Goal: Task Accomplishment & Management: Manage account settings

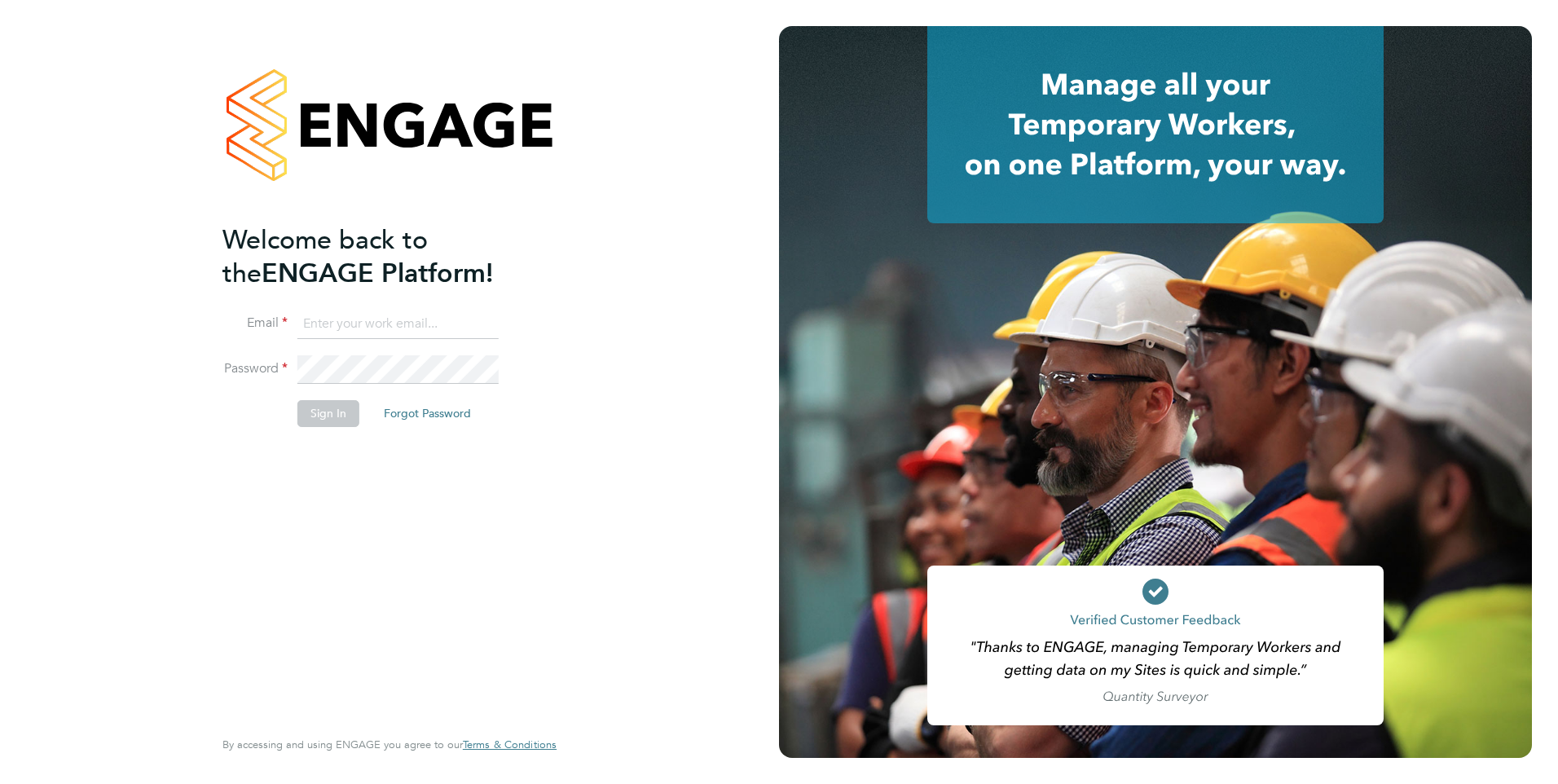
type input "Mia.Eckersley@ganymedesolutions.co.uk"
click at [329, 413] on button "Sign In" at bounding box center [328, 412] width 62 height 26
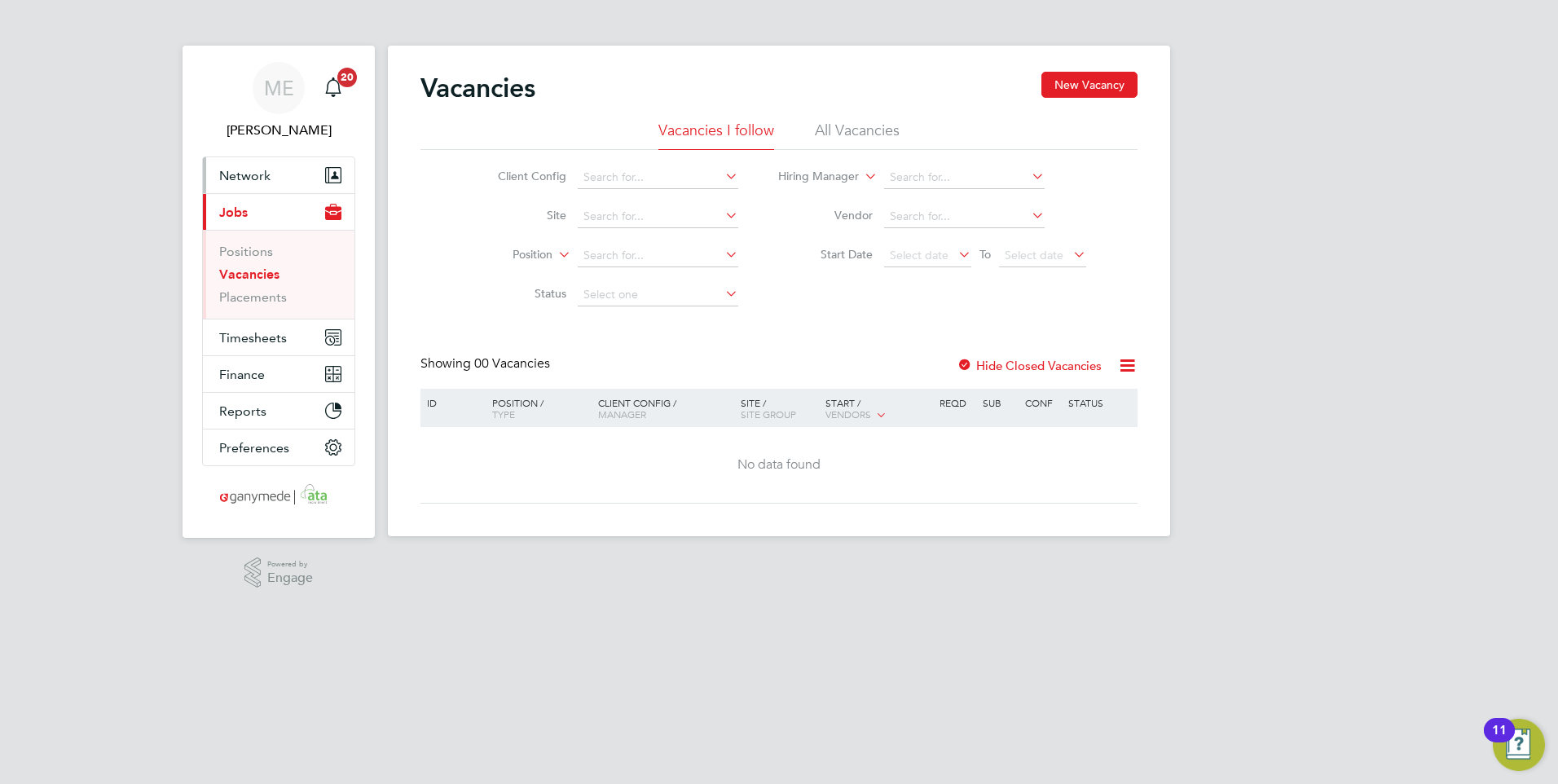
click at [236, 177] on span "Network" at bounding box center [245, 175] width 51 height 15
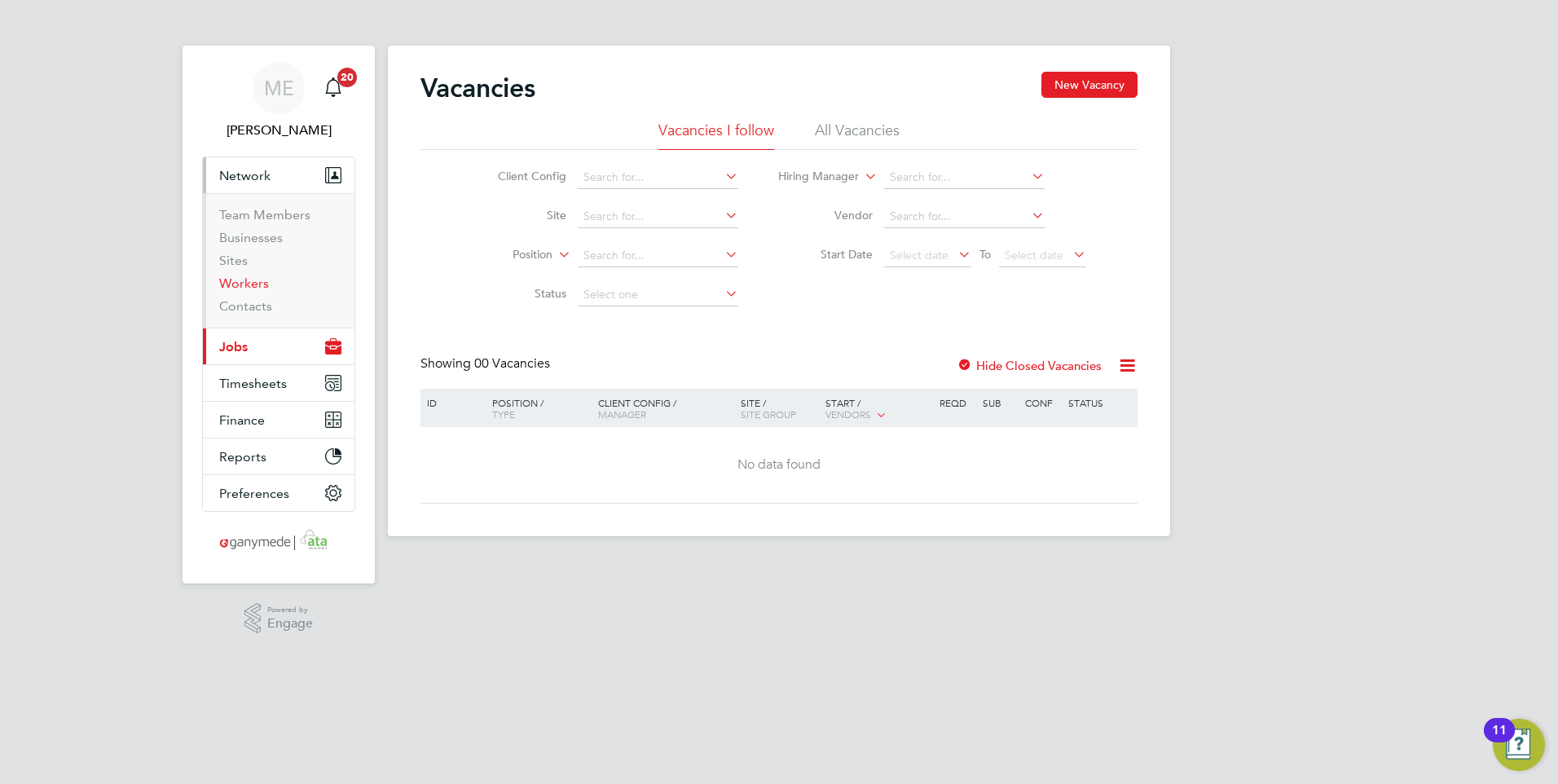
drag, startPoint x: 256, startPoint y: 282, endPoint x: 272, endPoint y: 277, distance: 16.8
click at [256, 282] on link "Workers" at bounding box center [244, 283] width 50 height 15
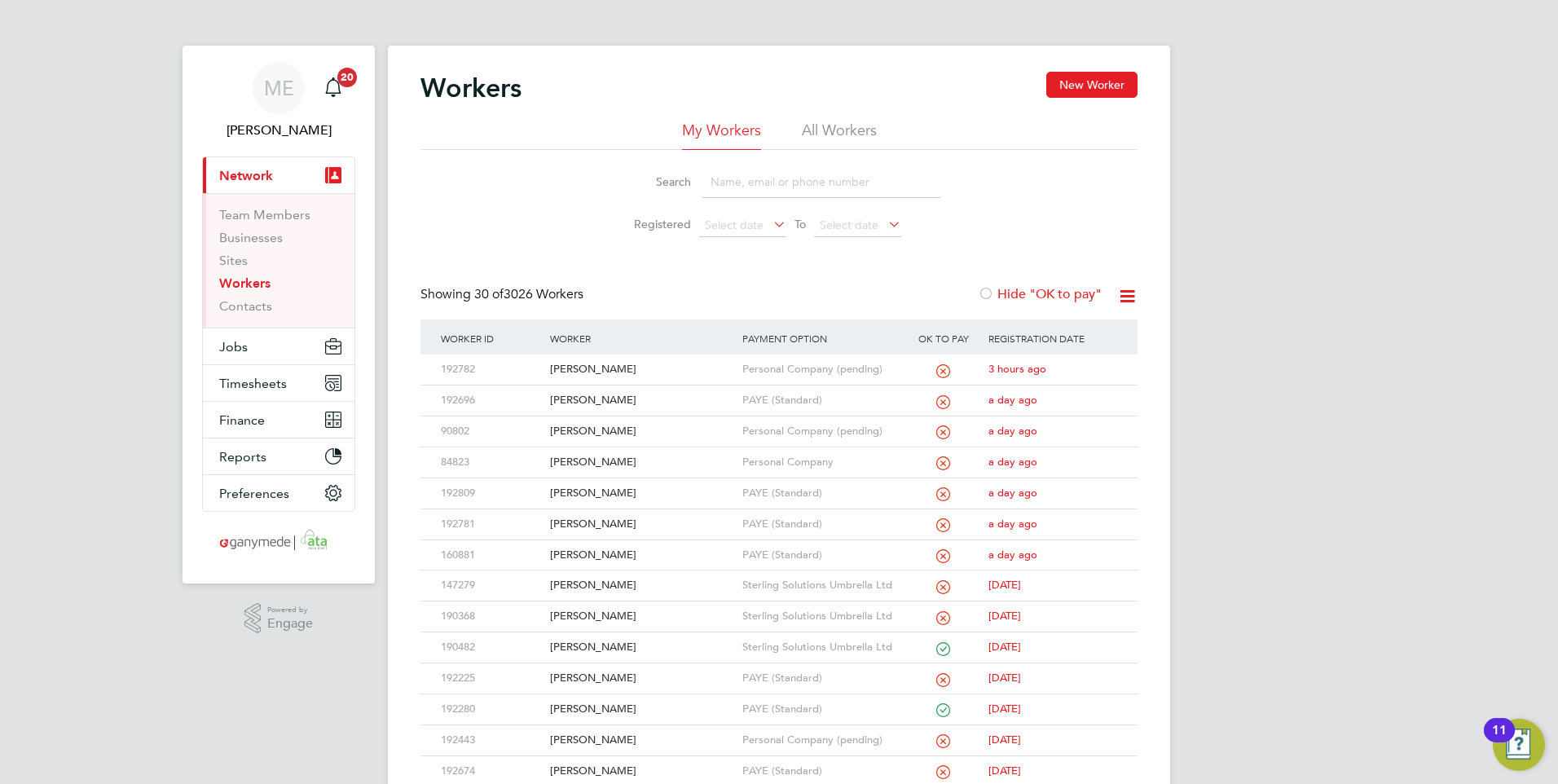
click at [736, 183] on input at bounding box center [822, 182] width 238 height 32
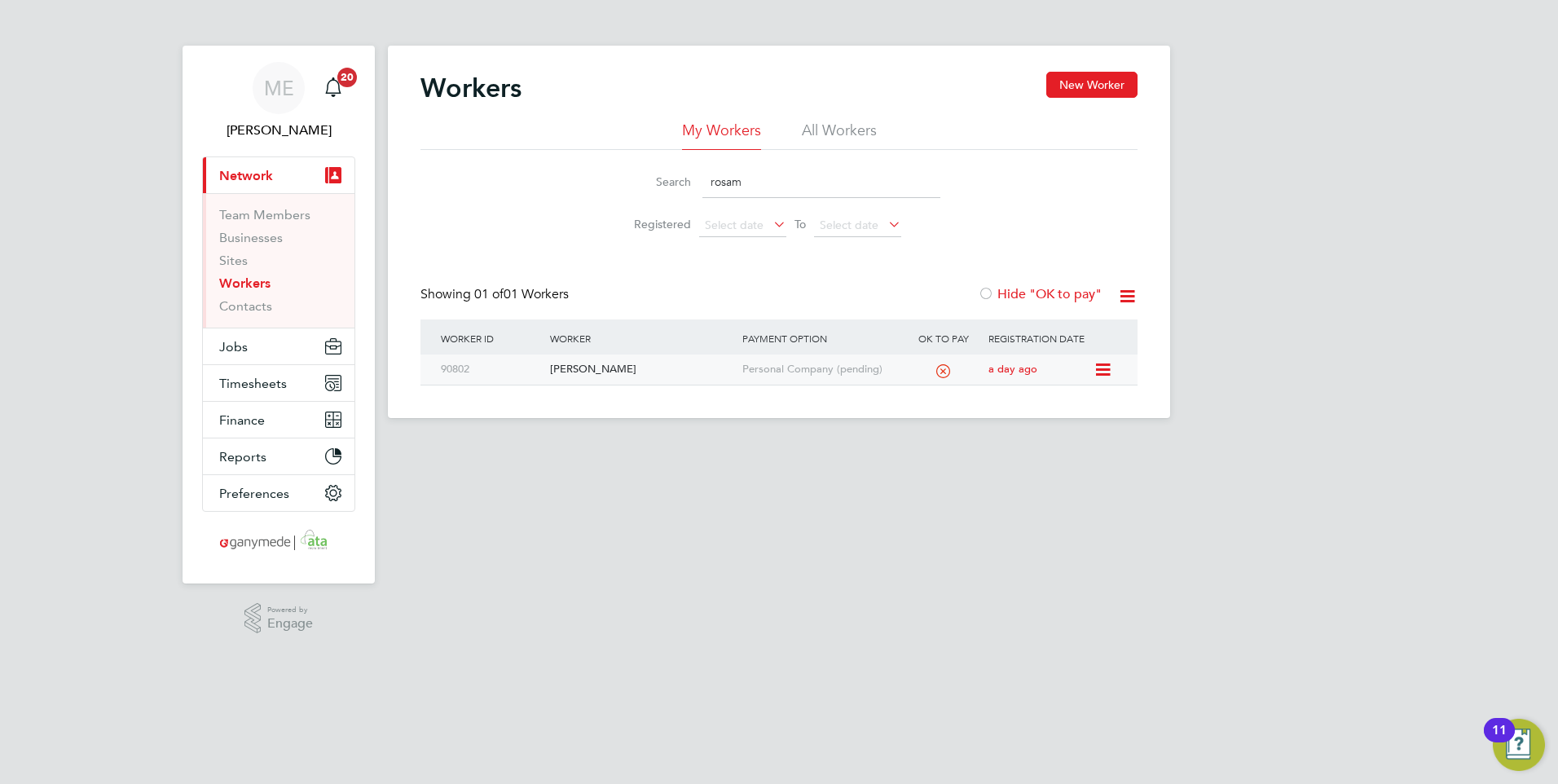
type input "rosam"
click at [617, 368] on div "[PERSON_NAME]" at bounding box center [641, 369] width 191 height 30
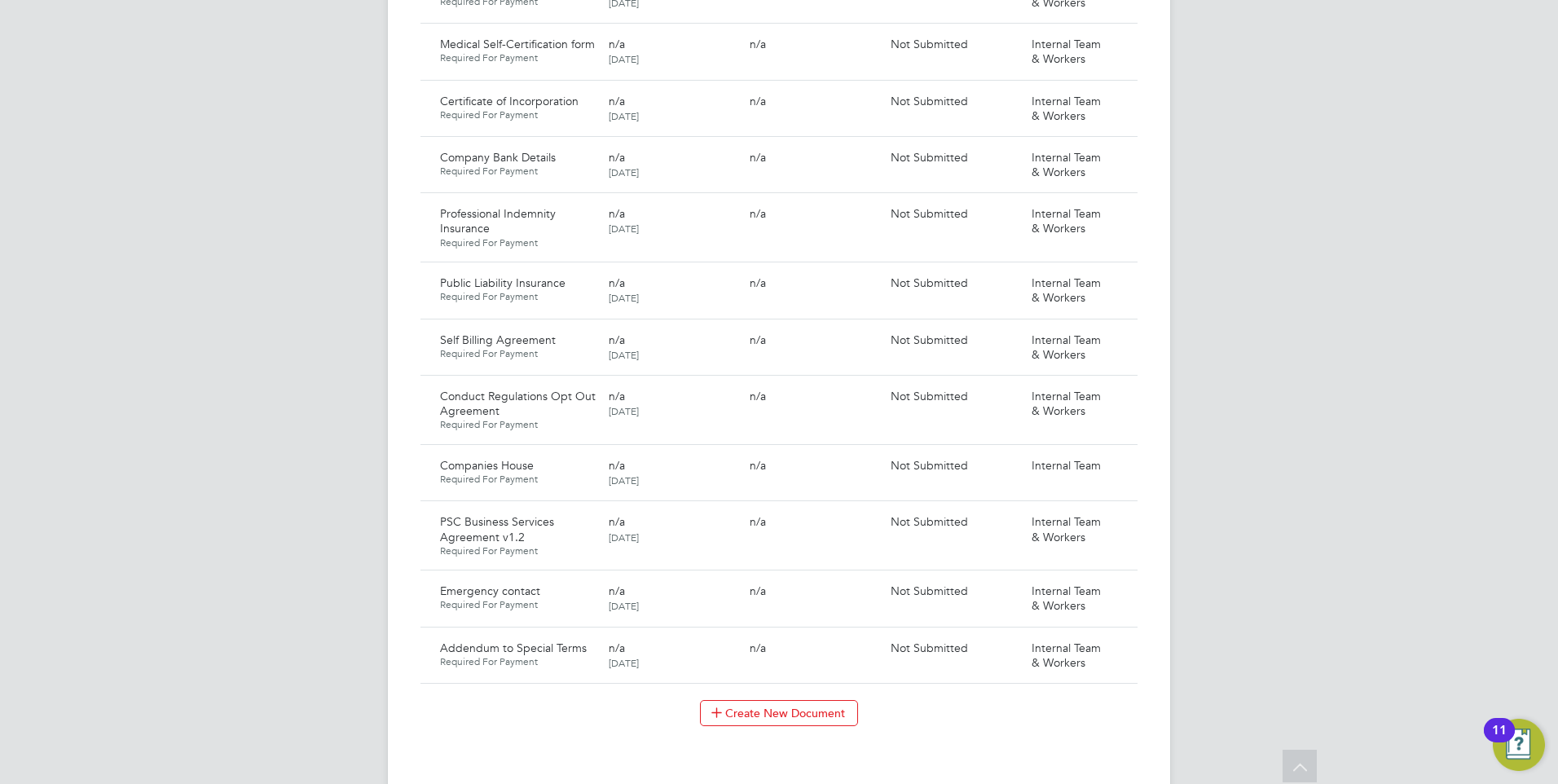
scroll to position [1548, 0]
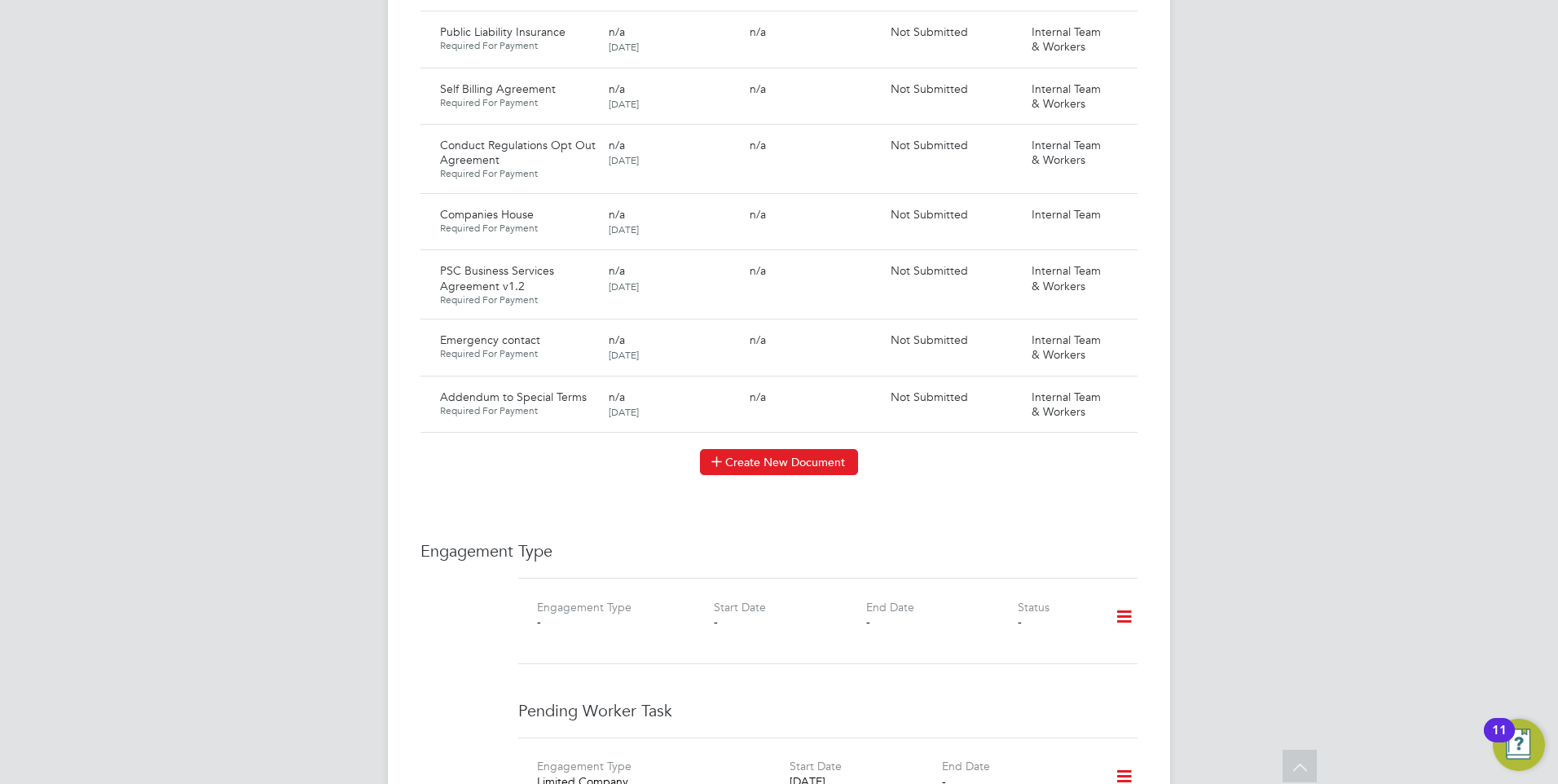
click at [721, 454] on icon at bounding box center [717, 460] width 12 height 12
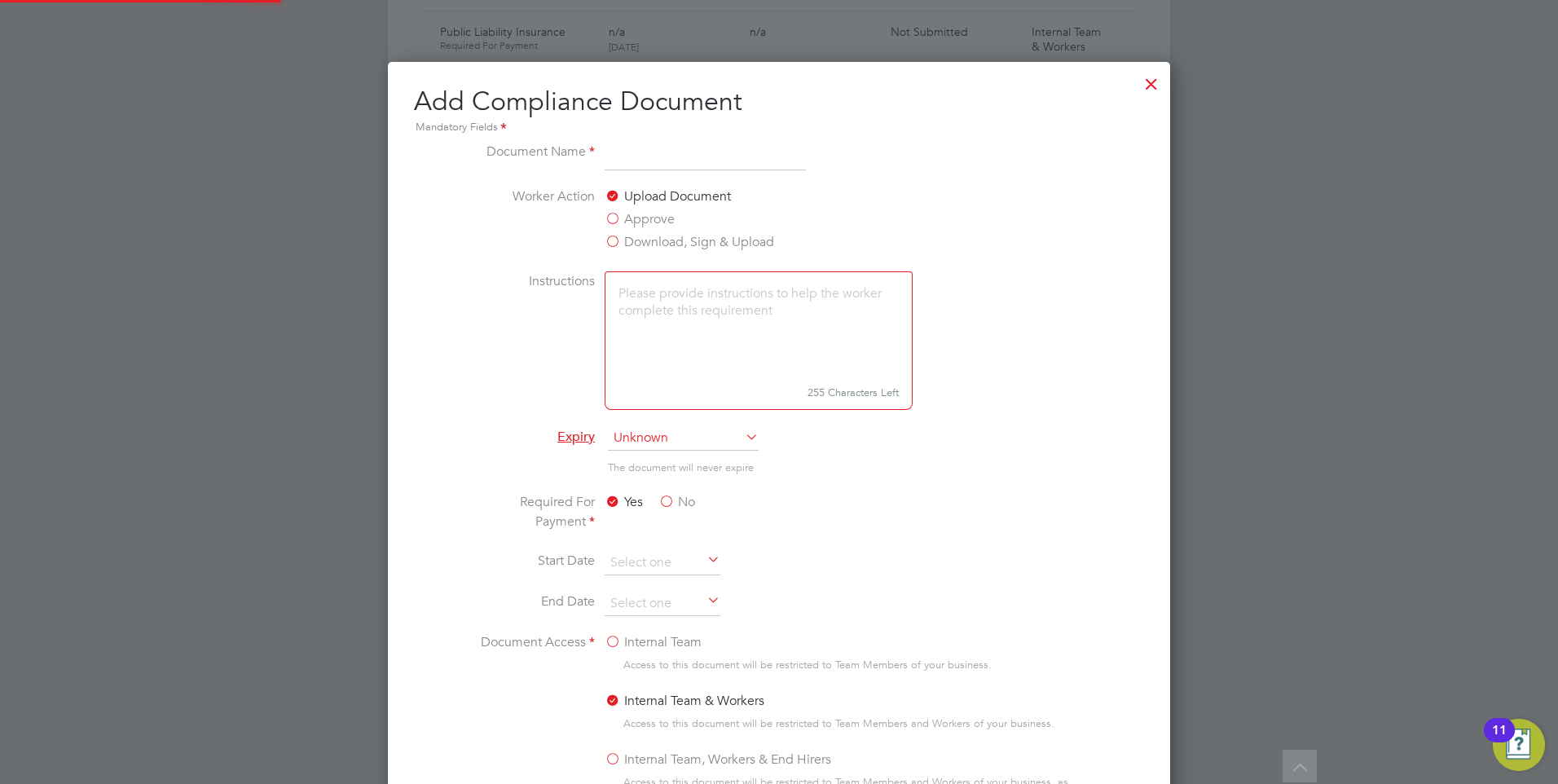
scroll to position [856, 784]
type input "SOW - Galliford Try"
click at [612, 219] on label "Approve" at bounding box center [639, 218] width 70 height 19
click at [0, 0] on input "Approve" at bounding box center [0, 0] width 0 height 0
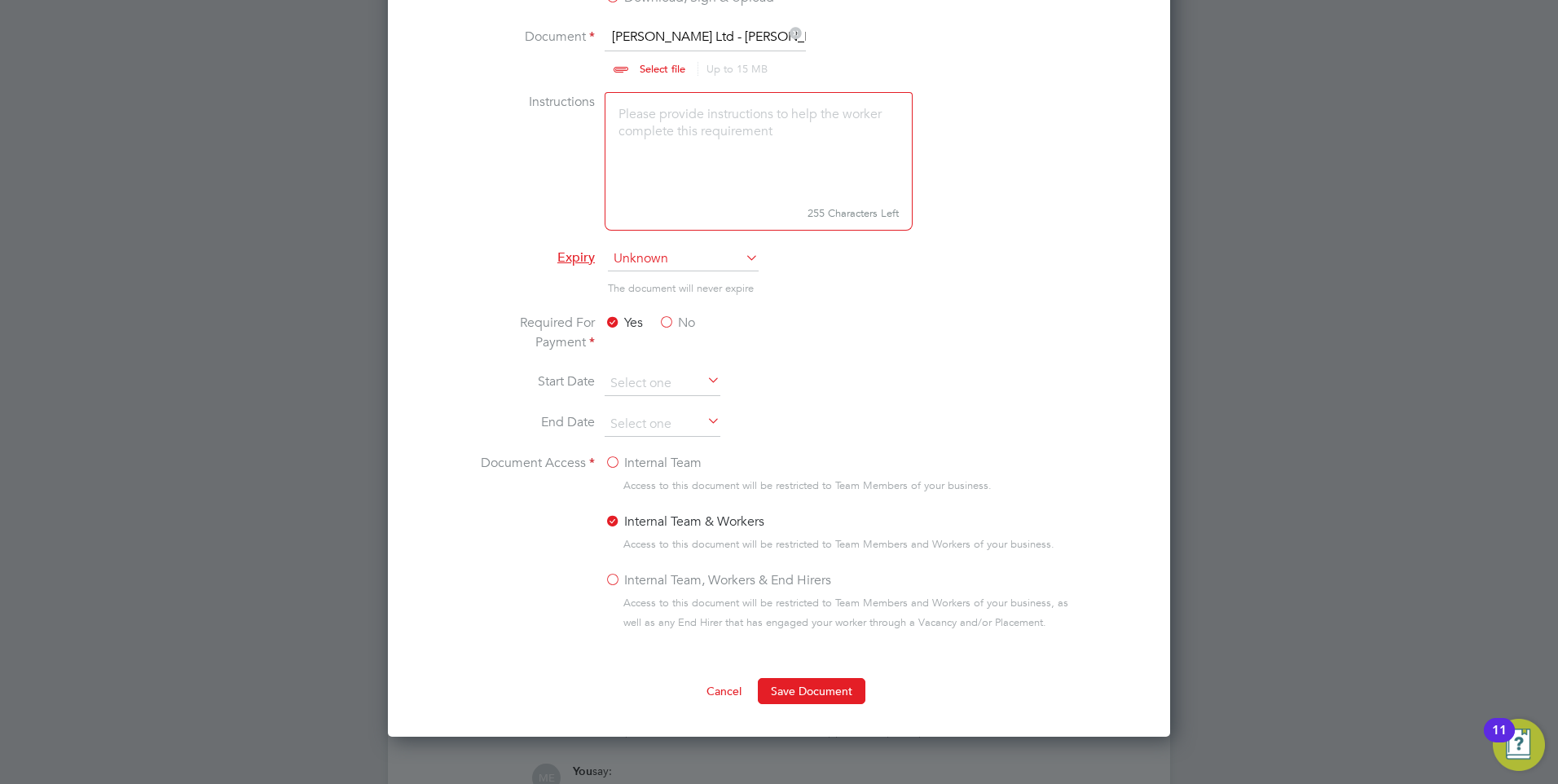
scroll to position [1873, 0]
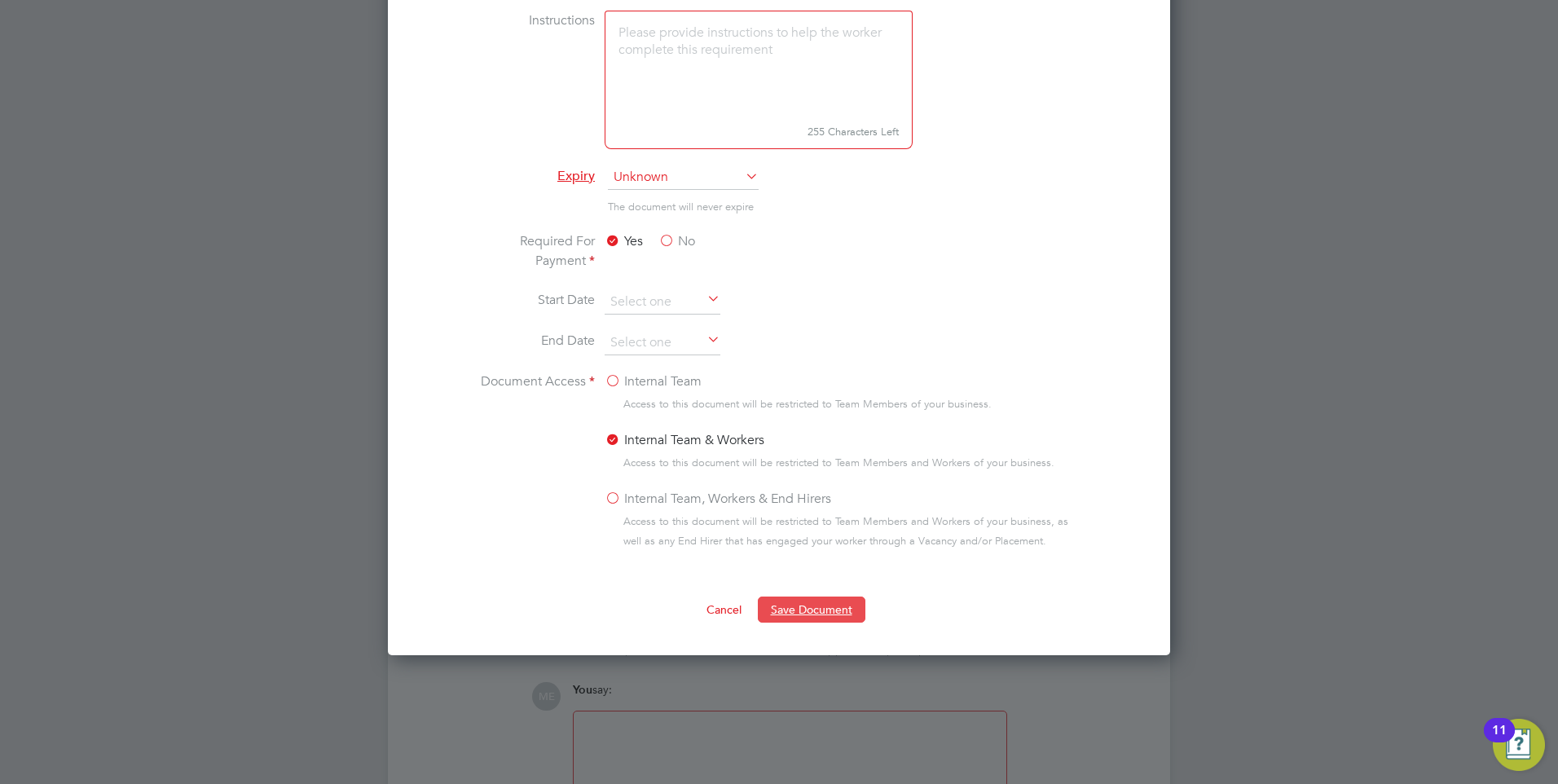
click at [792, 600] on button "Save Document" at bounding box center [812, 609] width 108 height 26
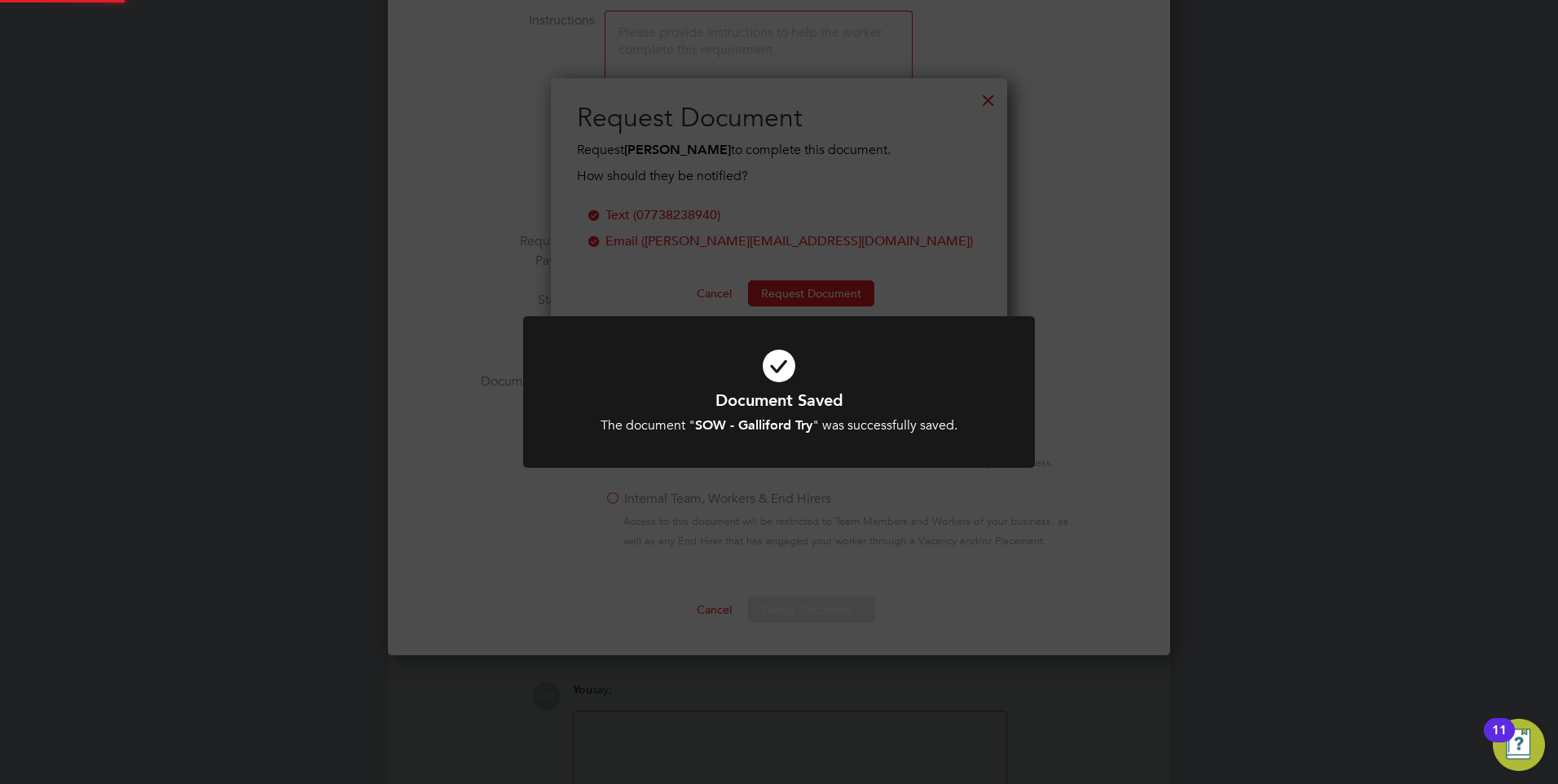
scroll to position [261, 457]
click at [784, 389] on h1 "Document Saved" at bounding box center [779, 400] width 423 height 21
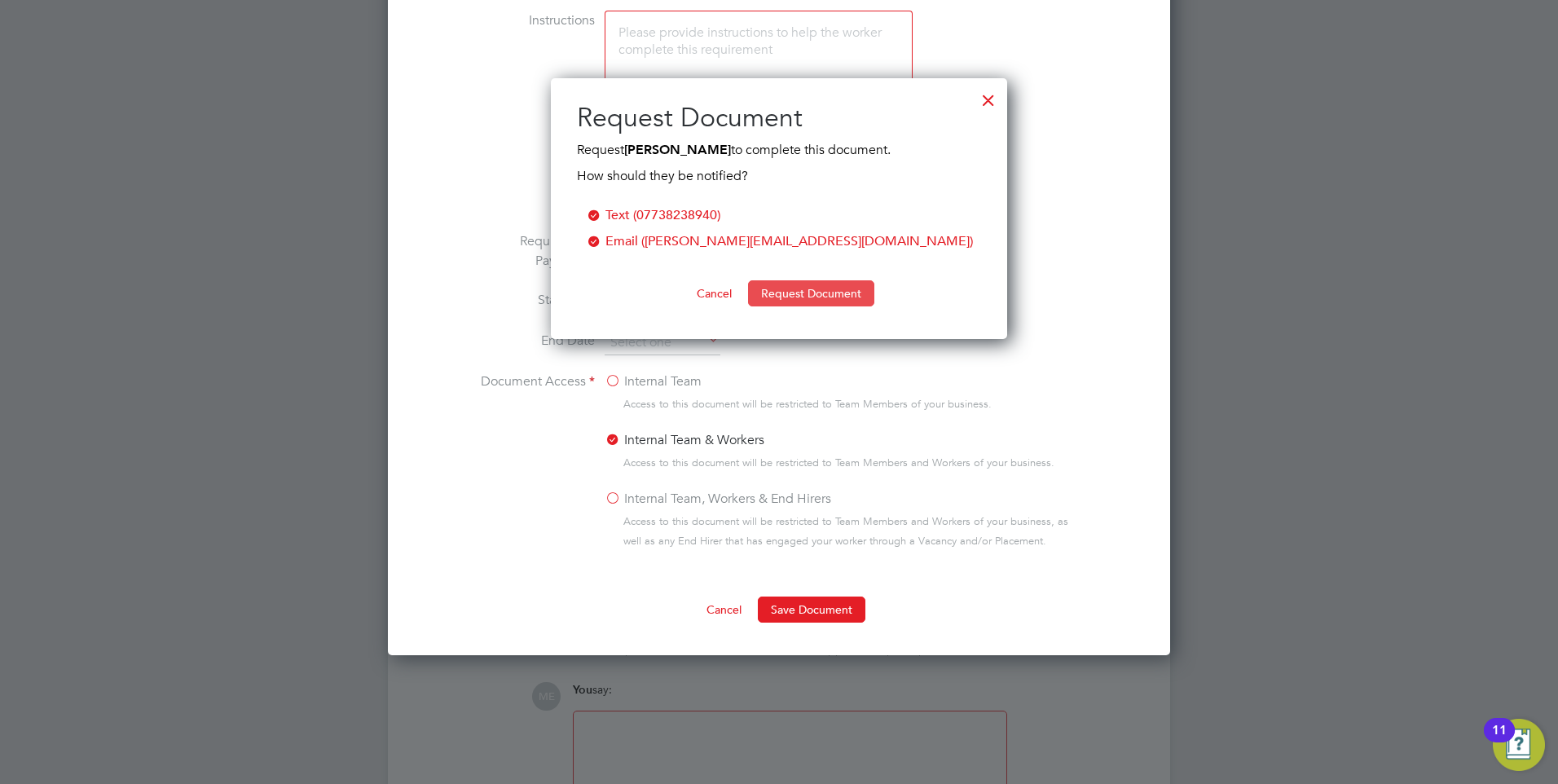
click at [791, 298] on button "Request Document" at bounding box center [811, 293] width 127 height 26
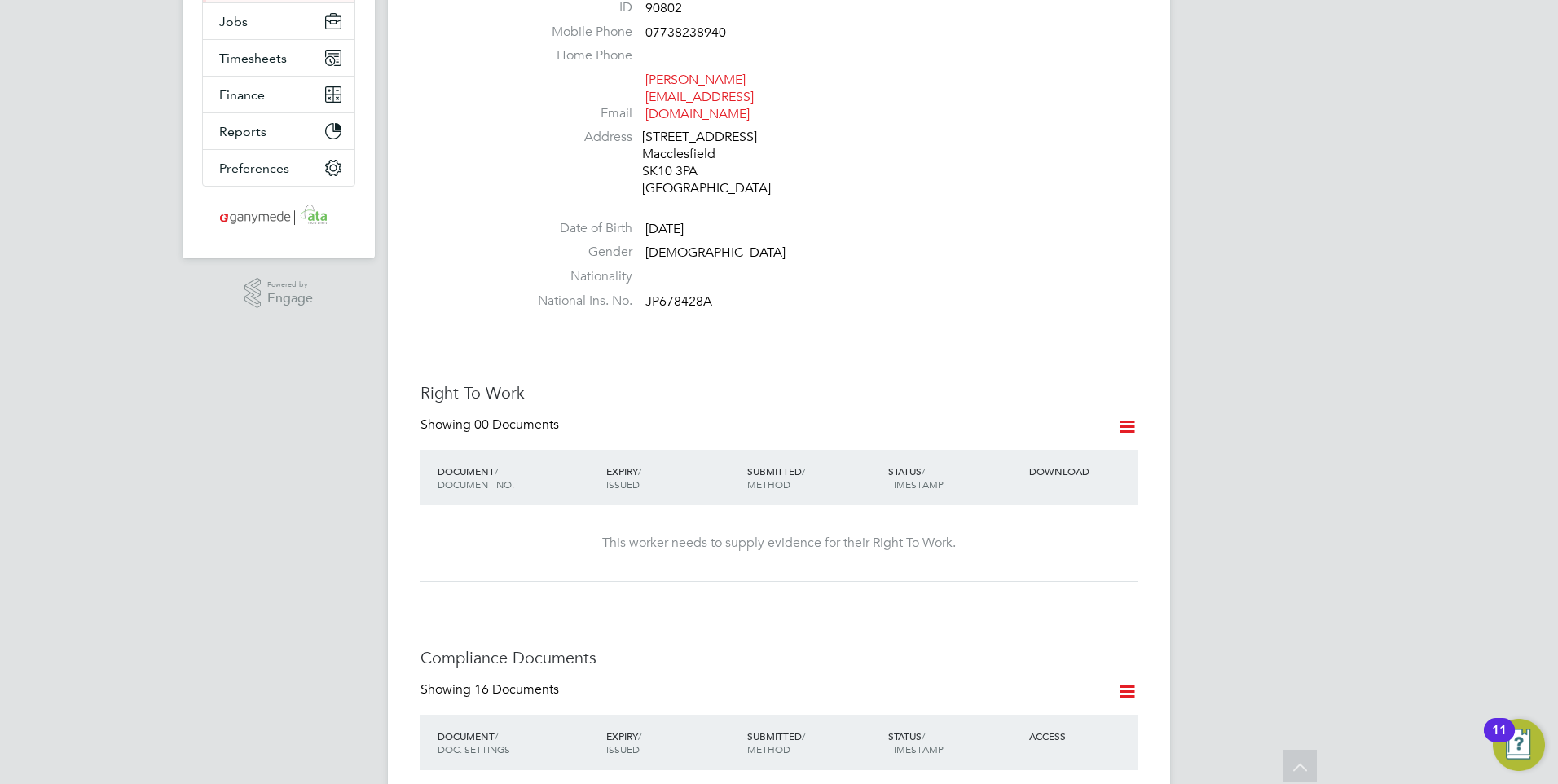
scroll to position [0, 0]
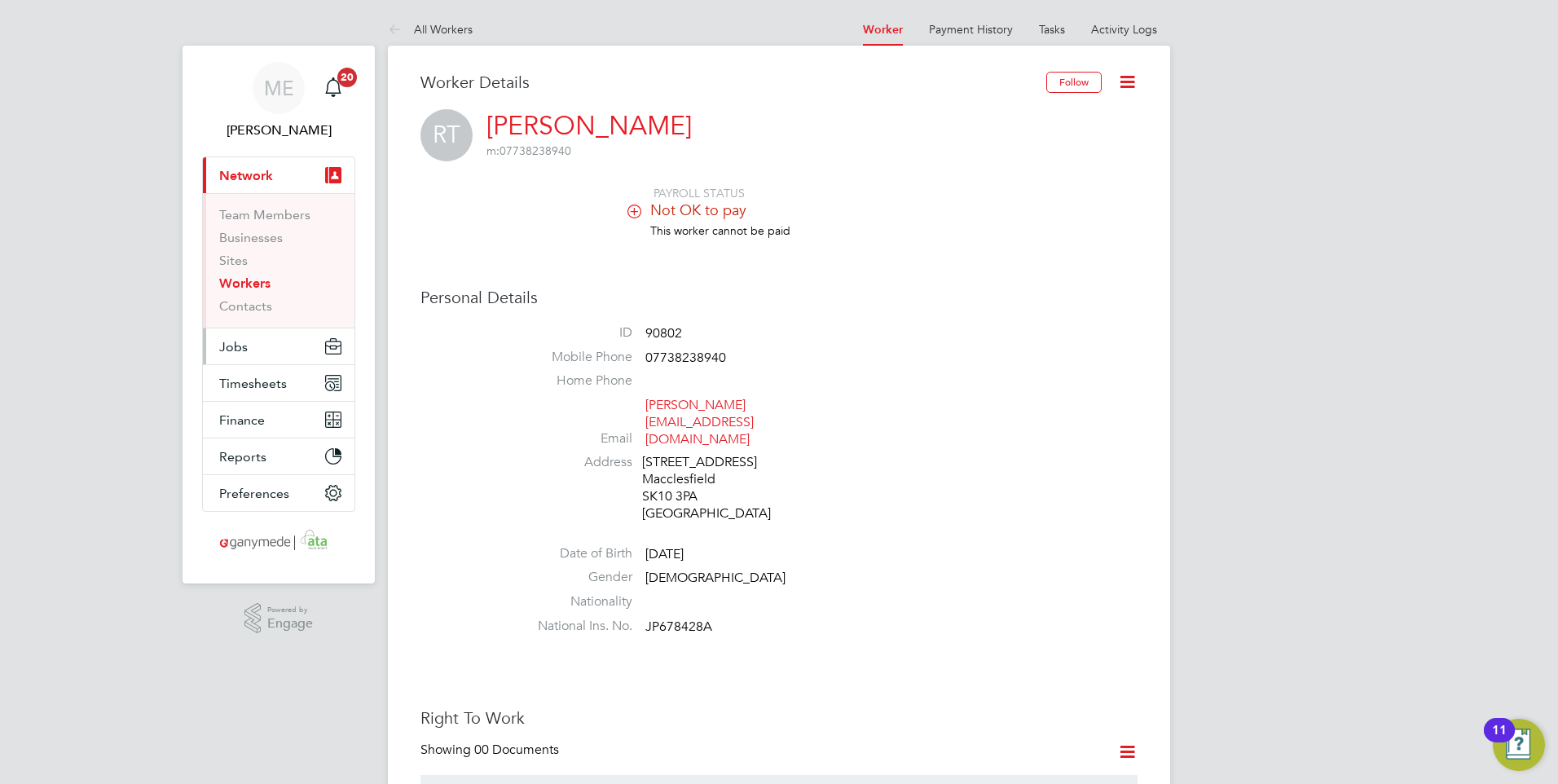
click at [264, 346] on button "Jobs" at bounding box center [279, 346] width 152 height 36
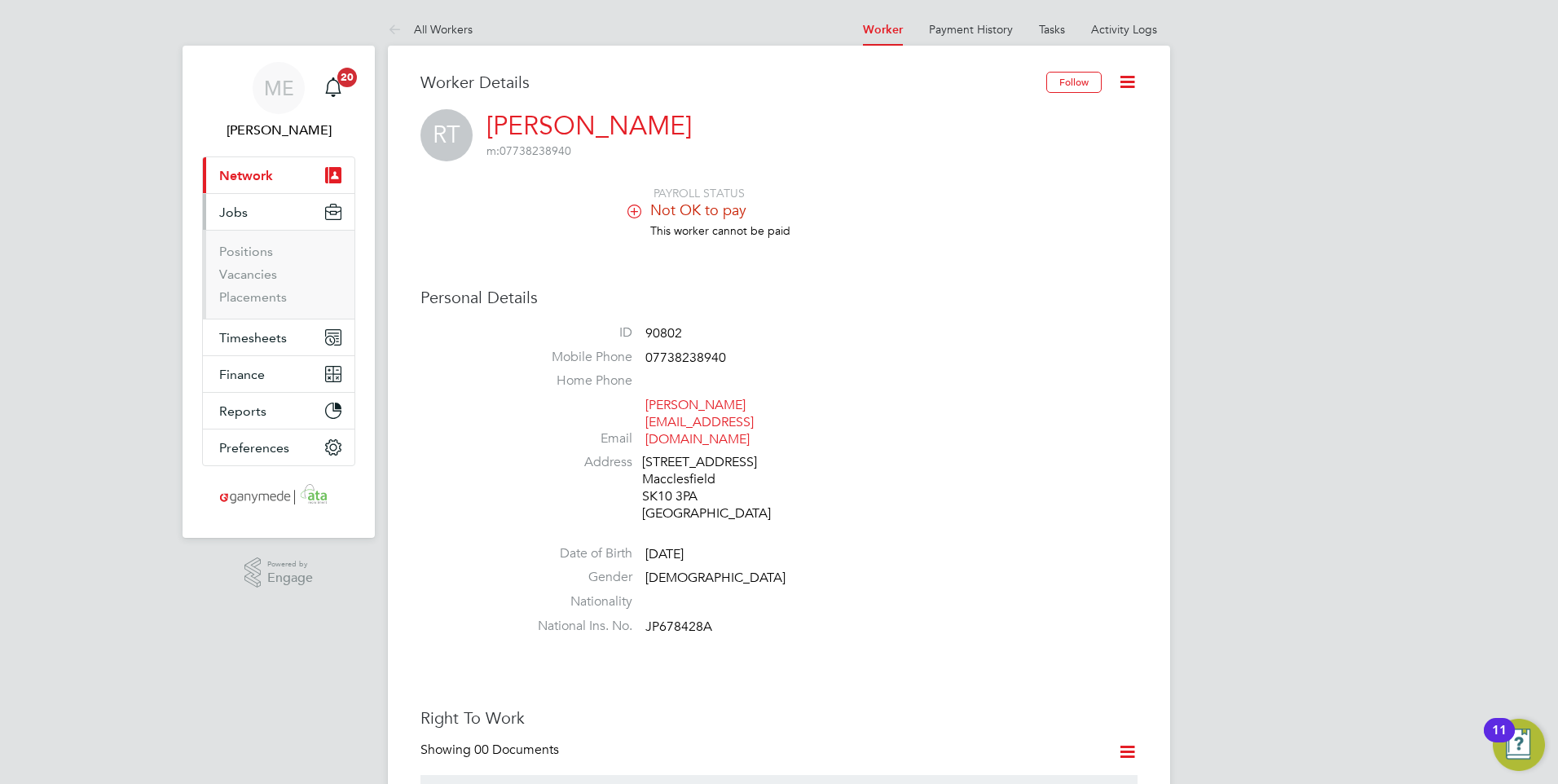
click at [240, 169] on span "Network" at bounding box center [246, 175] width 54 height 15
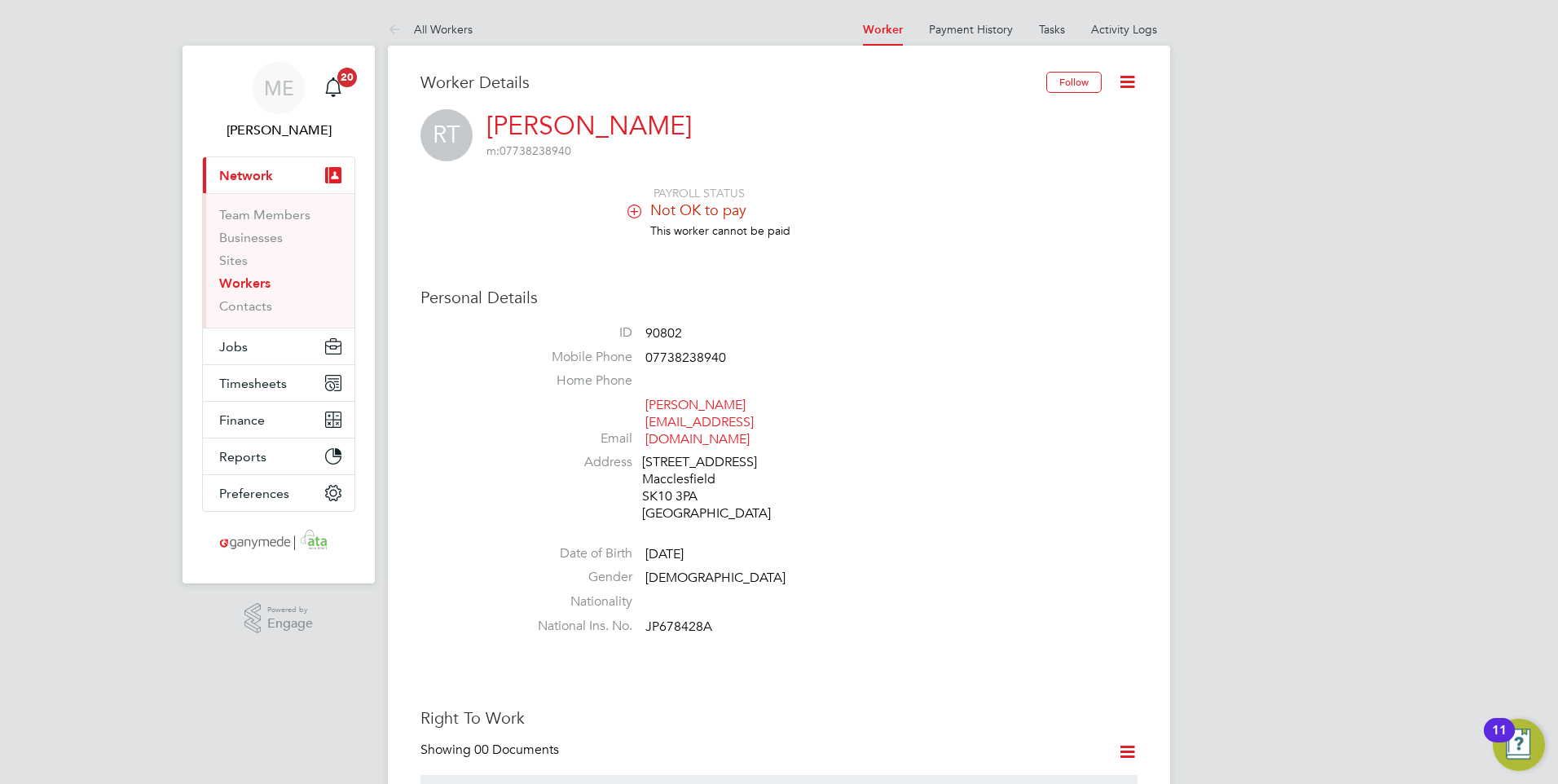
click at [245, 277] on link "Workers" at bounding box center [245, 283] width 51 height 15
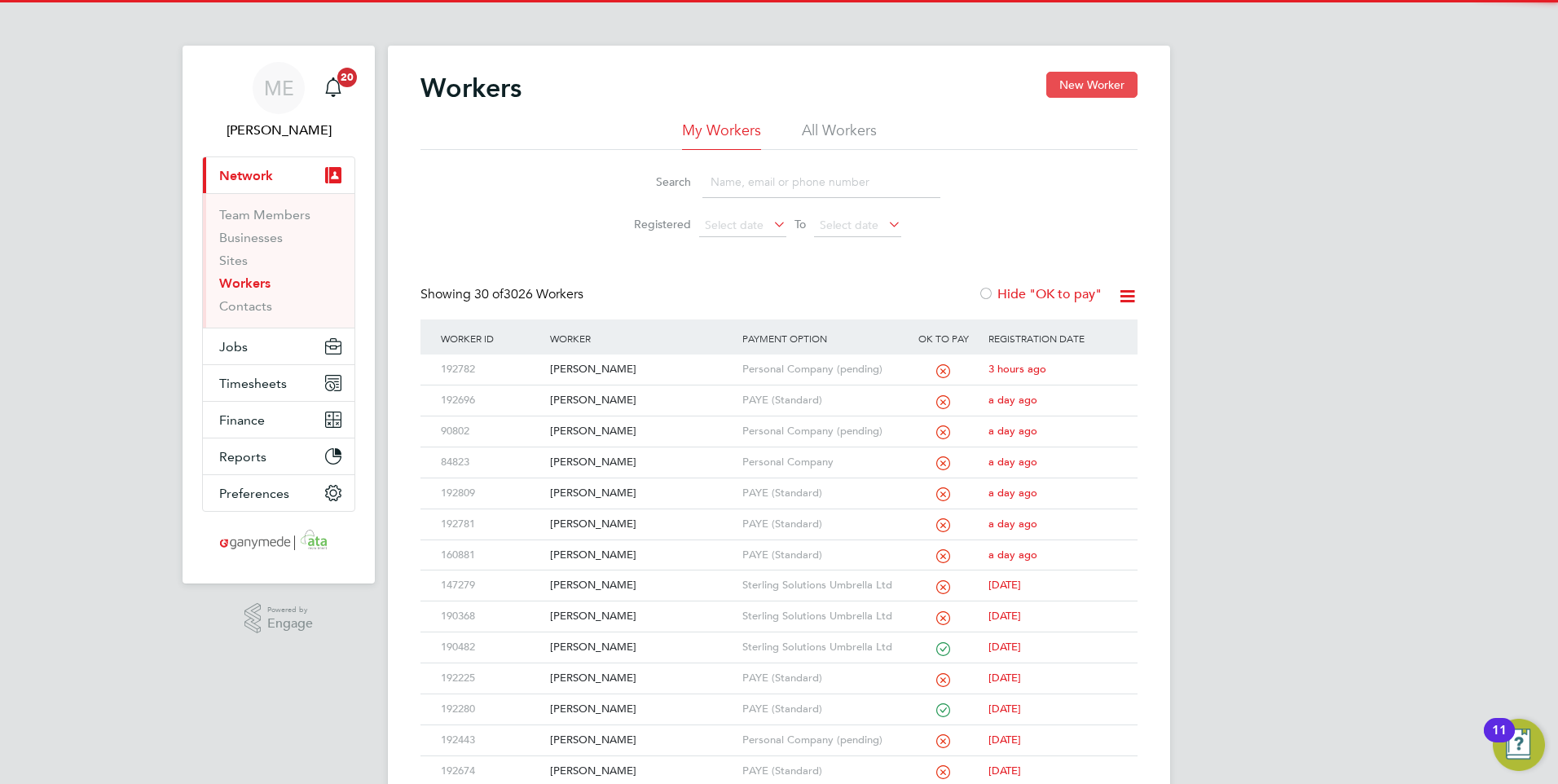
click at [1076, 83] on button "New Worker" at bounding box center [1092, 84] width 91 height 26
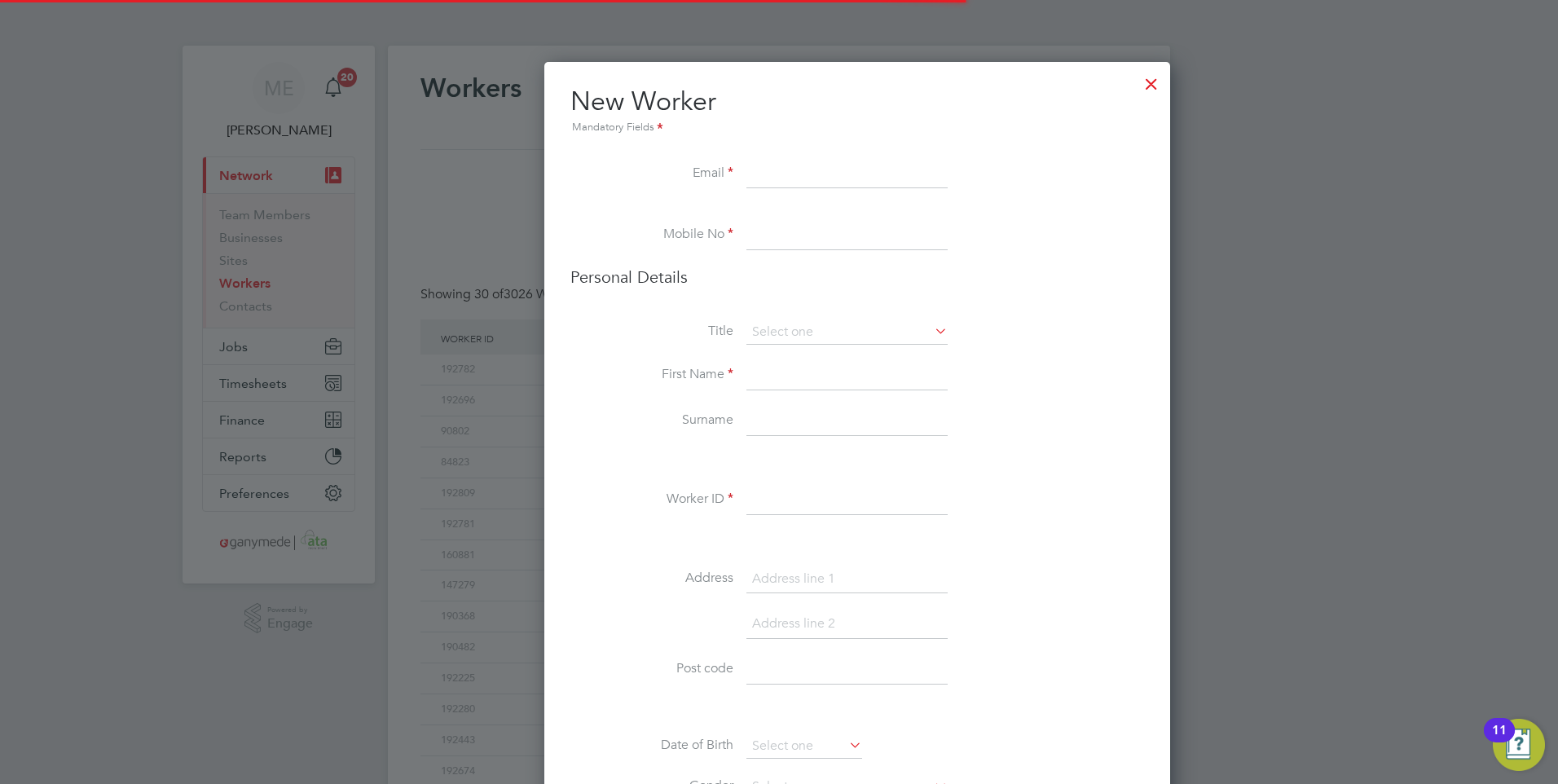
scroll to position [1823, 664]
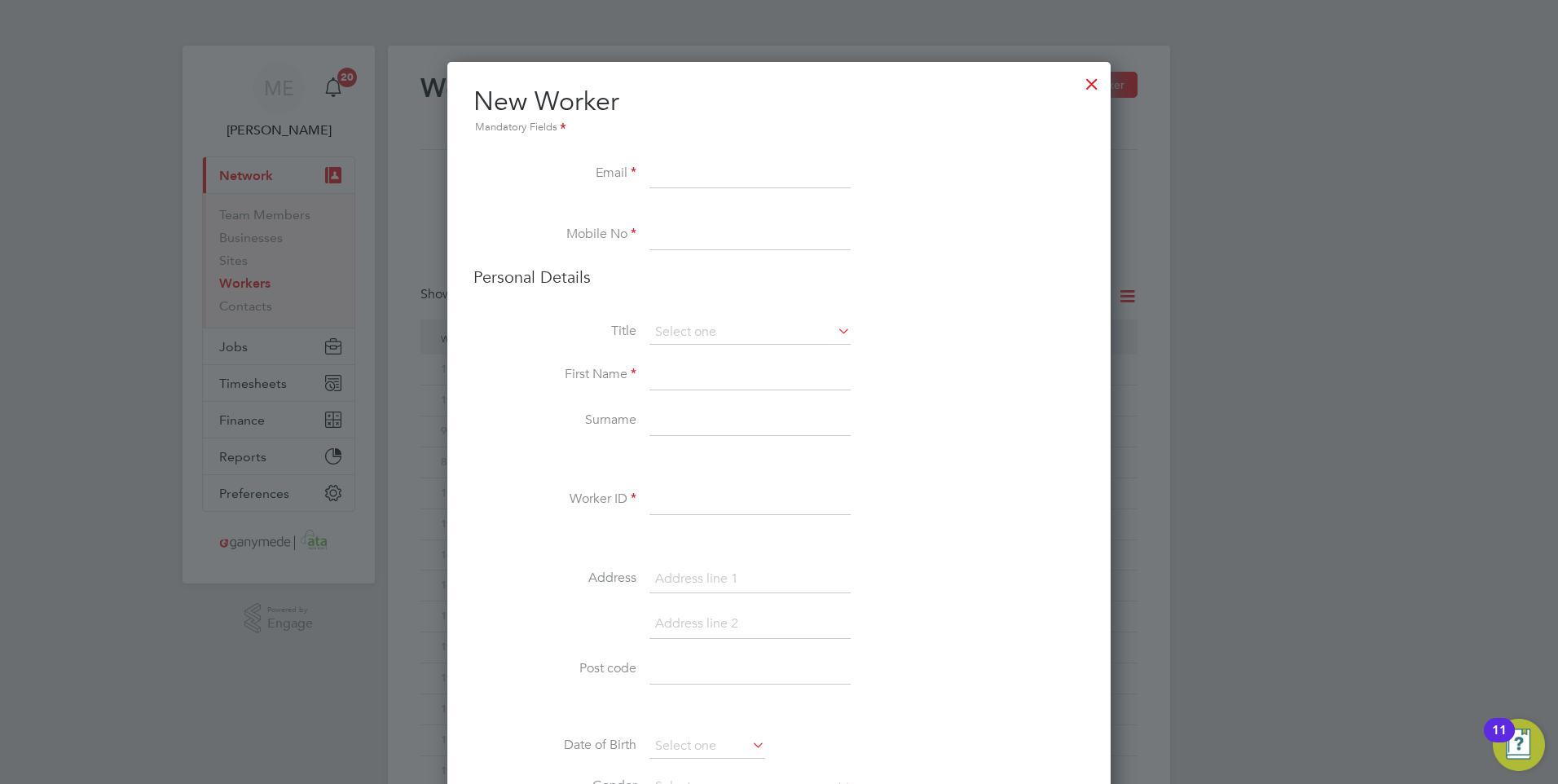
paste input "ash.patel500@gmail.com"
type input "ash.patel500@gmail.com"
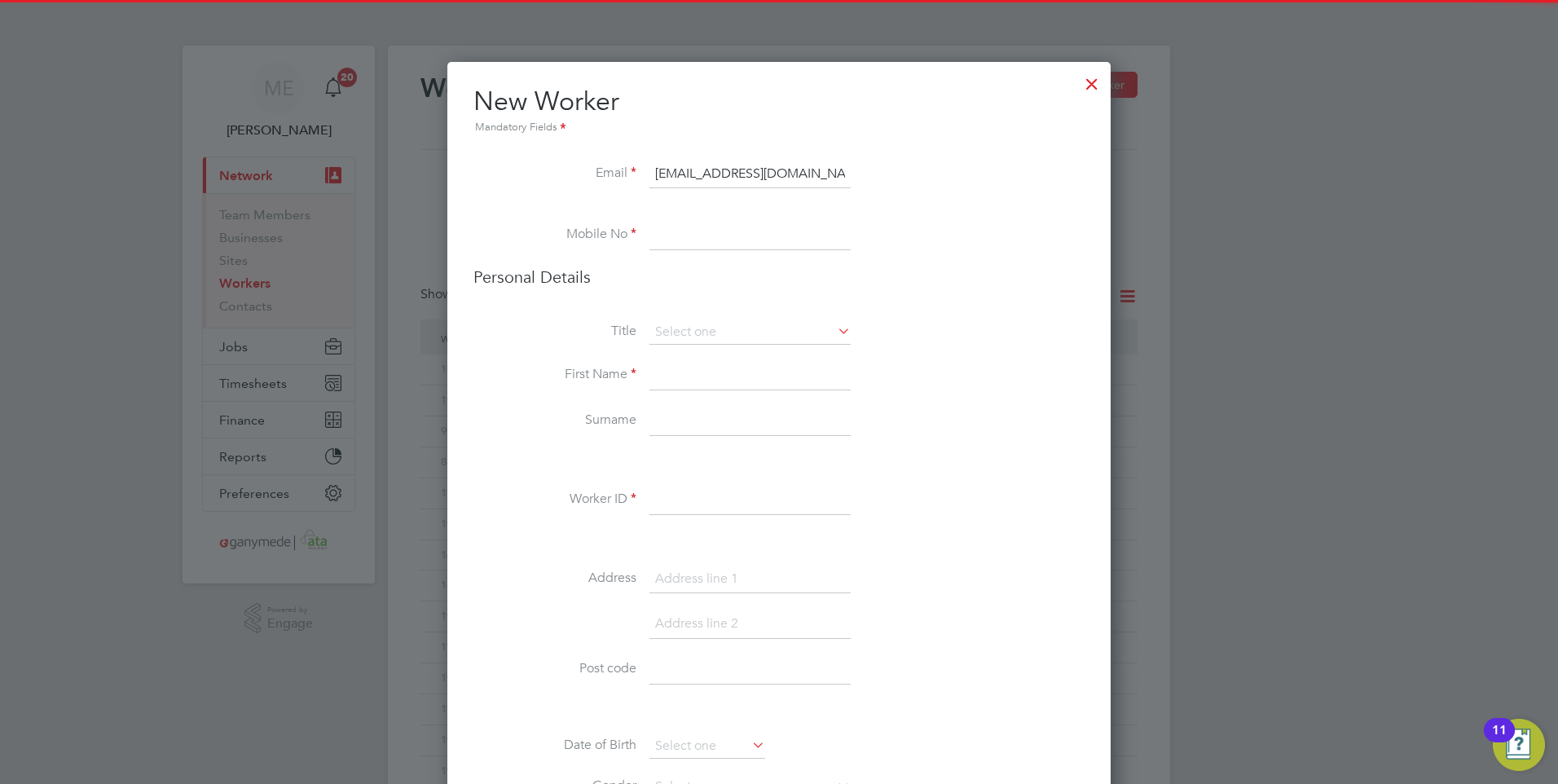
paste input "07464 477083"
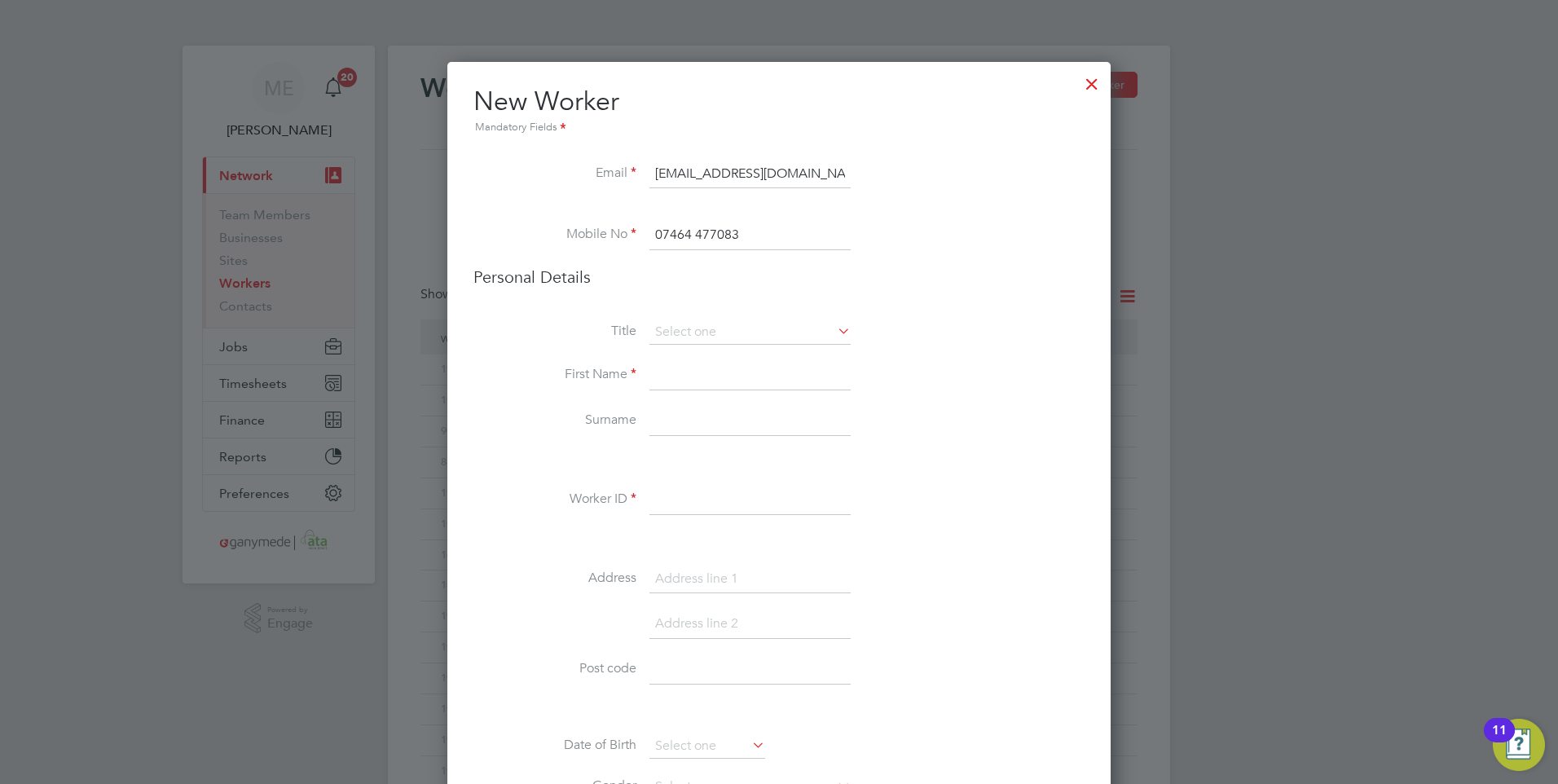
type input "07464 477083"
click at [690, 374] on input at bounding box center [750, 375] width 202 height 30
type input "Ashok"
click at [667, 410] on input at bounding box center [750, 421] width 202 height 30
type input "Patel"
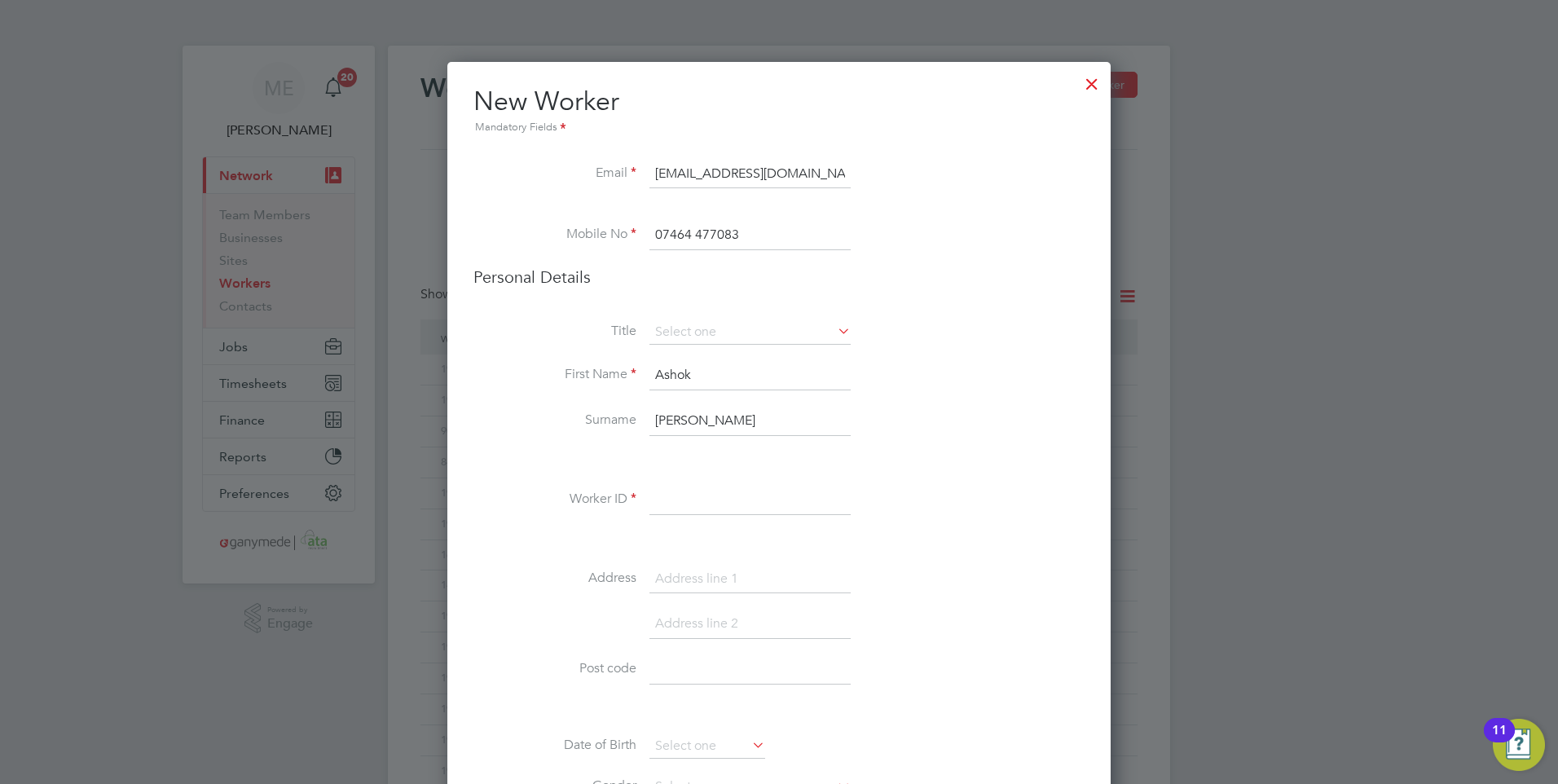
click at [678, 492] on input at bounding box center [750, 500] width 202 height 30
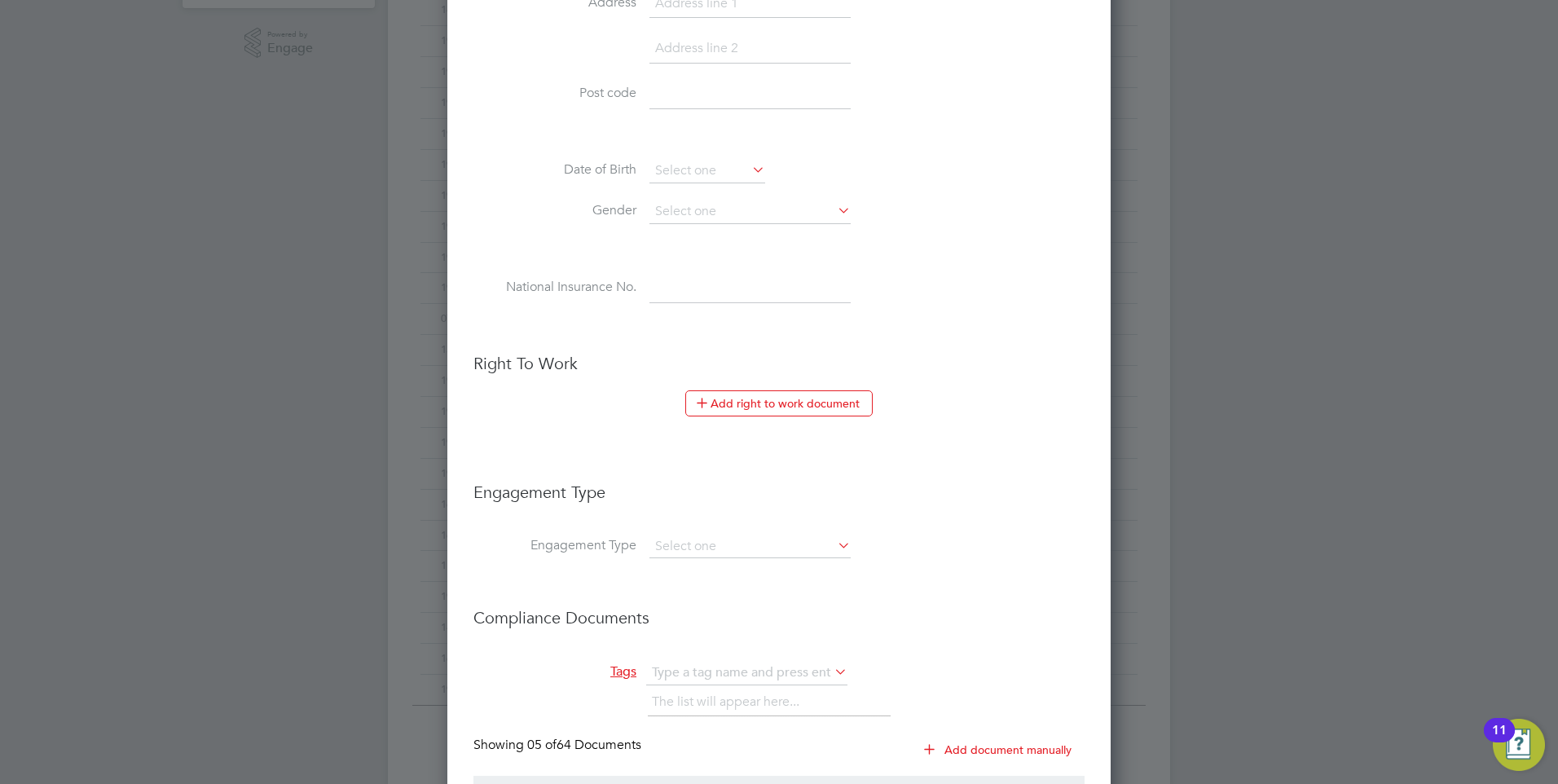
scroll to position [652, 0]
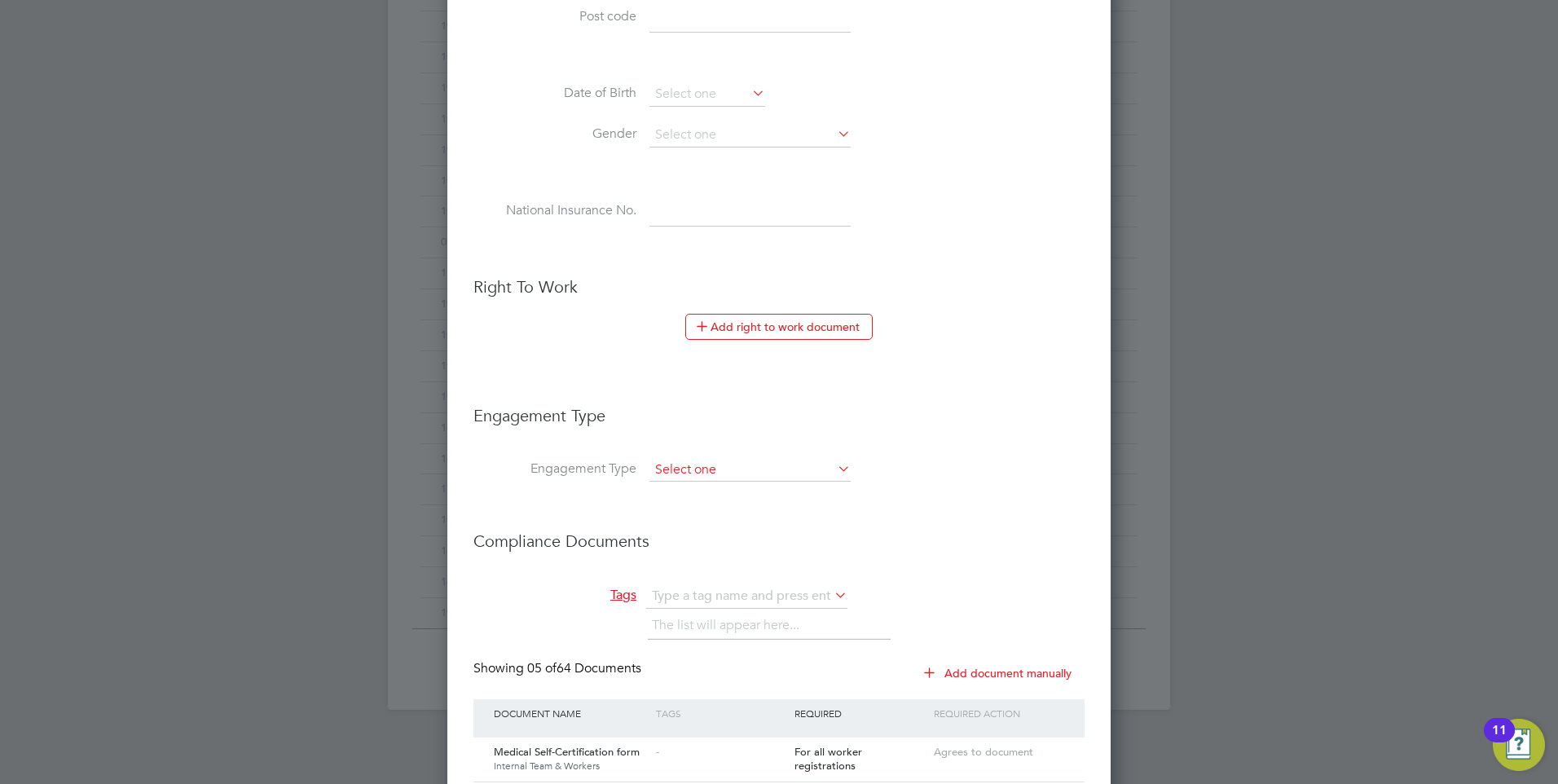
type input "192062"
click at [683, 473] on input at bounding box center [750, 470] width 202 height 23
click at [696, 509] on li "PAYE Direct" at bounding box center [750, 517] width 203 height 24
type input "PAYE Direct"
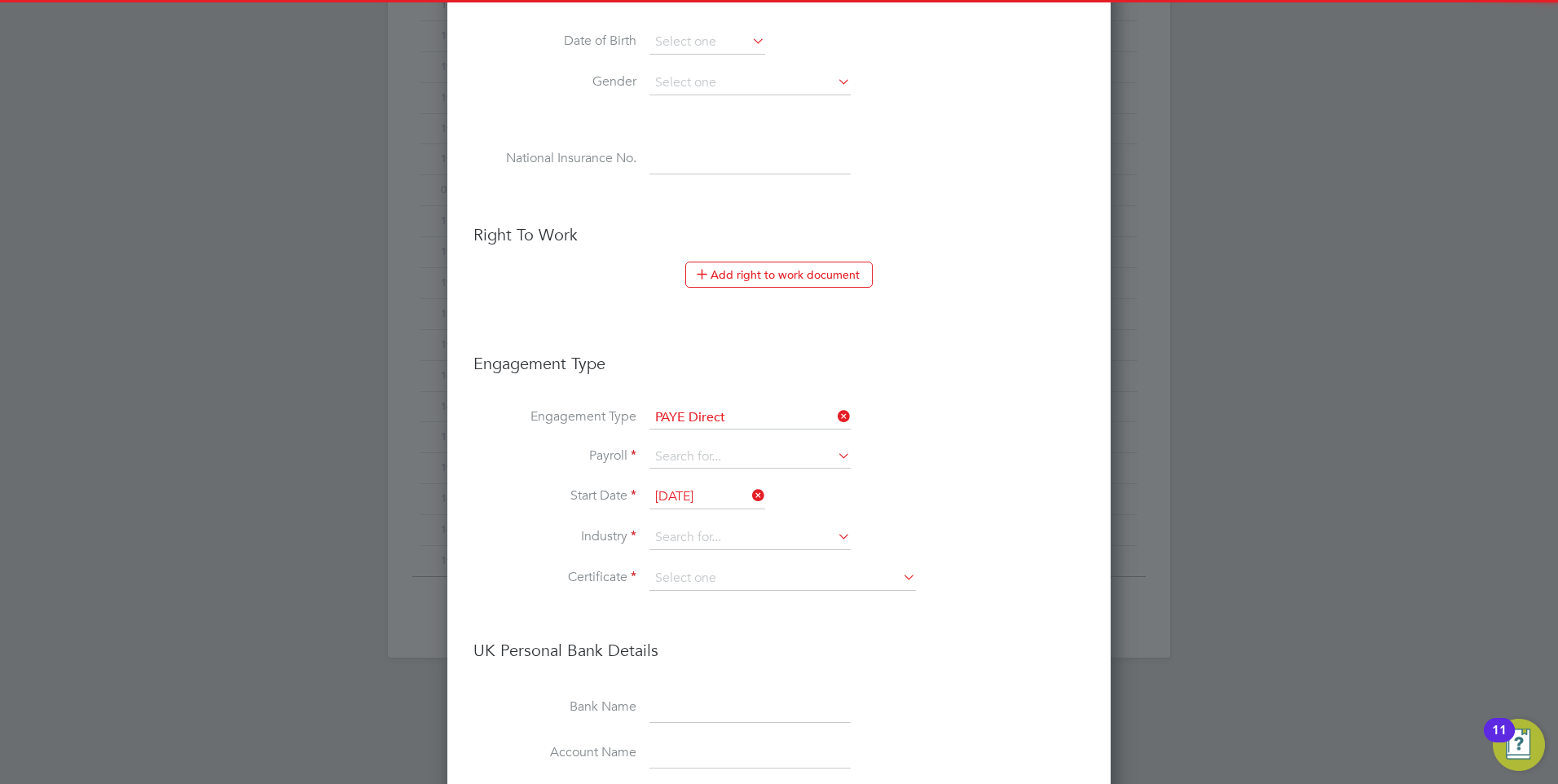
scroll to position [733, 0]
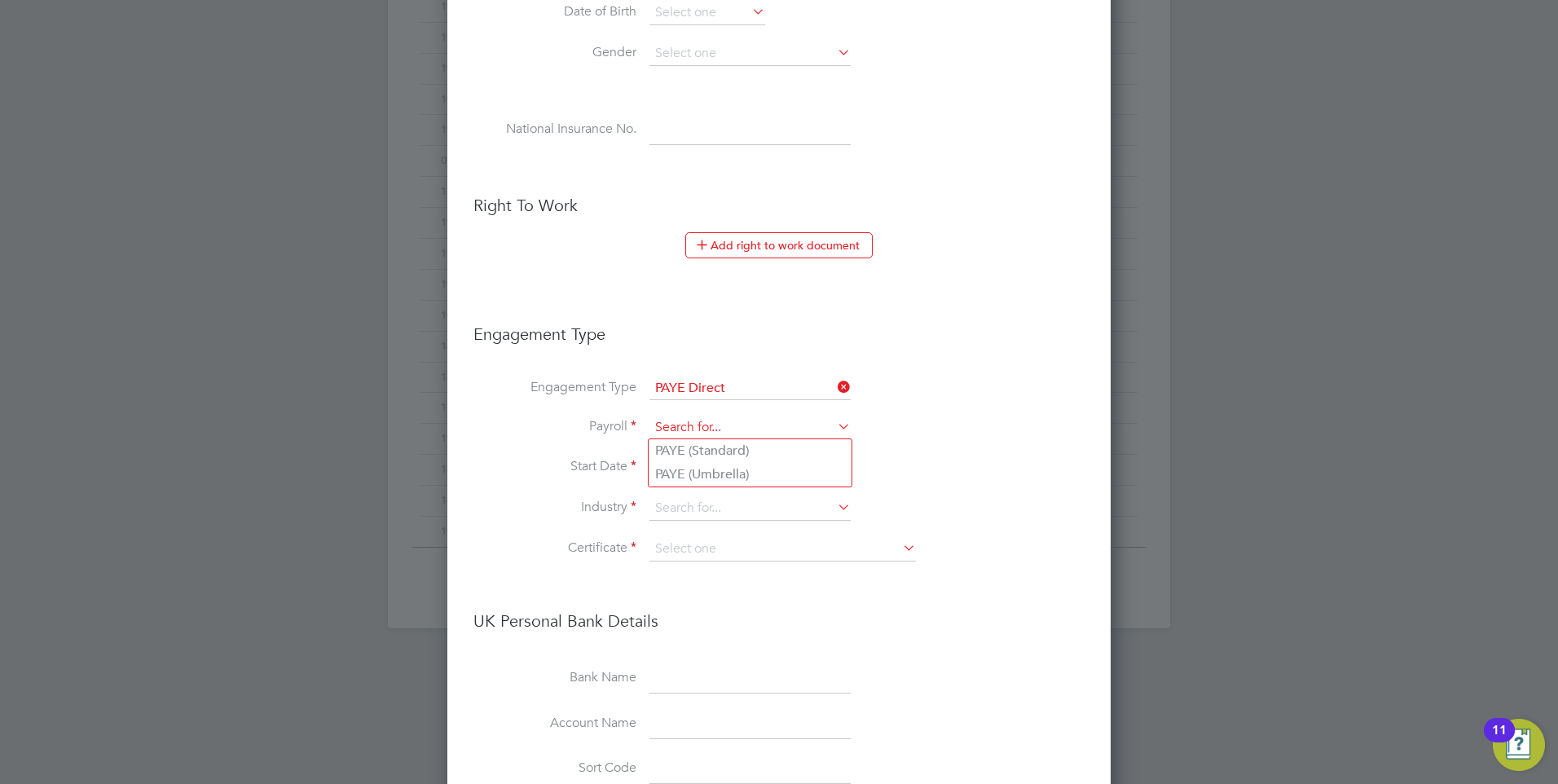
click at [677, 427] on input at bounding box center [750, 427] width 202 height 23
click at [683, 451] on li "PAYE (Standard)" at bounding box center [750, 451] width 203 height 24
type input "PAYE (Standard)"
click at [686, 497] on input at bounding box center [750, 507] width 202 height 24
click at [684, 722] on li "Engineering" at bounding box center [750, 731] width 203 height 22
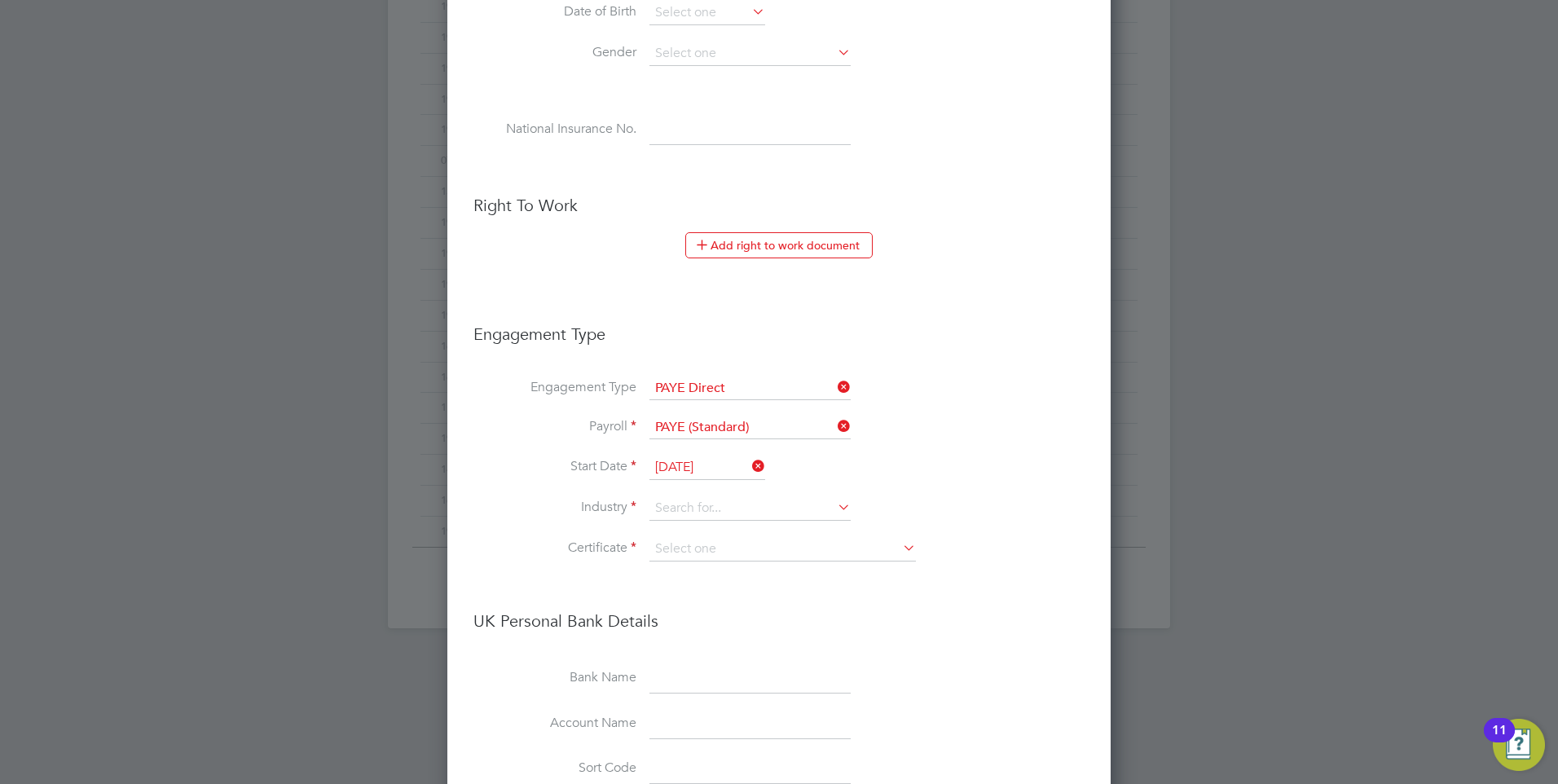
type input "Engineering"
click at [679, 555] on input at bounding box center [783, 549] width 267 height 24
click at [677, 612] on li "Don't know" at bounding box center [783, 614] width 268 height 21
type input "Don't know"
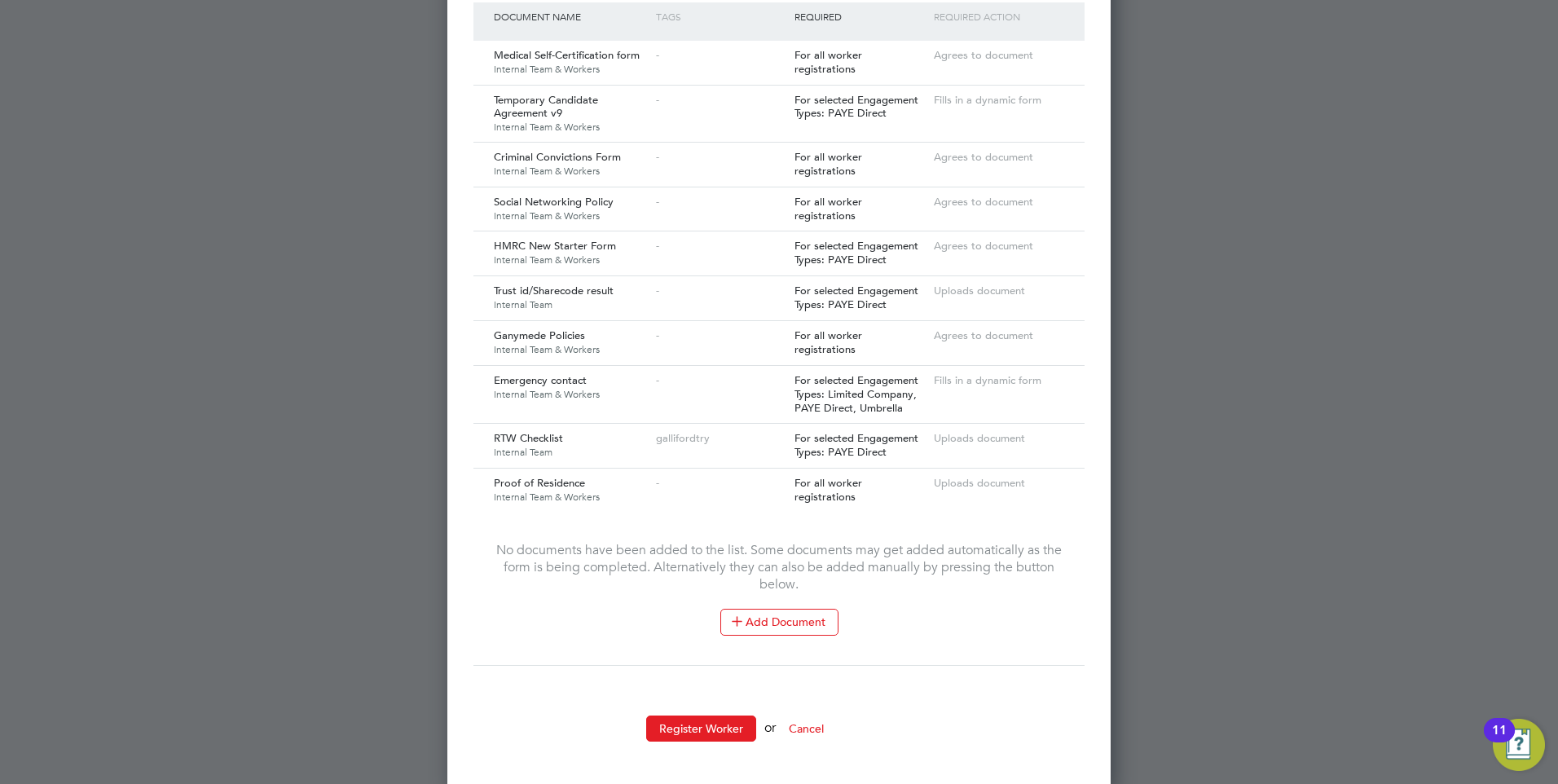
scroll to position [1906, 0]
click at [702, 715] on button "Register Worker" at bounding box center [701, 727] width 110 height 26
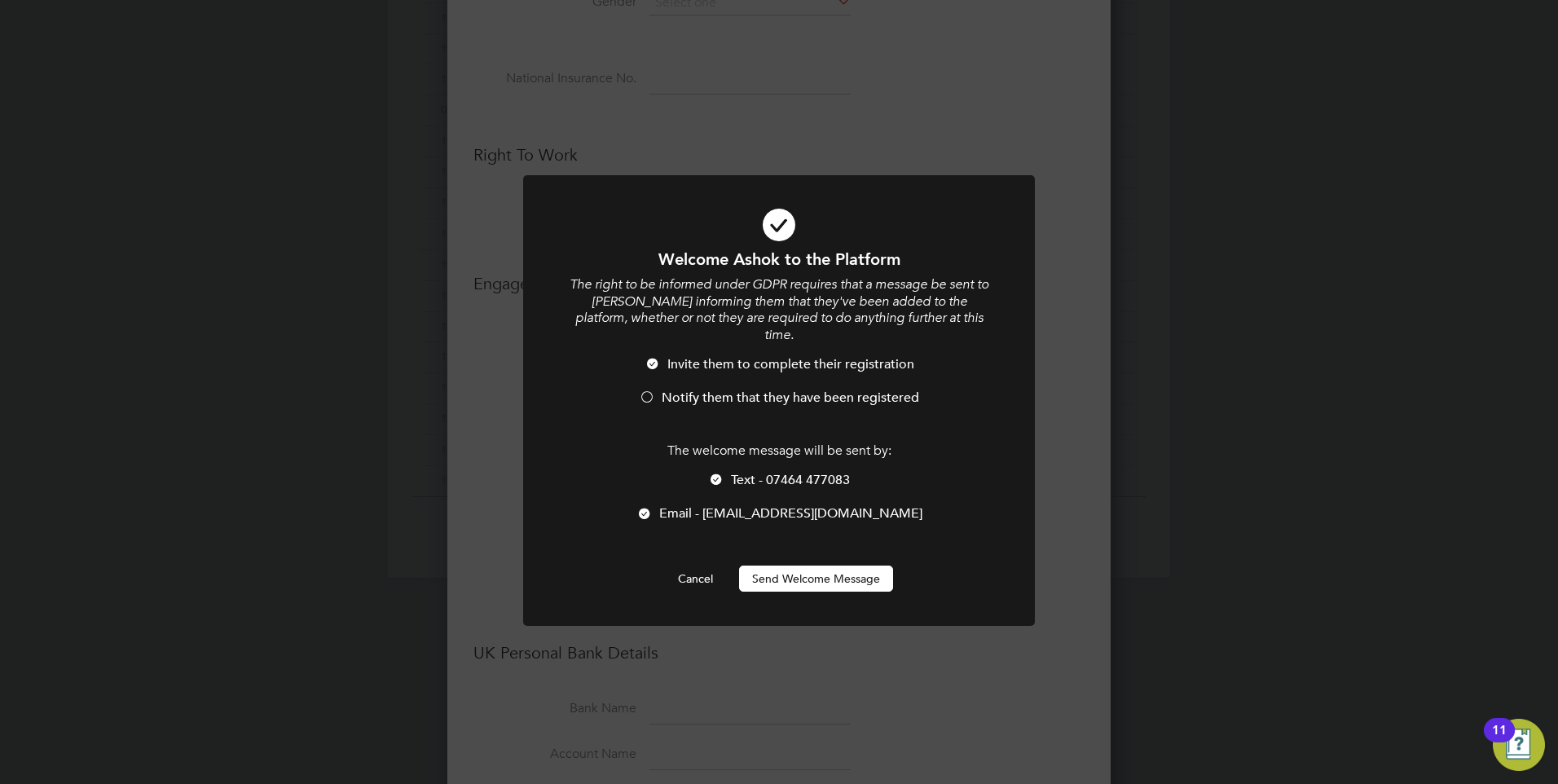
click at [784, 566] on button "Send Welcome Message" at bounding box center [816, 578] width 154 height 26
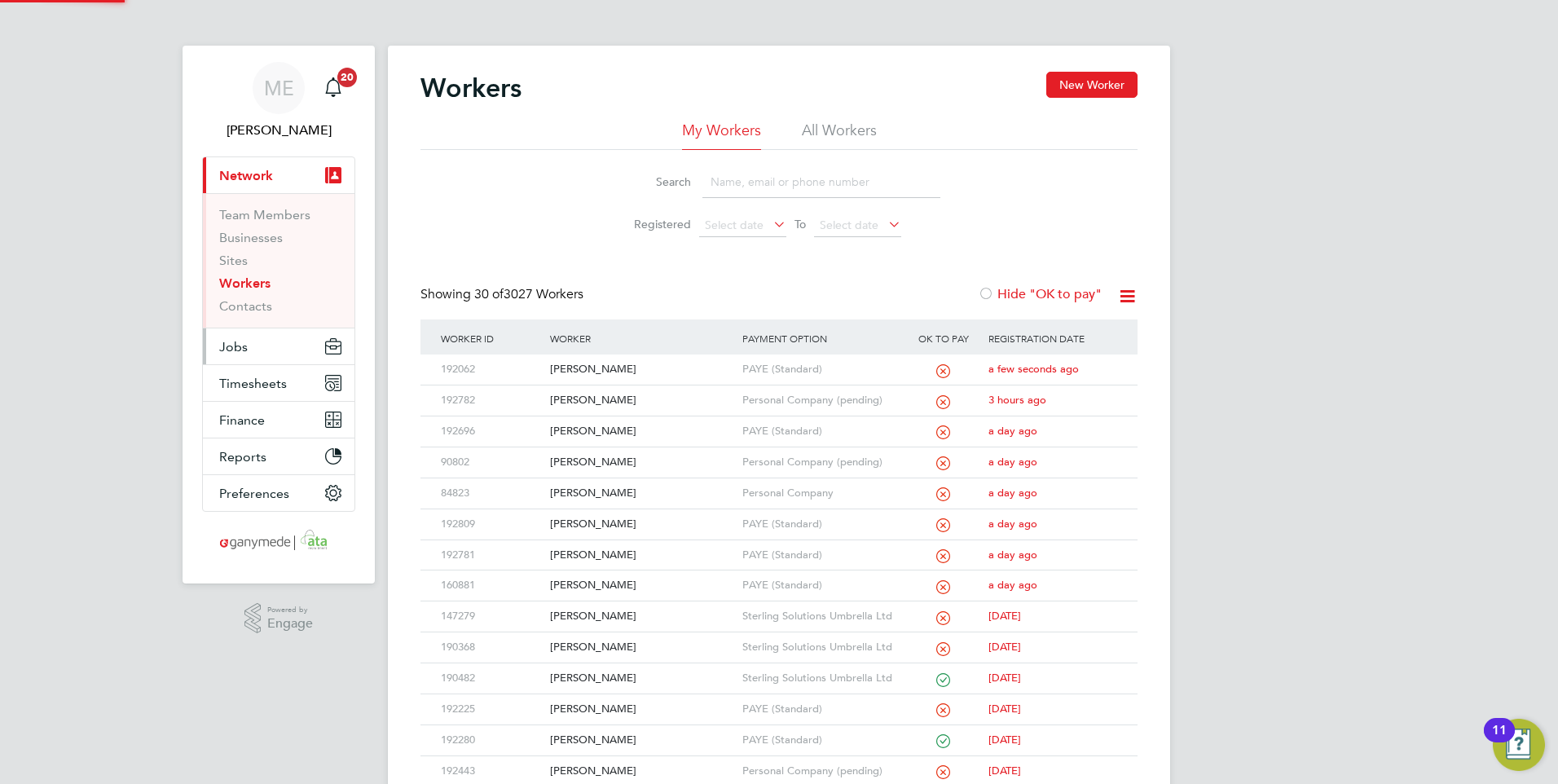
click at [224, 353] on span "Jobs" at bounding box center [234, 346] width 29 height 15
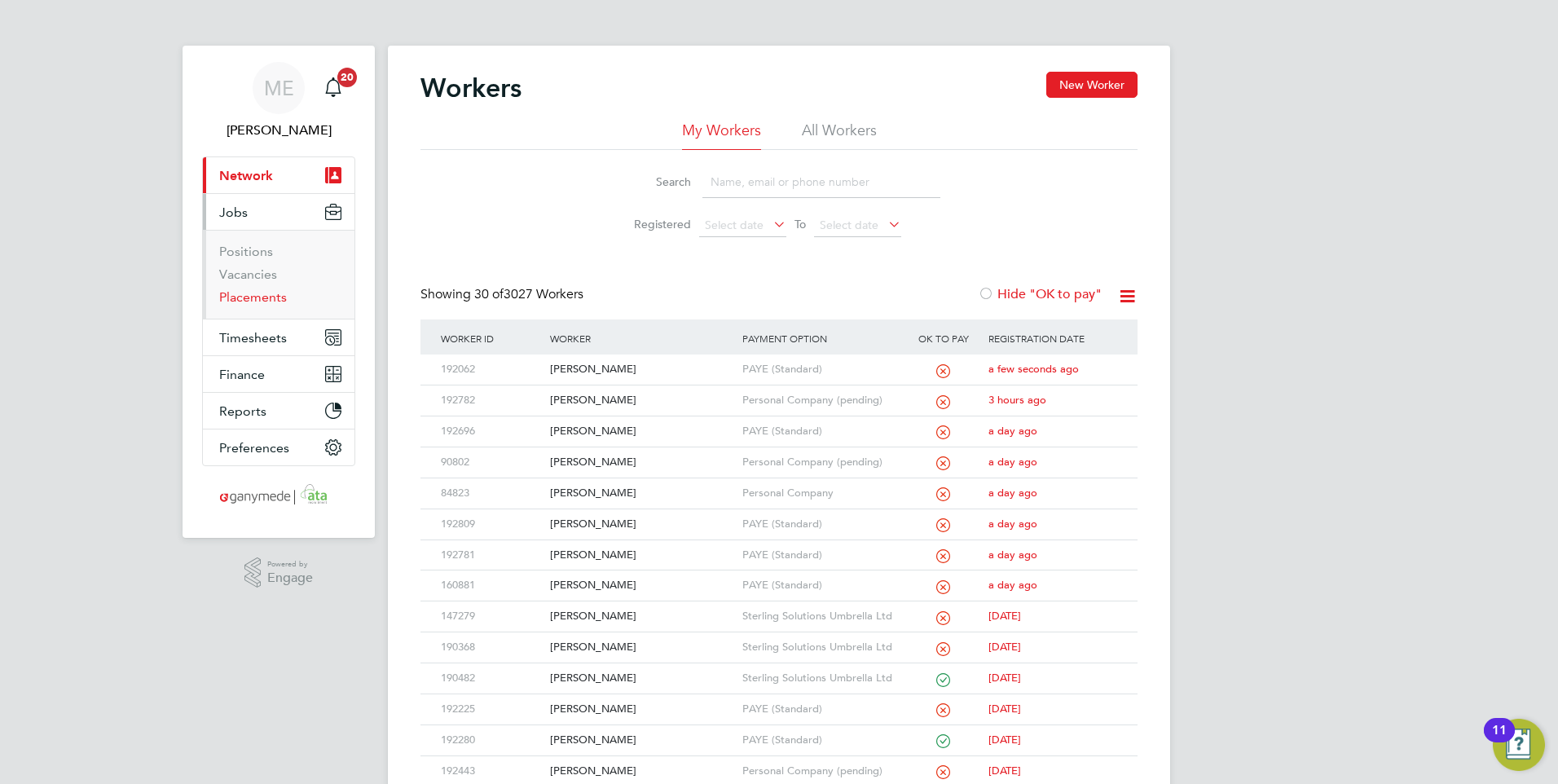
click at [242, 293] on link "Placements" at bounding box center [253, 297] width 67 height 15
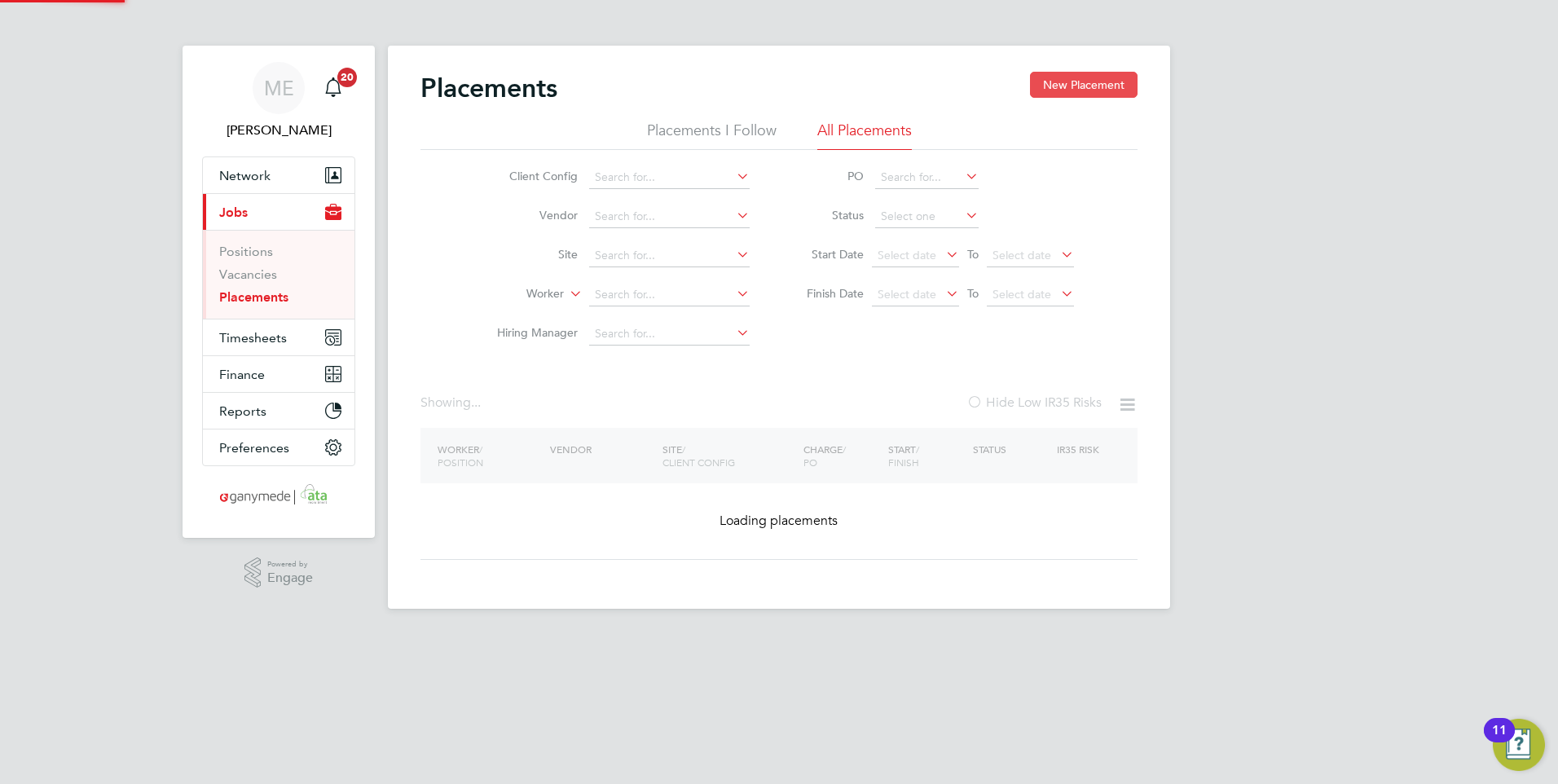
click at [1056, 85] on button "New Placement" at bounding box center [1084, 84] width 108 height 26
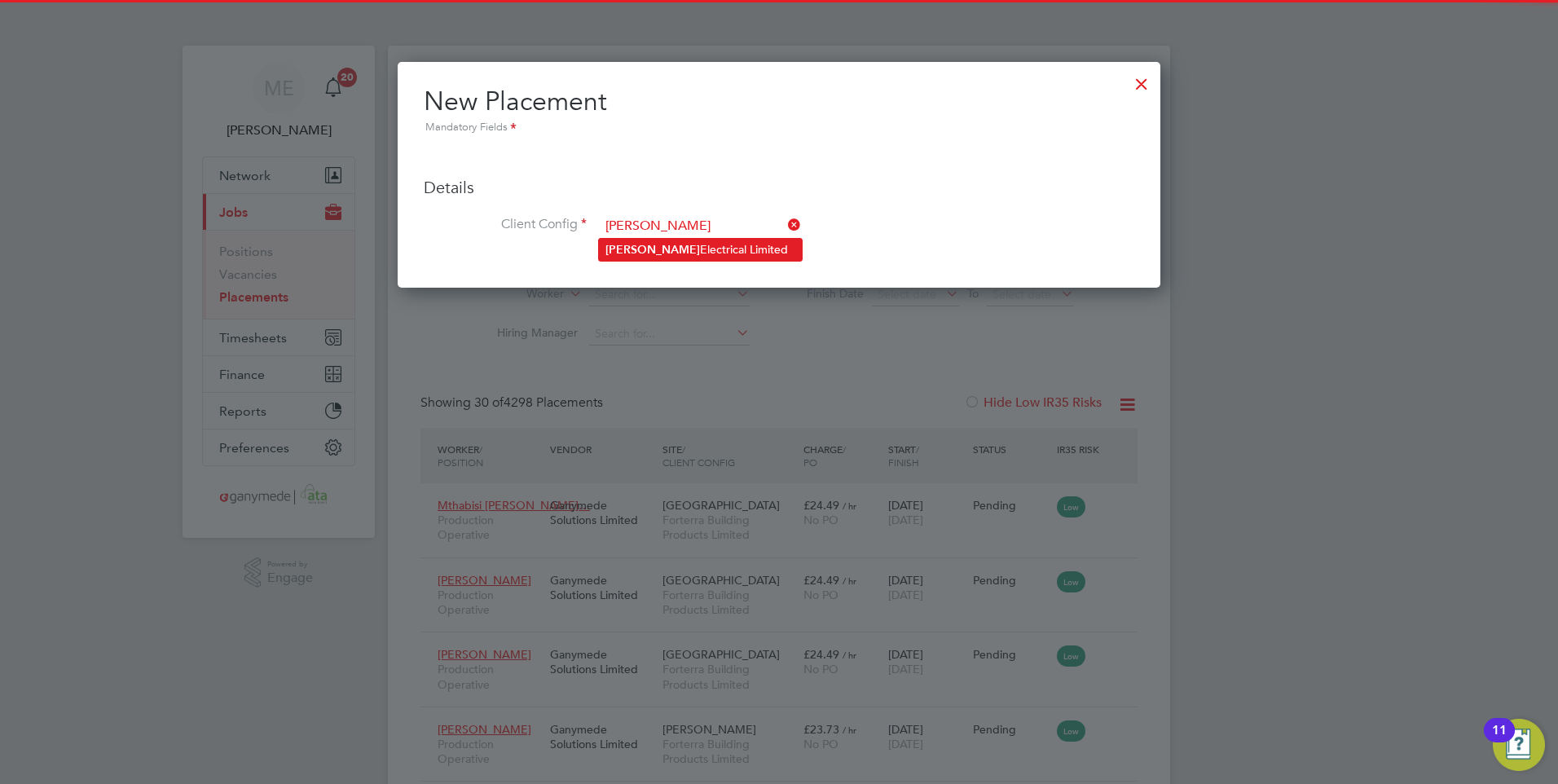
click at [649, 241] on li "Alan Electrical Limited" at bounding box center [700, 250] width 203 height 22
type input "[PERSON_NAME] Electrical Limited"
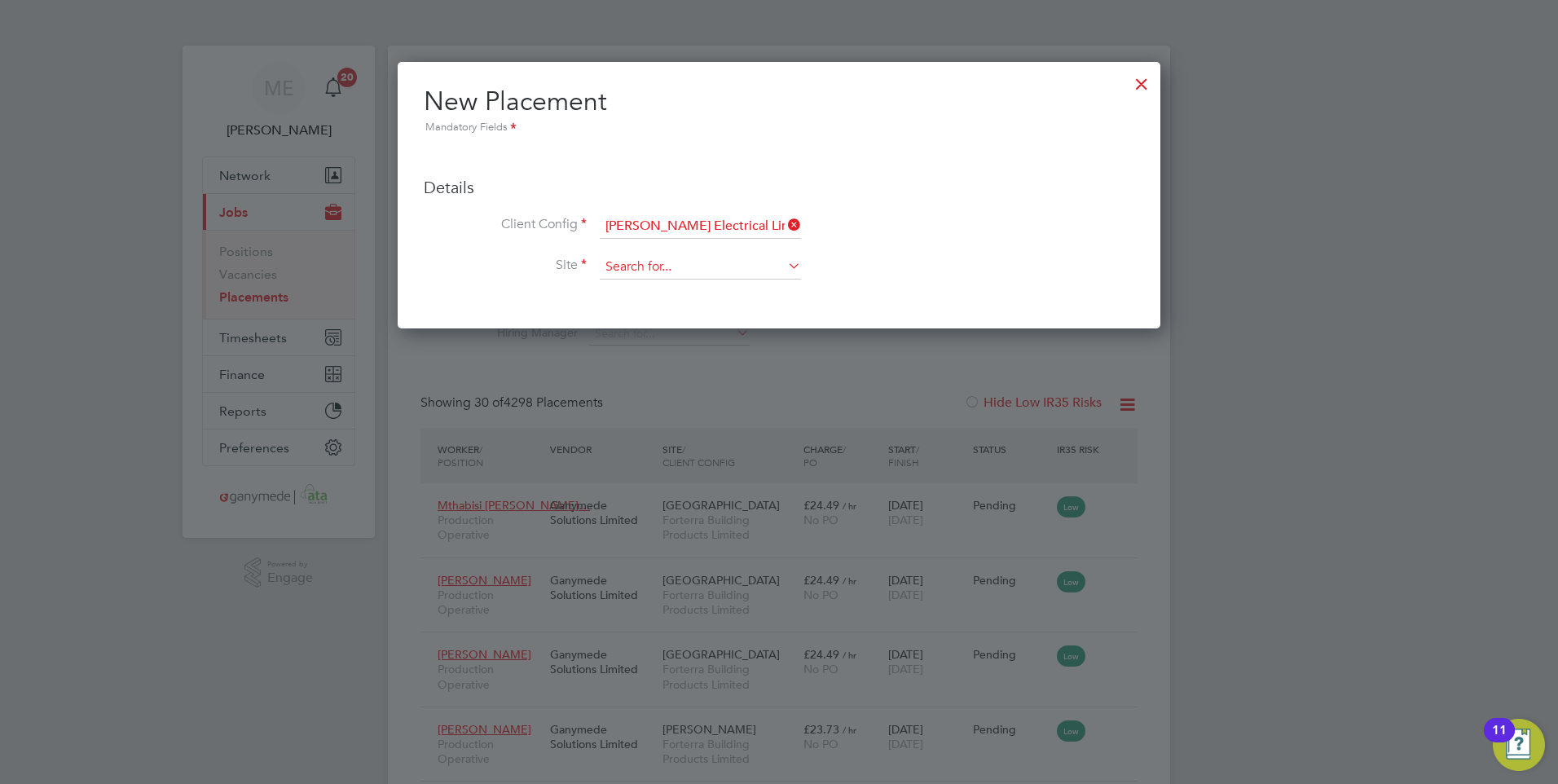
drag, startPoint x: 642, startPoint y: 269, endPoint x: 650, endPoint y: 277, distance: 11.3
click at [642, 269] on input at bounding box center [700, 266] width 202 height 24
click at [665, 297] on li "The [GEOGRAPHIC_DATA]" at bounding box center [700, 290] width 203 height 22
type input "The [GEOGRAPHIC_DATA]"
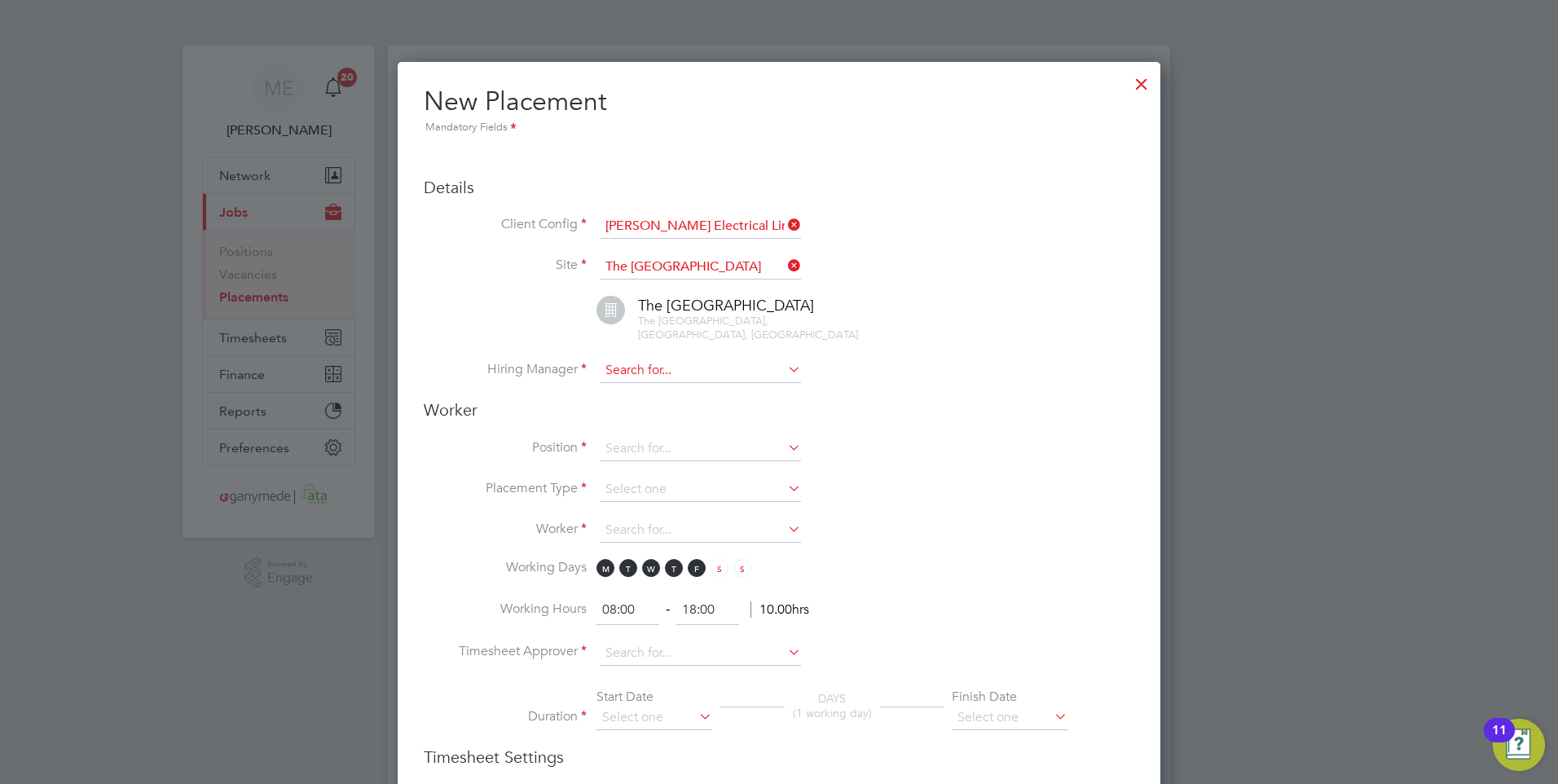
click at [693, 364] on input at bounding box center [700, 370] width 202 height 24
click at [671, 383] on li "Mark Lambert" at bounding box center [700, 380] width 203 height 22
type input "Mark Lambert"
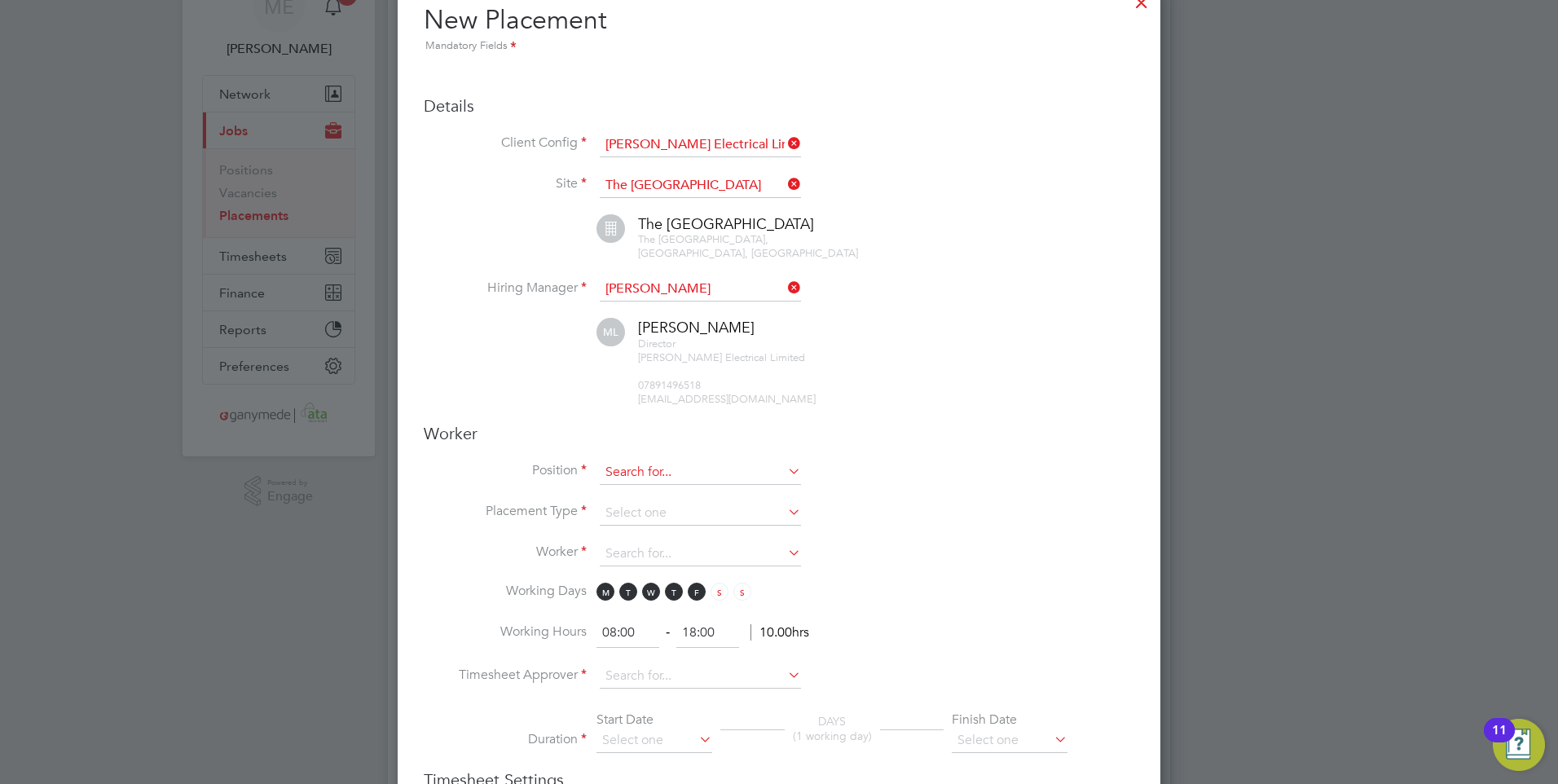
click at [645, 460] on input at bounding box center [700, 472] width 202 height 24
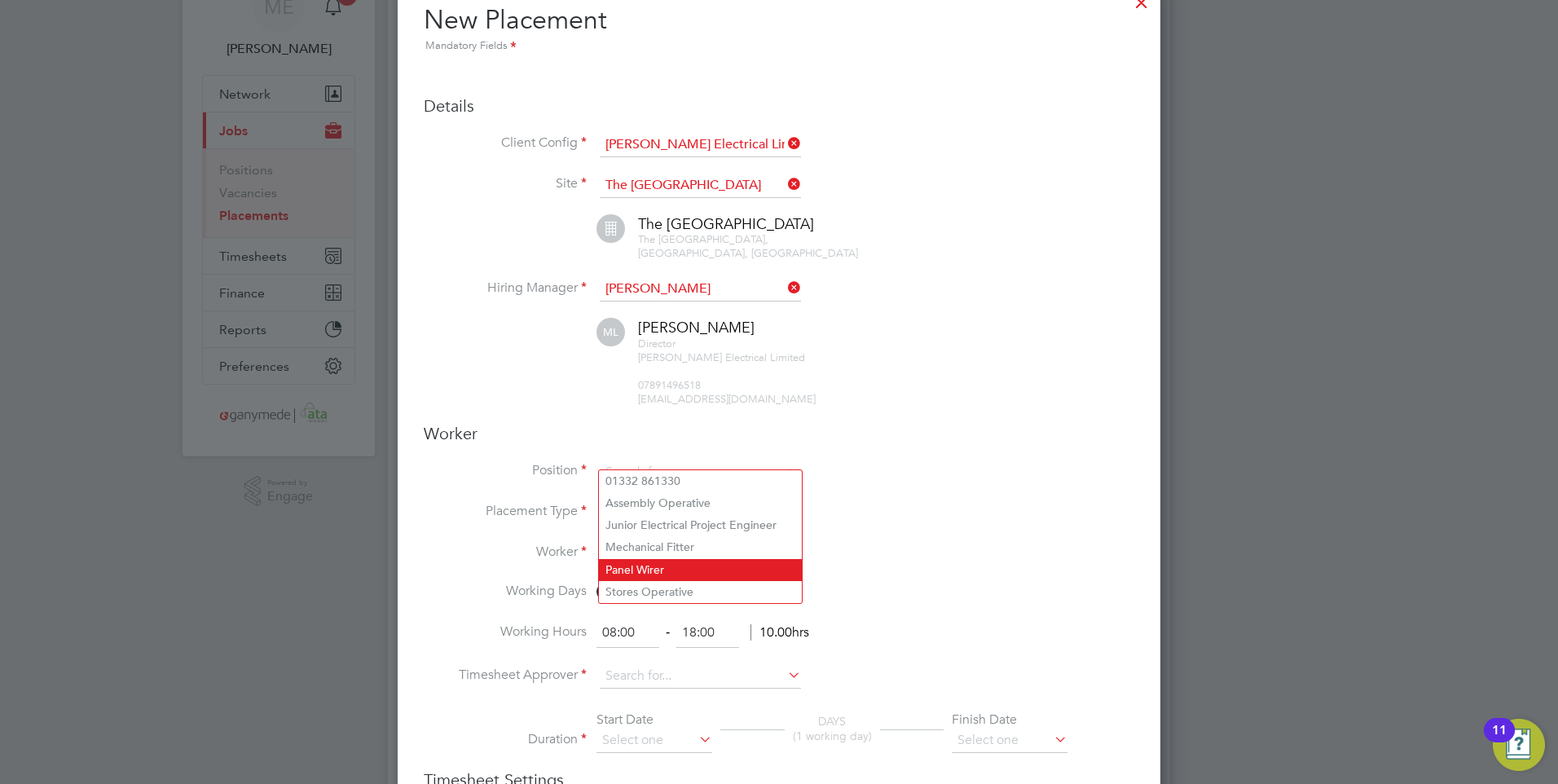
click at [676, 567] on li "Panel Wirer" at bounding box center [700, 570] width 203 height 22
type input "Panel Wirer"
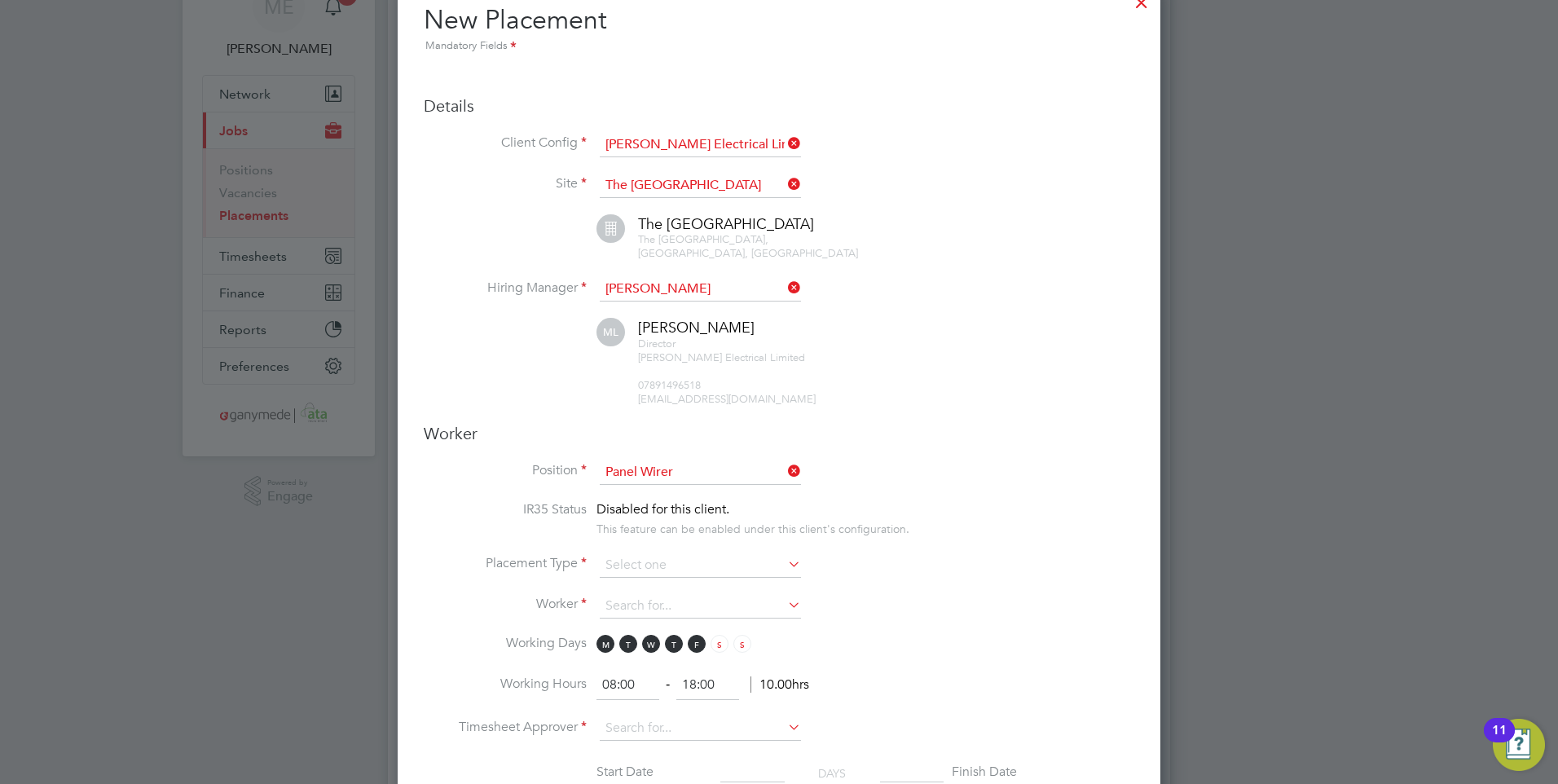
click at [663, 537] on li "IR35 Status Disabled for this client. This feature can be enabled under this cl…" at bounding box center [779, 527] width 711 height 52
click at [664, 556] on input at bounding box center [700, 565] width 202 height 24
click at [682, 565] on li "Temporary" at bounding box center [700, 573] width 203 height 21
type input "Temporary"
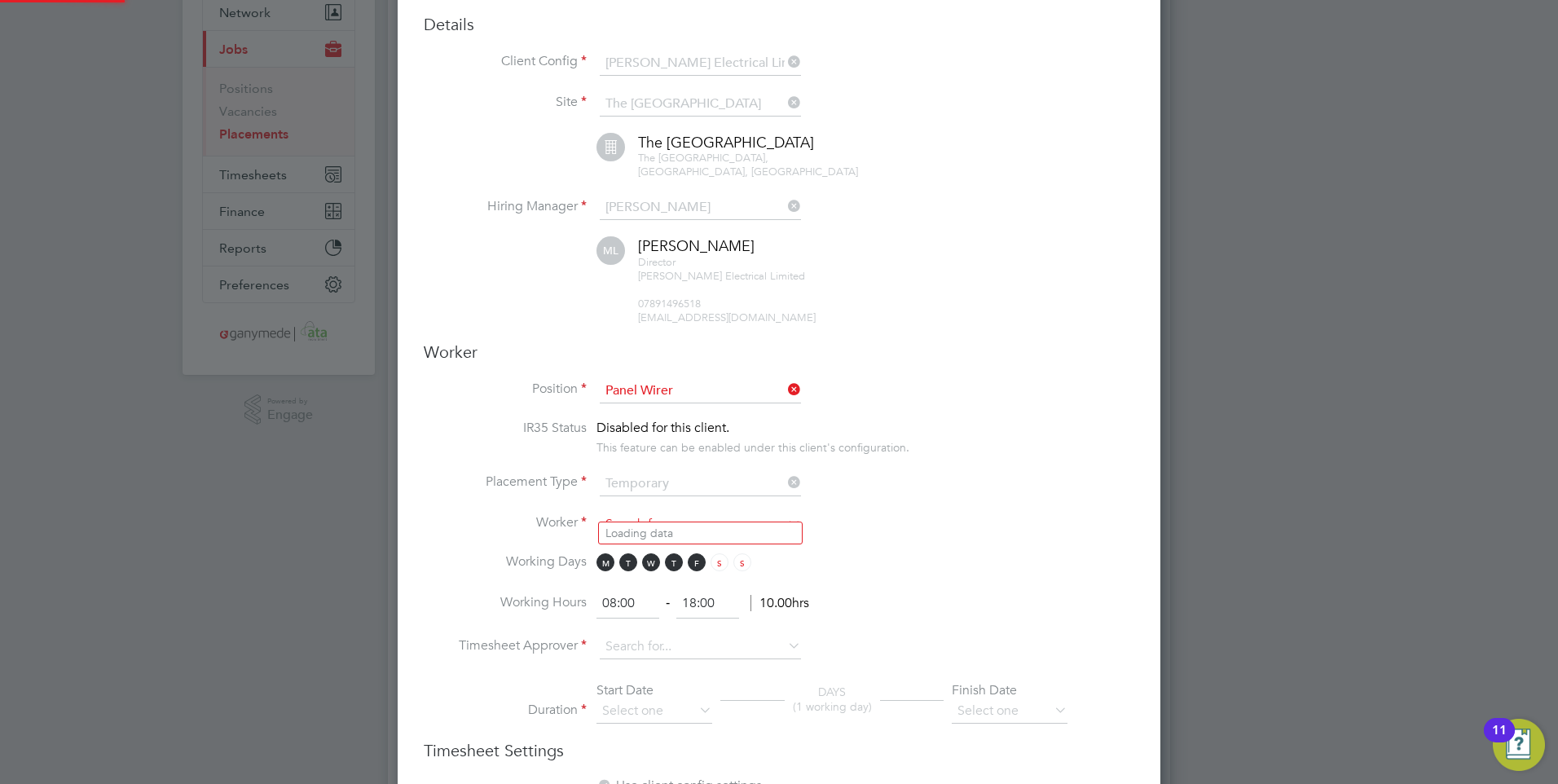
click at [655, 513] on input at bounding box center [700, 524] width 202 height 24
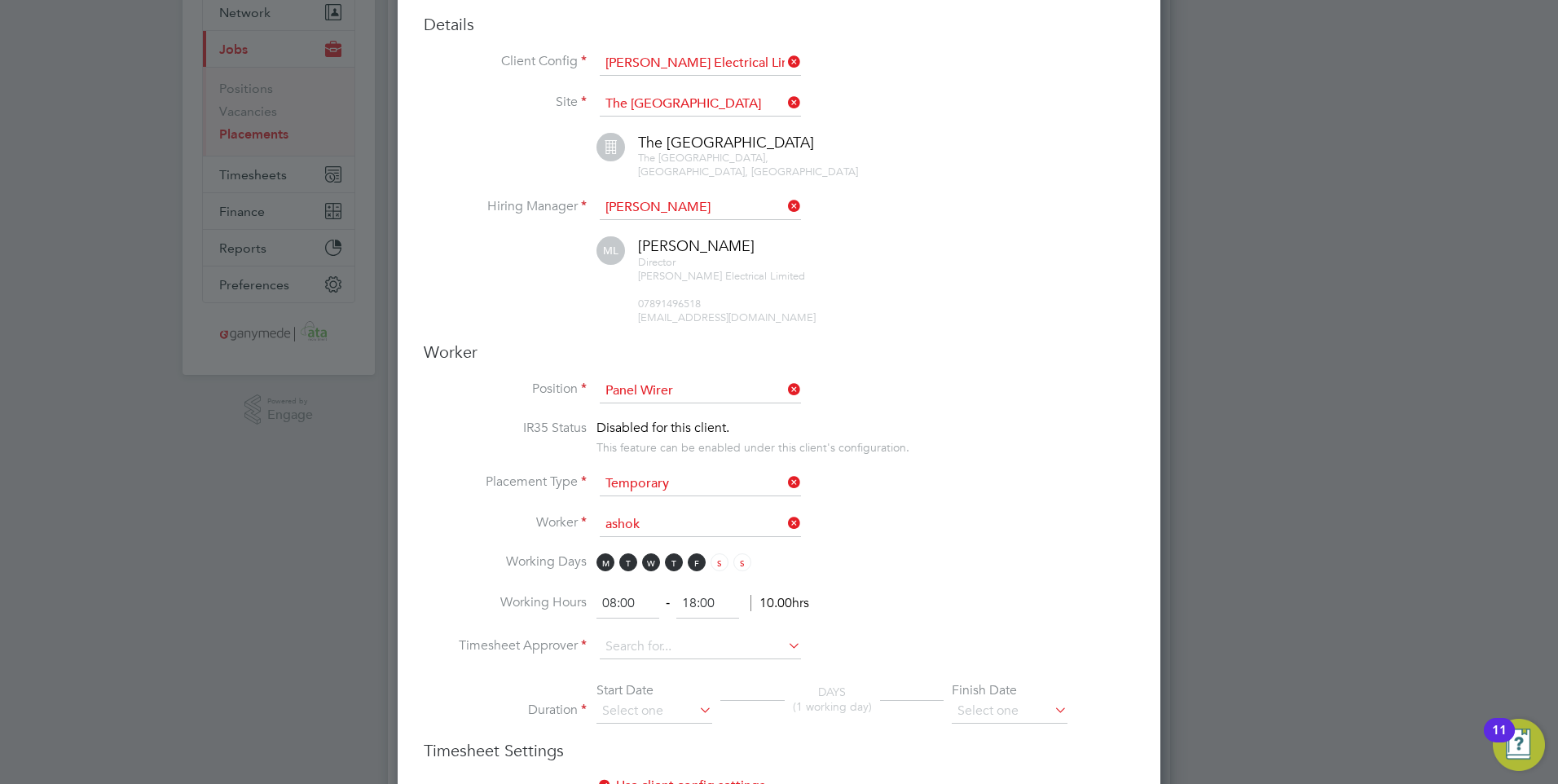
click at [646, 531] on li "Ashok Patel (192062)" at bounding box center [700, 533] width 203 height 22
type input "Ashok Patel (192062)"
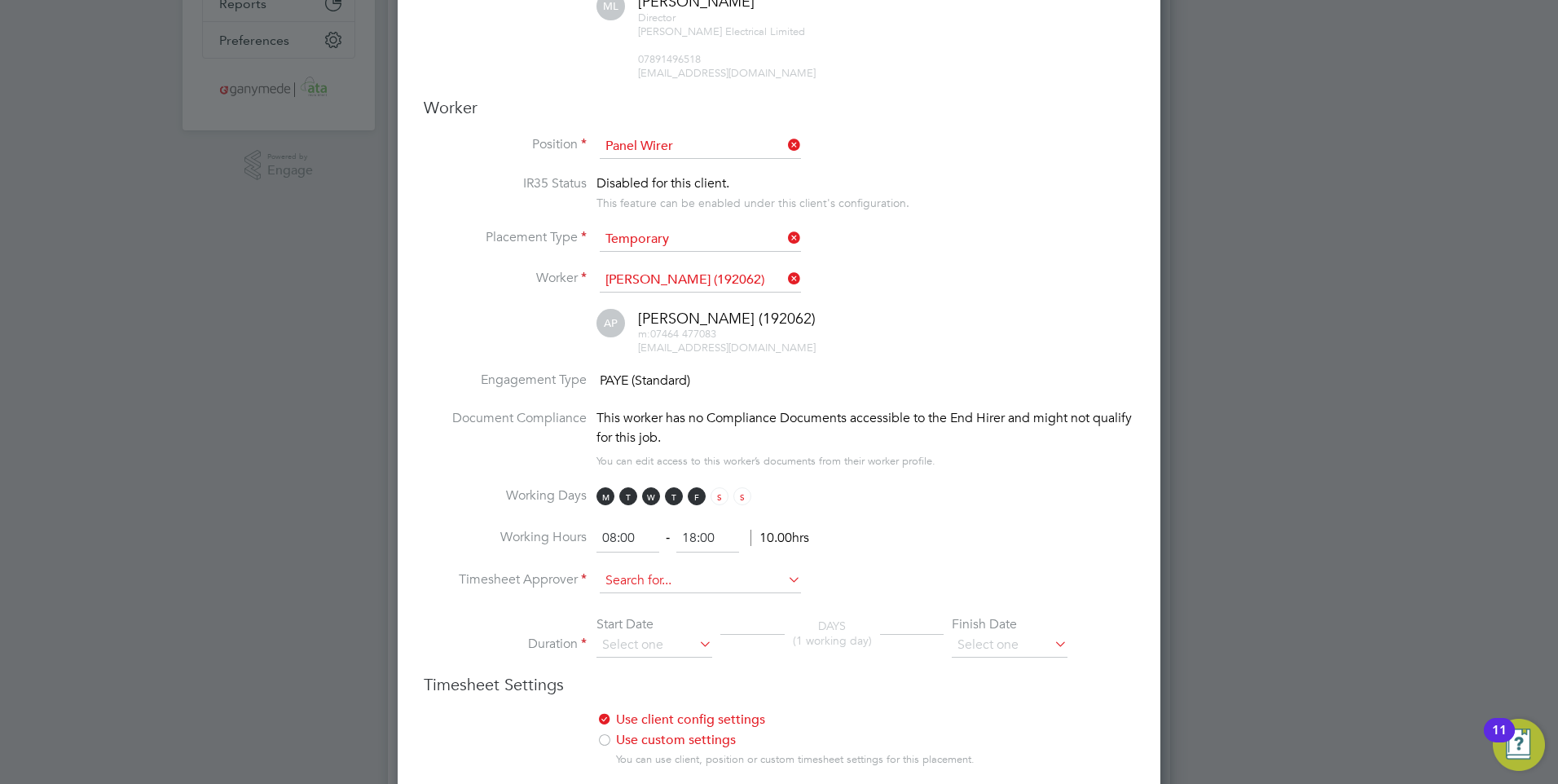
click at [638, 568] on input at bounding box center [700, 580] width 202 height 24
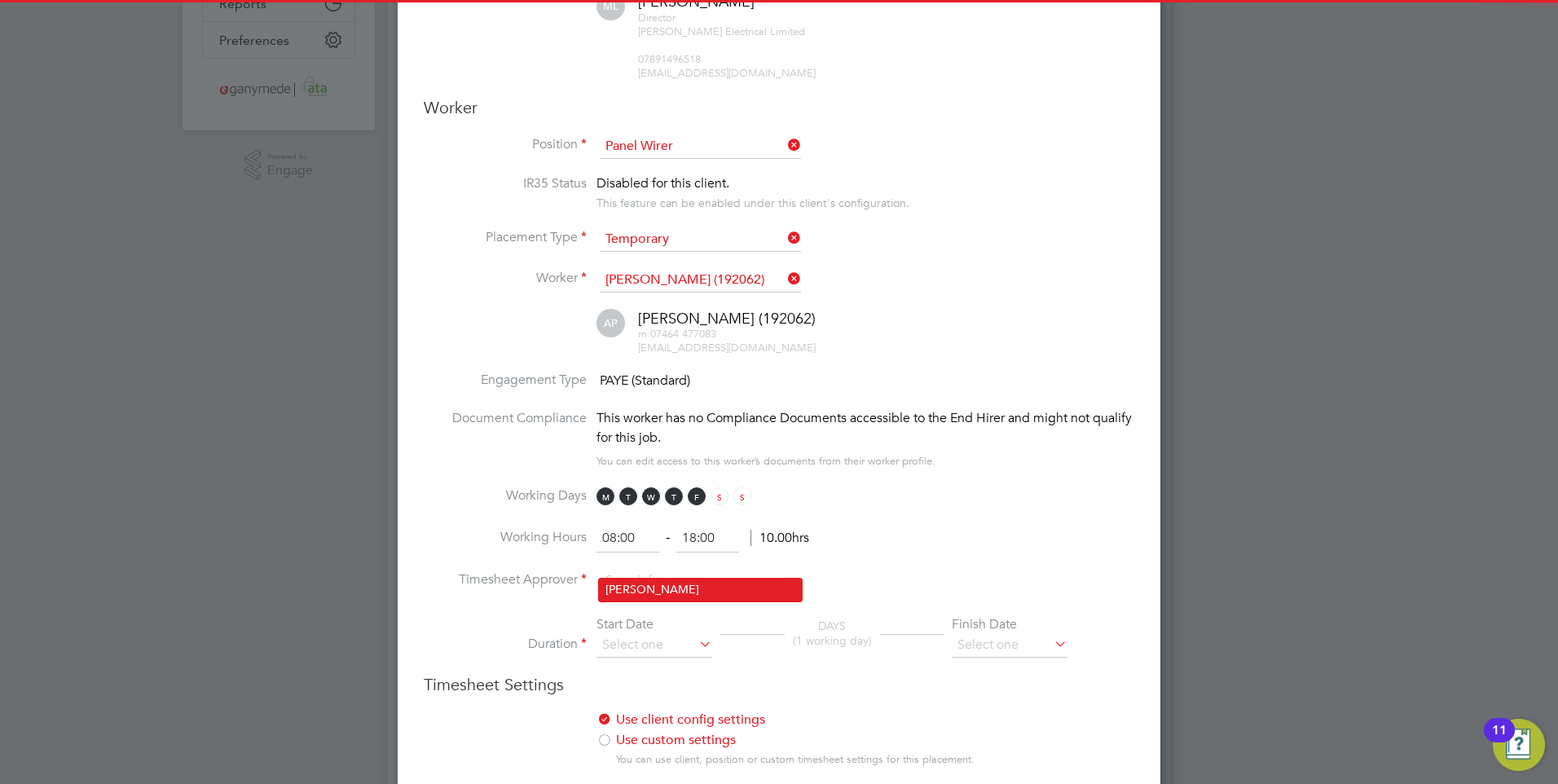
click at [636, 592] on li "Mark Lambert" at bounding box center [700, 589] width 203 height 22
type input "Mark Lambert"
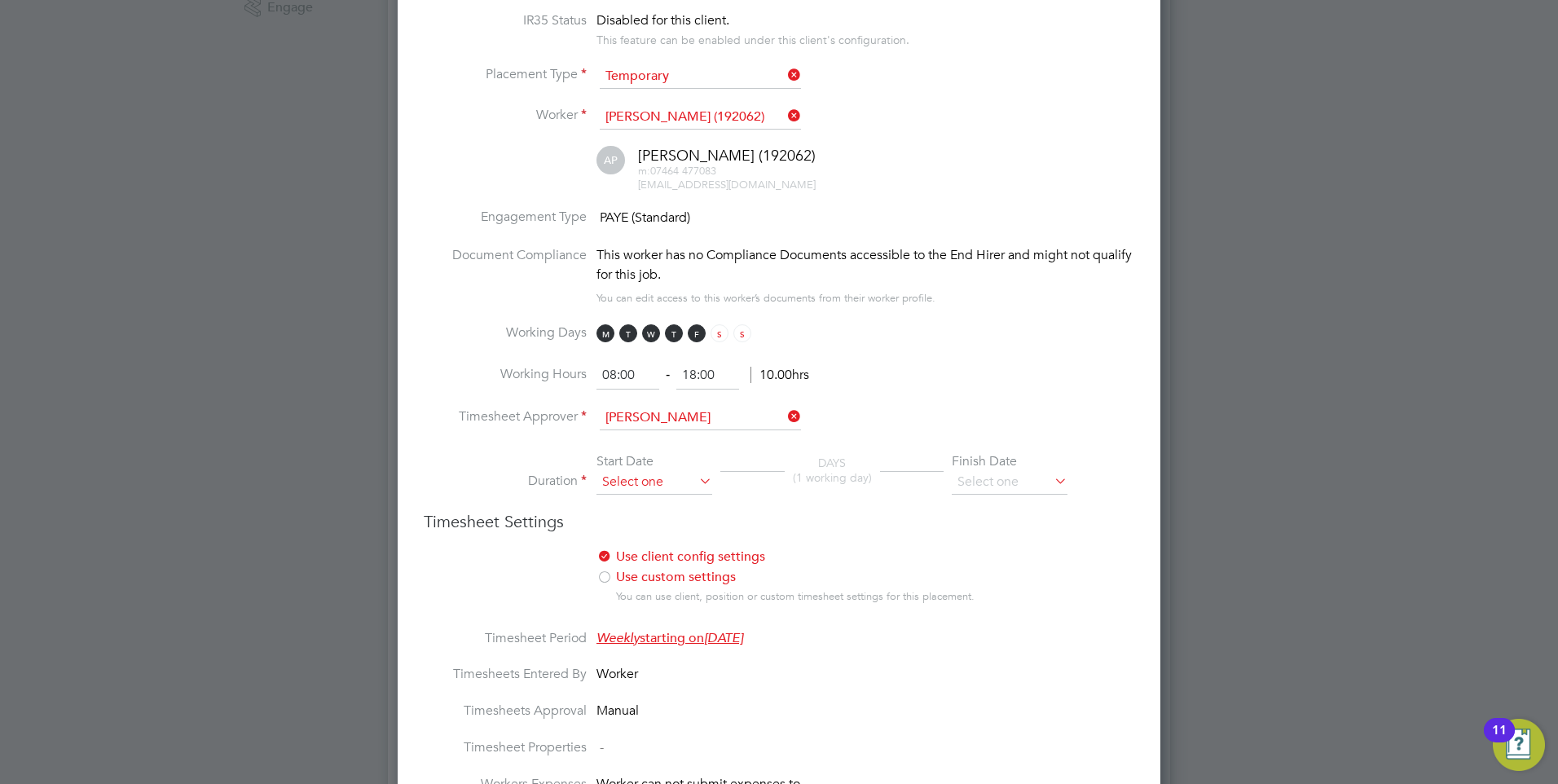
click at [610, 470] on input at bounding box center [654, 482] width 116 height 24
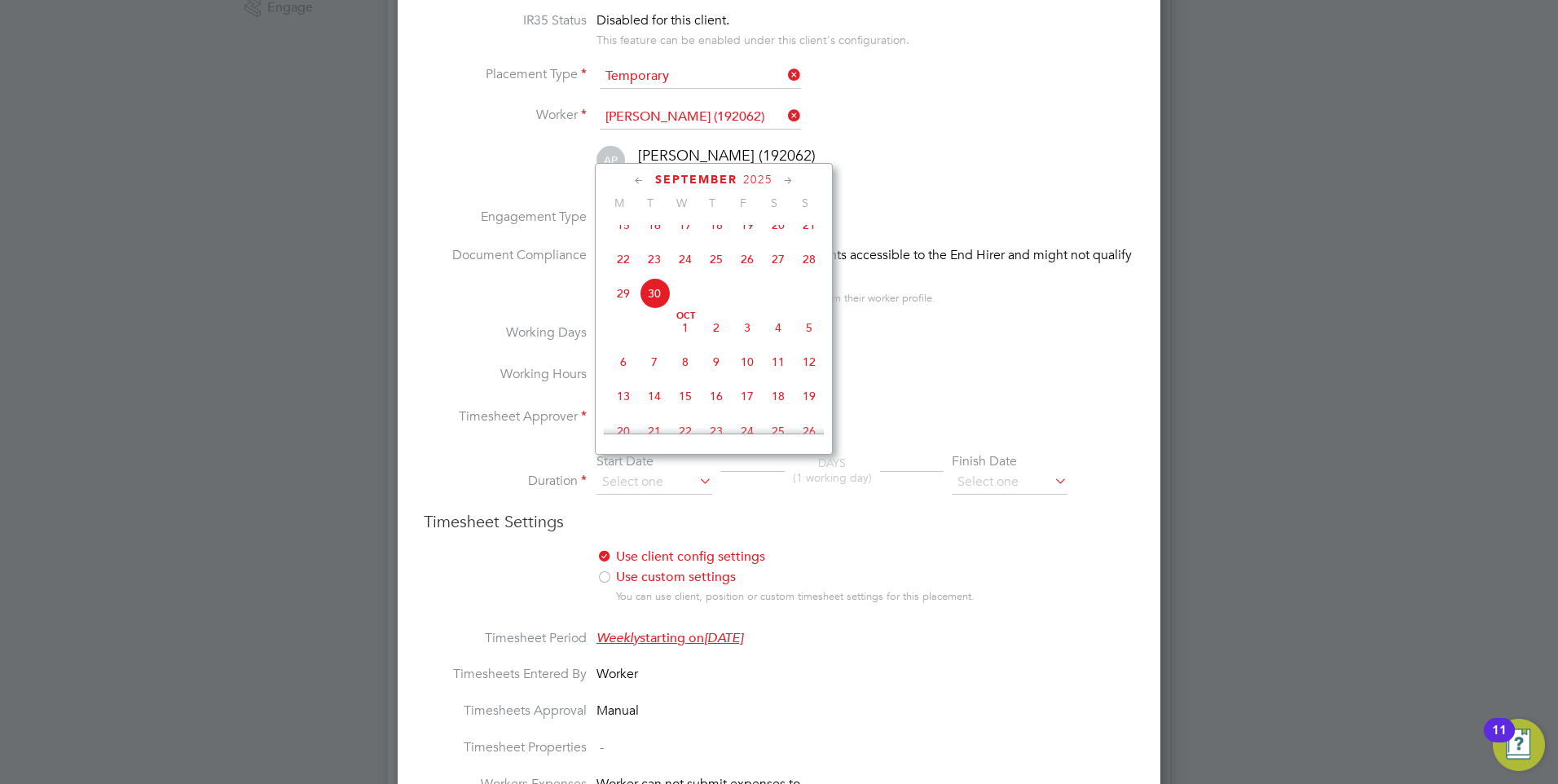
click at [617, 376] on span "6" at bounding box center [623, 362] width 31 height 31
type input "[DATE]"
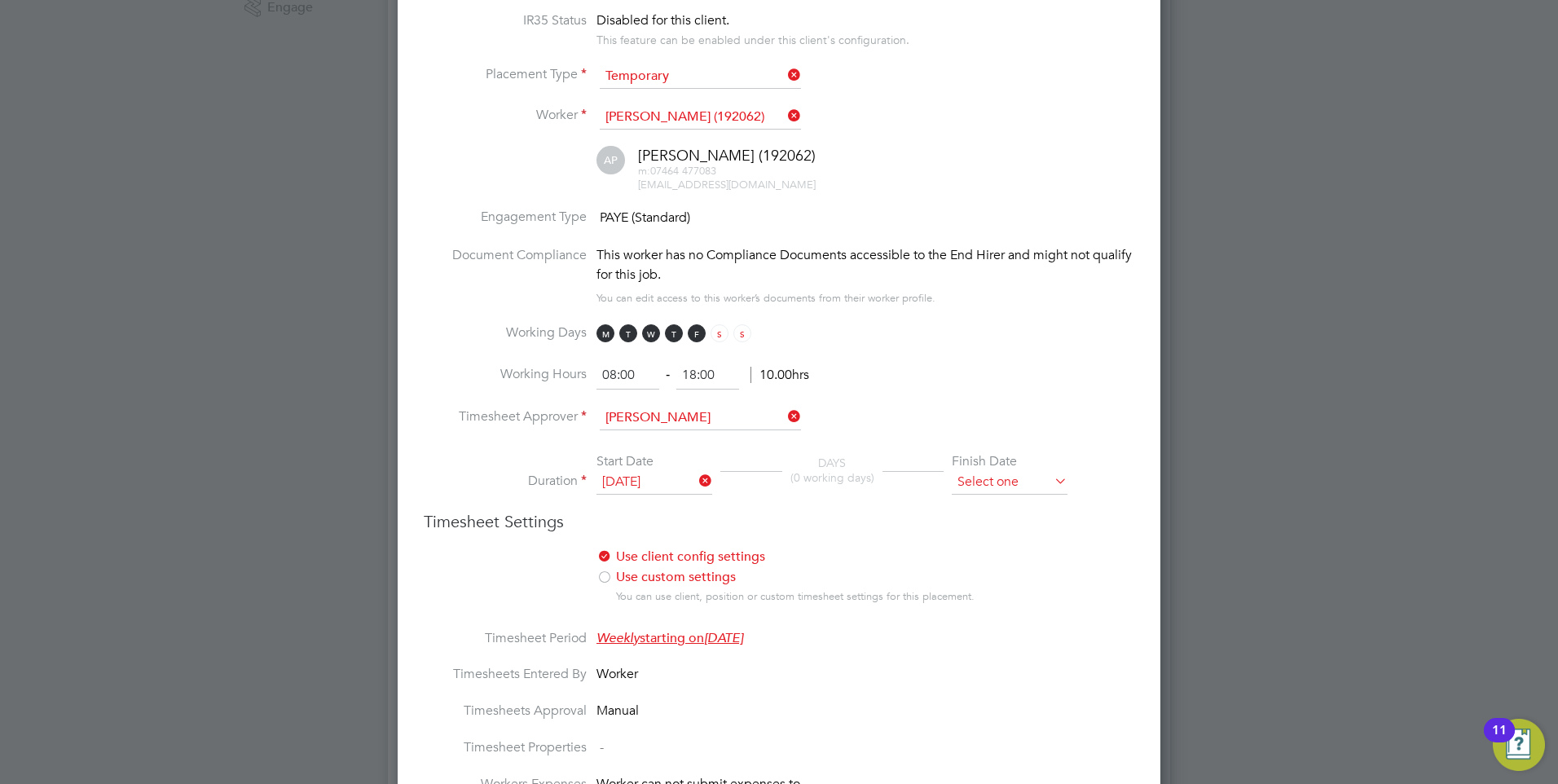
click at [954, 470] on input at bounding box center [1010, 482] width 116 height 24
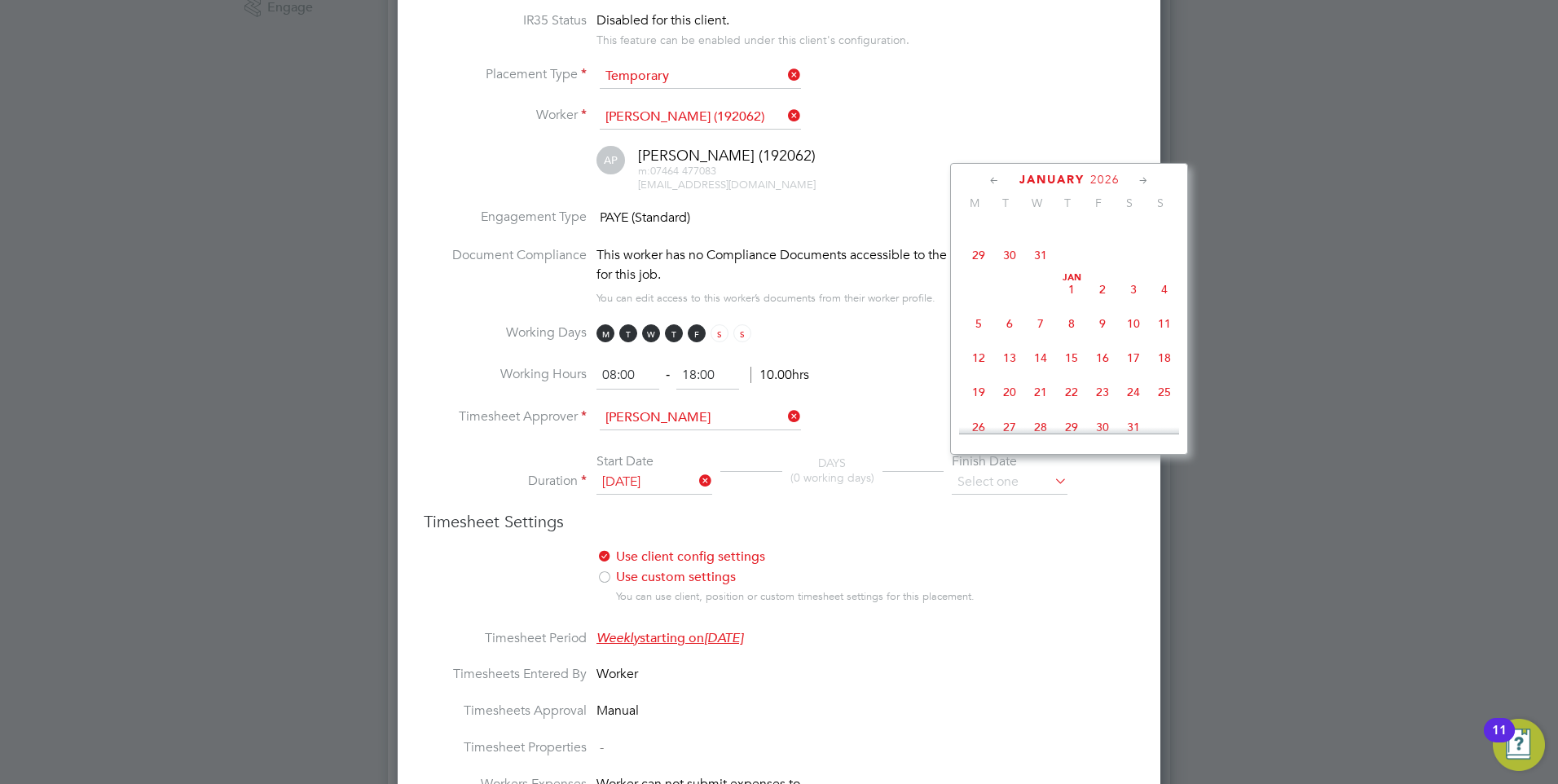
click at [1009, 339] on span "6" at bounding box center [1010, 323] width 31 height 31
type input "06 Jan 2026"
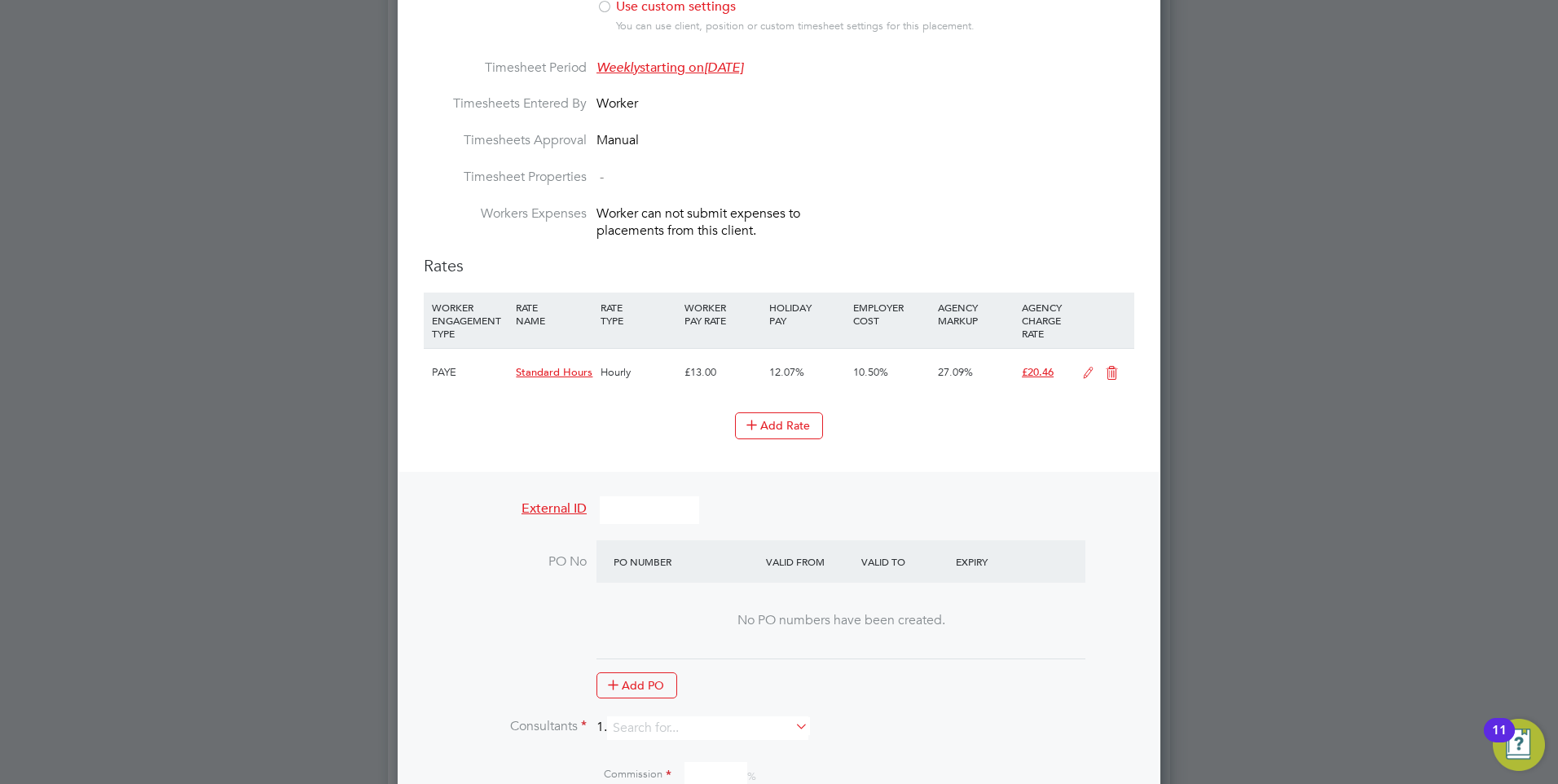
click at [1110, 367] on icon at bounding box center [1112, 373] width 20 height 13
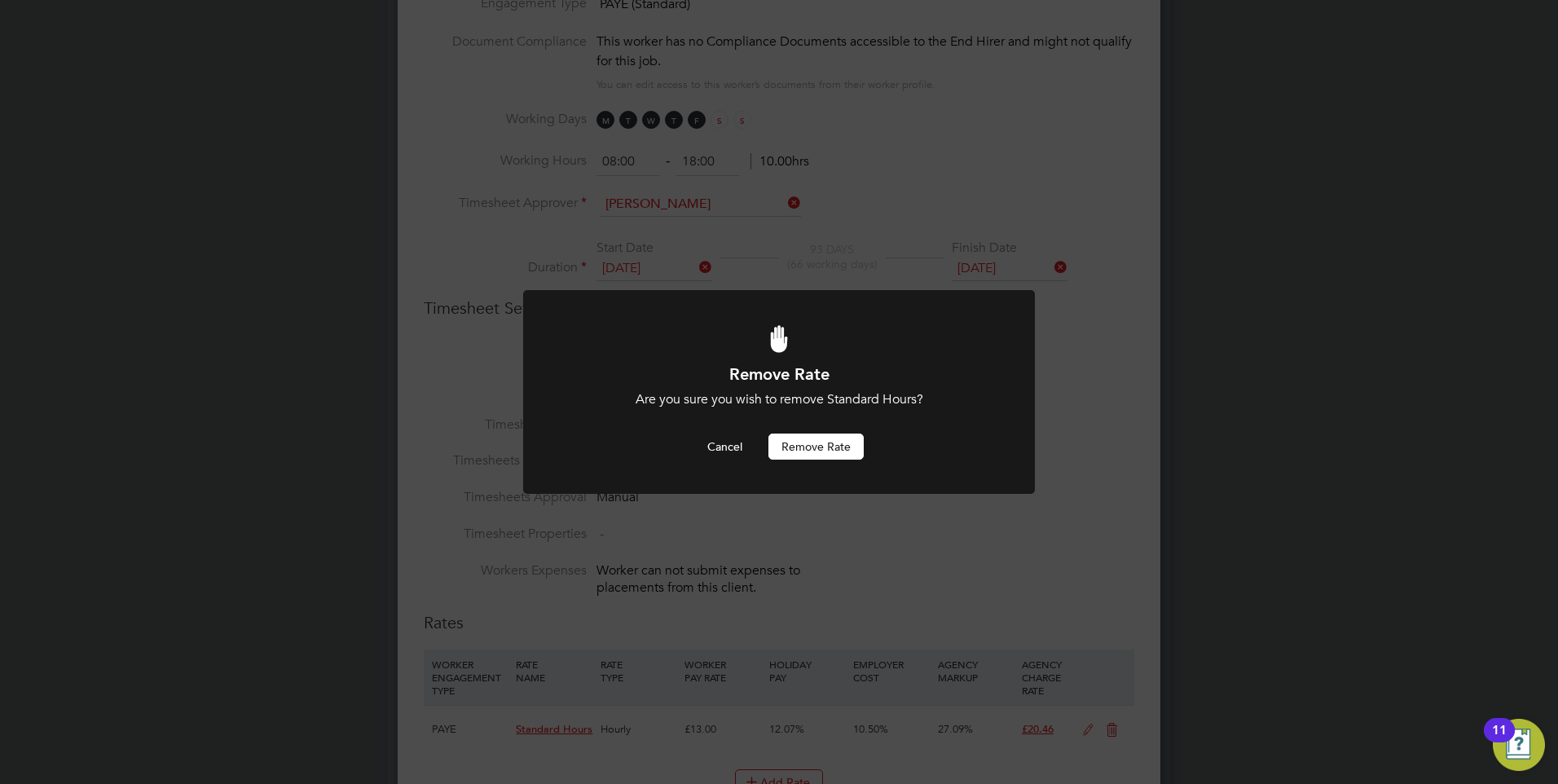
click at [773, 442] on button "Remove rate" at bounding box center [816, 446] width 95 height 26
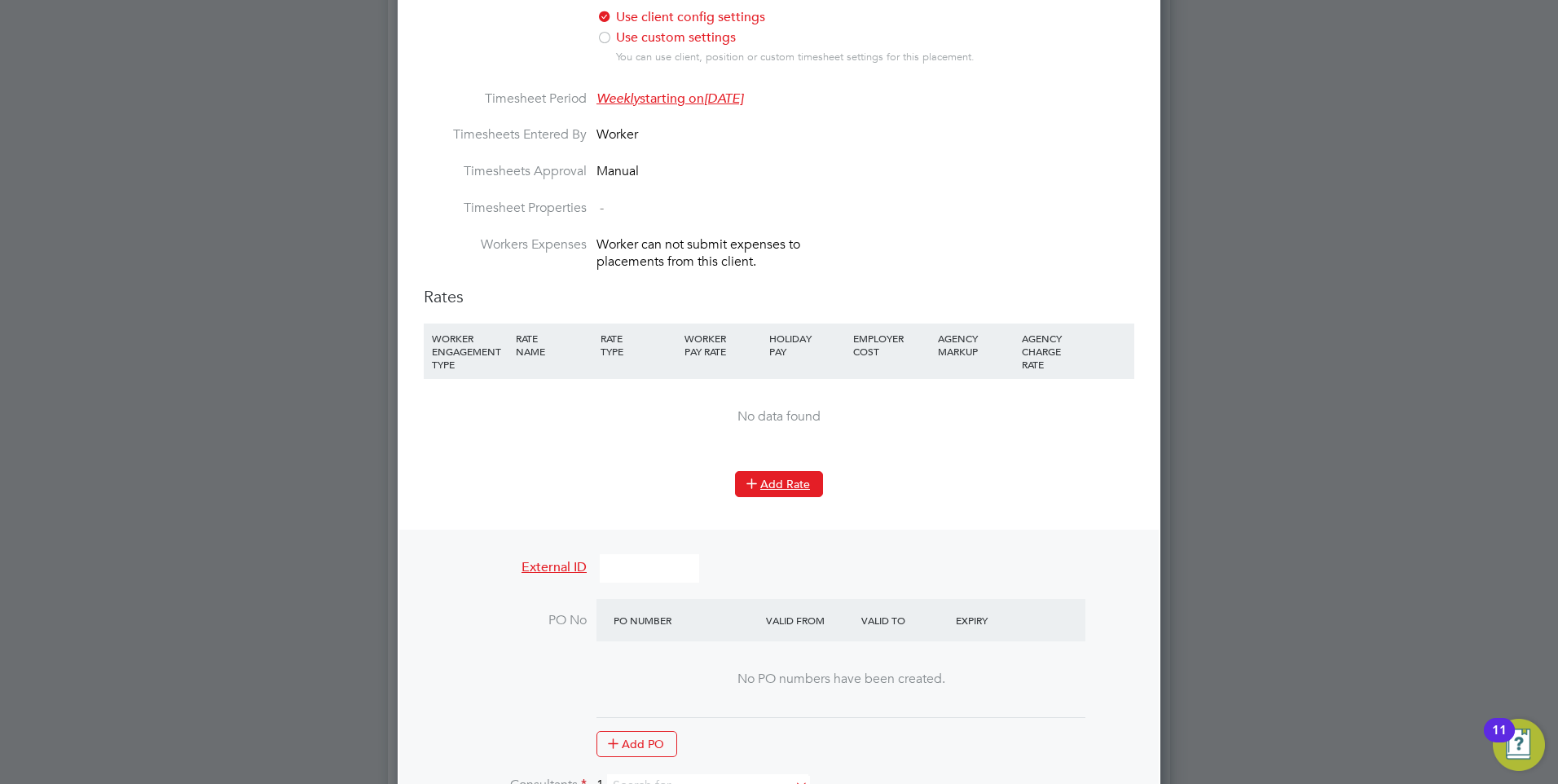
click at [773, 475] on button "Add Rate" at bounding box center [779, 483] width 88 height 26
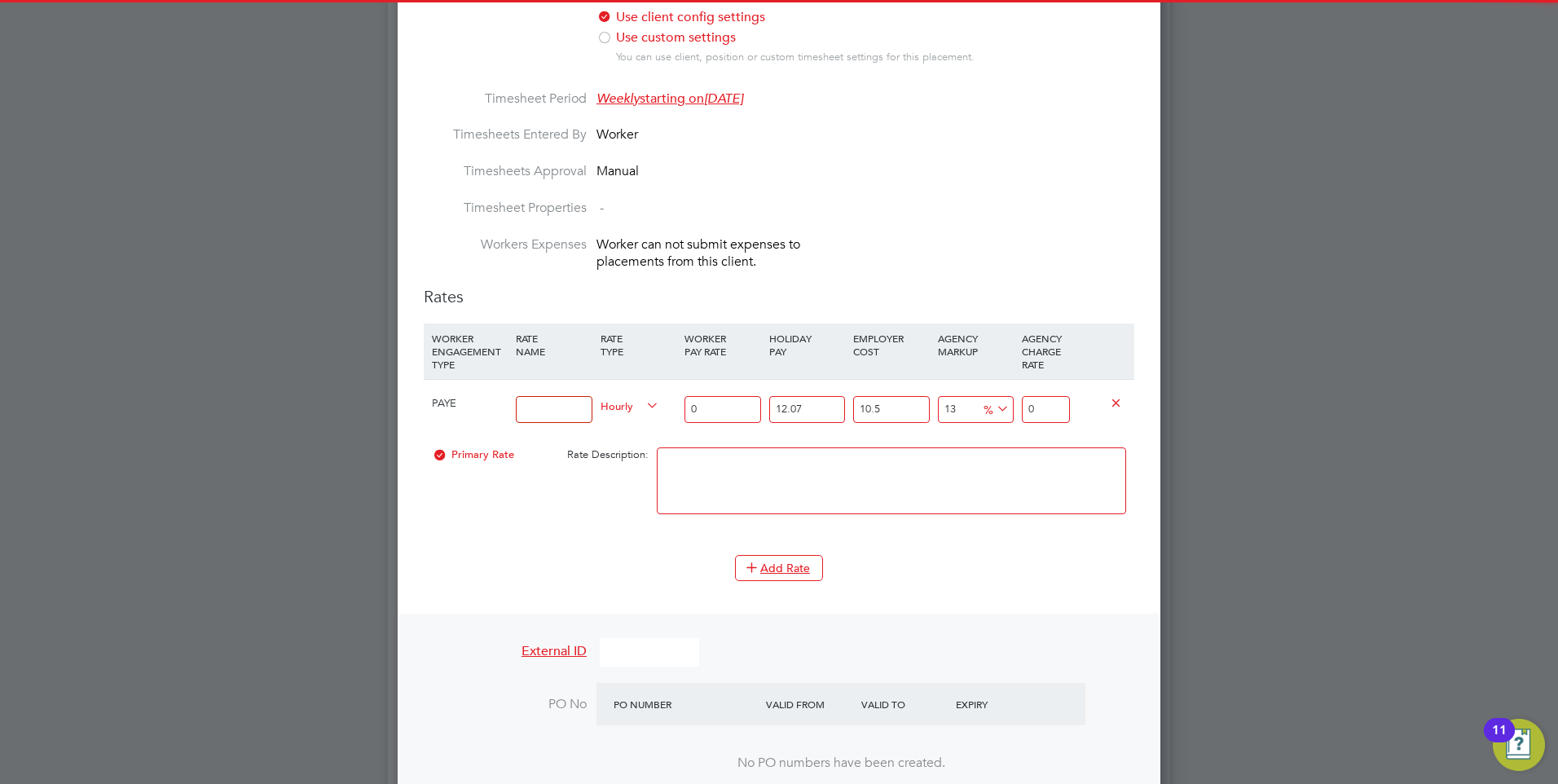
drag, startPoint x: 547, startPoint y: 389, endPoint x: 557, endPoint y: 400, distance: 14.9
click at [547, 396] on input at bounding box center [554, 410] width 76 height 27
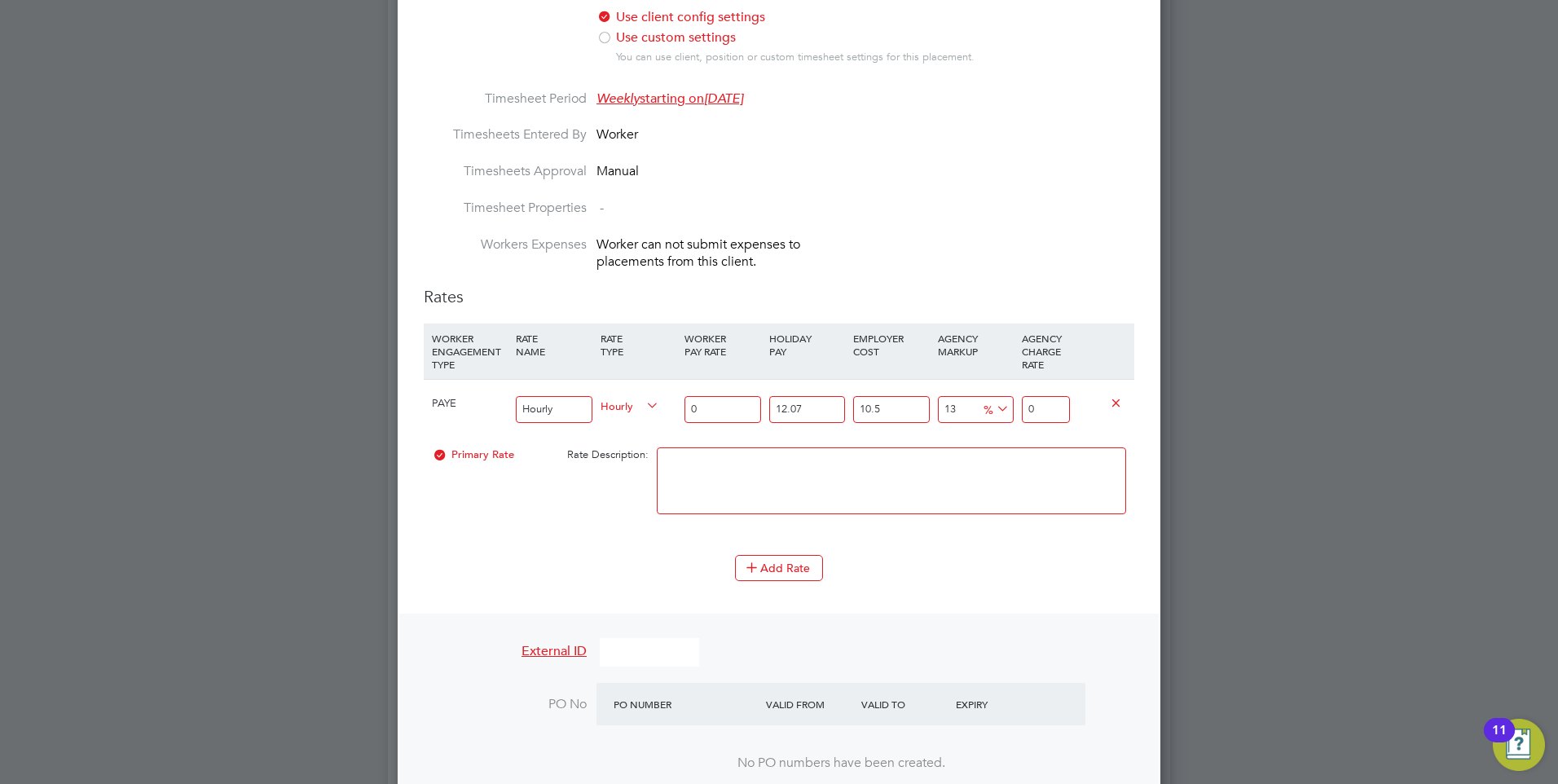
type input "Hourly rate"
drag, startPoint x: 701, startPoint y: 420, endPoint x: 702, endPoint y: 399, distance: 21.0
click at [701, 418] on div "0" at bounding box center [723, 409] width 84 height 60
click at [702, 399] on input "0" at bounding box center [723, 410] width 76 height 27
type input "1"
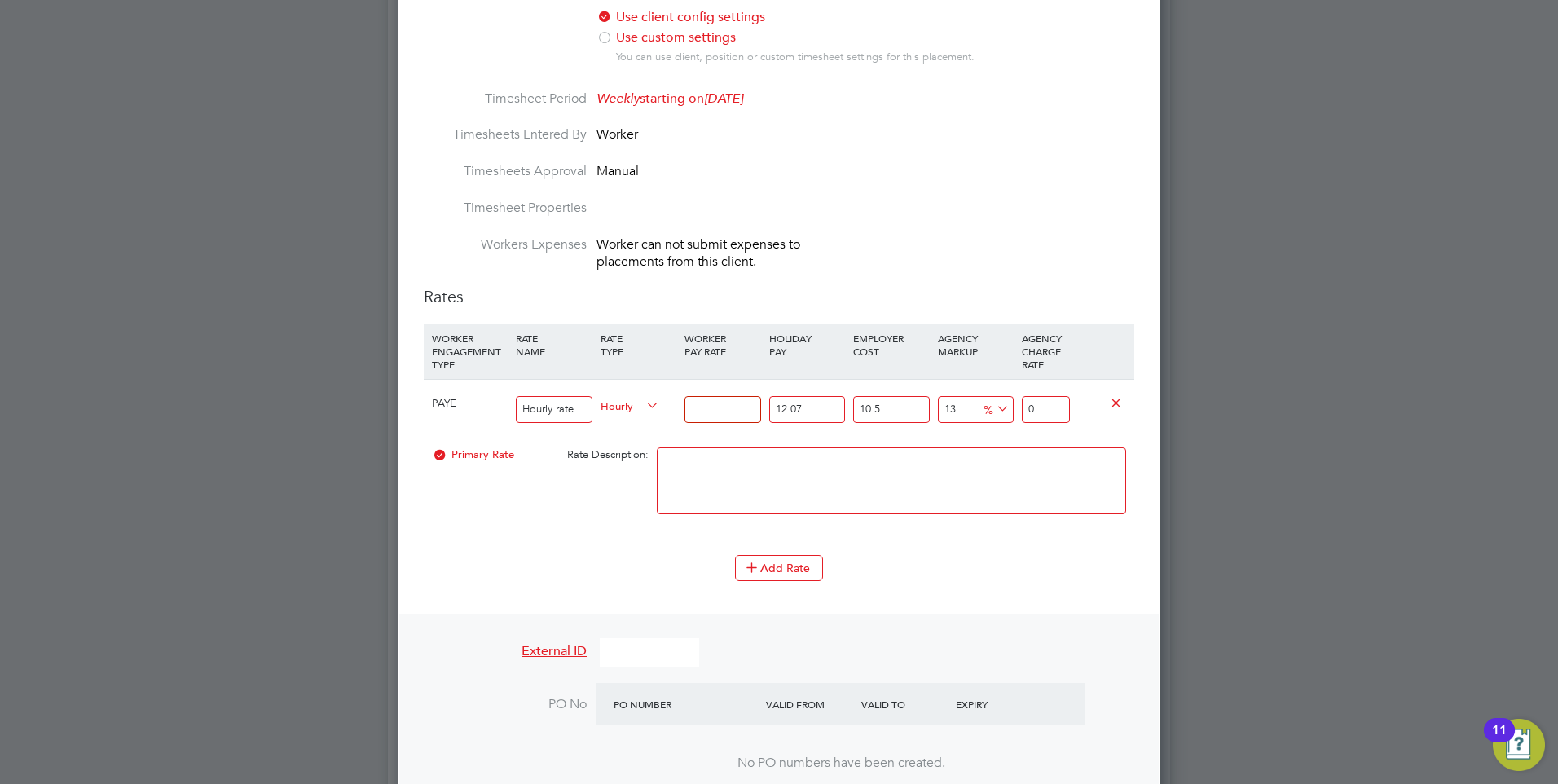
type input "1.399362055"
type input "15"
type input "20.990430825"
type input "15.00"
drag, startPoint x: 1062, startPoint y: 389, endPoint x: 1022, endPoint y: 394, distance: 40.3
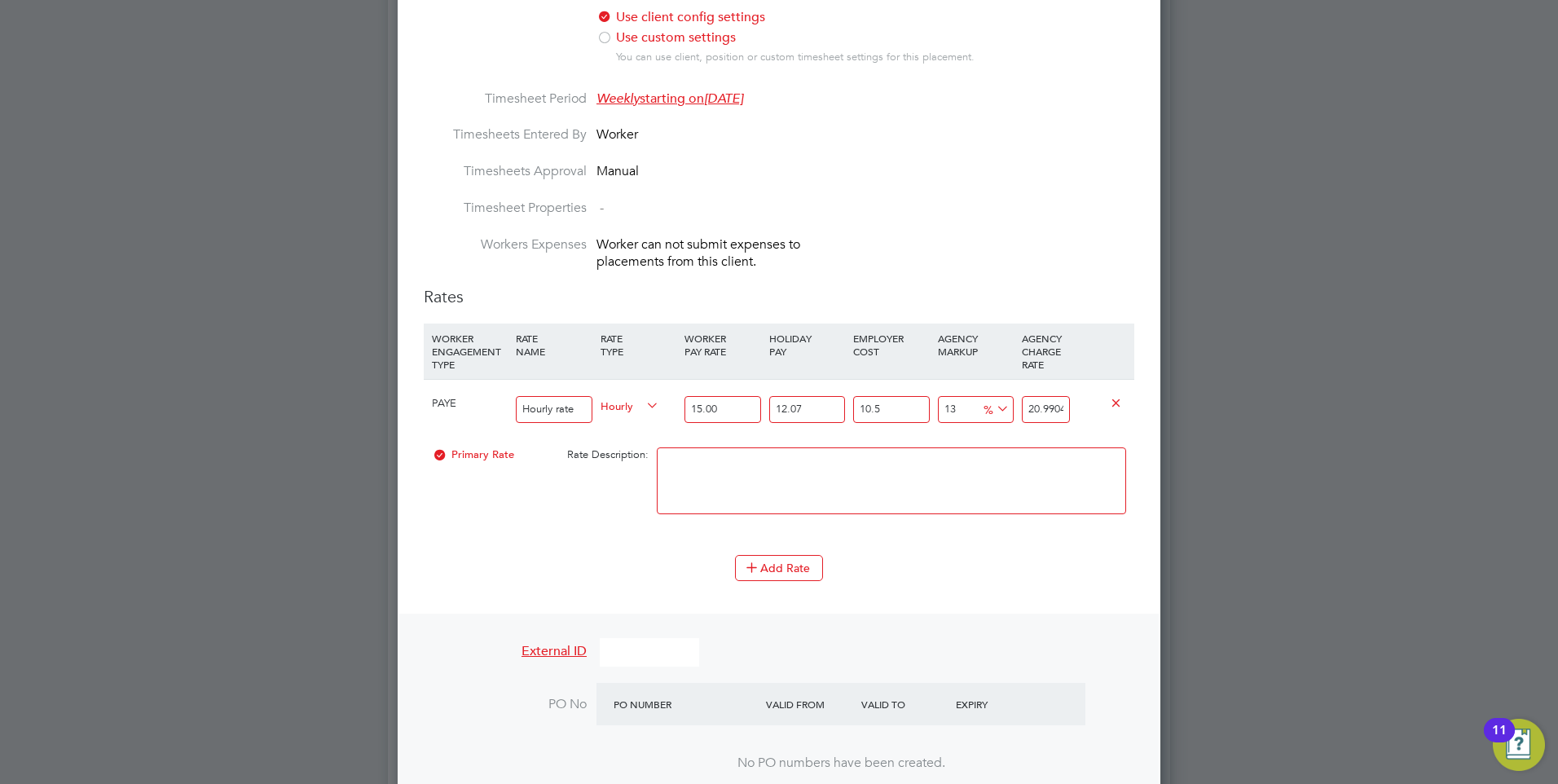
click at [1022, 396] on input "20.990430825" at bounding box center [1046, 410] width 48 height 27
type input "2319205.6591300336"
type input "430825"
drag, startPoint x: 1065, startPoint y: 395, endPoint x: 1022, endPoint y: 393, distance: 43.0
click at [1022, 396] on input "430825" at bounding box center [1046, 410] width 48 height 27
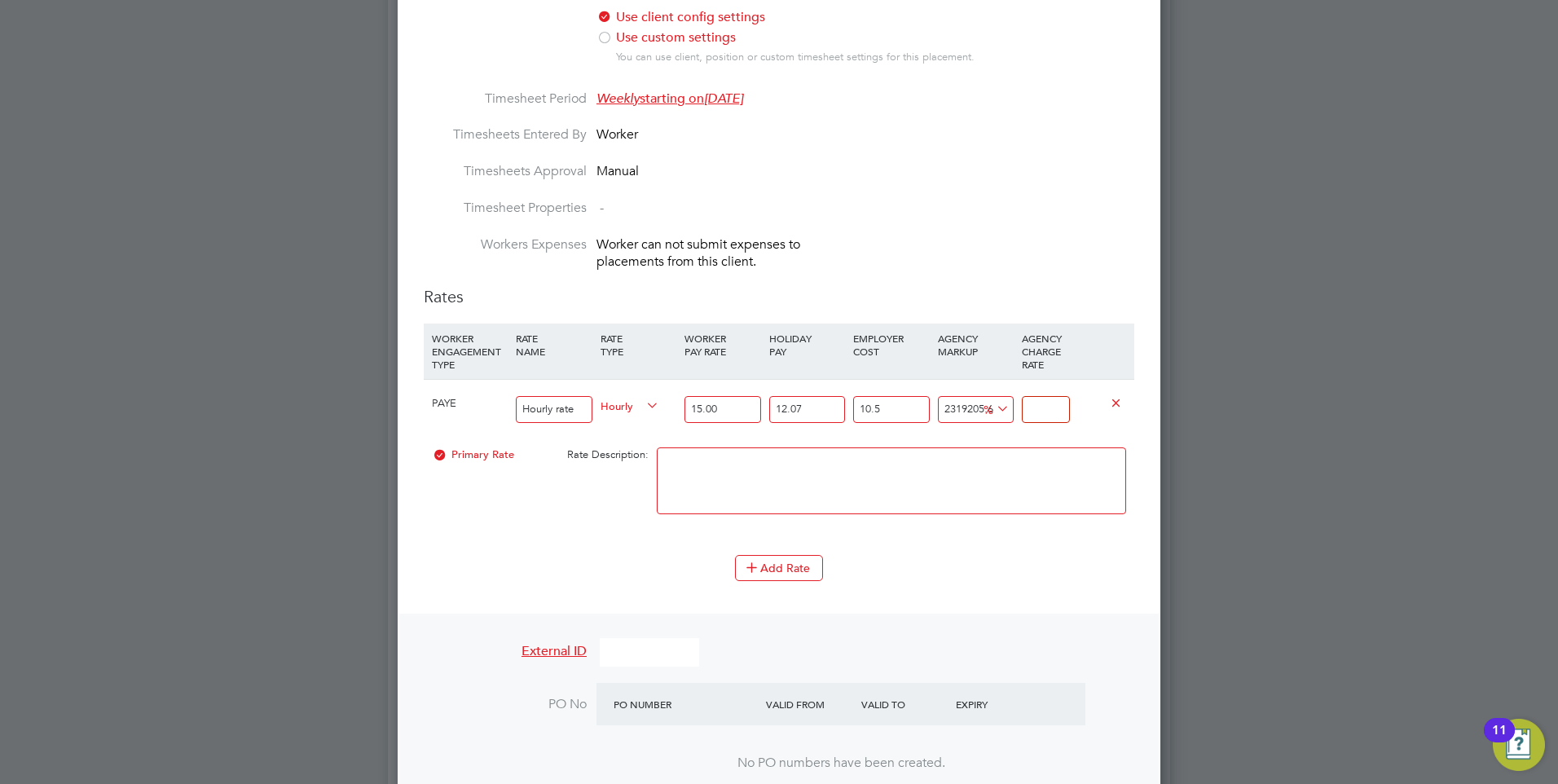
type input "-89.2331890715254"
type input "2"
type input "29.201731141695134"
type input "24"
type input "30.816752780966326"
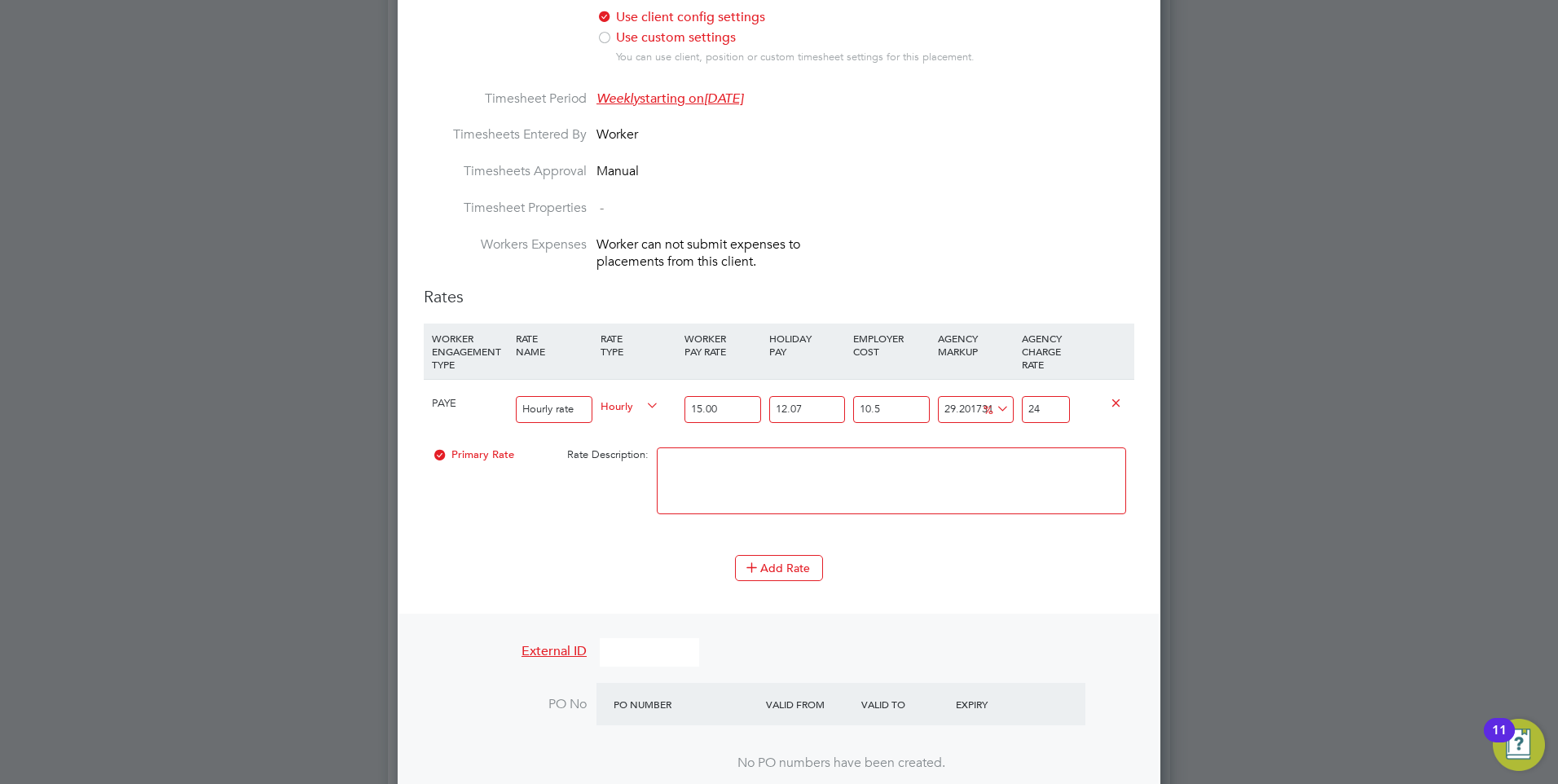
type input "24.3"
type input "31.13975710882056"
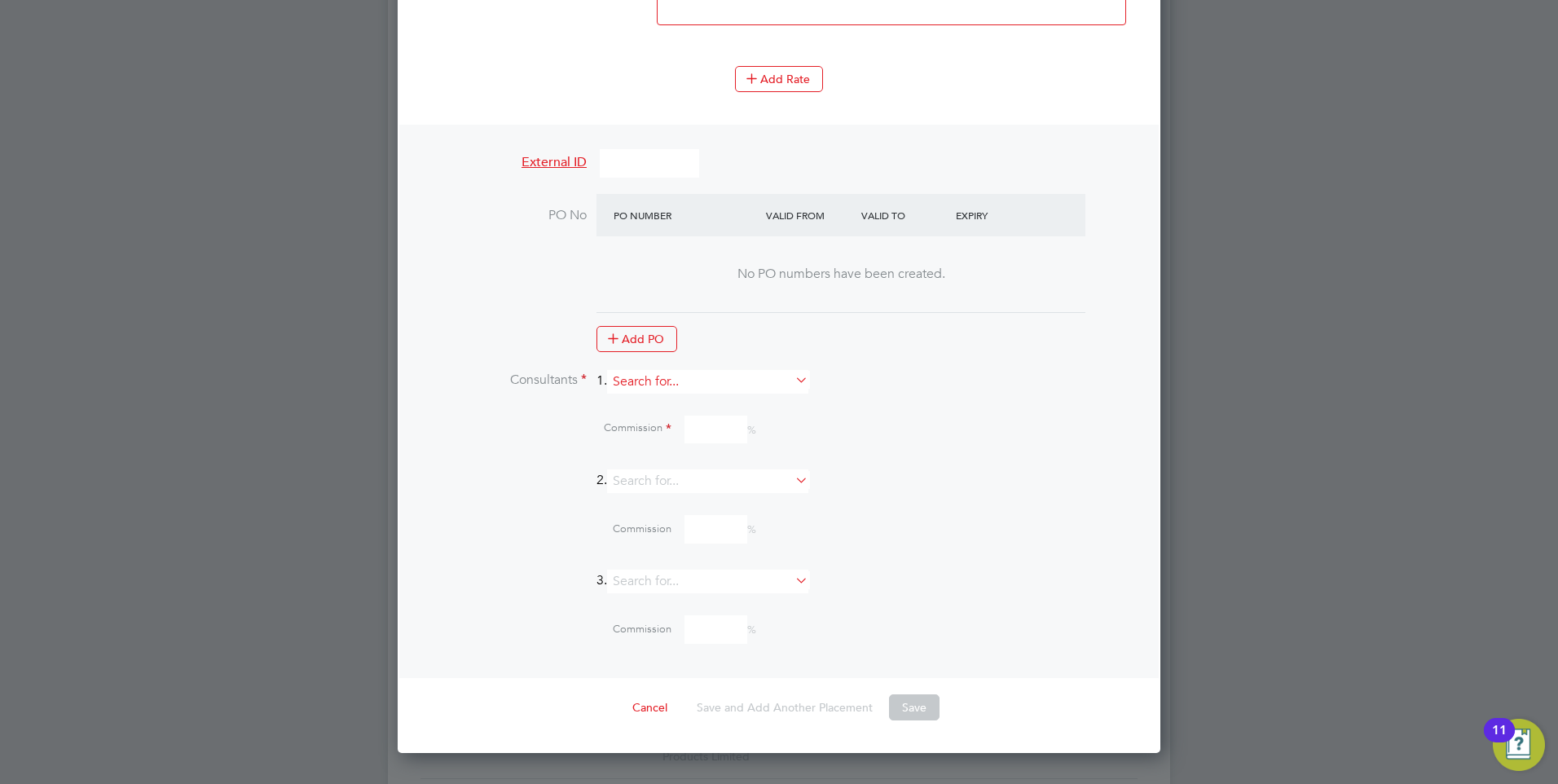
type input "24.36"
click at [655, 371] on input at bounding box center [708, 382] width 202 height 24
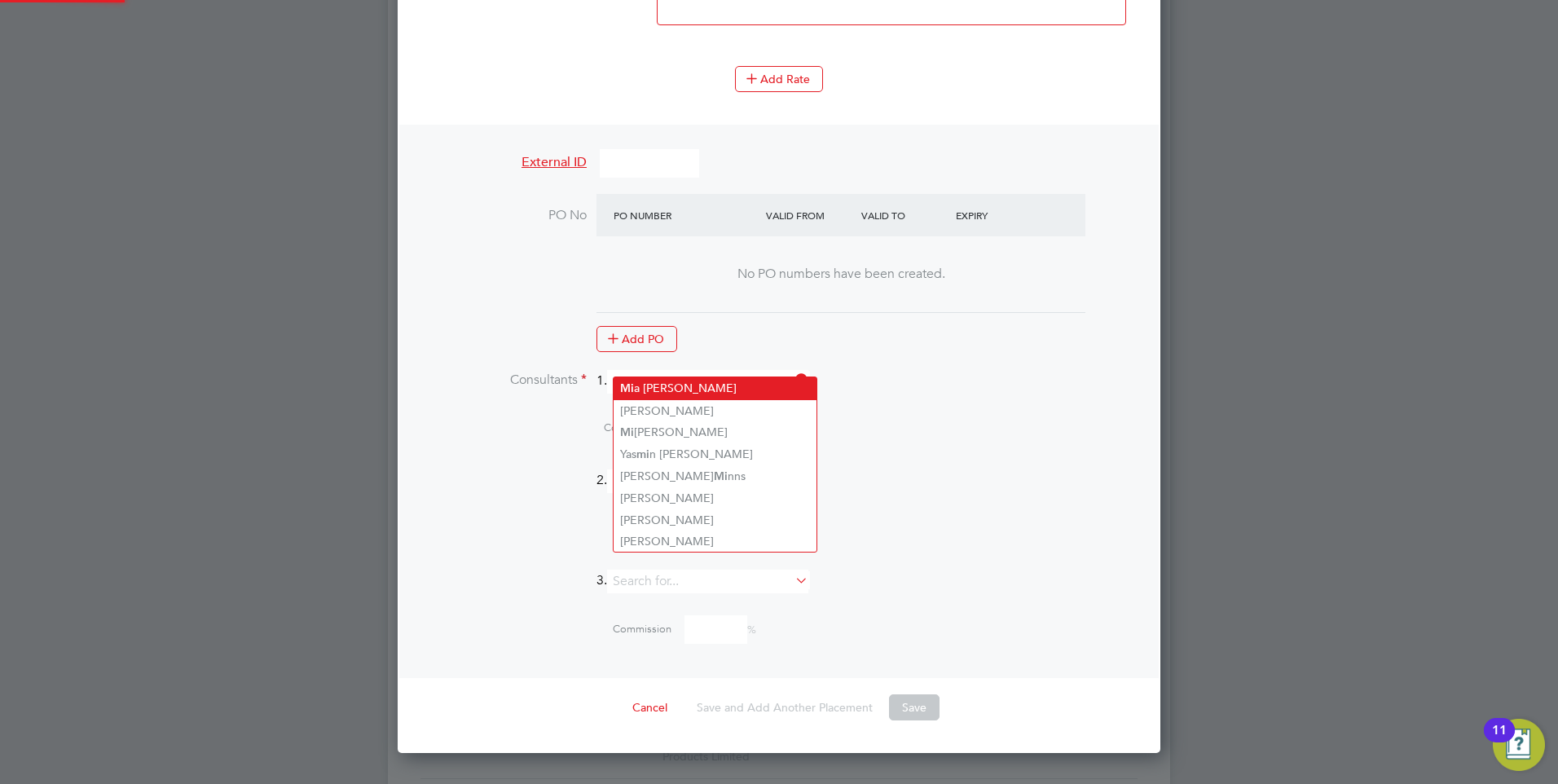
click at [655, 388] on li "Mi a Eckersley" at bounding box center [715, 388] width 203 height 22
type input "[PERSON_NAME]"
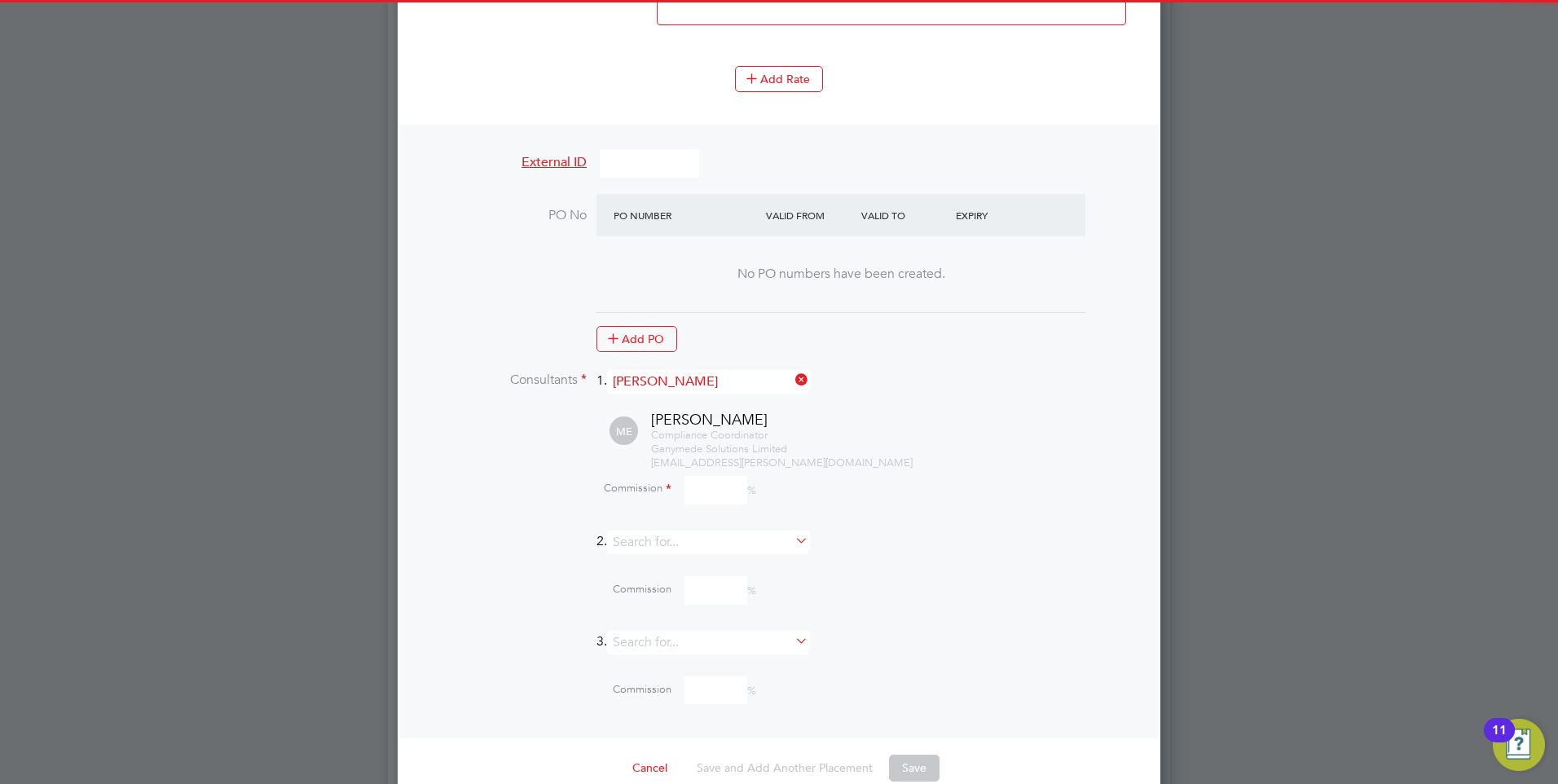
scroll to position [2334, 763]
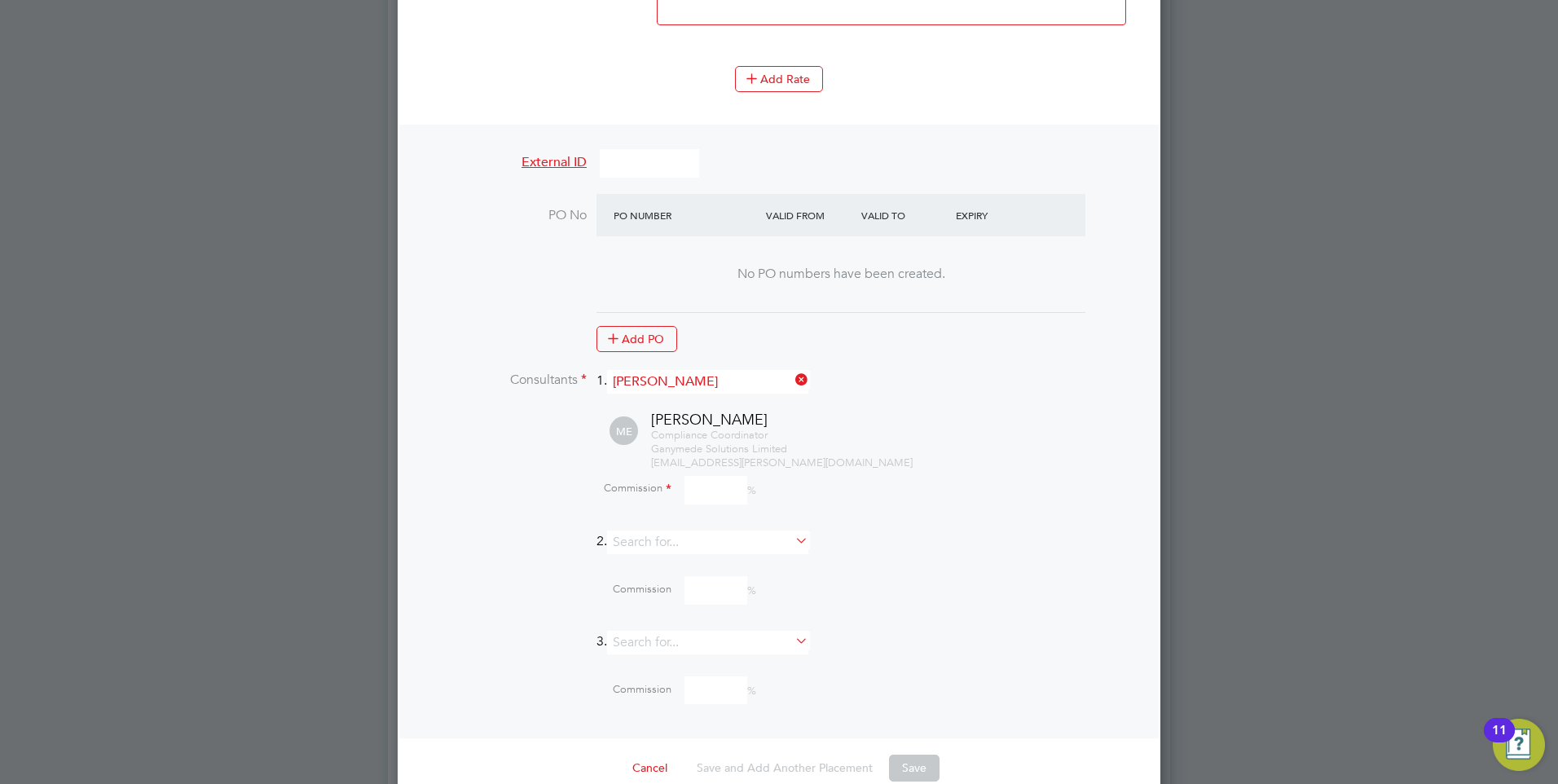
click at [719, 475] on input at bounding box center [716, 490] width 62 height 29
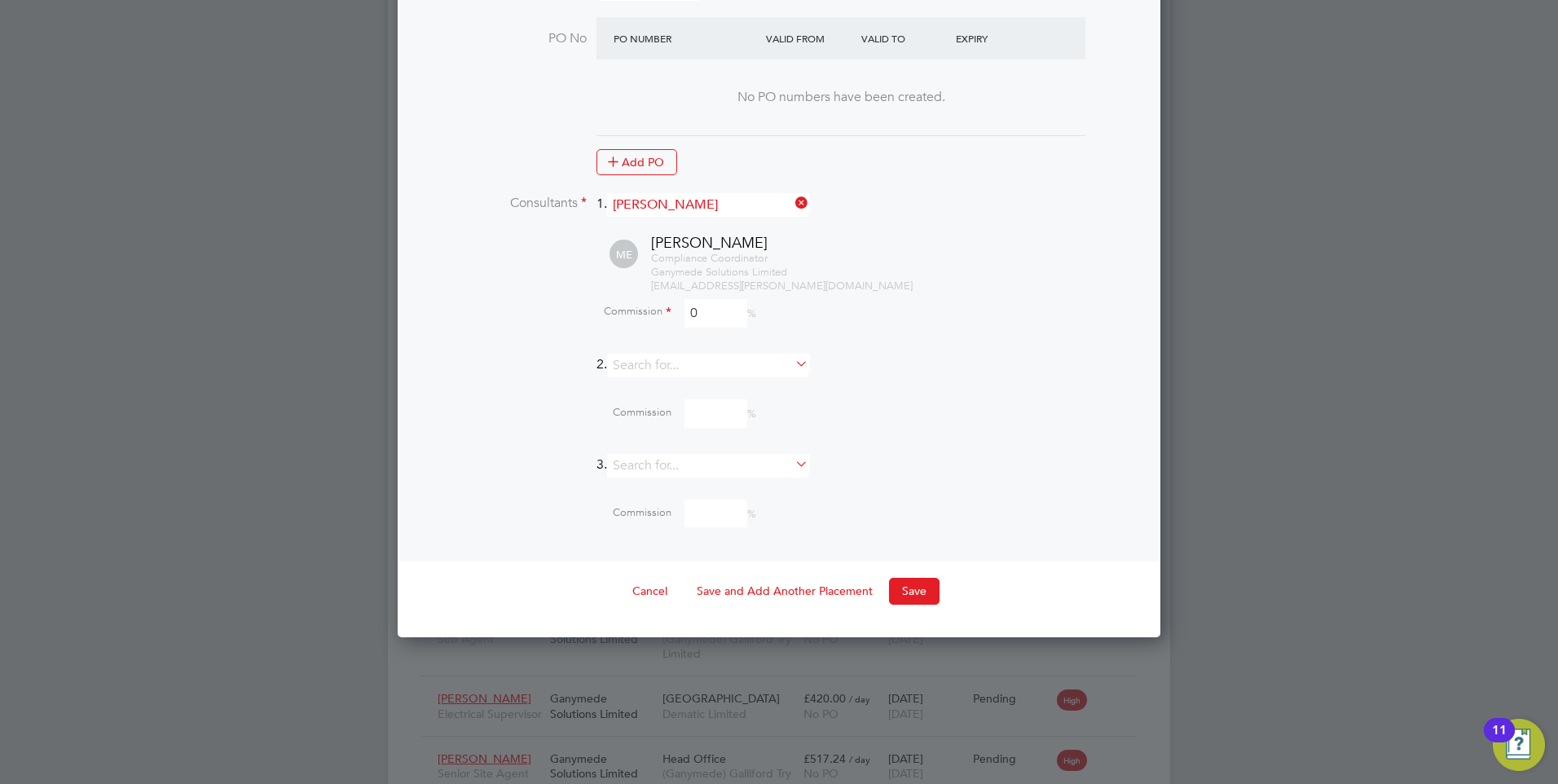
scroll to position [1843, 0]
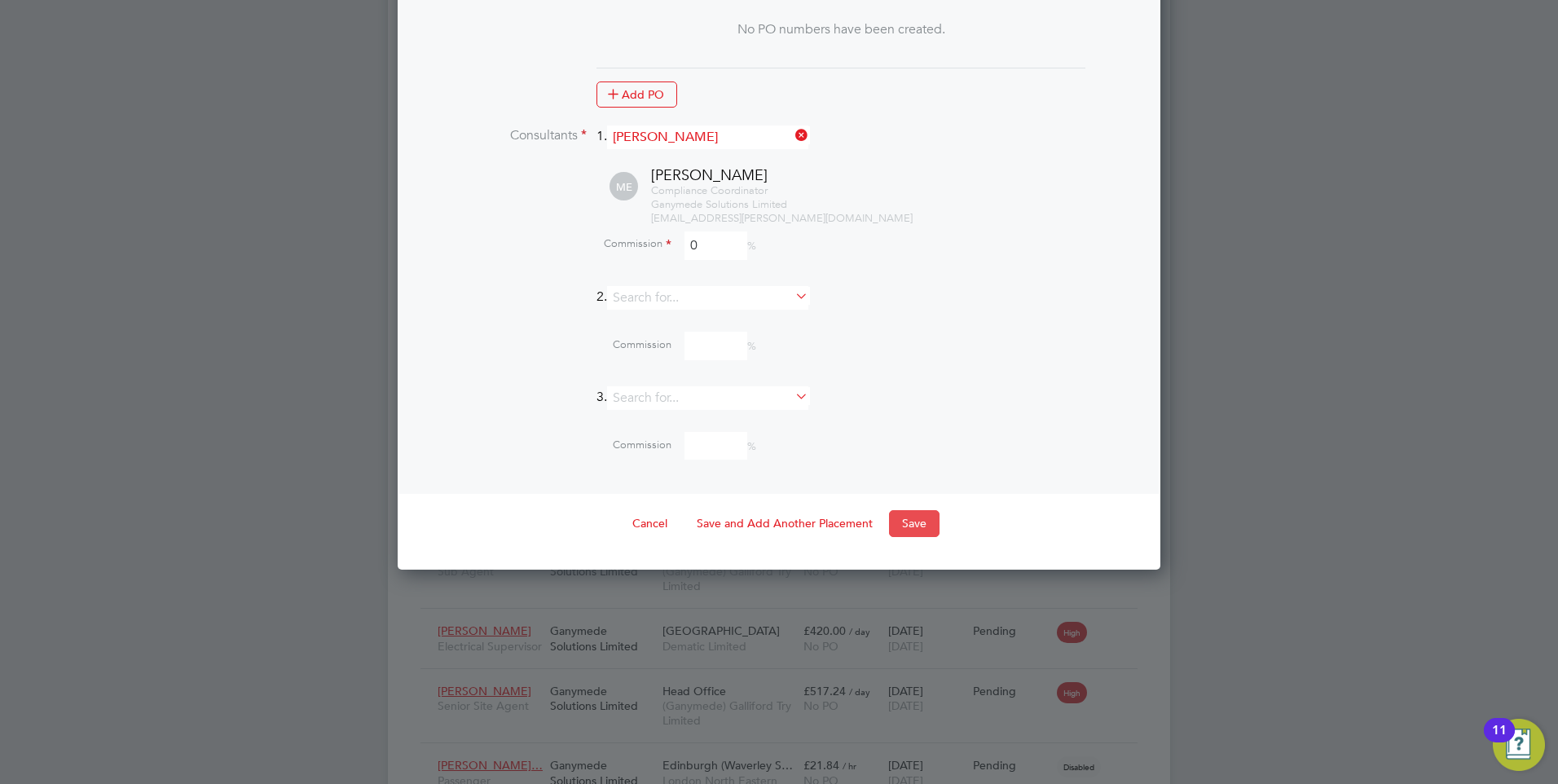
type input "0"
click at [910, 510] on button "Save" at bounding box center [914, 523] width 51 height 26
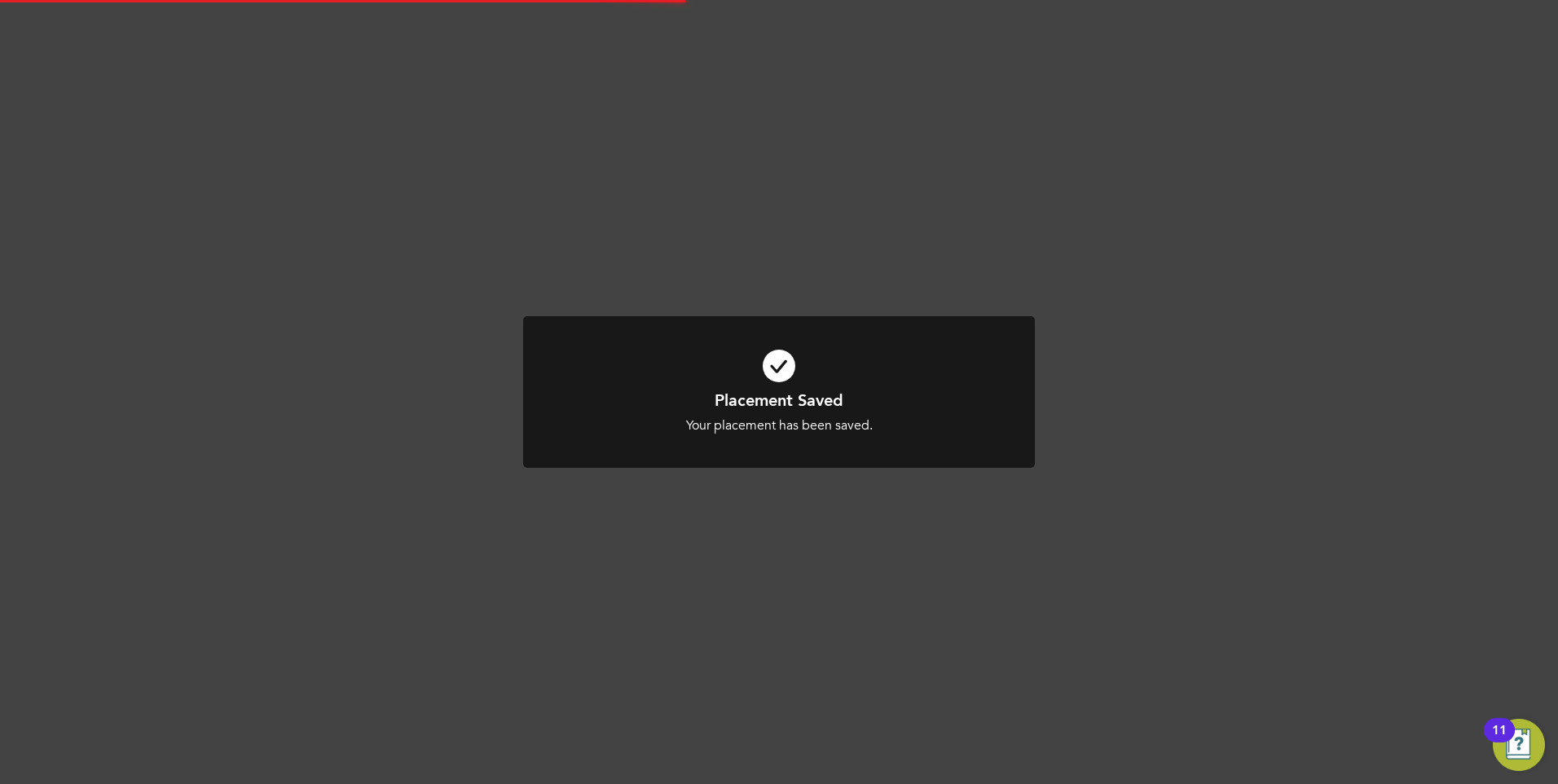
scroll to position [8, 8]
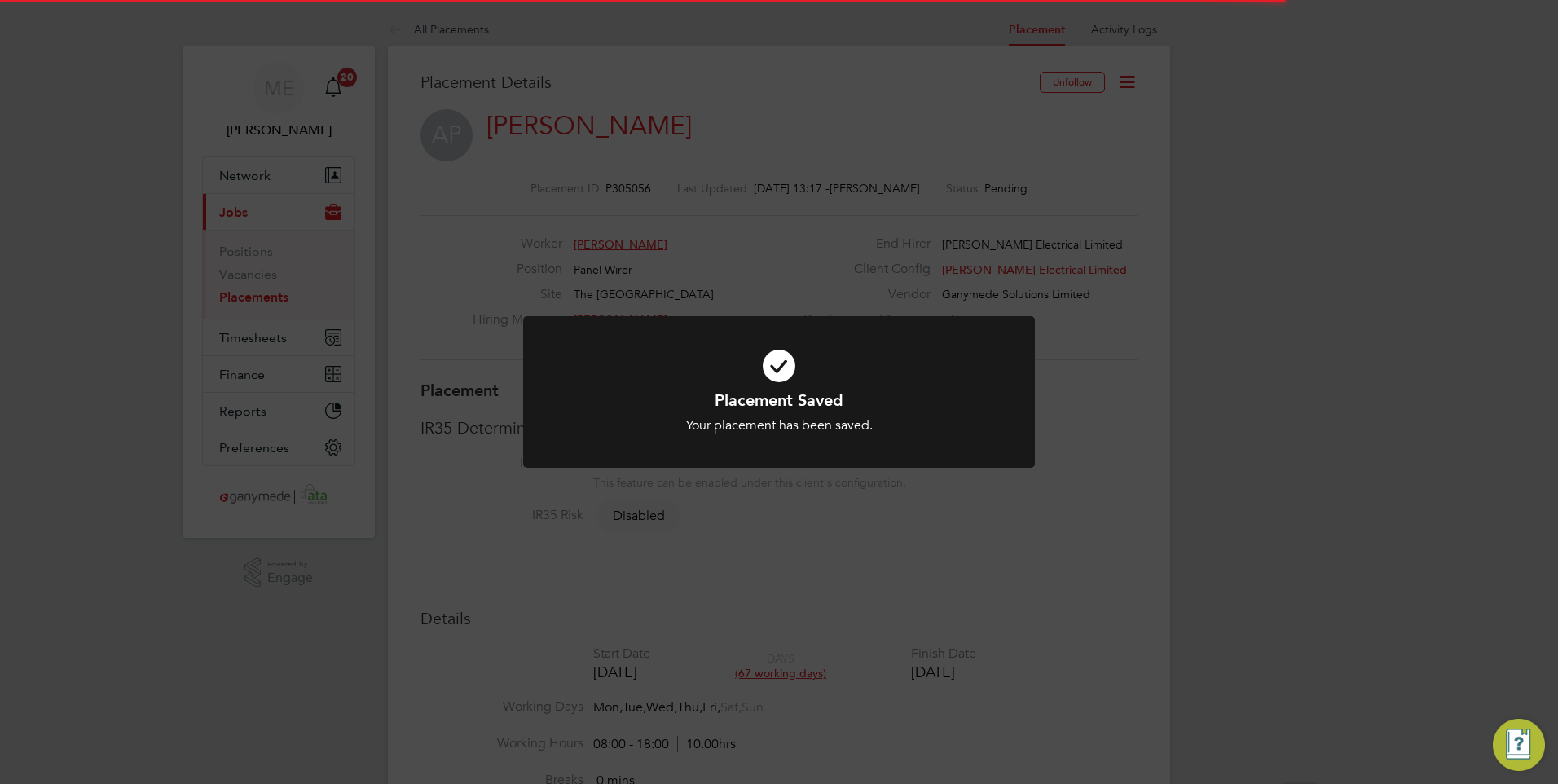
click at [783, 394] on h1 "Placement Saved" at bounding box center [779, 400] width 423 height 21
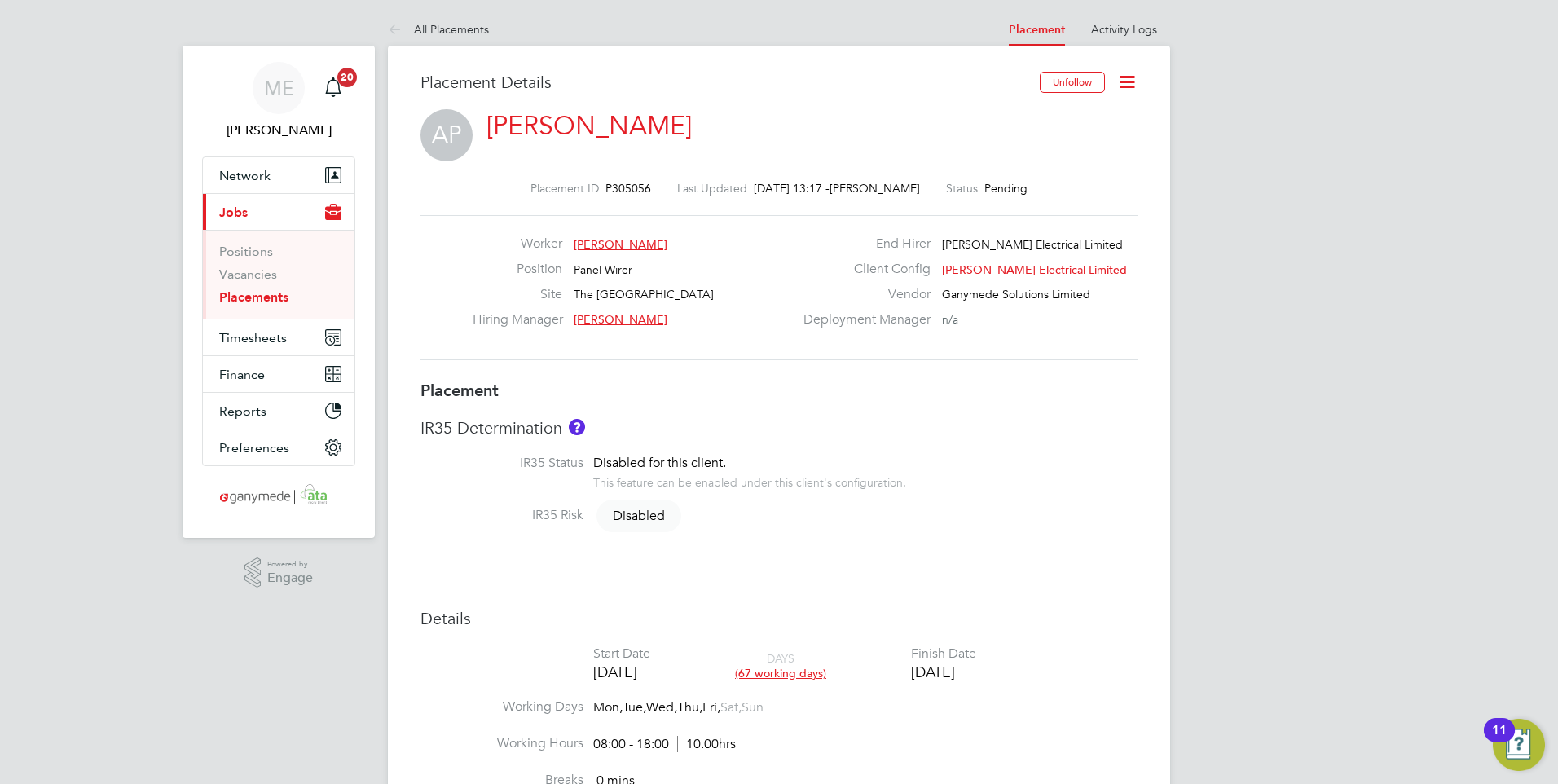
click at [392, 30] on icon at bounding box center [398, 30] width 20 height 20
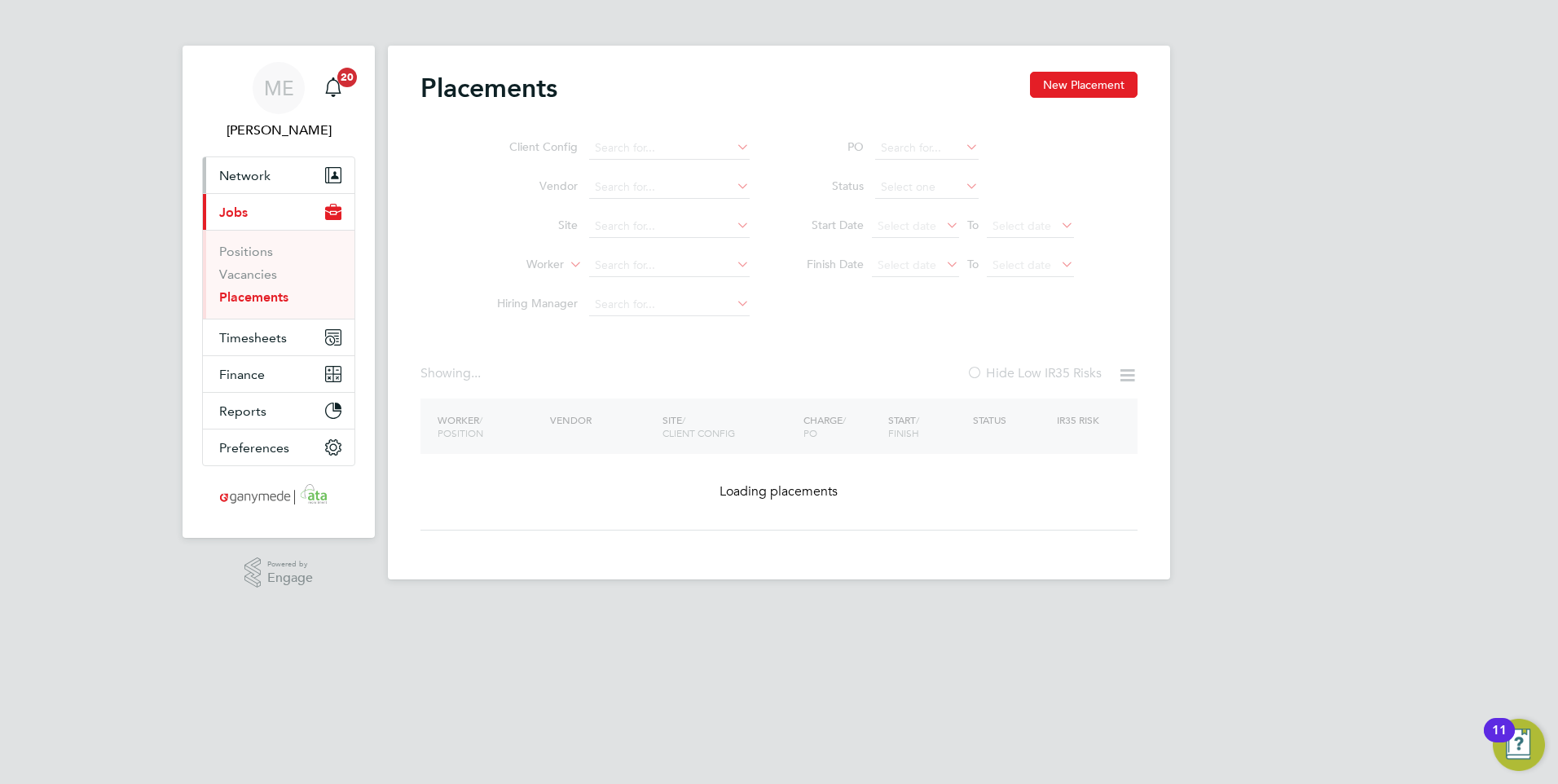
click at [261, 169] on span "Network" at bounding box center [245, 175] width 51 height 15
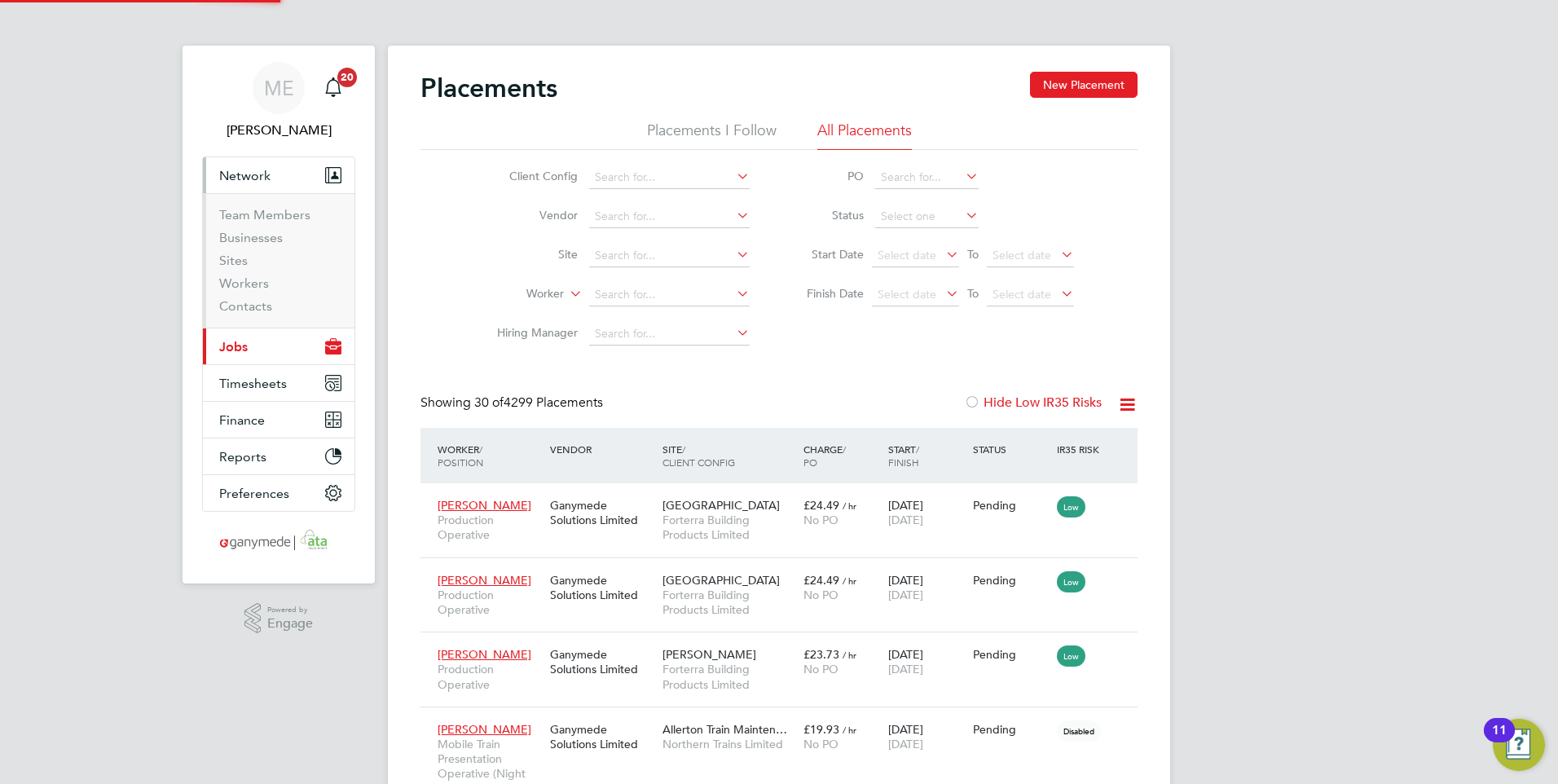
scroll to position [61, 113]
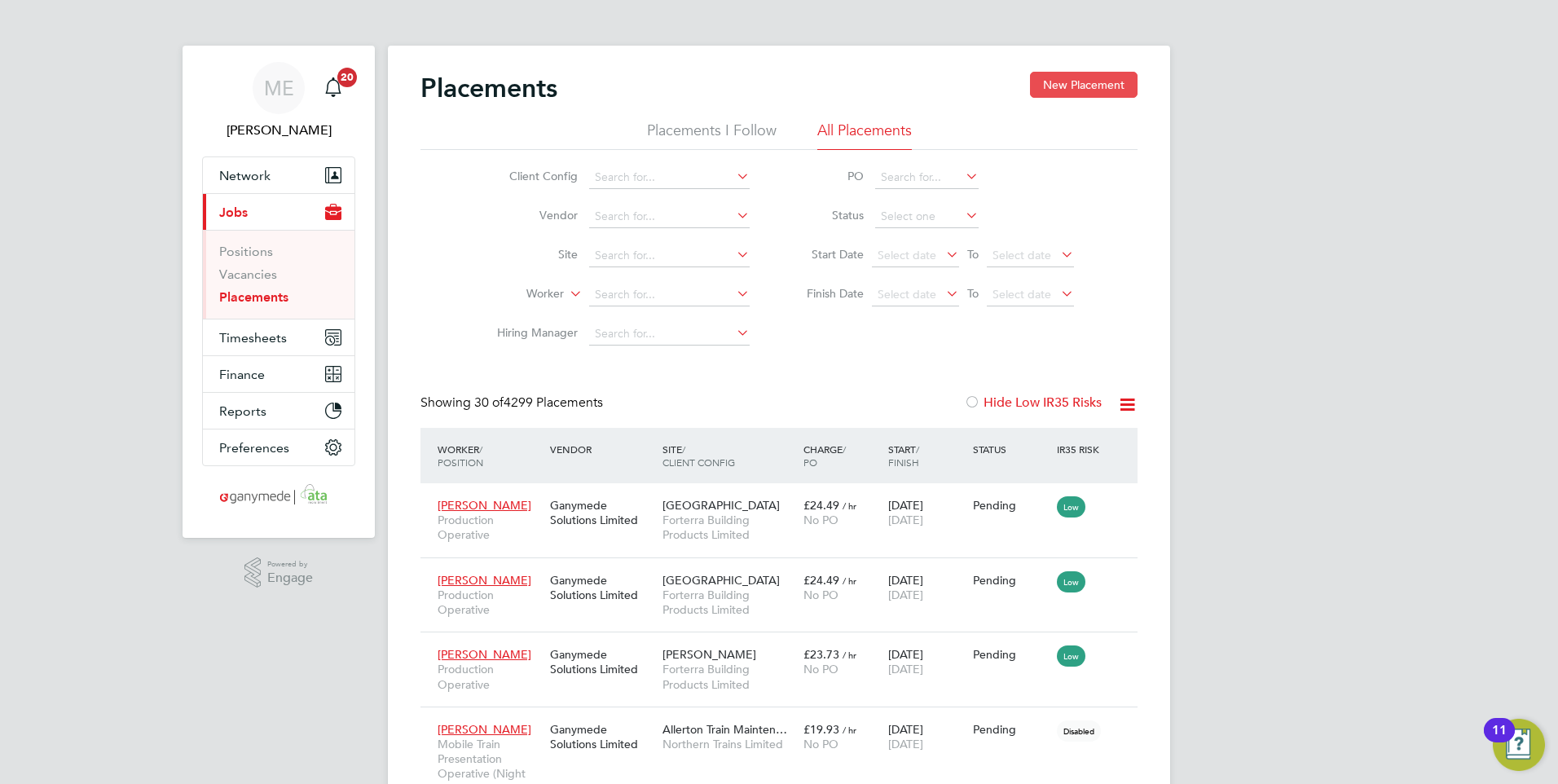
click at [1096, 91] on button "New Placement" at bounding box center [1084, 84] width 108 height 26
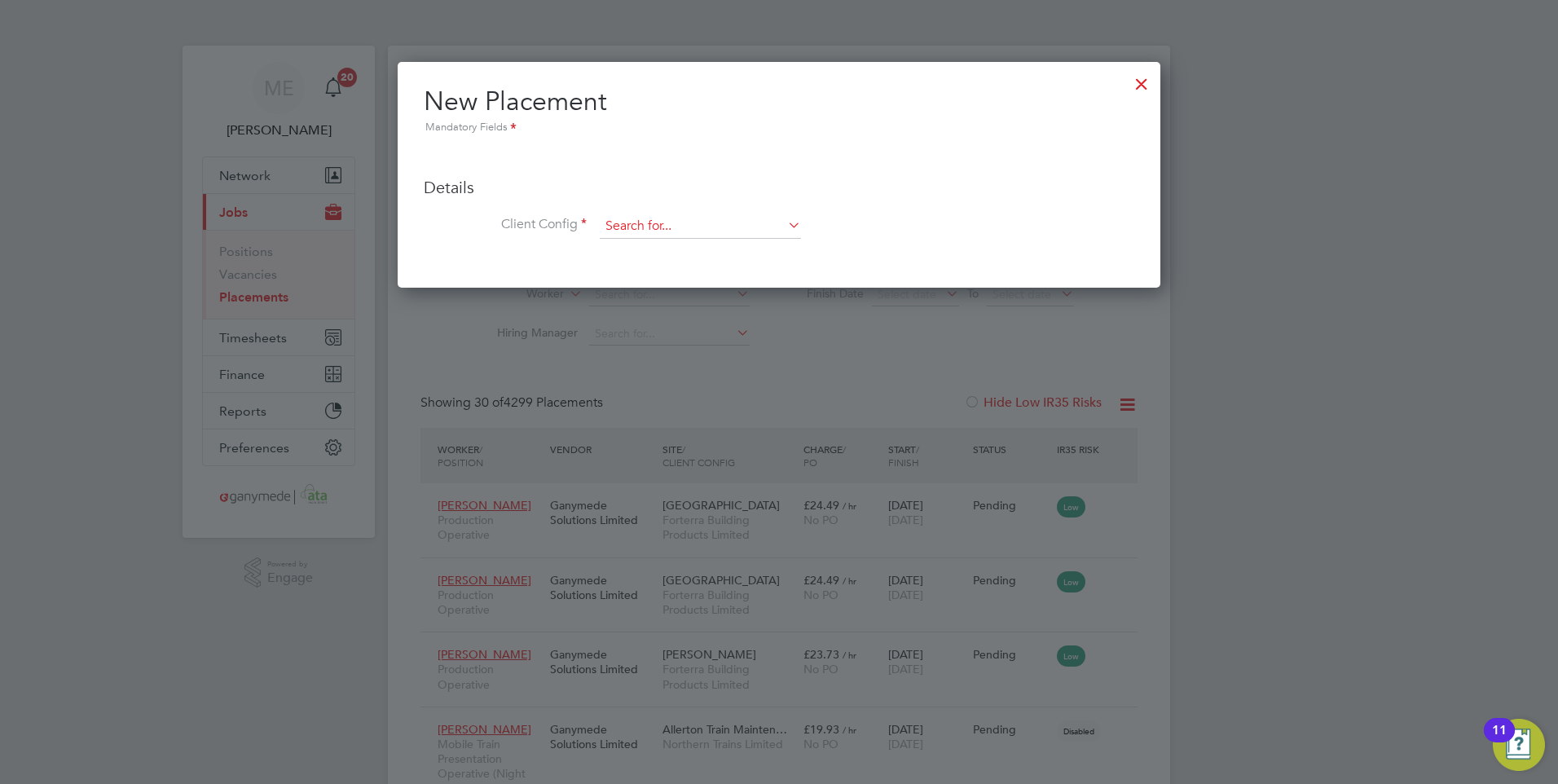
click at [618, 215] on input at bounding box center [700, 226] width 202 height 24
click at [698, 234] on input at bounding box center [700, 226] width 202 height 24
click at [655, 285] on li "North ern Trains Limited" at bounding box center [741, 293] width 283 height 22
type input "Northern Trains Limited"
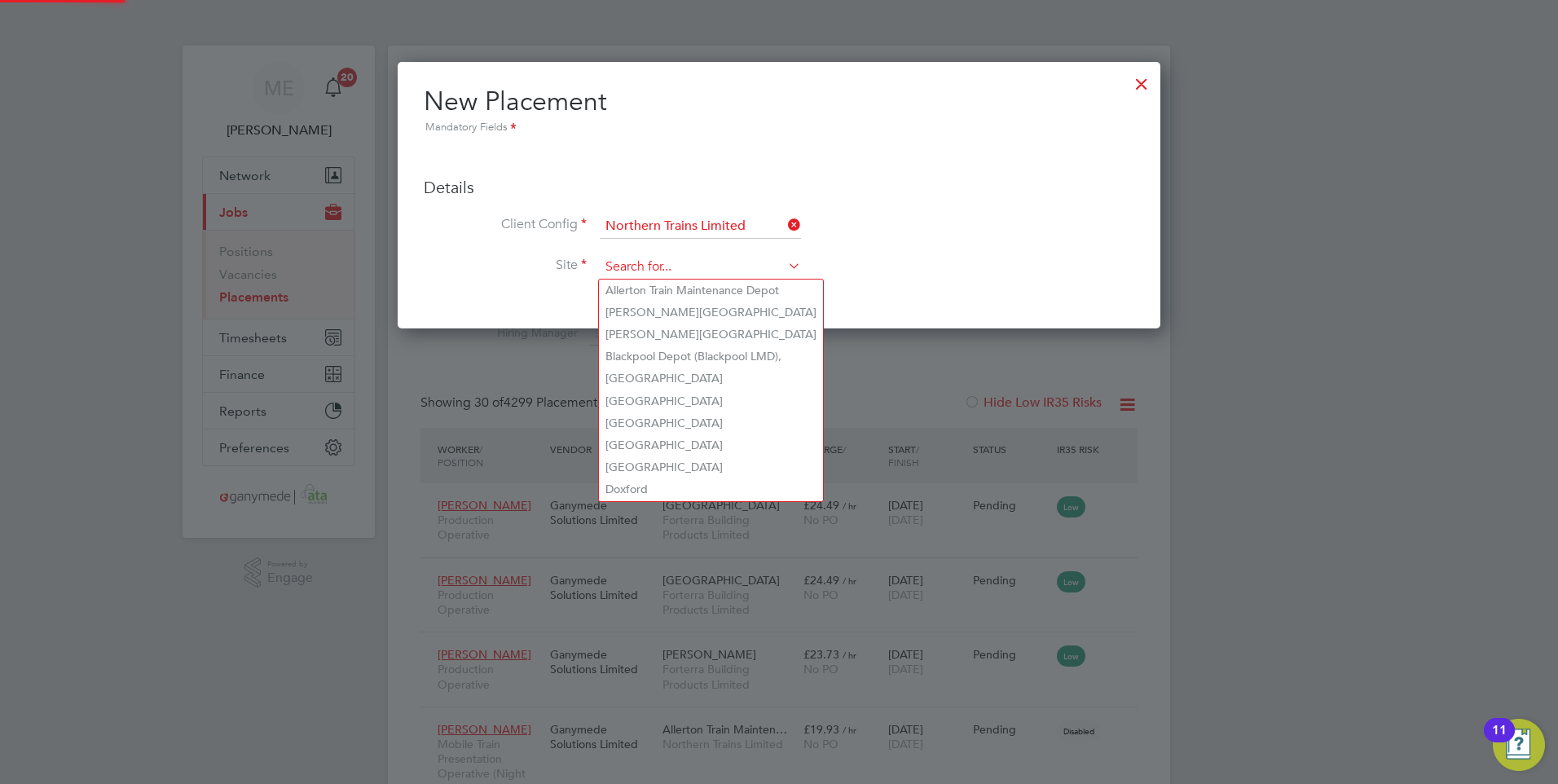
click at [648, 265] on input at bounding box center [700, 266] width 202 height 24
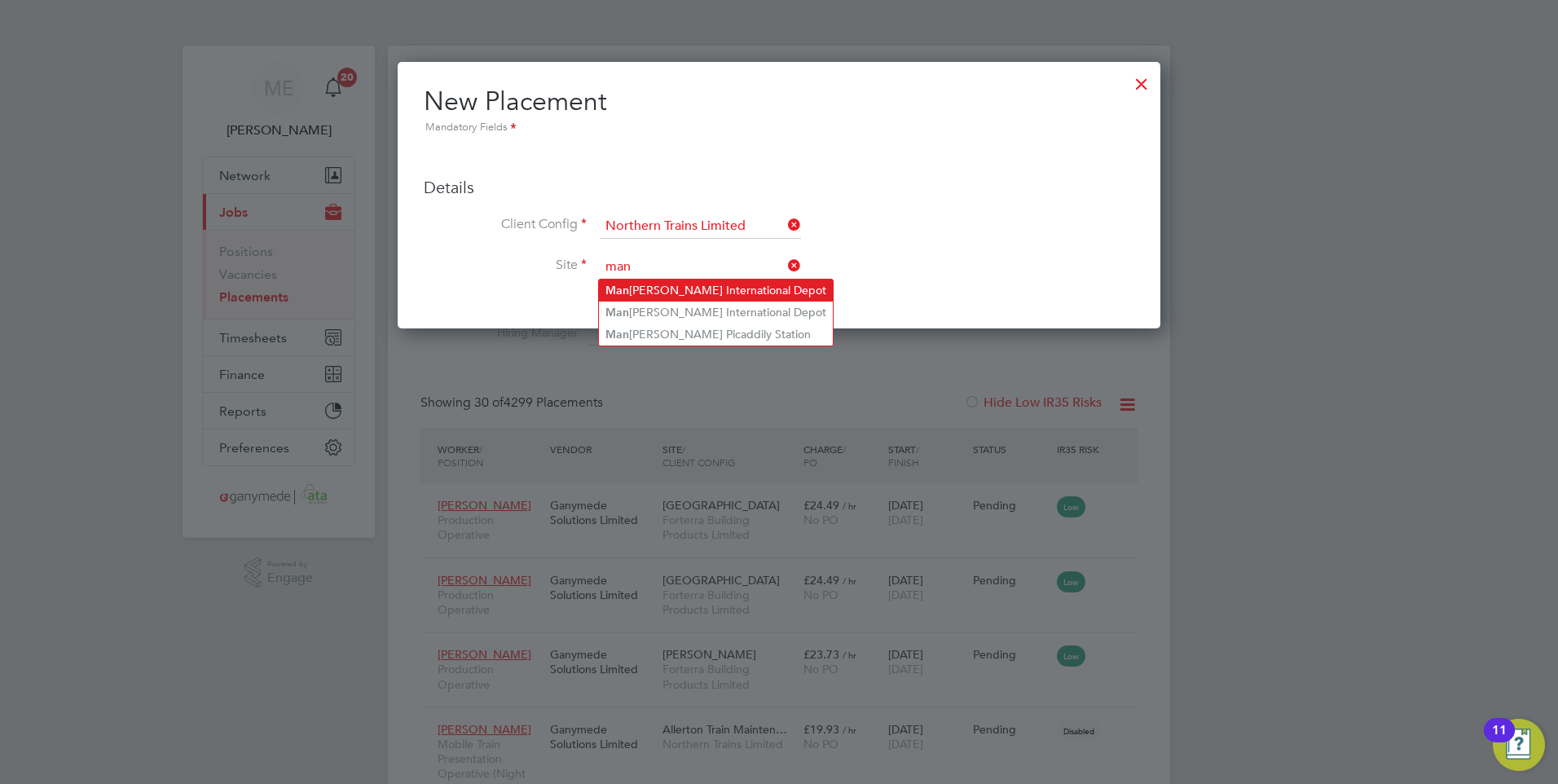
click at [640, 287] on li "Man chester International Depot" at bounding box center [715, 290] width 234 height 22
type input "Manchester International Depot"
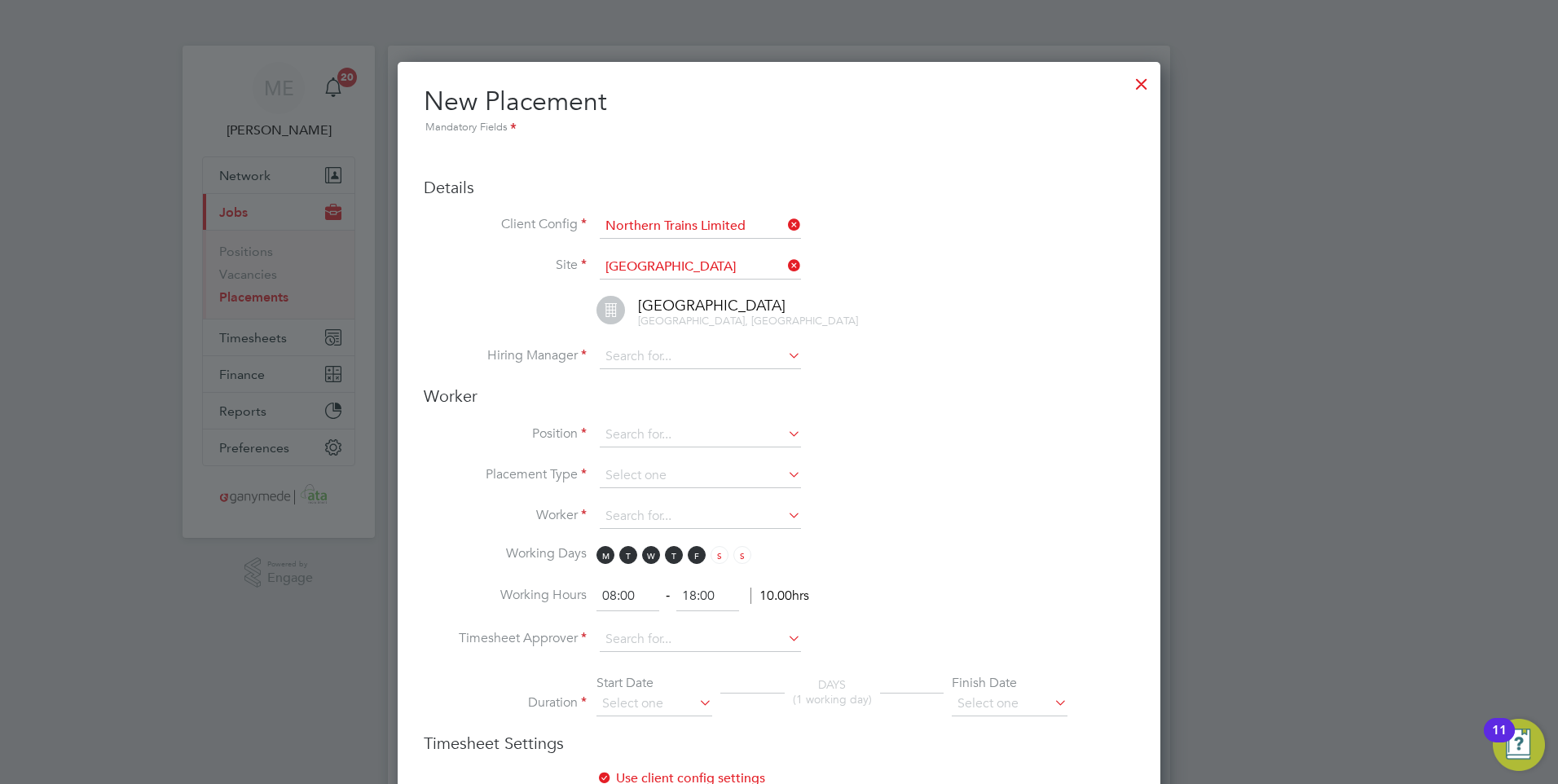
scroll to position [1717, 763]
click at [640, 362] on input at bounding box center [700, 357] width 202 height 24
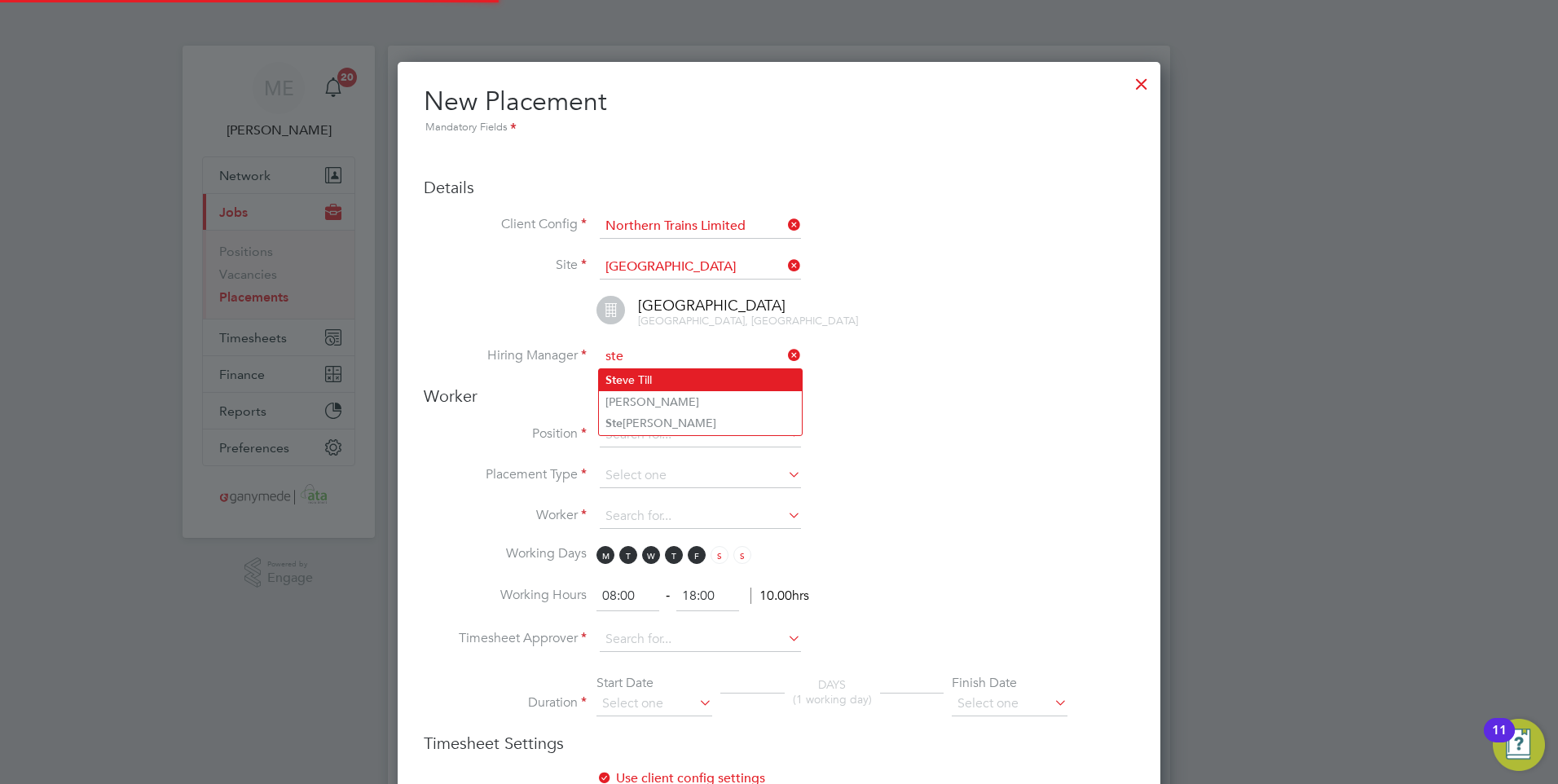
click at [646, 374] on li "Ste ve Till" at bounding box center [700, 380] width 203 height 22
type input "Steve Till"
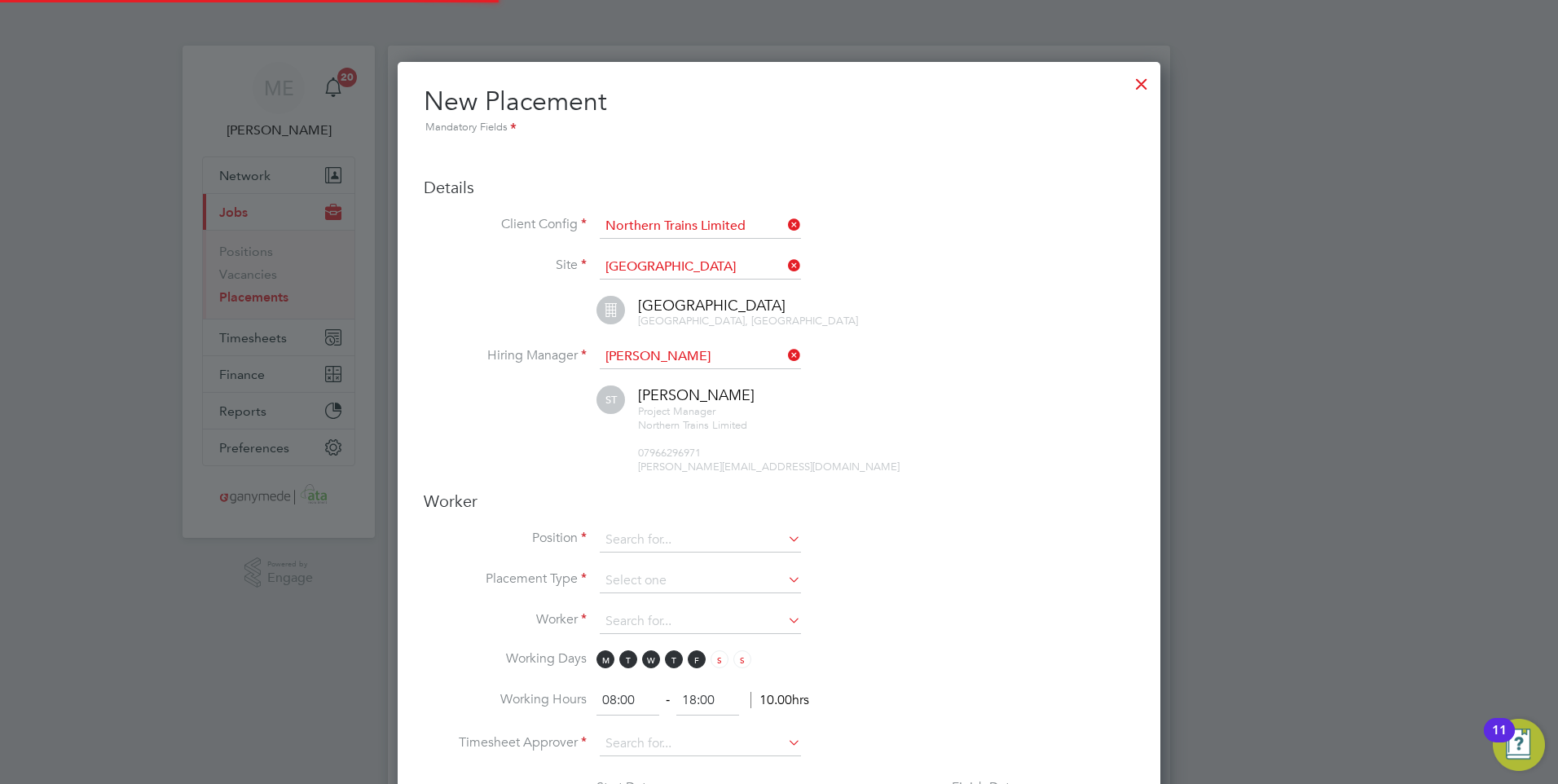
scroll to position [1822, 763]
click at [653, 545] on input at bounding box center [700, 540] width 202 height 24
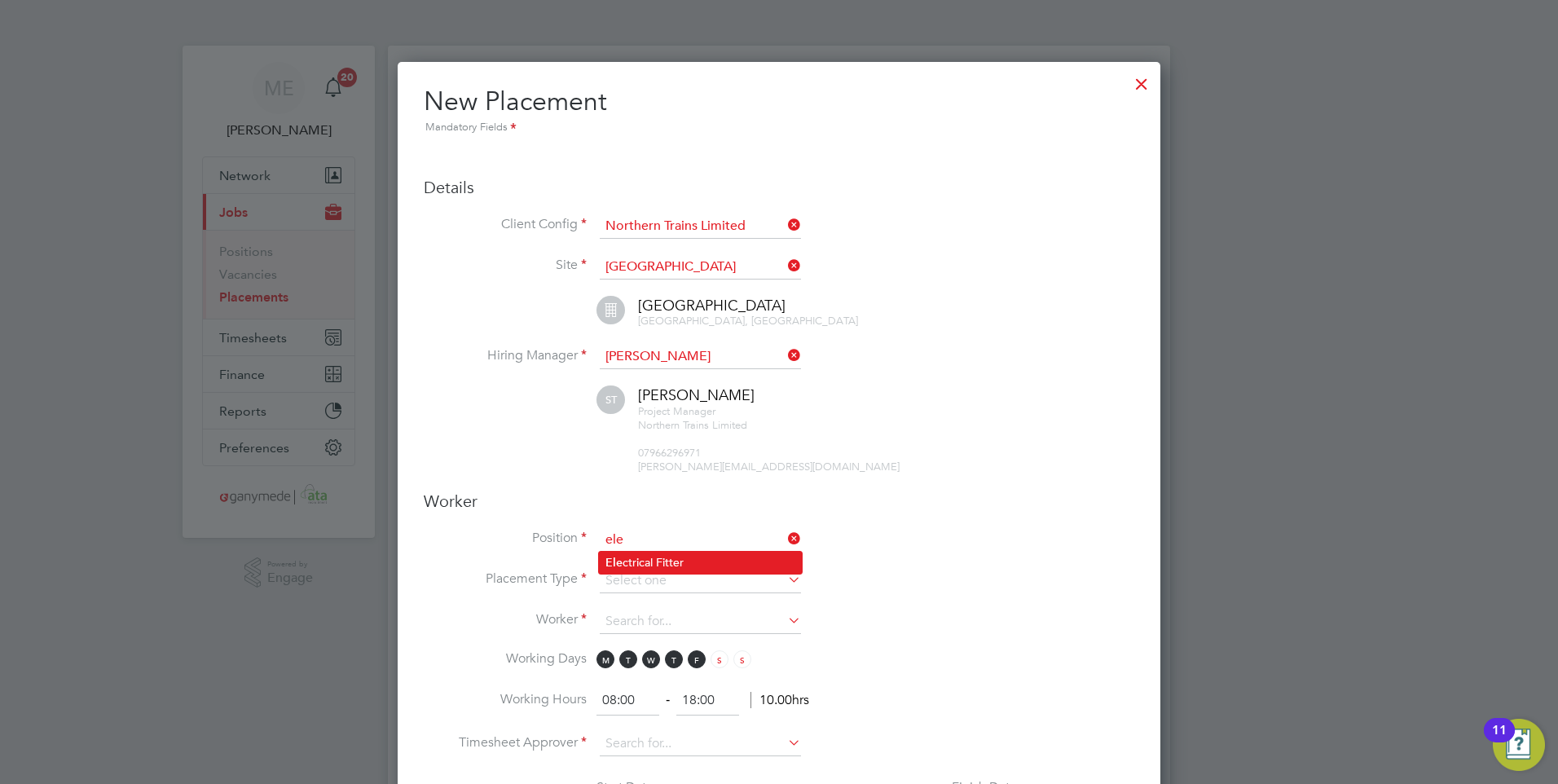
click at [664, 551] on li "Ele ctrical Fitter" at bounding box center [700, 562] width 203 height 22
type input "Electrical Fitter"
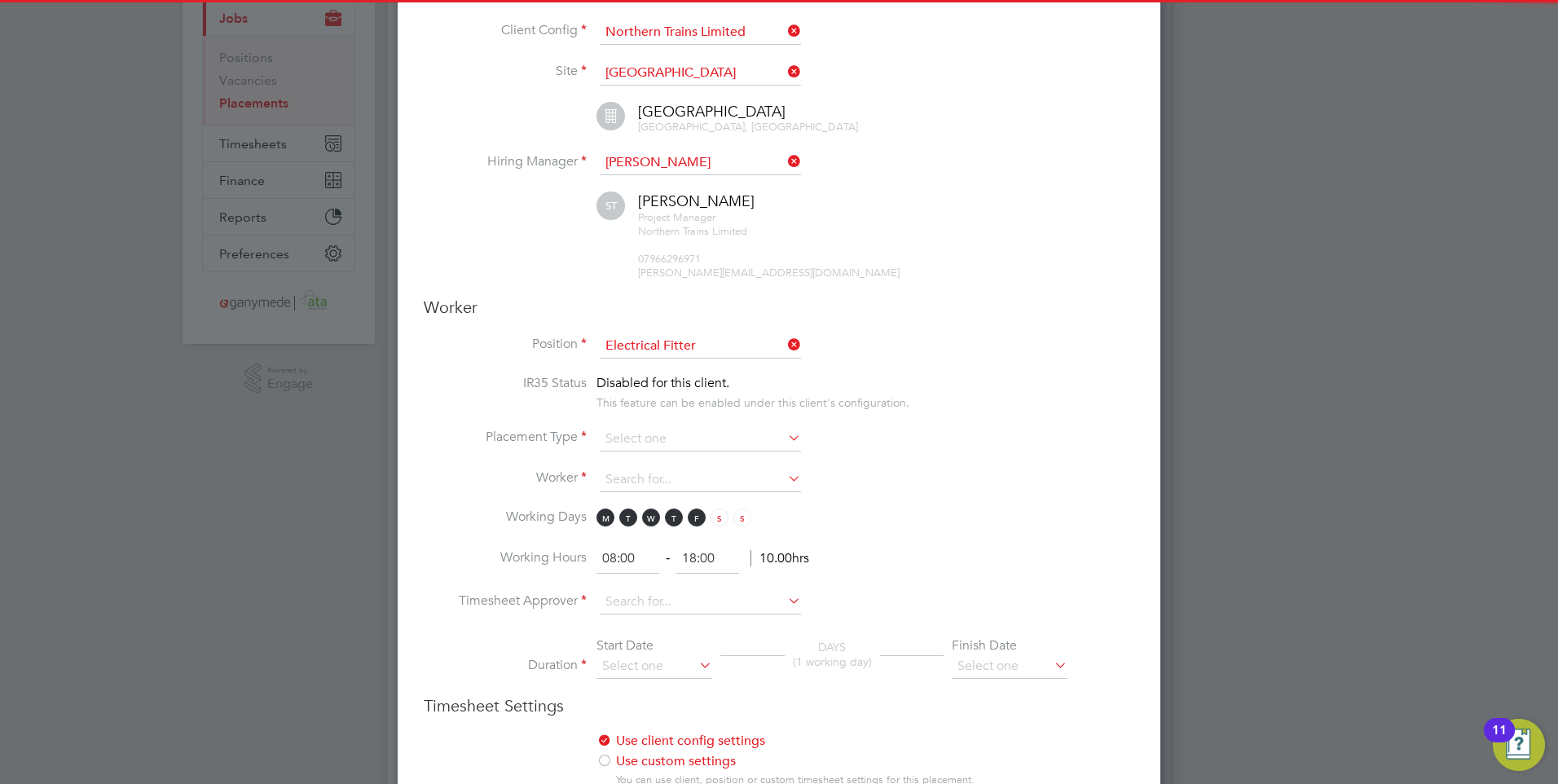
scroll to position [244, 0]
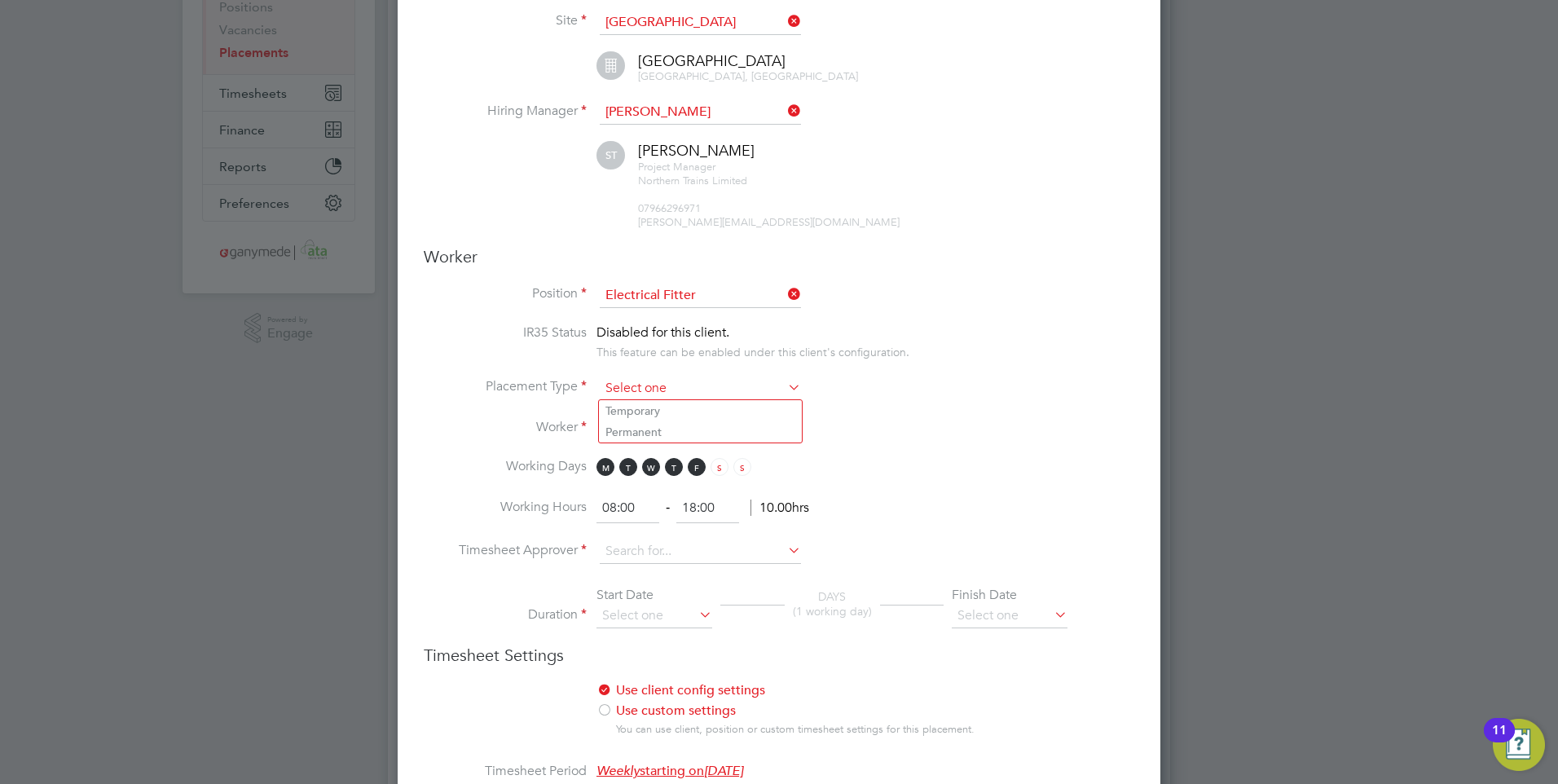
click at [640, 385] on input at bounding box center [700, 388] width 202 height 24
click at [644, 406] on li "Temporary" at bounding box center [700, 410] width 203 height 21
type input "Temporary"
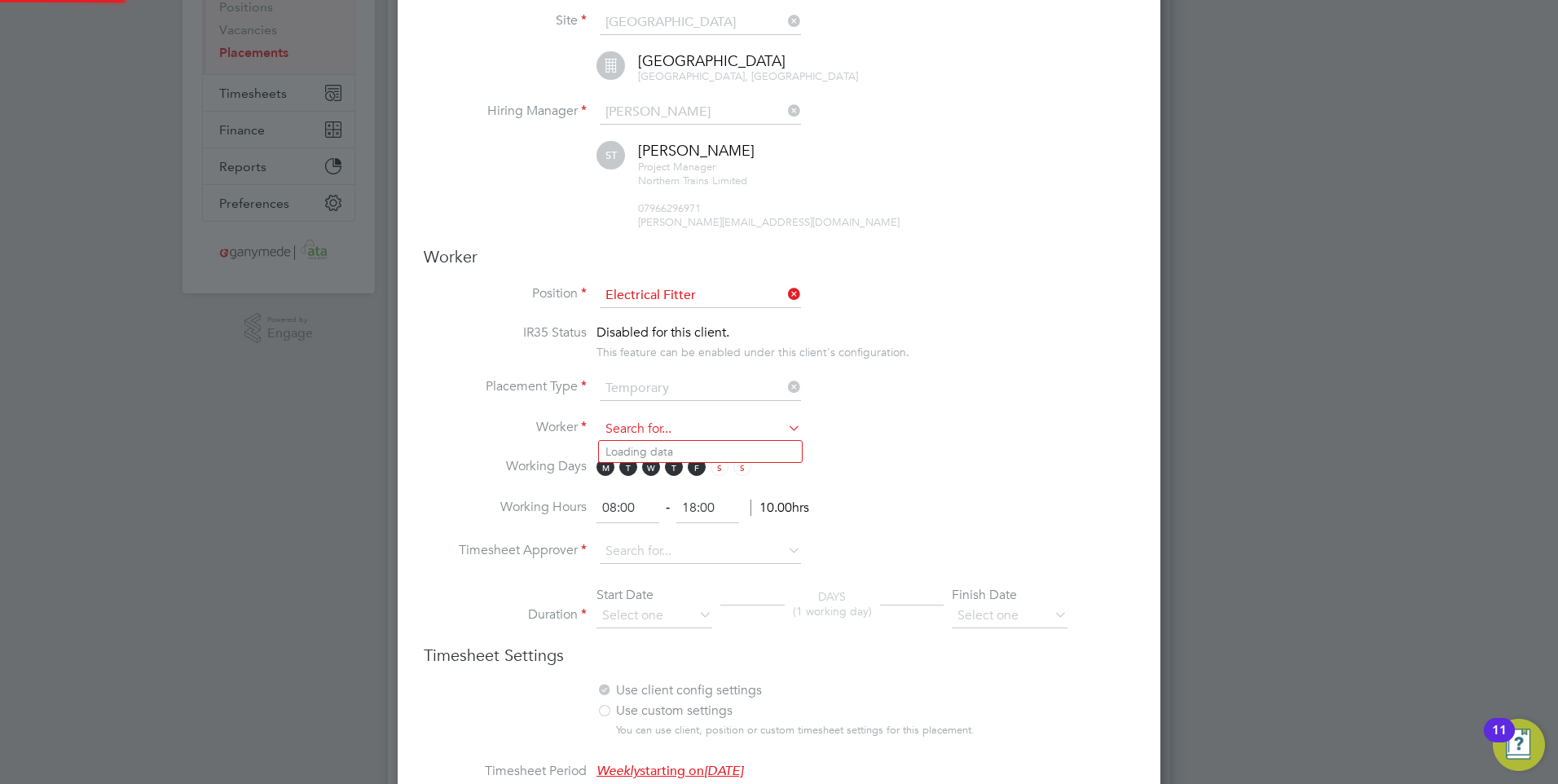
click at [631, 425] on input at bounding box center [700, 429] width 202 height 24
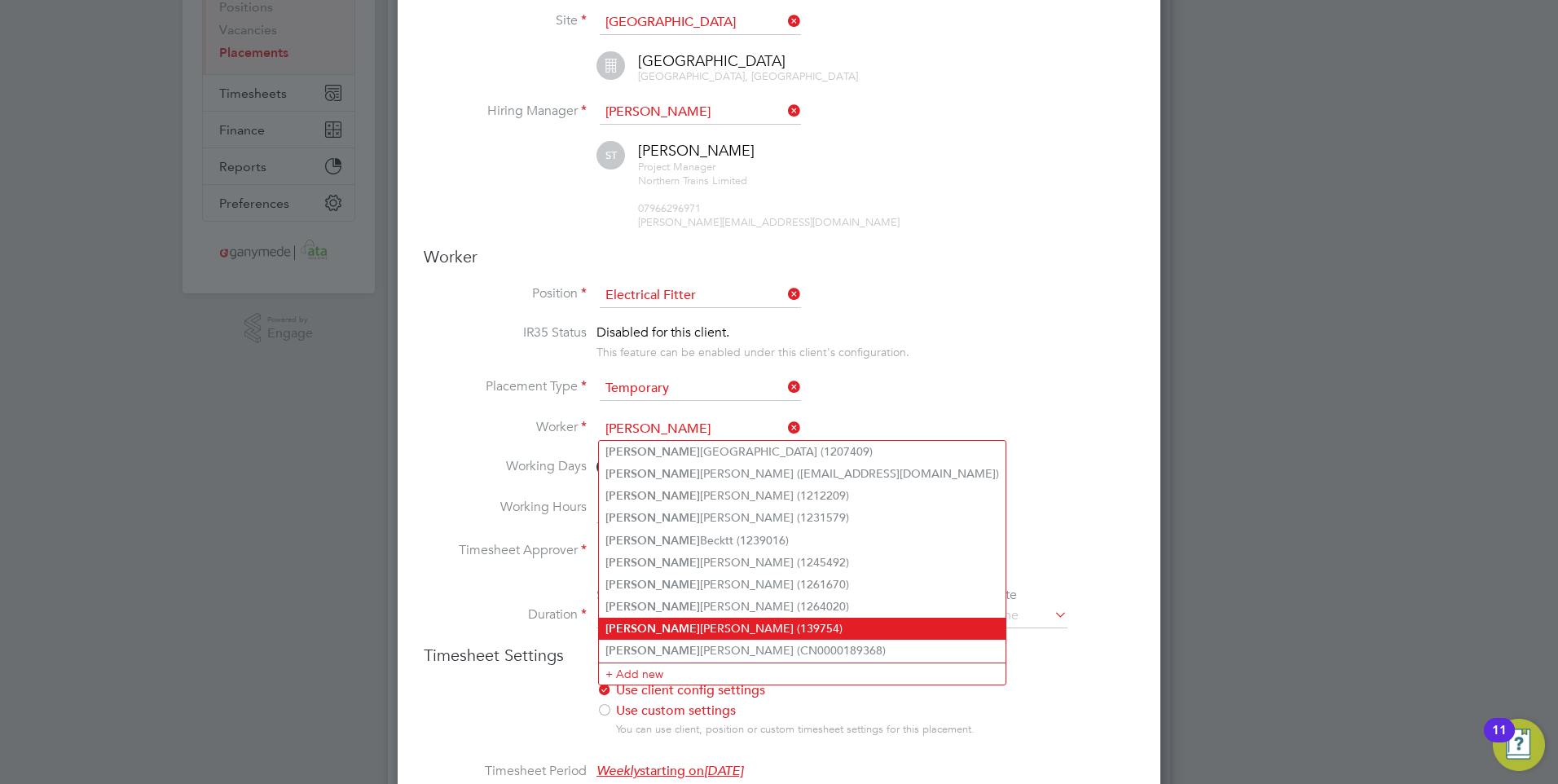
click at [704, 617] on li "Liam Clark (139754)" at bounding box center [802, 628] width 407 height 22
type input "Liam Clark (139754)"
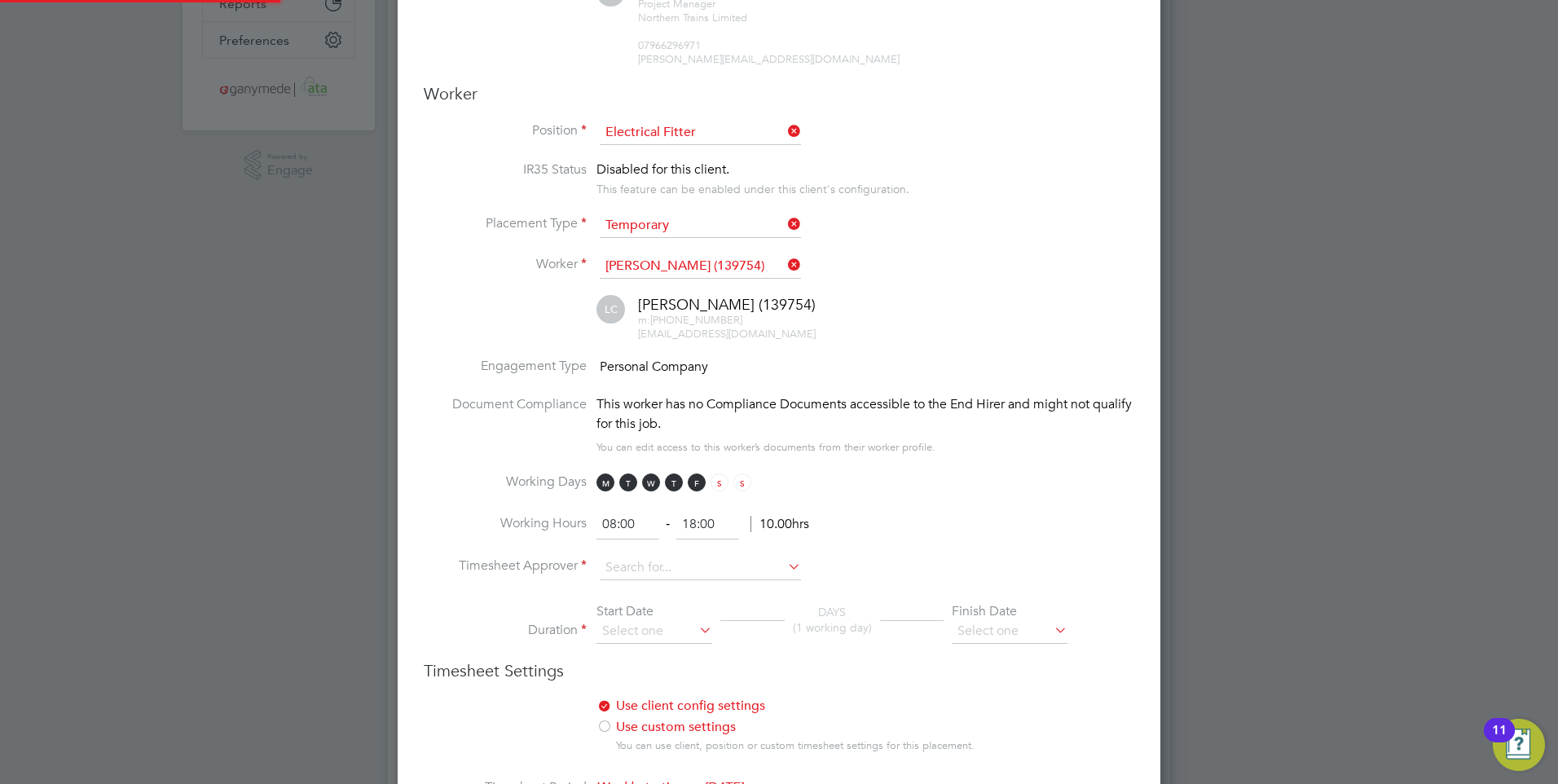
scroll to position [2024, 763]
click at [630, 563] on input at bounding box center [700, 567] width 202 height 24
click at [633, 580] on li "Ste ve Till" at bounding box center [700, 589] width 203 height 22
type input "Steve Till"
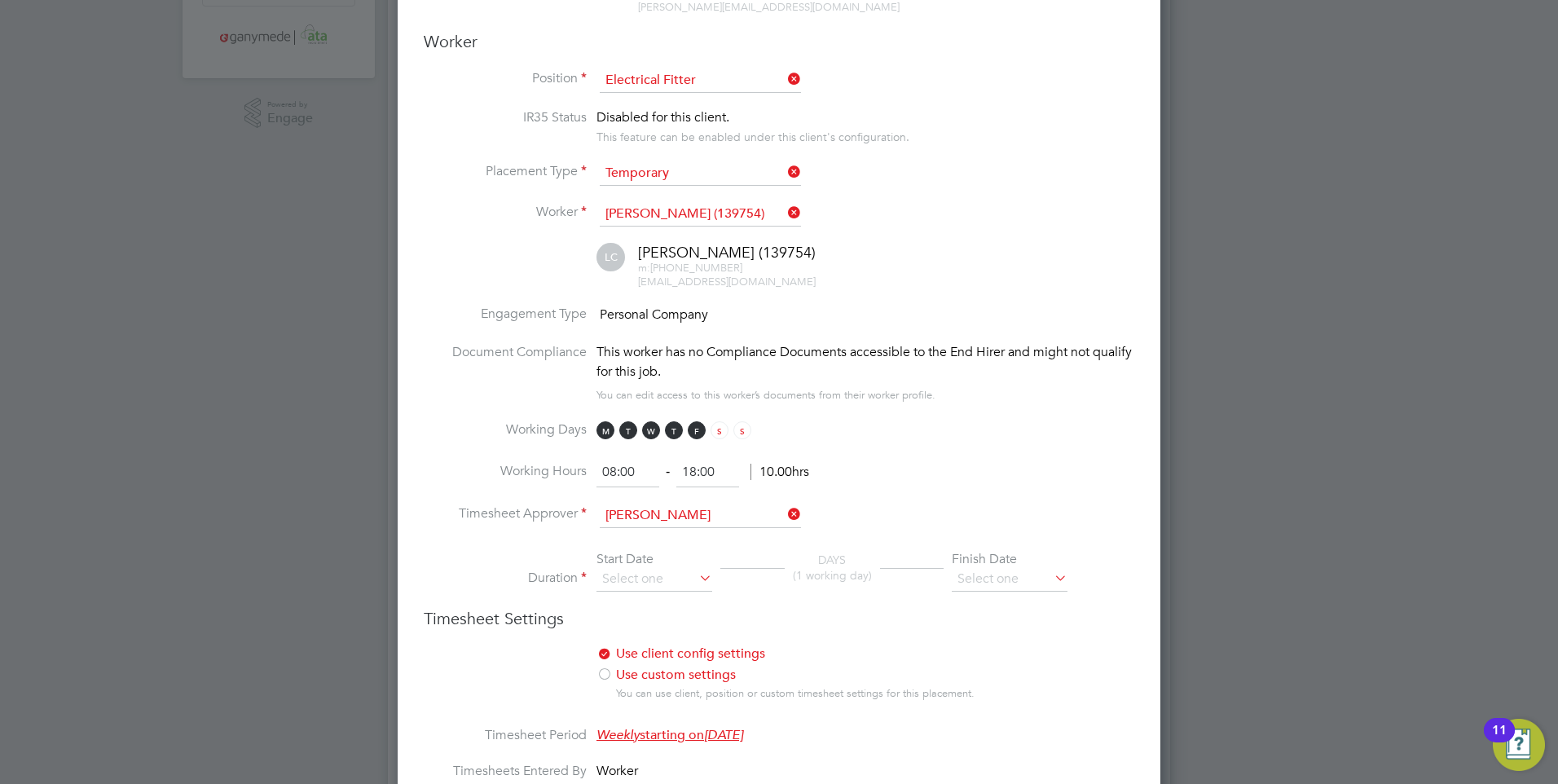
scroll to position [489, 0]
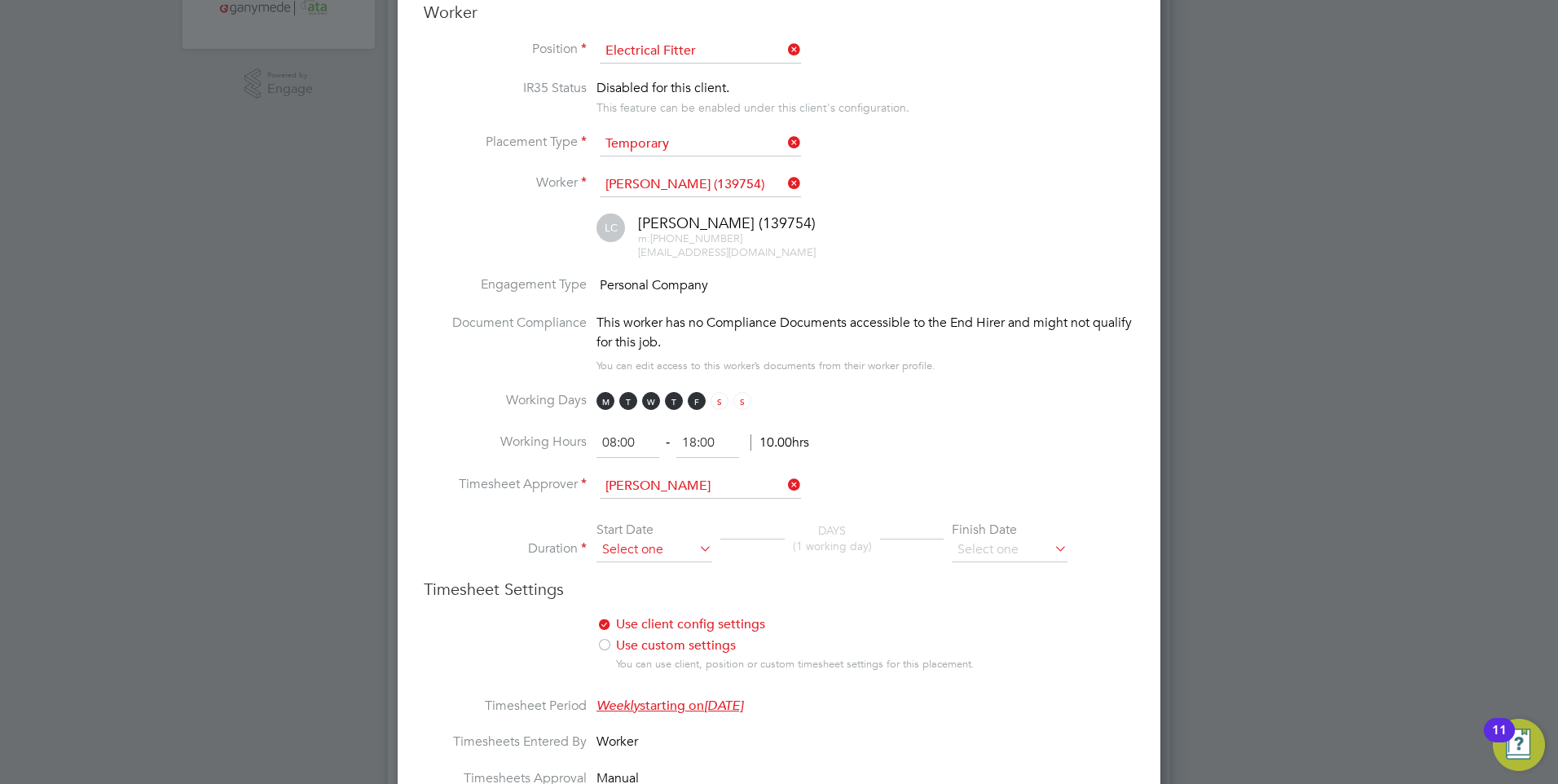
click at [623, 554] on input at bounding box center [654, 550] width 116 height 24
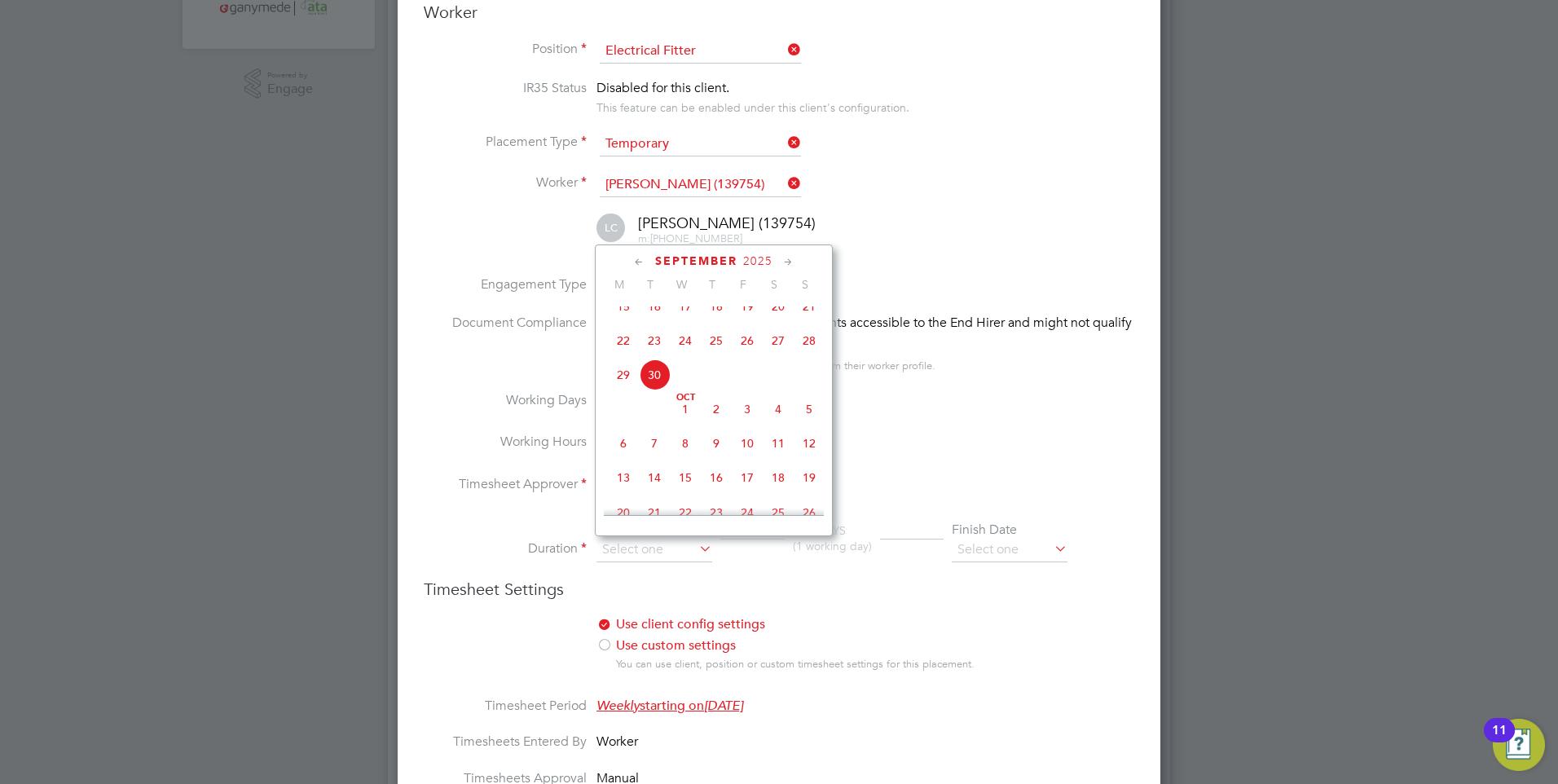
click at [621, 455] on span "6" at bounding box center [623, 443] width 31 height 31
type input "06 Oct 2025"
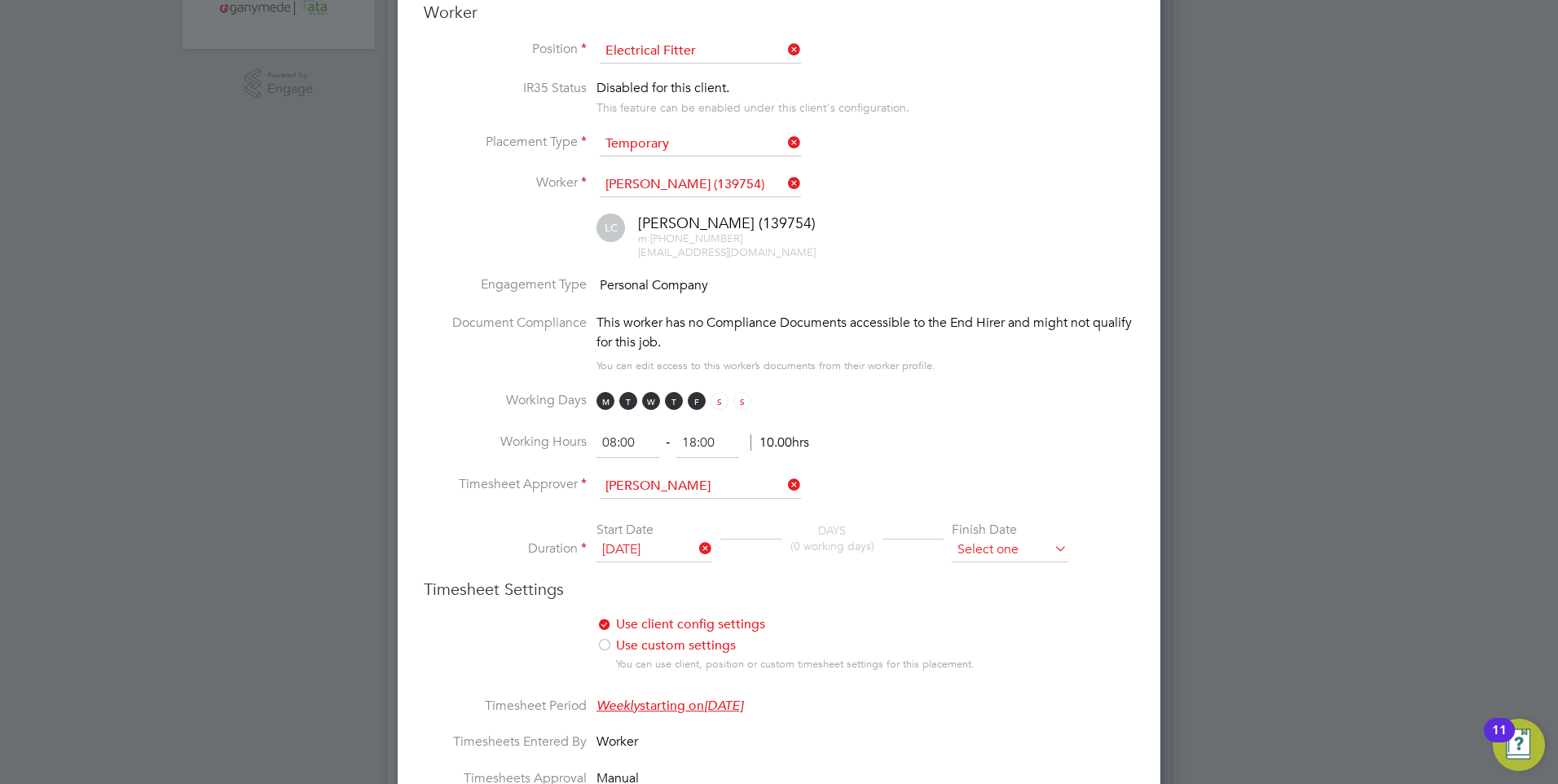
click at [1027, 545] on input at bounding box center [1010, 550] width 116 height 24
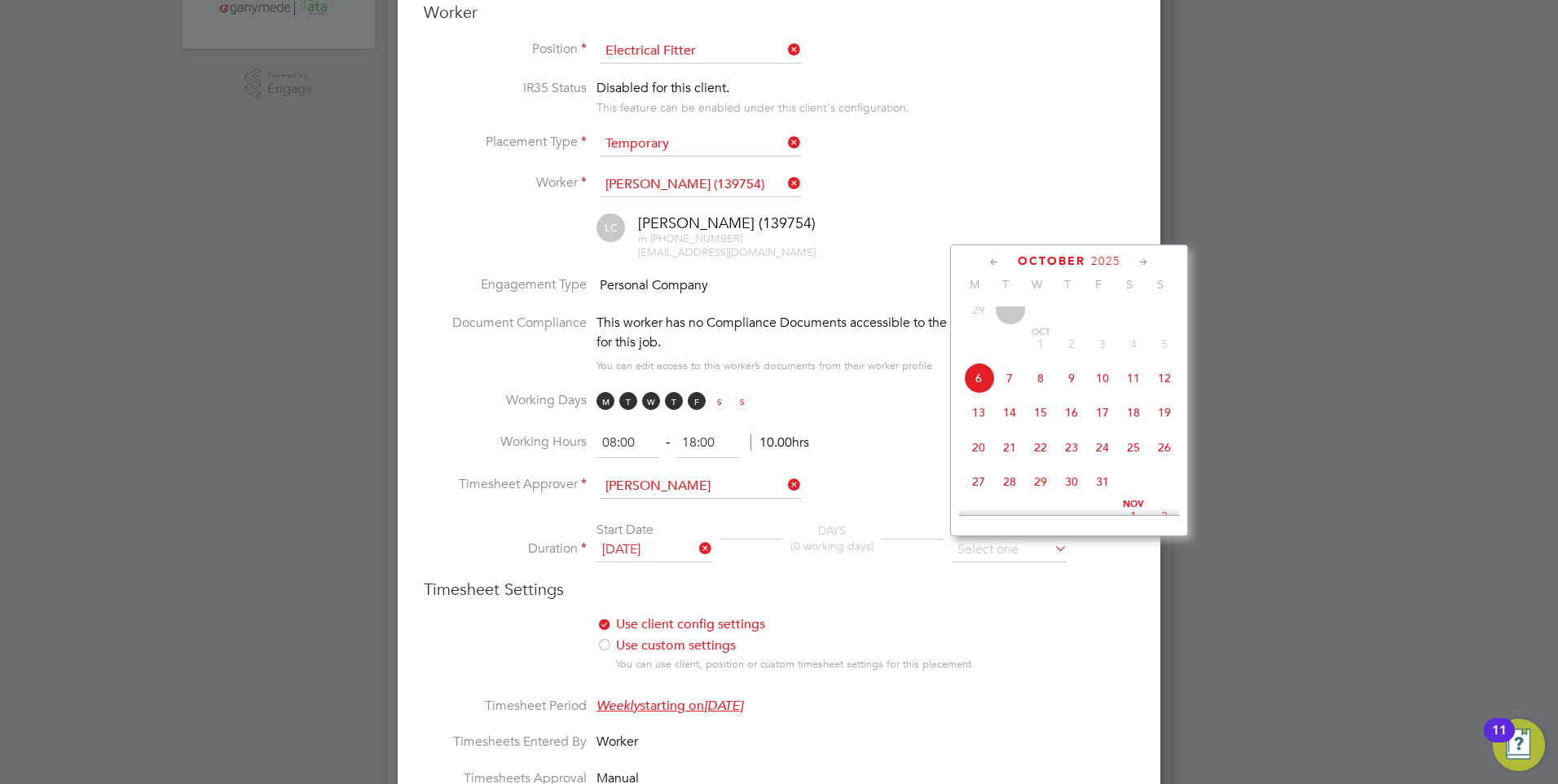
click at [1069, 457] on span "23" at bounding box center [1071, 447] width 31 height 31
type input "23 Oct 2025"
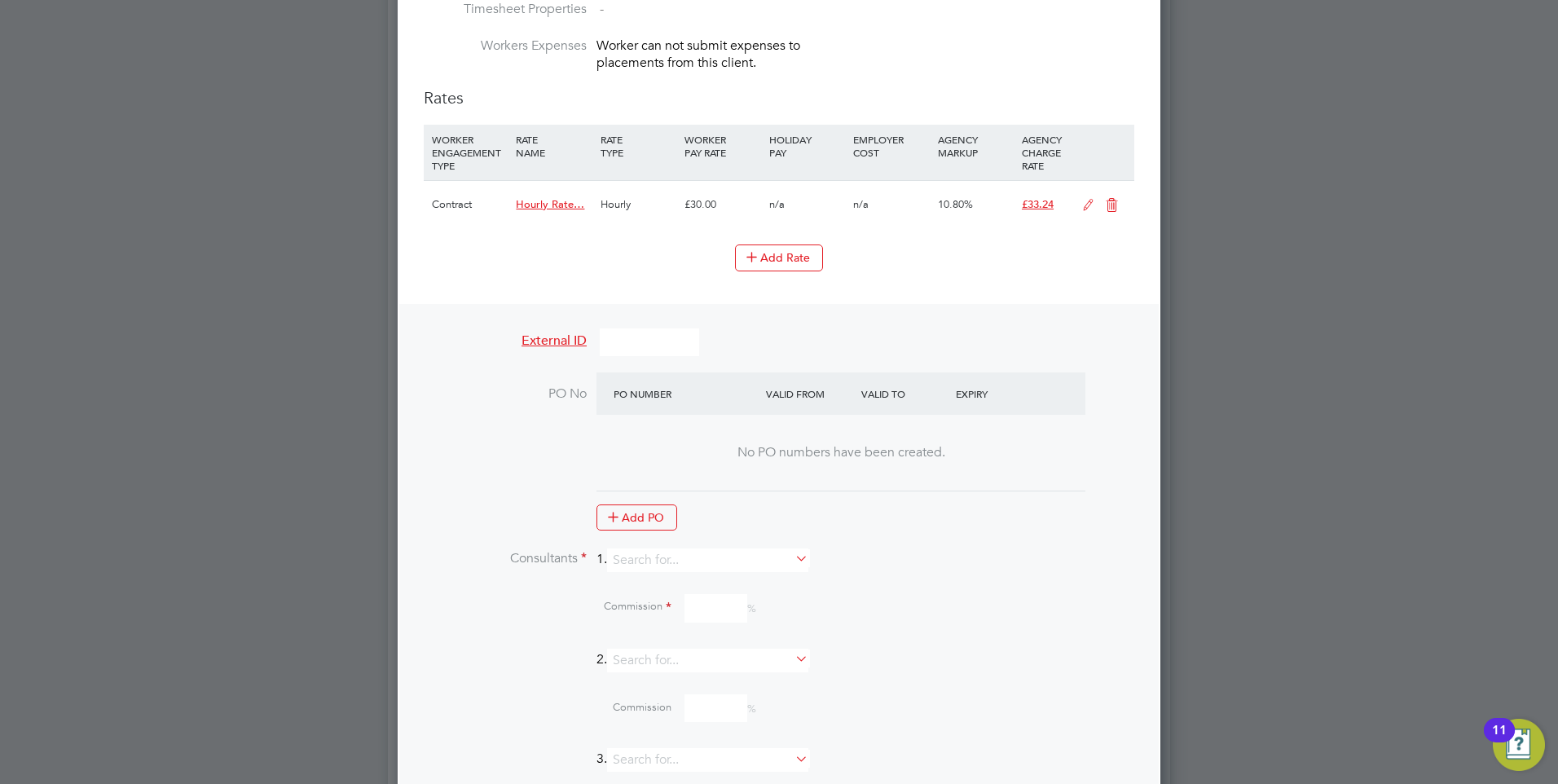
scroll to position [1385, 0]
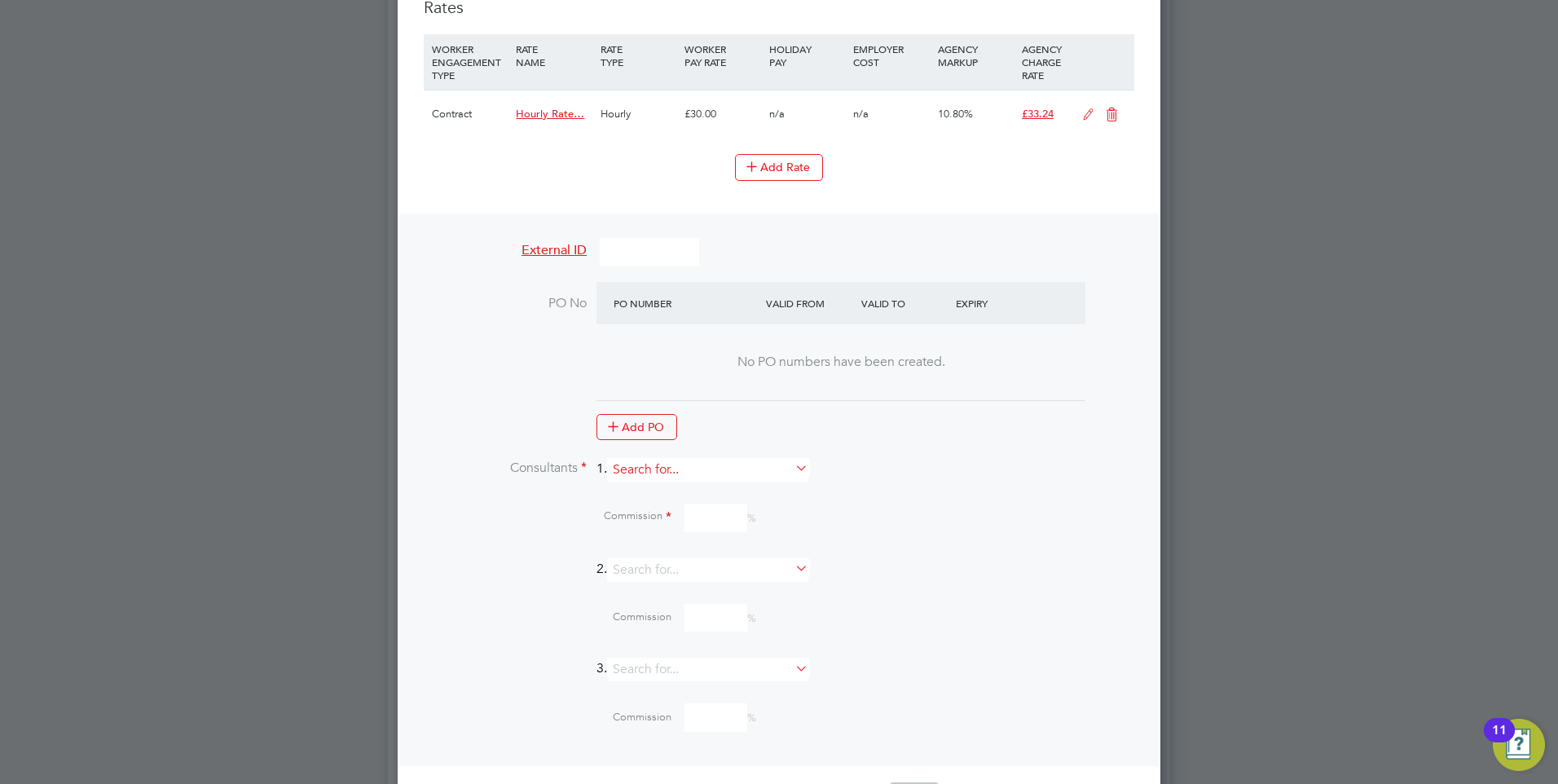
click at [688, 472] on input at bounding box center [708, 470] width 202 height 24
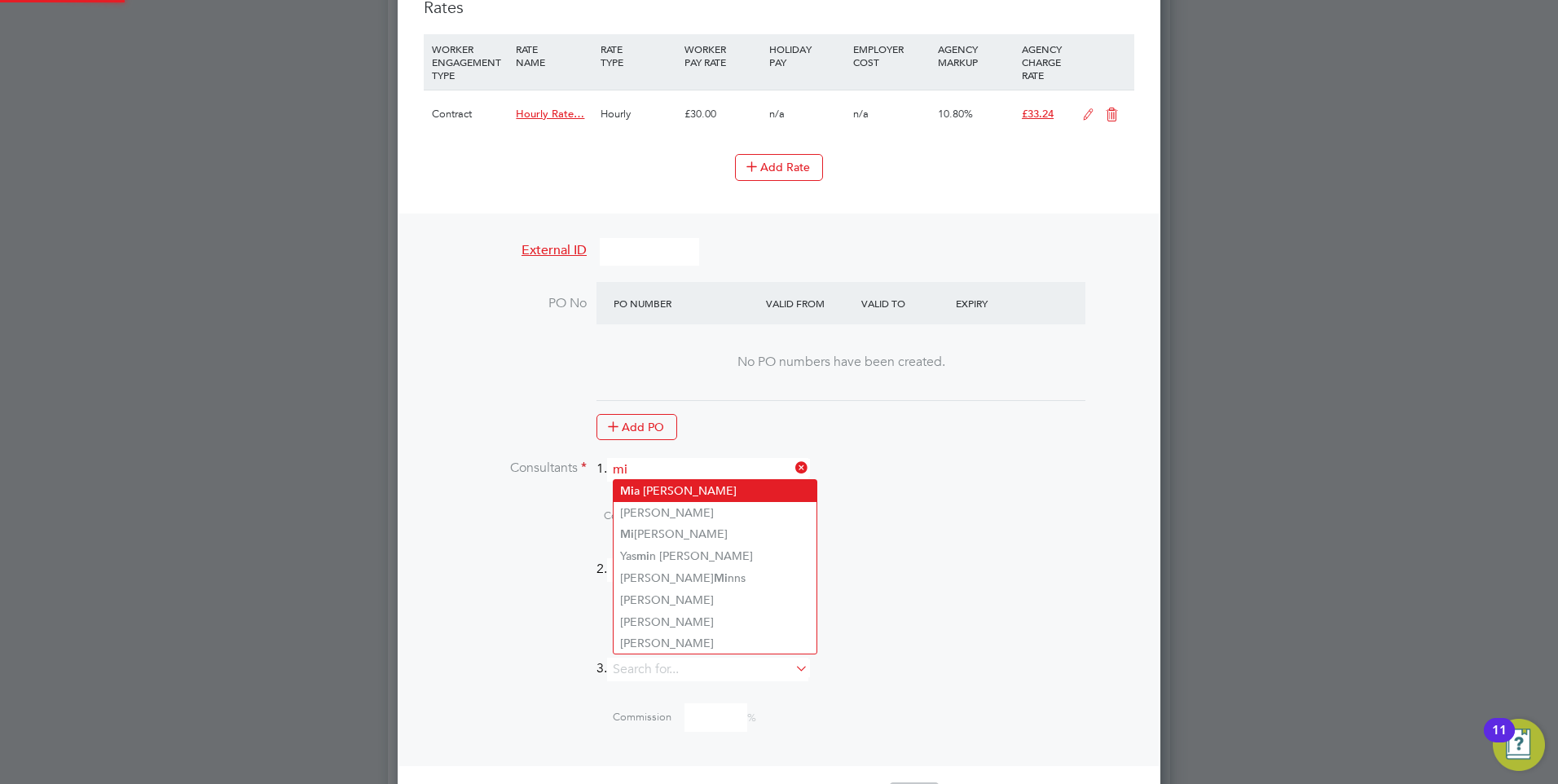
click at [686, 491] on li "Mi a Eckersley" at bounding box center [715, 491] width 203 height 22
type input "[PERSON_NAME]"
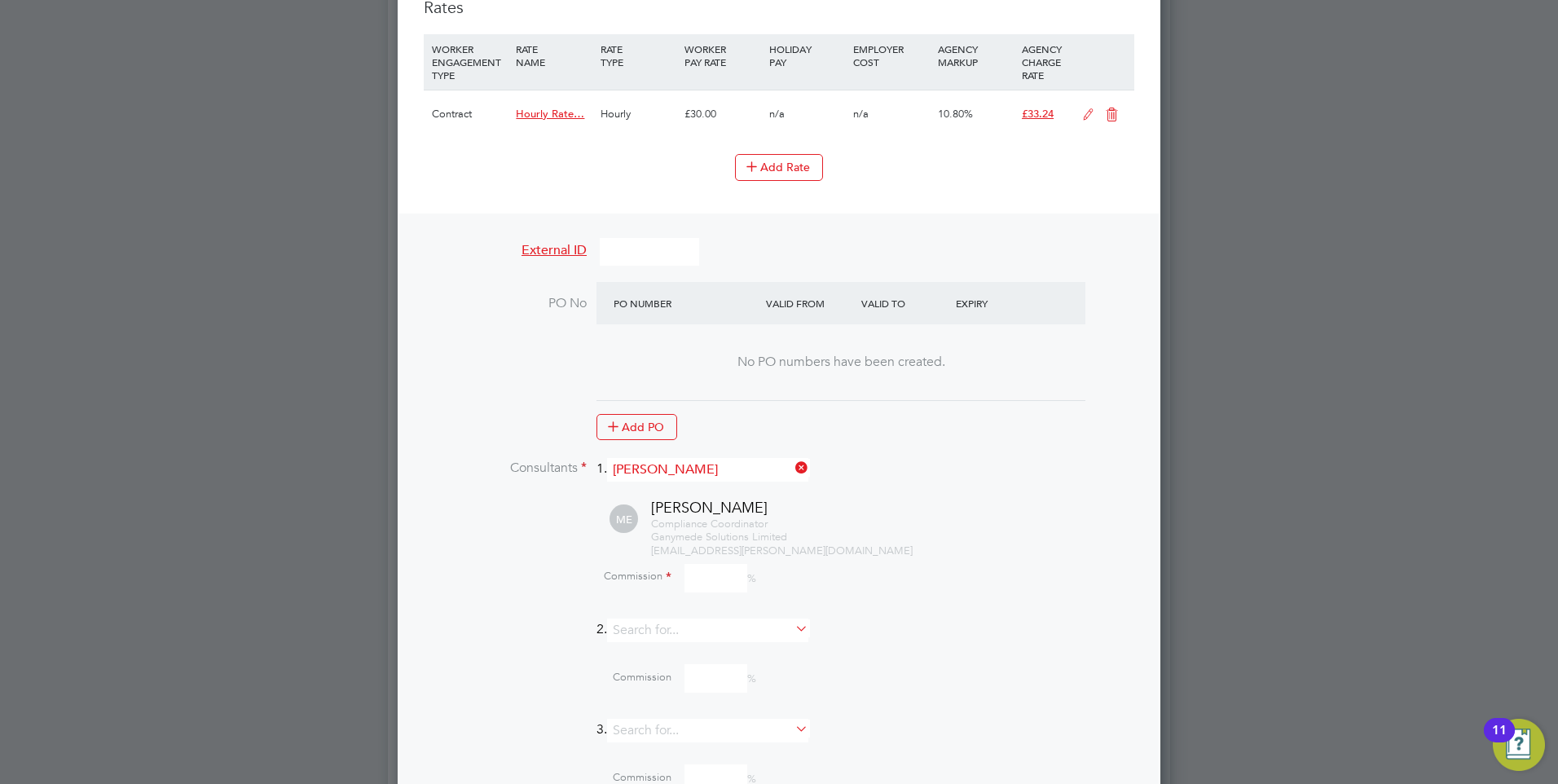
click at [709, 570] on input at bounding box center [716, 578] width 62 height 29
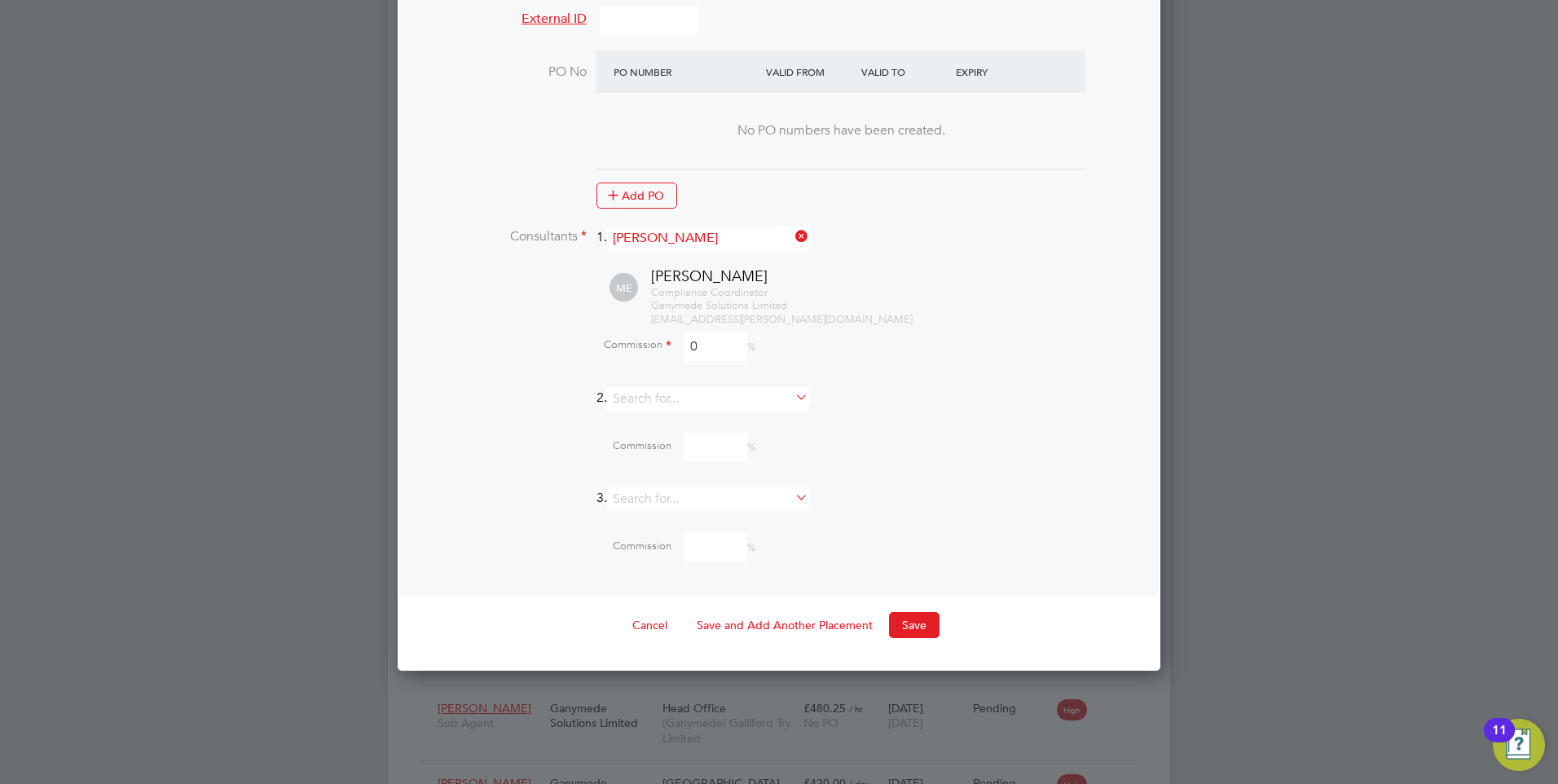
scroll to position [1710, 0]
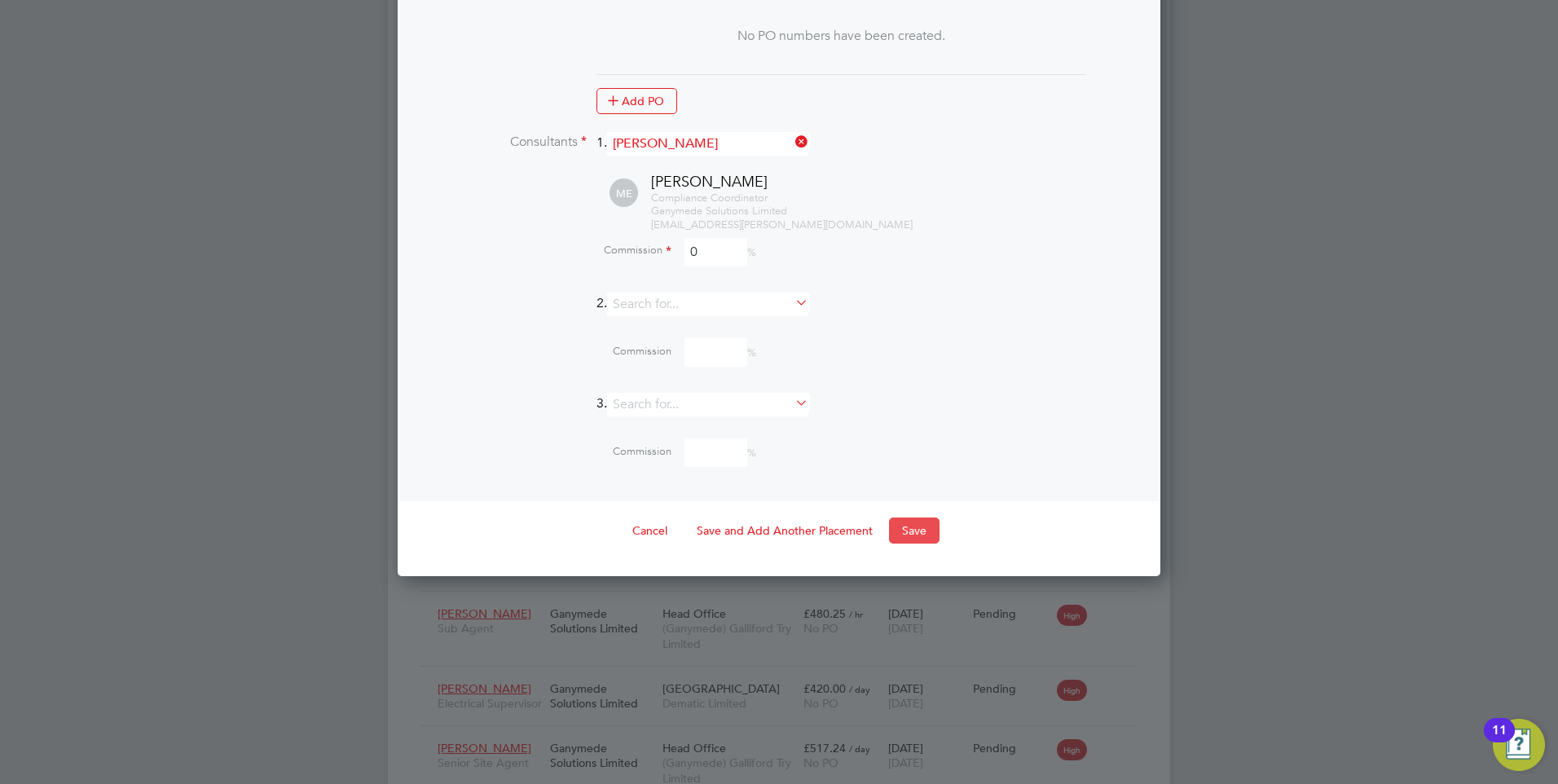
type input "0"
click at [917, 518] on button "Save" at bounding box center [914, 530] width 51 height 26
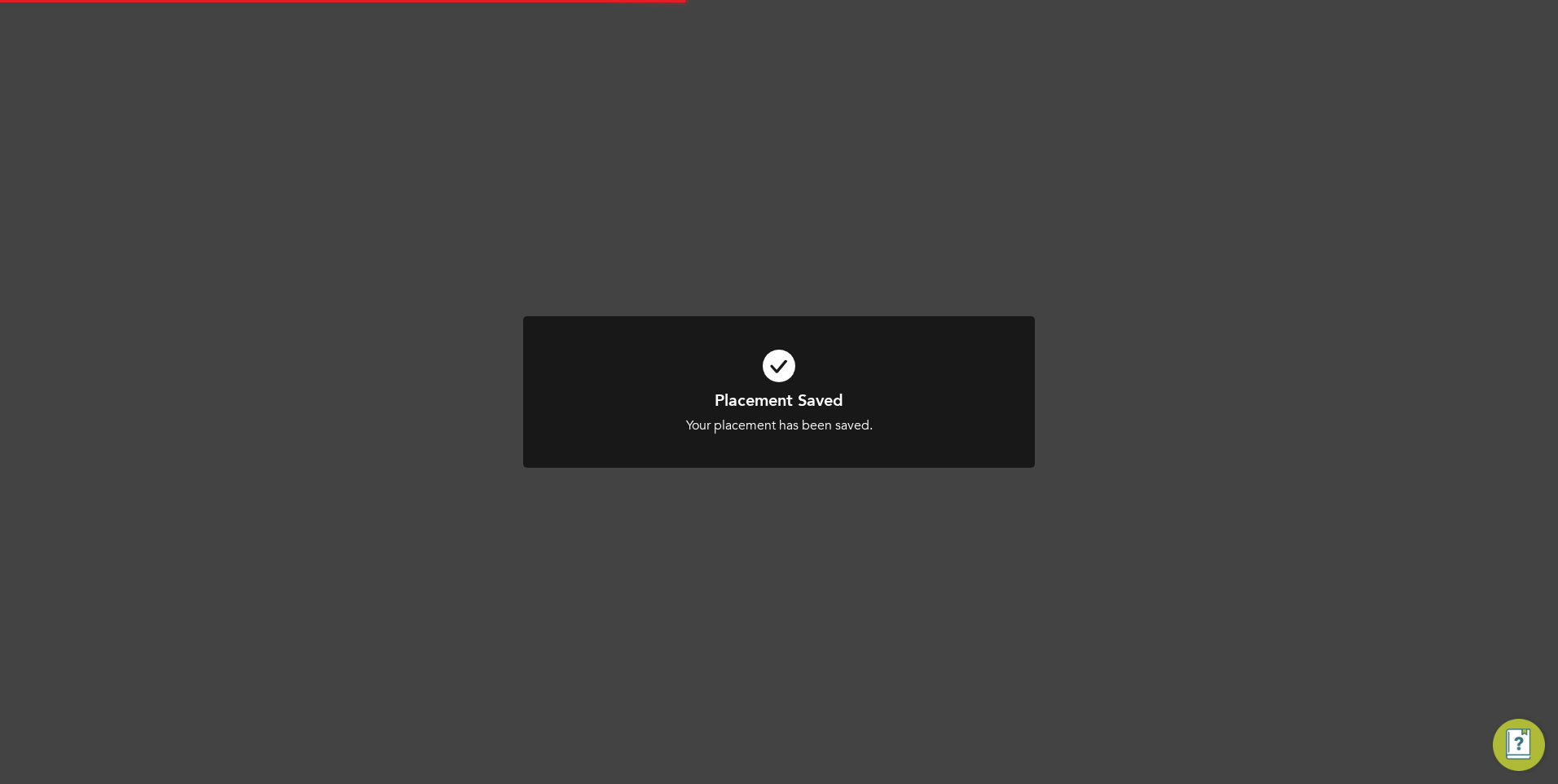
scroll to position [8, 8]
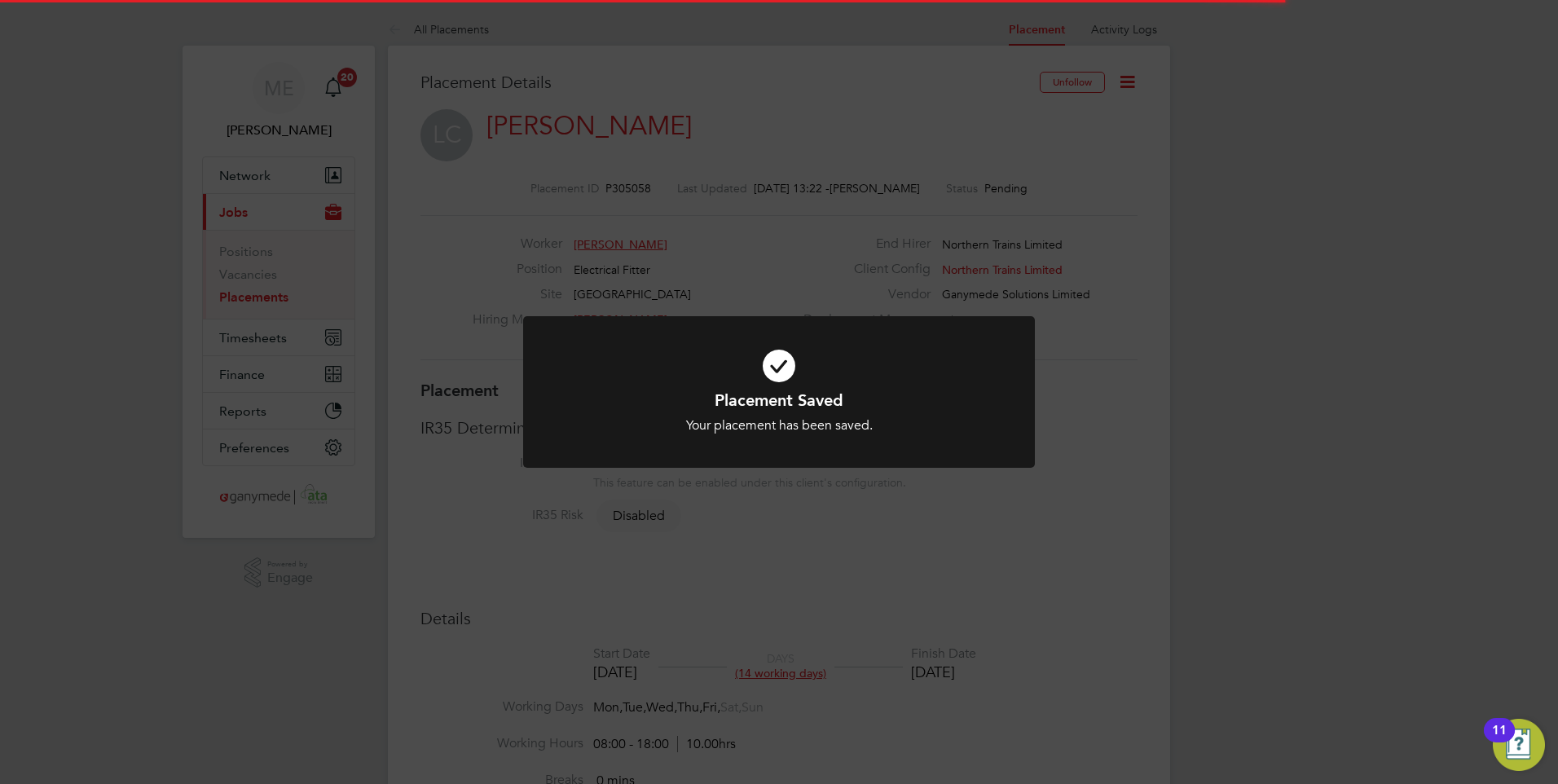
click at [736, 400] on h1 "Placement Saved" at bounding box center [779, 400] width 423 height 21
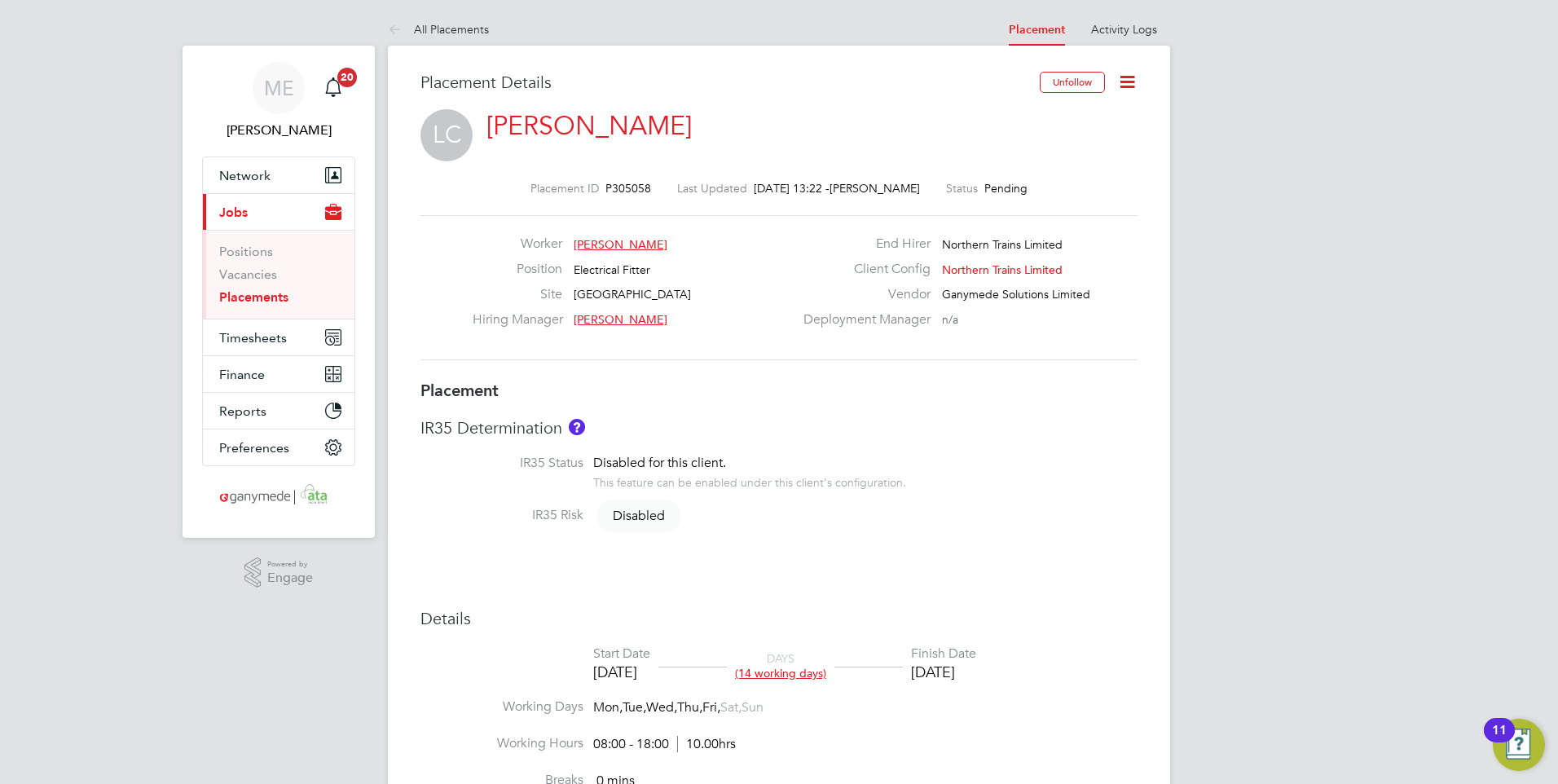
click at [511, 115] on link "[PERSON_NAME]" at bounding box center [589, 126] width 205 height 32
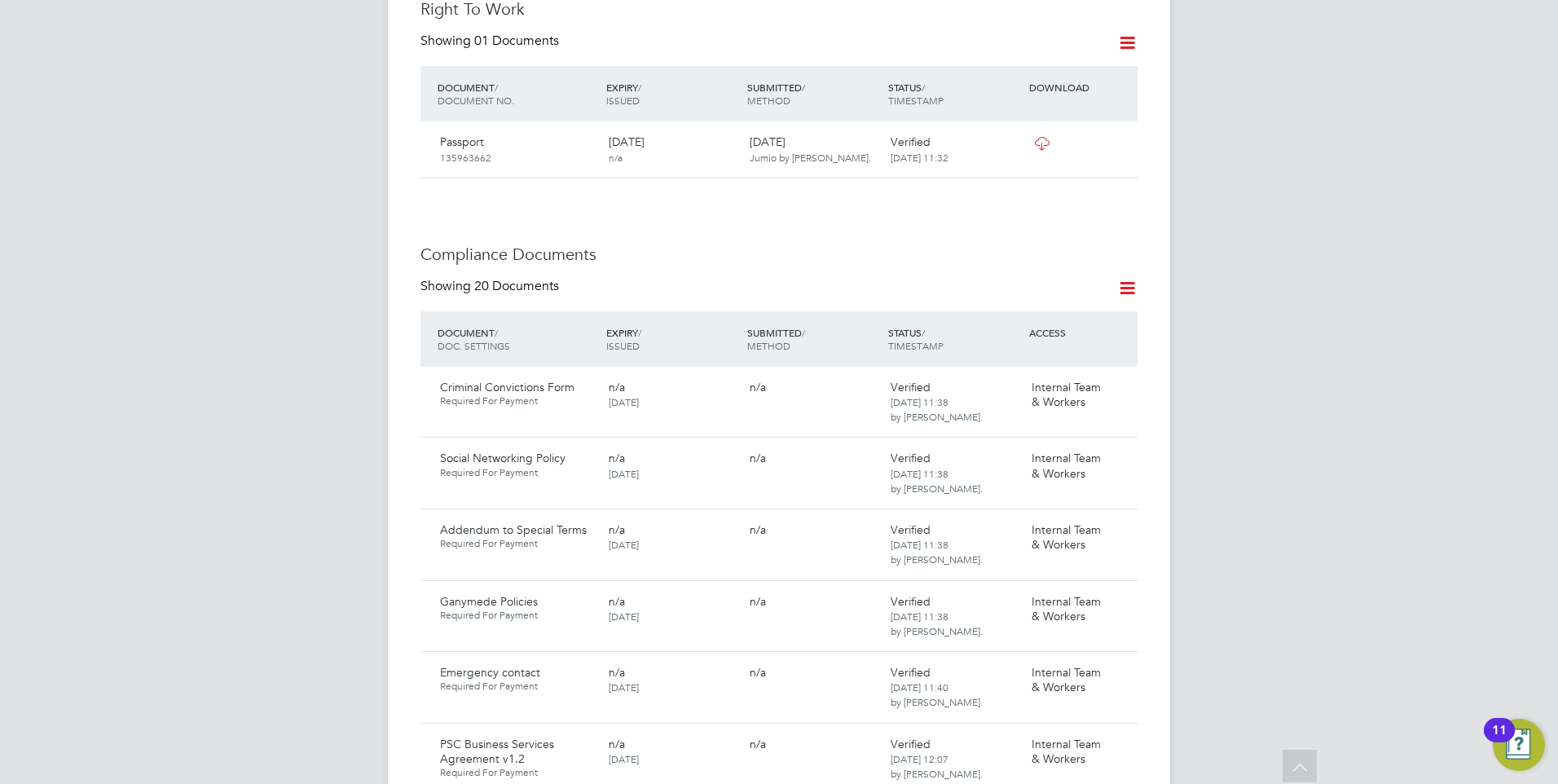
scroll to position [733, 0]
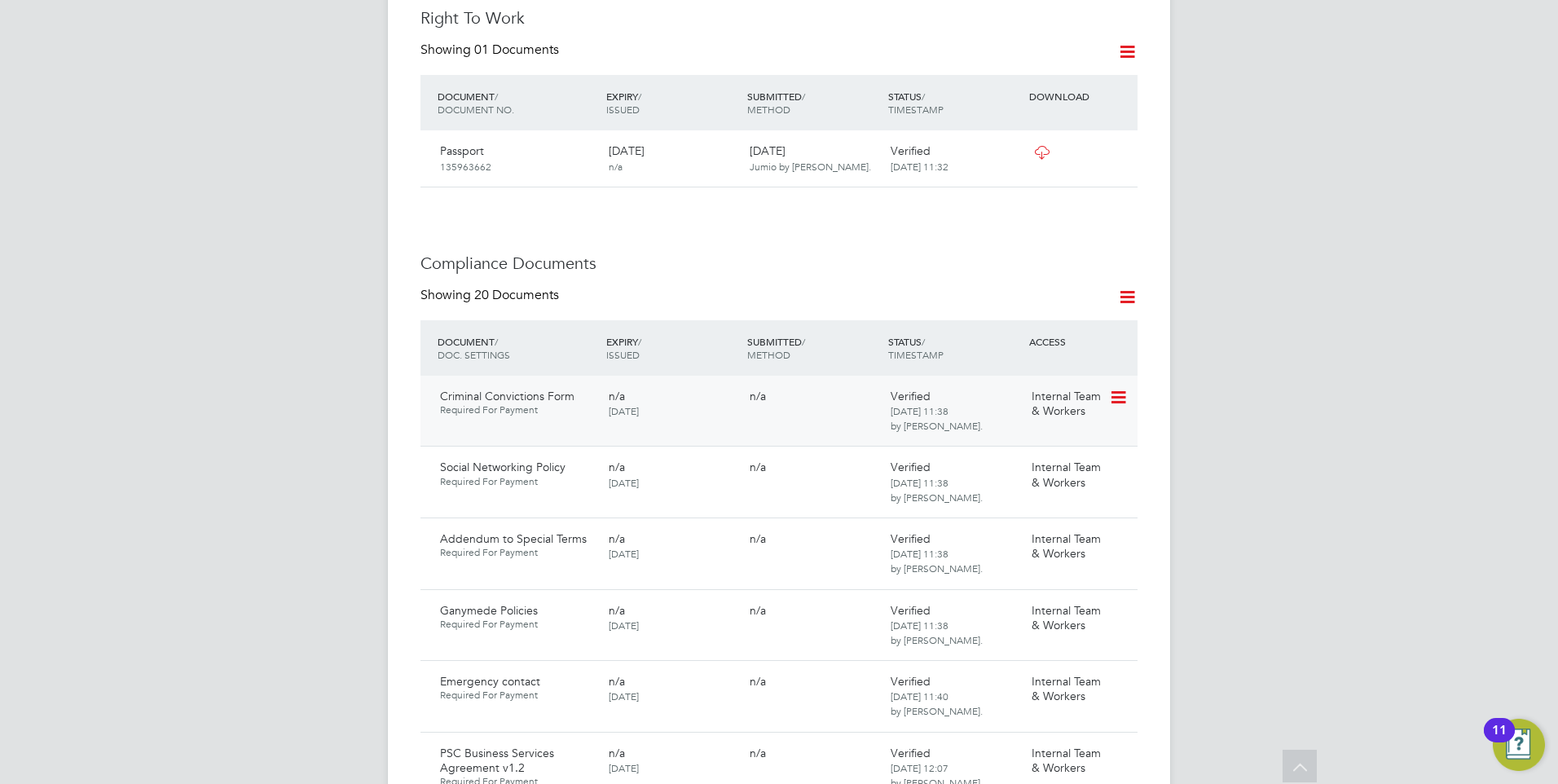
drag, startPoint x: 1113, startPoint y: 341, endPoint x: 1030, endPoint y: 373, distance: 89.0
click at [1030, 382] on div "Internal Team & Workers" at bounding box center [1068, 403] width 84 height 42
click at [1118, 388] on icon at bounding box center [1117, 397] width 16 height 19
click at [1006, 445] on li "Delete Document" at bounding box center [1045, 454] width 163 height 23
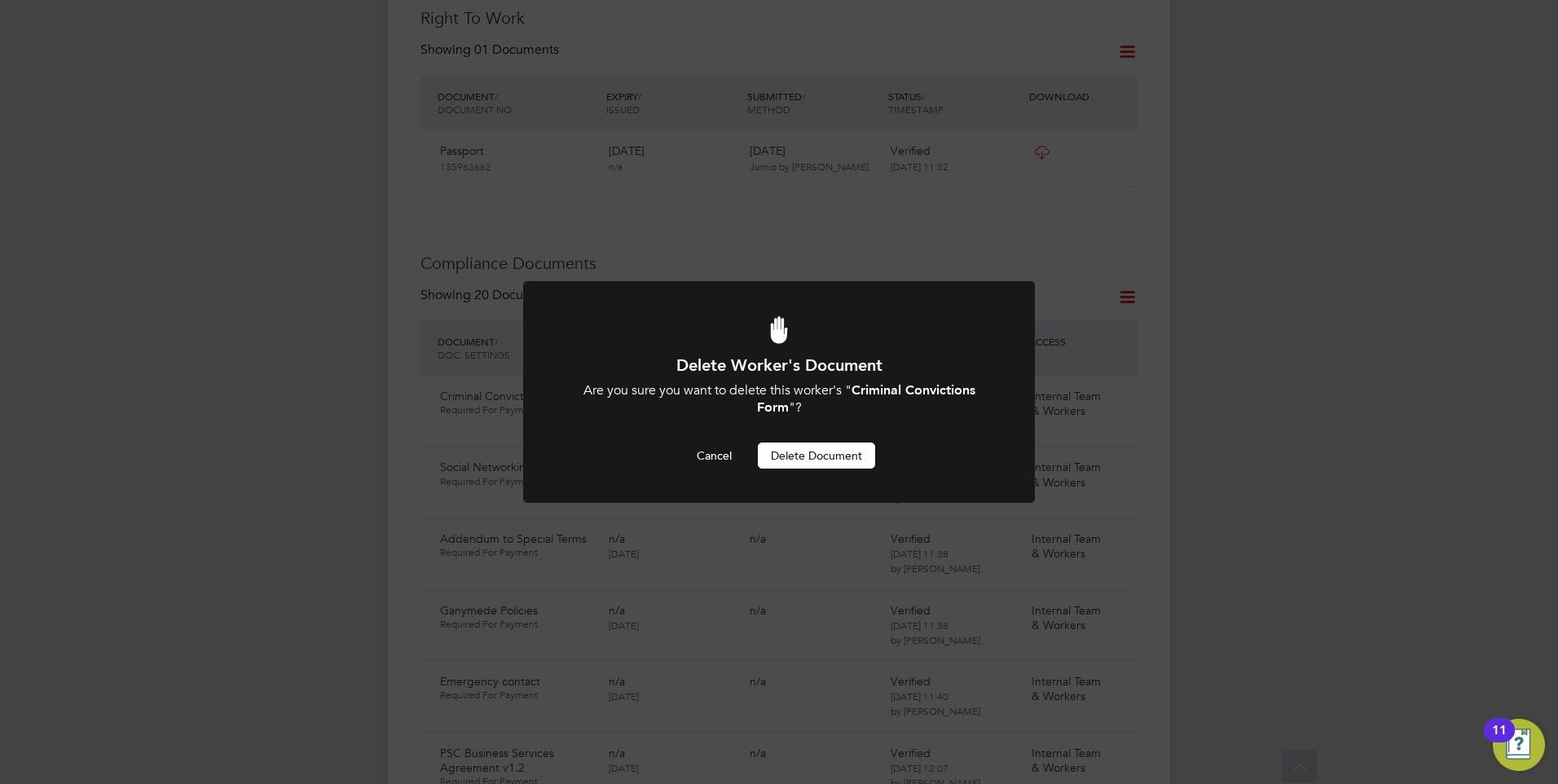
click at [805, 449] on button "Delete Document" at bounding box center [817, 455] width 117 height 26
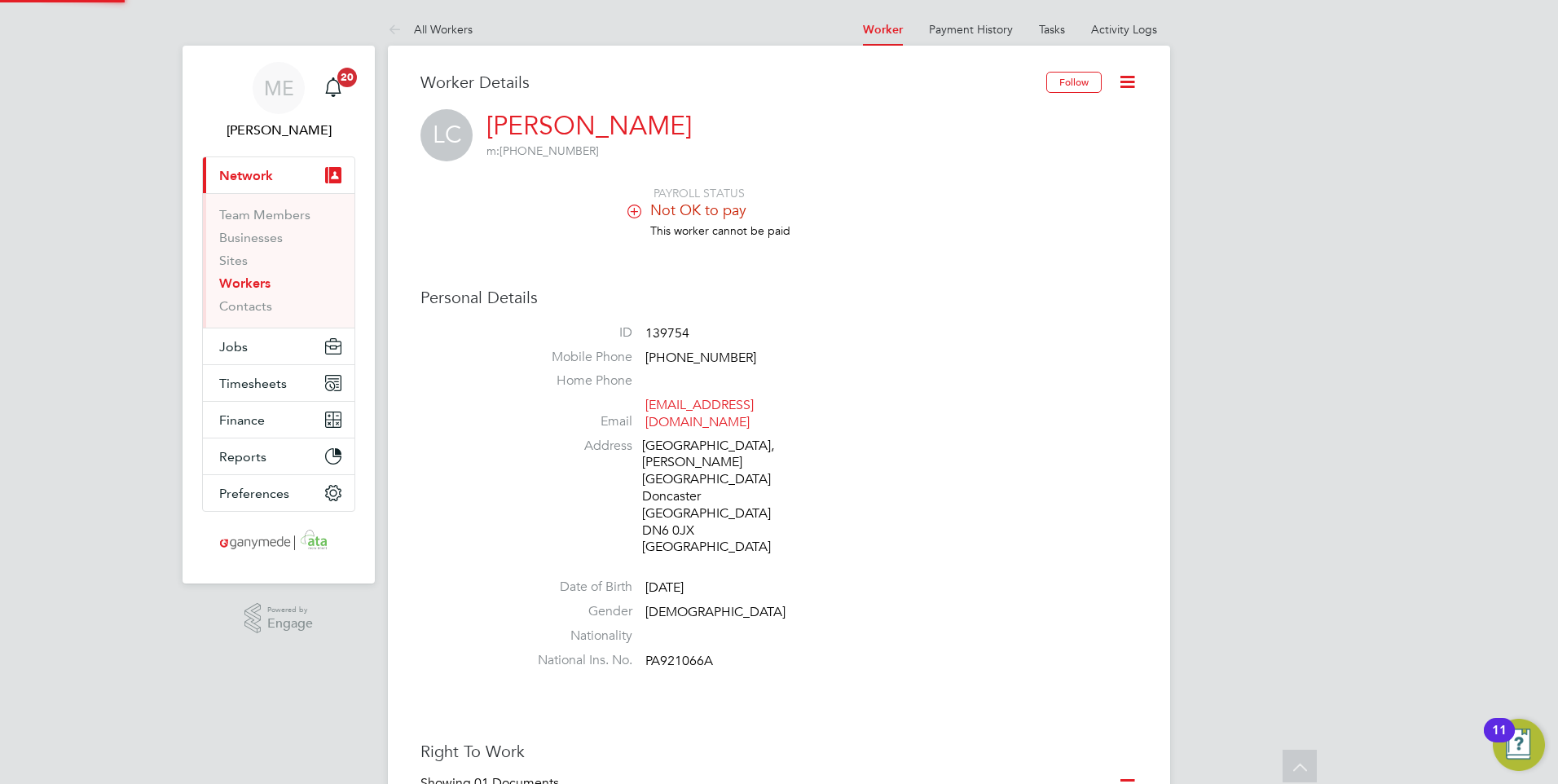
scroll to position [733, 0]
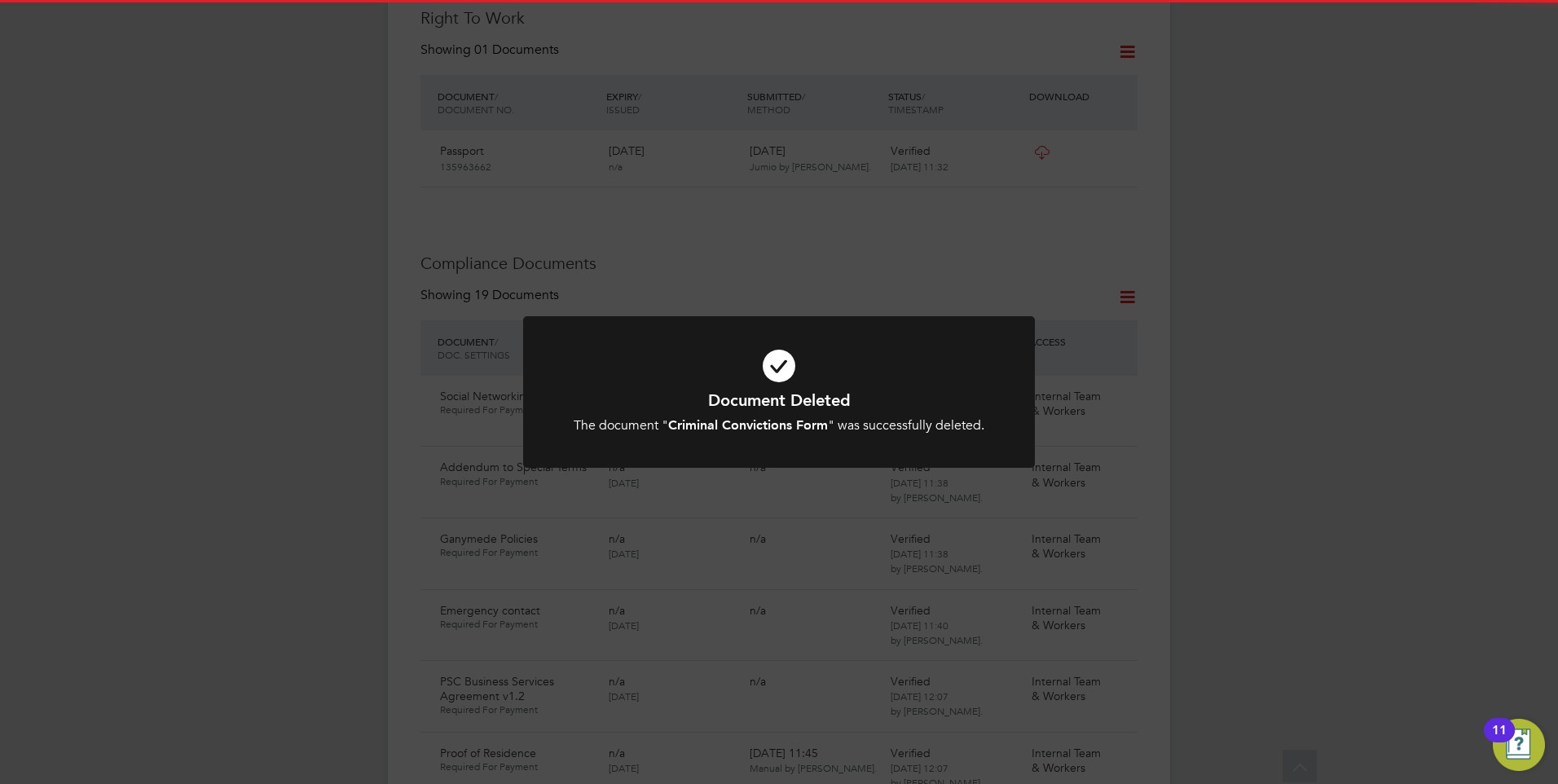
click at [845, 406] on h1 "Document Deleted" at bounding box center [779, 400] width 423 height 21
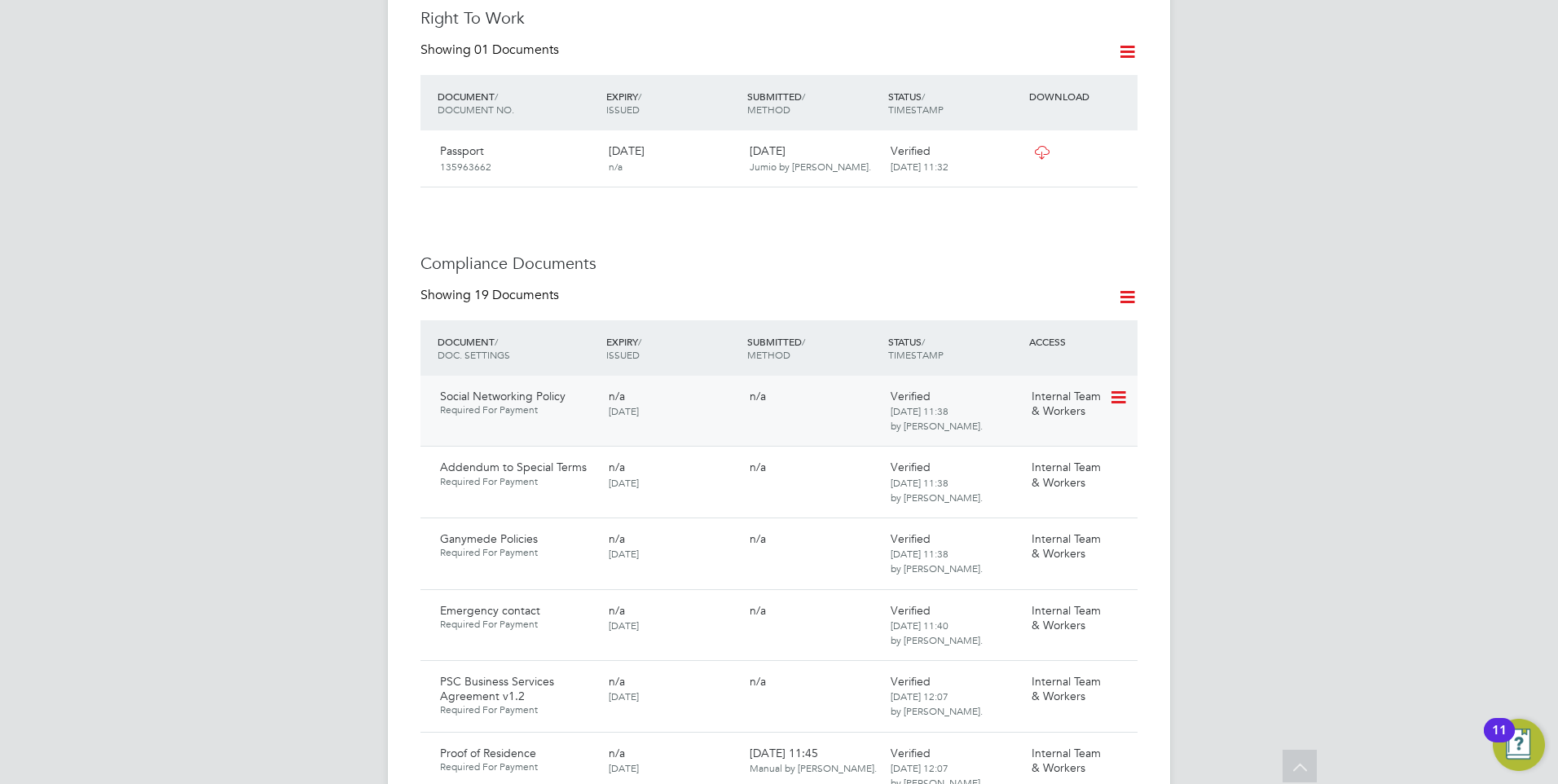
drag, startPoint x: 1120, startPoint y: 343, endPoint x: 1077, endPoint y: 367, distance: 49.2
click at [1054, 384] on div "Social Networking Policy Required For Payment n/a 28 May 2025 n/a Verified 06 J…" at bounding box center [779, 411] width 717 height 71
click at [1115, 388] on icon at bounding box center [1117, 397] width 16 height 19
click at [1041, 444] on li "Delete Document" at bounding box center [1045, 454] width 163 height 23
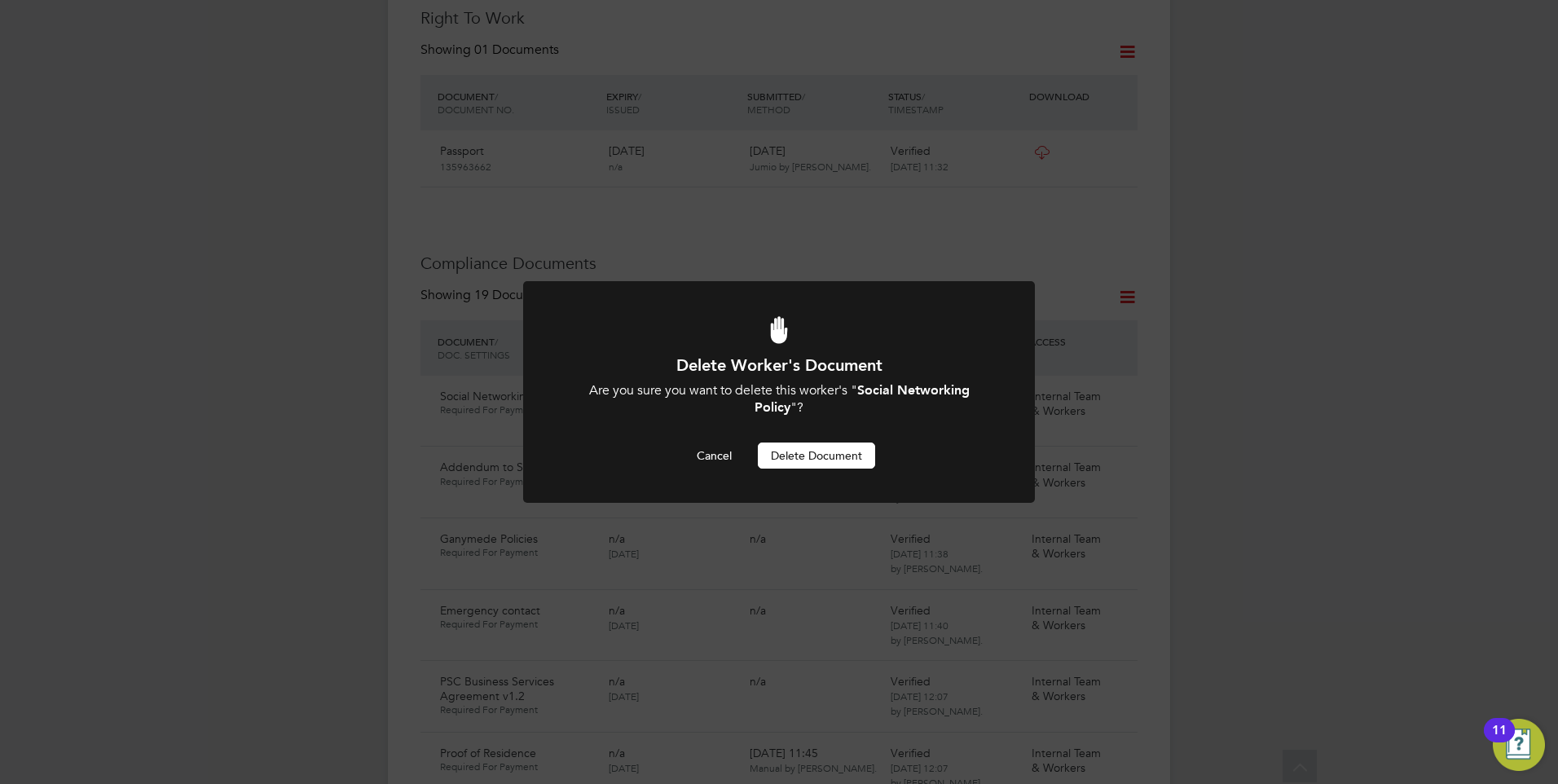
click at [800, 455] on button "Delete Document" at bounding box center [817, 455] width 117 height 26
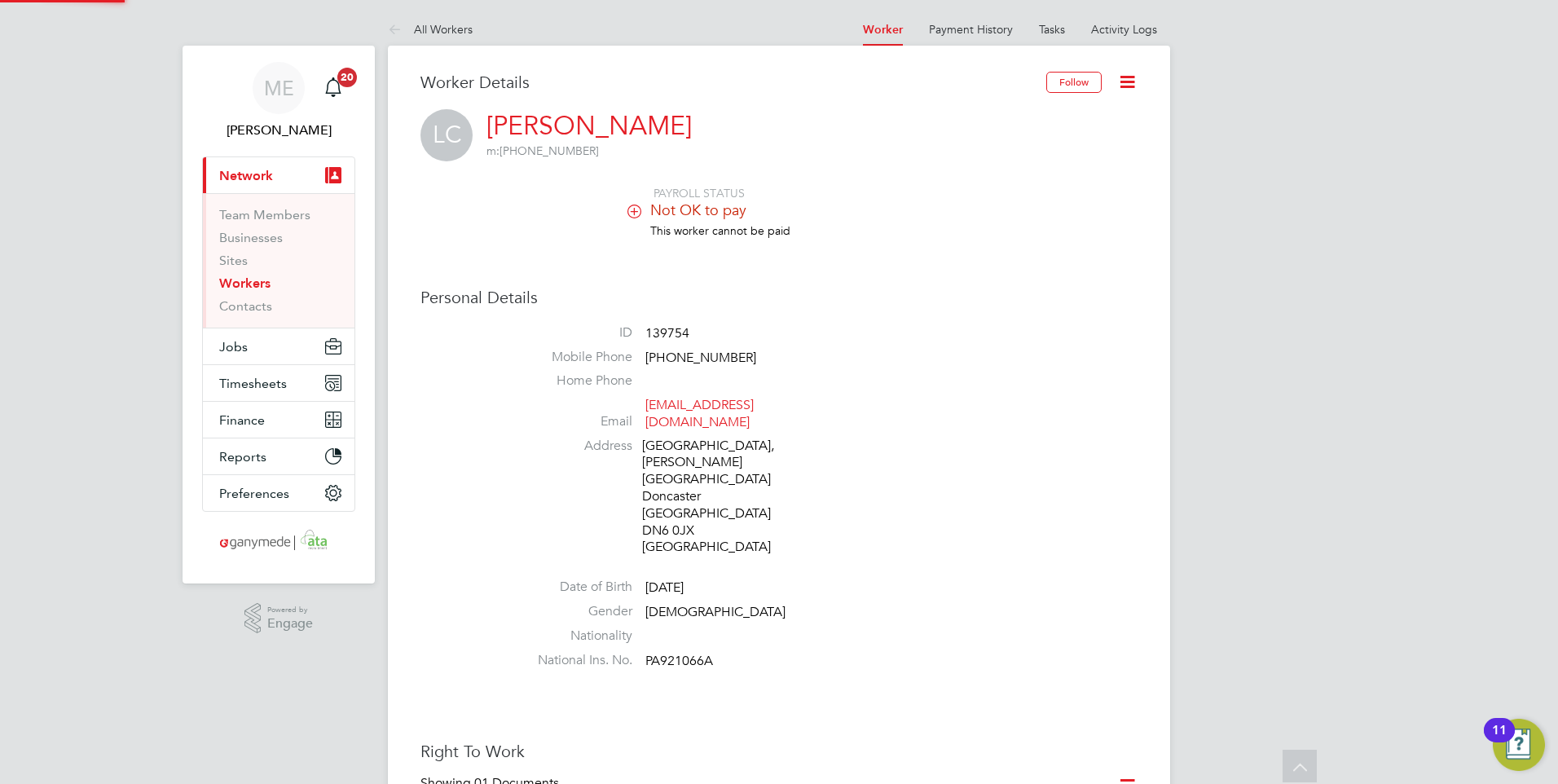
scroll to position [733, 0]
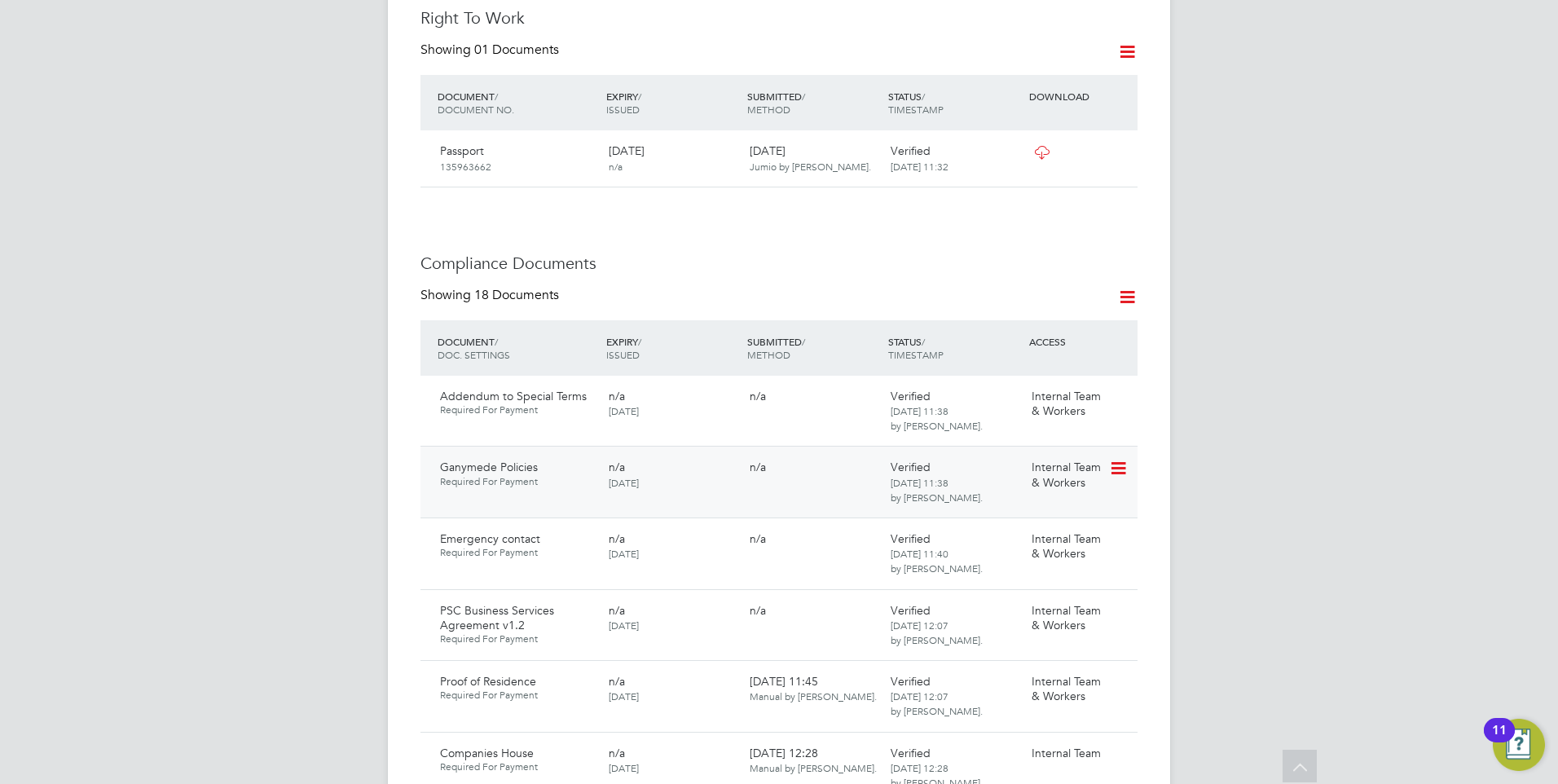
drag, startPoint x: 1117, startPoint y: 339, endPoint x: 1059, endPoint y: 407, distance: 89.4
click at [1044, 459] on span "Internal Team & Workers" at bounding box center [1066, 474] width 69 height 30
click at [1120, 388] on icon at bounding box center [1117, 397] width 16 height 19
click at [1050, 449] on li "Delete Document" at bounding box center [1045, 454] width 163 height 23
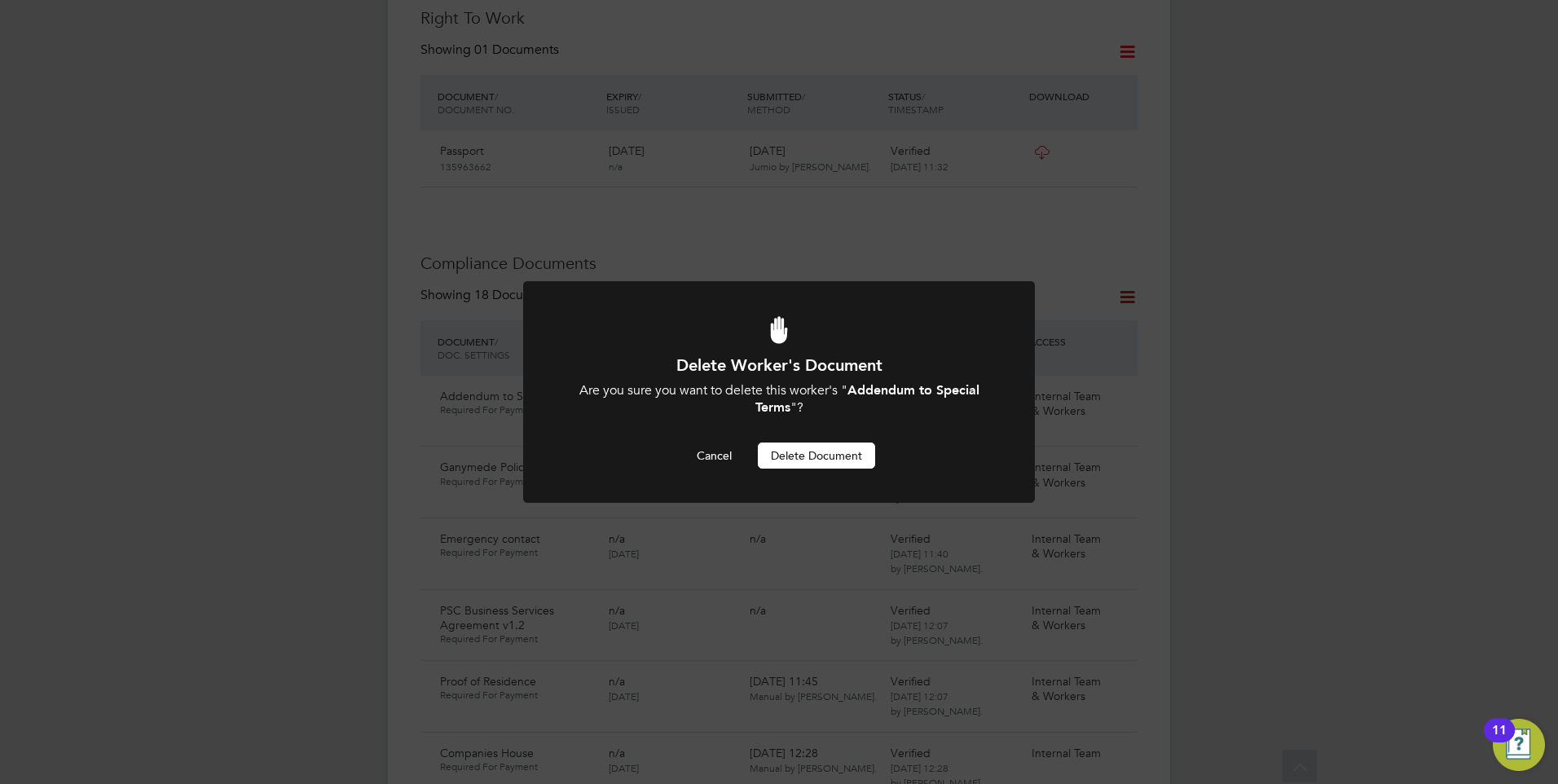
click at [801, 455] on button "Delete Document" at bounding box center [817, 455] width 117 height 26
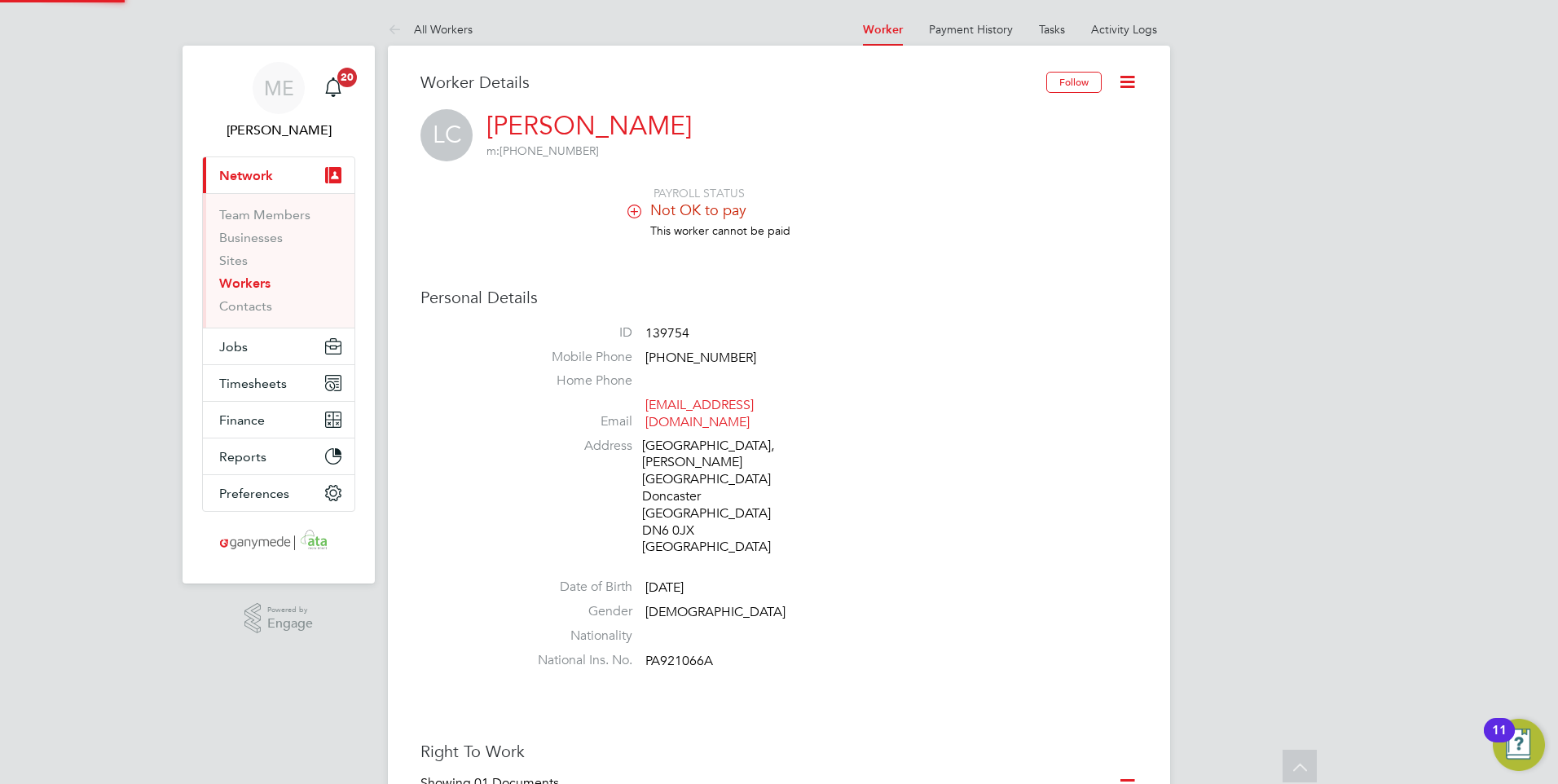
scroll to position [733, 0]
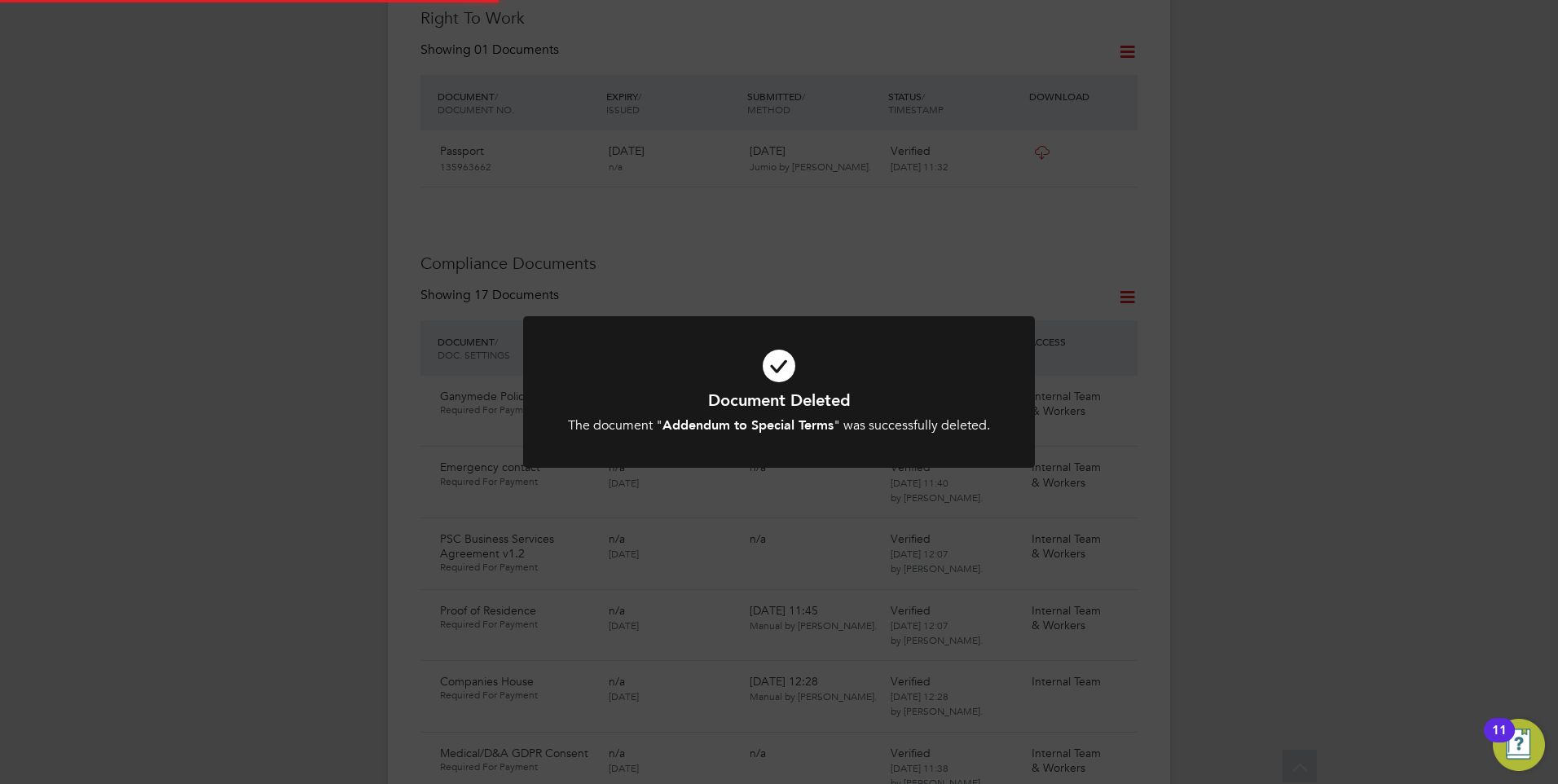
click at [751, 384] on icon at bounding box center [779, 365] width 423 height 63
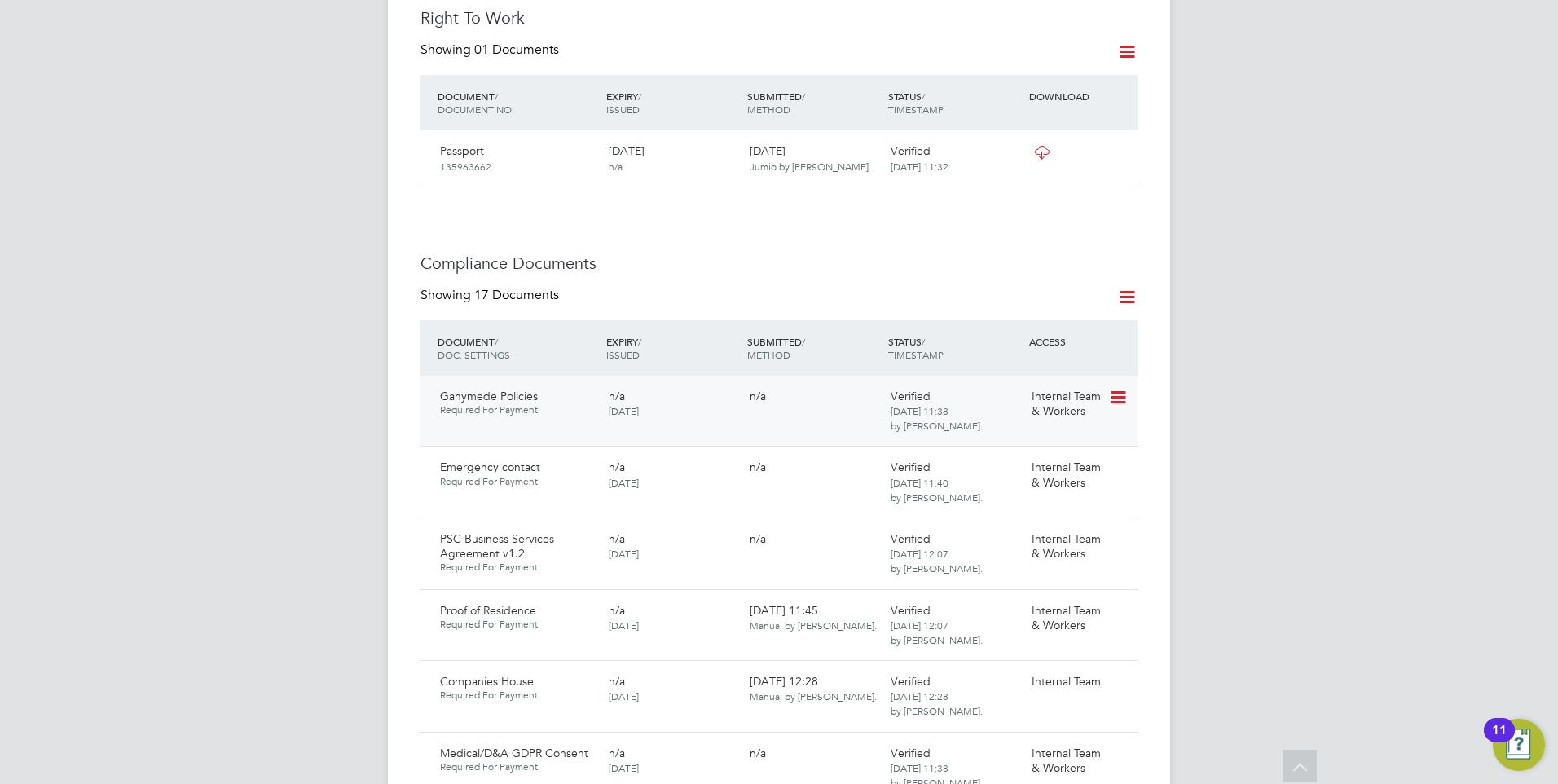
click at [1113, 388] on icon at bounding box center [1117, 397] width 16 height 19
click at [997, 450] on li "Delete Document" at bounding box center [1045, 454] width 163 height 23
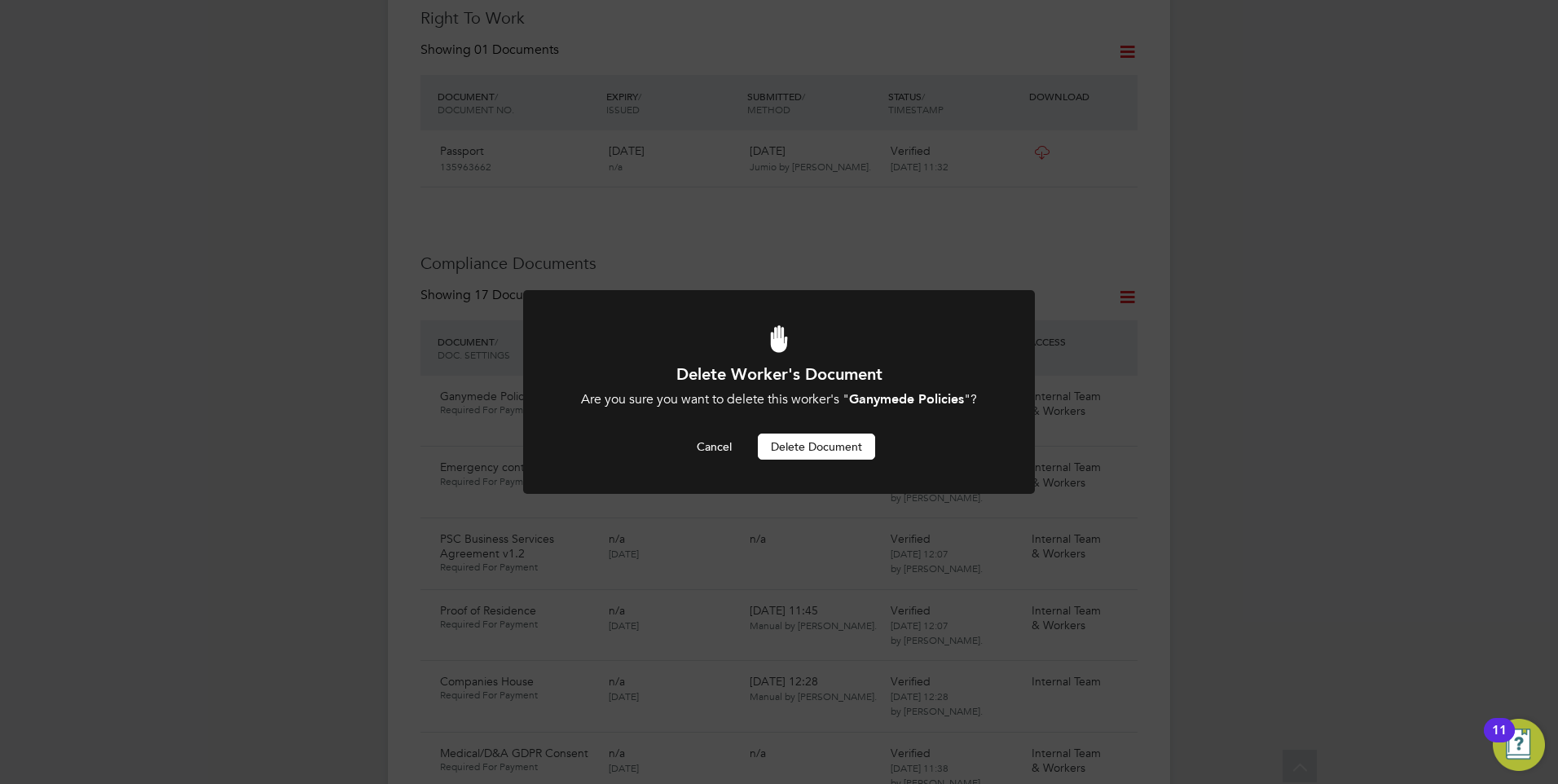
click at [824, 444] on button "Delete Document" at bounding box center [817, 446] width 117 height 26
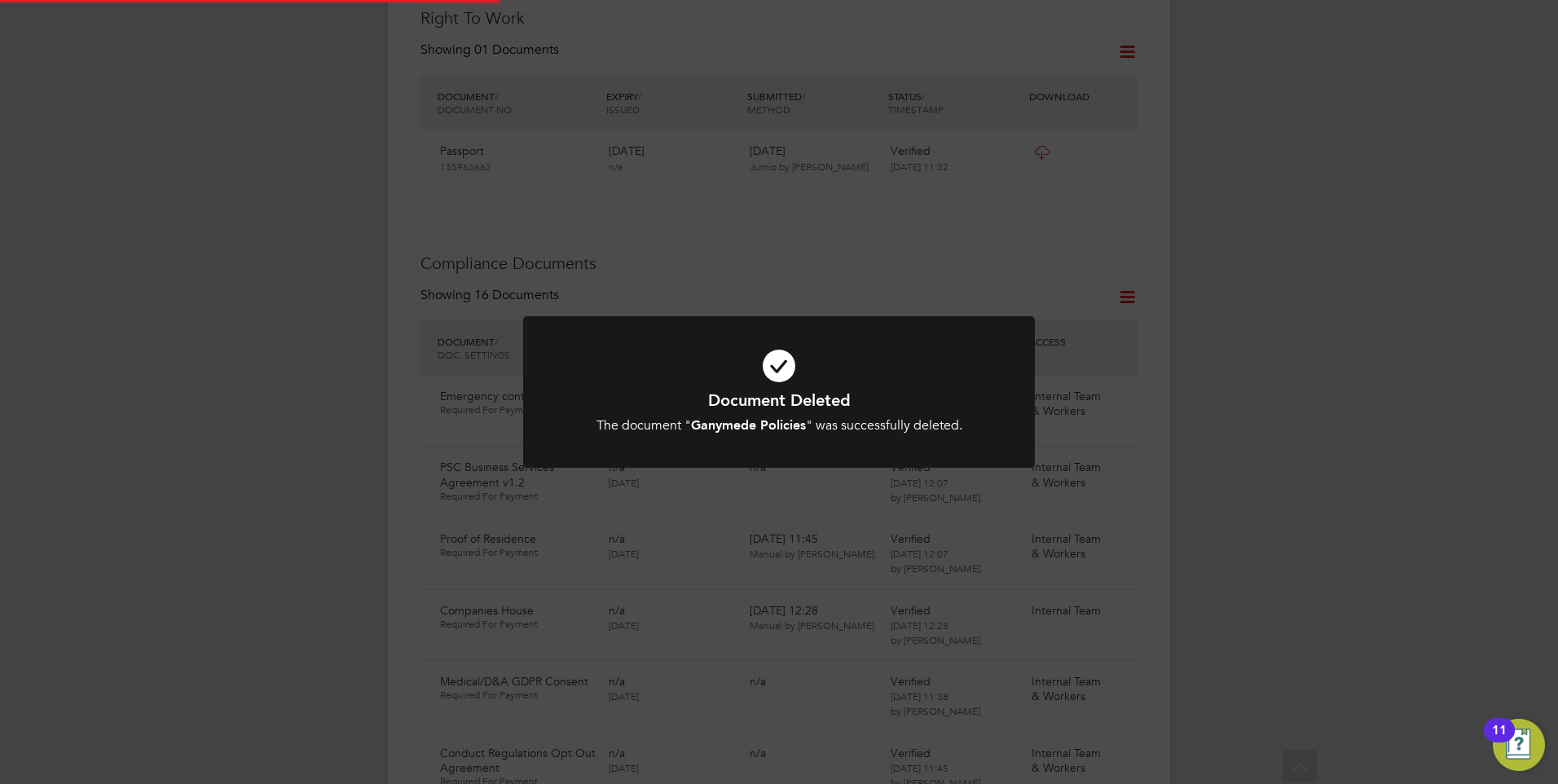
click at [765, 375] on icon at bounding box center [779, 365] width 423 height 63
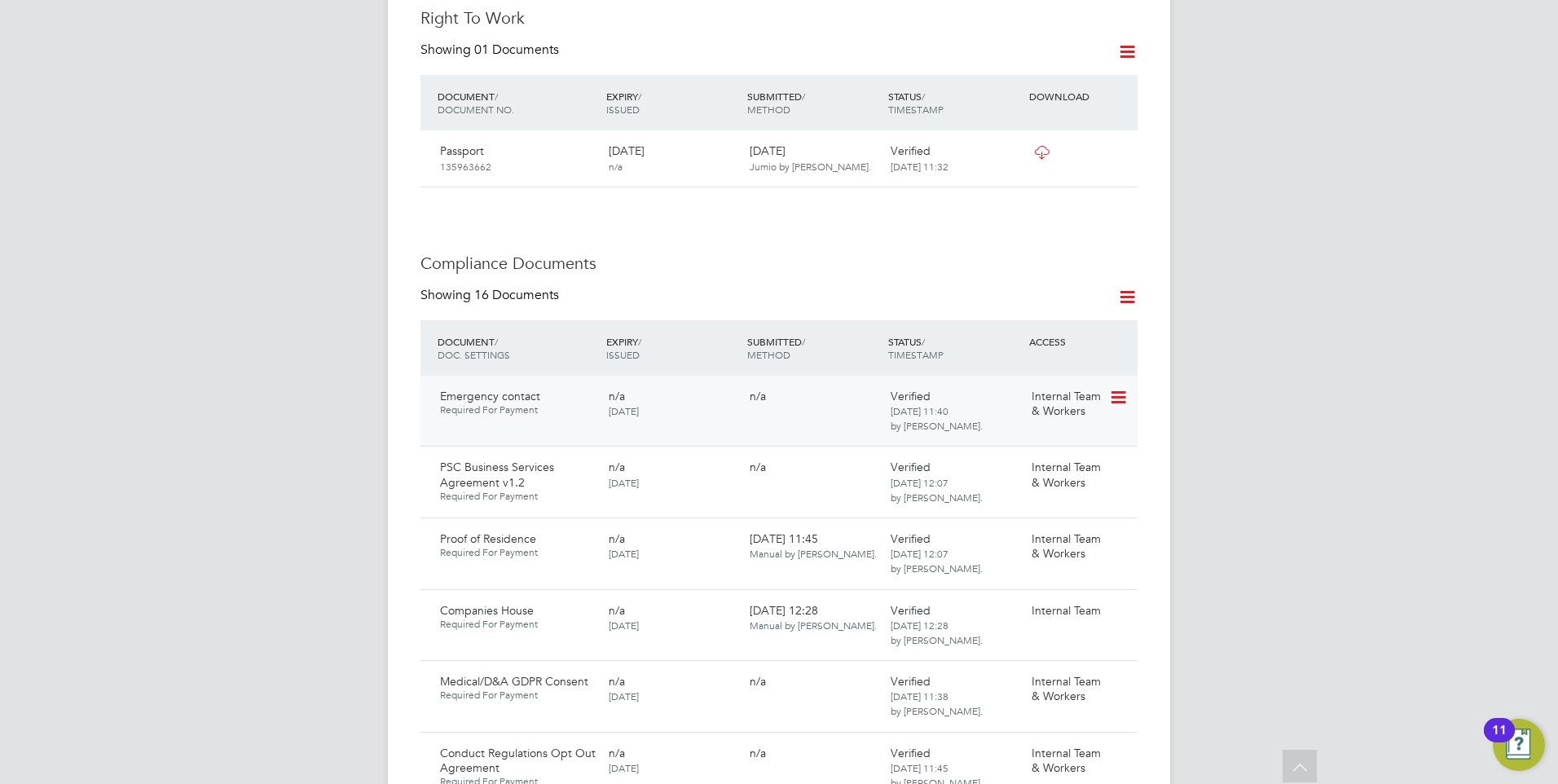
click at [1122, 388] on icon at bounding box center [1117, 397] width 16 height 19
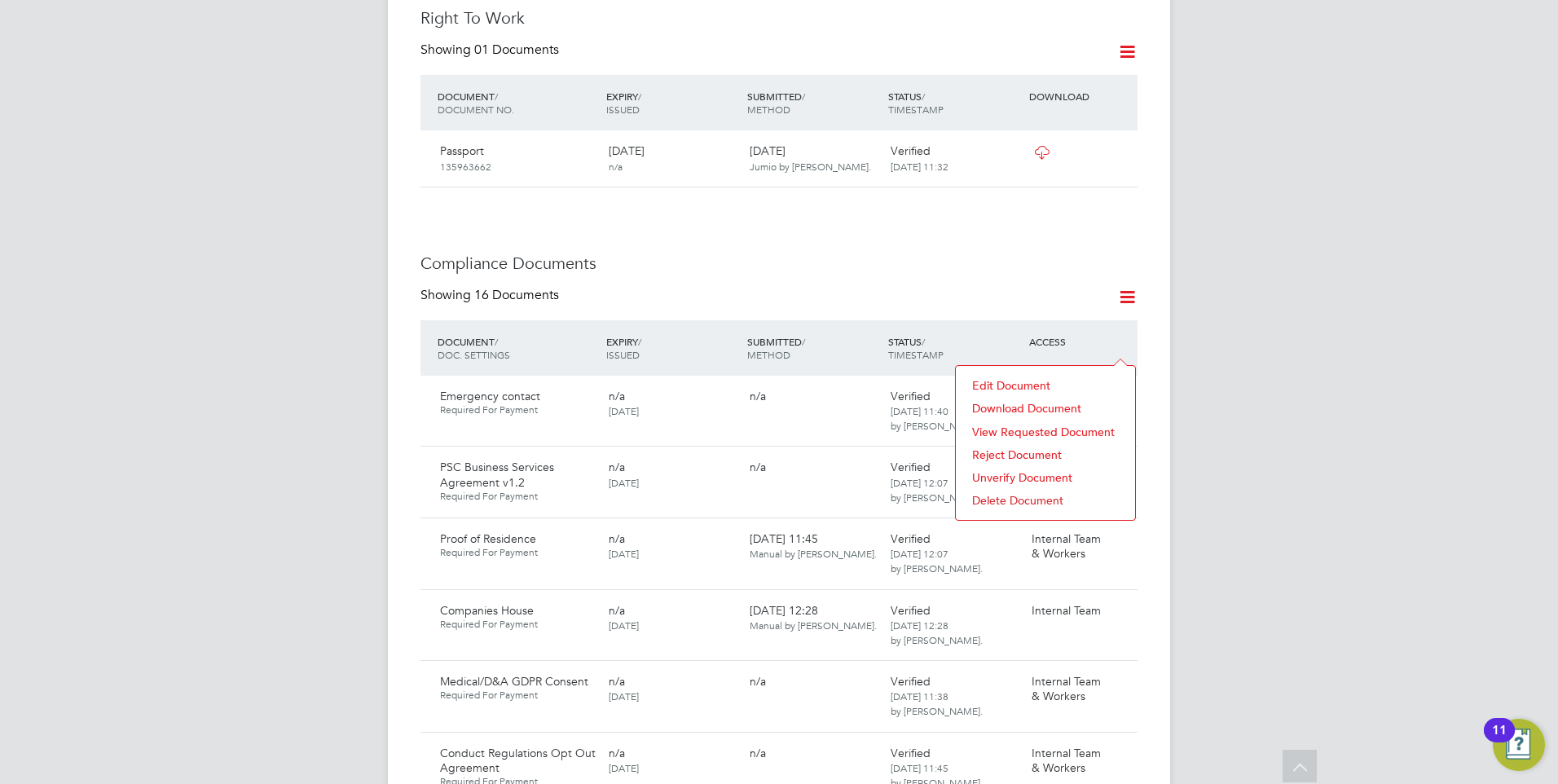
click at [1002, 495] on li "Delete Document" at bounding box center [1045, 500] width 163 height 23
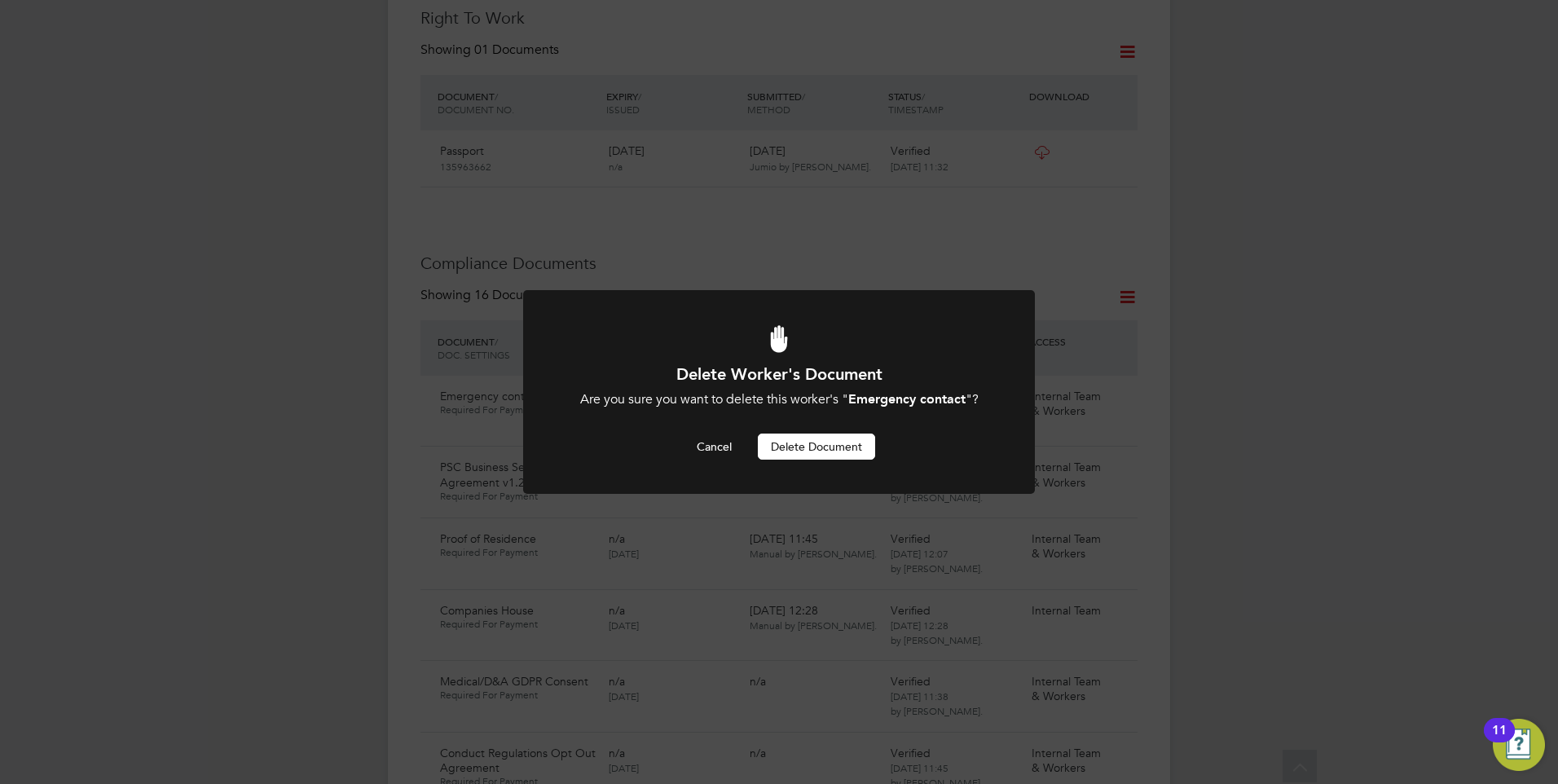
click at [811, 446] on button "Delete Document" at bounding box center [817, 446] width 117 height 26
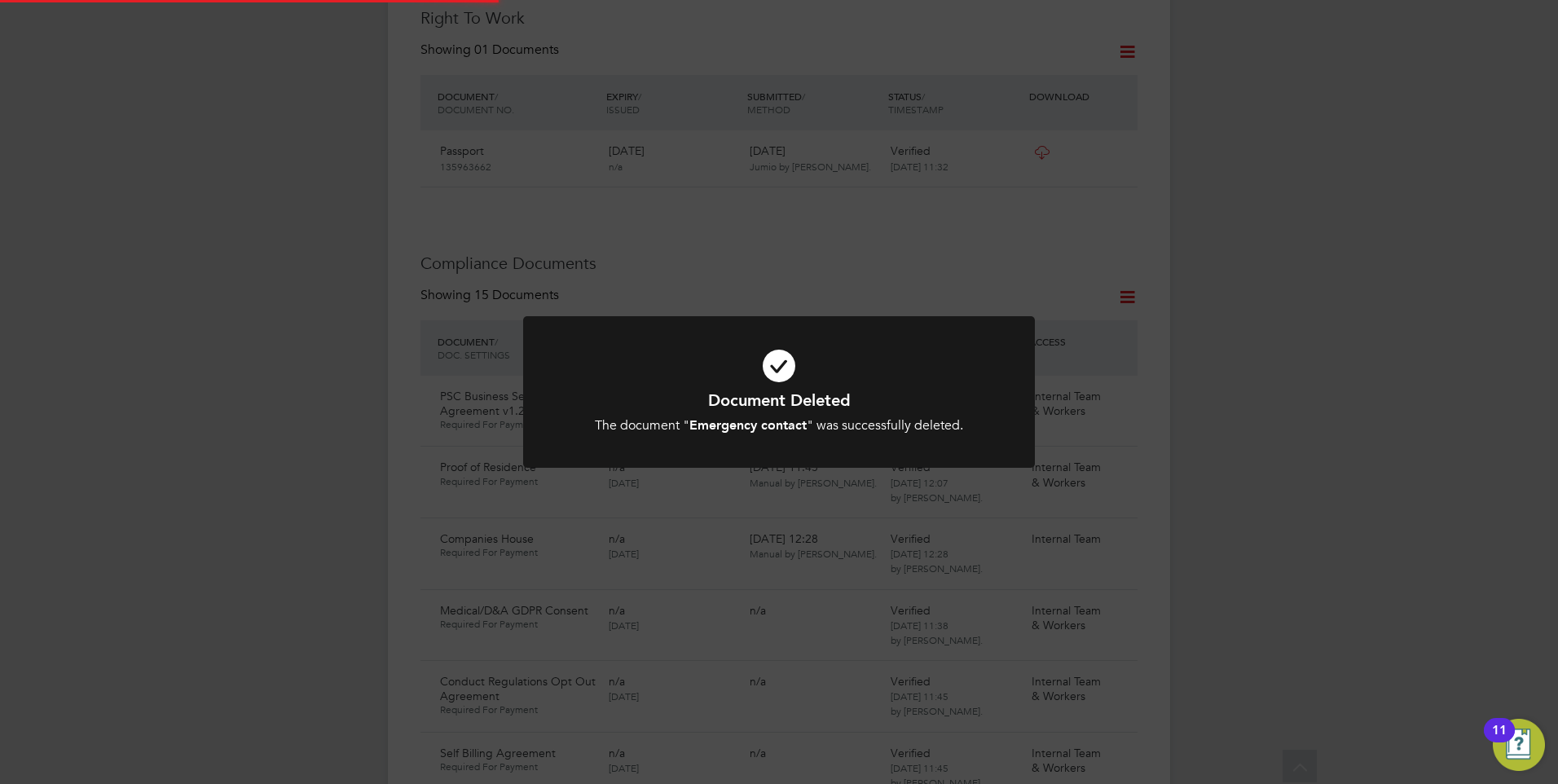
click at [790, 389] on h1 "Document Deleted" at bounding box center [779, 400] width 423 height 21
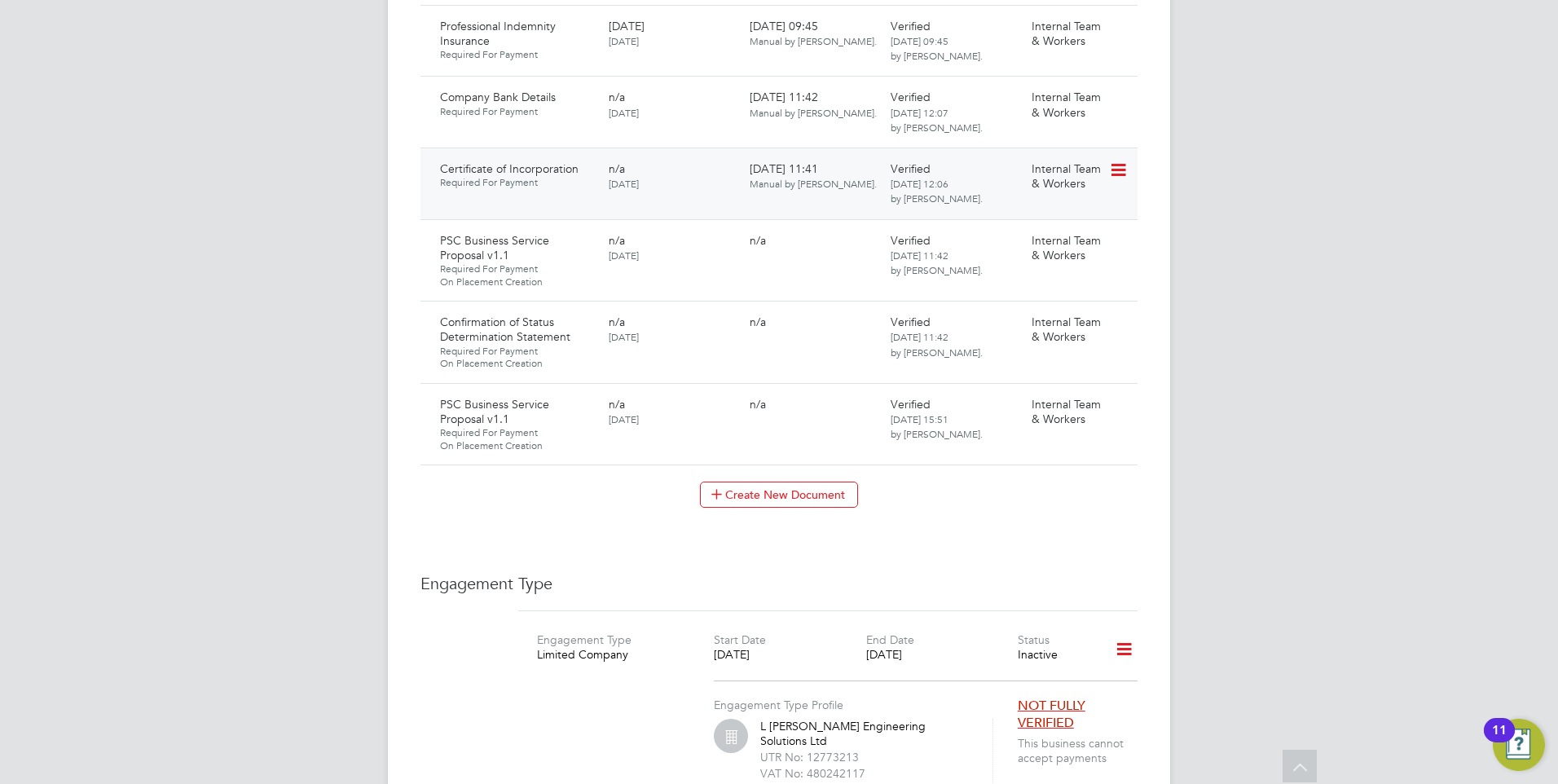
scroll to position [1792, 0]
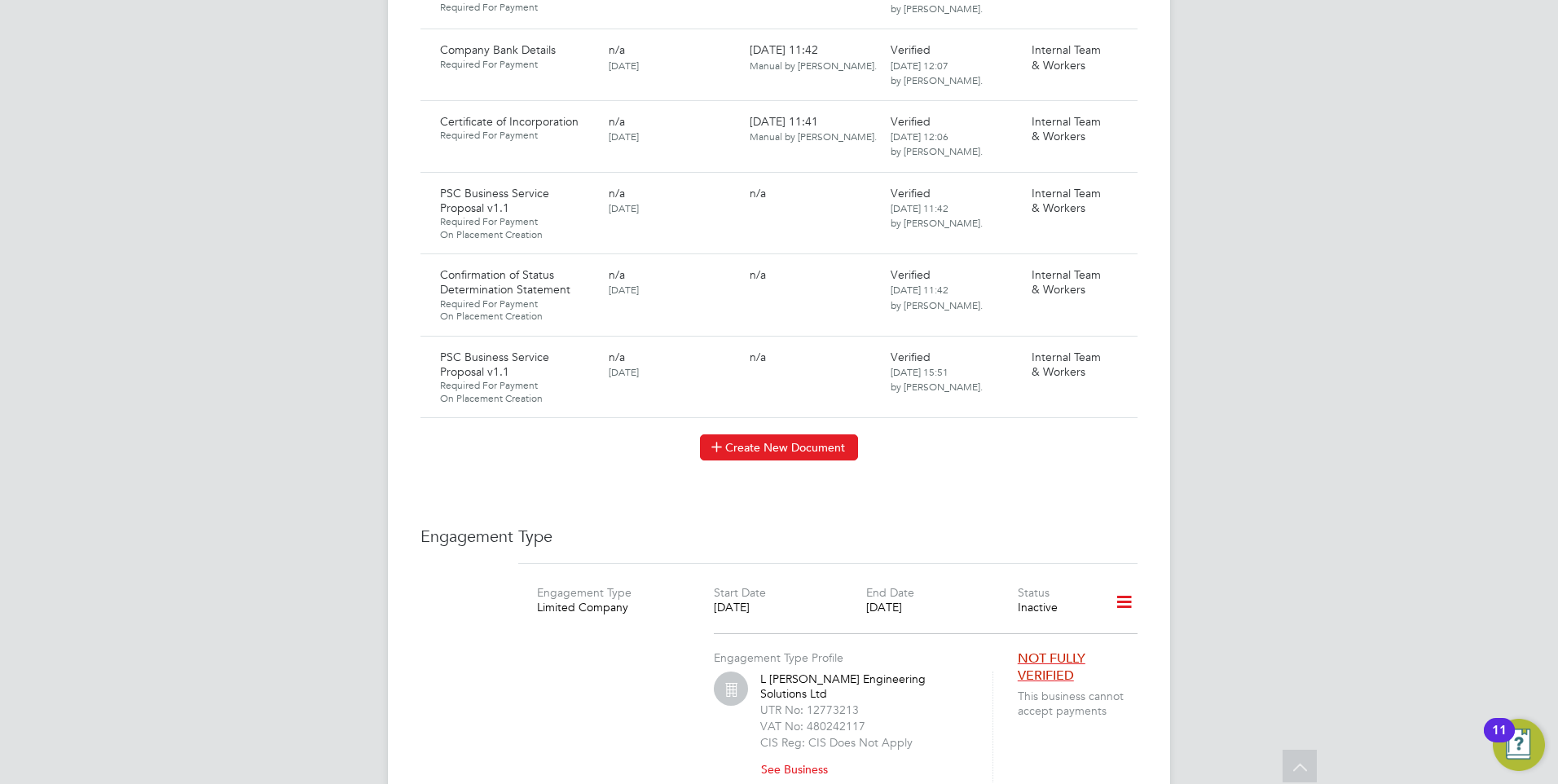
click at [754, 434] on button "Create New Document" at bounding box center [779, 447] width 158 height 26
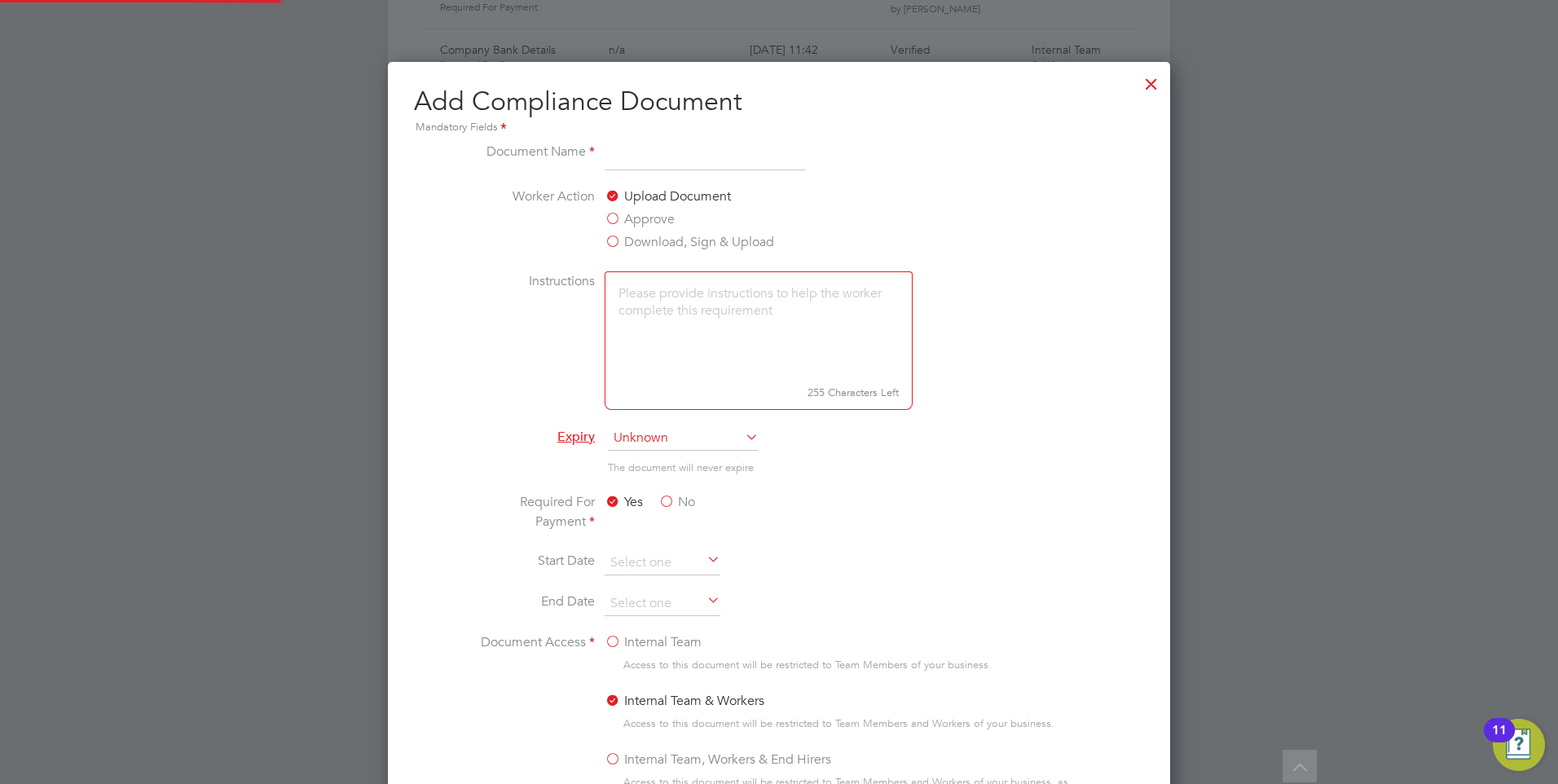
scroll to position [856, 784]
click at [1136, 84] on h2 "Add Compliance Document Mandatory Fields" at bounding box center [779, 110] width 730 height 52
click at [1146, 83] on div at bounding box center [1151, 79] width 30 height 30
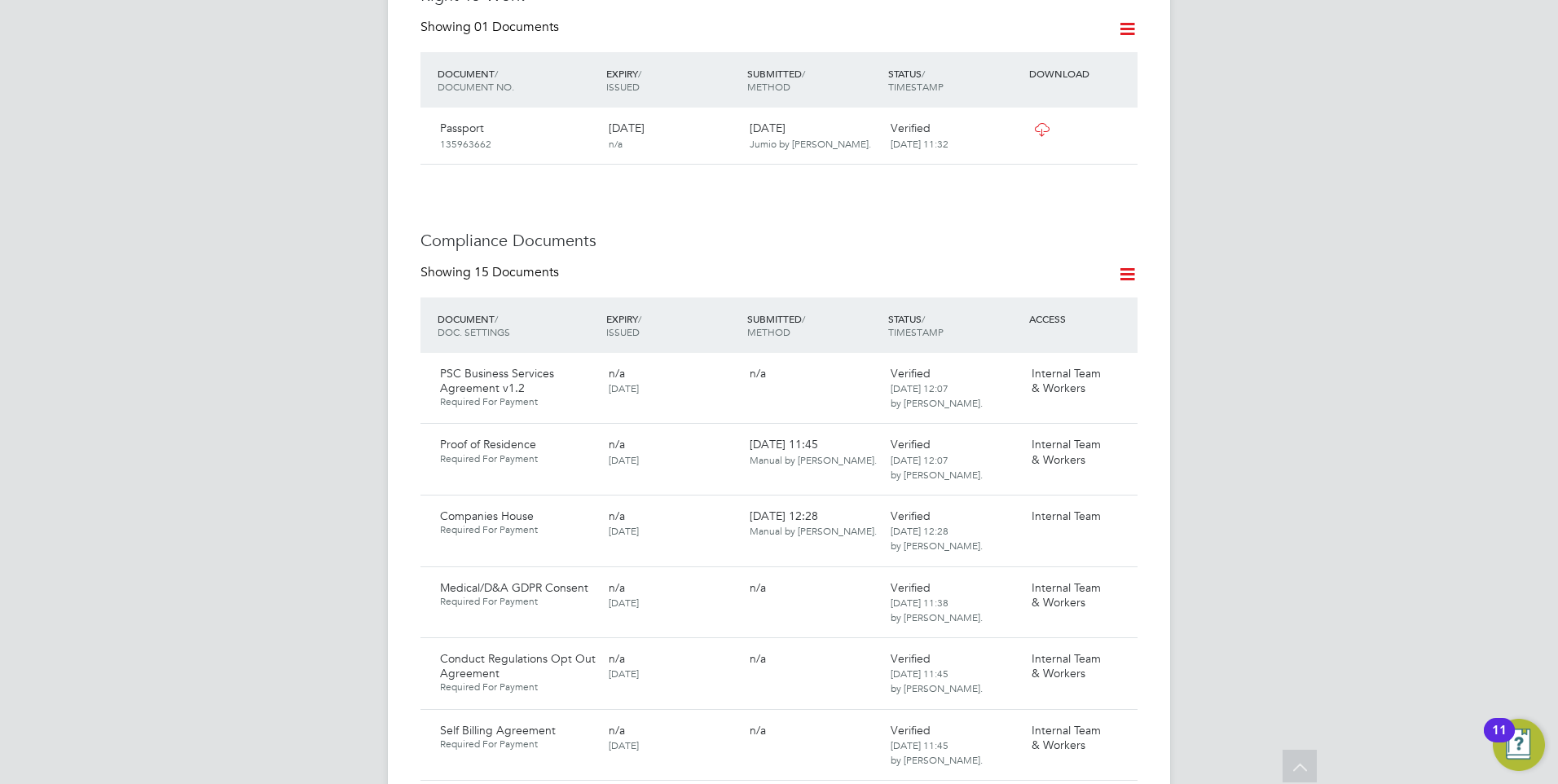
scroll to position [430, 0]
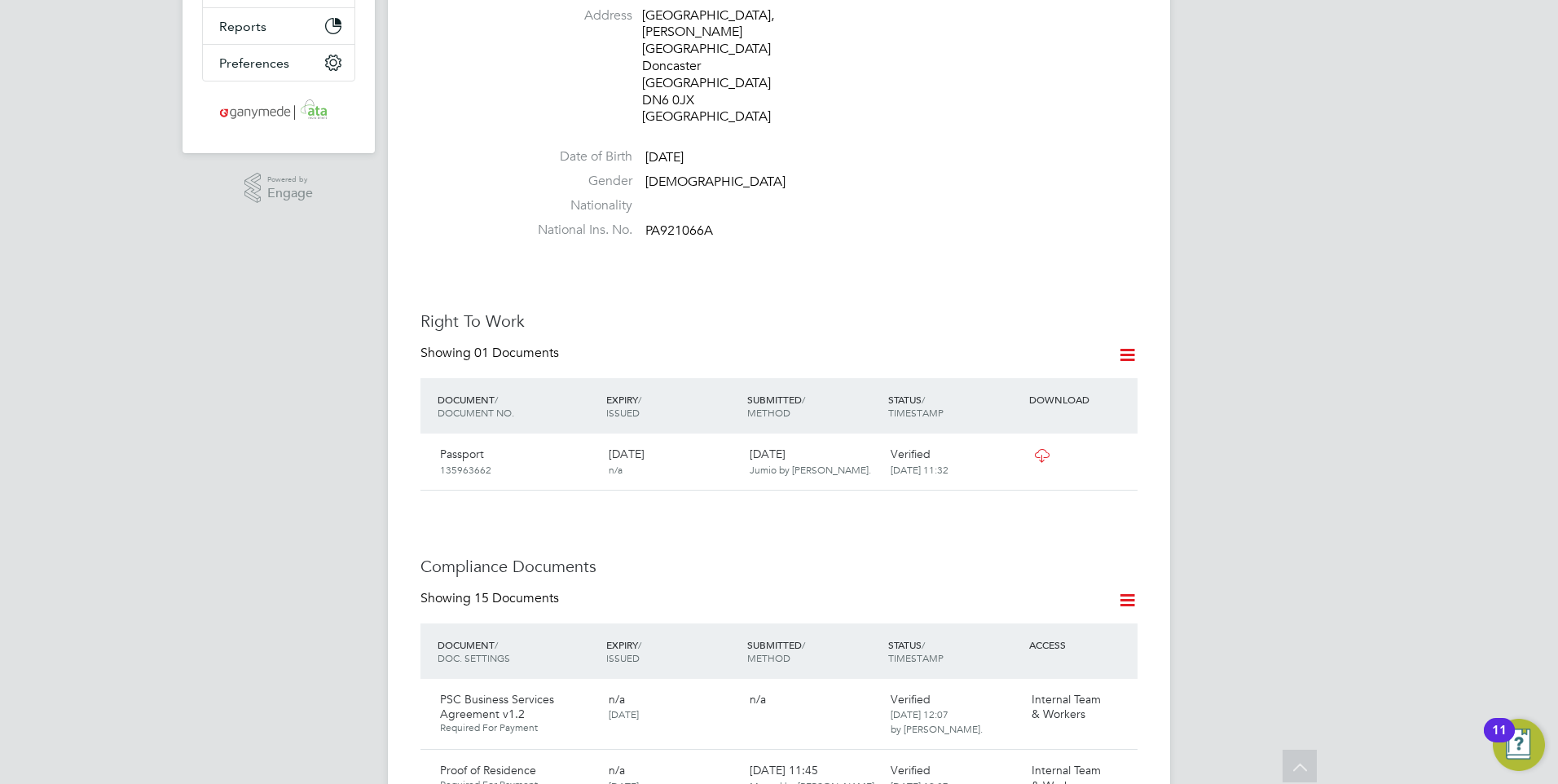
click at [1127, 590] on icon at bounding box center [1128, 600] width 20 height 20
click at [1065, 589] on li "Document Settings" at bounding box center [1075, 588] width 120 height 23
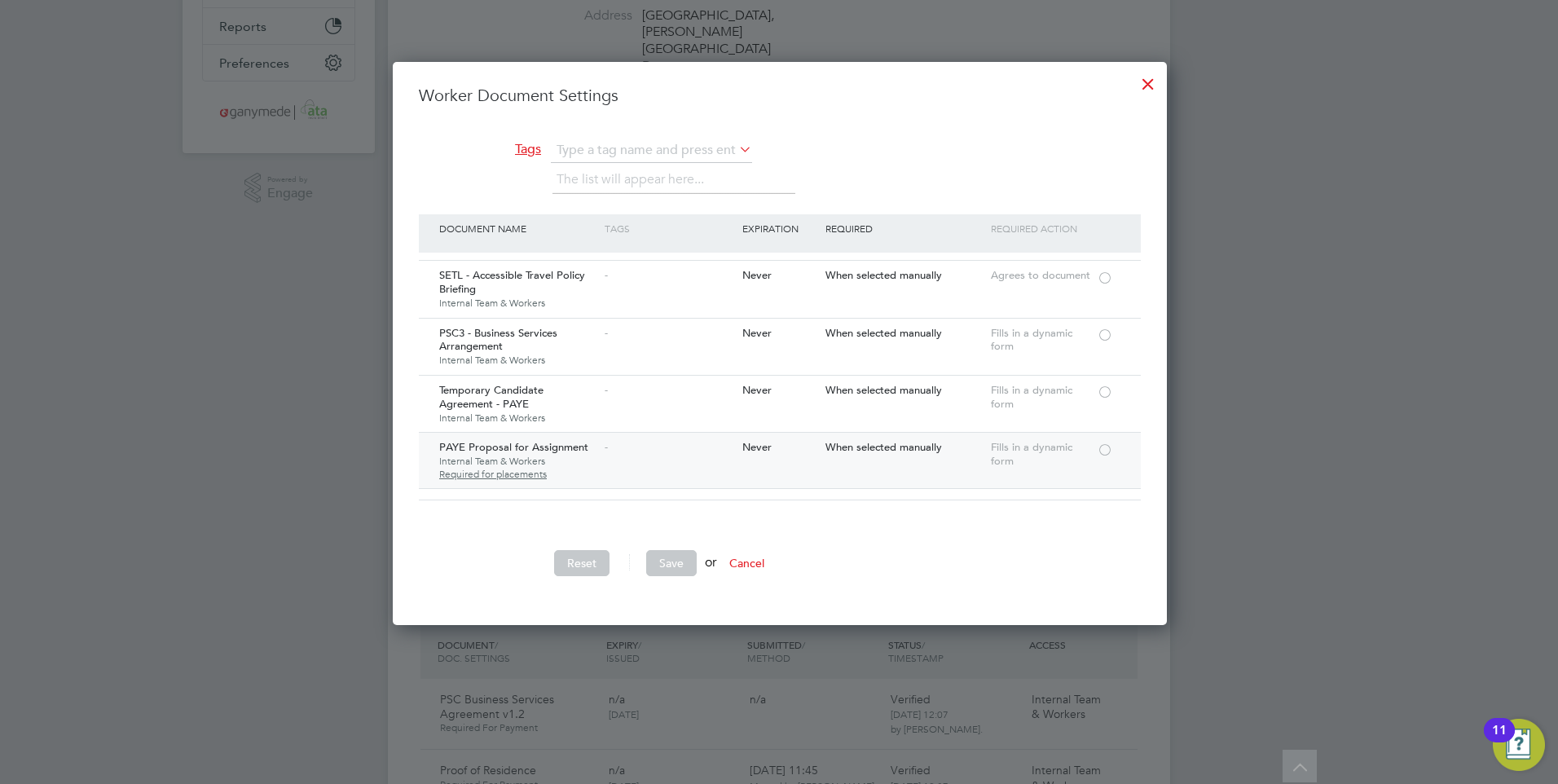
scroll to position [1385, 0]
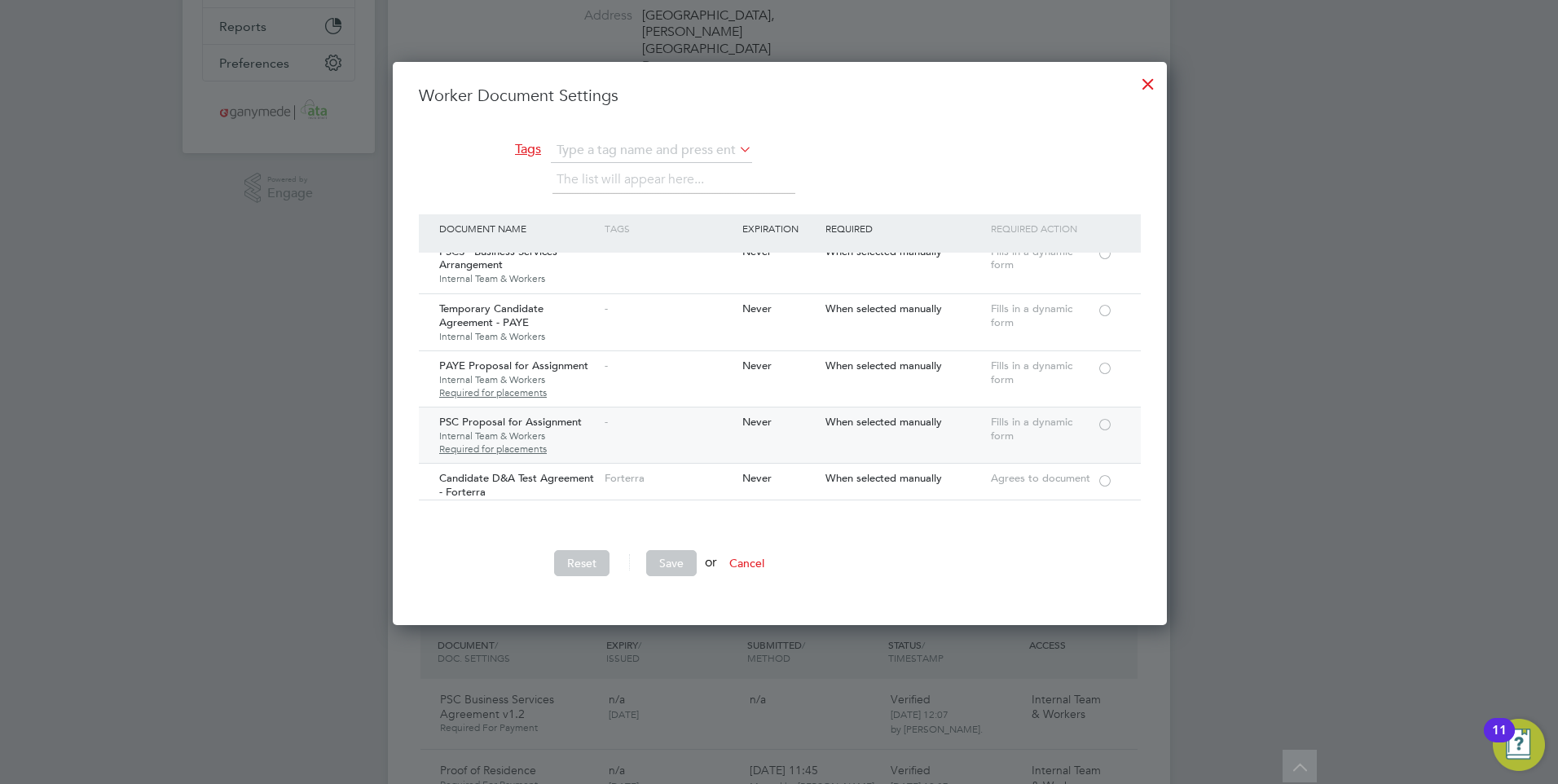
click at [1099, 422] on div at bounding box center [1105, 423] width 16 height 12
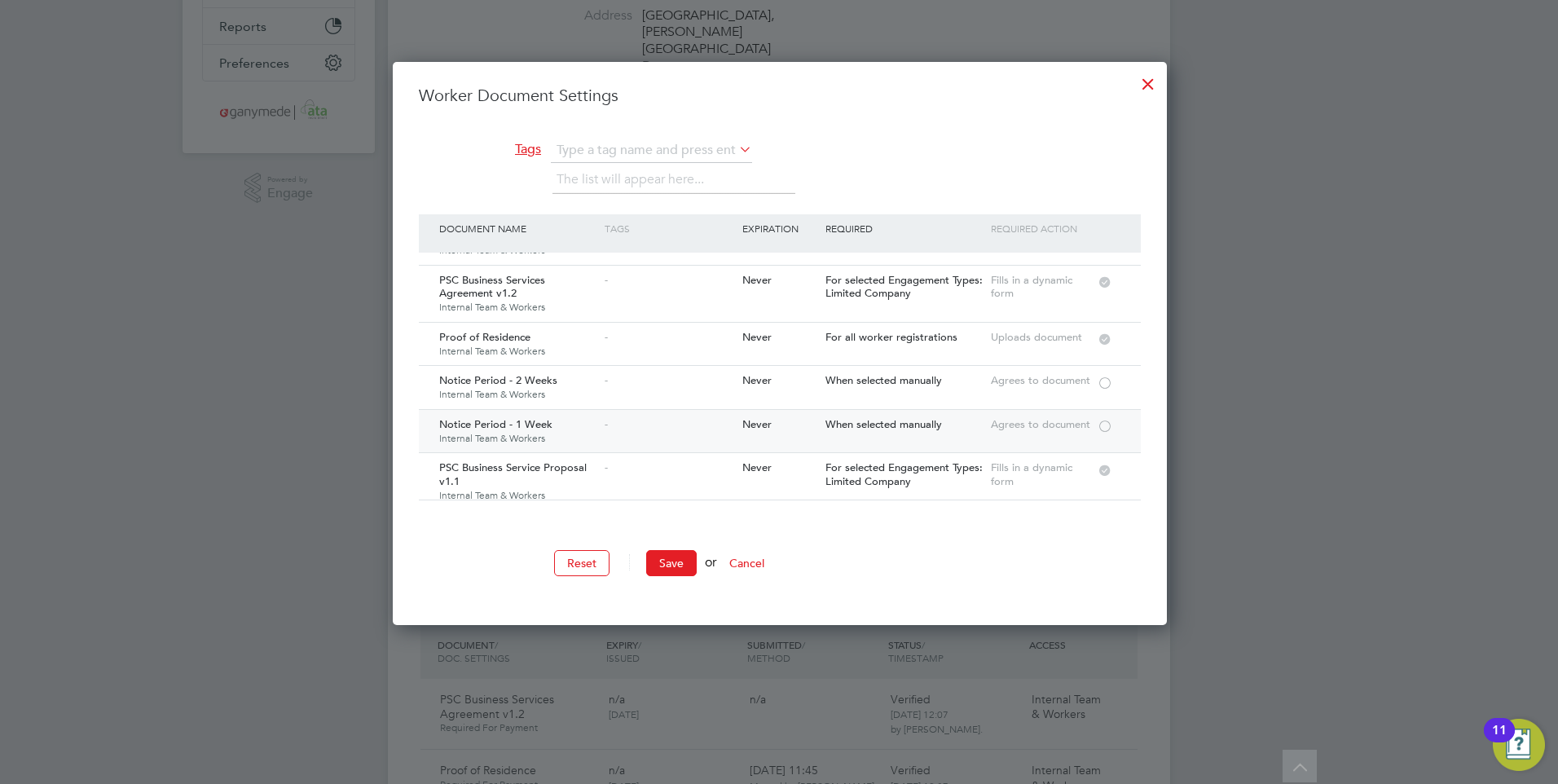
scroll to position [2525, 0]
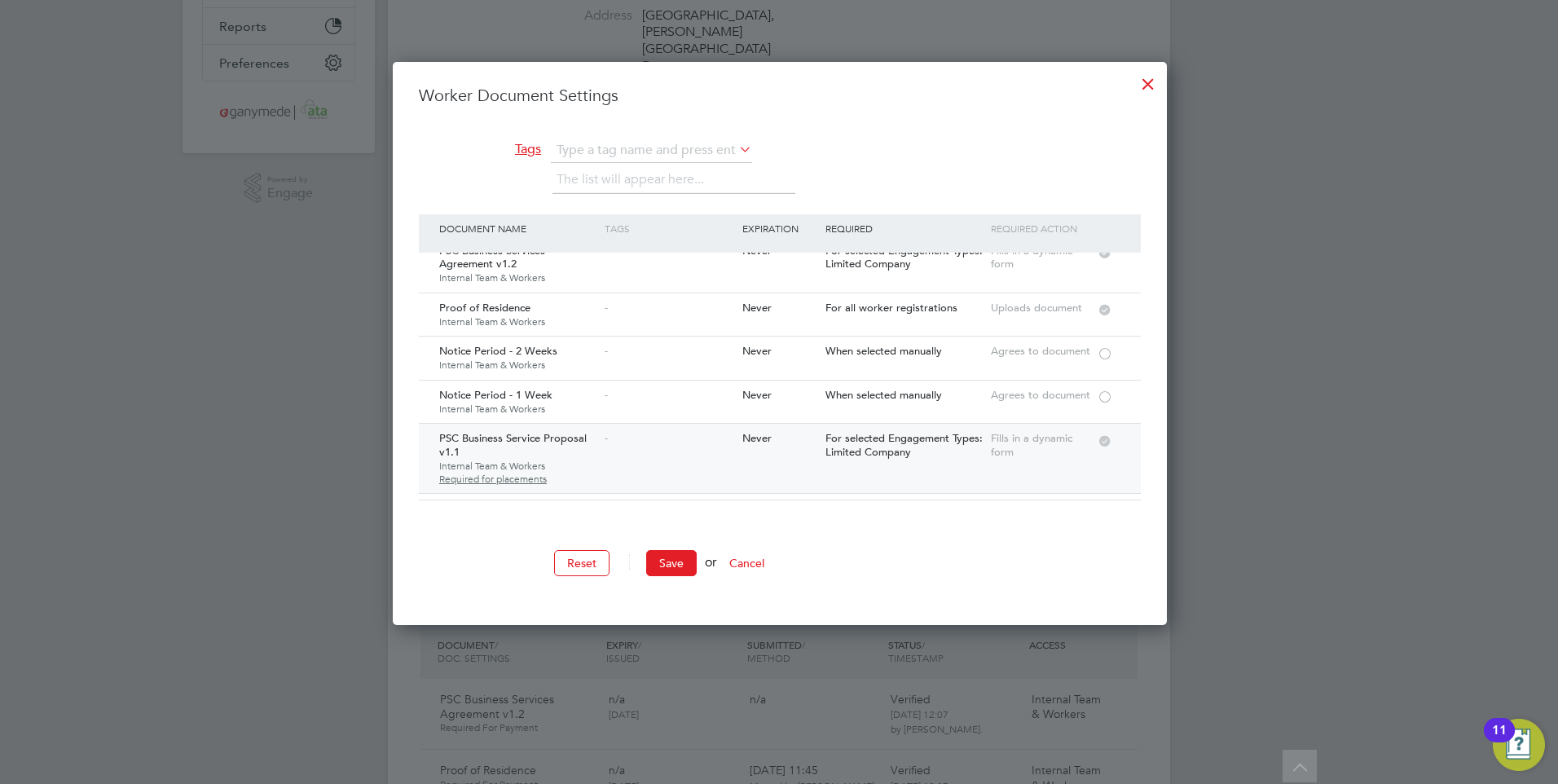
click at [1103, 433] on div at bounding box center [1105, 439] width 16 height 12
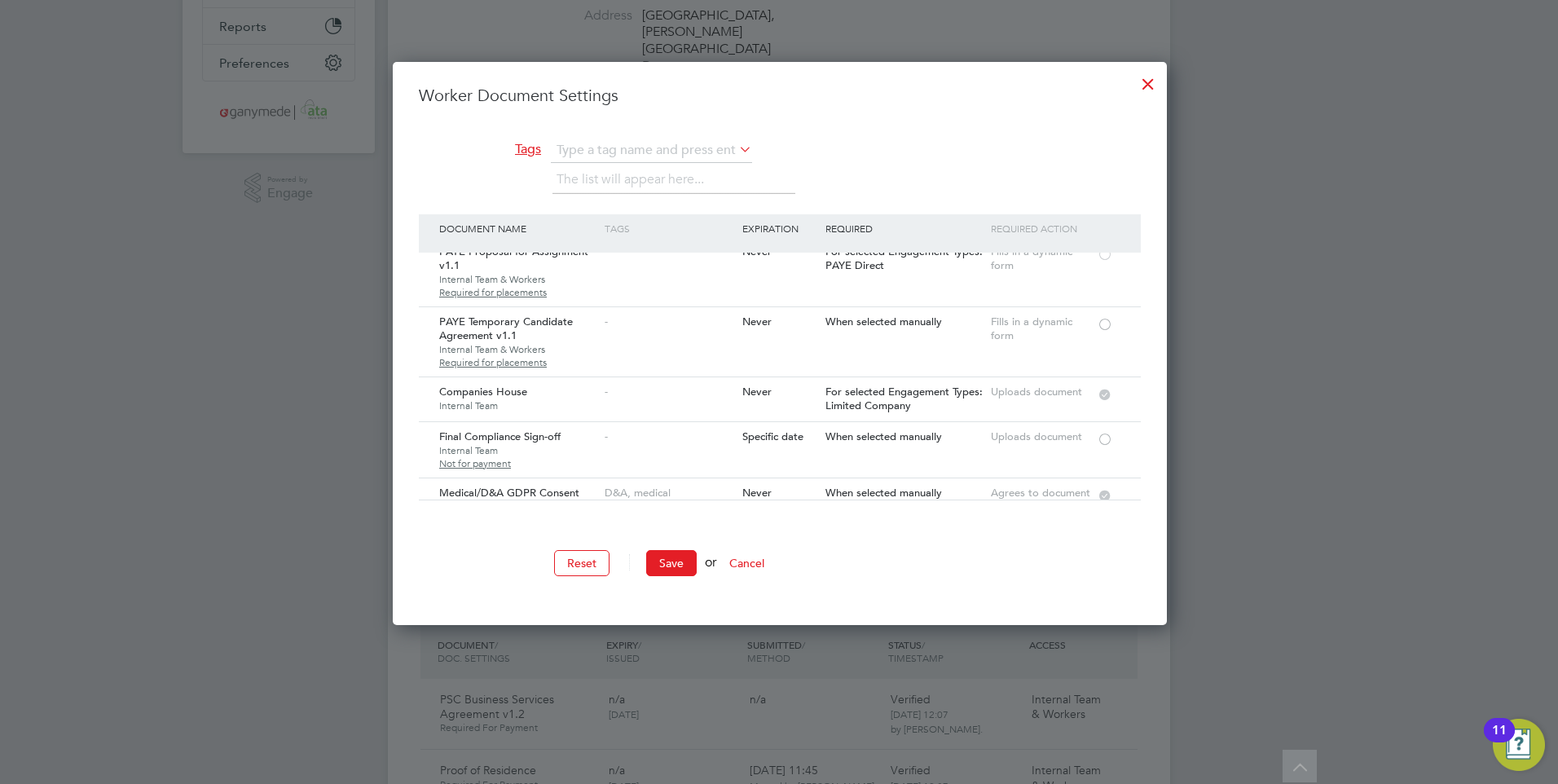
scroll to position [2851, 0]
click at [1140, 83] on div at bounding box center [1148, 79] width 30 height 30
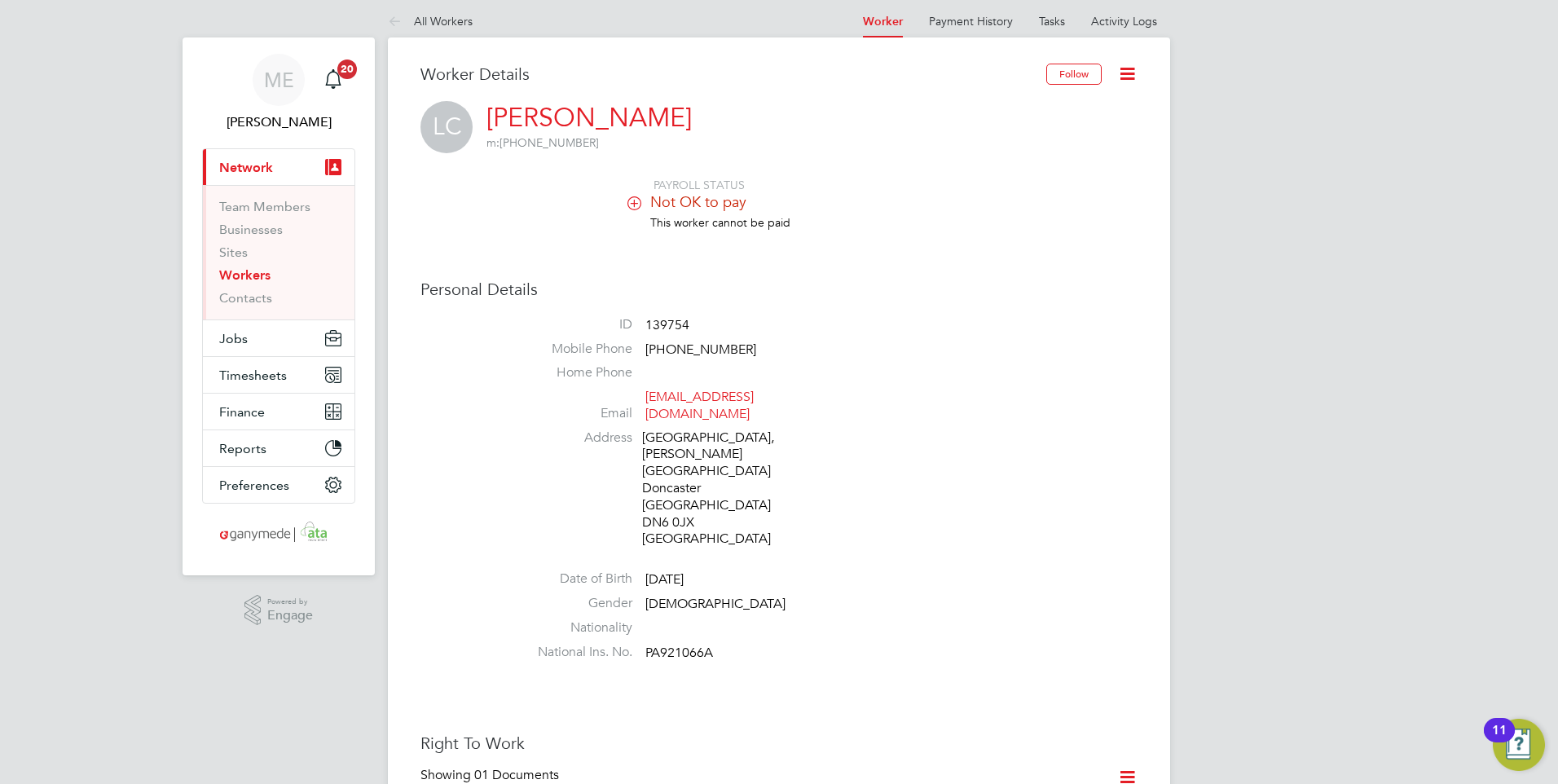
scroll to position [0, 0]
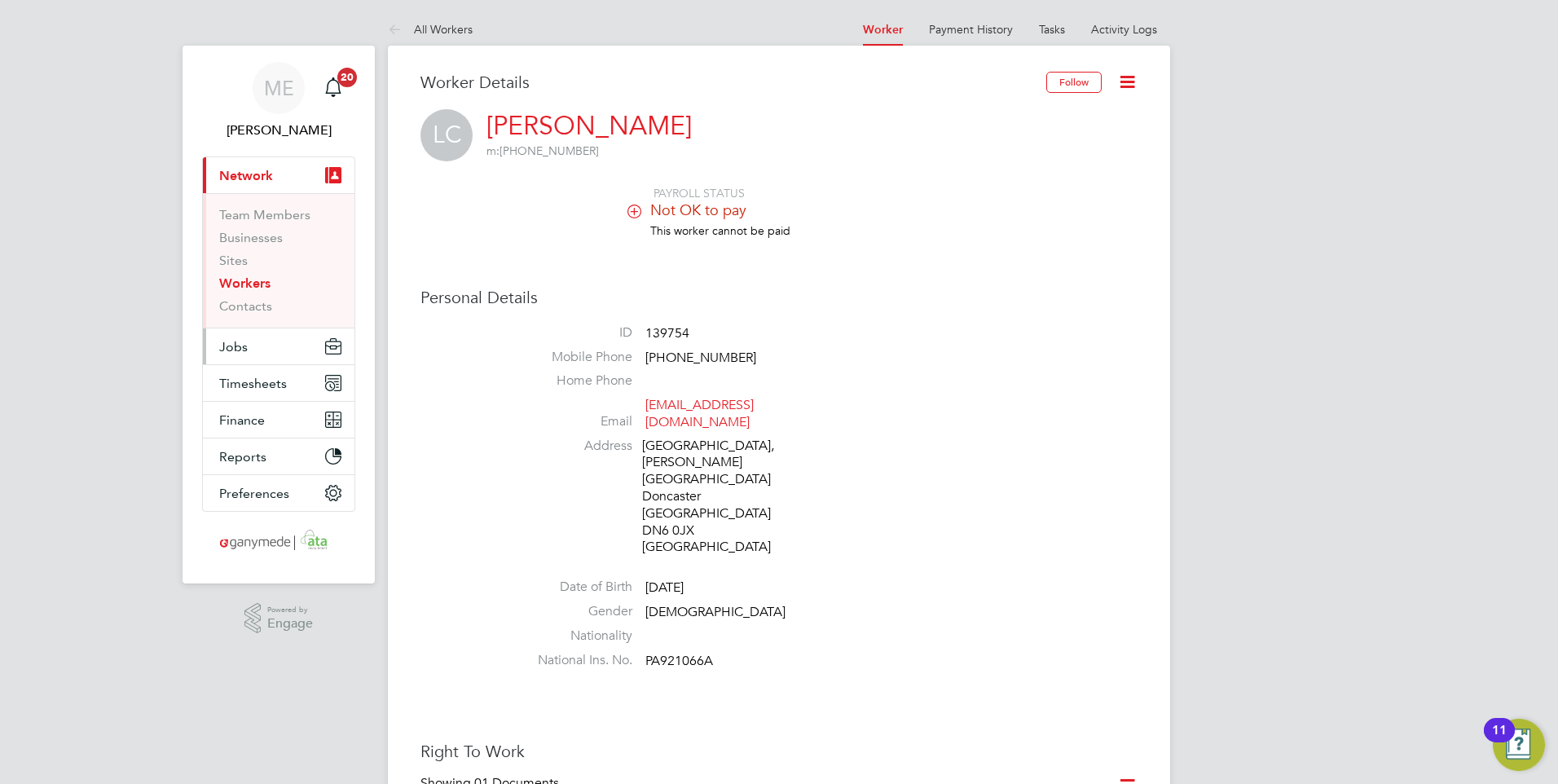
click at [234, 348] on span "Jobs" at bounding box center [234, 346] width 29 height 15
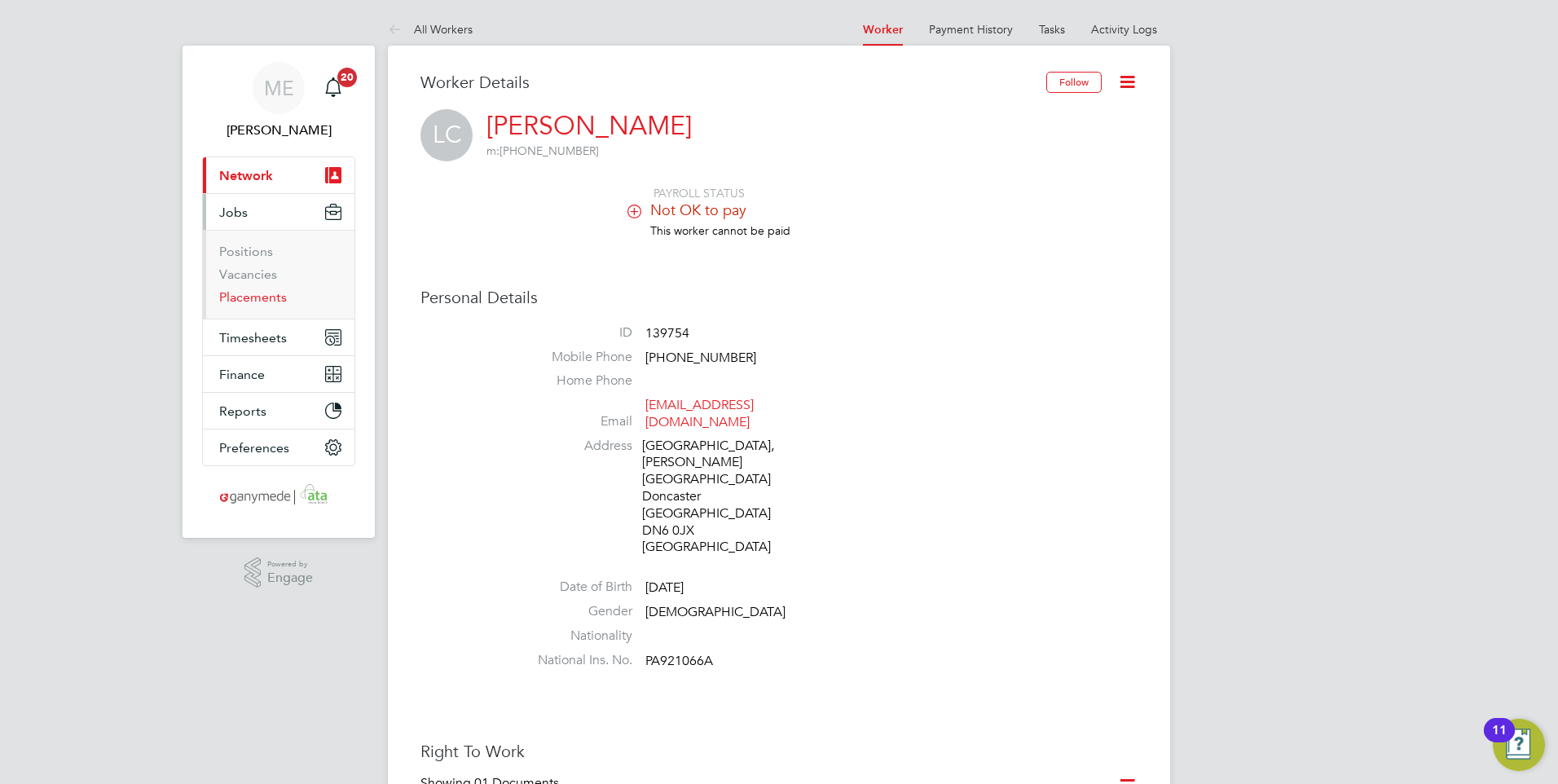
click at [246, 296] on link "Placements" at bounding box center [253, 297] width 67 height 15
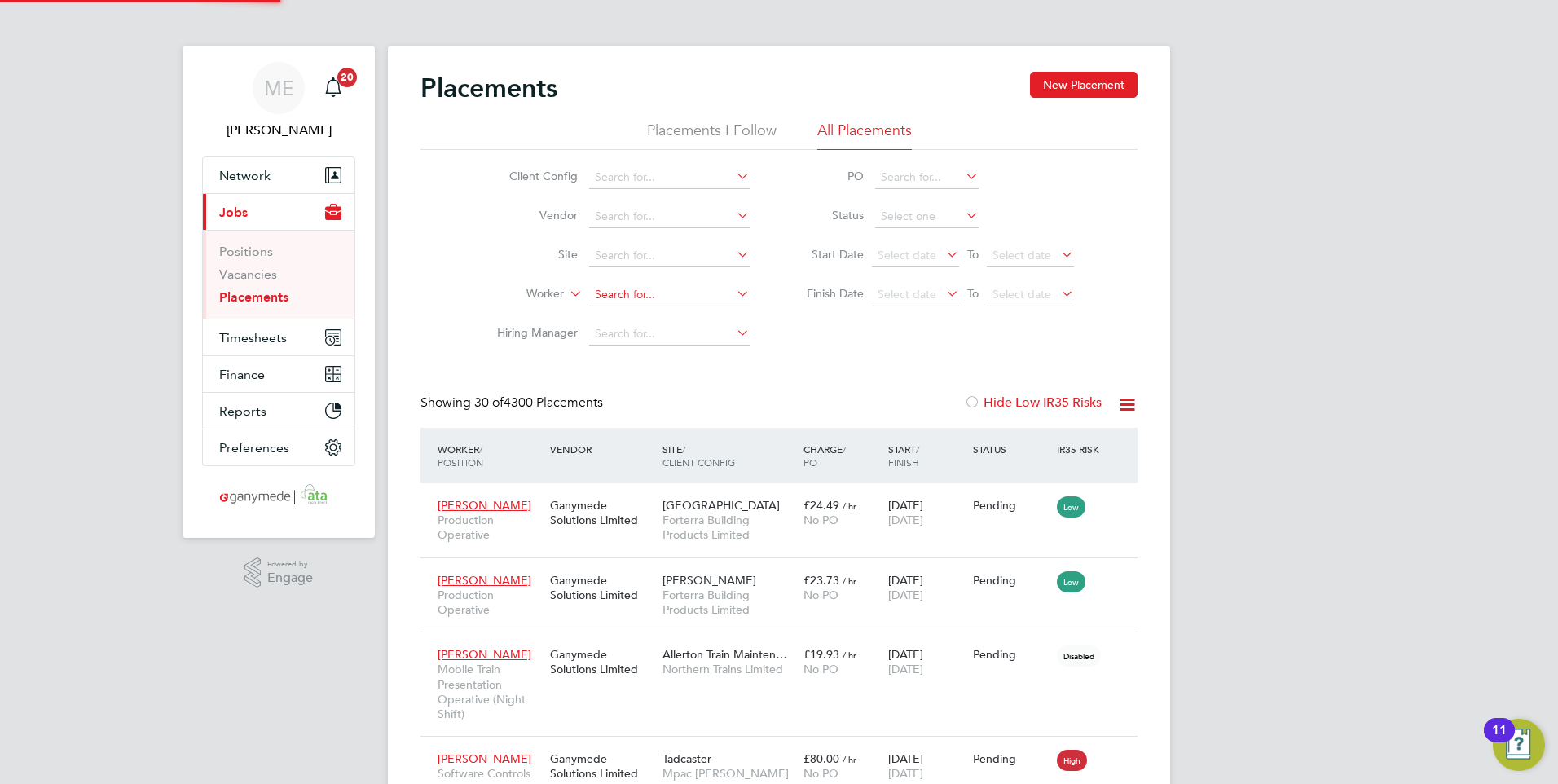
click at [617, 292] on input at bounding box center [670, 294] width 160 height 23
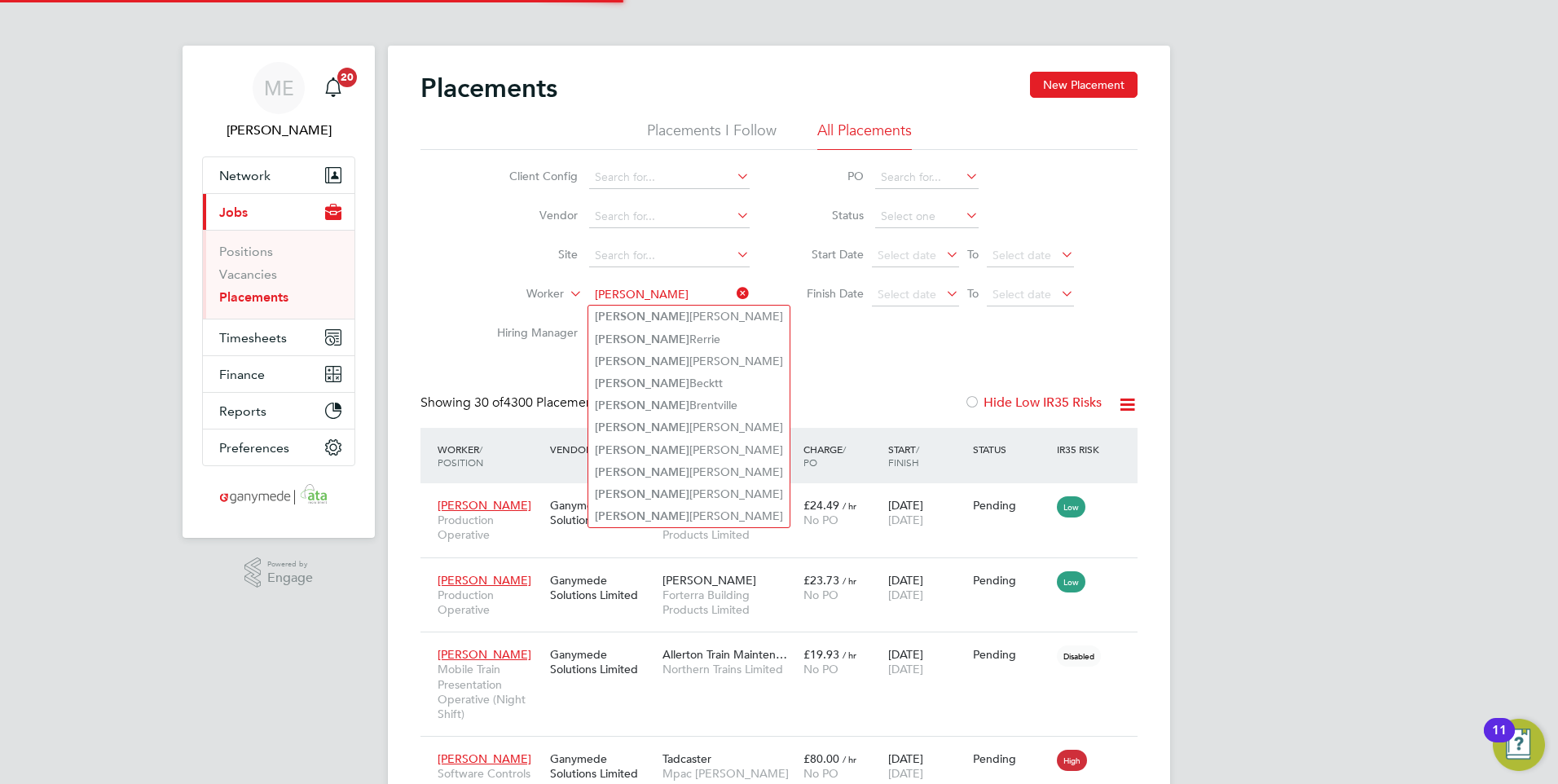
click at [617, 312] on b "Liam" at bounding box center [642, 316] width 94 height 13
type input "[PERSON_NAME]"
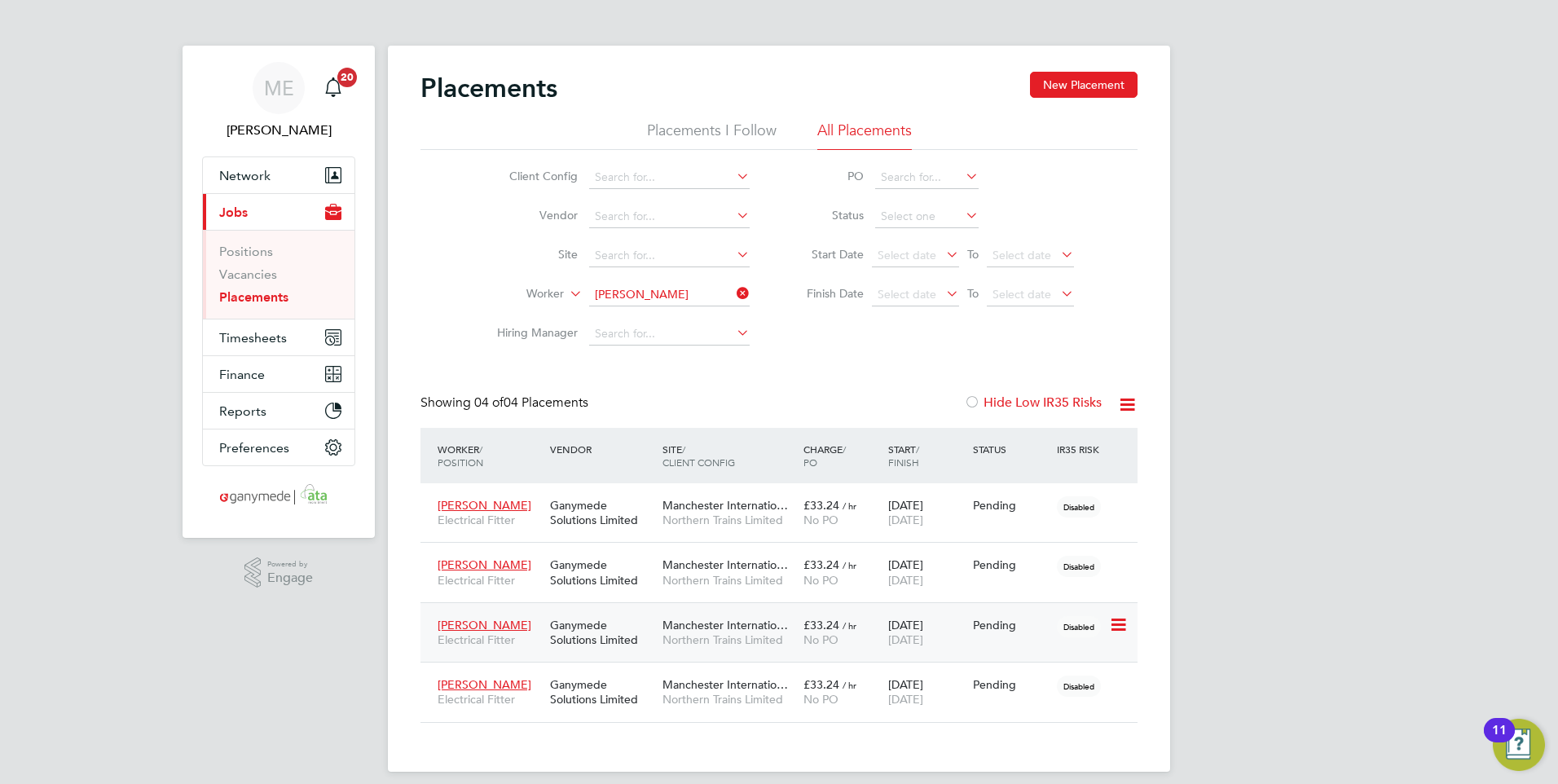
click at [1119, 617] on icon at bounding box center [1117, 625] width 16 height 19
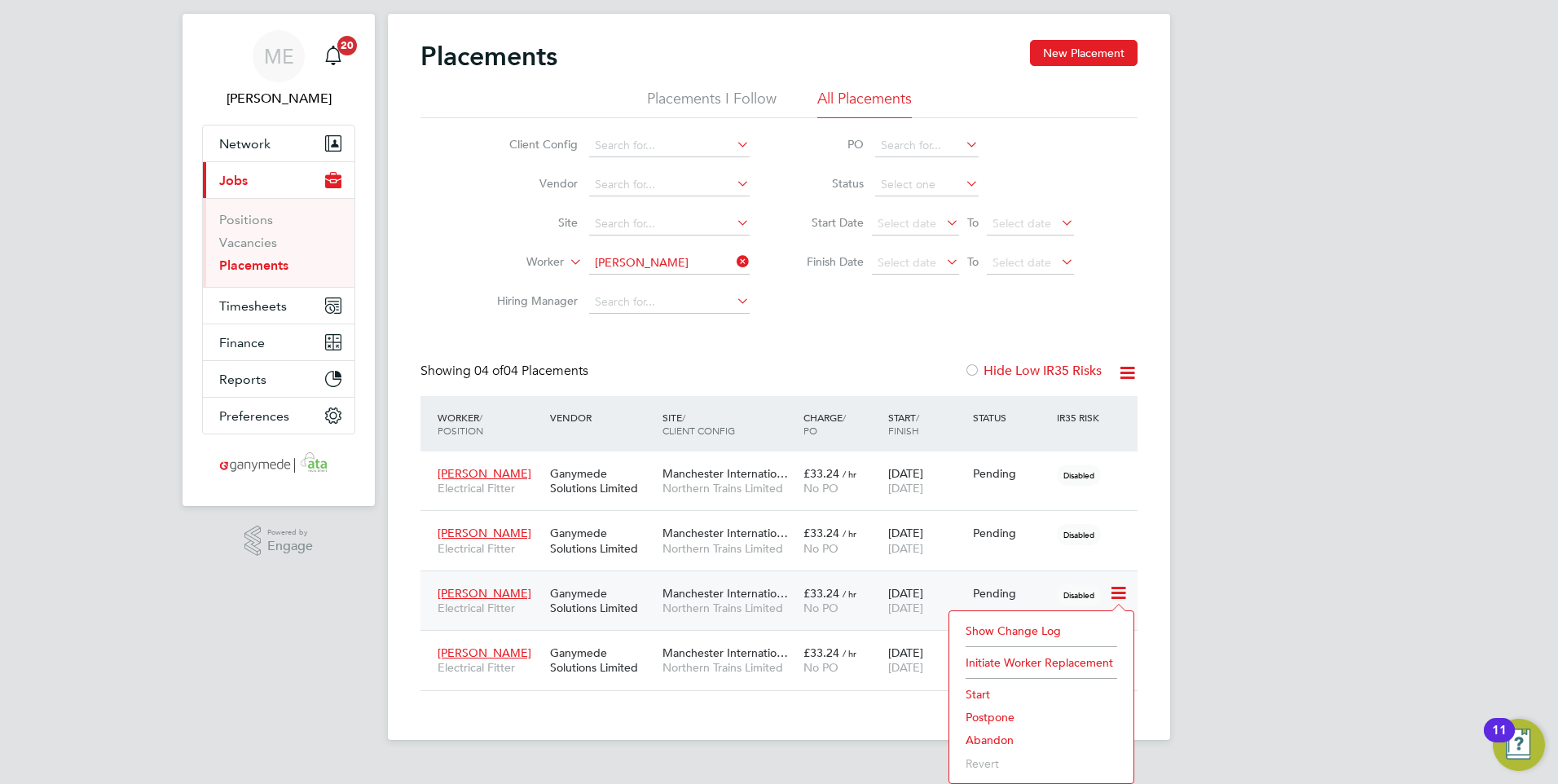
click at [856, 598] on span "/ hr" at bounding box center [849, 593] width 13 height 12
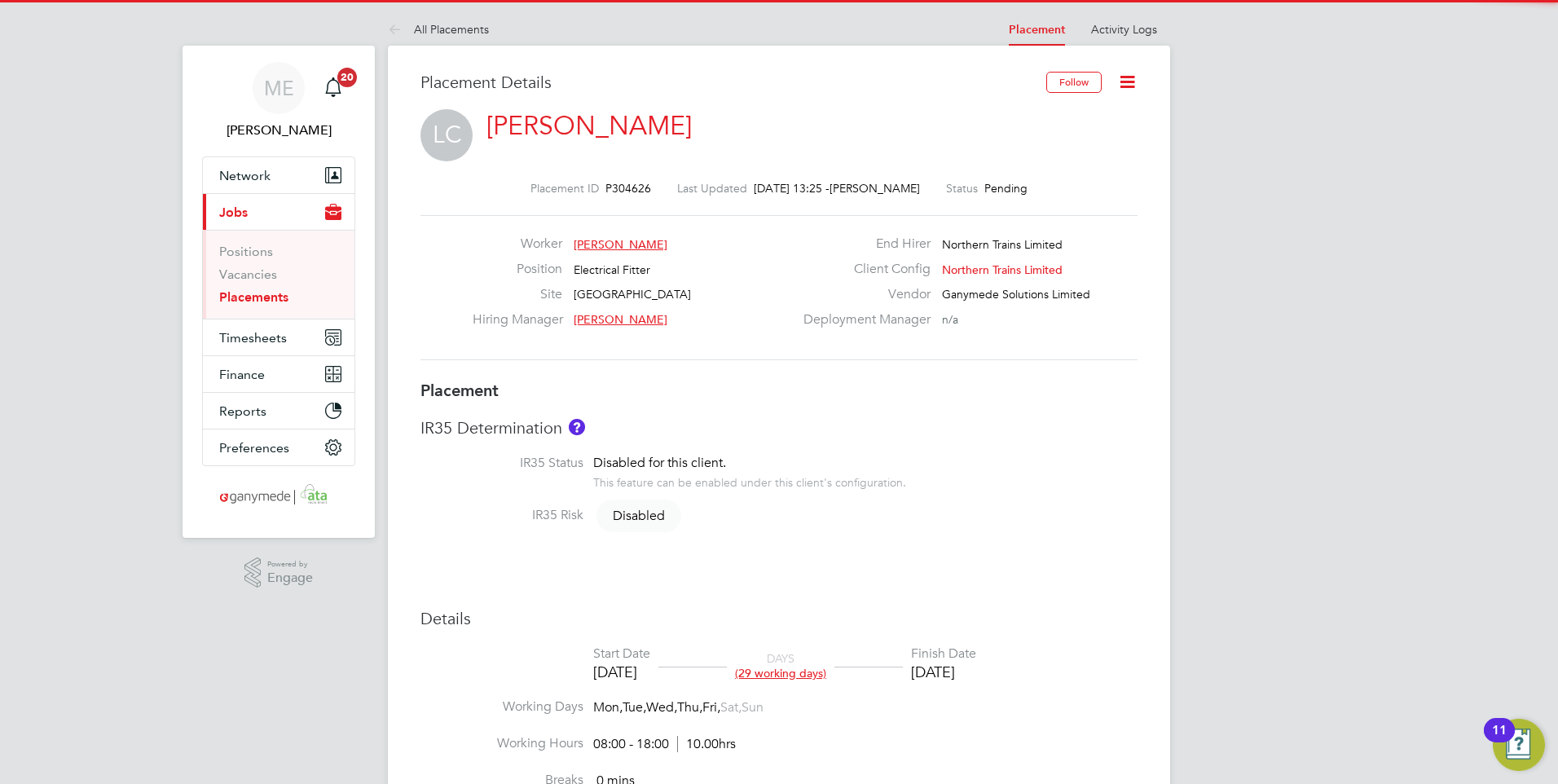
click at [1118, 75] on icon at bounding box center [1128, 82] width 20 height 20
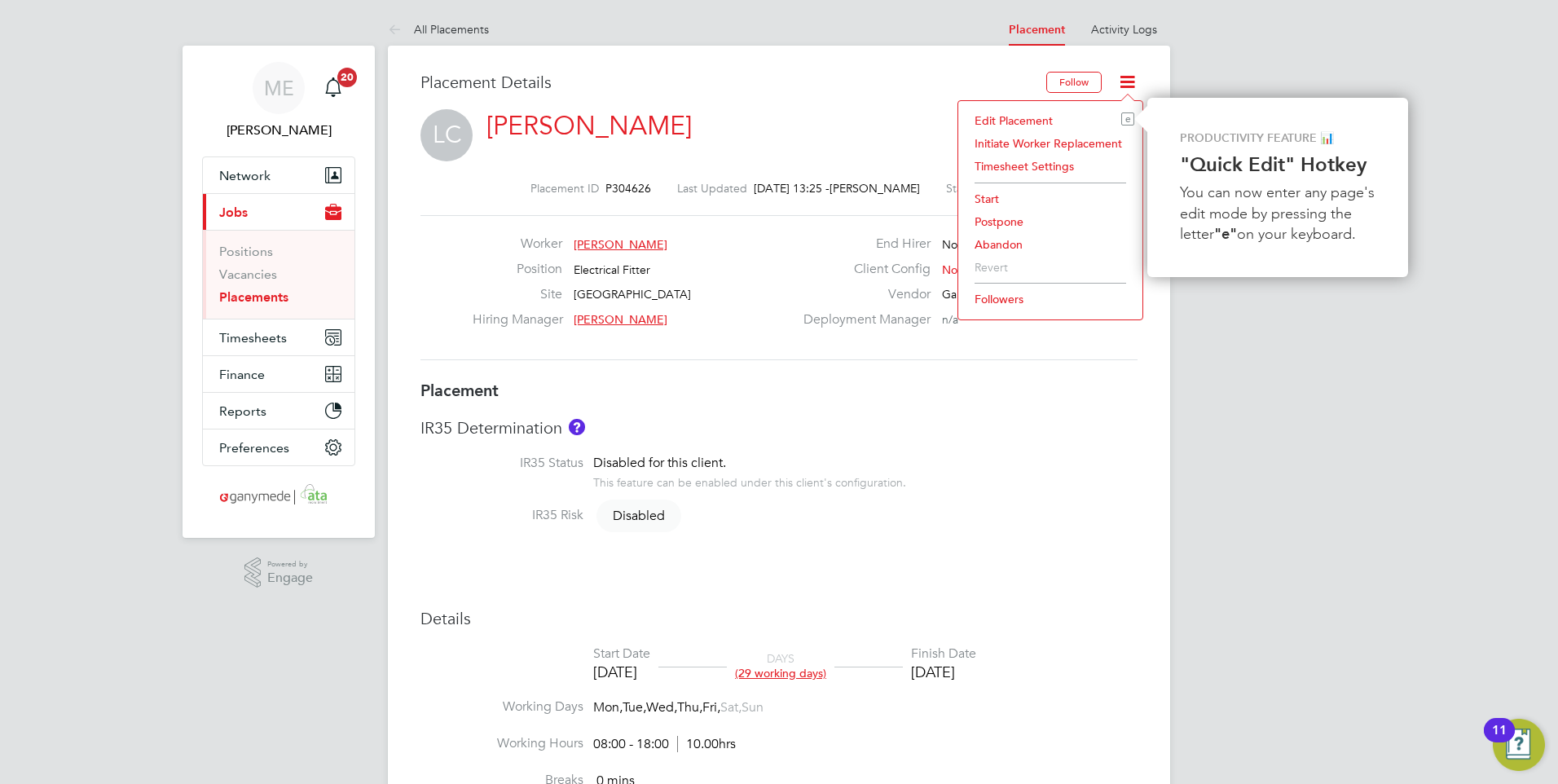
click at [1005, 112] on li "Edit Placement e" at bounding box center [1050, 120] width 168 height 23
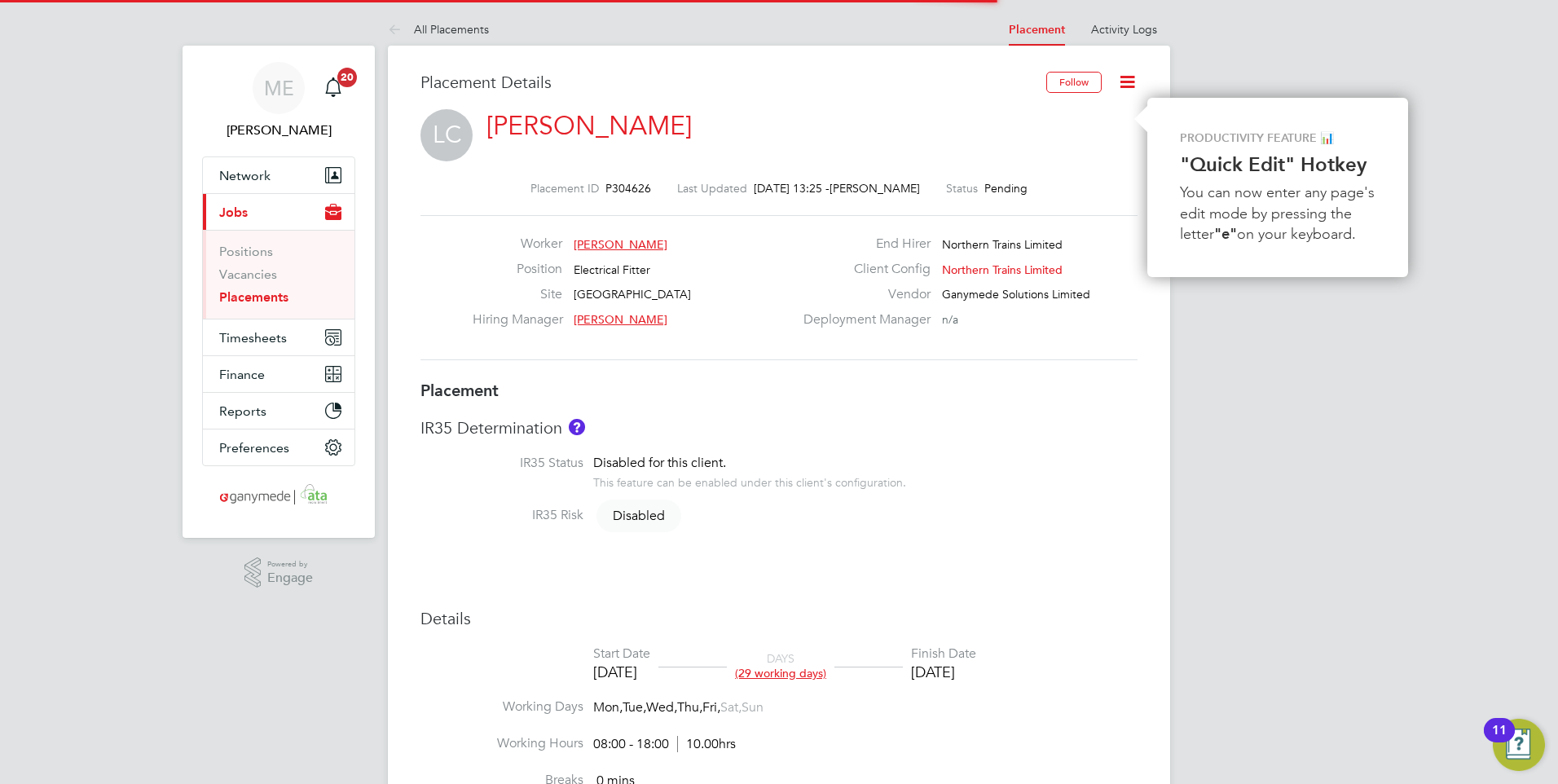
scroll to position [8, 8]
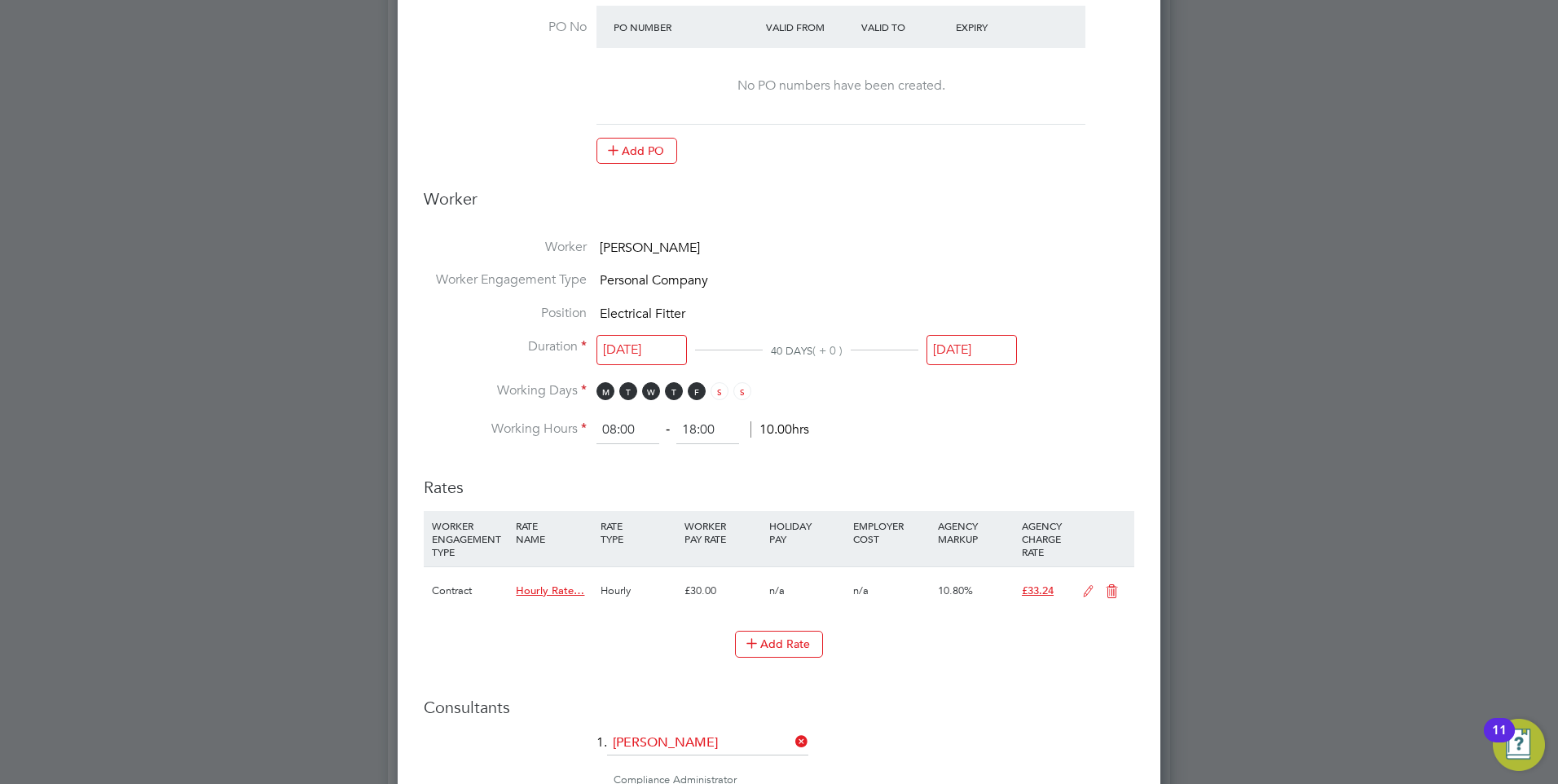
click at [954, 342] on input "[DATE]" at bounding box center [972, 350] width 90 height 30
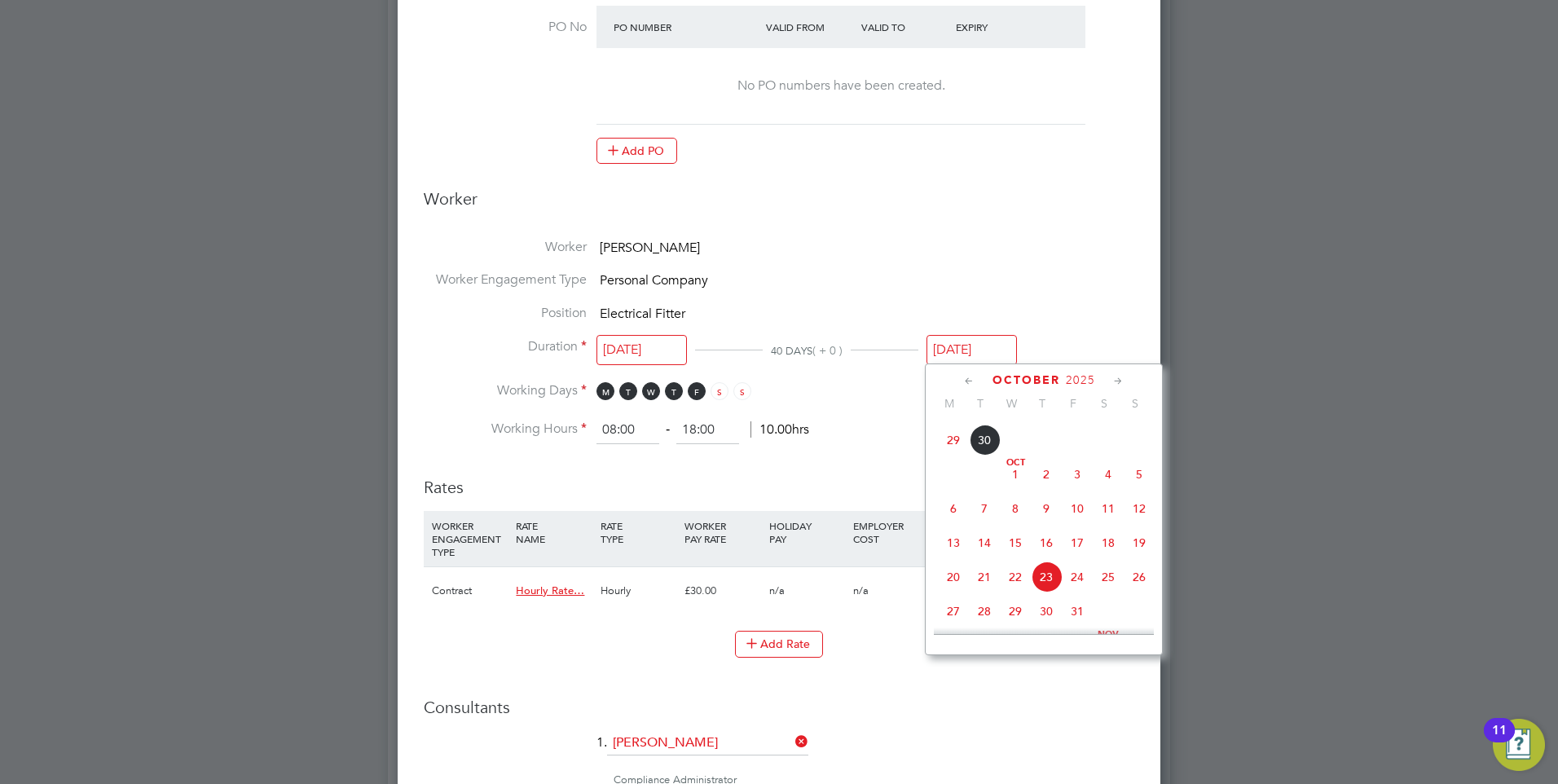
click at [1135, 480] on span "5" at bounding box center [1139, 474] width 31 height 31
type input "[DATE]"
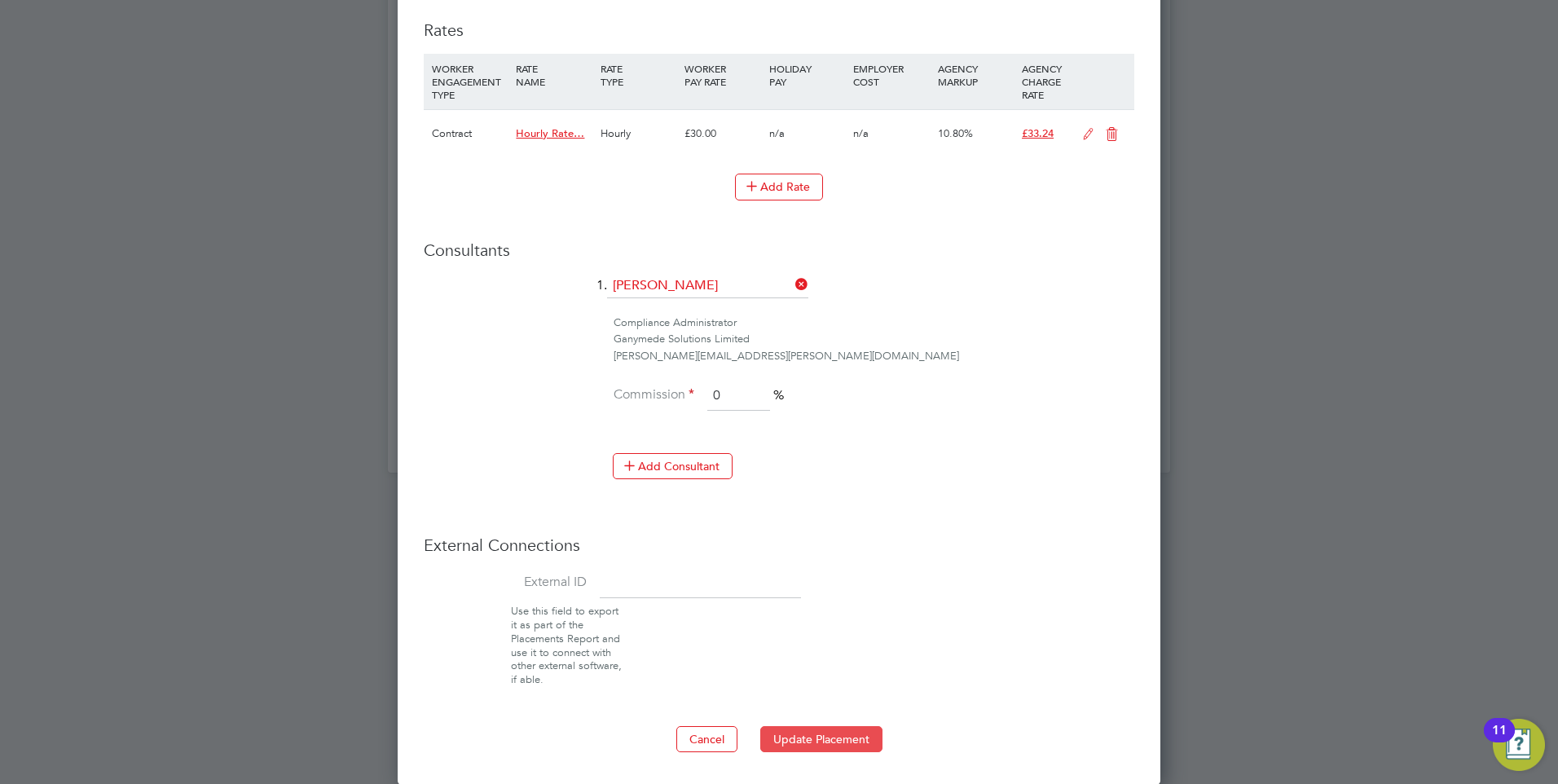
click at [806, 728] on button "Update Placement" at bounding box center [822, 738] width 122 height 26
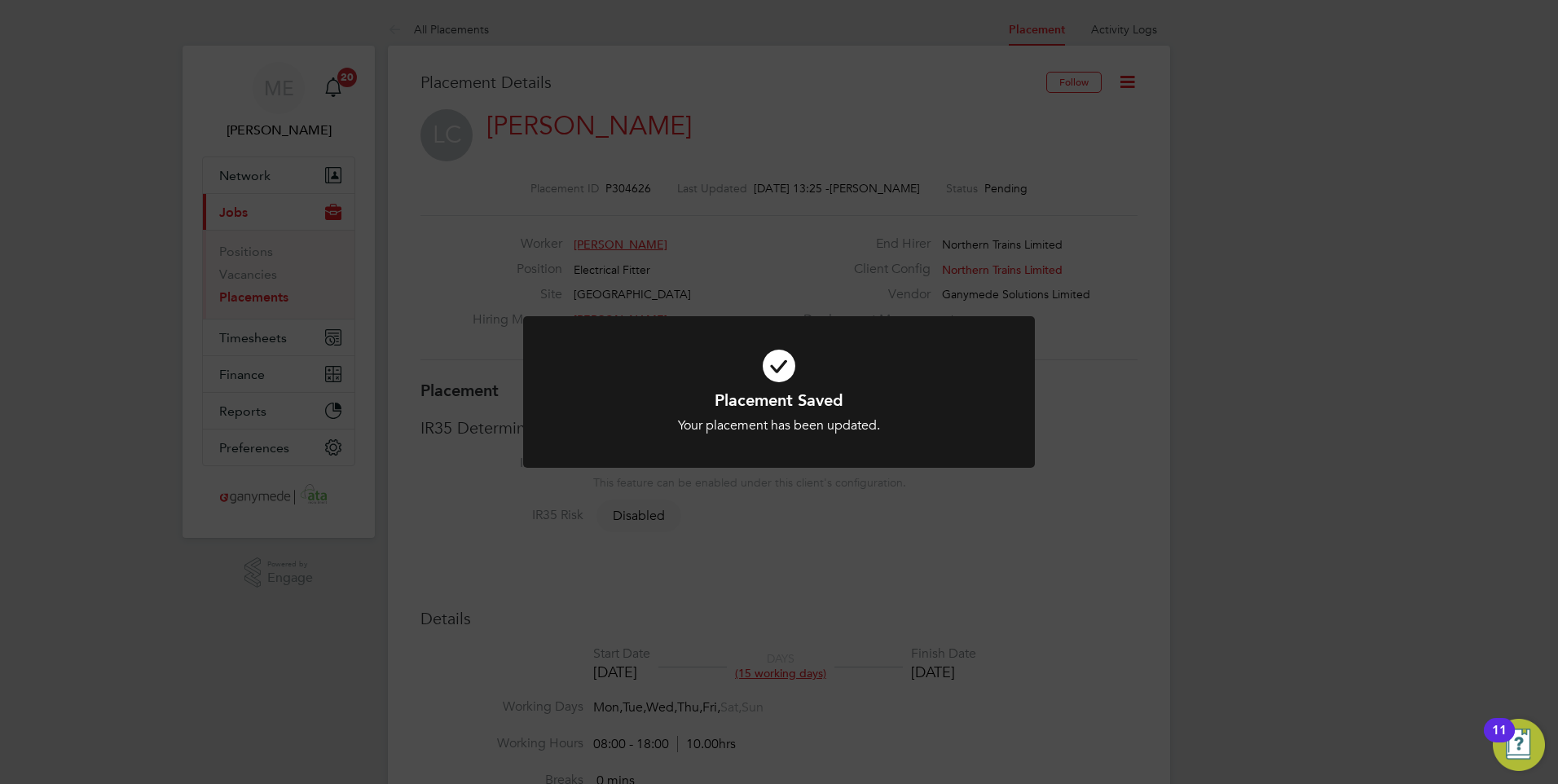
drag, startPoint x: 680, startPoint y: 440, endPoint x: 560, endPoint y: 252, distance: 223.0
click at [680, 437] on div at bounding box center [779, 392] width 512 height 153
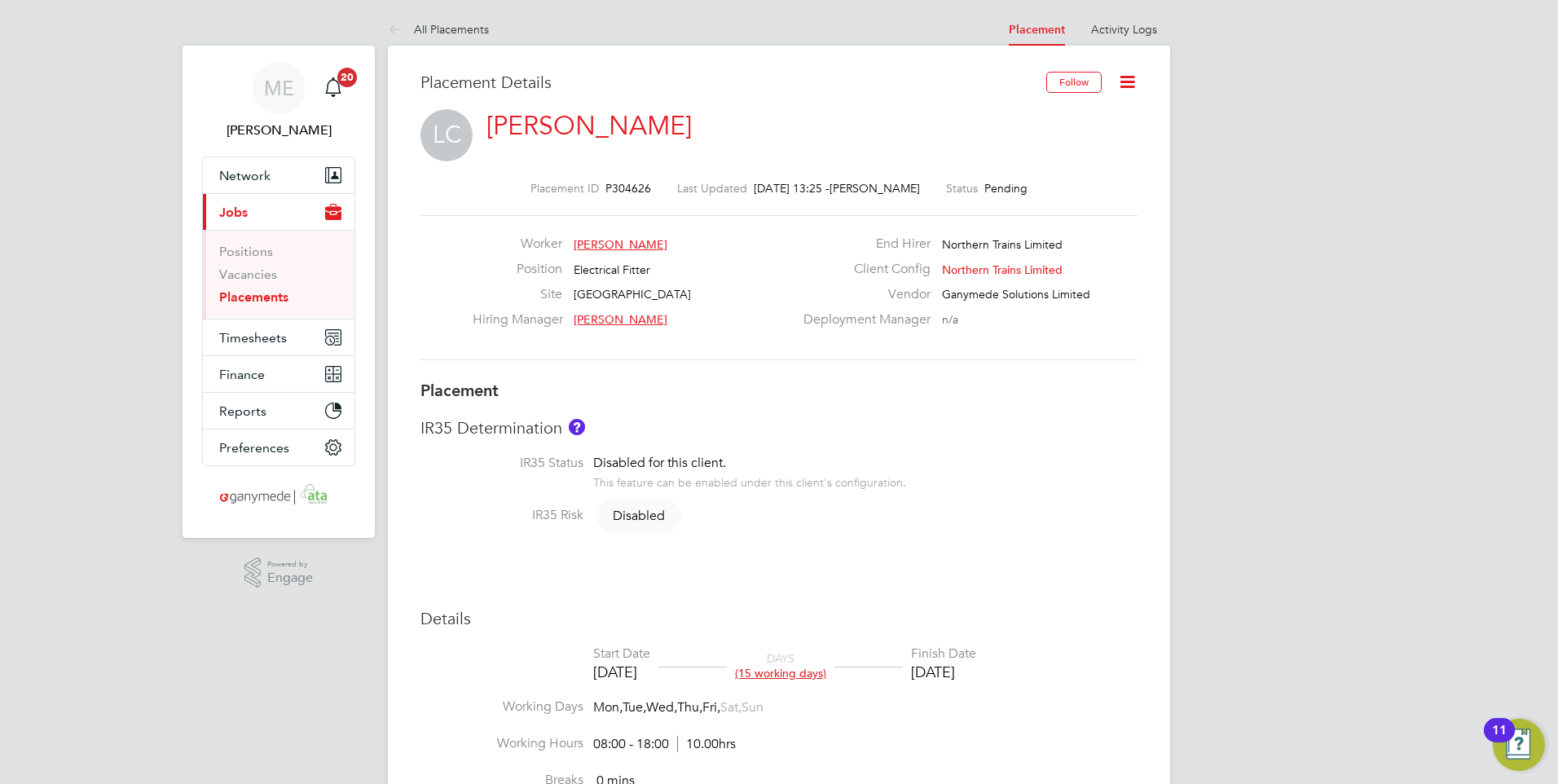
click at [508, 125] on link "[PERSON_NAME]" at bounding box center [589, 126] width 205 height 32
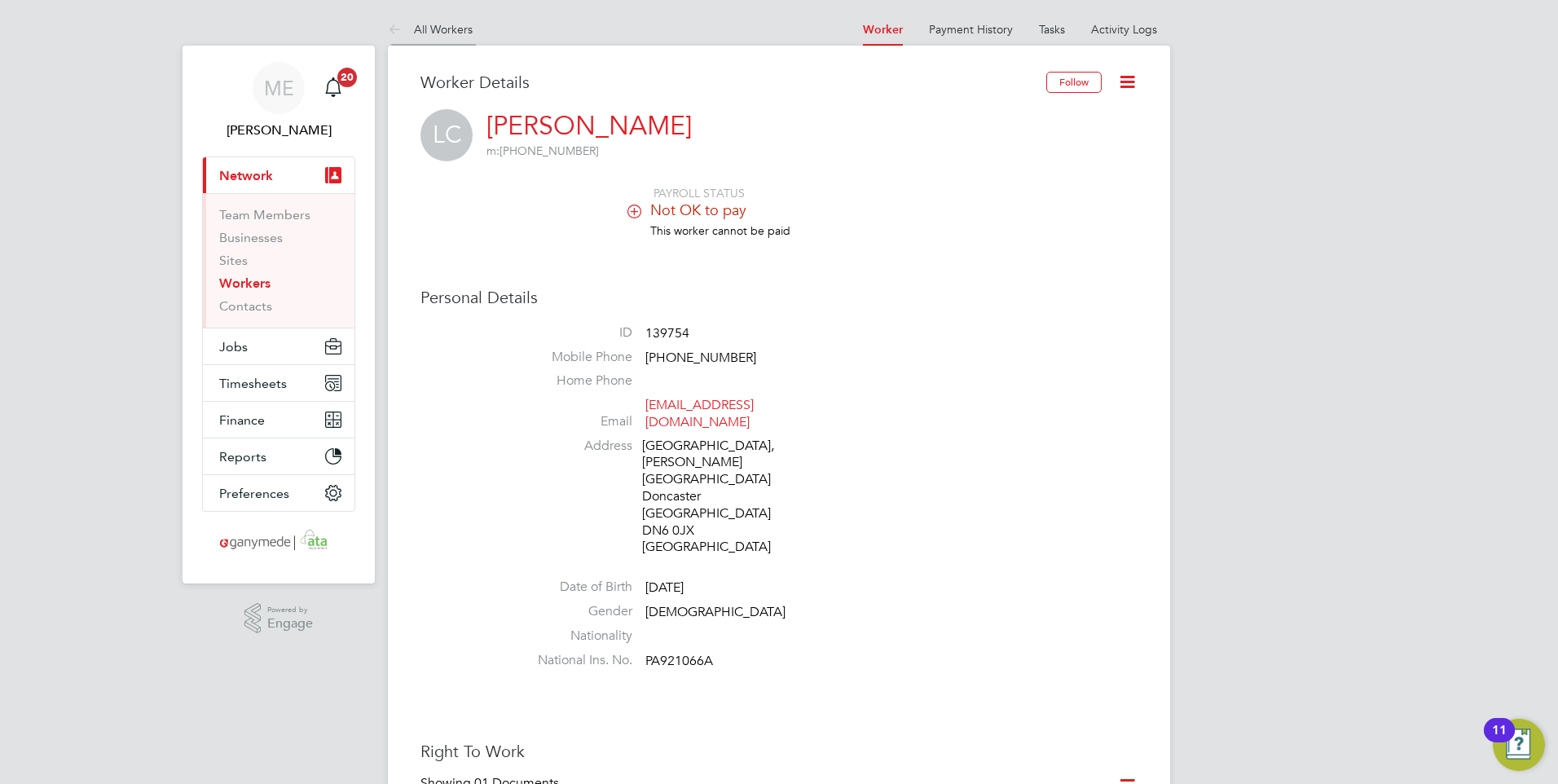
click at [393, 26] on icon at bounding box center [398, 30] width 20 height 20
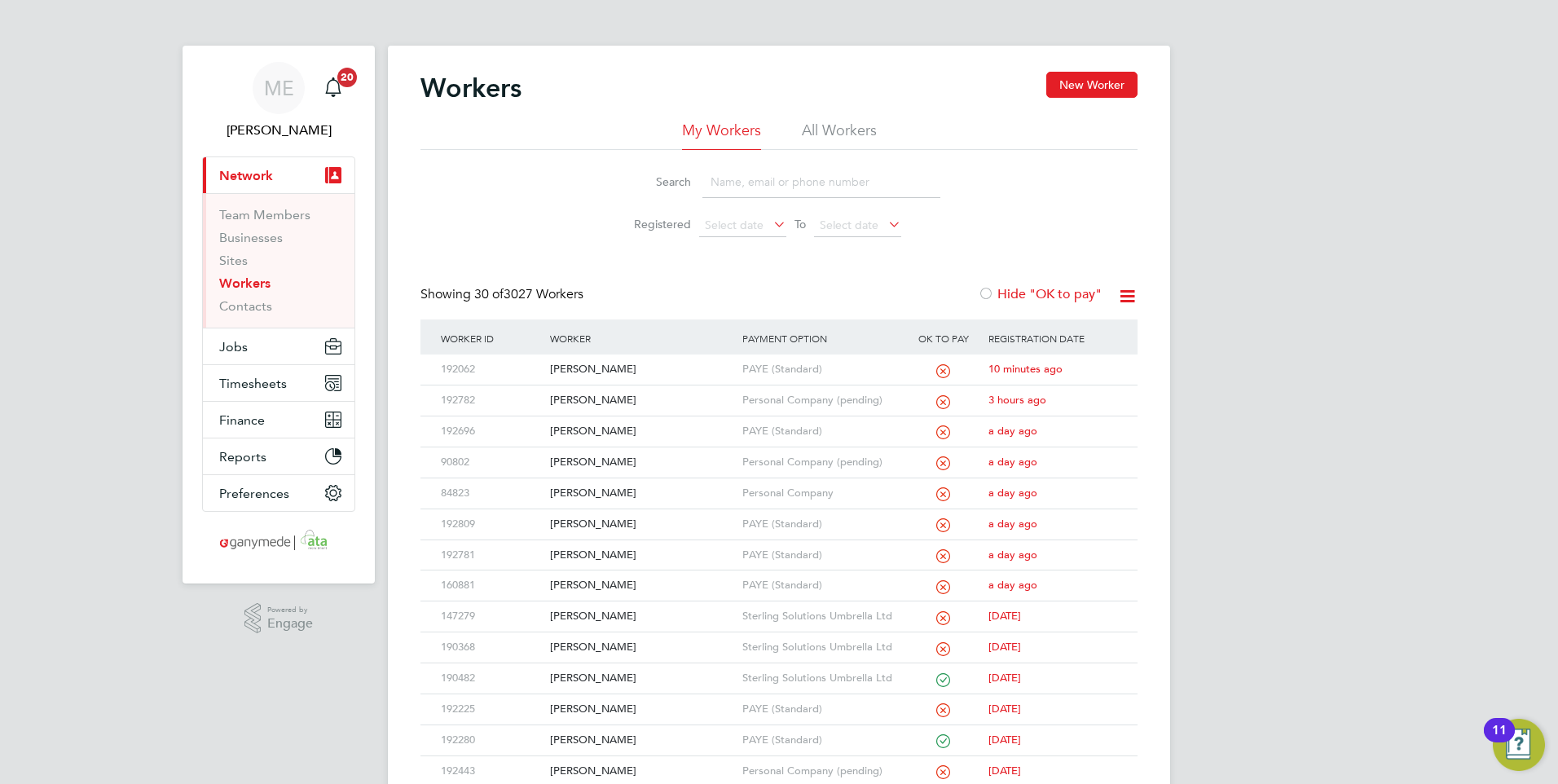
click at [724, 175] on input at bounding box center [822, 182] width 238 height 32
type input "l"
click at [253, 341] on button "Jobs" at bounding box center [279, 346] width 152 height 36
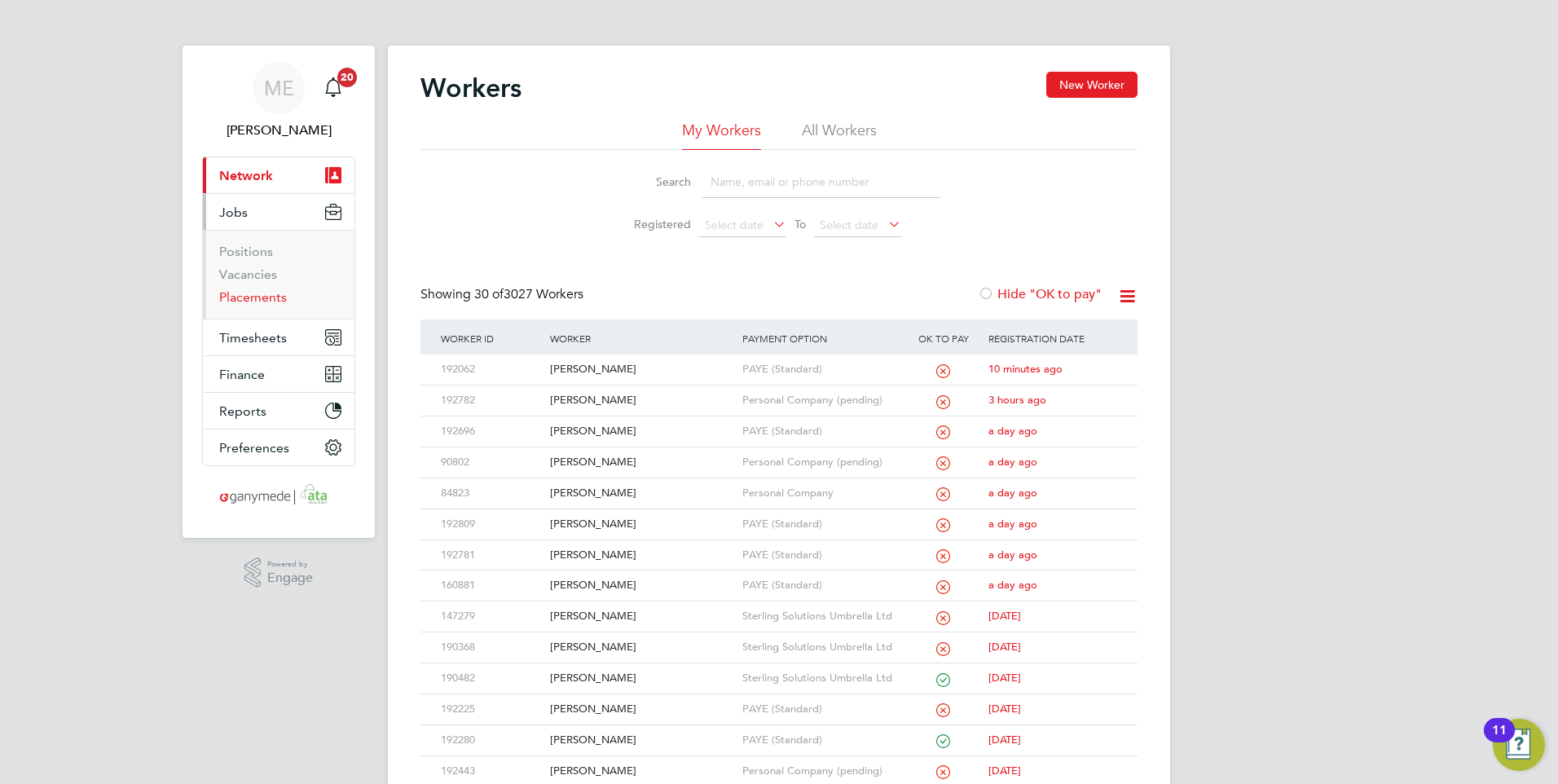
click at [249, 301] on link "Placements" at bounding box center [253, 297] width 67 height 15
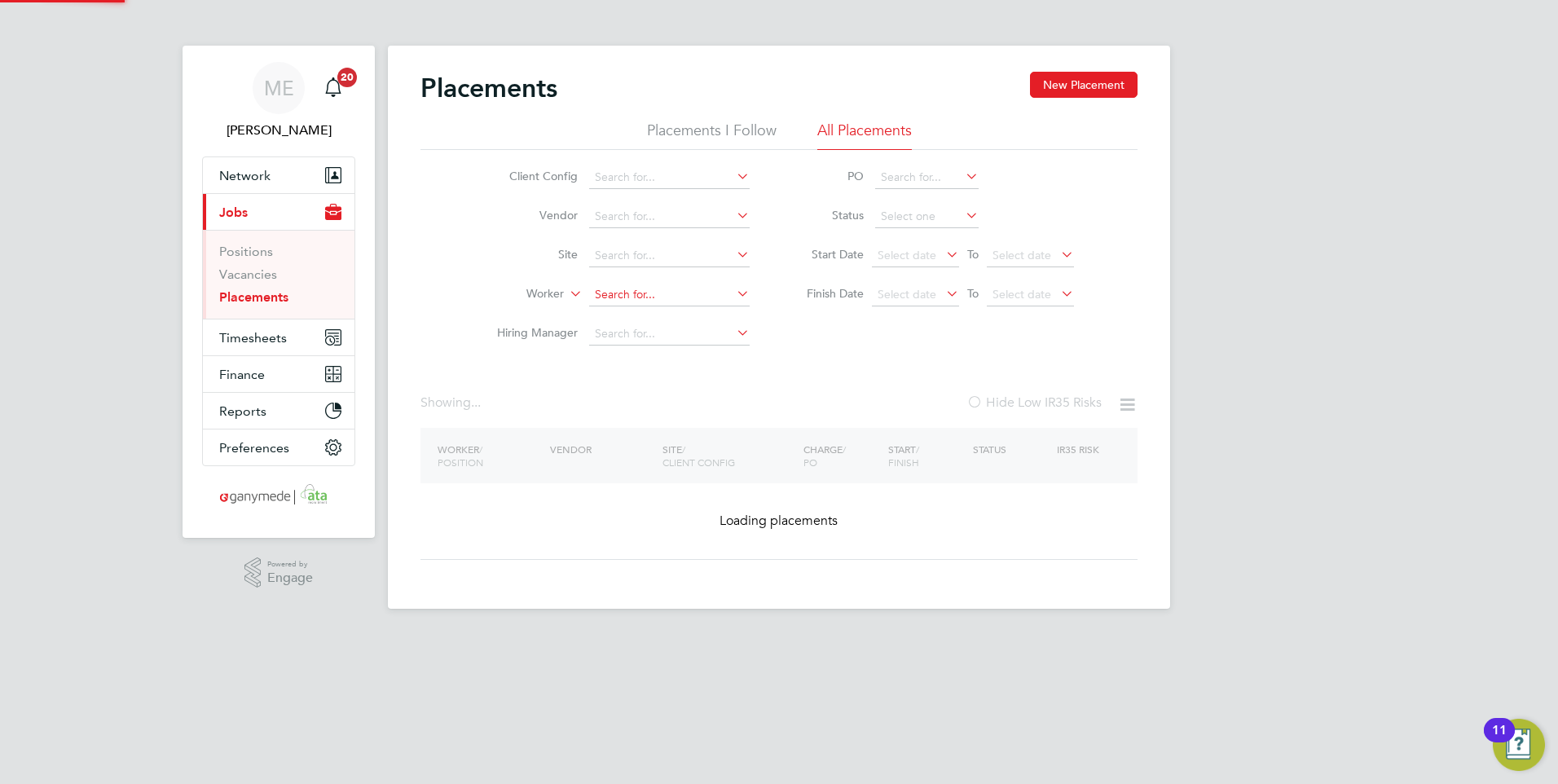
click at [617, 292] on input at bounding box center [670, 294] width 160 height 23
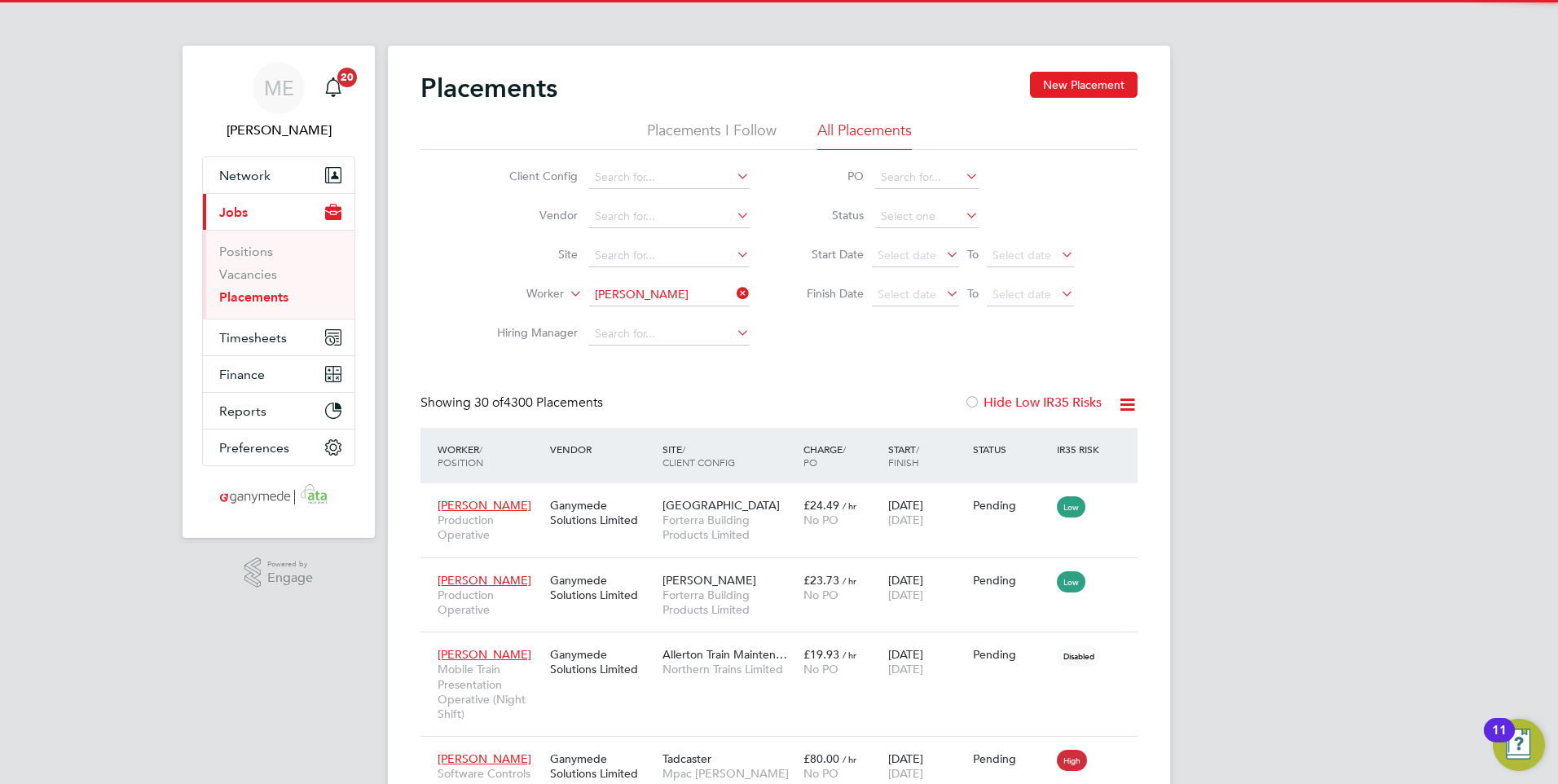
click at [620, 315] on li "[PERSON_NAME]" at bounding box center [689, 317] width 202 height 22
type input "[PERSON_NAME]"
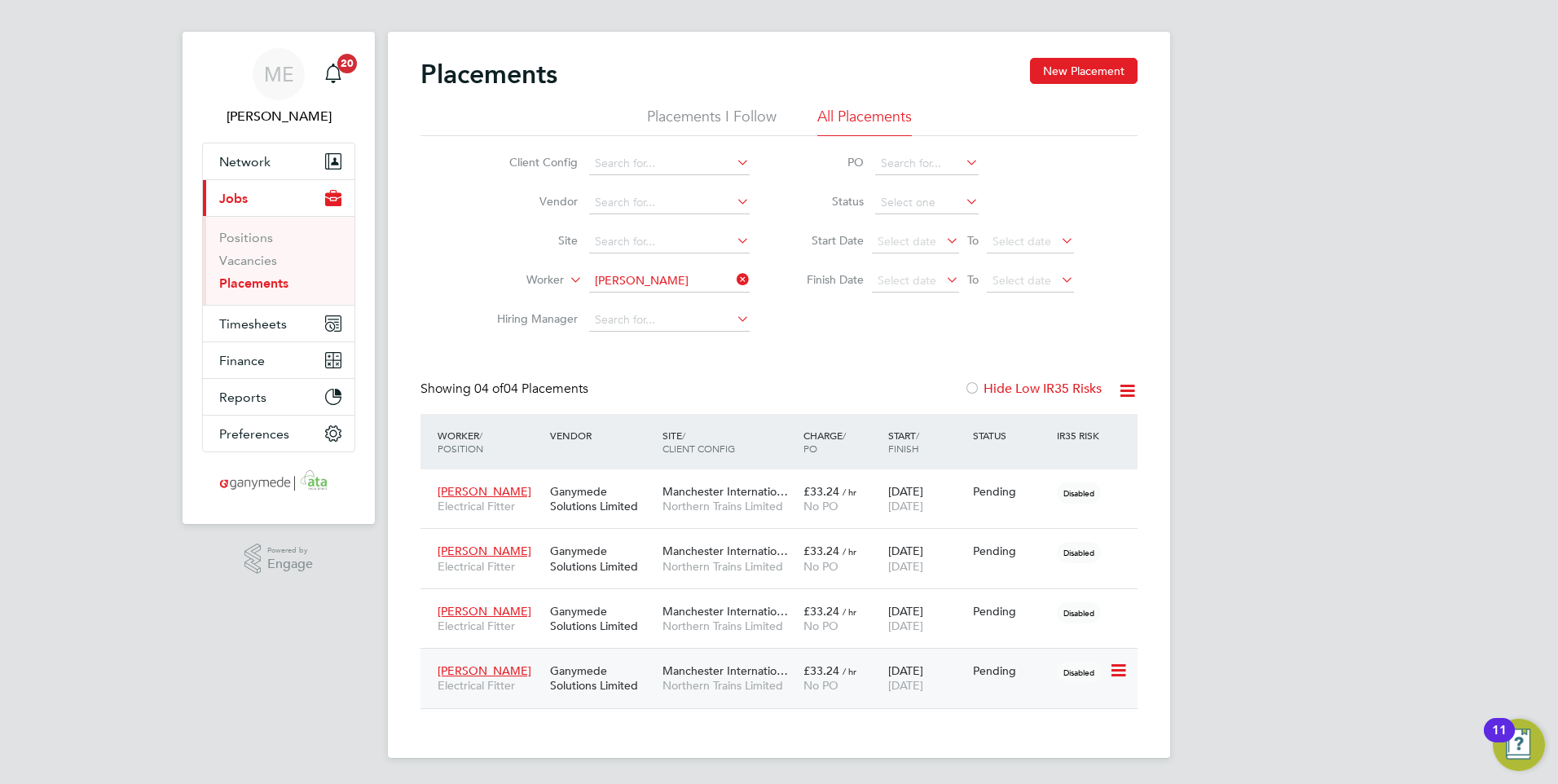
click at [1123, 663] on icon at bounding box center [1117, 670] width 16 height 19
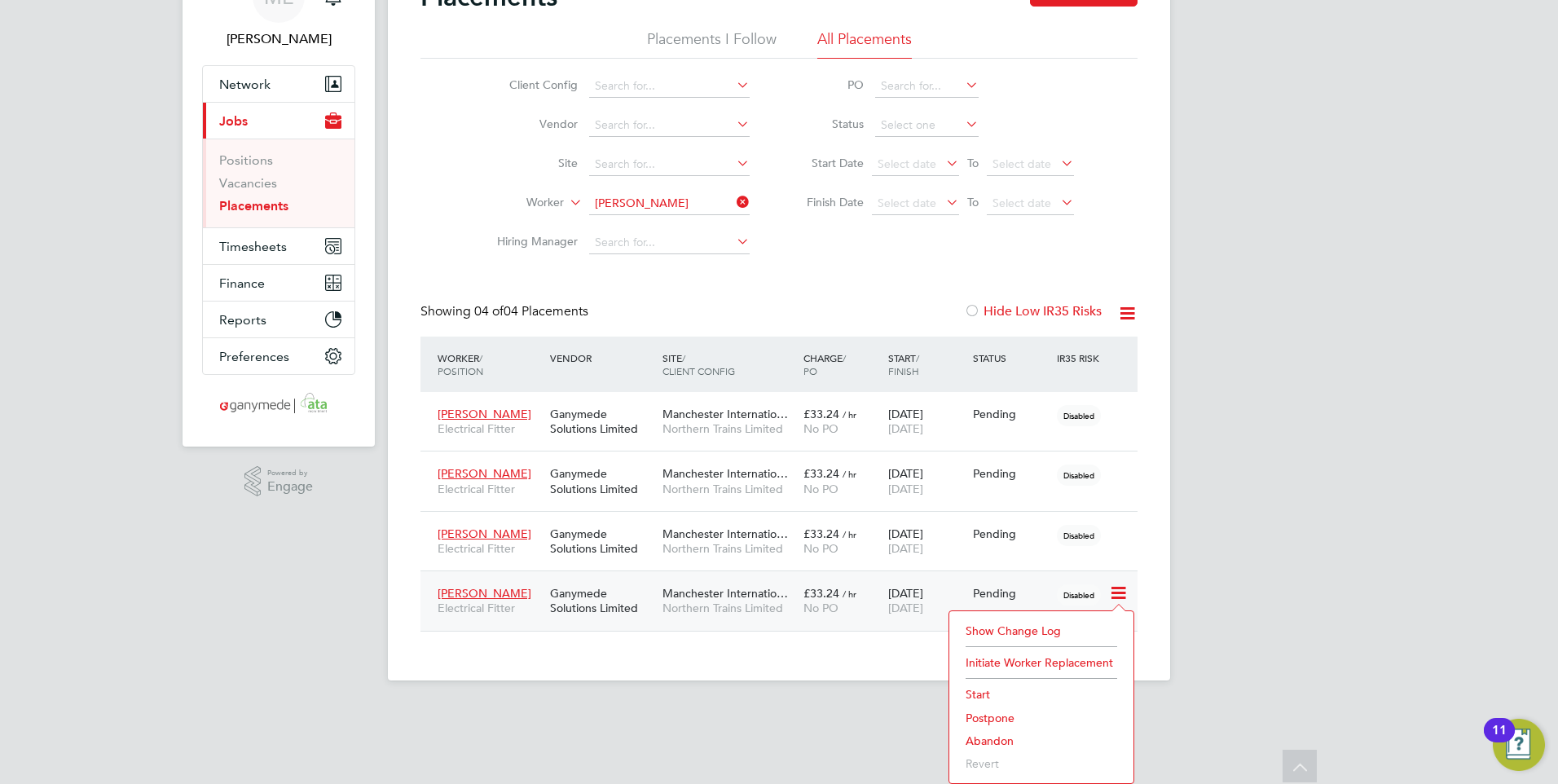
click at [1009, 736] on li "Abandon" at bounding box center [1041, 740] width 168 height 23
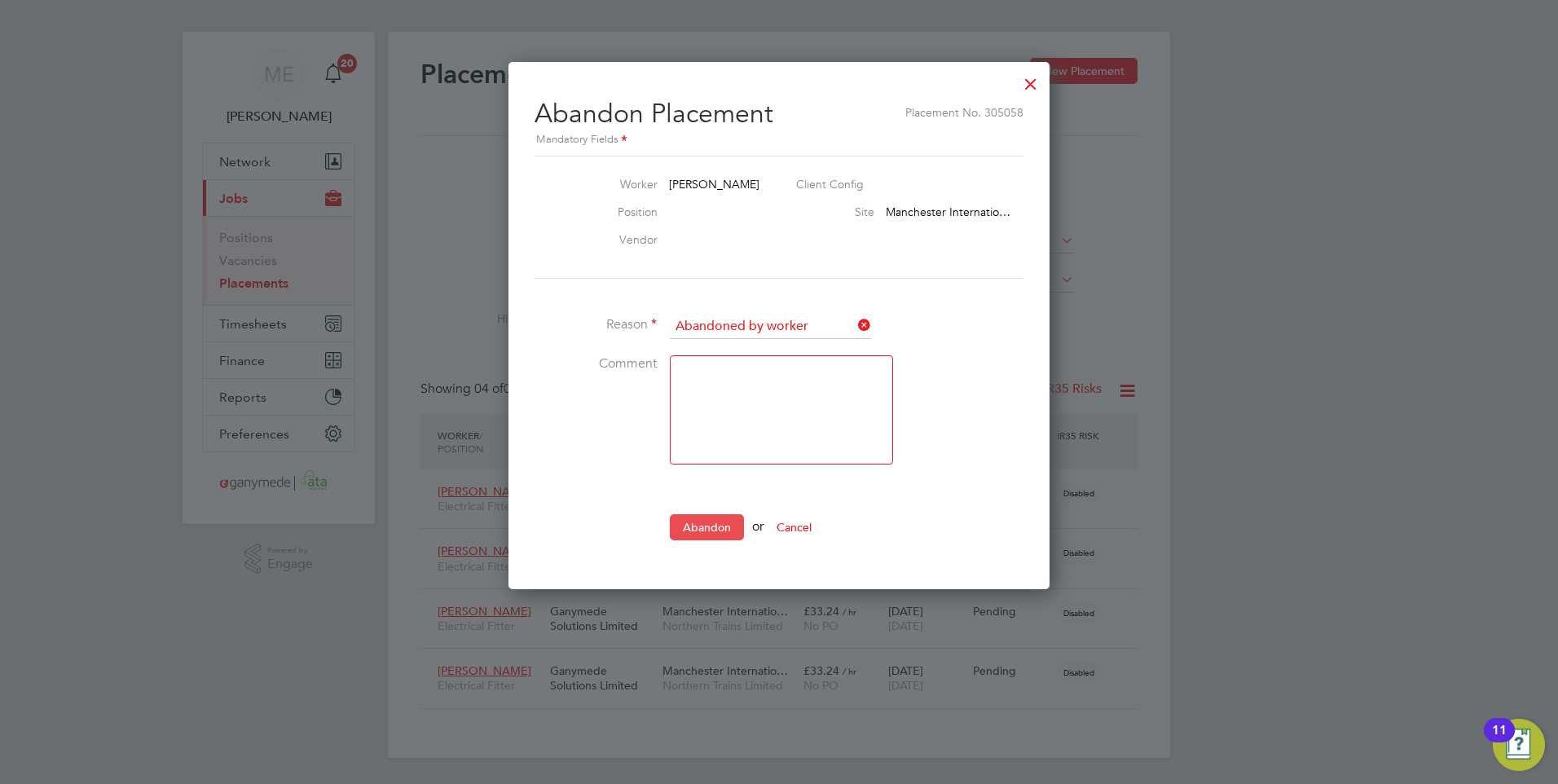
click at [702, 524] on button "Abandon" at bounding box center [707, 527] width 74 height 26
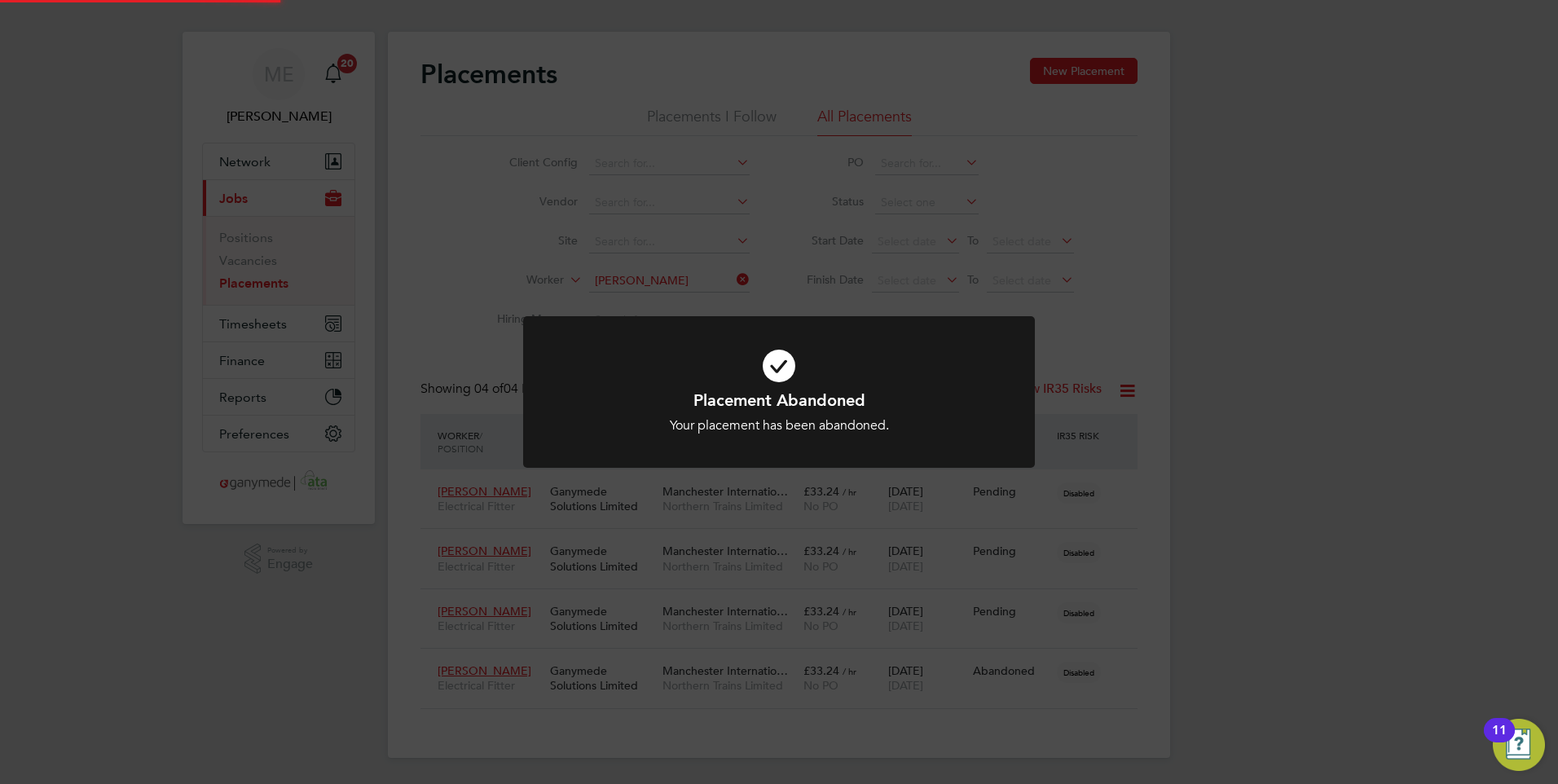
click at [761, 406] on h1 "Placement Abandoned" at bounding box center [779, 400] width 423 height 21
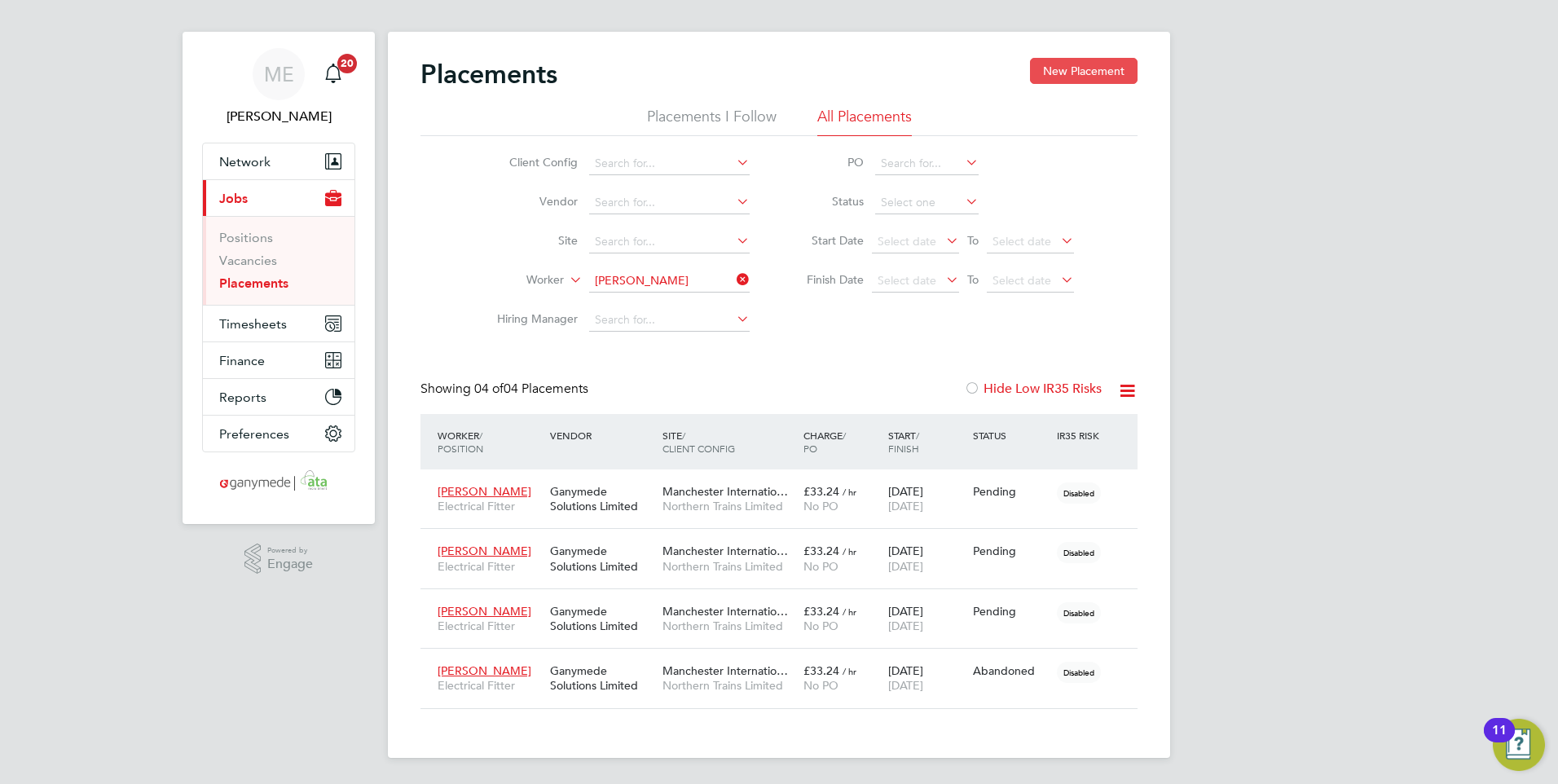
click at [1076, 61] on button "New Placement" at bounding box center [1084, 71] width 108 height 26
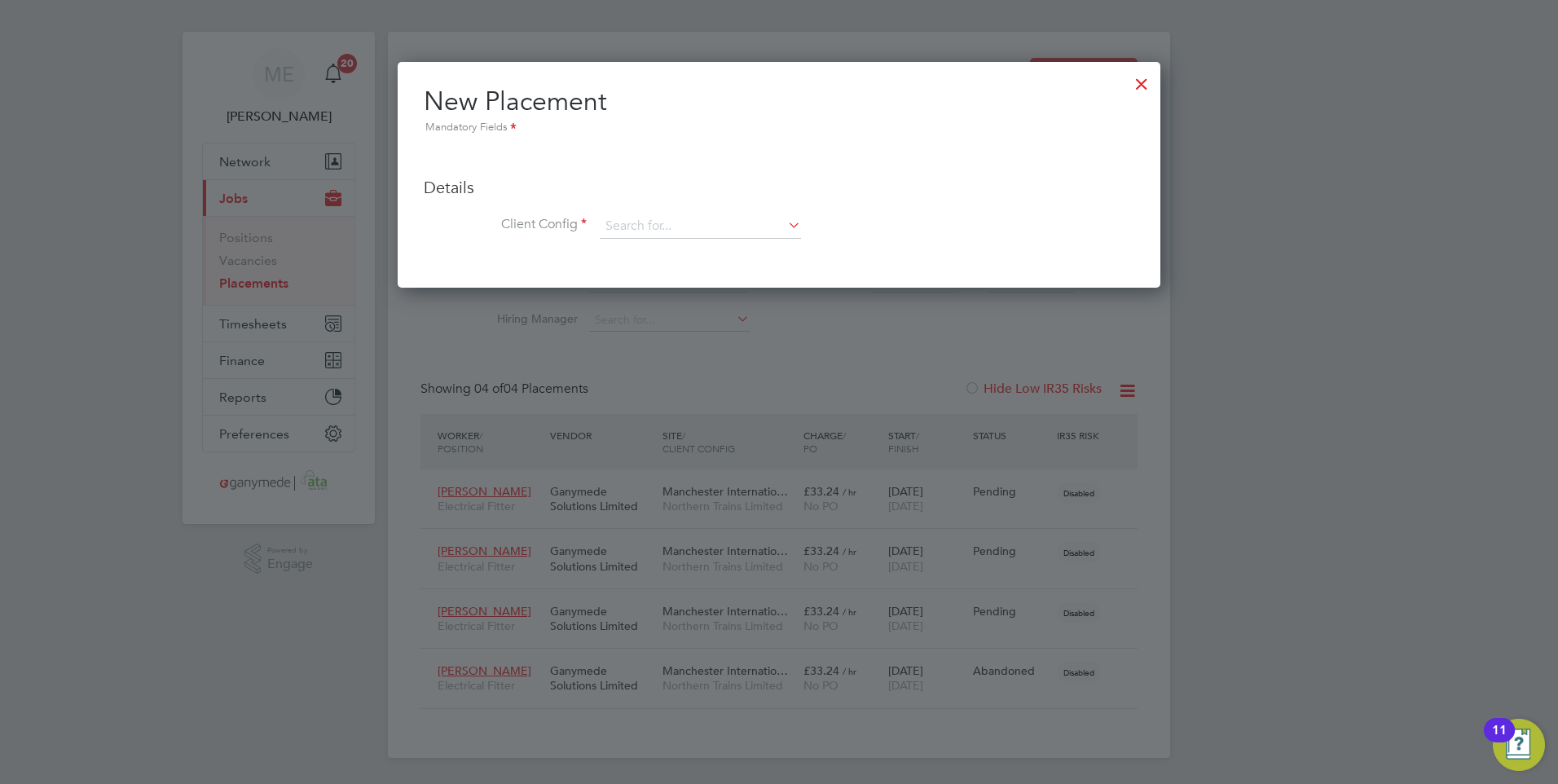
click at [646, 212] on ul "Details Client Config Hiring Manager Worker Position Placement Type Worker Work…" at bounding box center [779, 199] width 711 height 111
click at [646, 219] on input at bounding box center [700, 226] width 202 height 24
click at [645, 282] on li "North ern Trains Limited" at bounding box center [741, 293] width 283 height 22
type input "Northern Trains Limited"
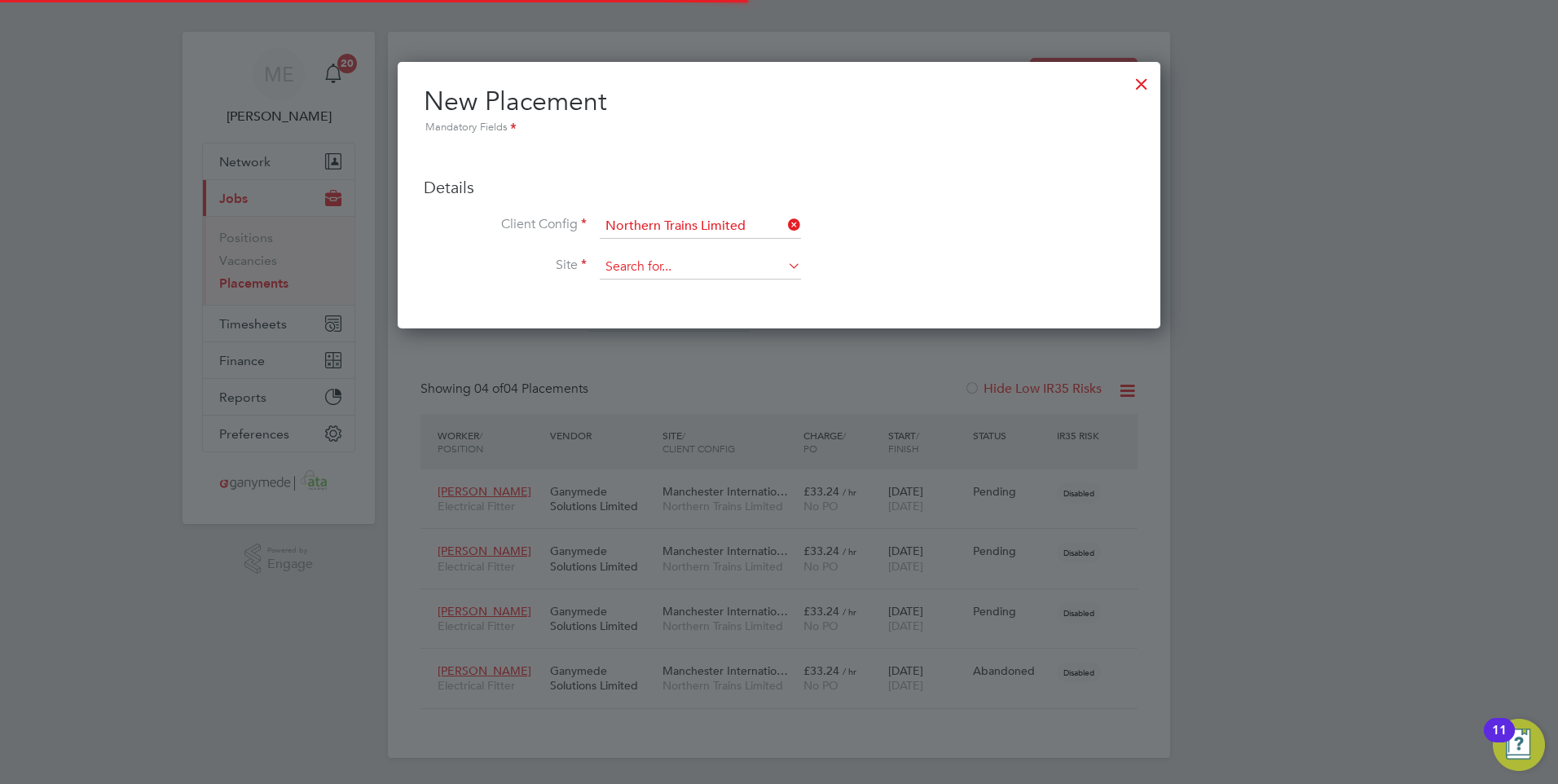
click at [682, 271] on input at bounding box center [700, 266] width 202 height 24
click at [628, 277] on input at bounding box center [700, 266] width 202 height 24
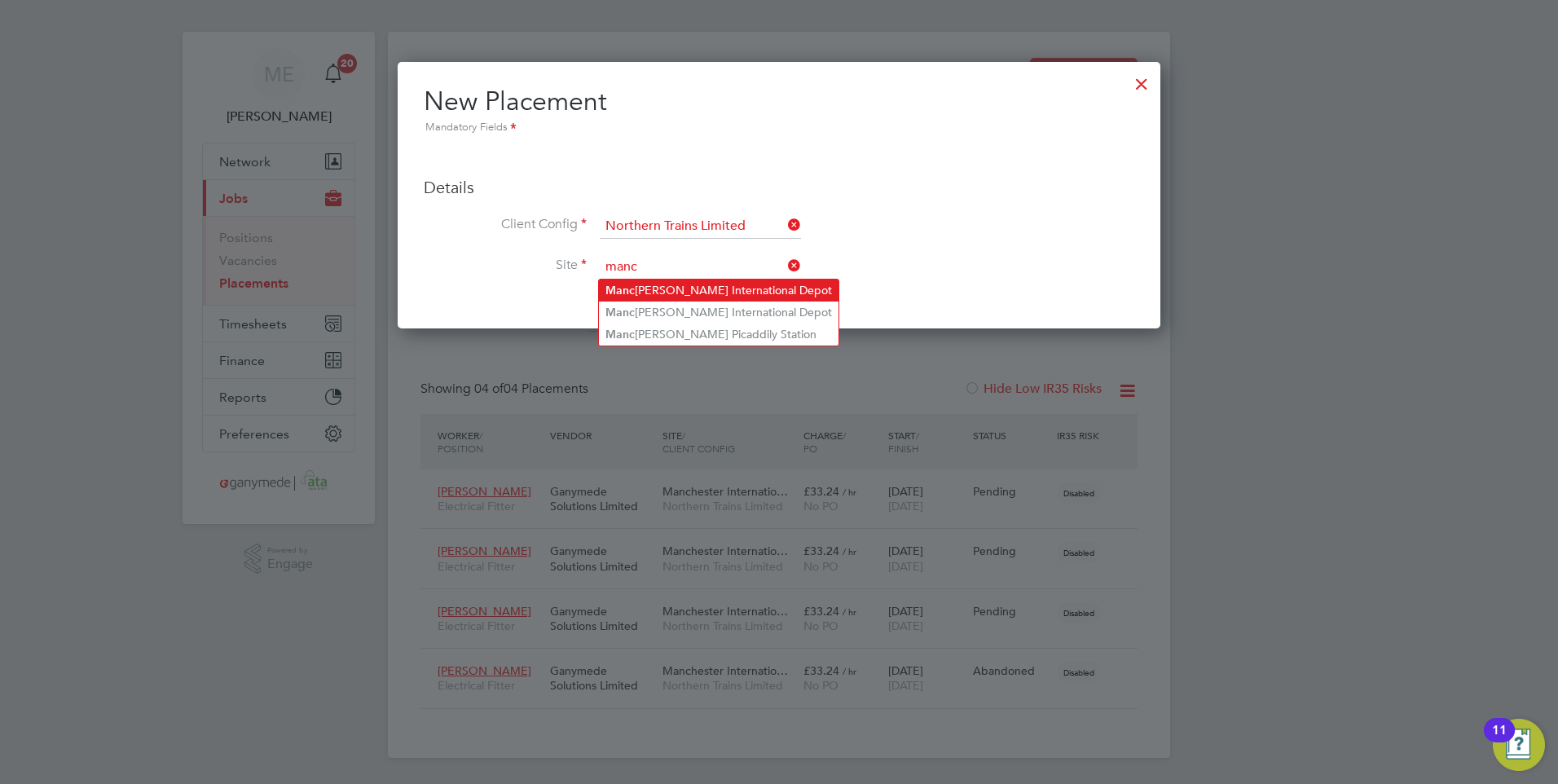
click at [665, 295] on li "Manc [PERSON_NAME] International Depot" at bounding box center [719, 290] width 240 height 22
type input "[GEOGRAPHIC_DATA]"
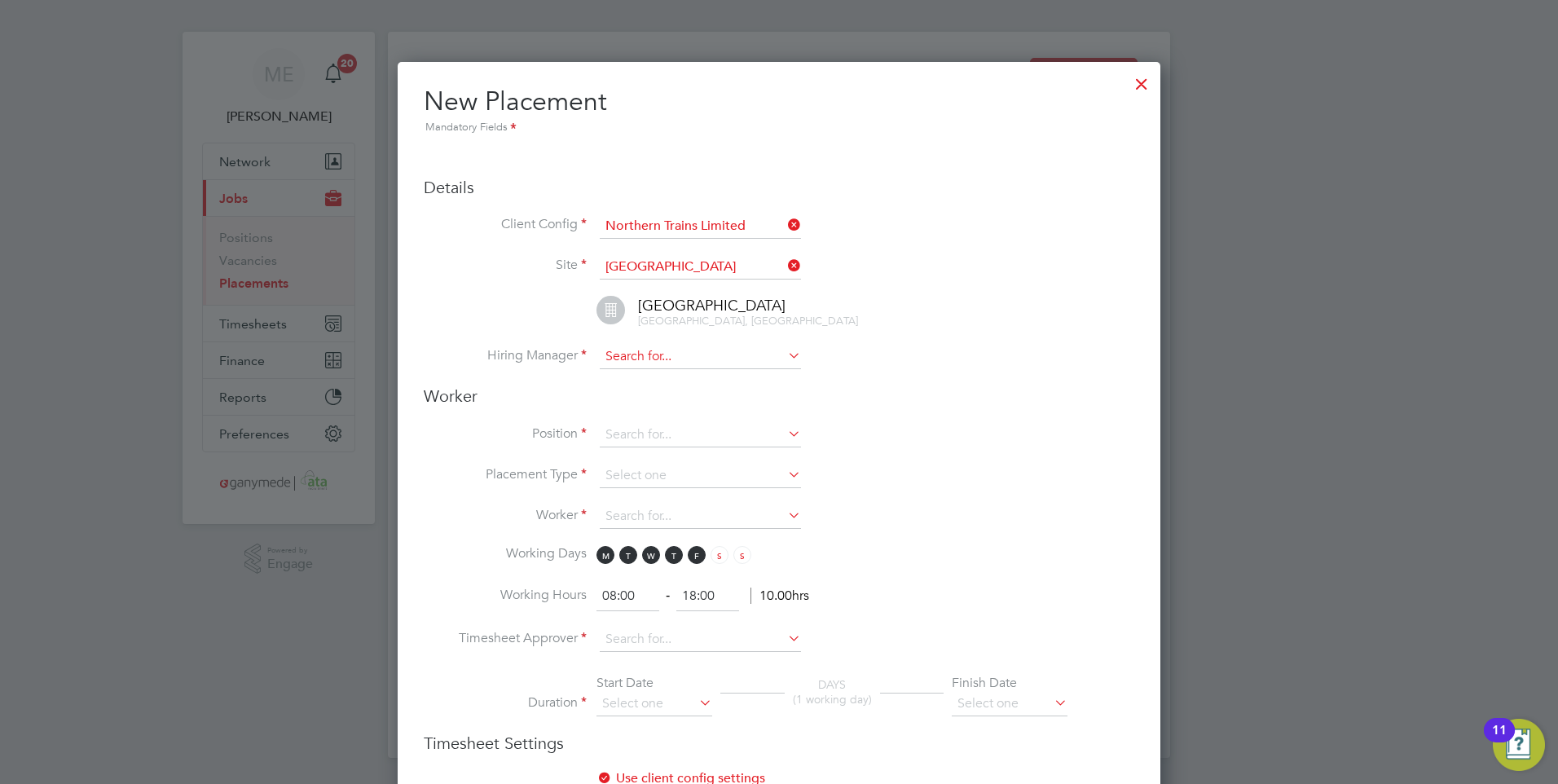
click at [654, 354] on input at bounding box center [700, 357] width 202 height 24
click at [647, 374] on li "Ste ve Till" at bounding box center [700, 380] width 203 height 22
type input "[PERSON_NAME]"
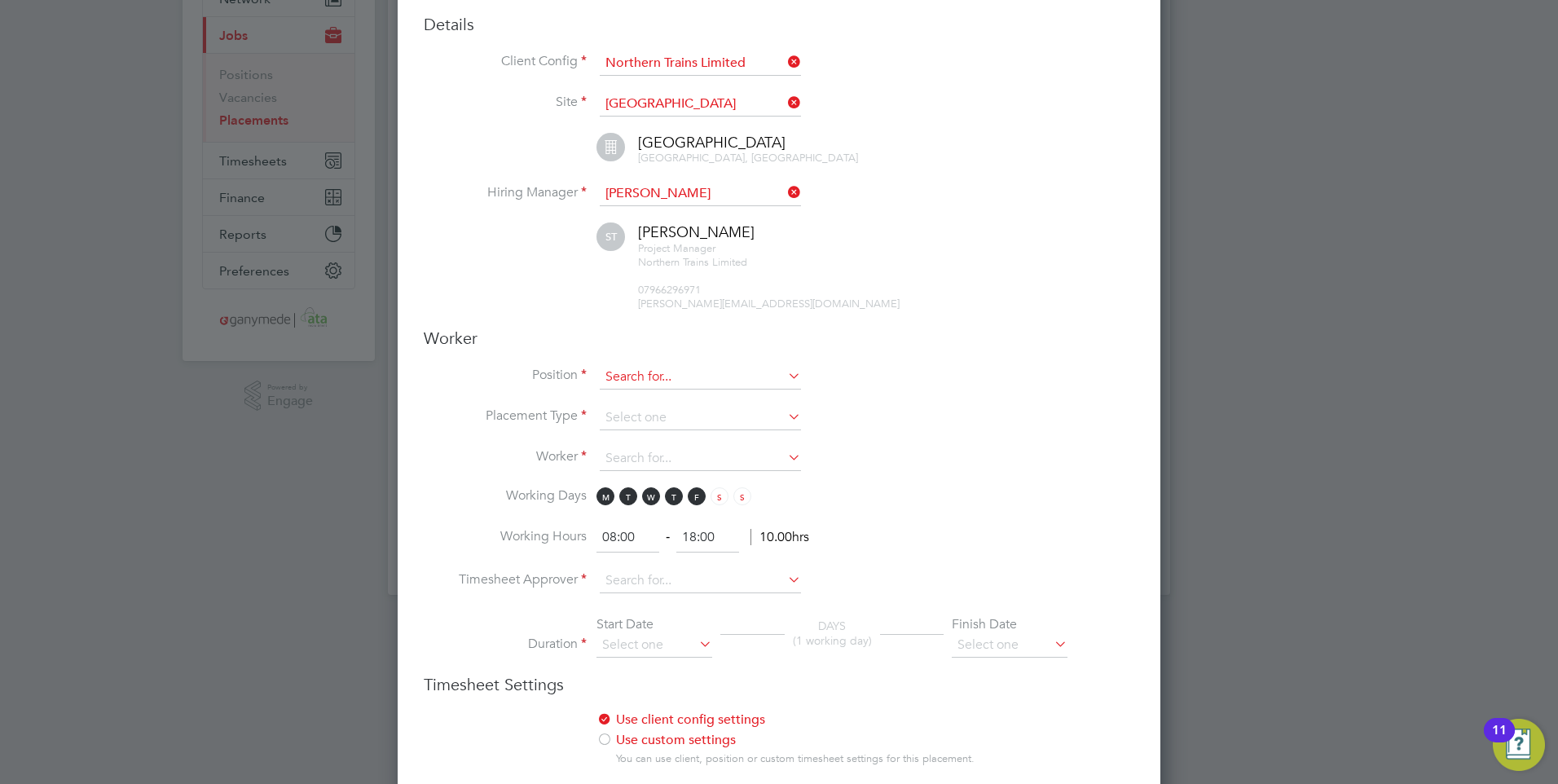
click at [627, 376] on input at bounding box center [700, 377] width 202 height 24
click at [633, 394] on b "Electr" at bounding box center [621, 400] width 31 height 13
type input "Electrical Fitter"
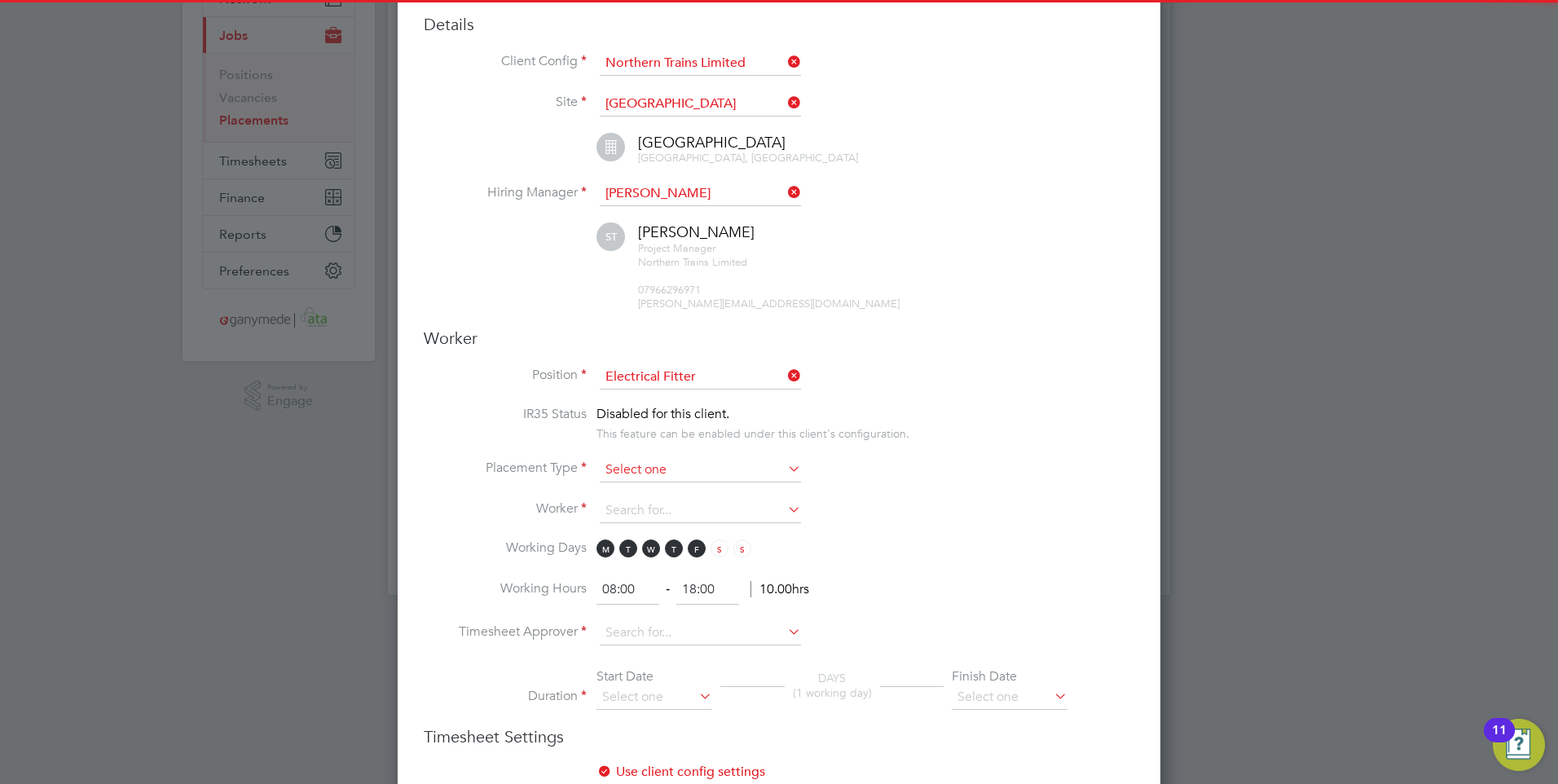
click at [626, 464] on input at bounding box center [700, 470] width 202 height 24
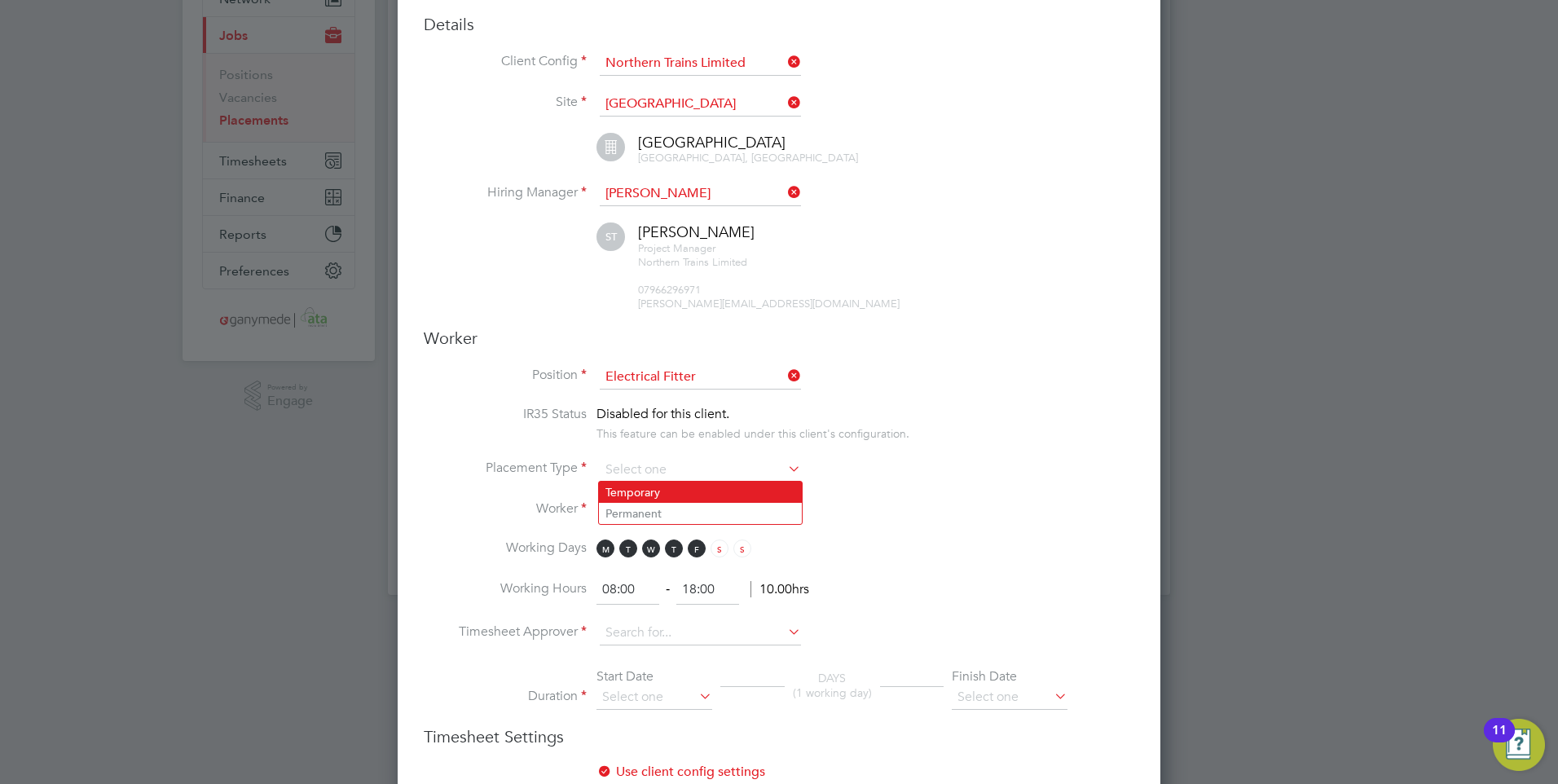
click at [638, 491] on li "Temporary" at bounding box center [700, 491] width 203 height 21
type input "Temporary"
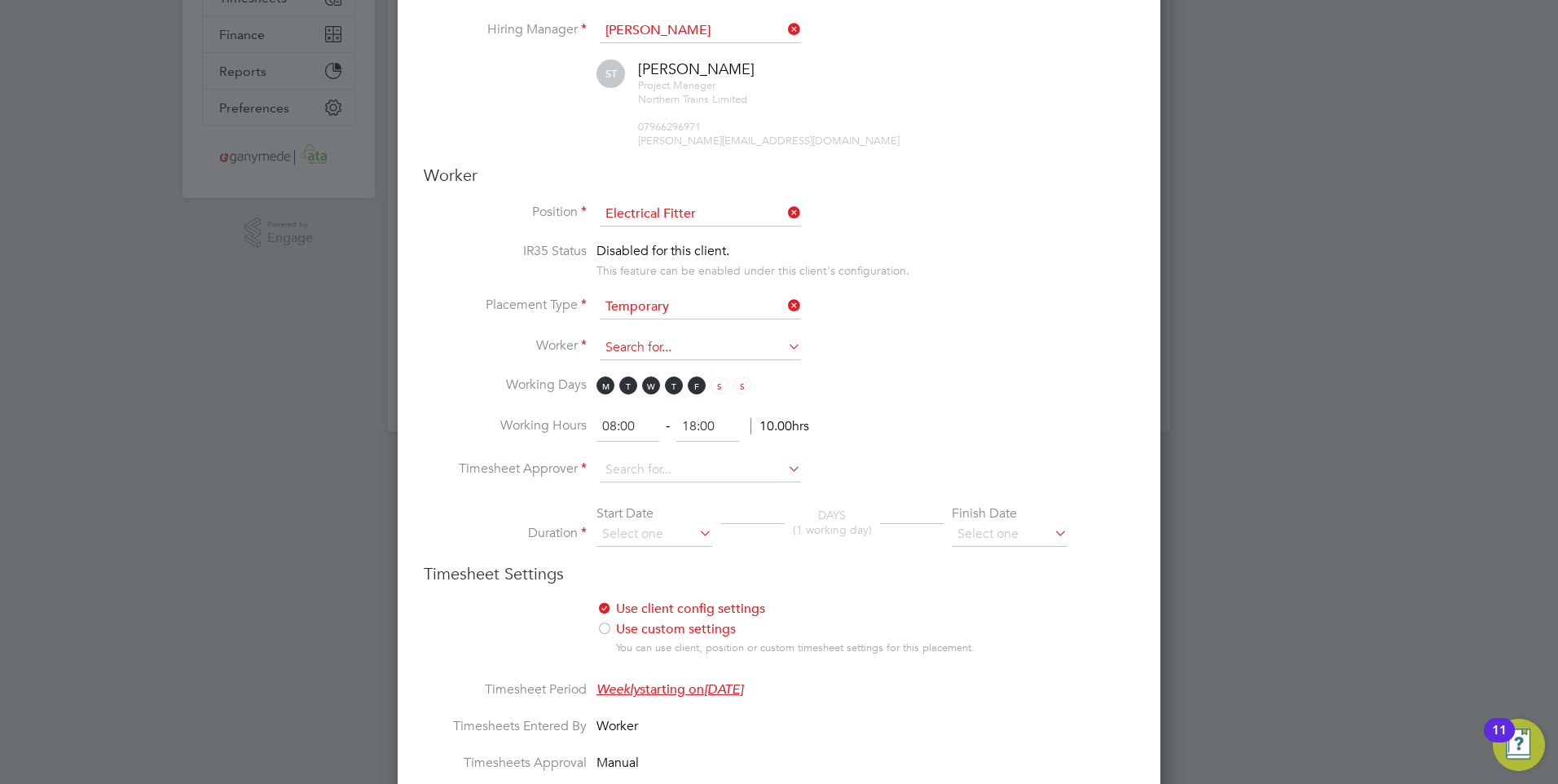
click at [626, 345] on input at bounding box center [700, 347] width 202 height 24
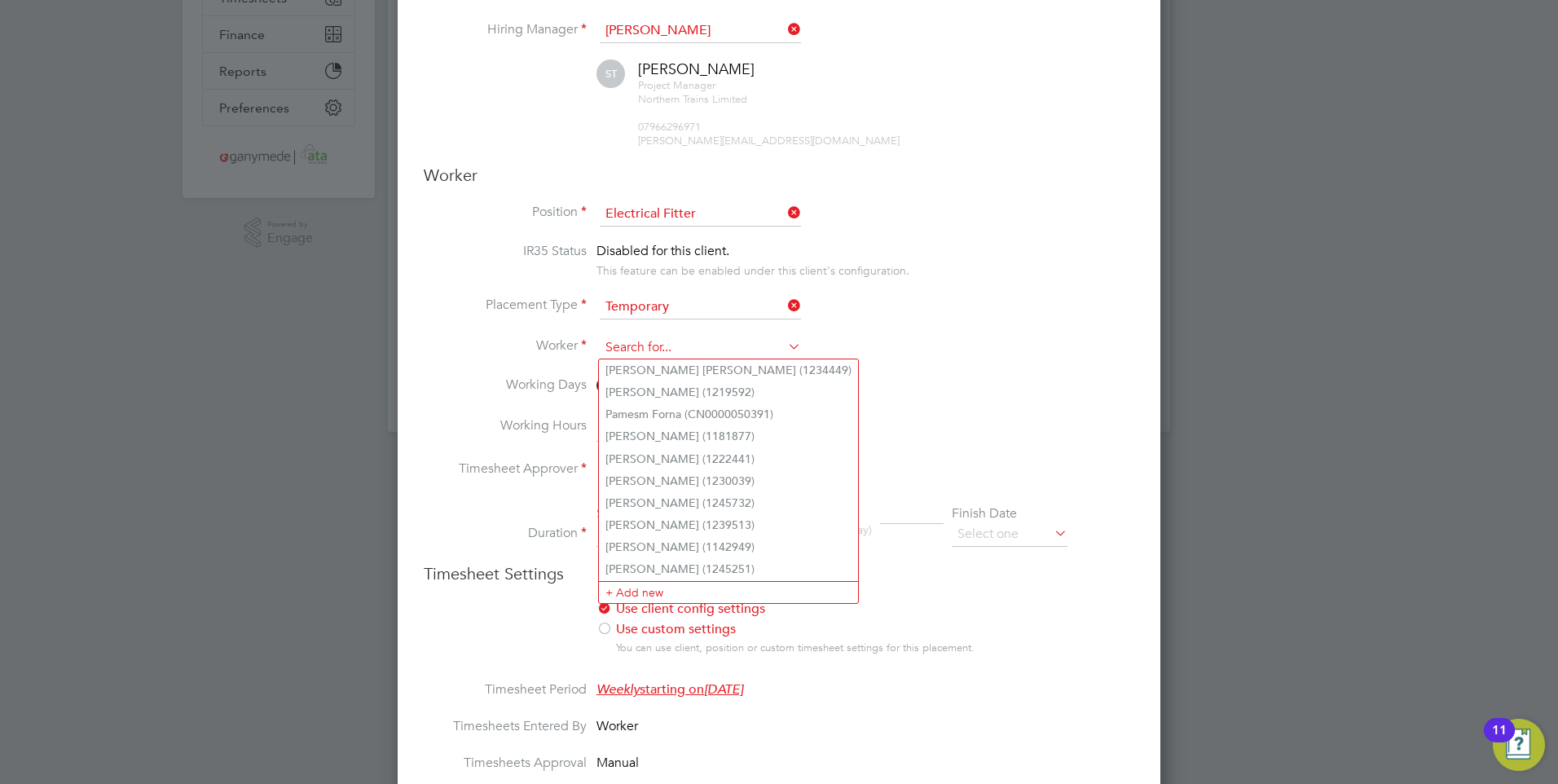
type input "e"
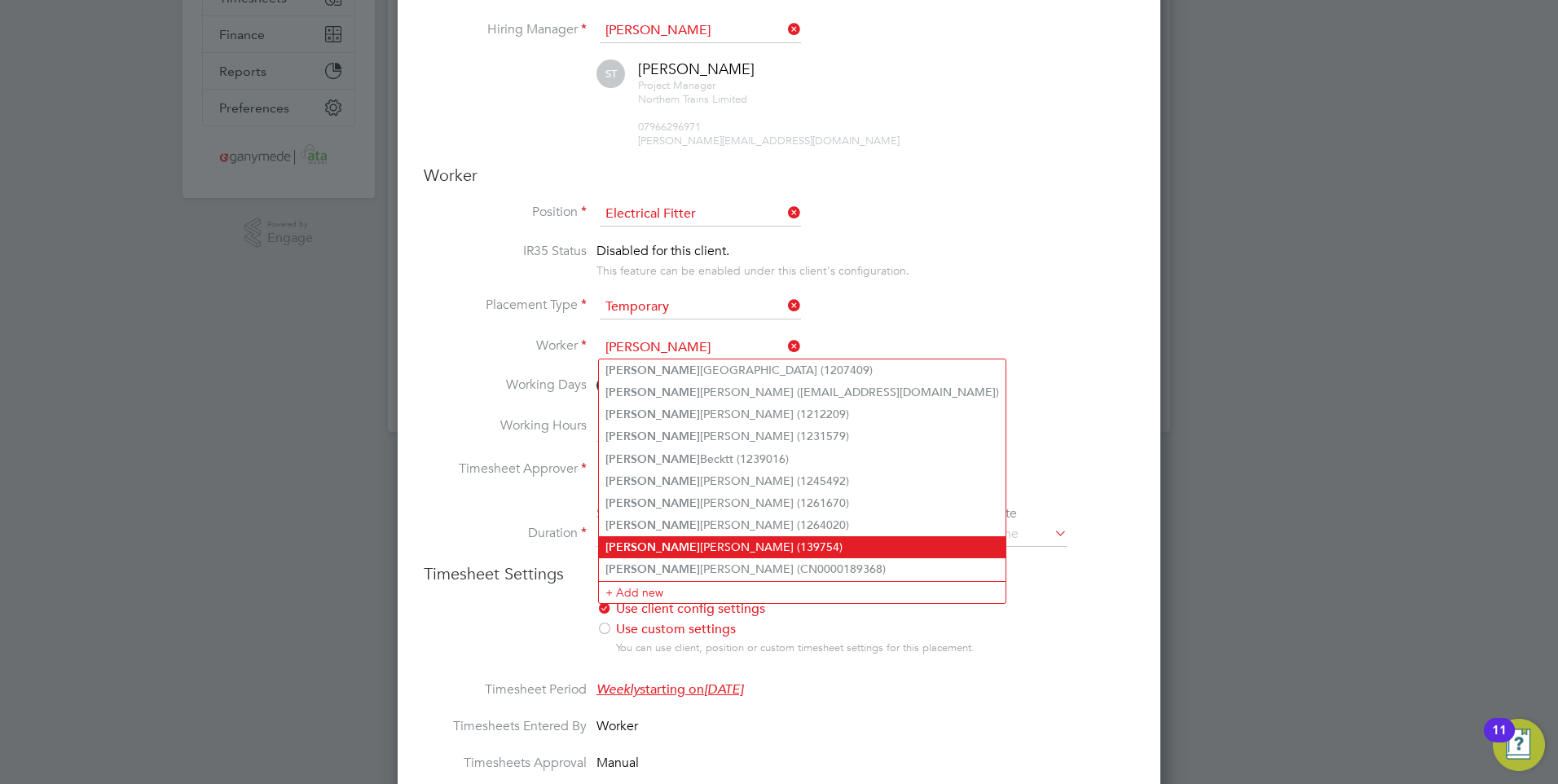
click at [667, 540] on li "[PERSON_NAME] (139754)" at bounding box center [802, 547] width 407 height 22
type input "[PERSON_NAME] (139754)"
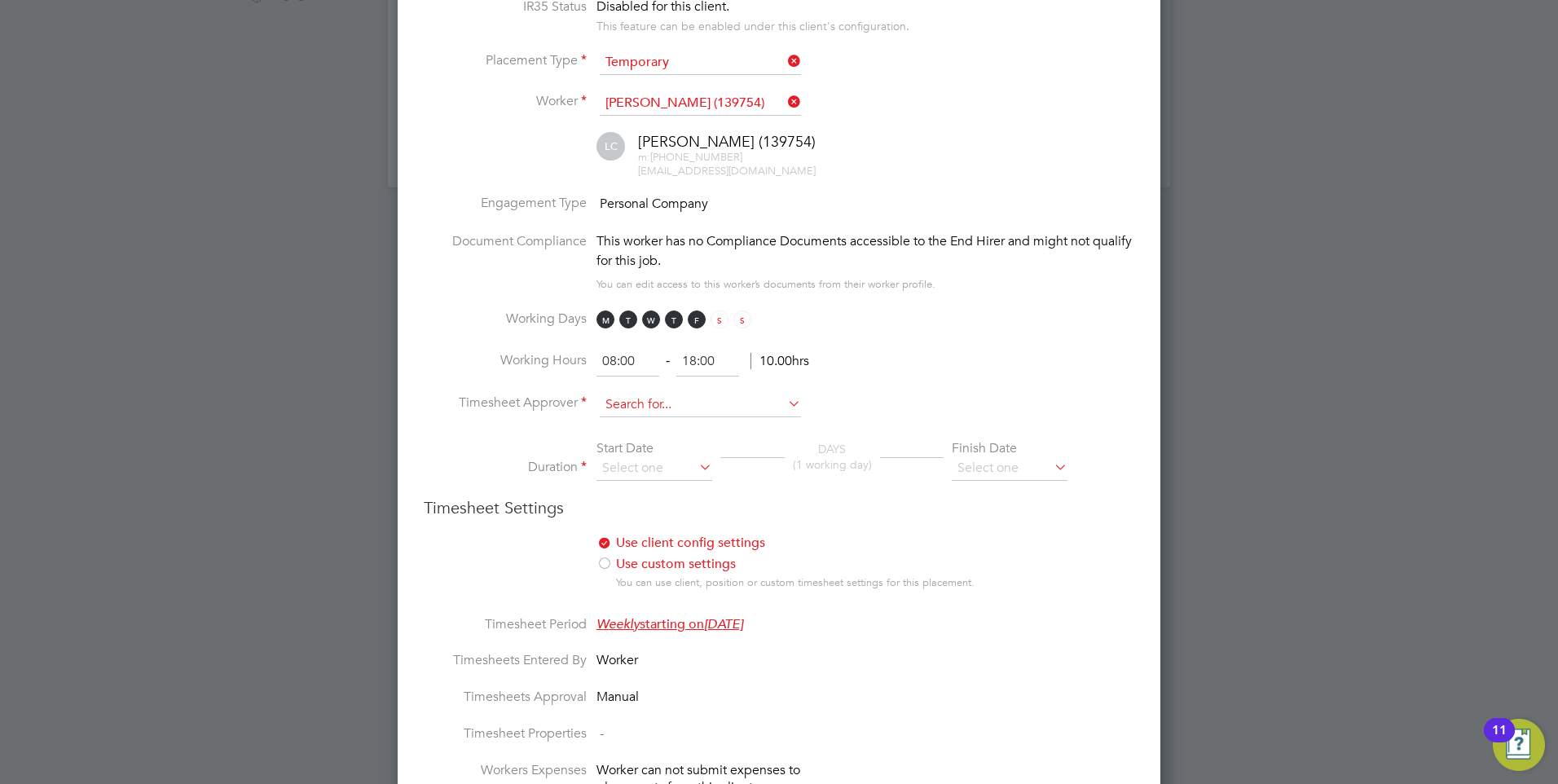
click at [637, 404] on input at bounding box center [700, 405] width 202 height 24
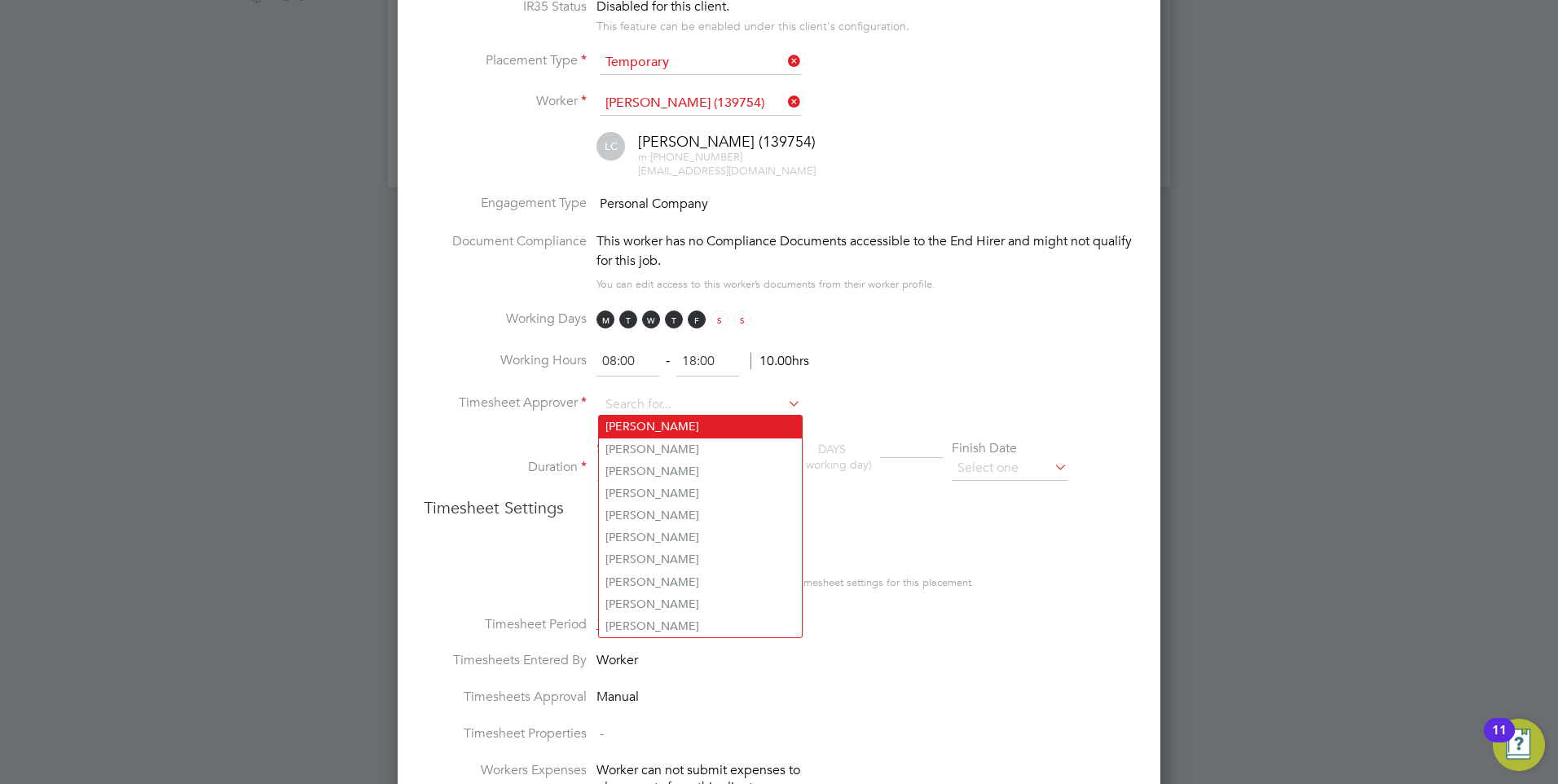
click at [642, 427] on li "[PERSON_NAME]" at bounding box center [700, 427] width 203 height 22
type input "[PERSON_NAME]"
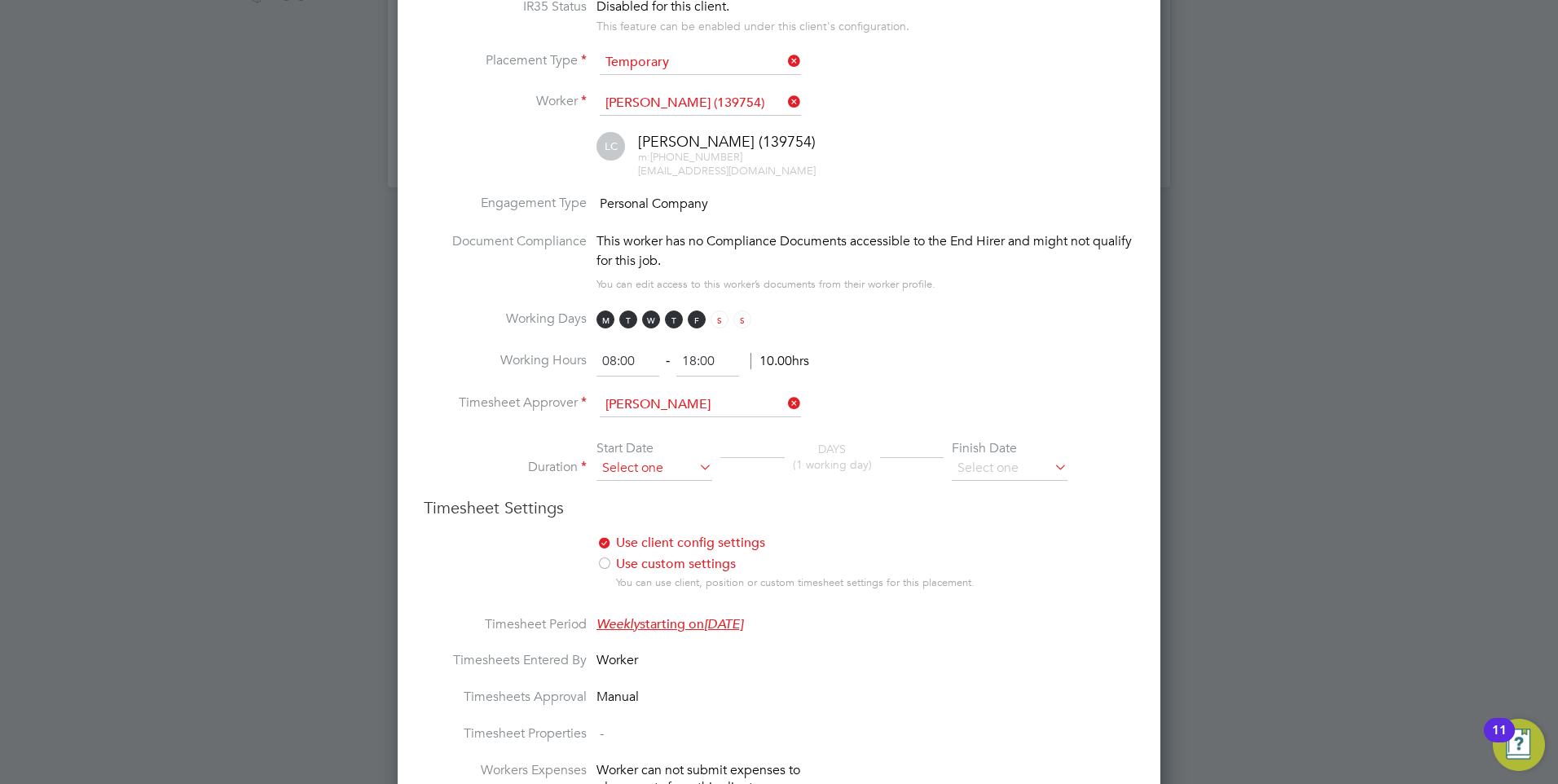
click at [635, 463] on input at bounding box center [654, 468] width 116 height 24
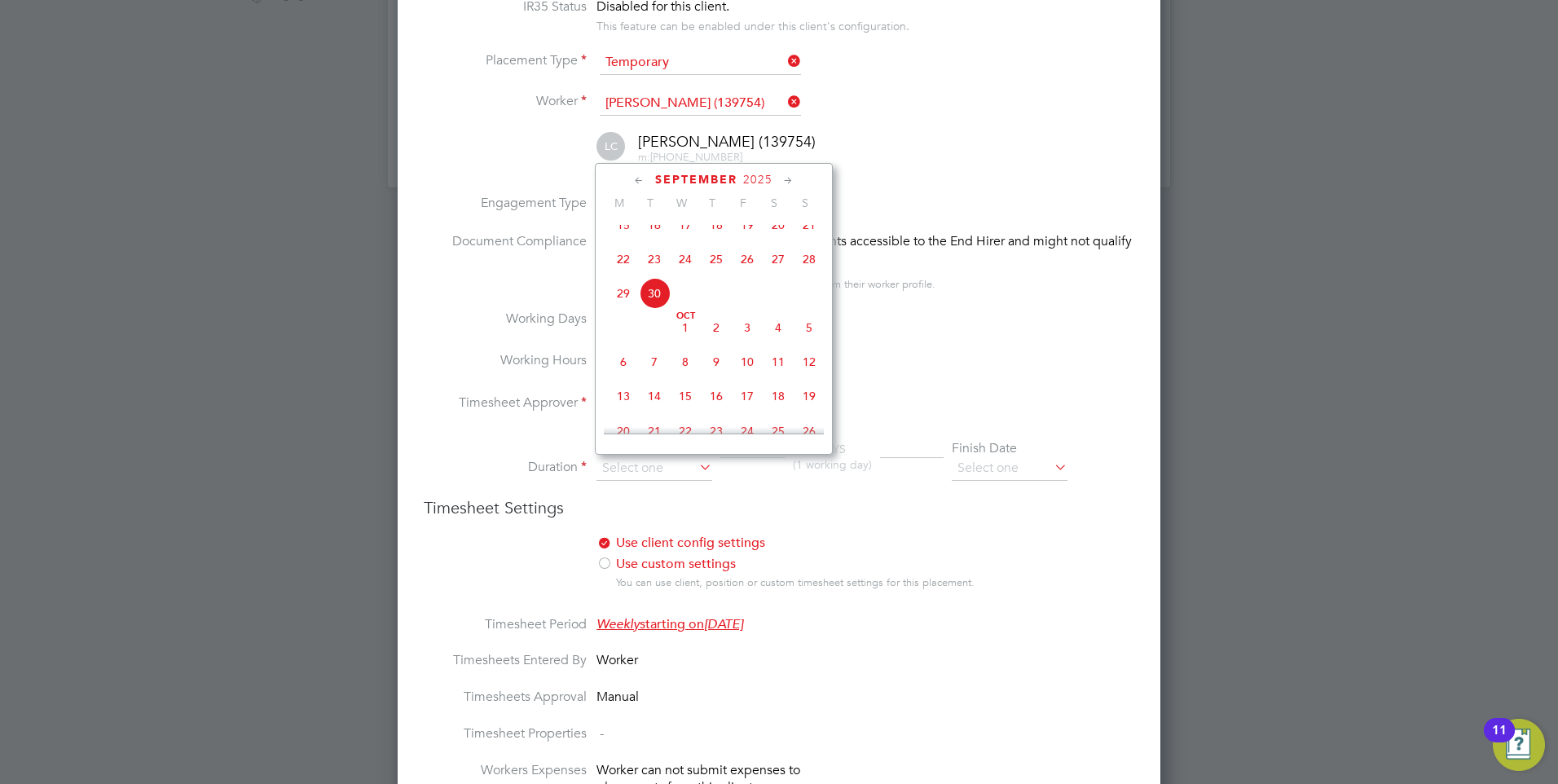
click at [618, 377] on span "6" at bounding box center [623, 362] width 31 height 31
type input "[DATE]"
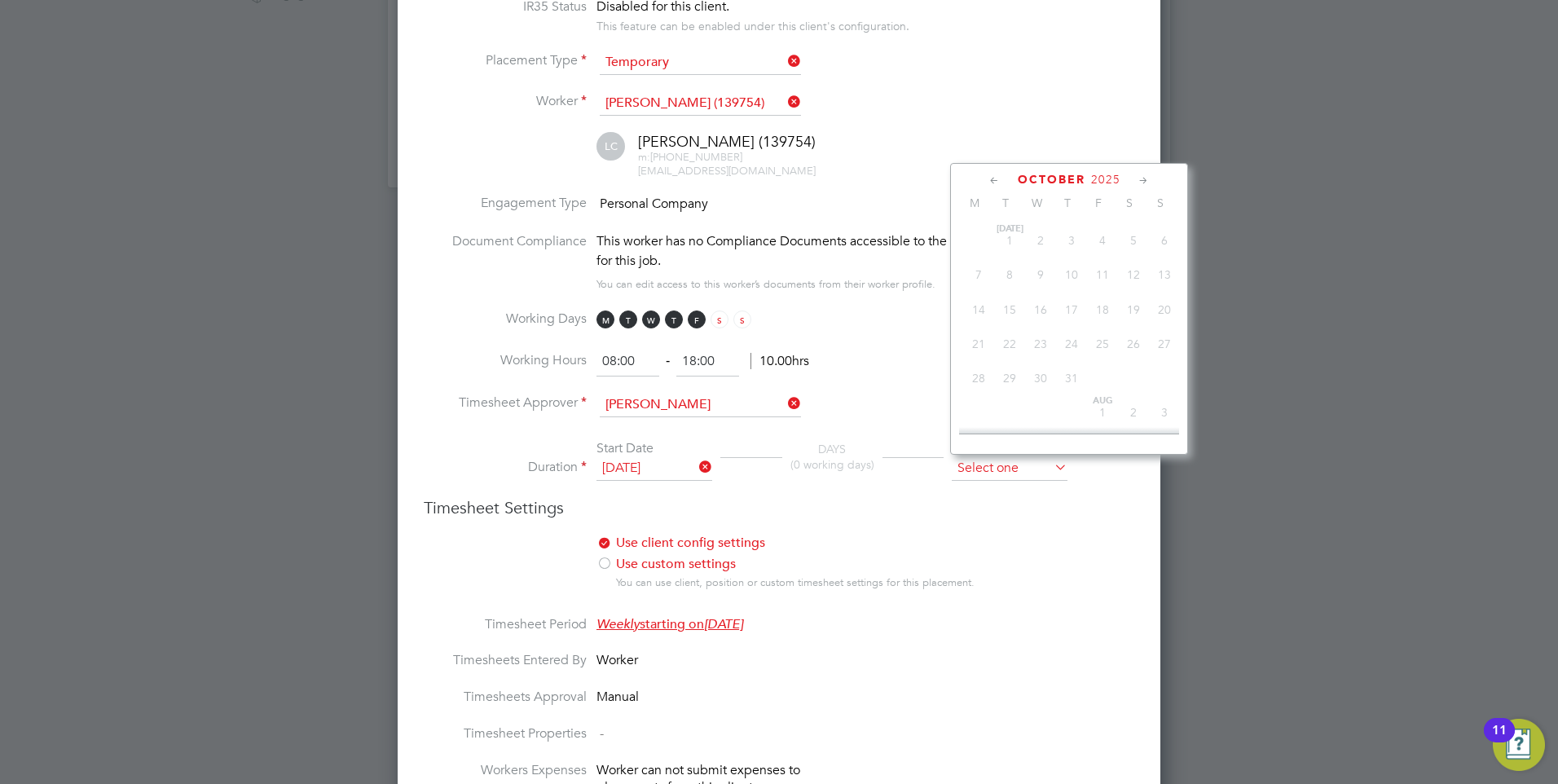
click at [1028, 466] on input at bounding box center [1010, 468] width 116 height 24
click at [1075, 373] on span "23" at bounding box center [1071, 365] width 31 height 31
type input "[DATE]"
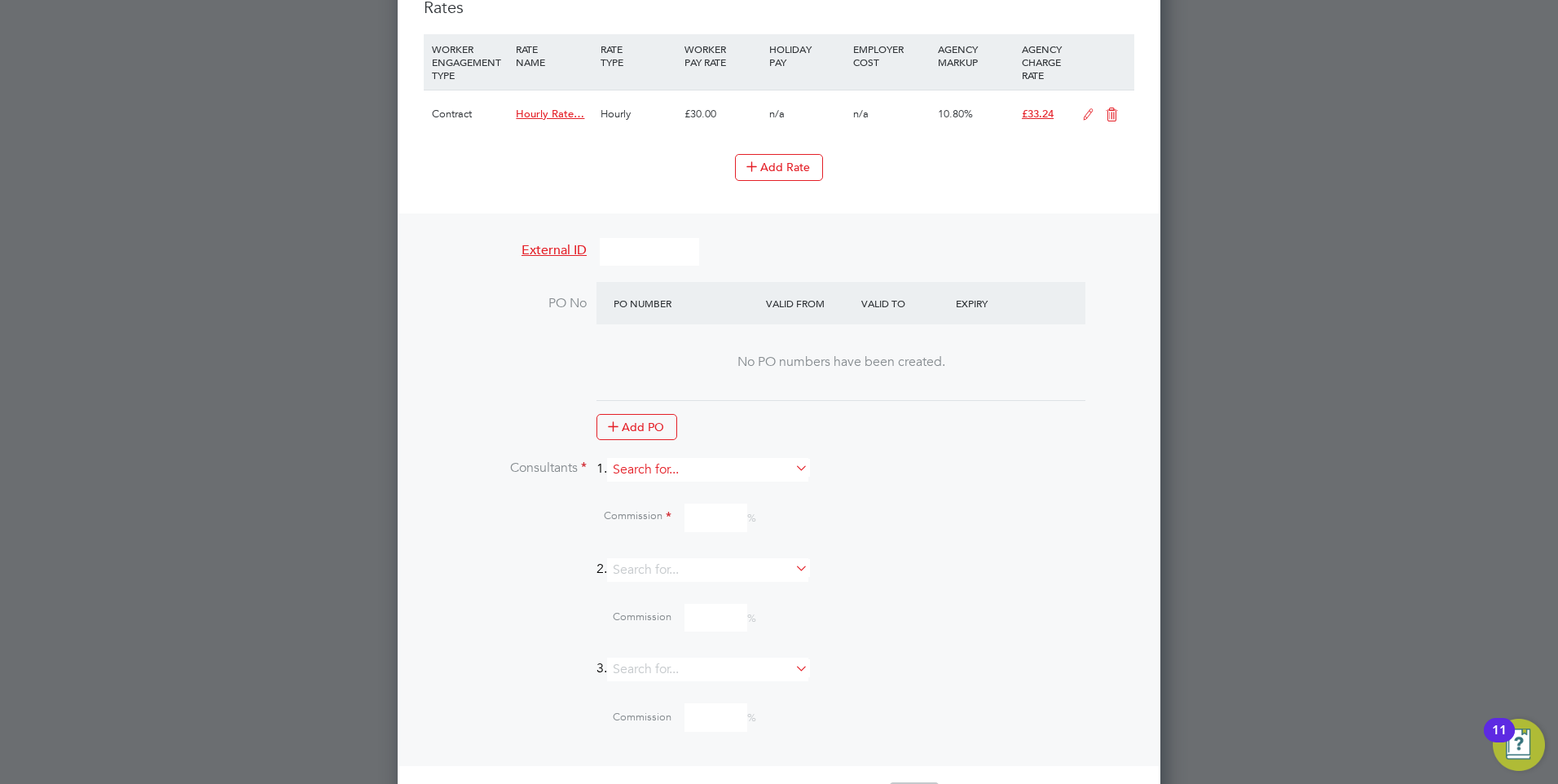
click at [650, 472] on input at bounding box center [708, 470] width 202 height 24
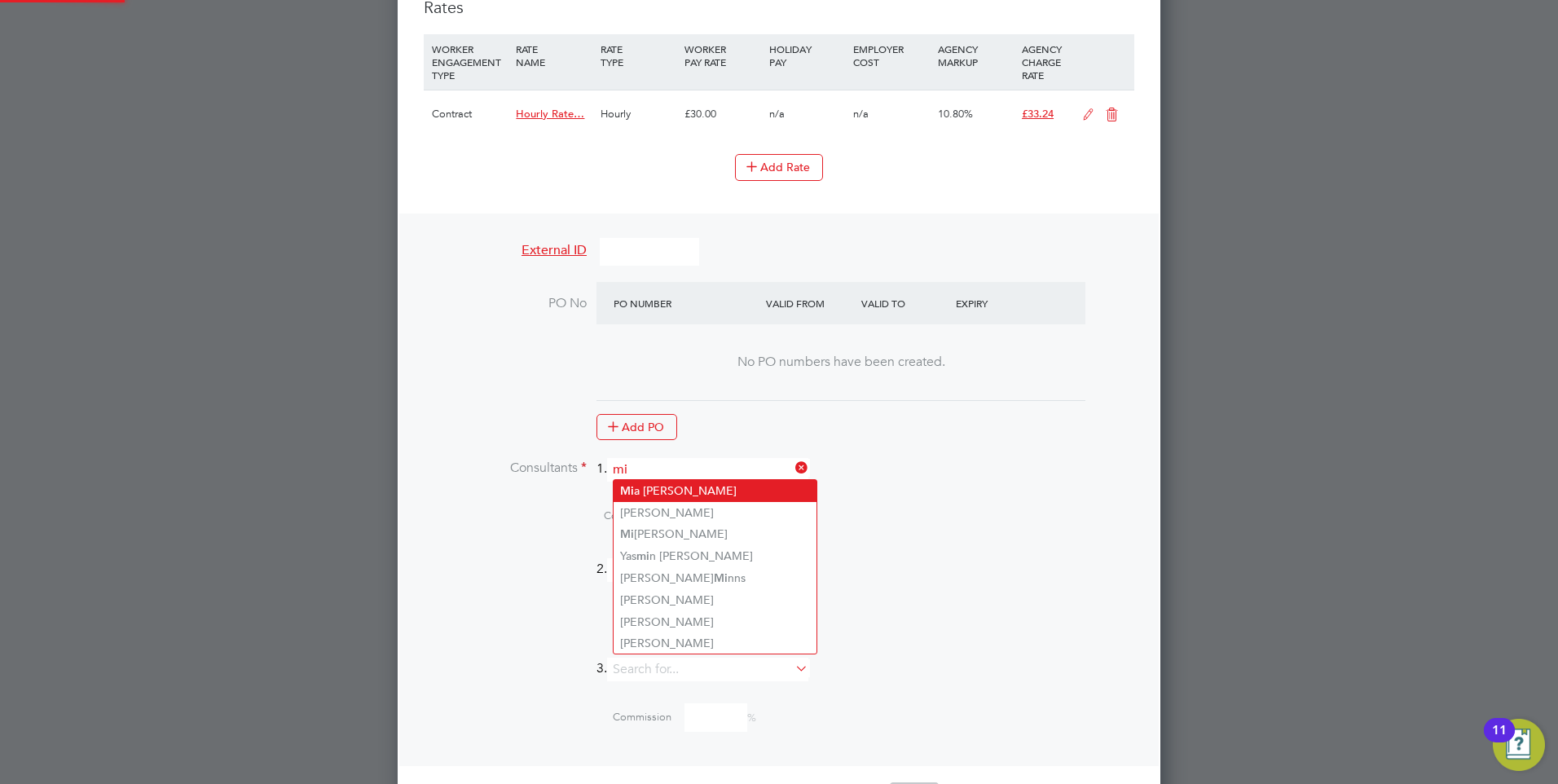
click at [647, 486] on li "Mi a [PERSON_NAME]" at bounding box center [715, 491] width 203 height 22
type input "[PERSON_NAME]"
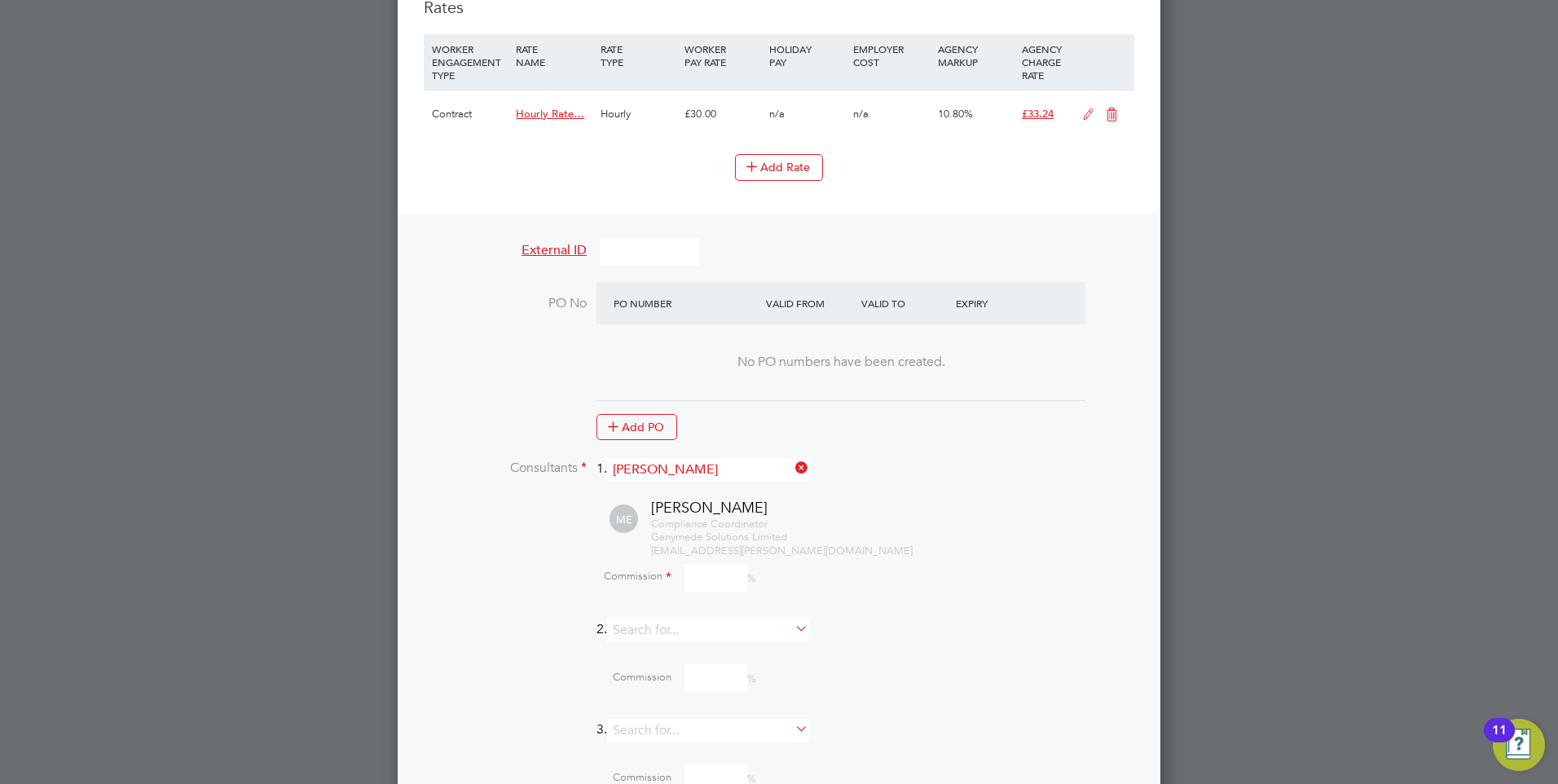
click at [707, 567] on input at bounding box center [716, 578] width 62 height 29
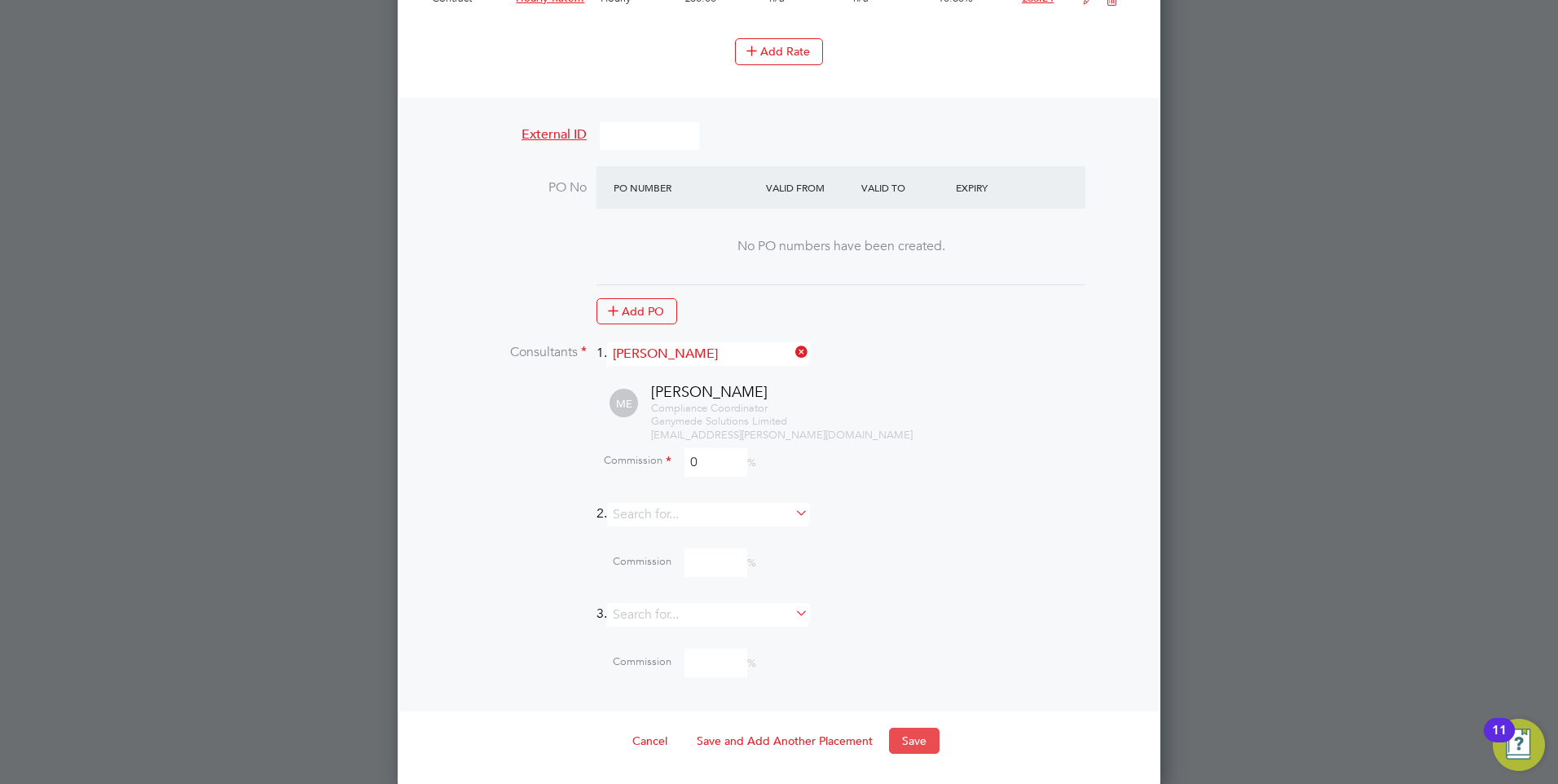
type input "0"
click at [909, 728] on button "Save" at bounding box center [914, 740] width 51 height 26
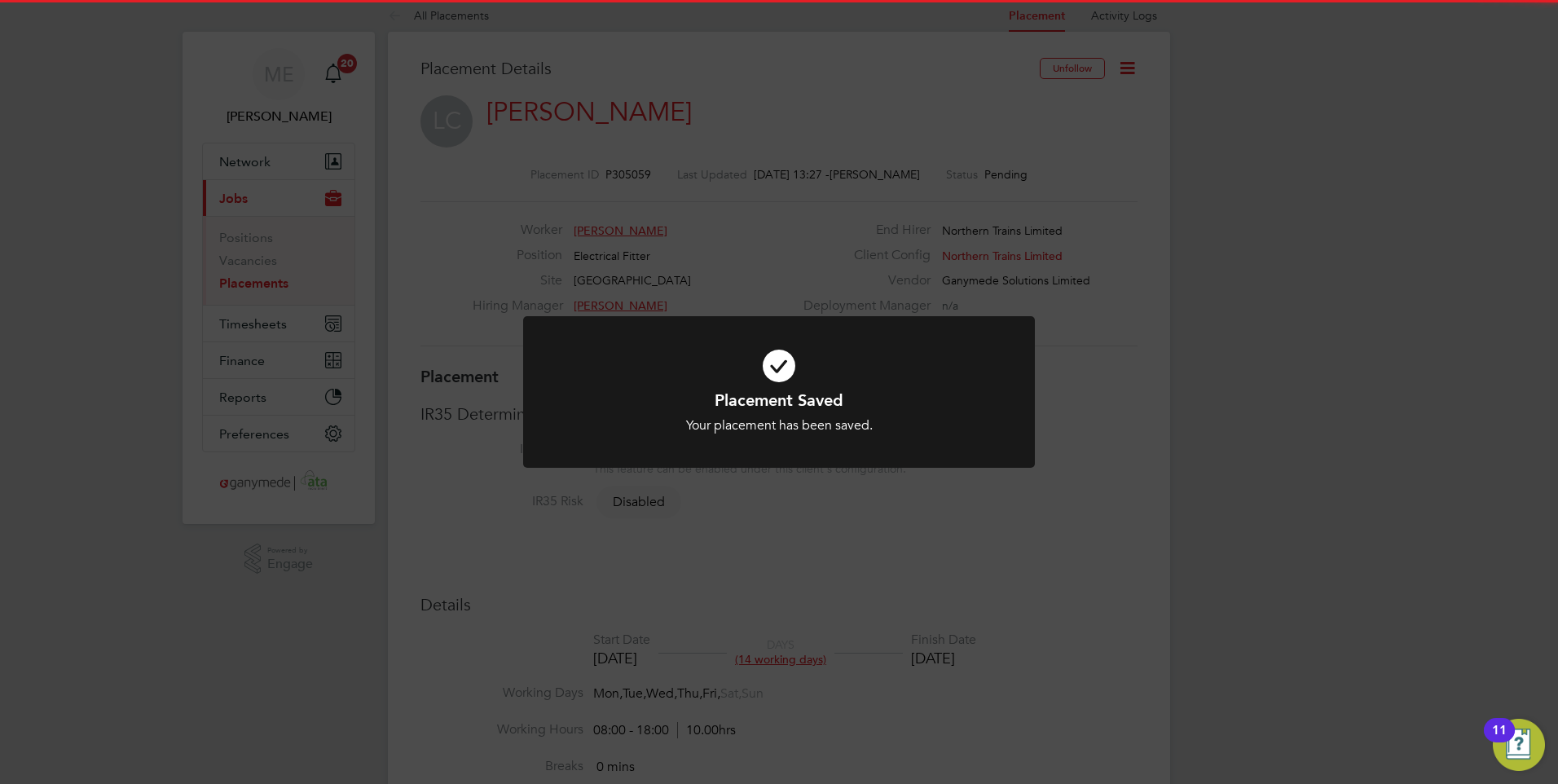
click at [635, 371] on icon at bounding box center [779, 365] width 423 height 63
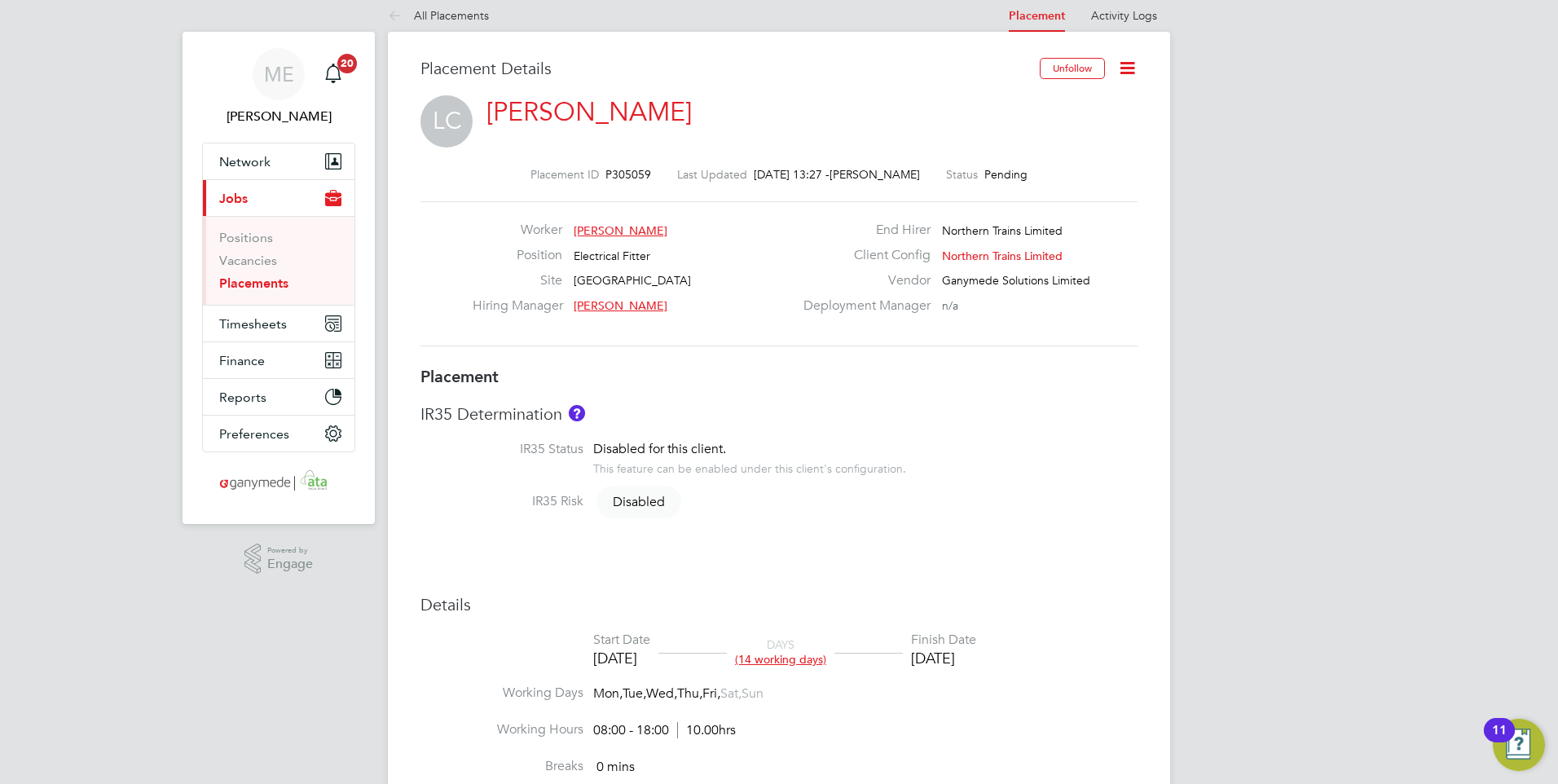
click at [508, 106] on link "[PERSON_NAME]" at bounding box center [589, 112] width 205 height 32
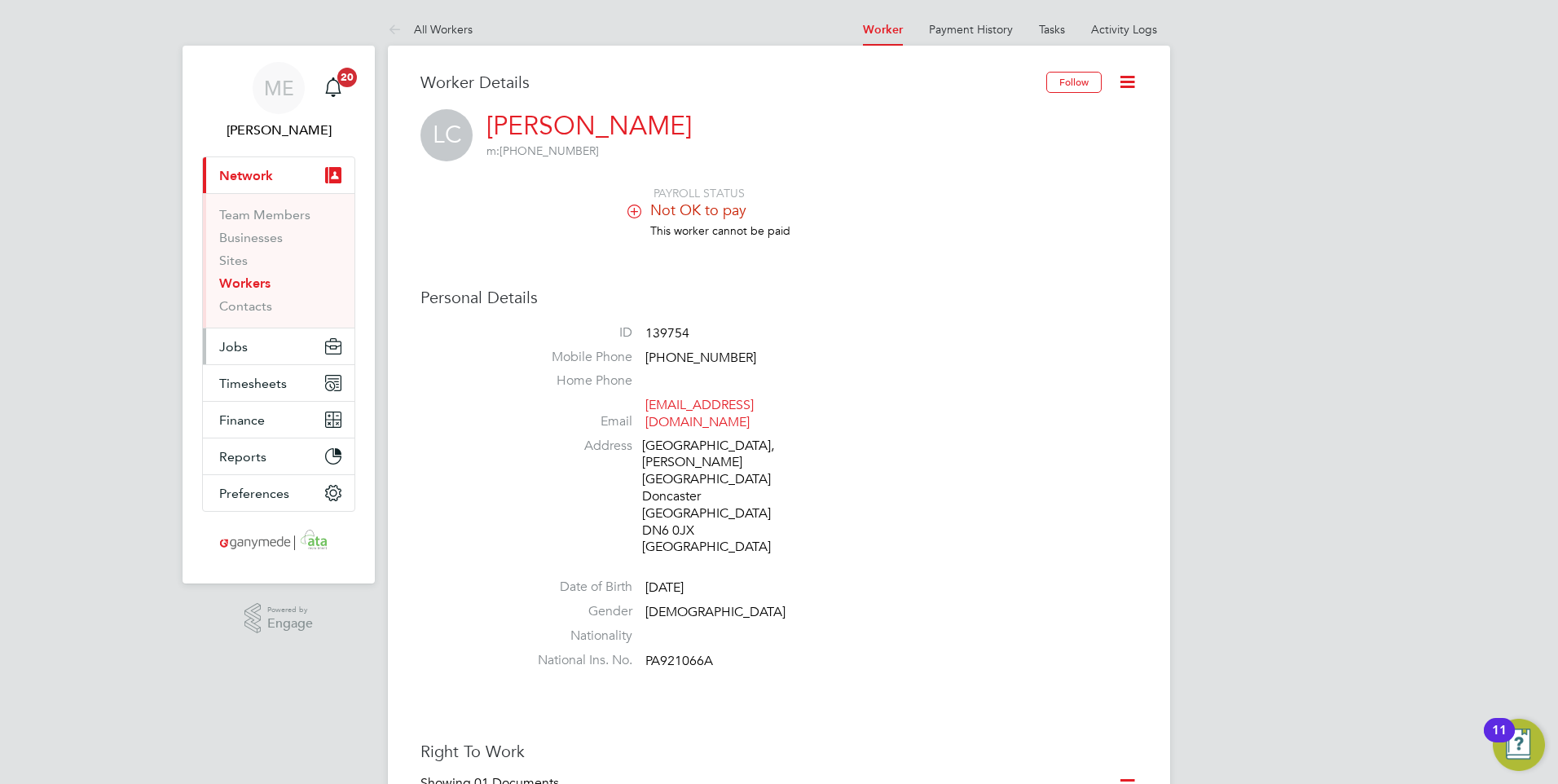
drag, startPoint x: 294, startPoint y: 341, endPoint x: 294, endPoint y: 351, distance: 10.0
click at [294, 341] on button "Jobs" at bounding box center [279, 346] width 152 height 36
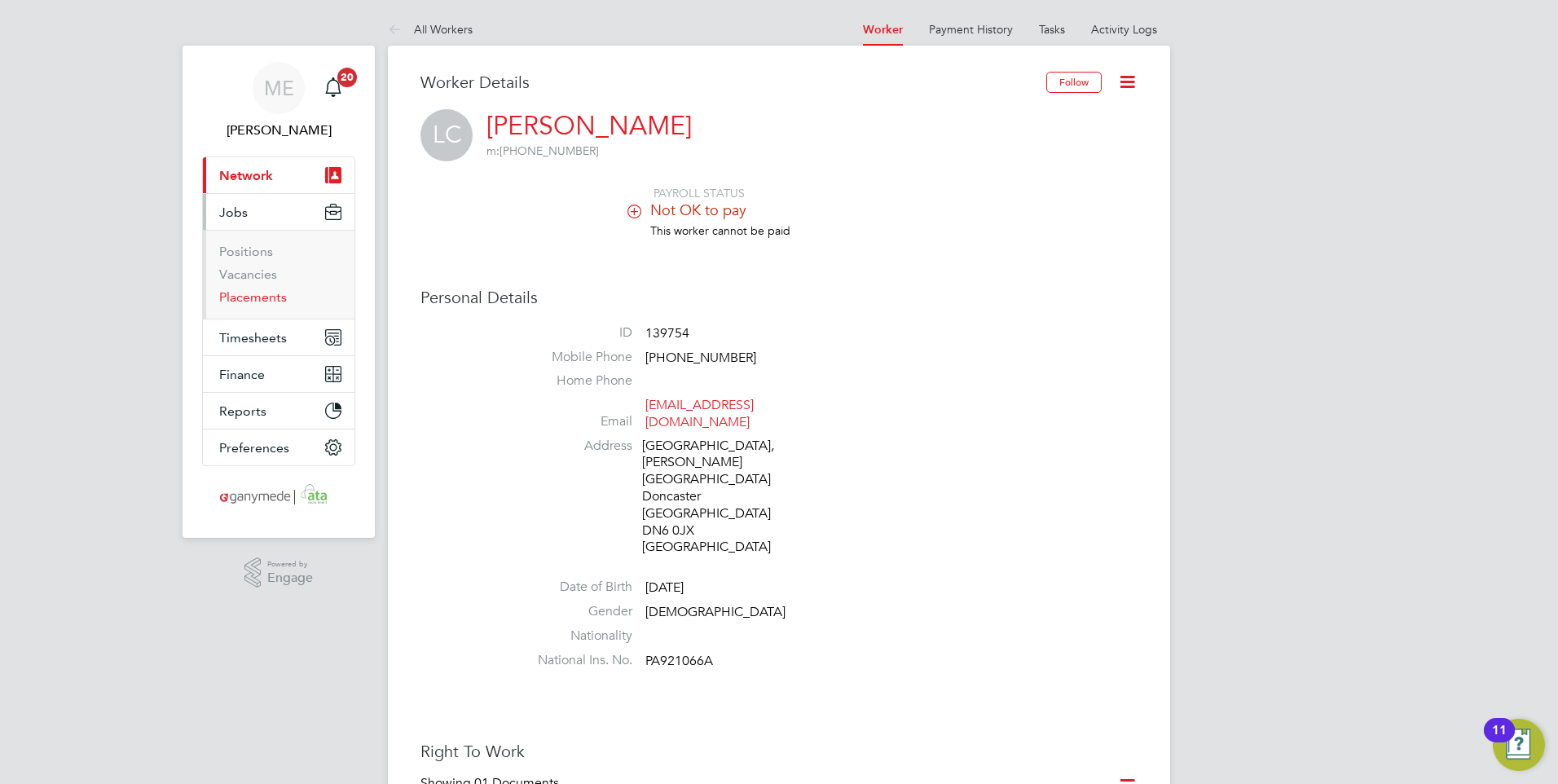
click at [250, 294] on link "Placements" at bounding box center [253, 297] width 67 height 15
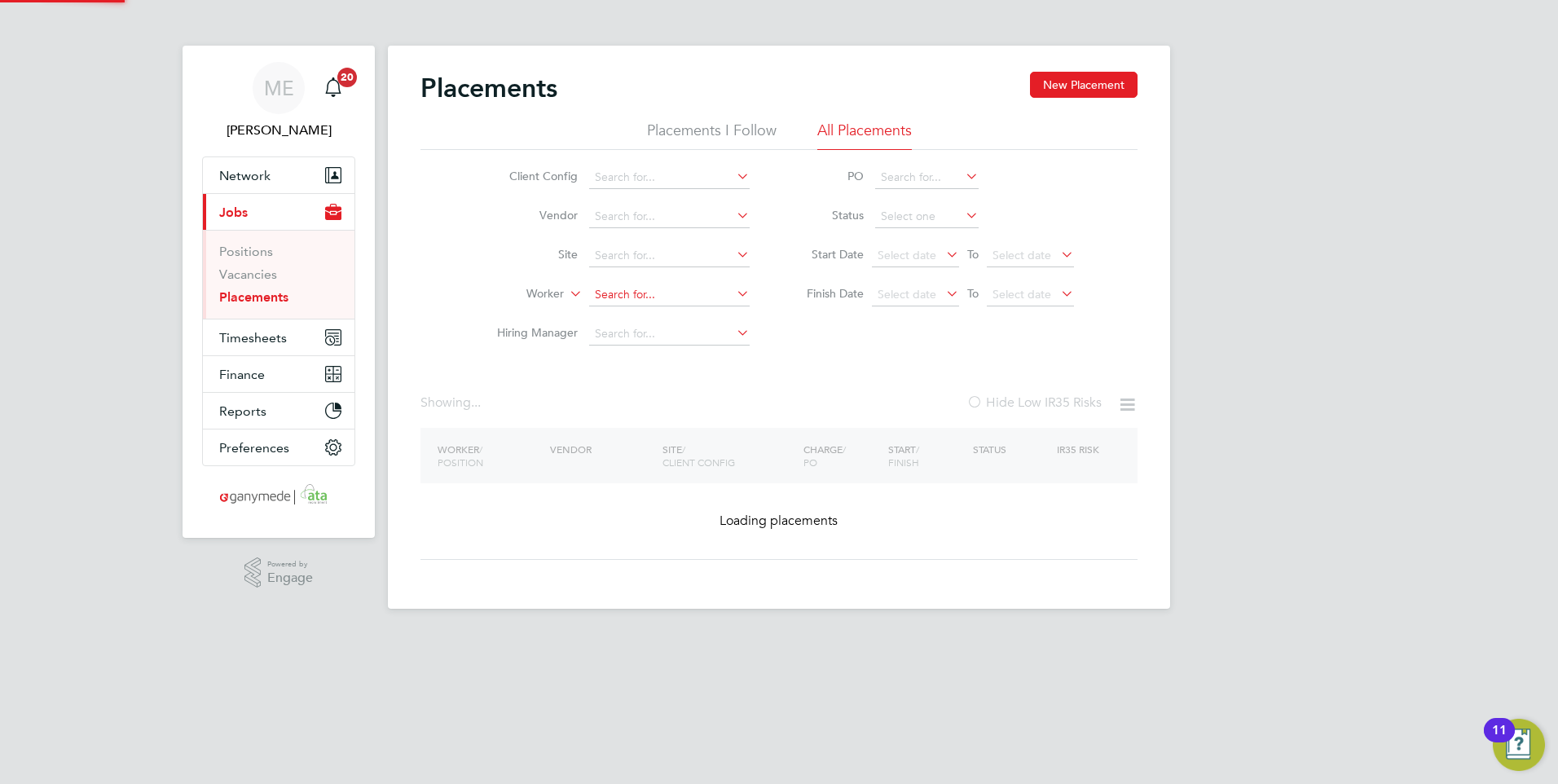
click at [617, 292] on input at bounding box center [670, 294] width 160 height 23
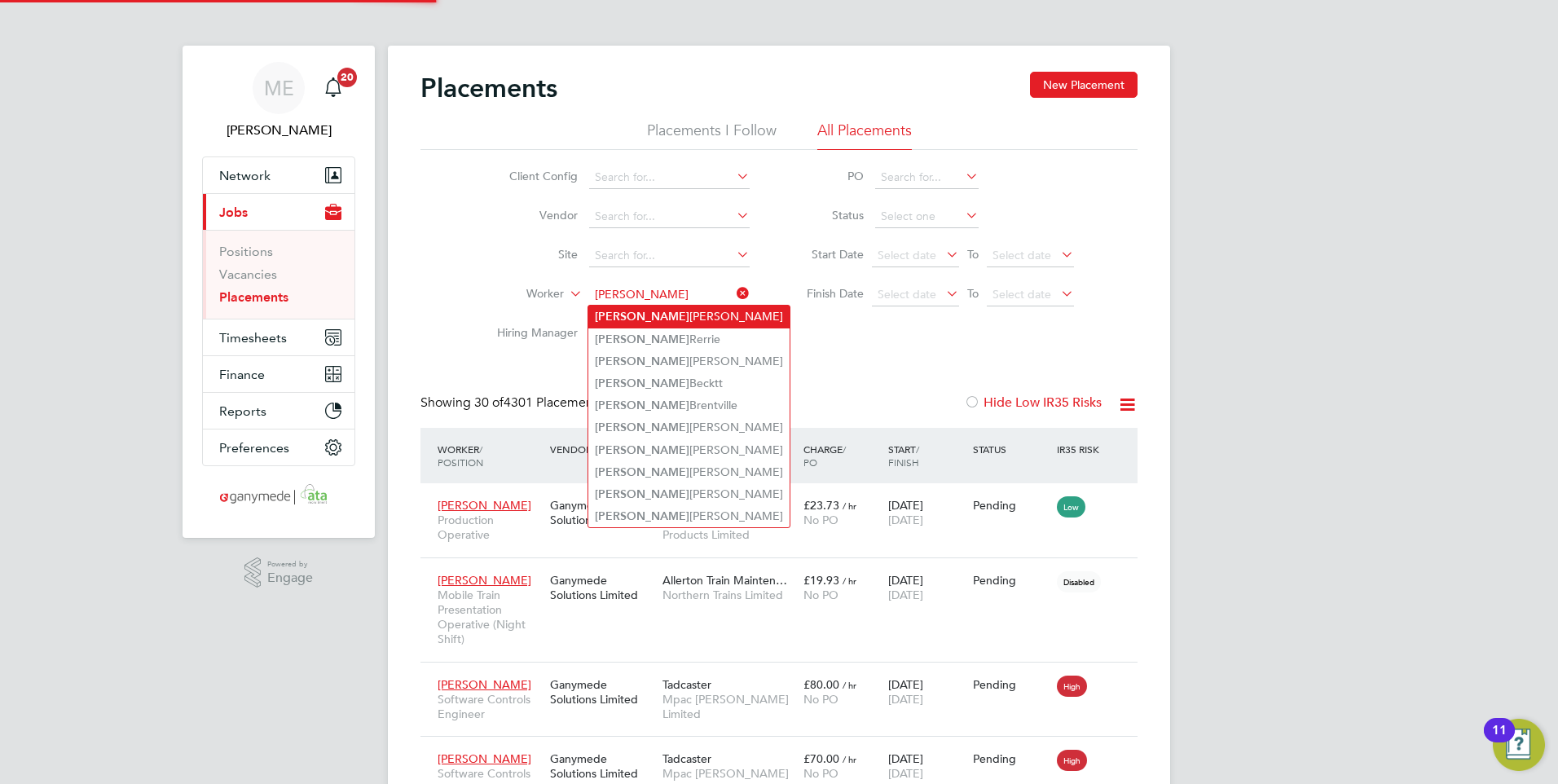
click at [615, 318] on b "[PERSON_NAME]" at bounding box center [642, 316] width 94 height 13
type input "[PERSON_NAME]"
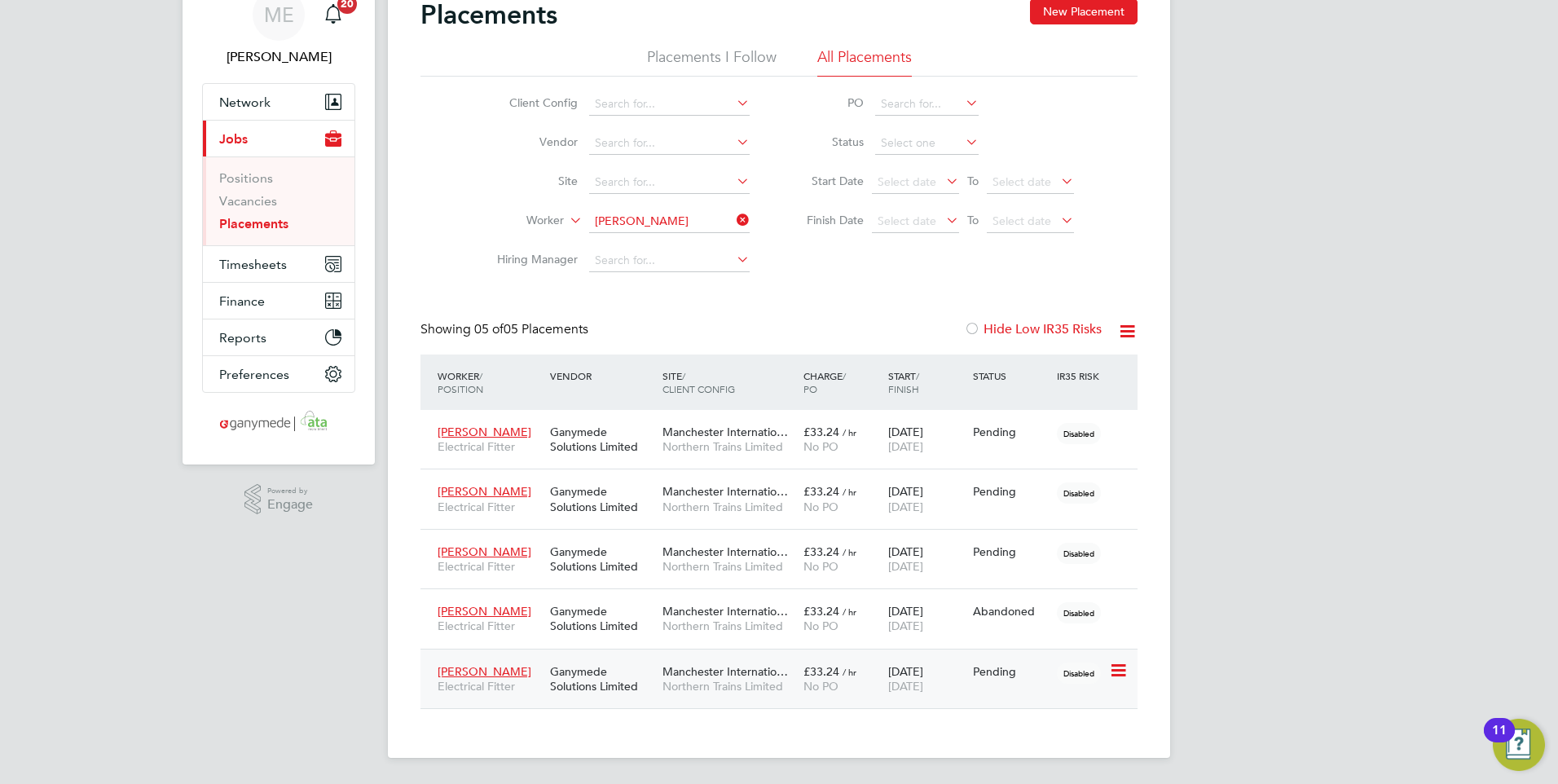
click at [470, 665] on span "[PERSON_NAME]" at bounding box center [484, 670] width 94 height 14
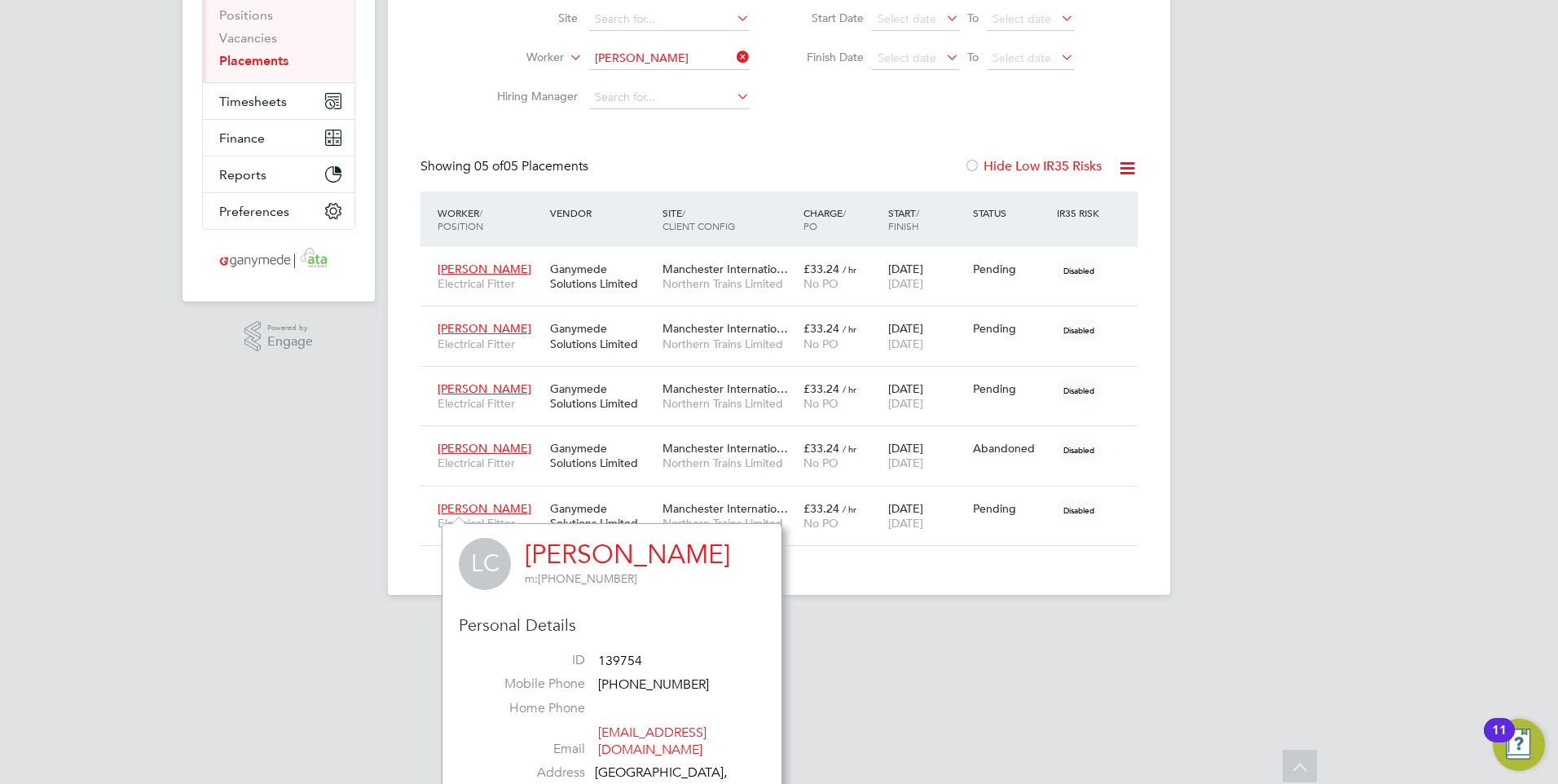
click at [418, 558] on div "Placements New Placement Placements I Follow All Placements Client Config Vendo…" at bounding box center [779, 201] width 783 height 785
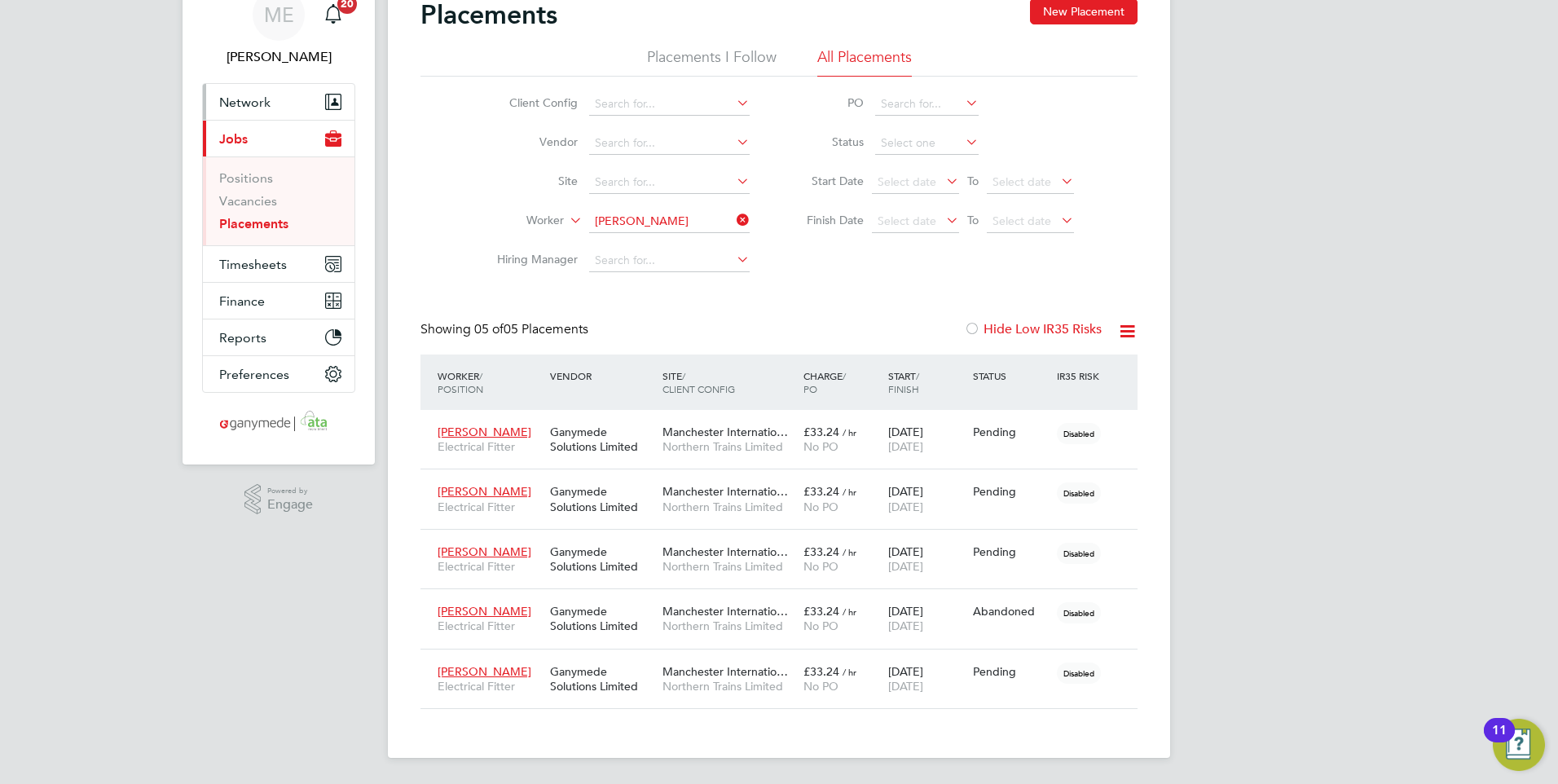
click at [250, 98] on span "Network" at bounding box center [245, 102] width 51 height 15
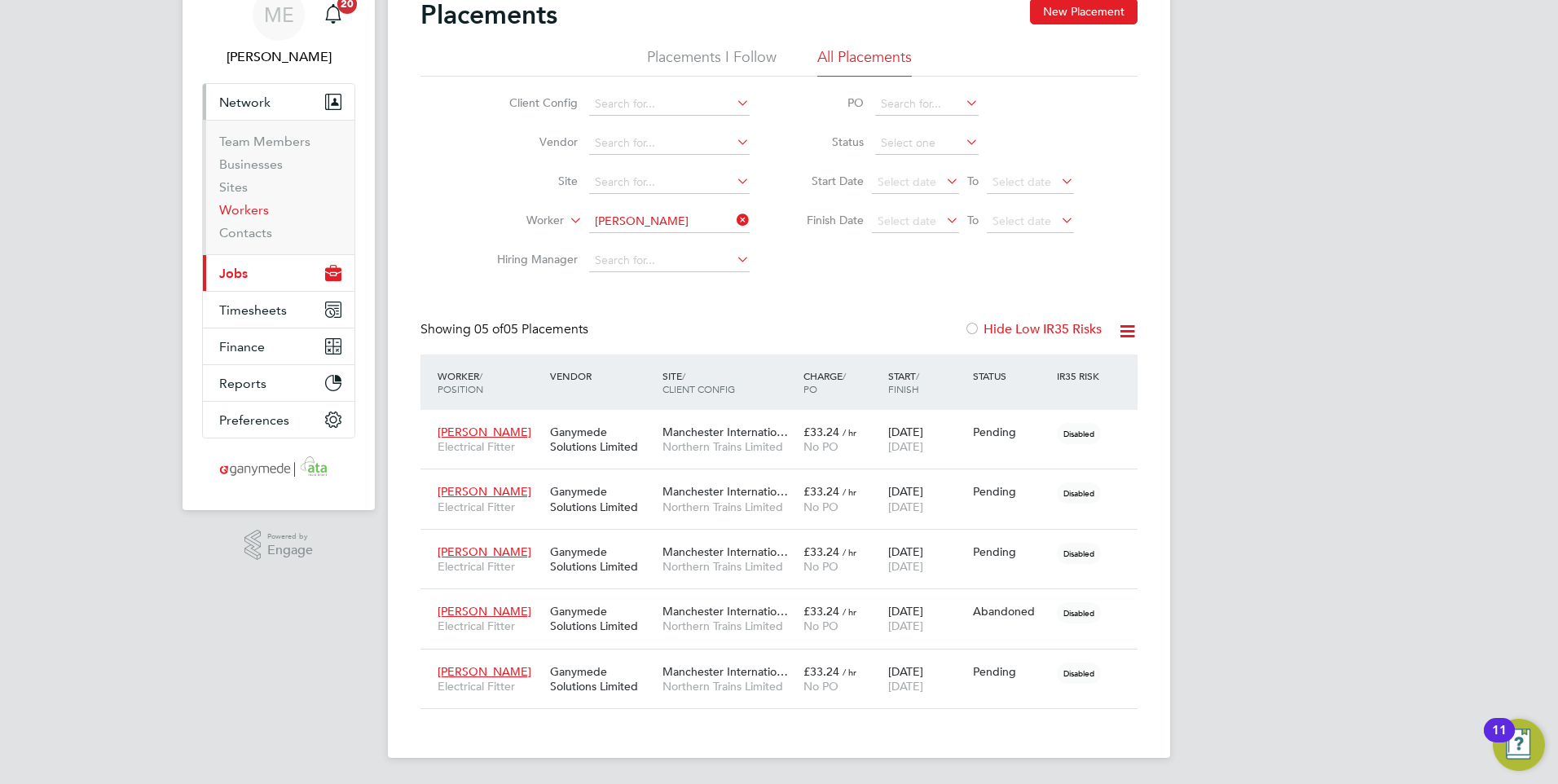
click at [245, 208] on link "Workers" at bounding box center [244, 210] width 50 height 15
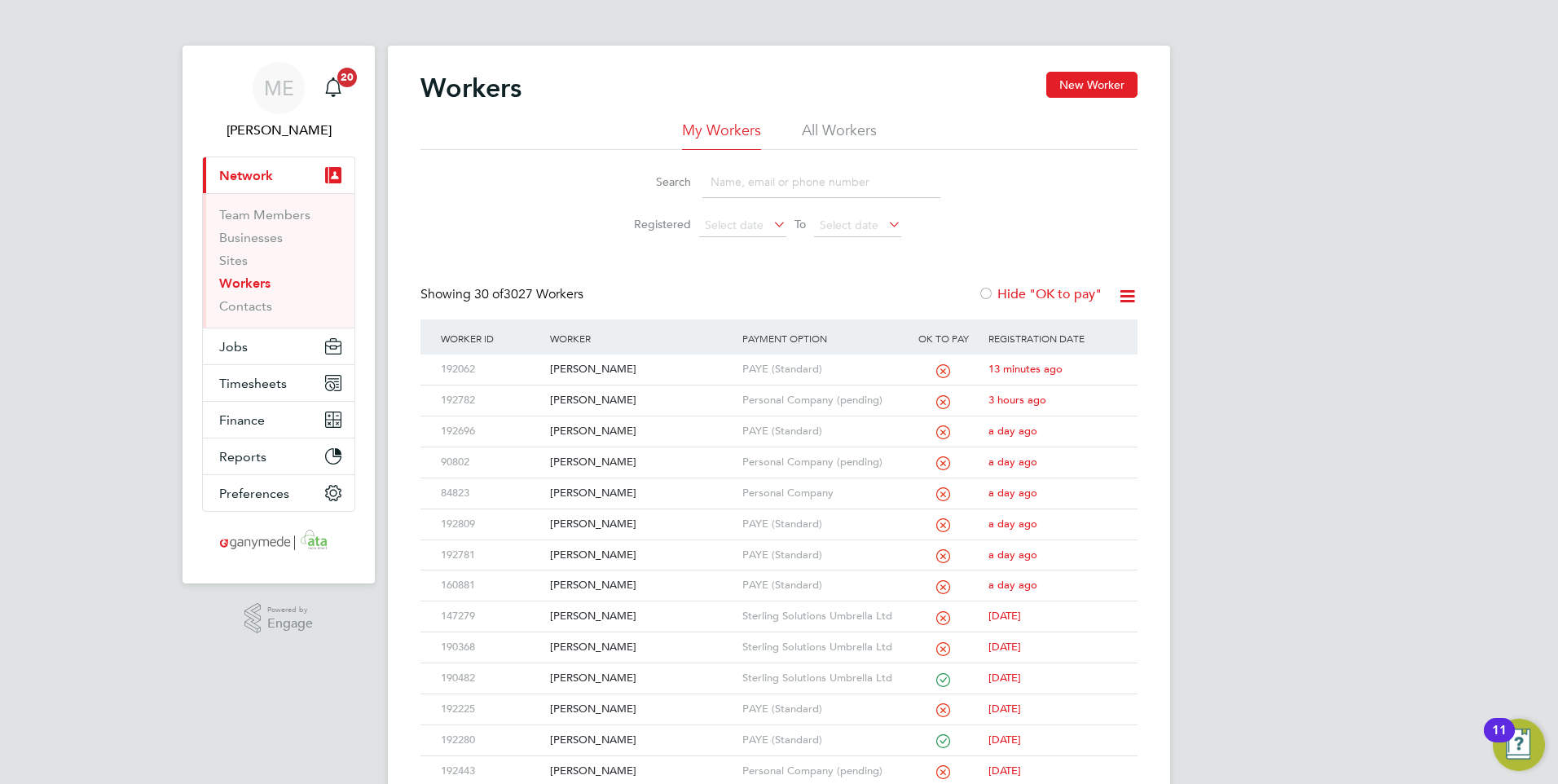
click at [752, 185] on input at bounding box center [822, 182] width 238 height 32
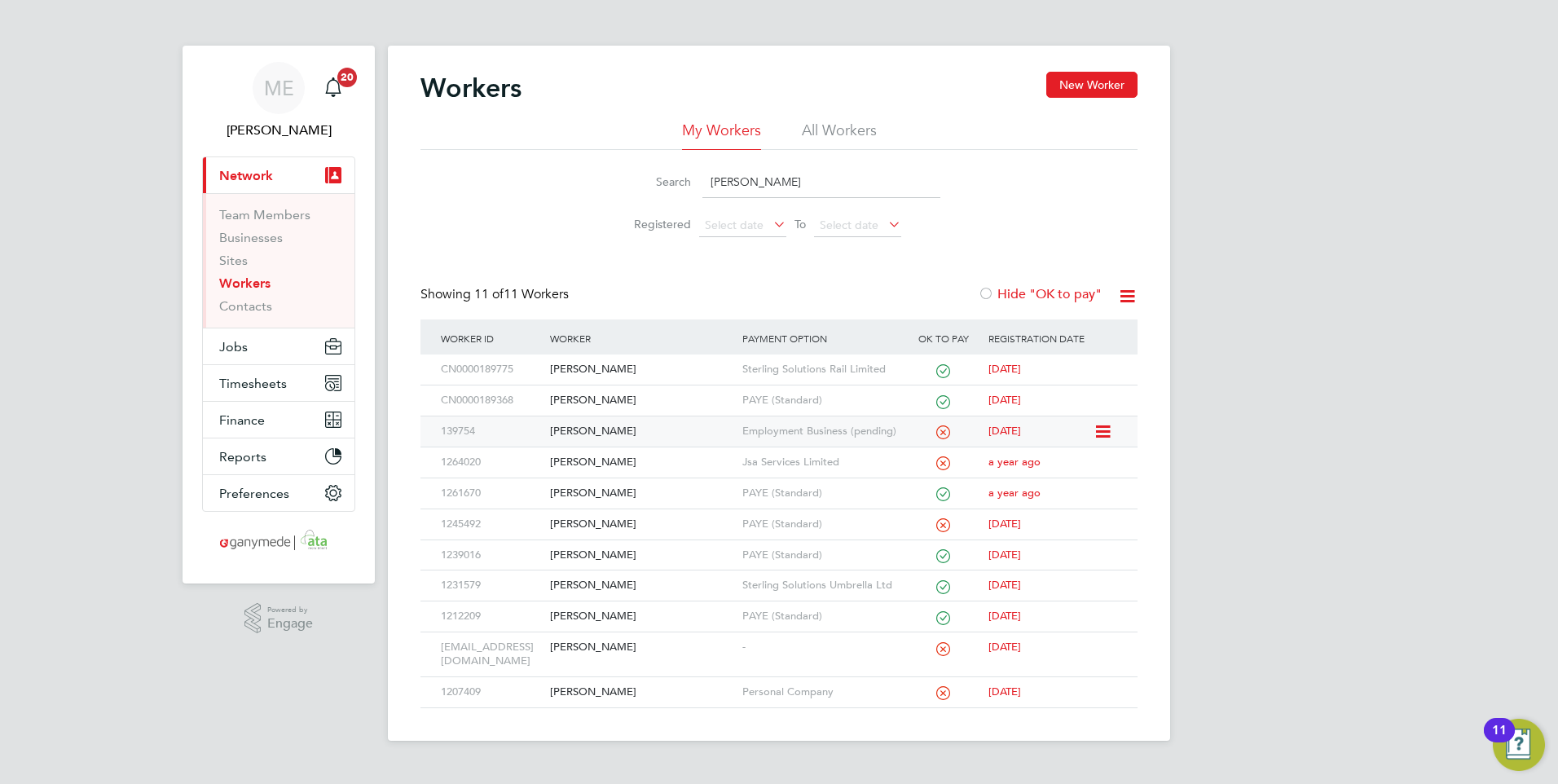
type input "liam"
click at [625, 427] on div "[PERSON_NAME]" at bounding box center [641, 432] width 191 height 30
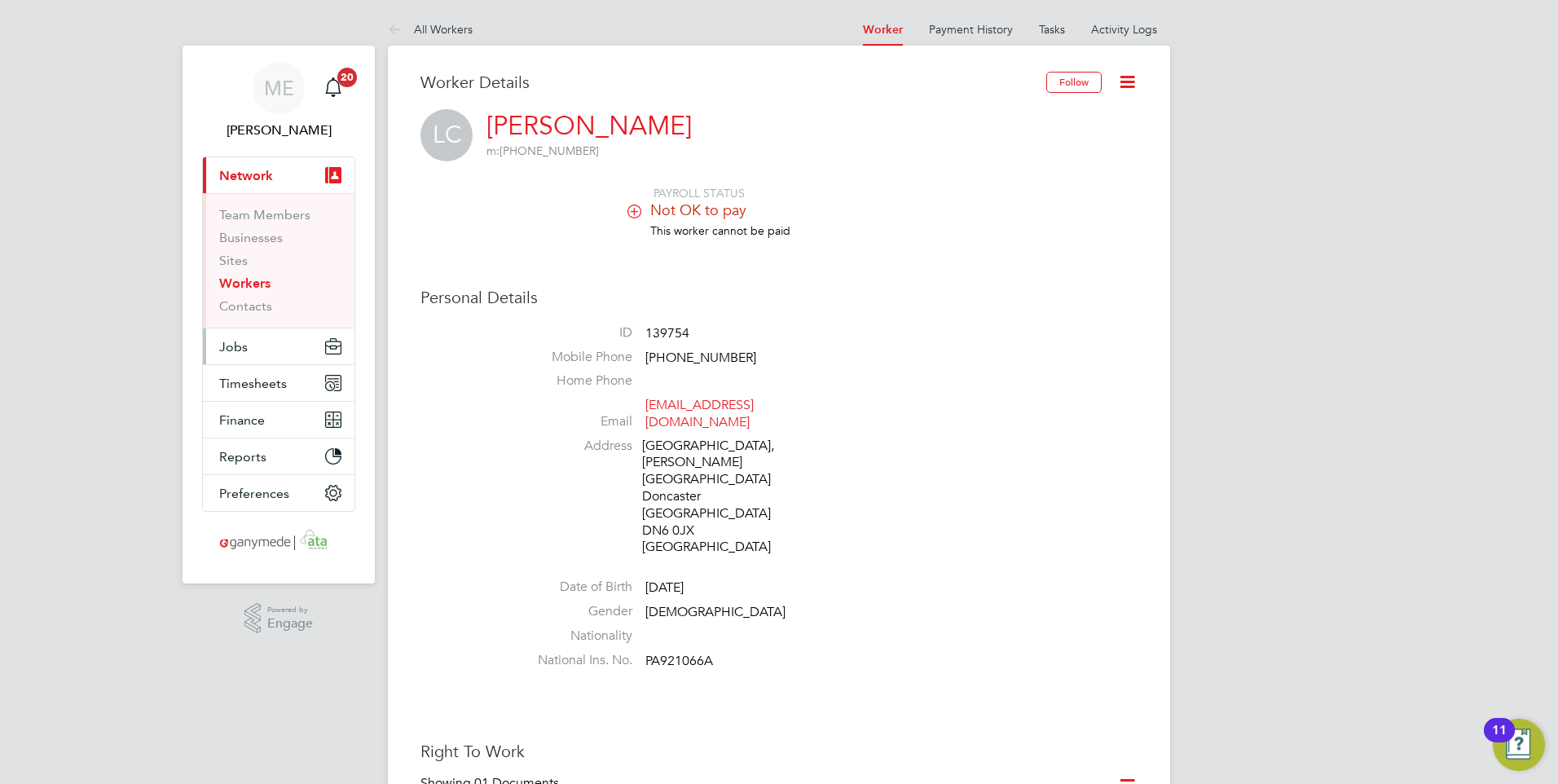
click at [251, 336] on button "Jobs" at bounding box center [279, 346] width 152 height 36
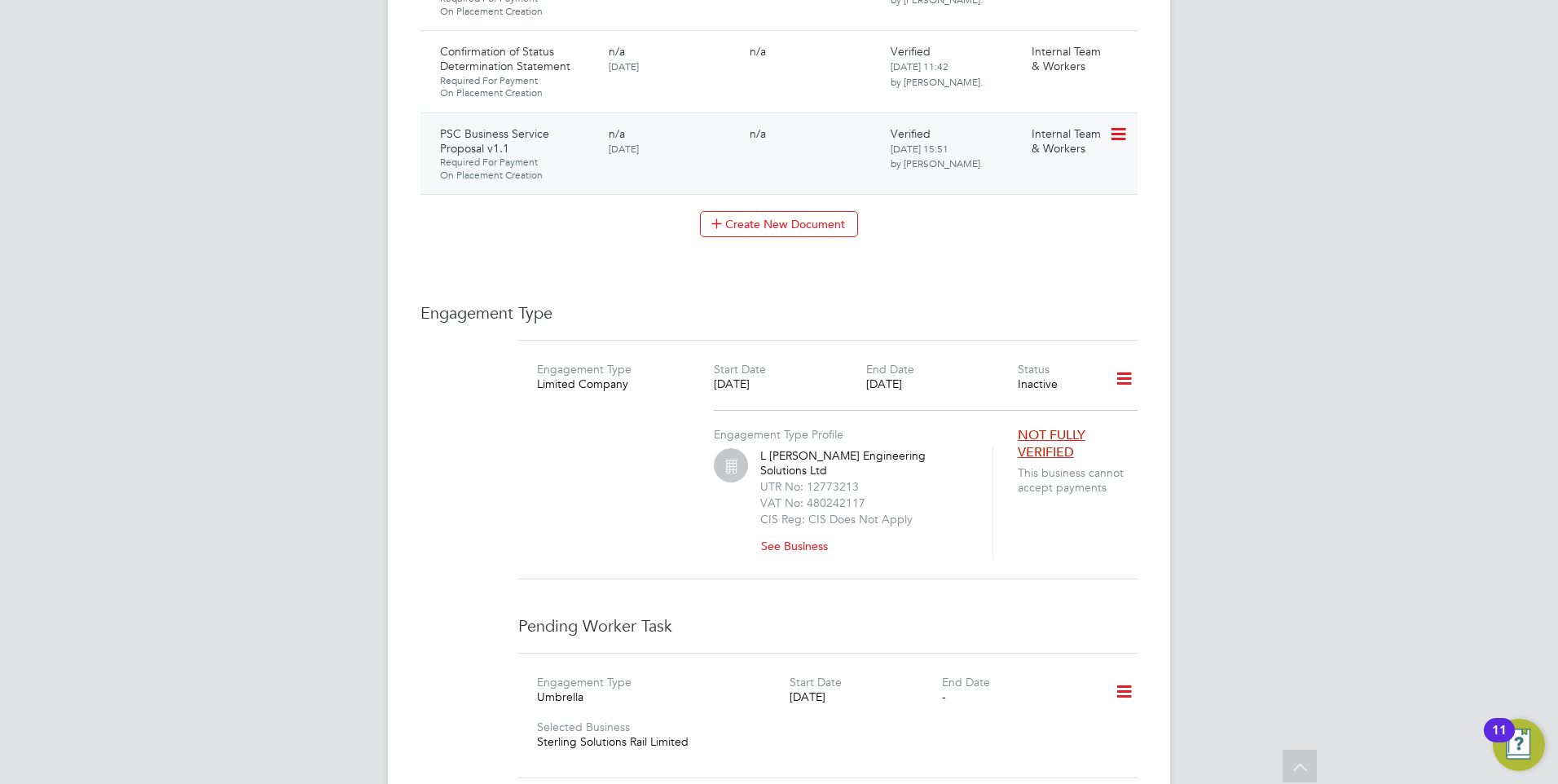
scroll to position [2037, 0]
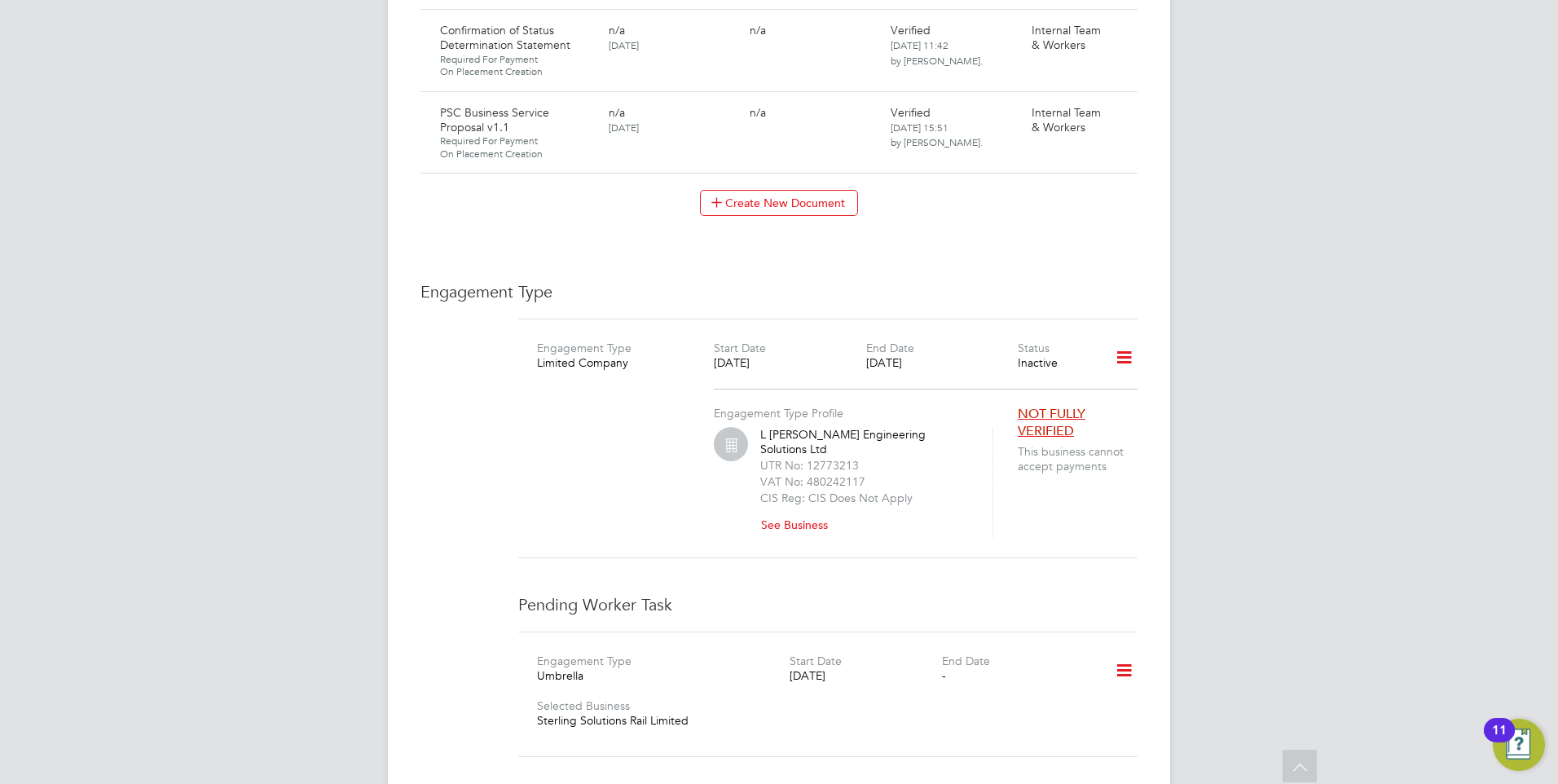
click at [784, 668] on div "Umbrella" at bounding box center [664, 674] width 253 height 14
click at [786, 668] on div "Umbrella" at bounding box center [664, 674] width 253 height 14
click at [795, 668] on div "[DATE]" at bounding box center [865, 674] width 152 height 14
click at [1113, 652] on icon at bounding box center [1124, 670] width 29 height 37
click at [1092, 643] on li "Edit" at bounding box center [1100, 650] width 62 height 23
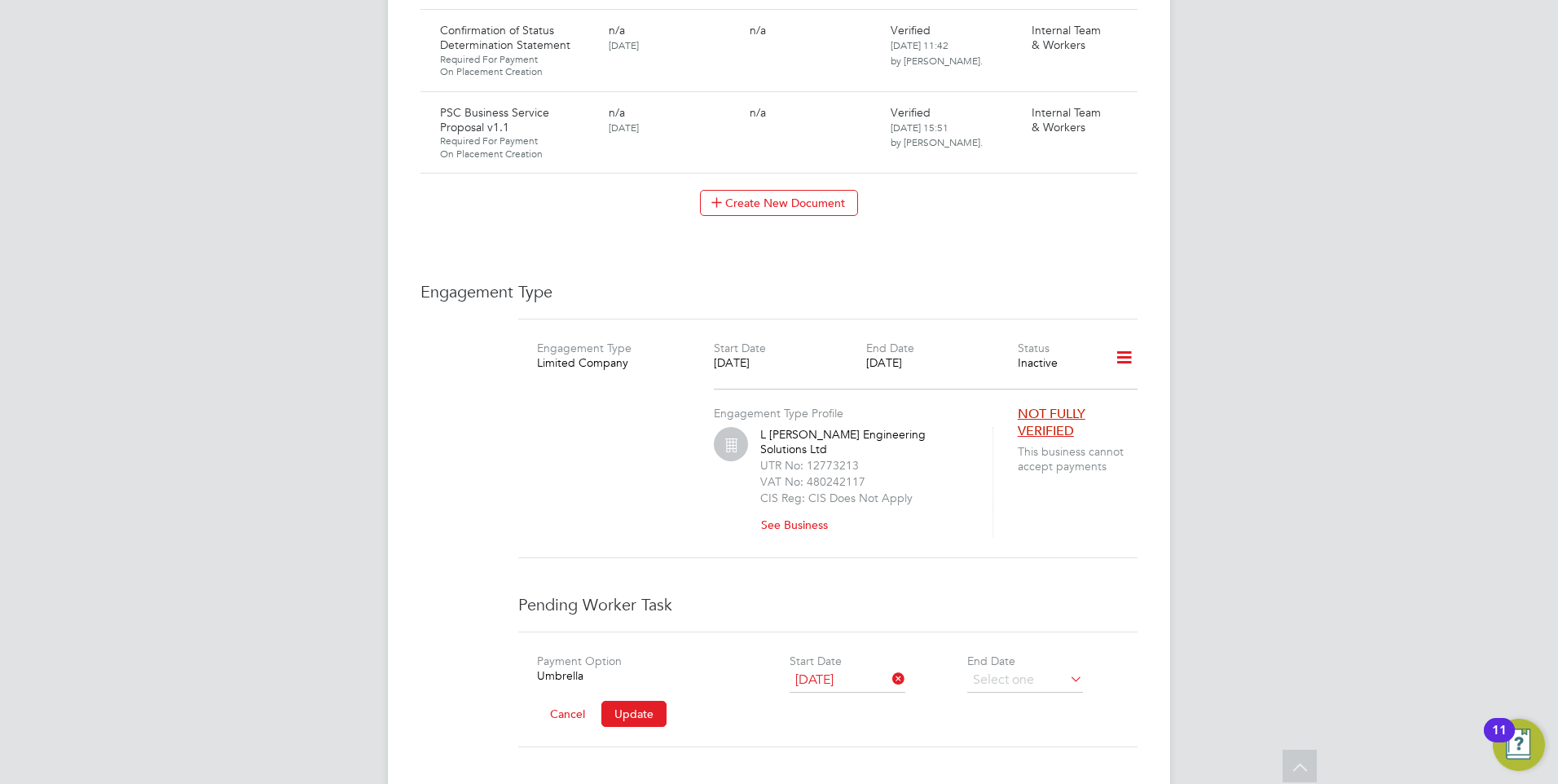
click at [559, 701] on button "Cancel" at bounding box center [568, 713] width 61 height 26
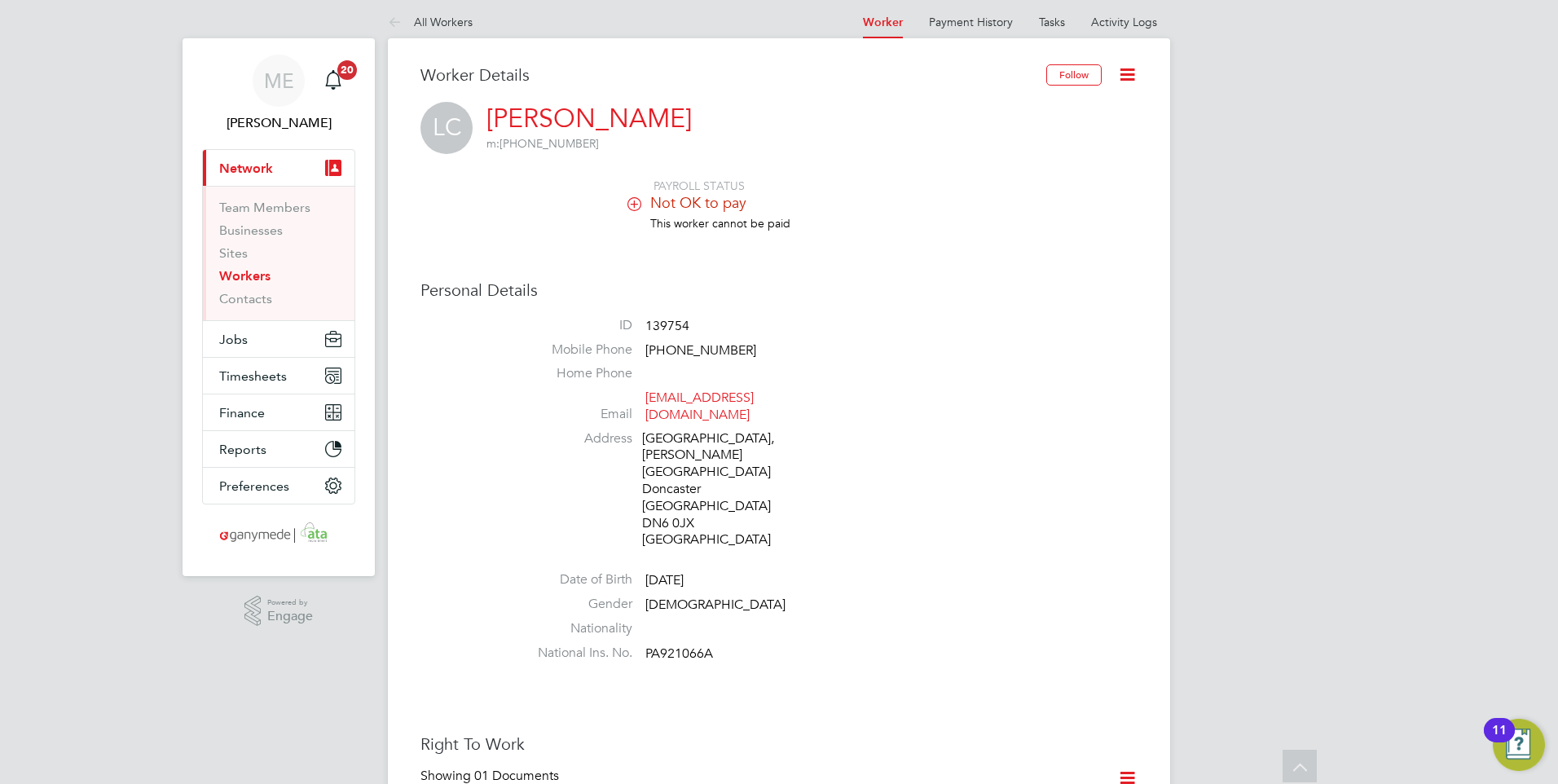
scroll to position [0, 0]
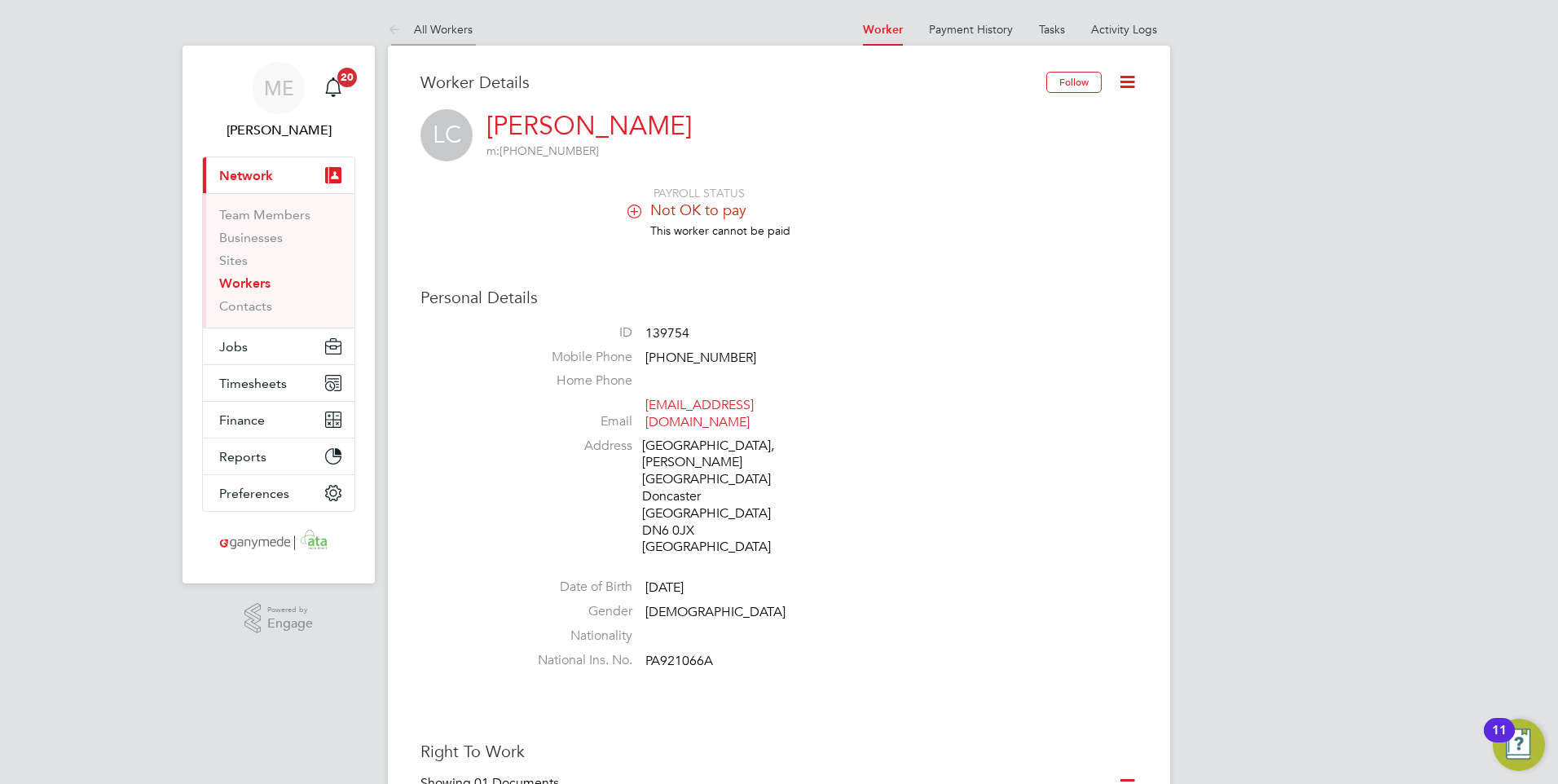
click at [392, 32] on icon at bounding box center [398, 30] width 20 height 20
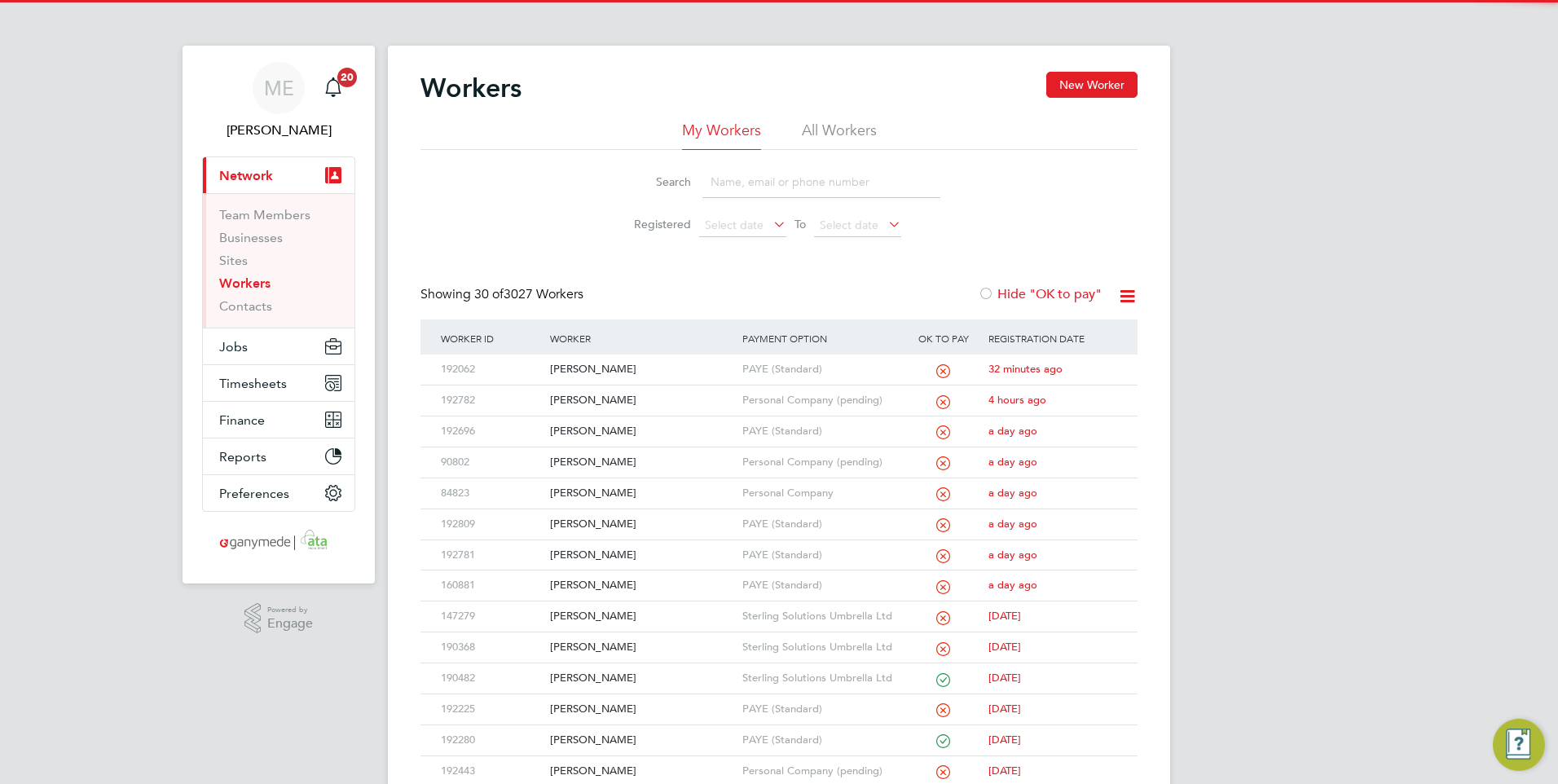
click at [760, 195] on input at bounding box center [822, 182] width 238 height 32
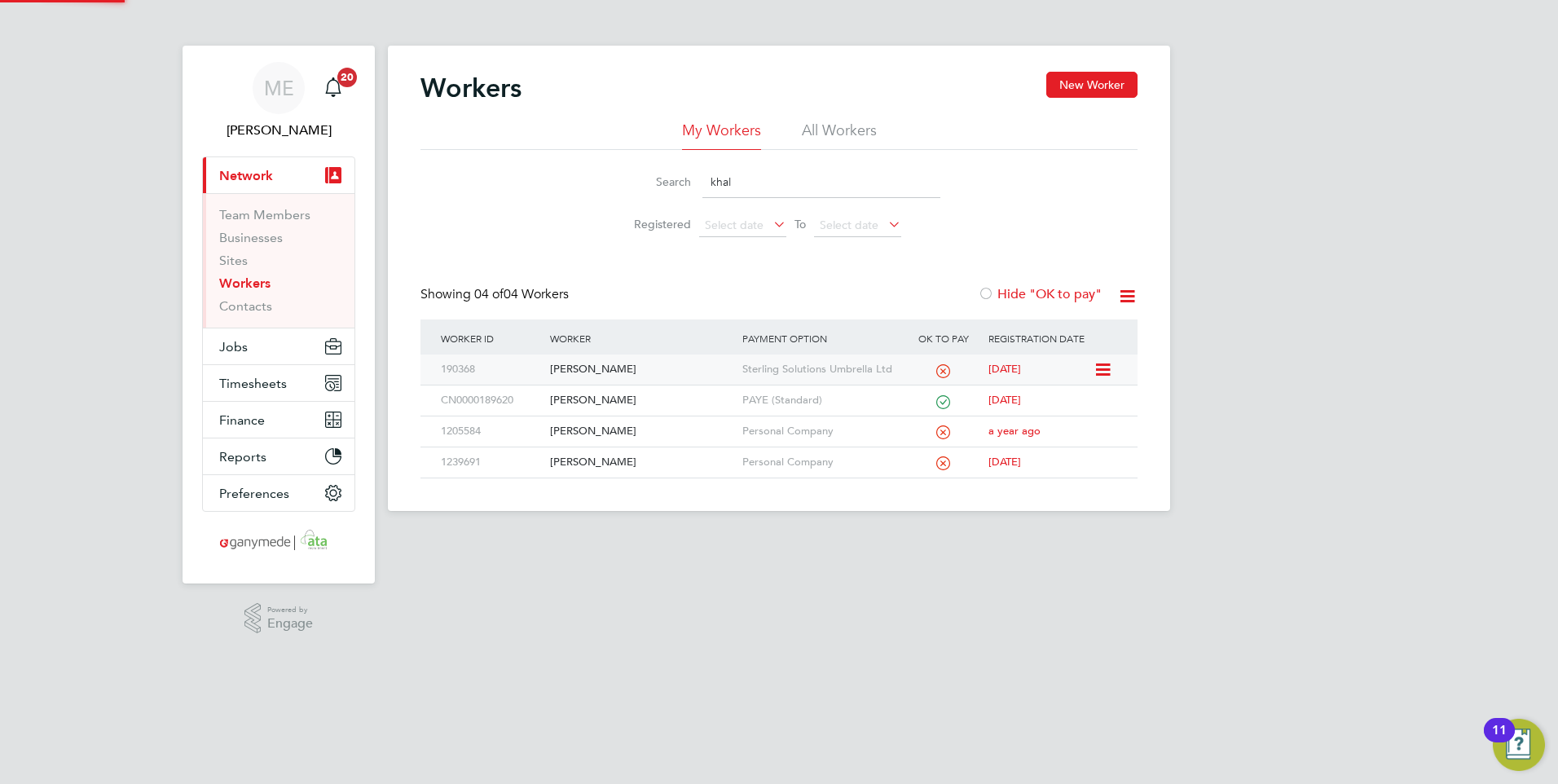
type input "khal"
click at [681, 371] on div "[PERSON_NAME]" at bounding box center [641, 369] width 191 height 30
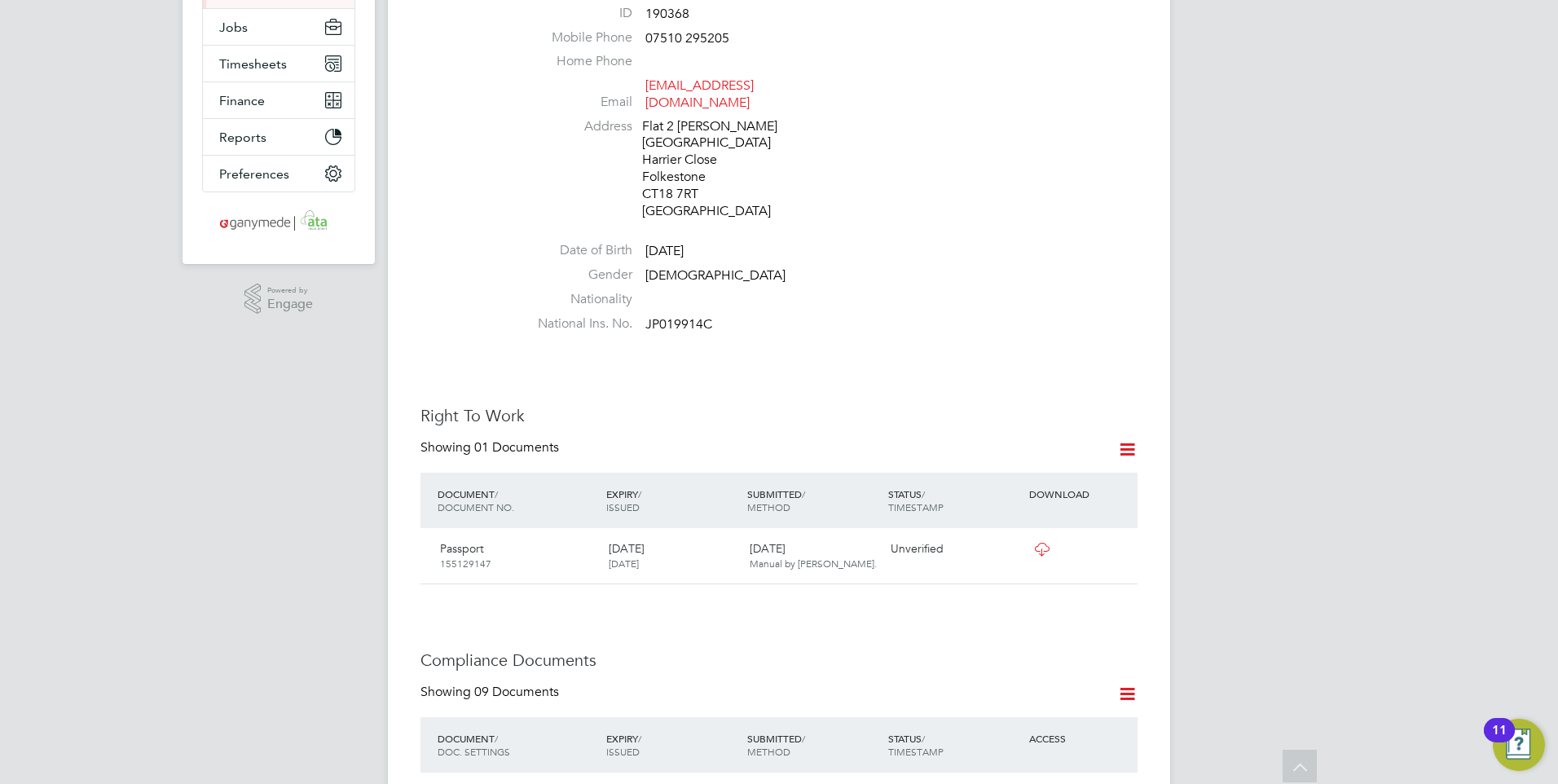
scroll to position [325, 0]
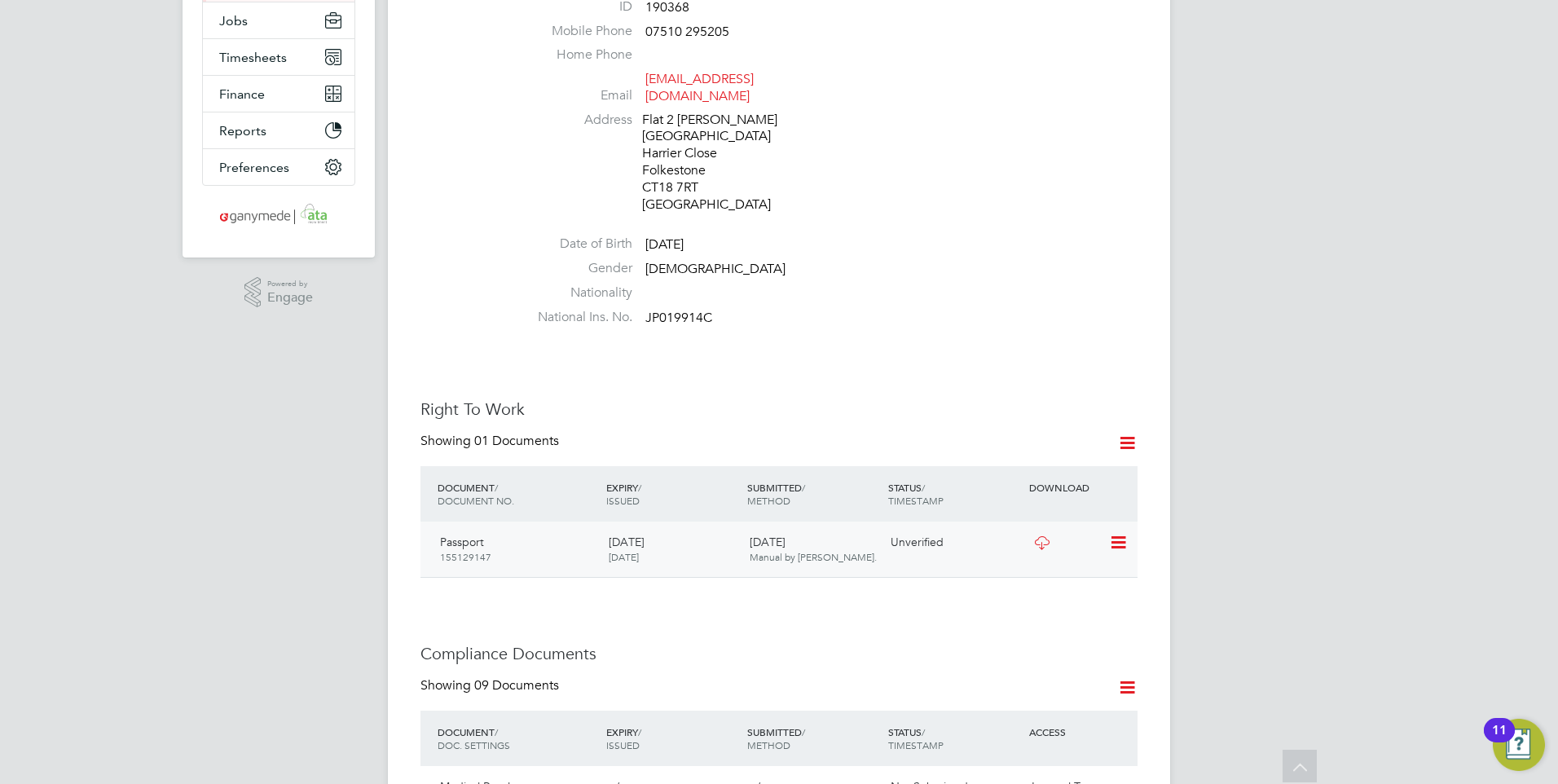
click at [1027, 528] on div at bounding box center [1068, 542] width 84 height 29
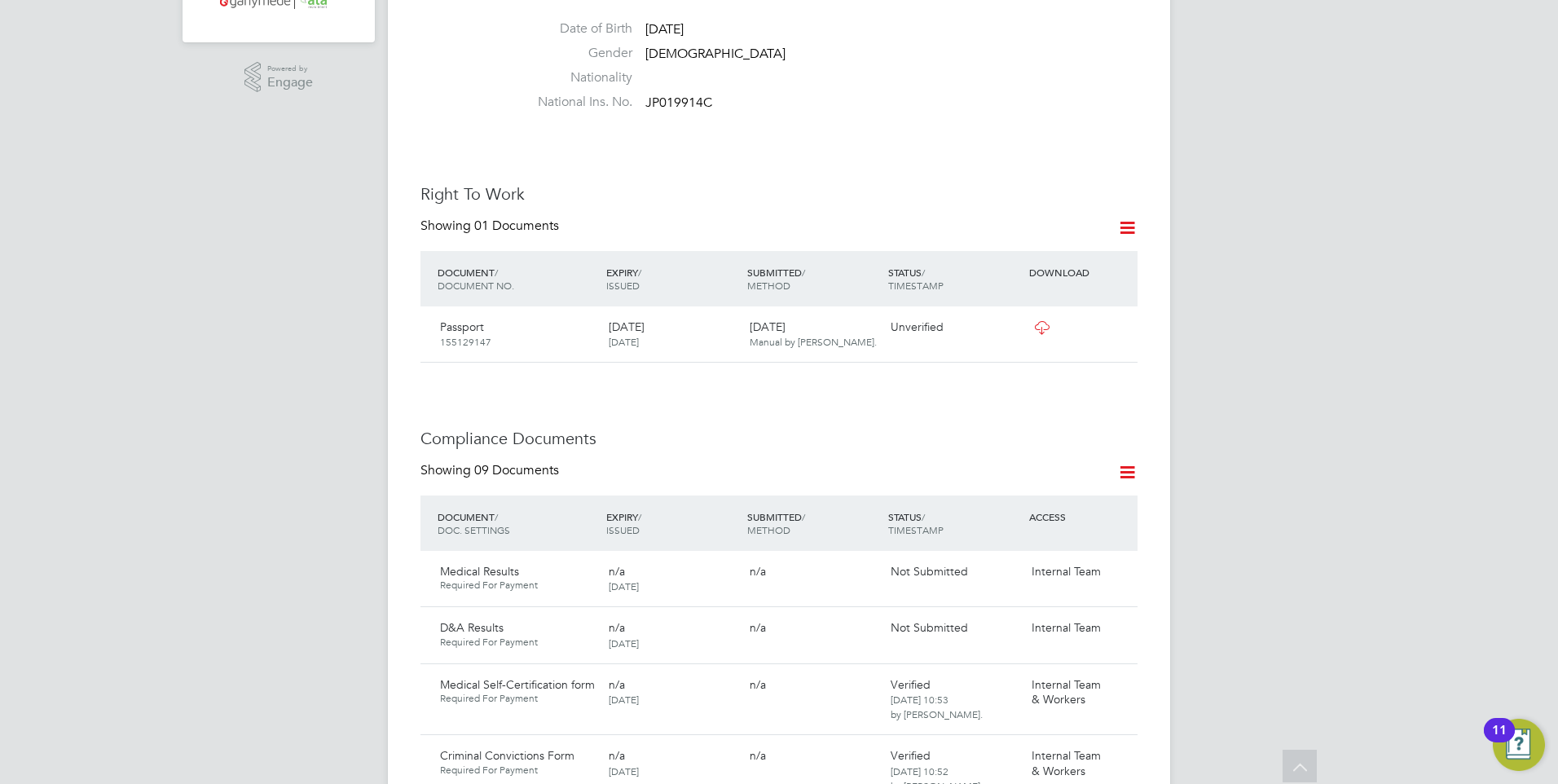
scroll to position [570, 0]
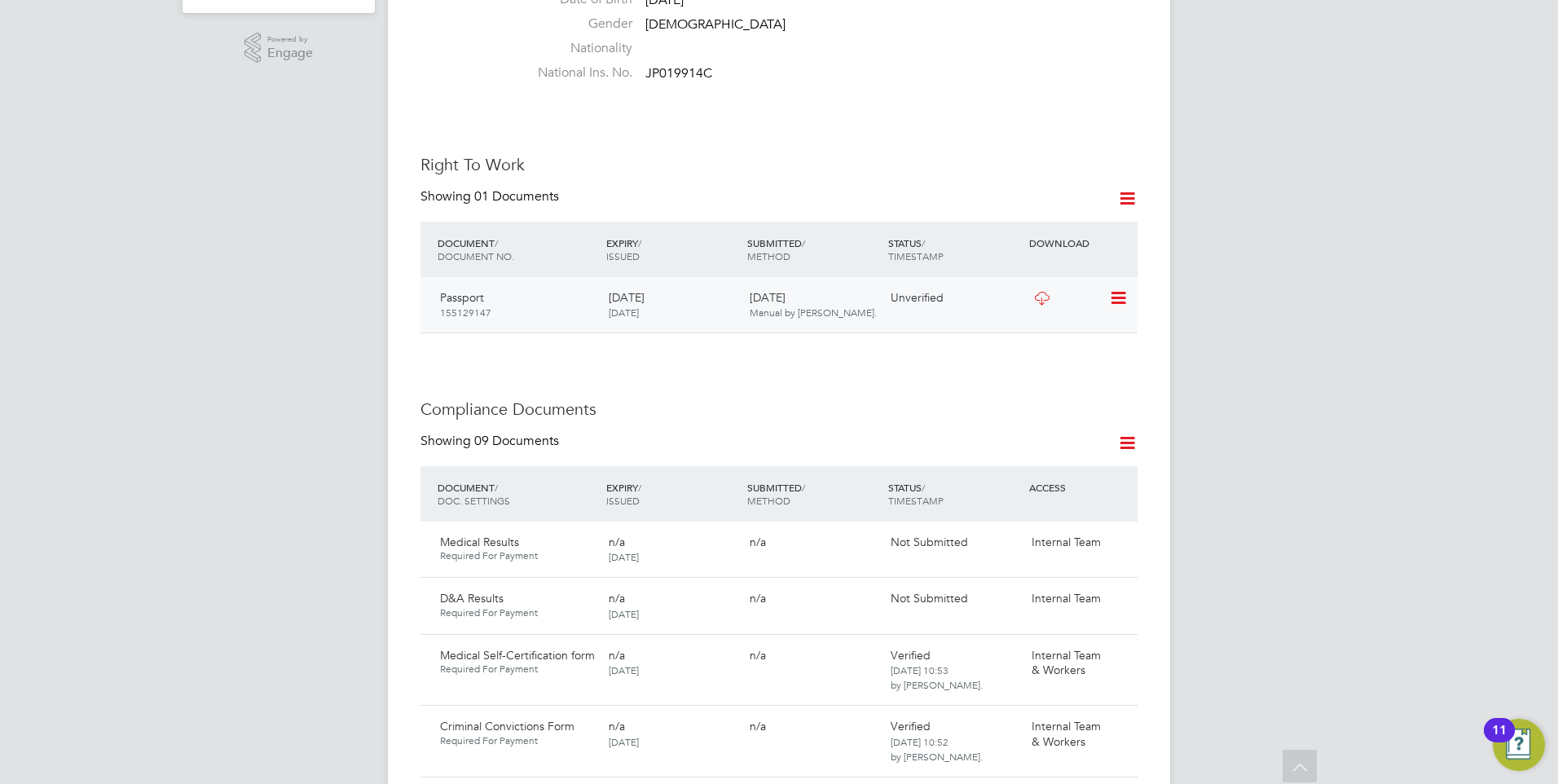
click at [1114, 288] on icon at bounding box center [1117, 298] width 16 height 19
click at [1043, 297] on li "Verify Document" at bounding box center [1065, 303] width 120 height 23
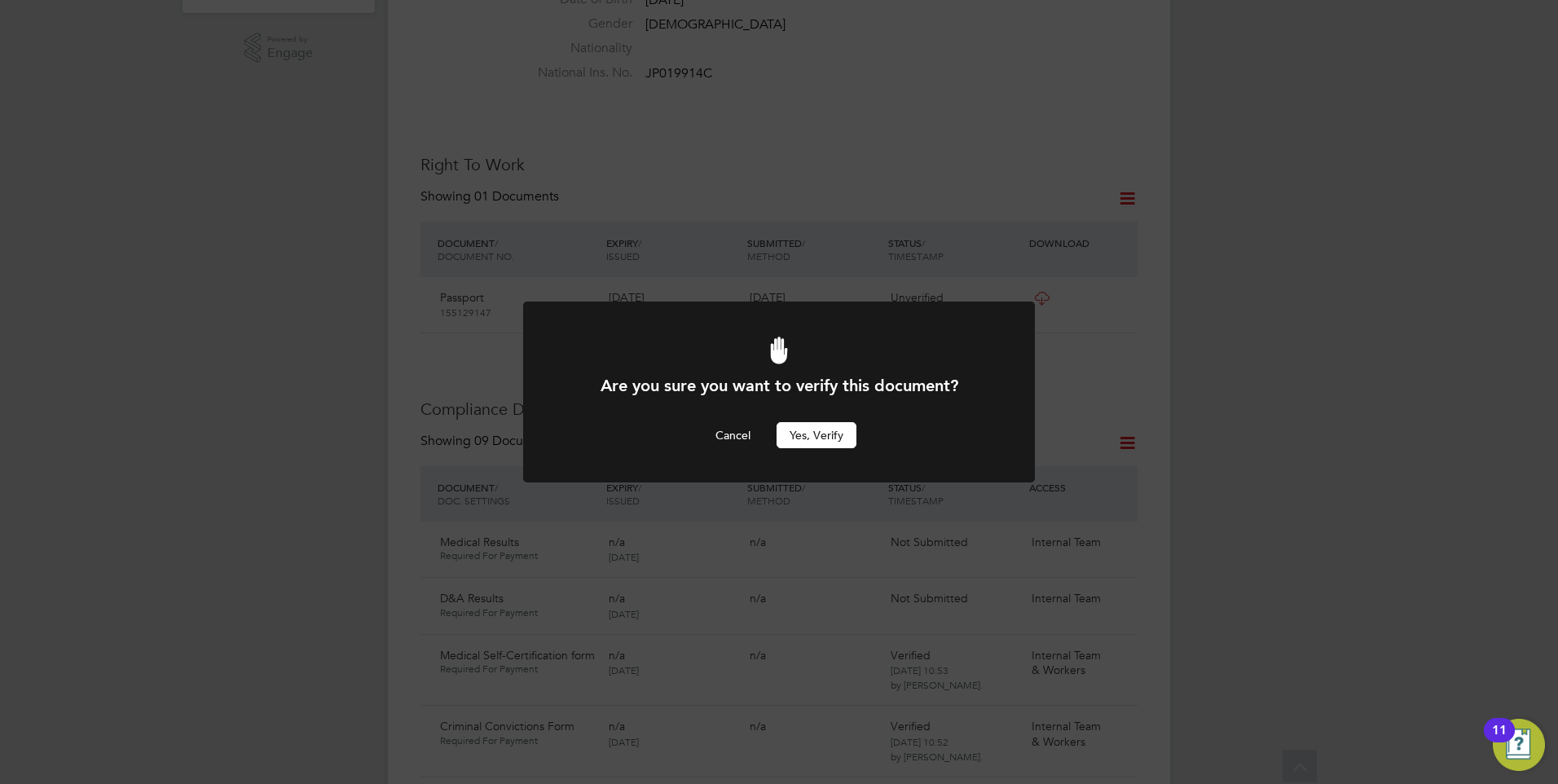
click at [803, 432] on button "Yes, verify" at bounding box center [817, 435] width 80 height 26
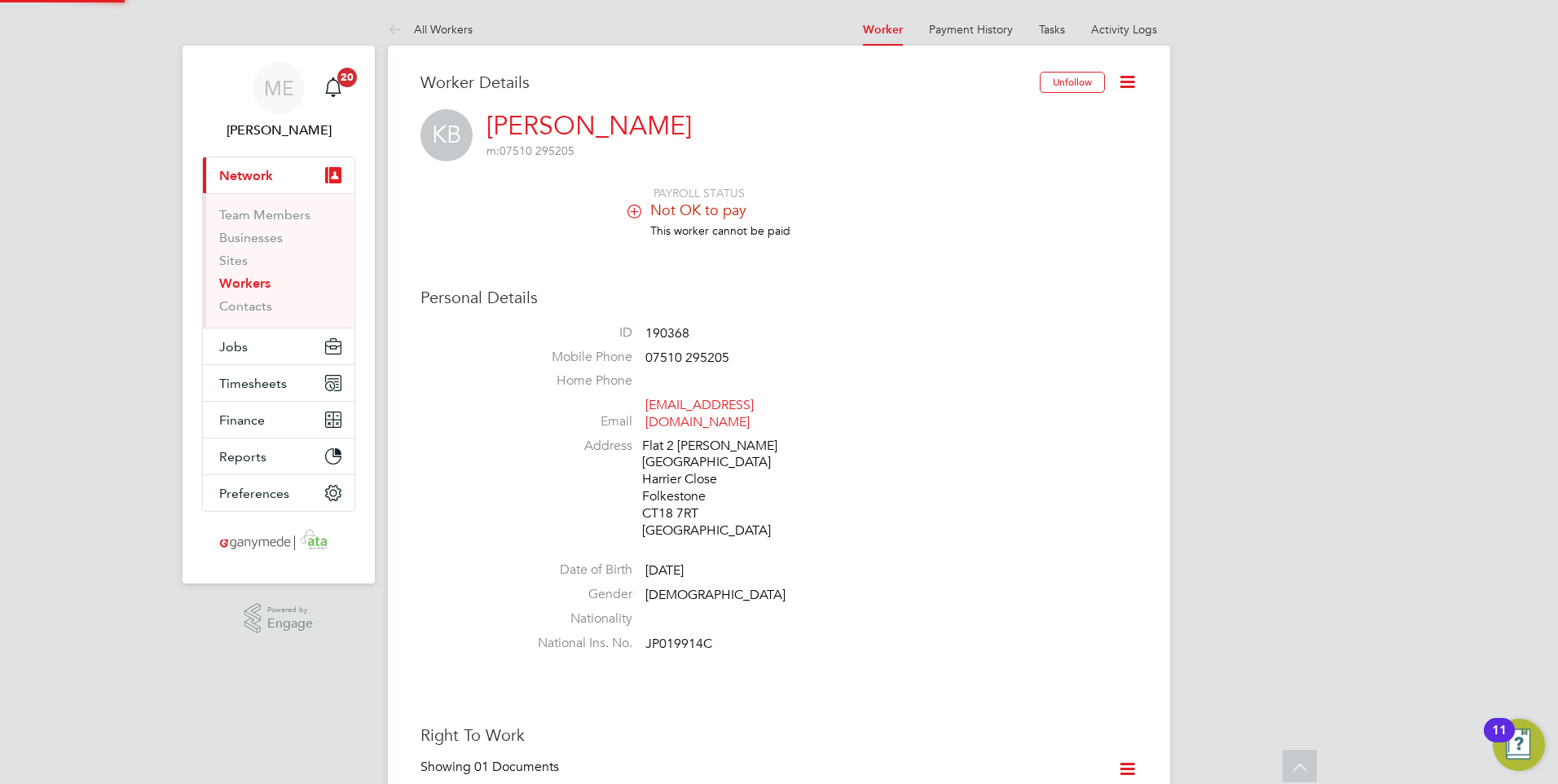
scroll to position [570, 0]
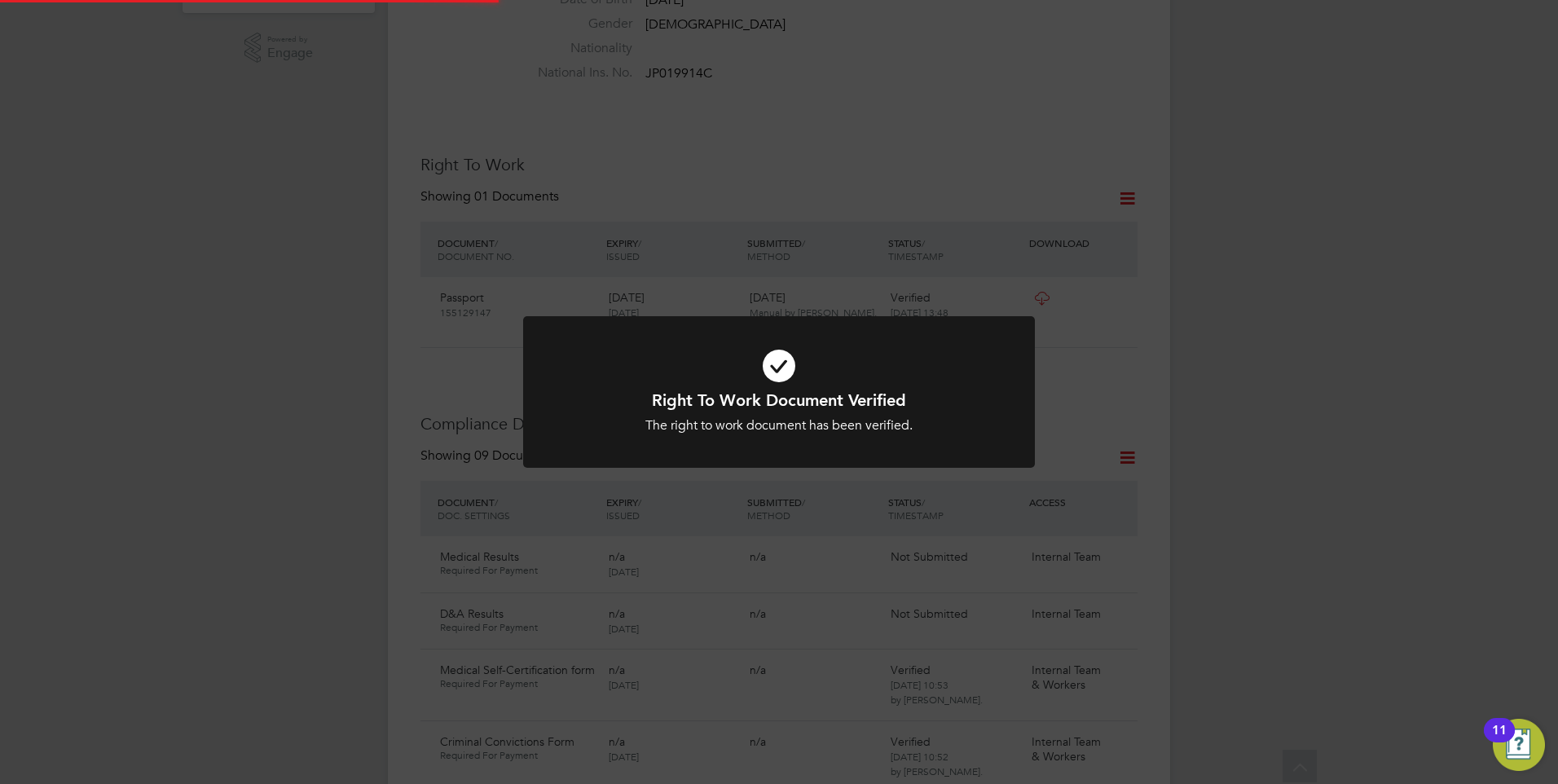
click at [719, 407] on h1 "Right To Work Document Verified" at bounding box center [779, 400] width 423 height 21
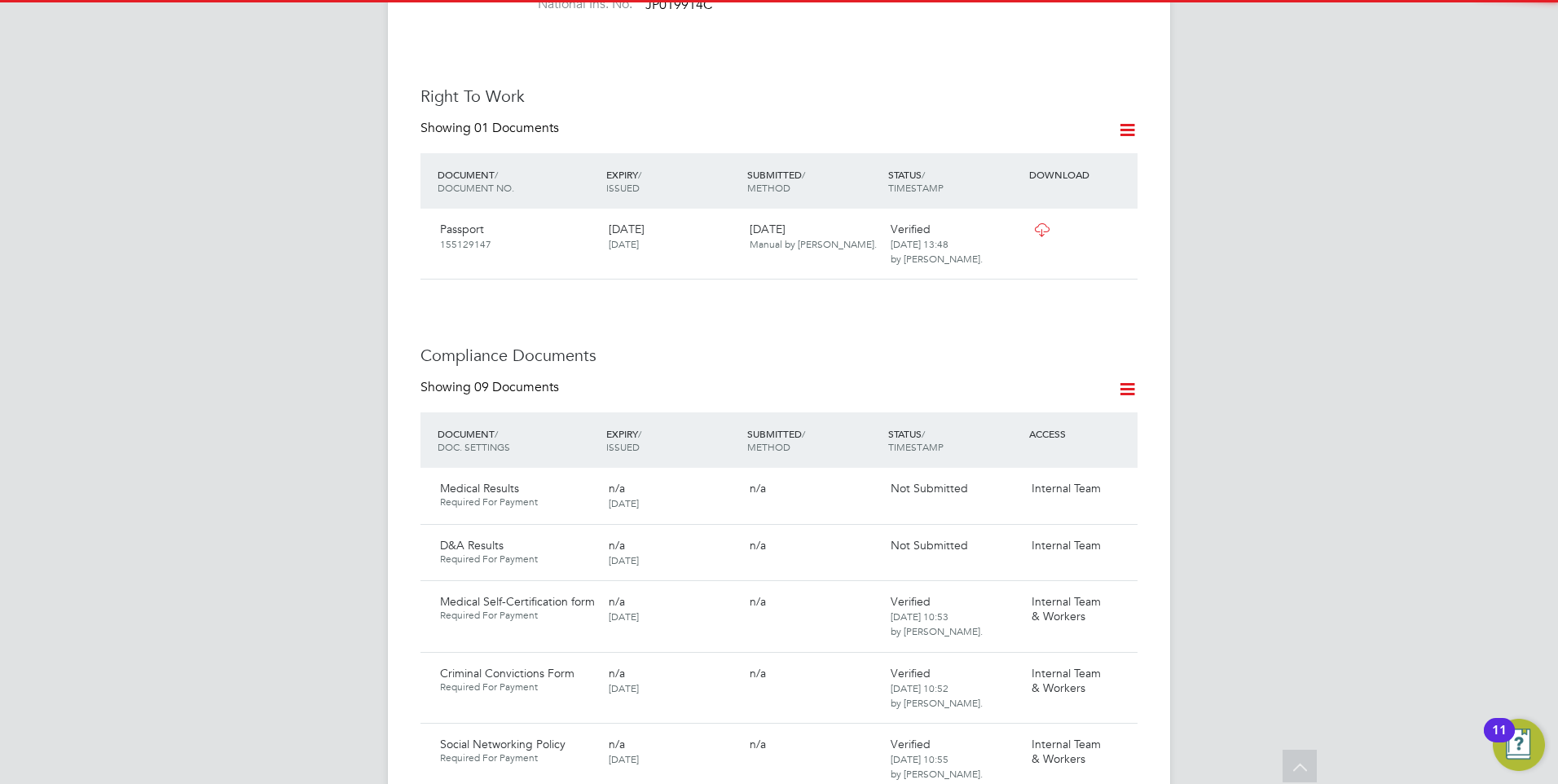
scroll to position [733, 0]
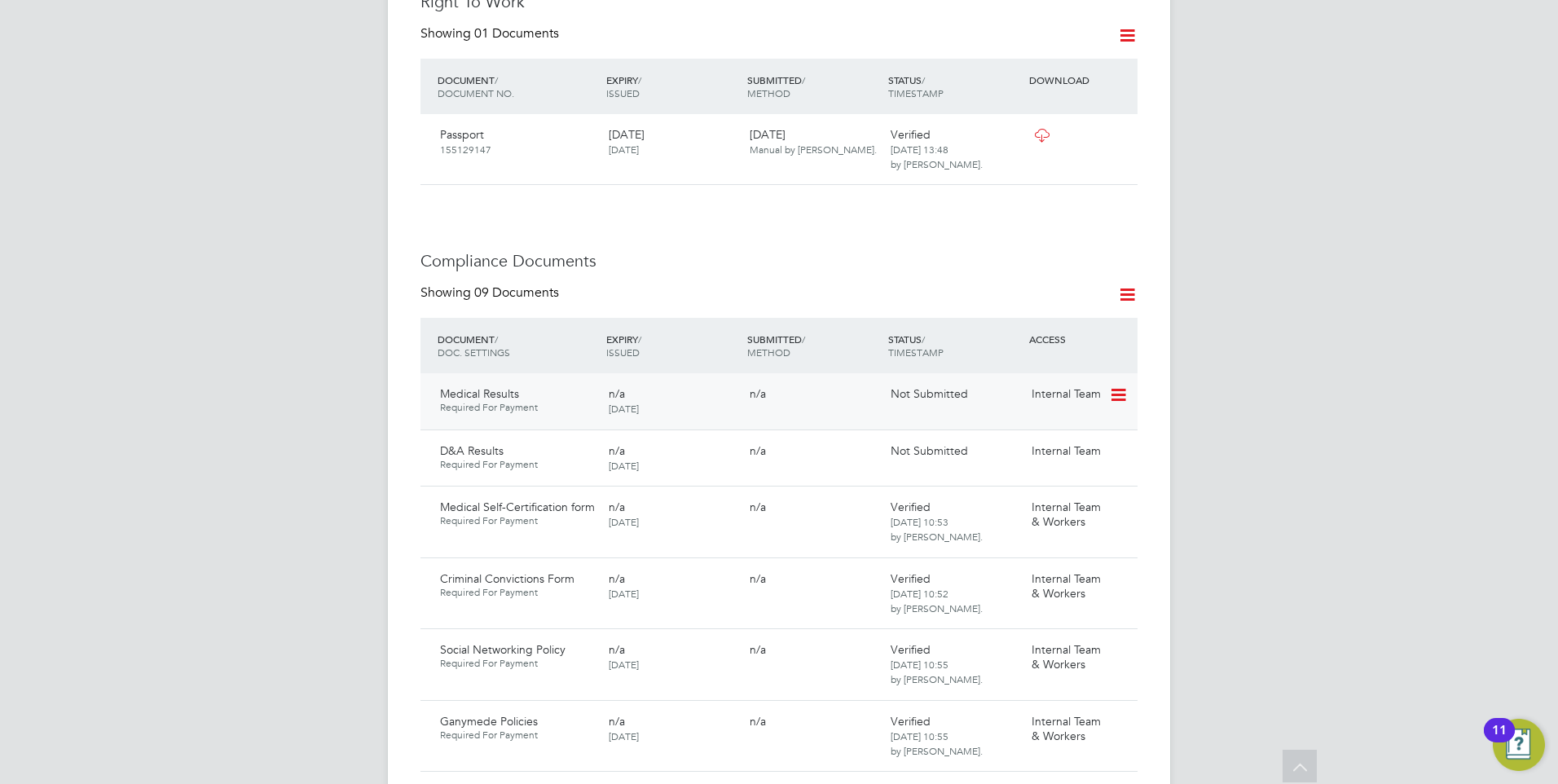
click at [1114, 385] on icon at bounding box center [1117, 395] width 16 height 19
click at [1038, 417] on li "Submit Document" at bounding box center [1068, 423] width 114 height 23
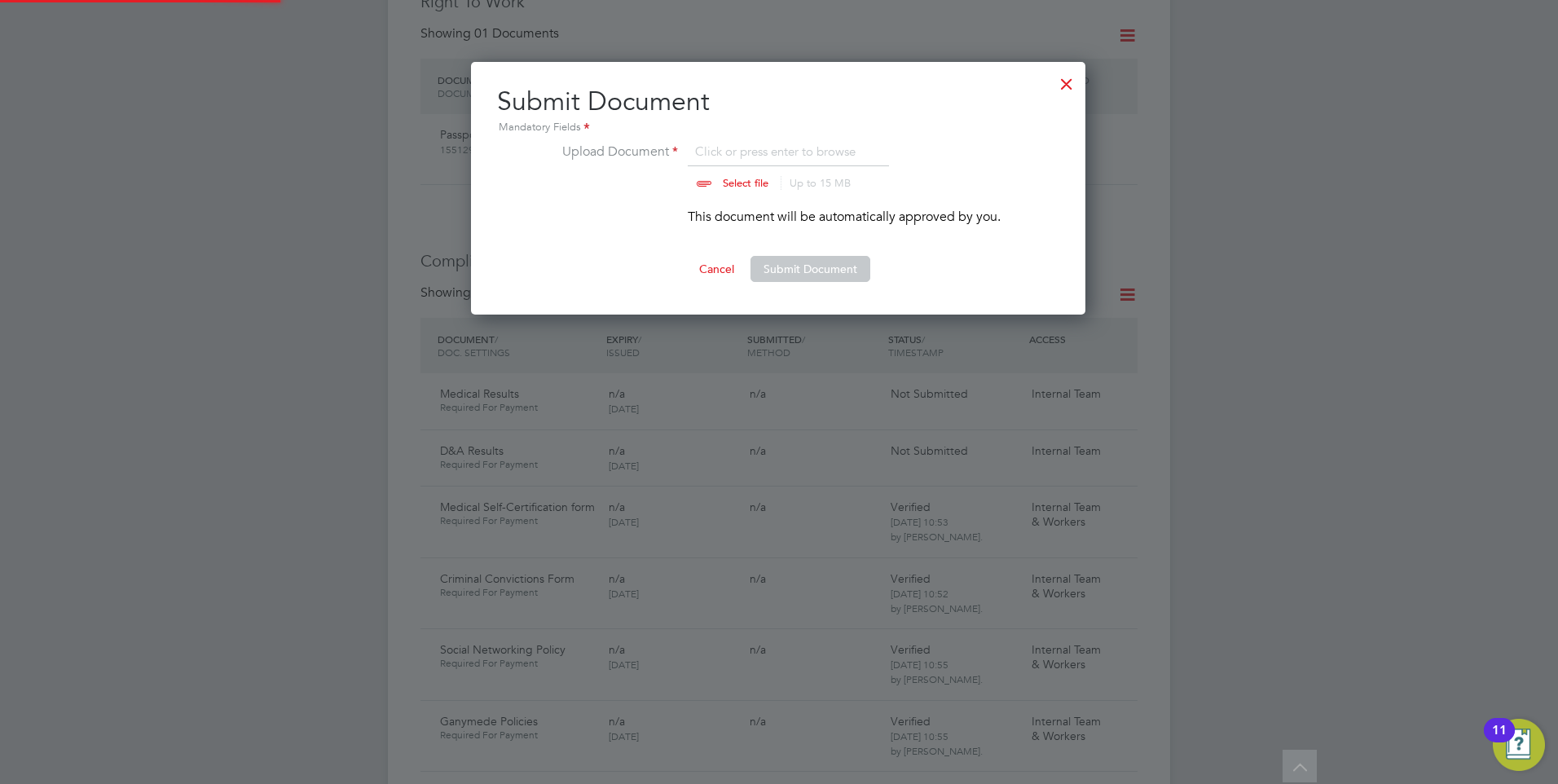
scroll to position [254, 616]
click at [787, 266] on button "Submit Document" at bounding box center [811, 268] width 120 height 26
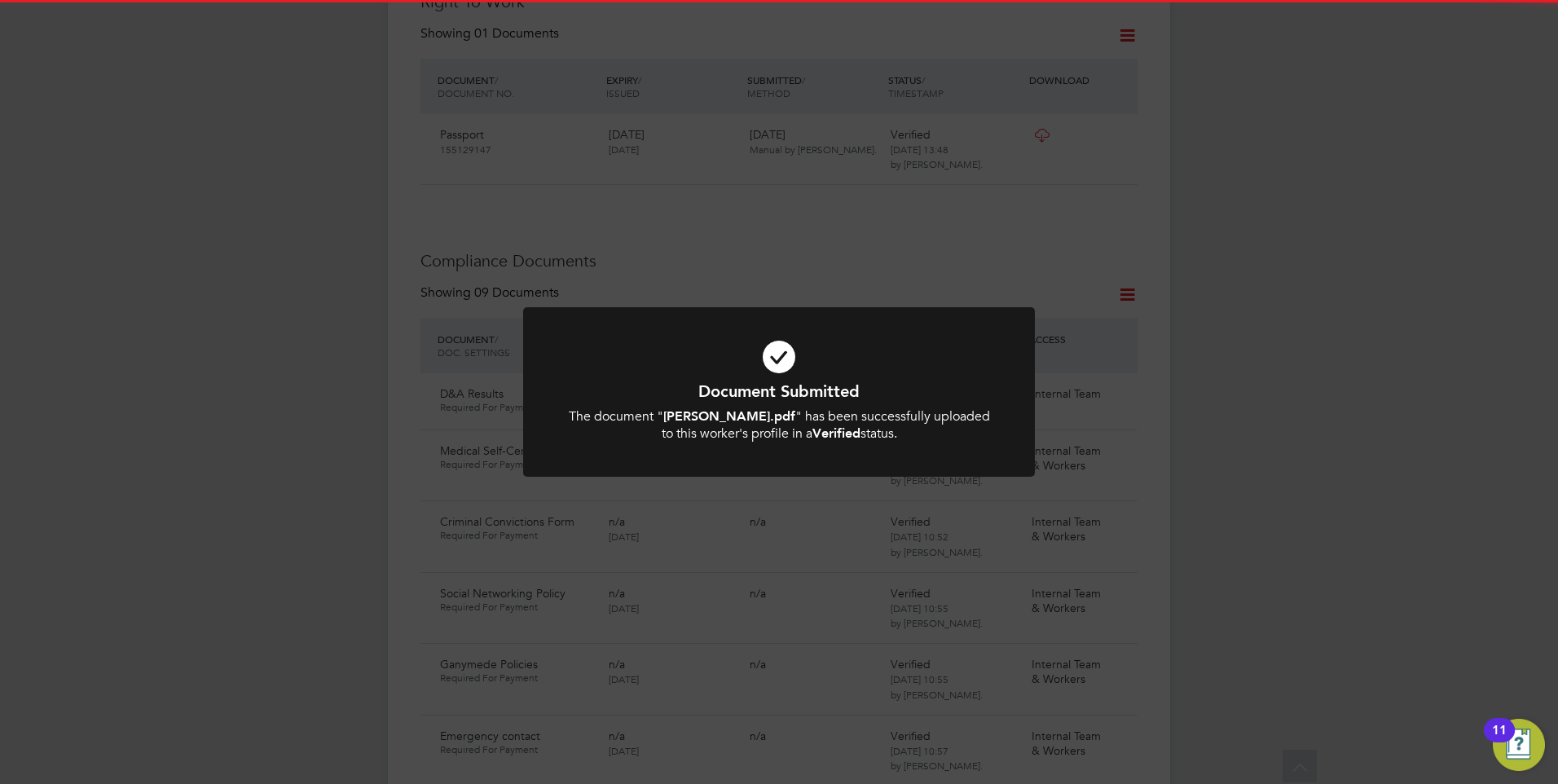
click at [801, 375] on icon at bounding box center [779, 357] width 423 height 63
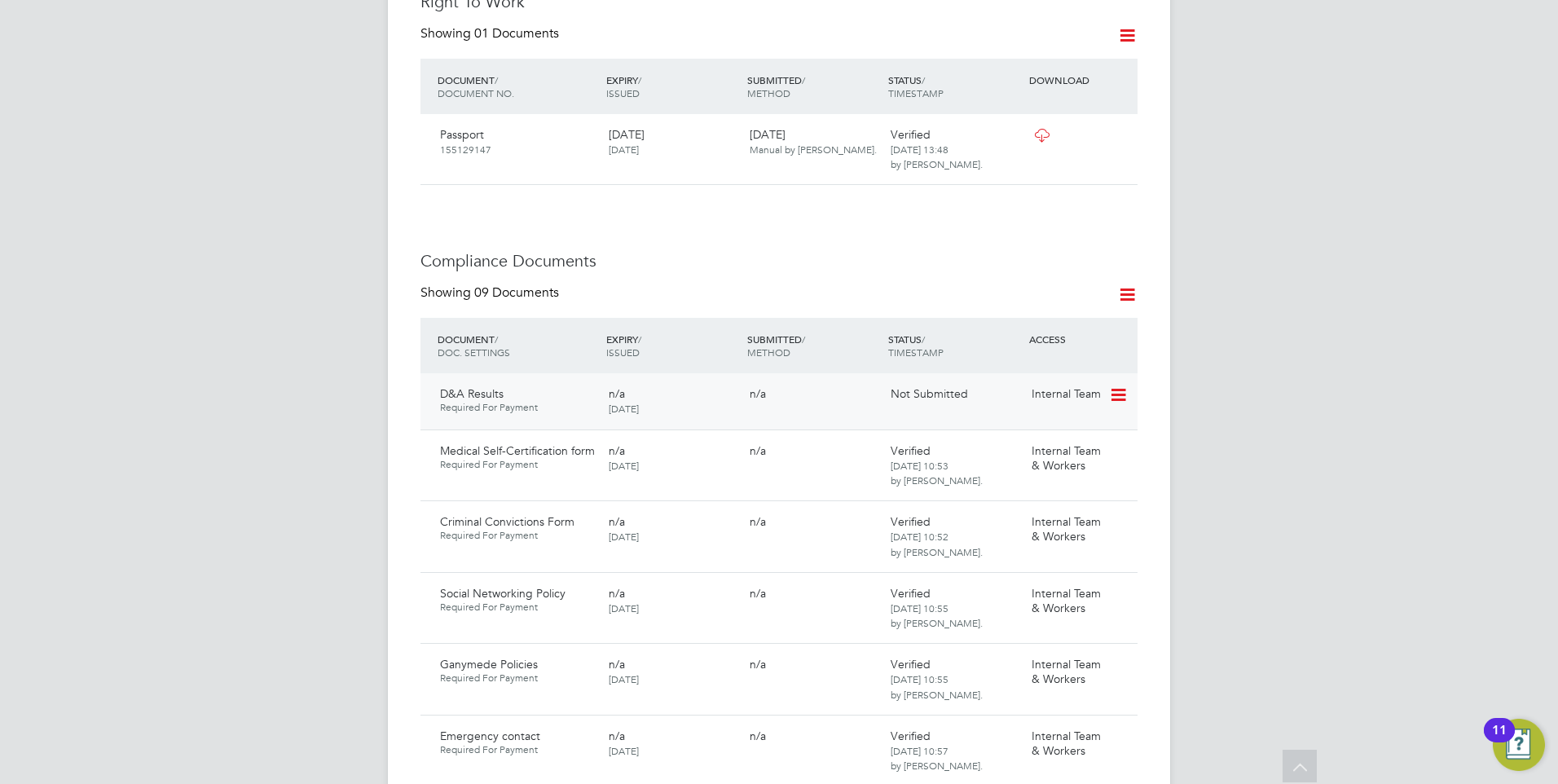
click at [1122, 385] on icon at bounding box center [1117, 395] width 16 height 19
click at [1042, 421] on li "Submit Document" at bounding box center [1068, 423] width 114 height 23
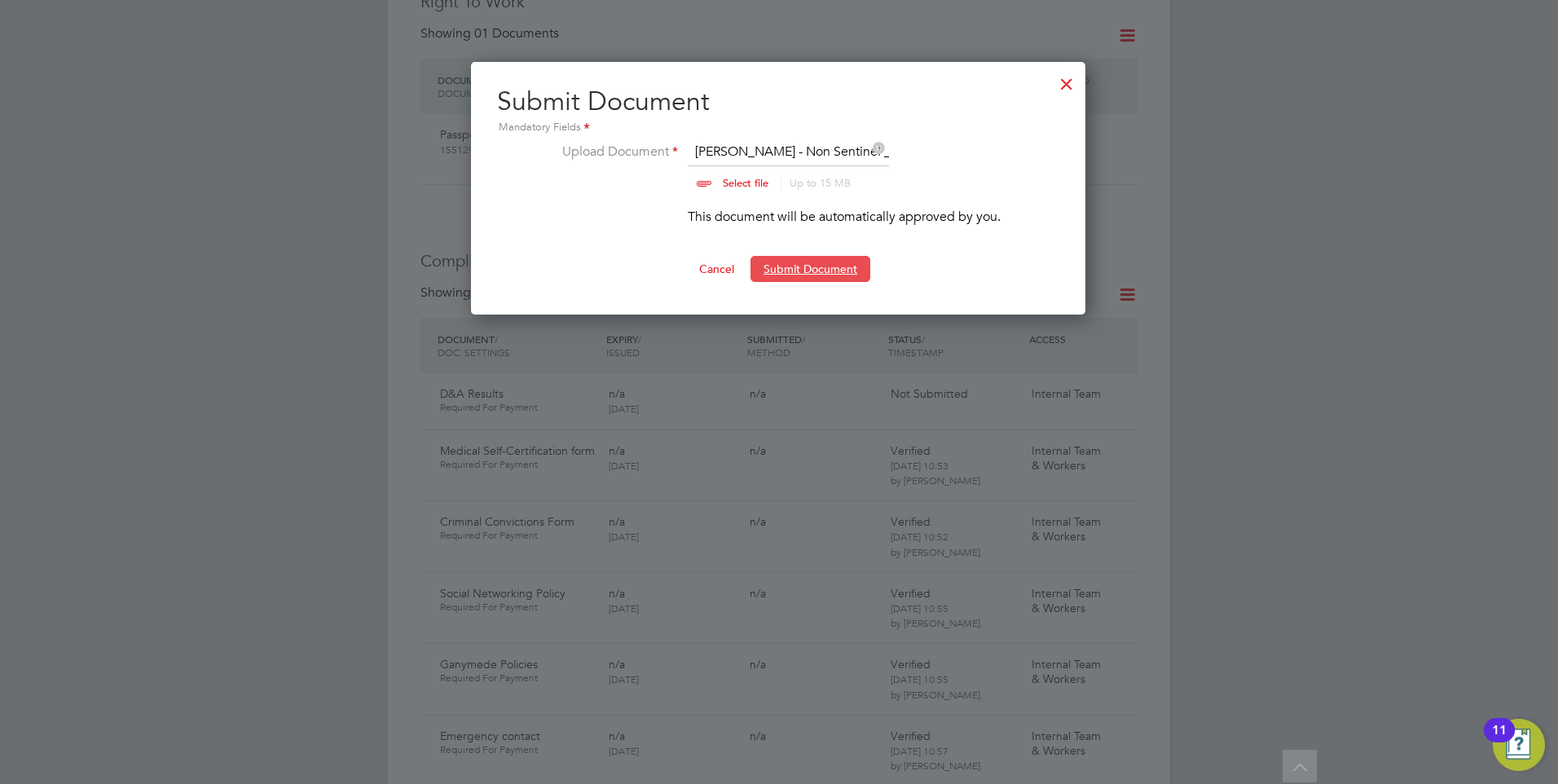
click at [794, 275] on button "Submit Document" at bounding box center [811, 268] width 120 height 26
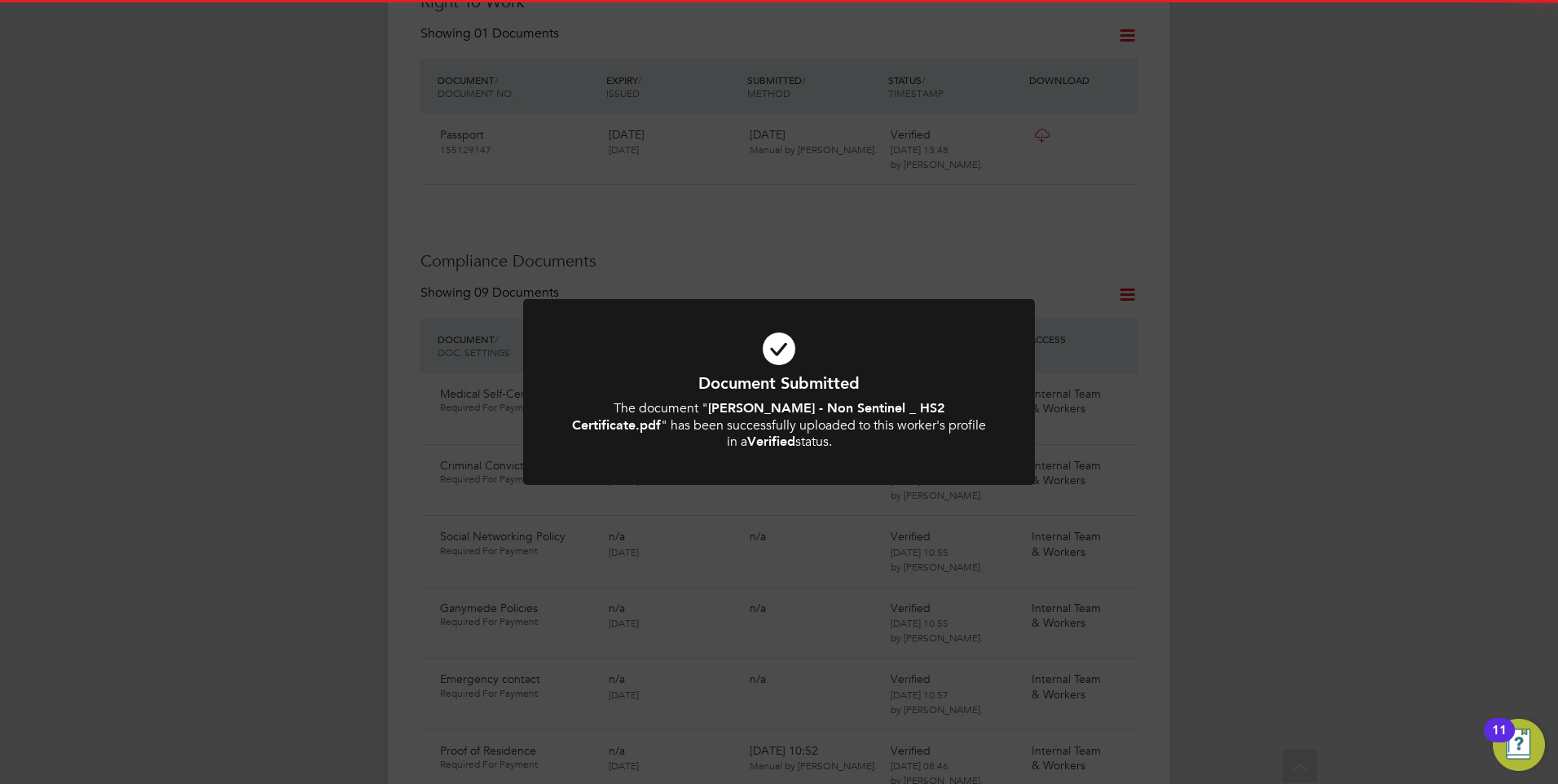
click at [867, 327] on icon at bounding box center [779, 348] width 423 height 63
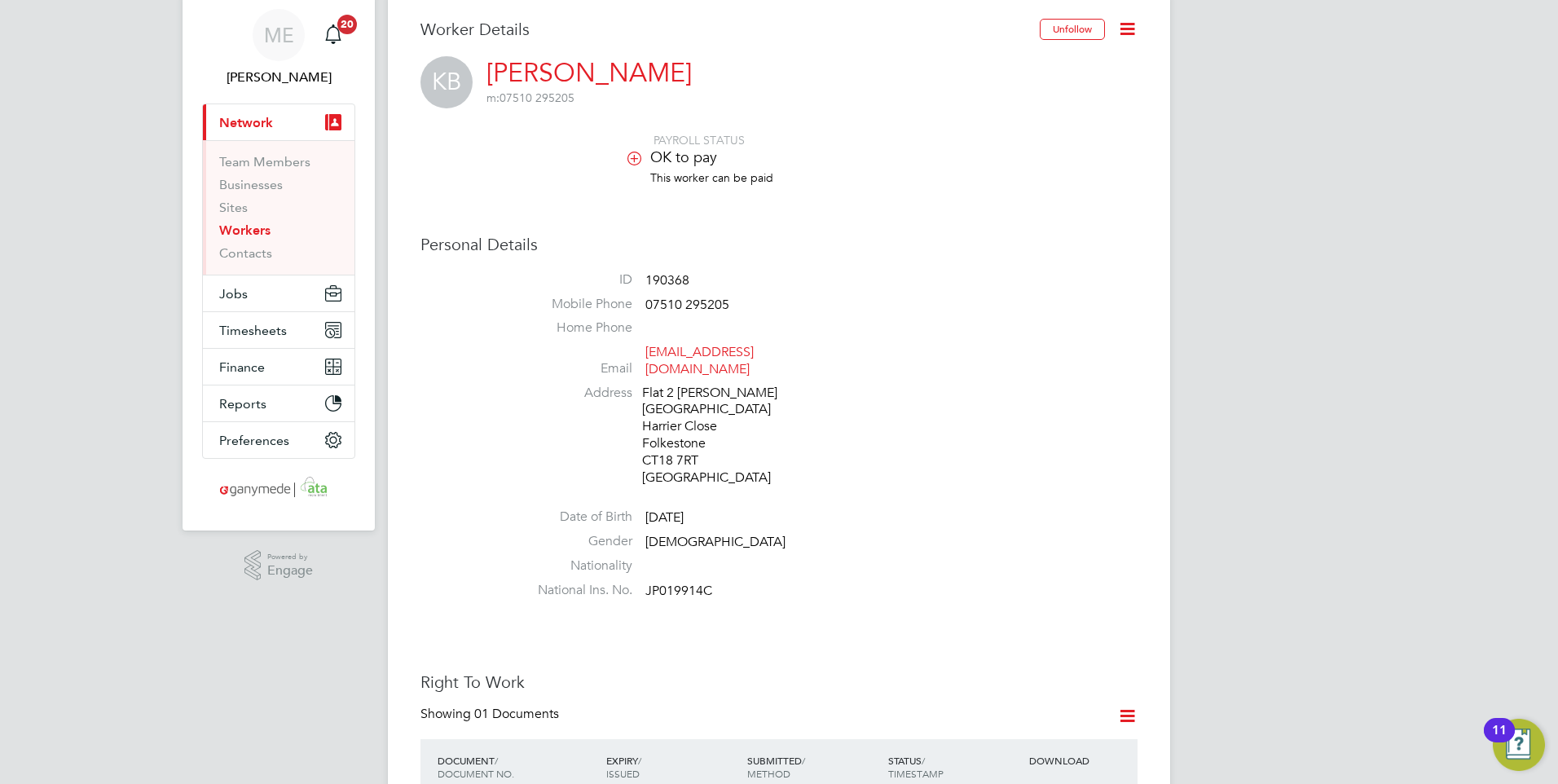
scroll to position [82, 0]
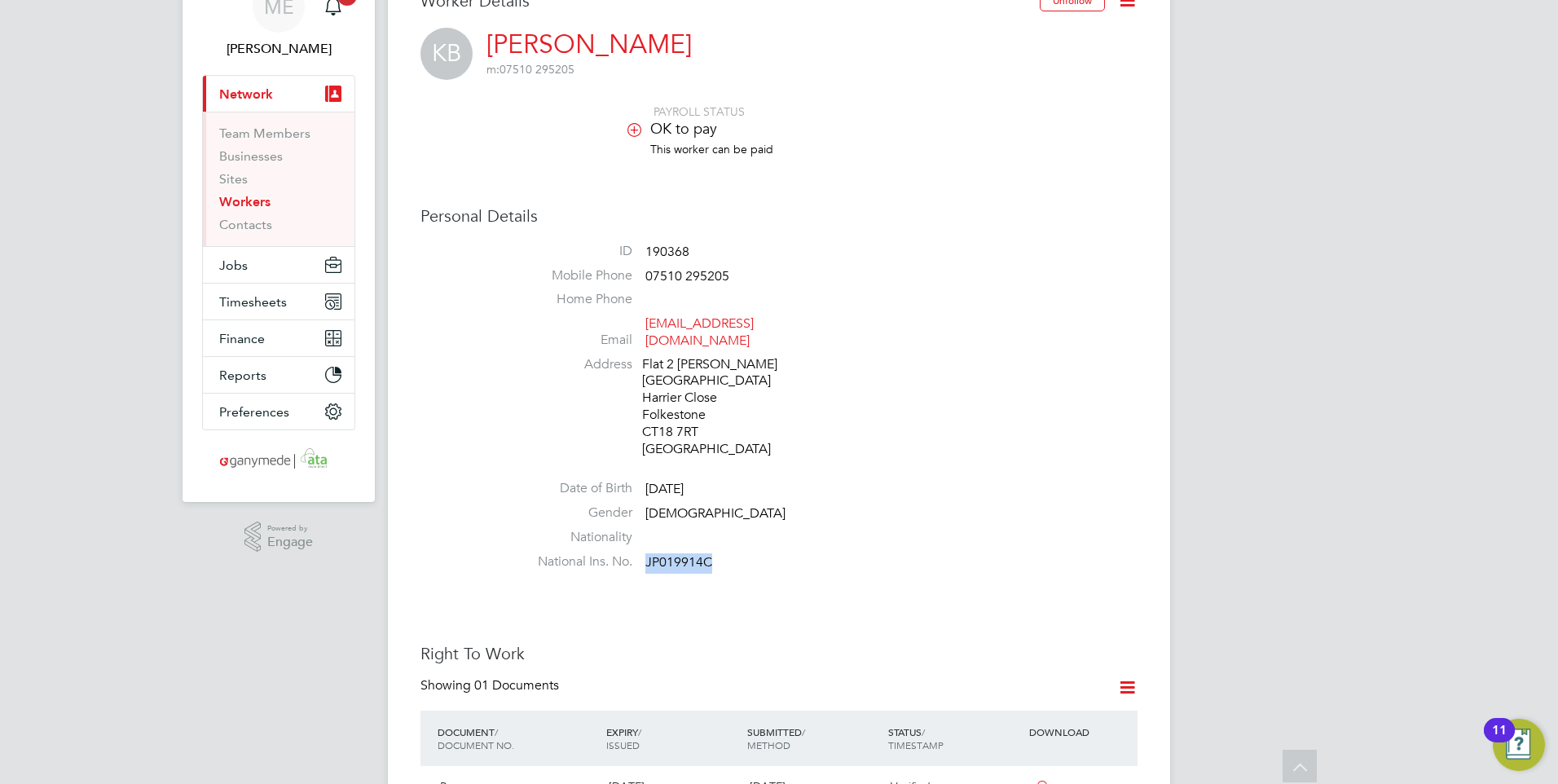
drag, startPoint x: 712, startPoint y: 524, endPoint x: 646, endPoint y: 529, distance: 66.2
click at [646, 553] on li "National Ins. No. JP019914C" at bounding box center [828, 565] width 619 height 24
drag, startPoint x: 646, startPoint y: 529, endPoint x: 659, endPoint y: 529, distance: 13.0
copy span "JP019914C"
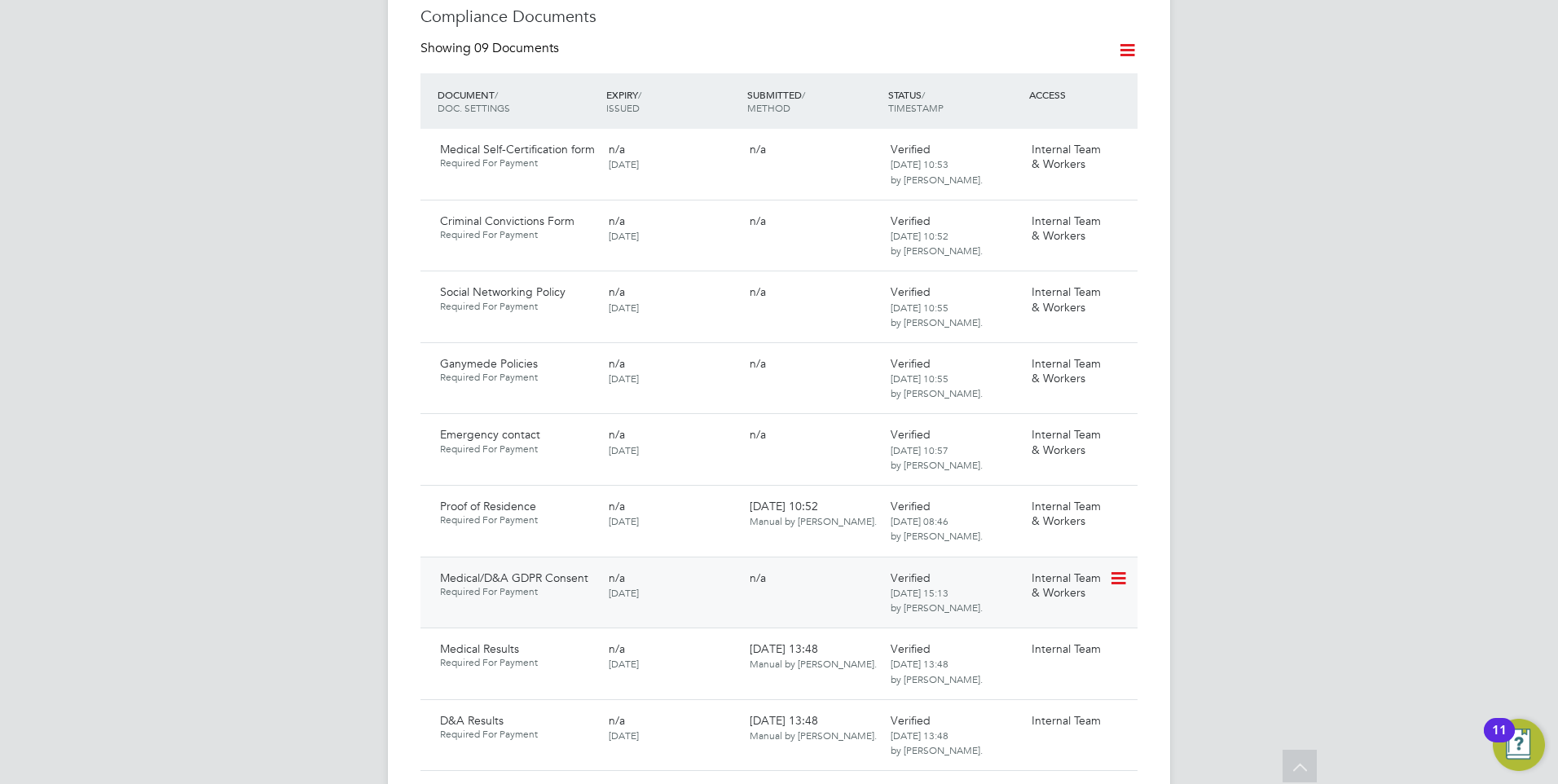
scroll to position [1059, 0]
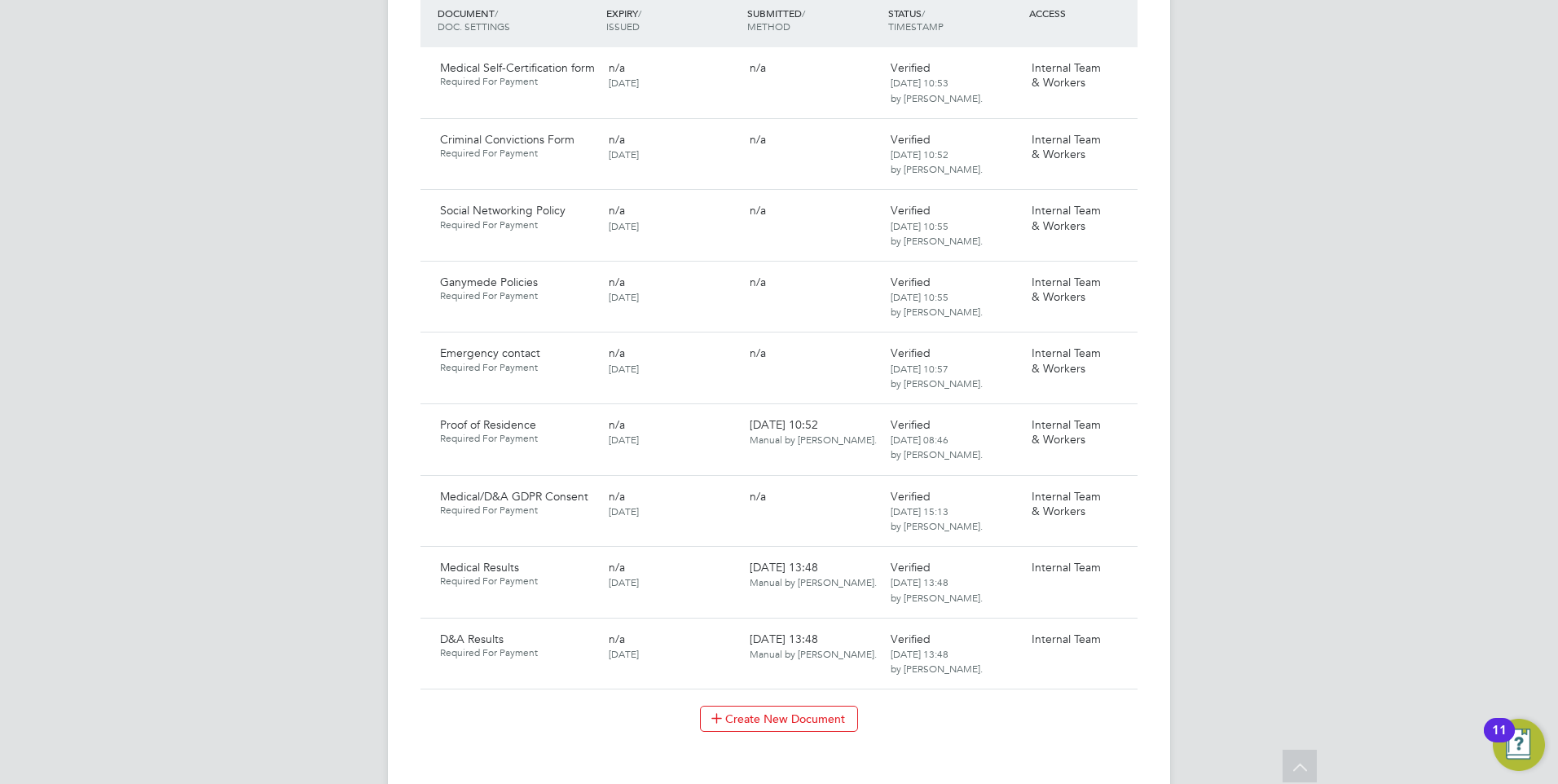
drag, startPoint x: 1120, startPoint y: 314, endPoint x: 1100, endPoint y: 339, distance: 32.0
click at [1138, 345] on icon at bounding box center [1146, 354] width 16 height 19
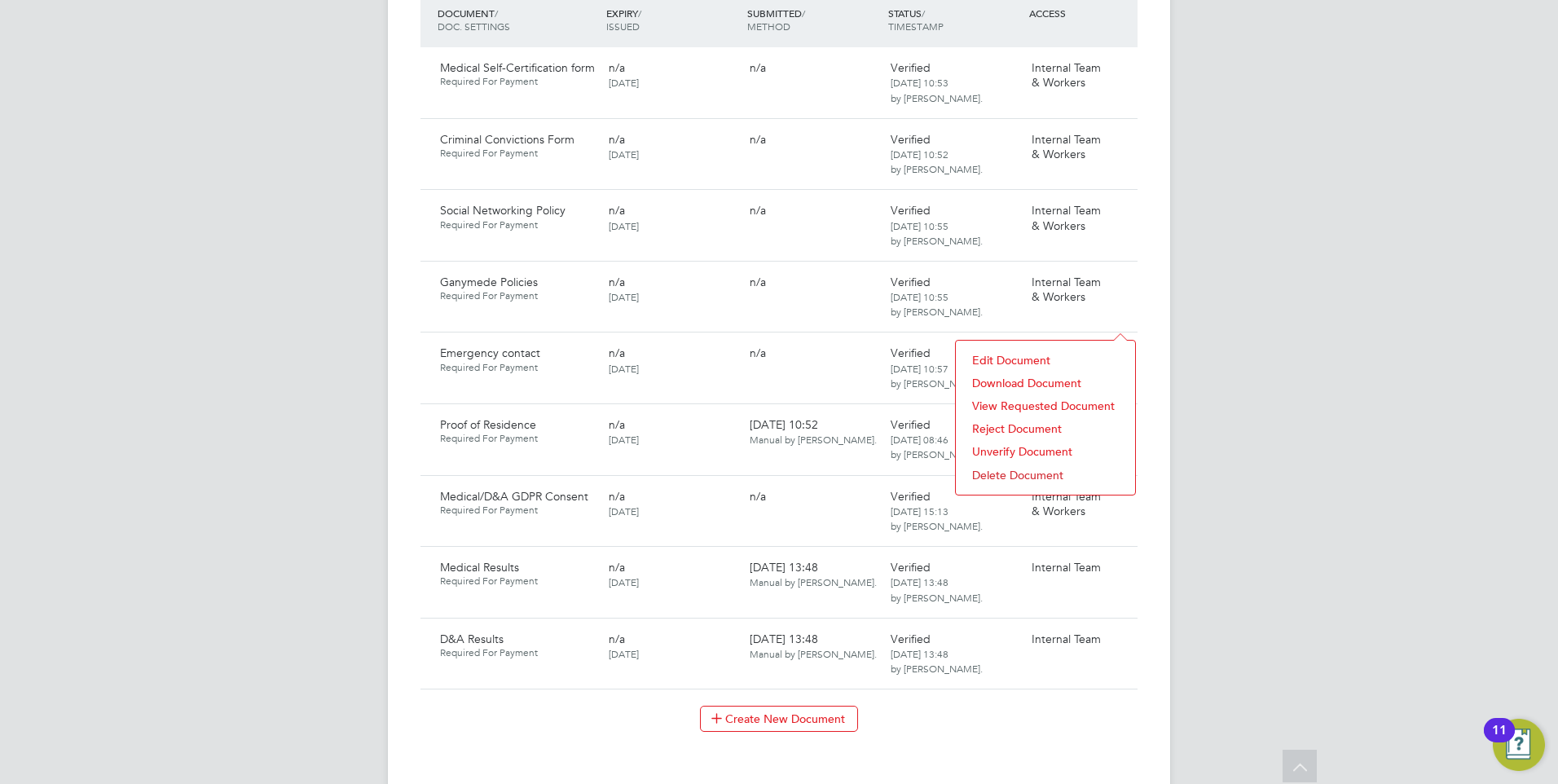
click at [1055, 380] on li "Download Document" at bounding box center [1045, 383] width 163 height 23
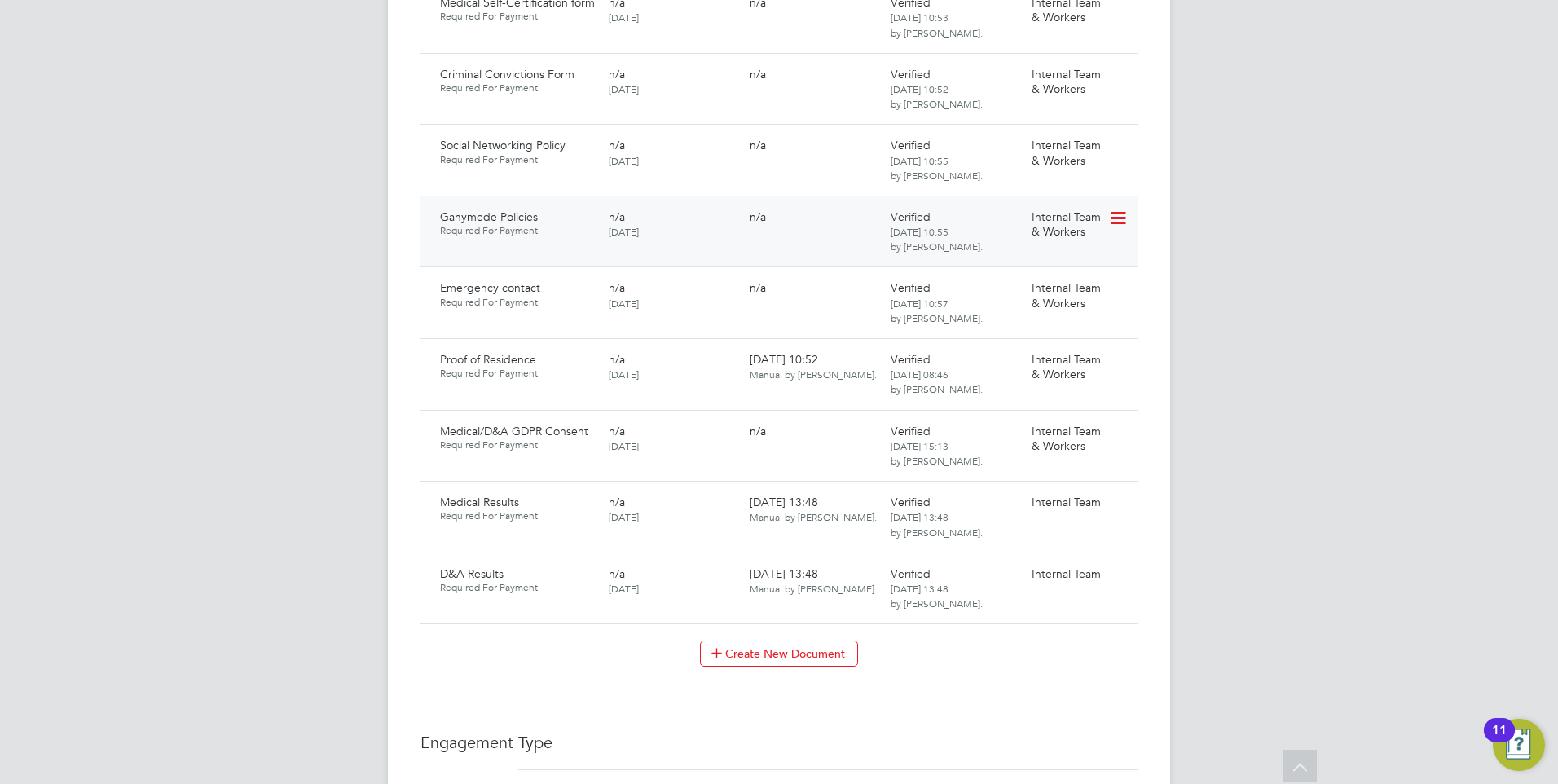
scroll to position [1222, 0]
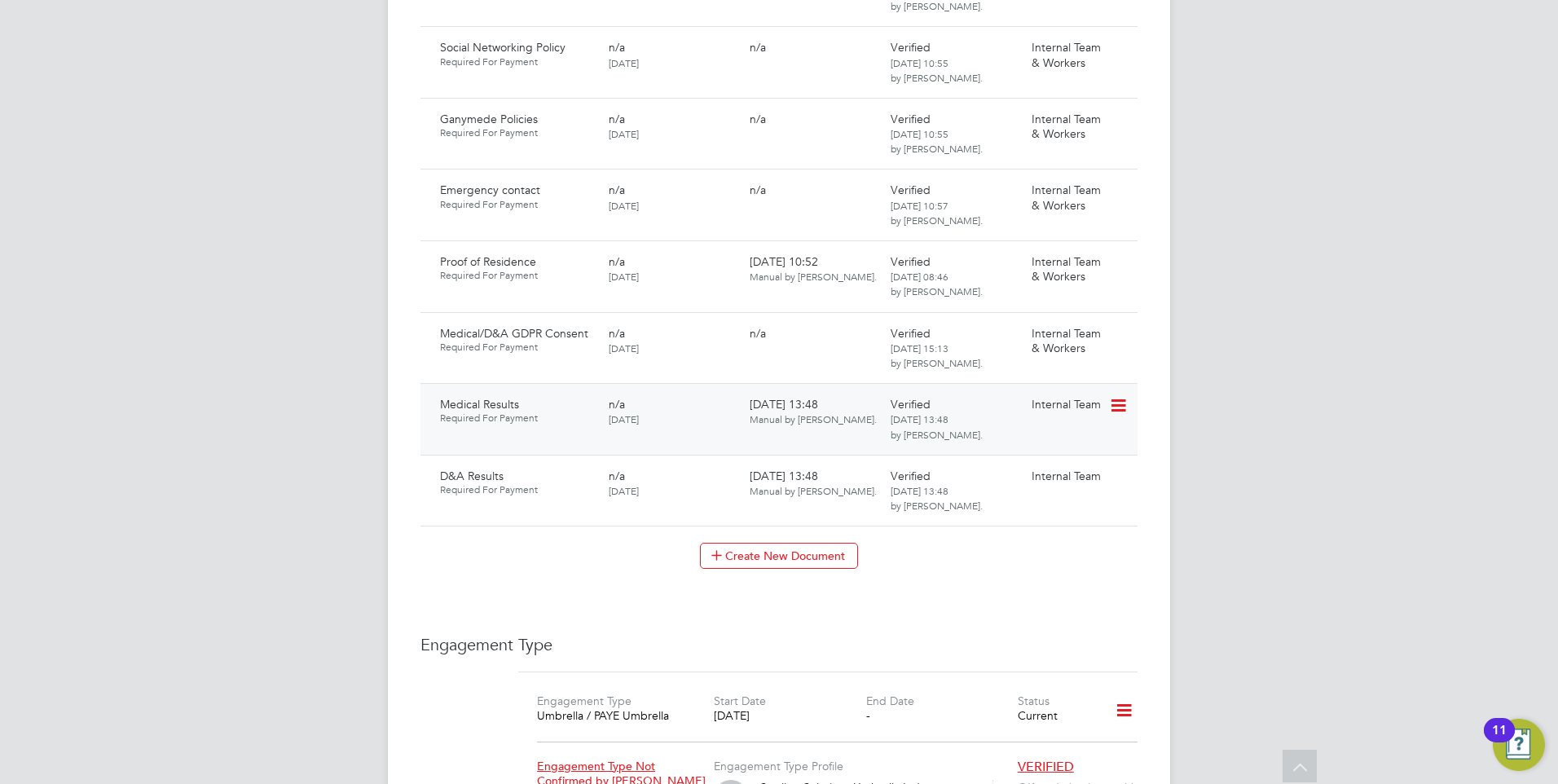
click at [1115, 396] on icon at bounding box center [1117, 405] width 16 height 19
click at [1025, 427] on li "Download Document" at bounding box center [1060, 433] width 130 height 23
click at [1125, 467] on icon at bounding box center [1117, 476] width 16 height 19
click at [1041, 520] on li "Unverify Document" at bounding box center [1060, 528] width 130 height 23
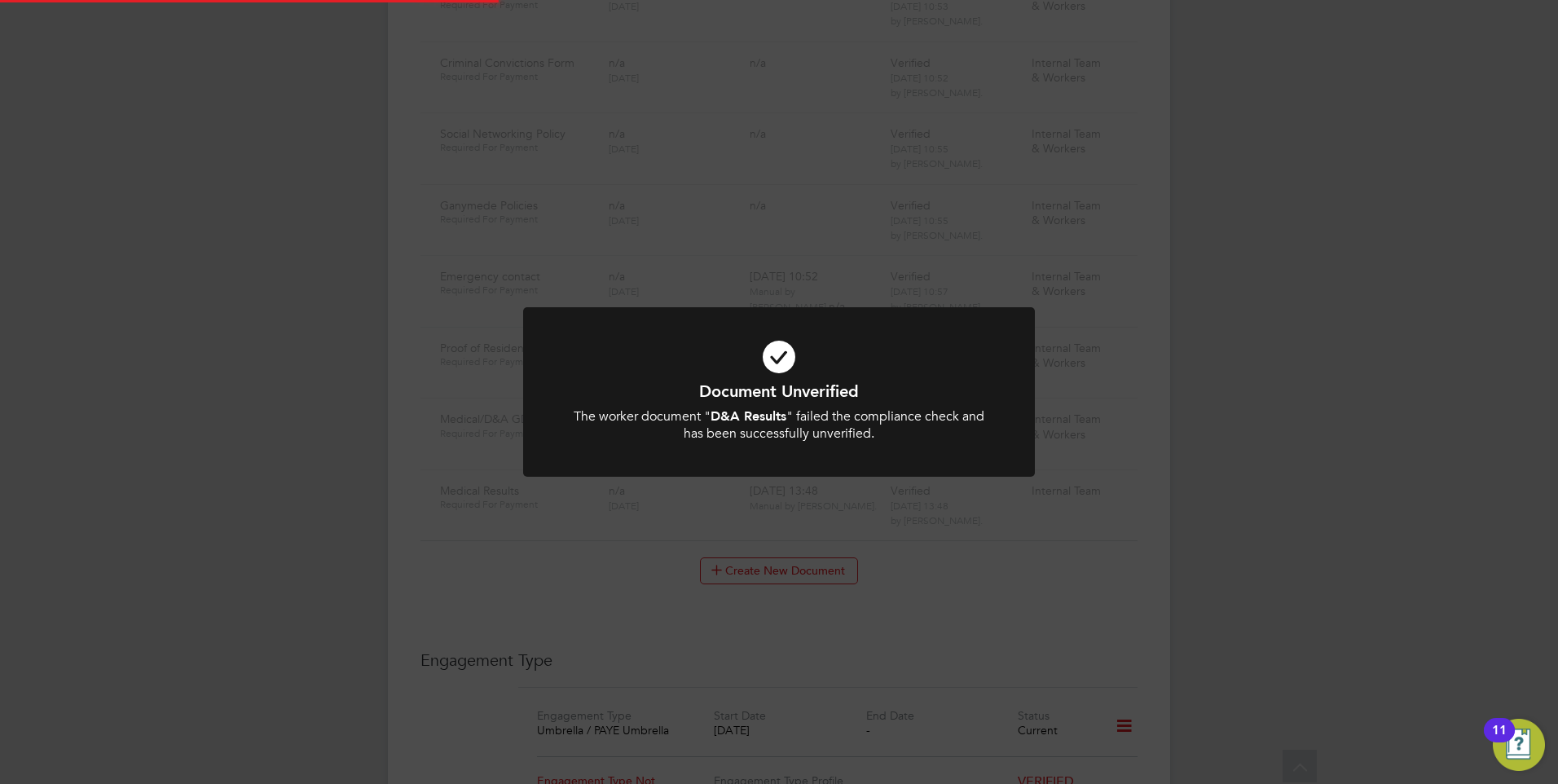
scroll to position [1237, 0]
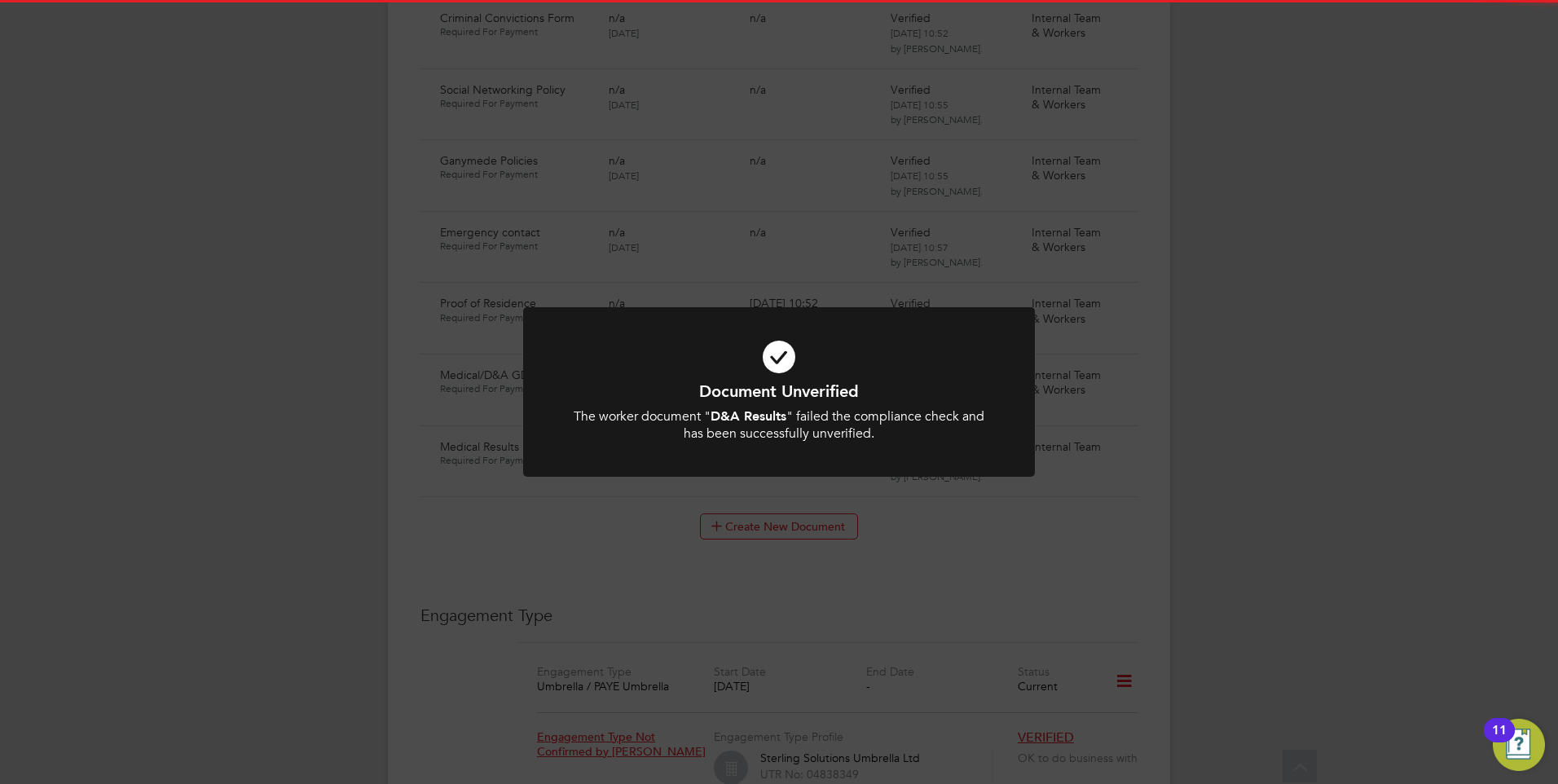
click at [754, 384] on h1 "Document Unverified" at bounding box center [779, 390] width 423 height 21
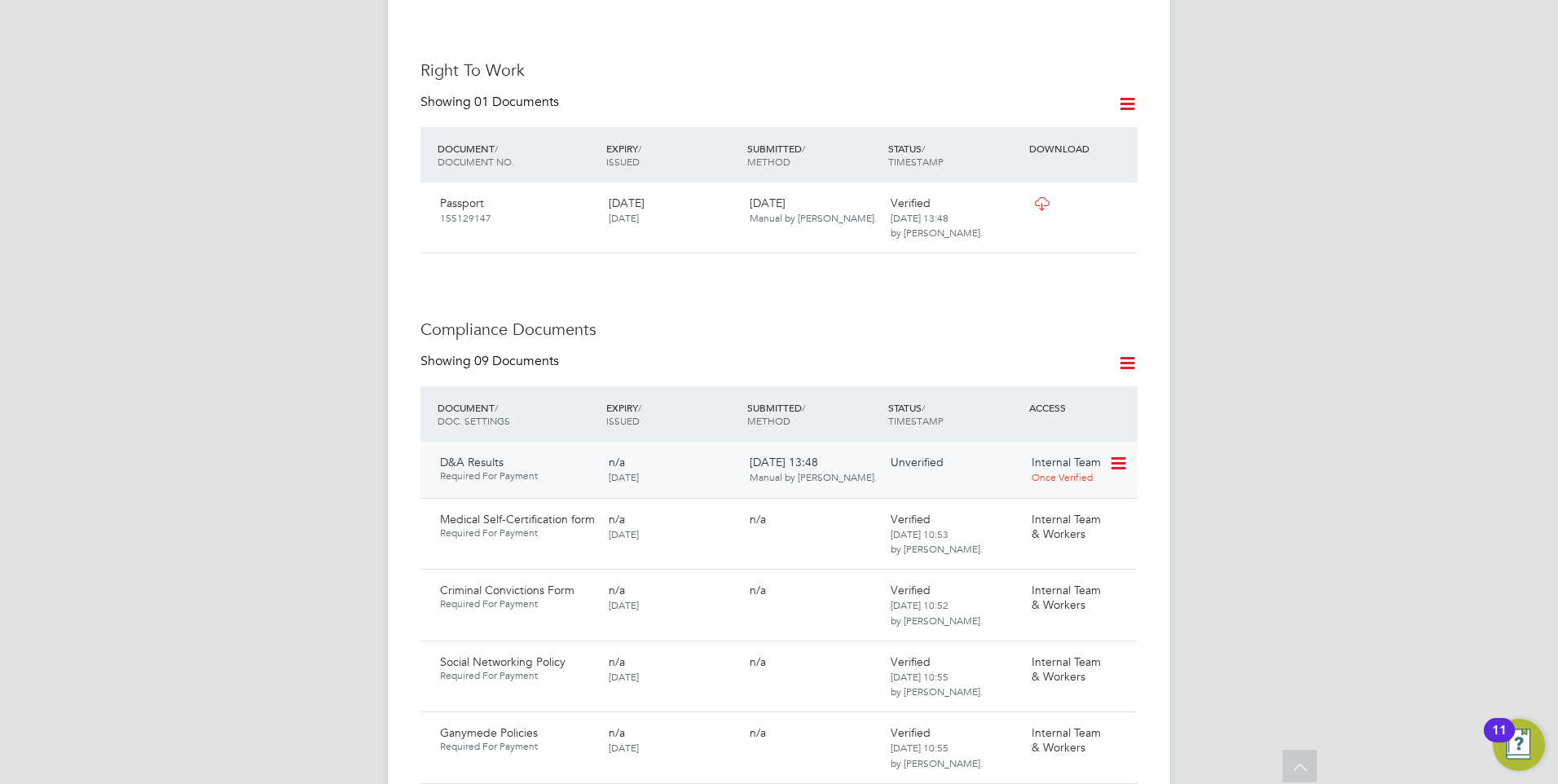
scroll to position [666, 0]
click at [1116, 452] on icon at bounding box center [1117, 461] width 16 height 19
click at [1036, 533] on li "Delete Document" at bounding box center [1060, 535] width 130 height 23
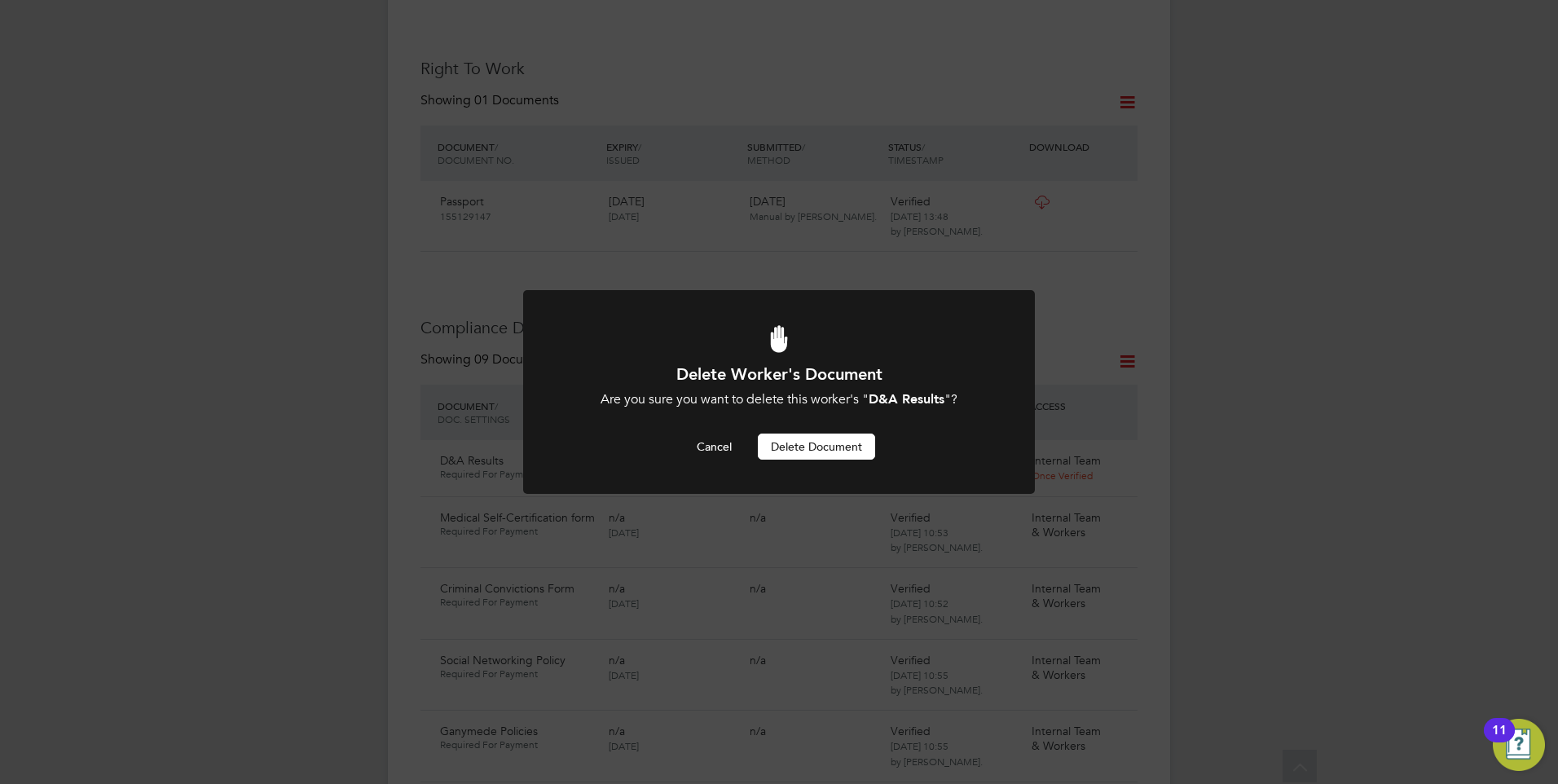
scroll to position [0, 0]
click at [792, 449] on button "Delete Document" at bounding box center [817, 446] width 117 height 26
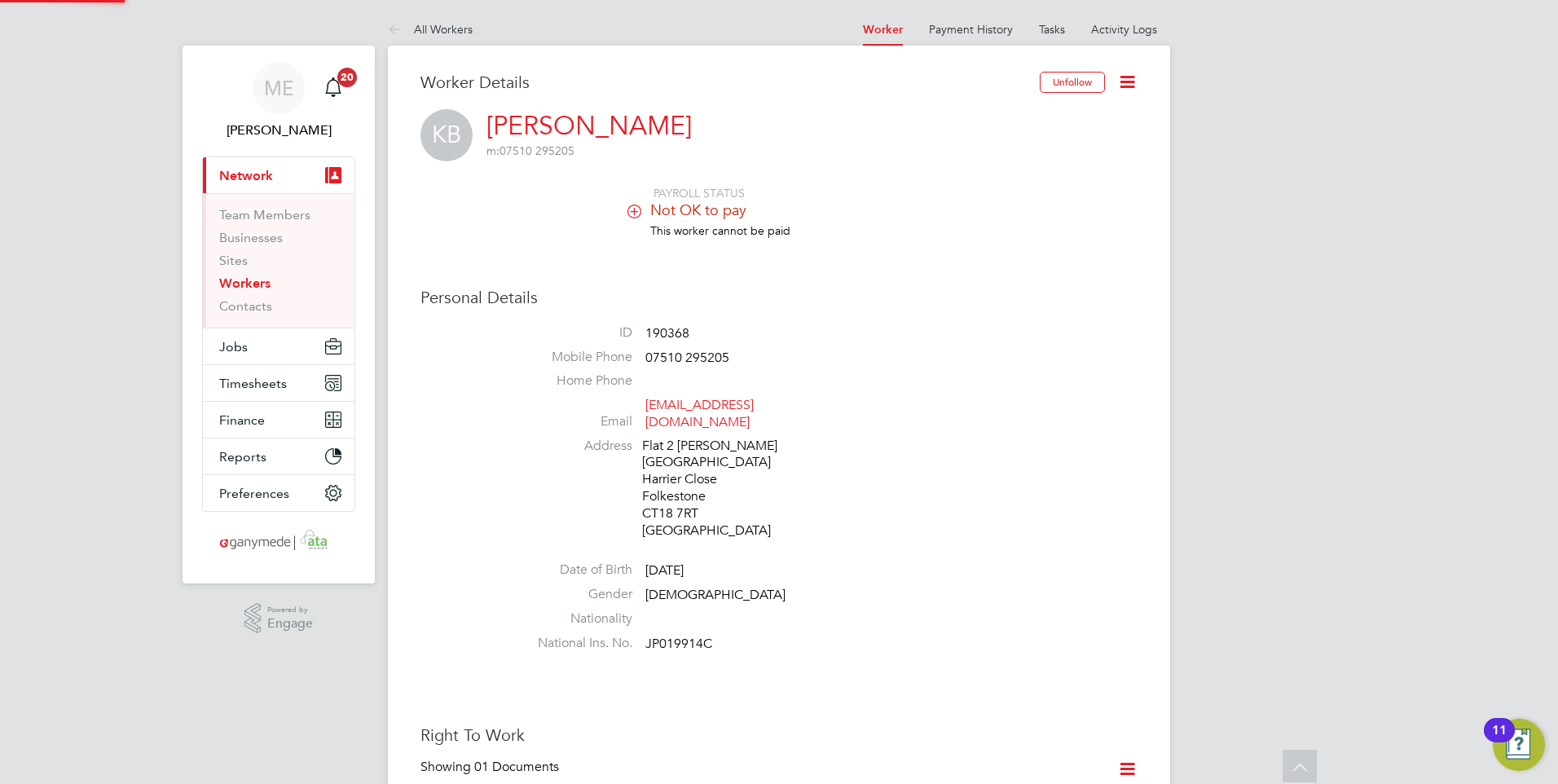
scroll to position [666, 0]
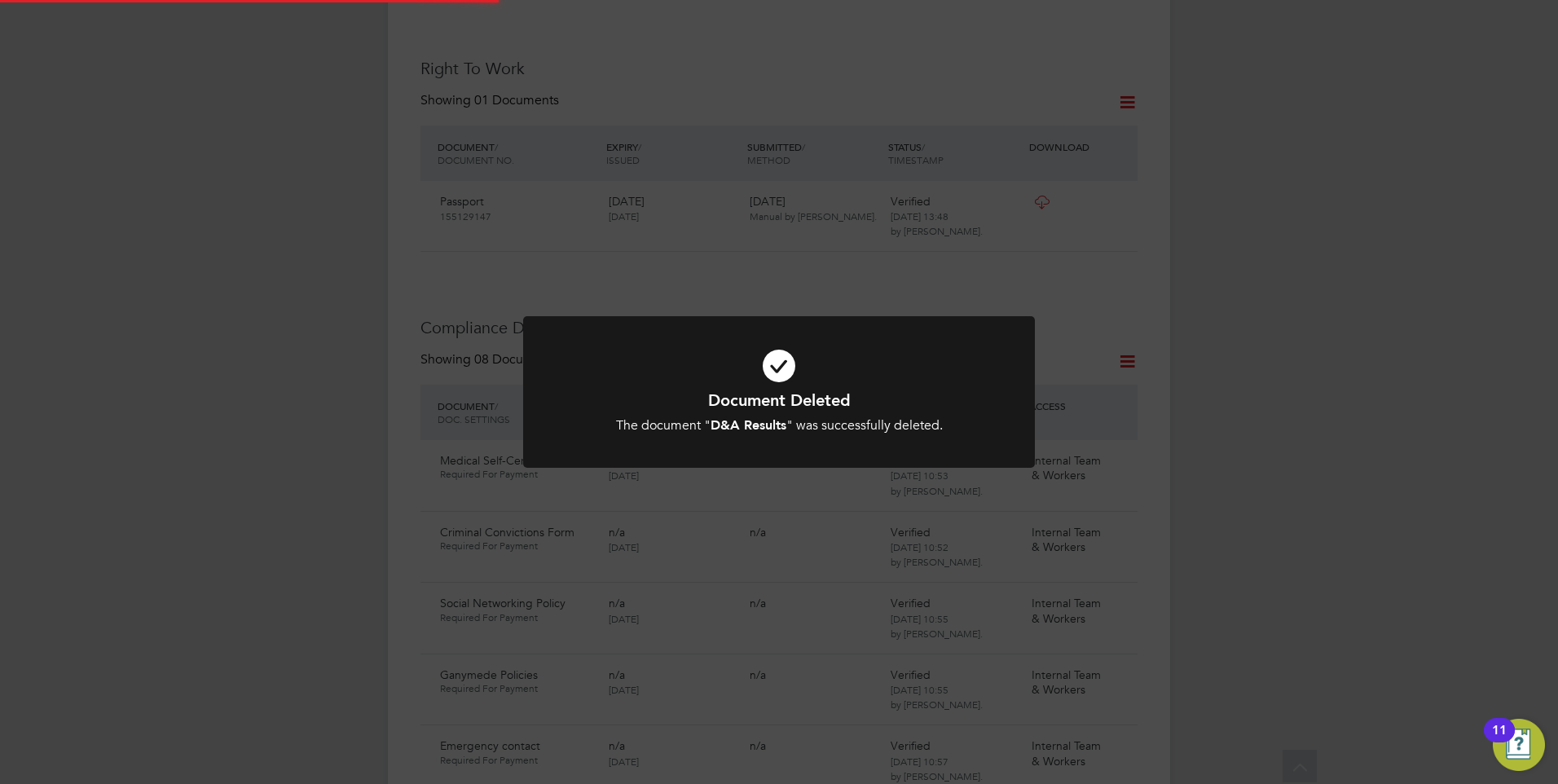
drag, startPoint x: 805, startPoint y: 398, endPoint x: 814, endPoint y: 398, distance: 9.0
click at [814, 398] on h1 "Document Deleted" at bounding box center [779, 400] width 423 height 21
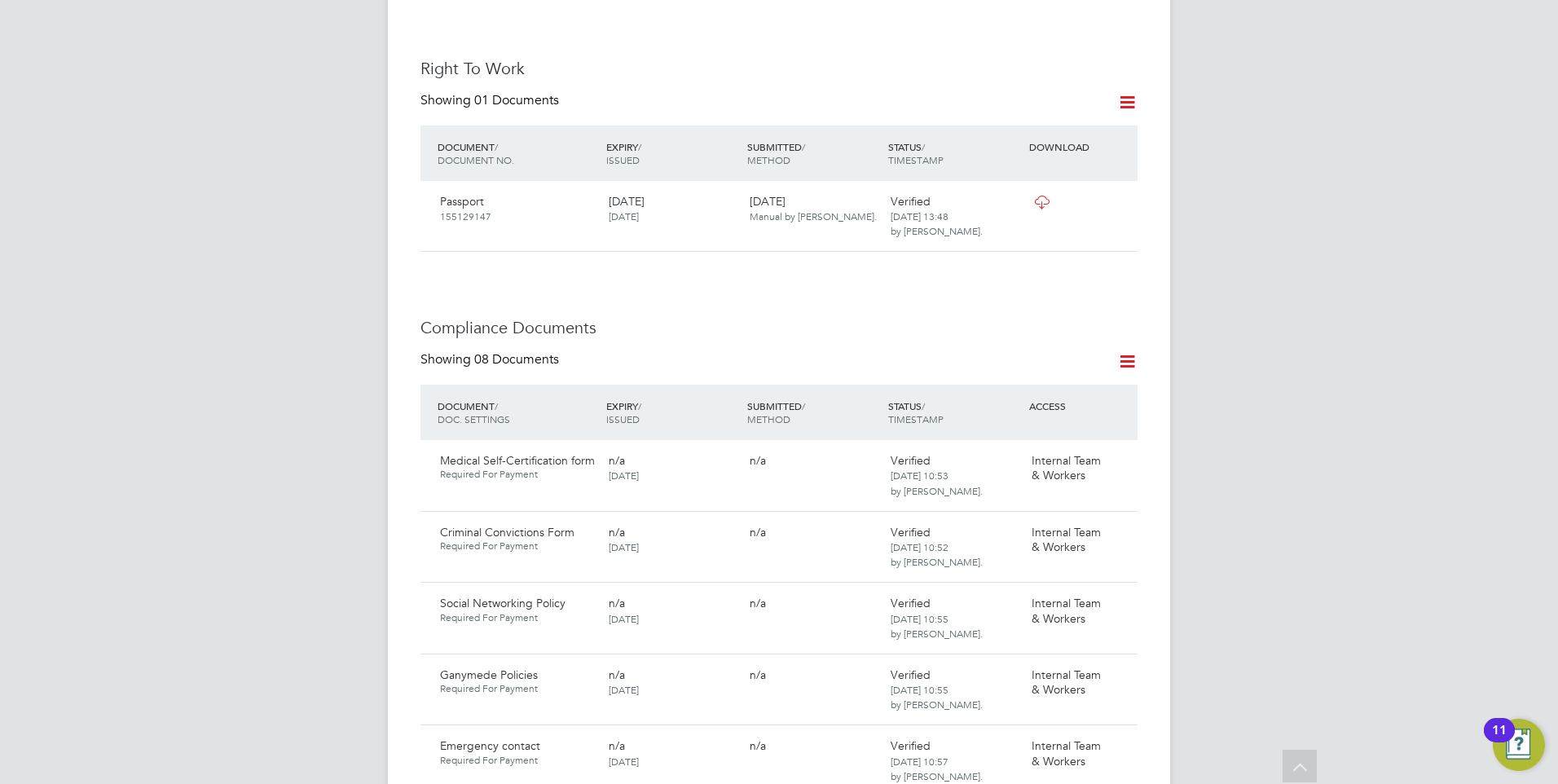
click at [1120, 351] on icon at bounding box center [1128, 361] width 20 height 20
click at [1050, 373] on li "Document Settings" at bounding box center [1075, 367] width 120 height 23
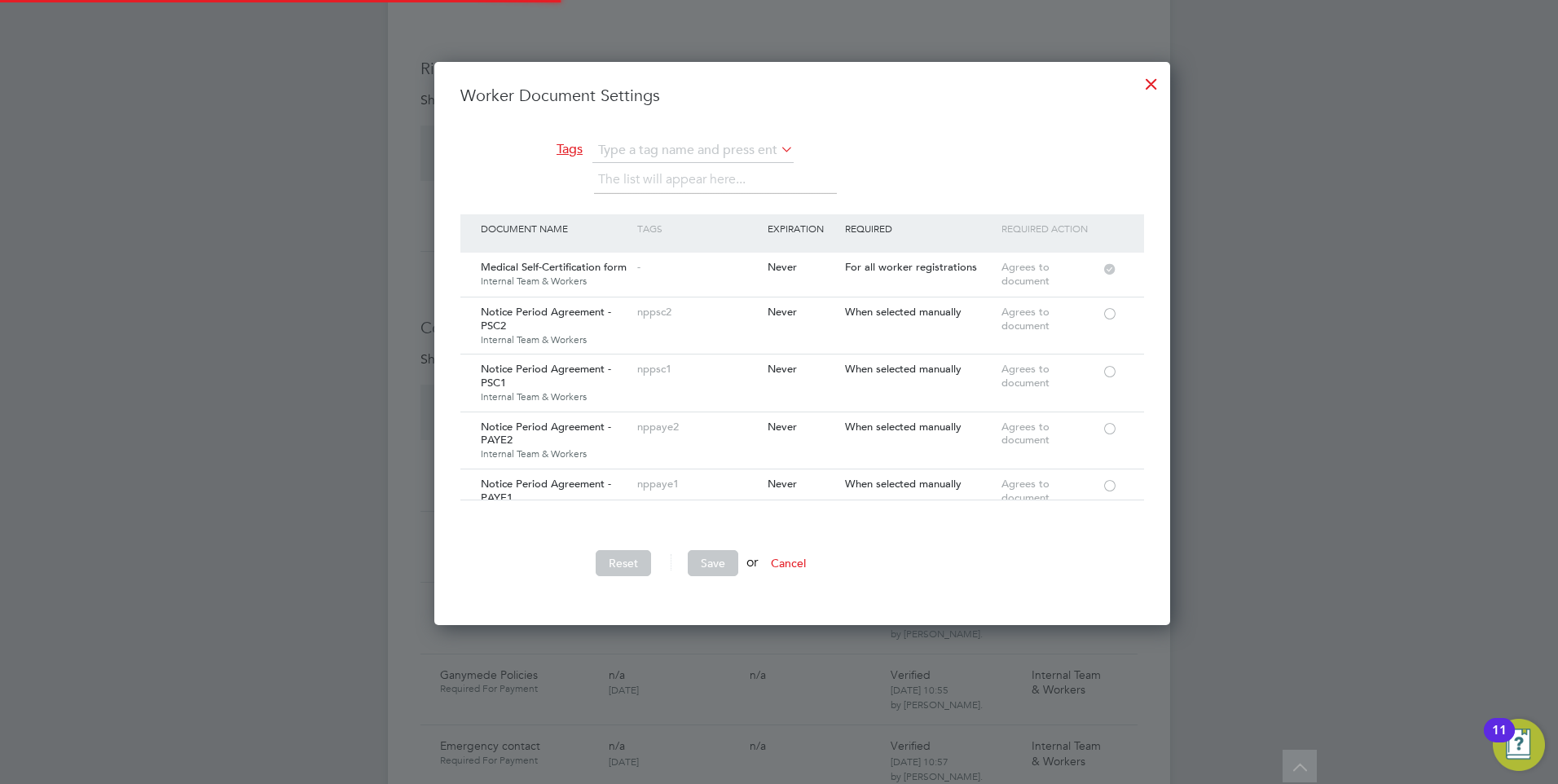
scroll to position [8, 8]
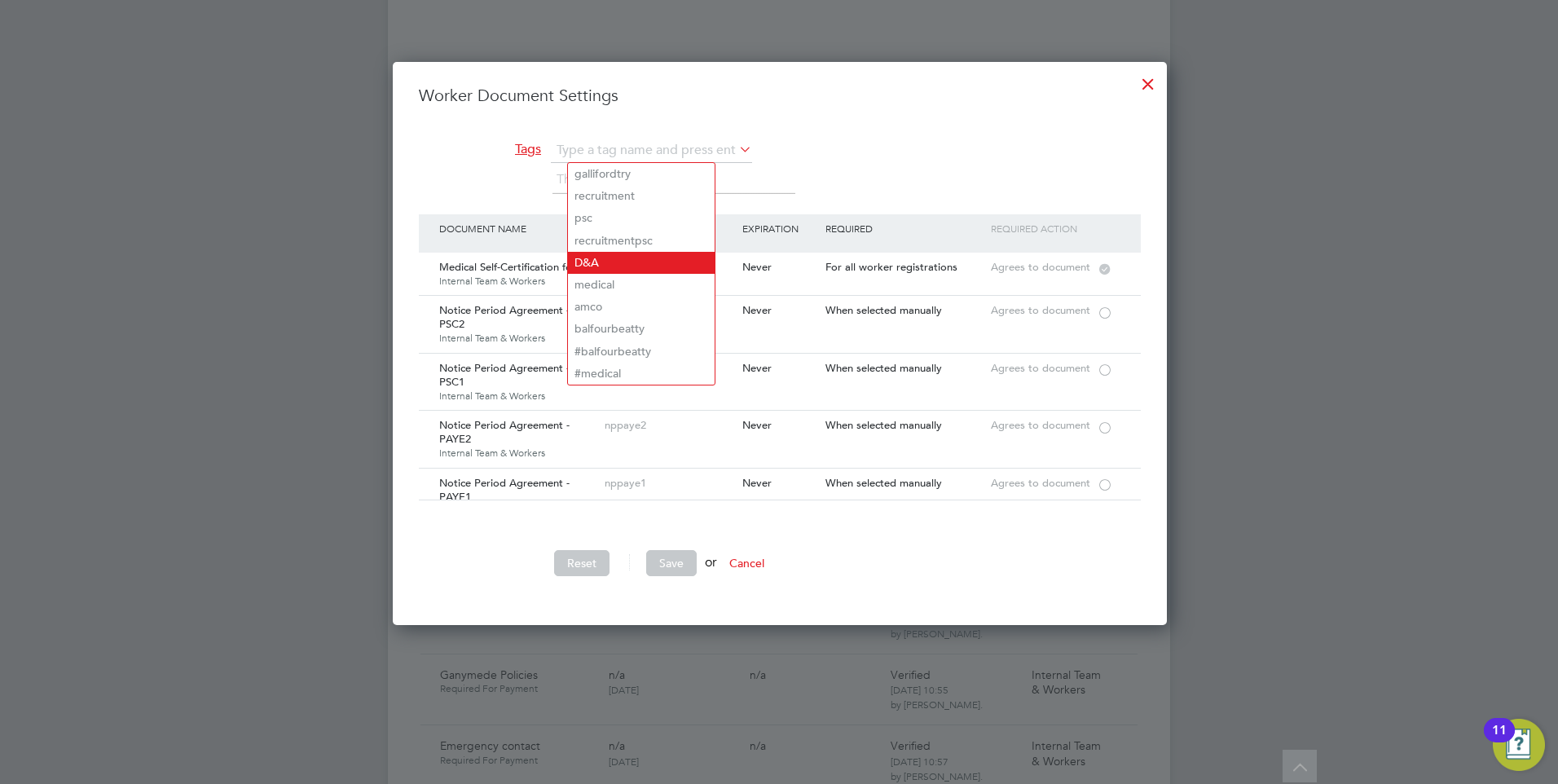
click at [601, 264] on li "D&A" at bounding box center [641, 263] width 147 height 22
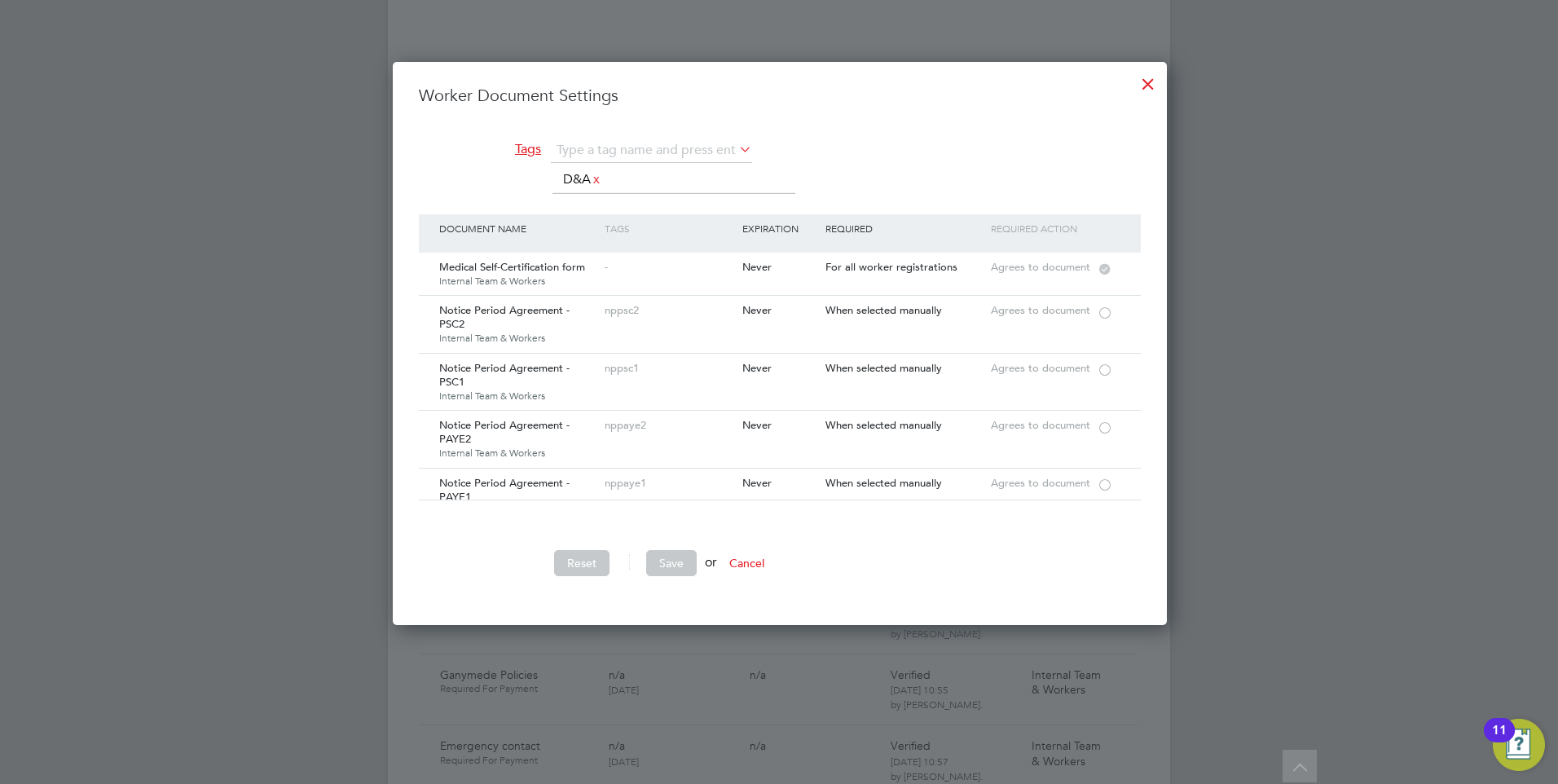
type input "D&A"
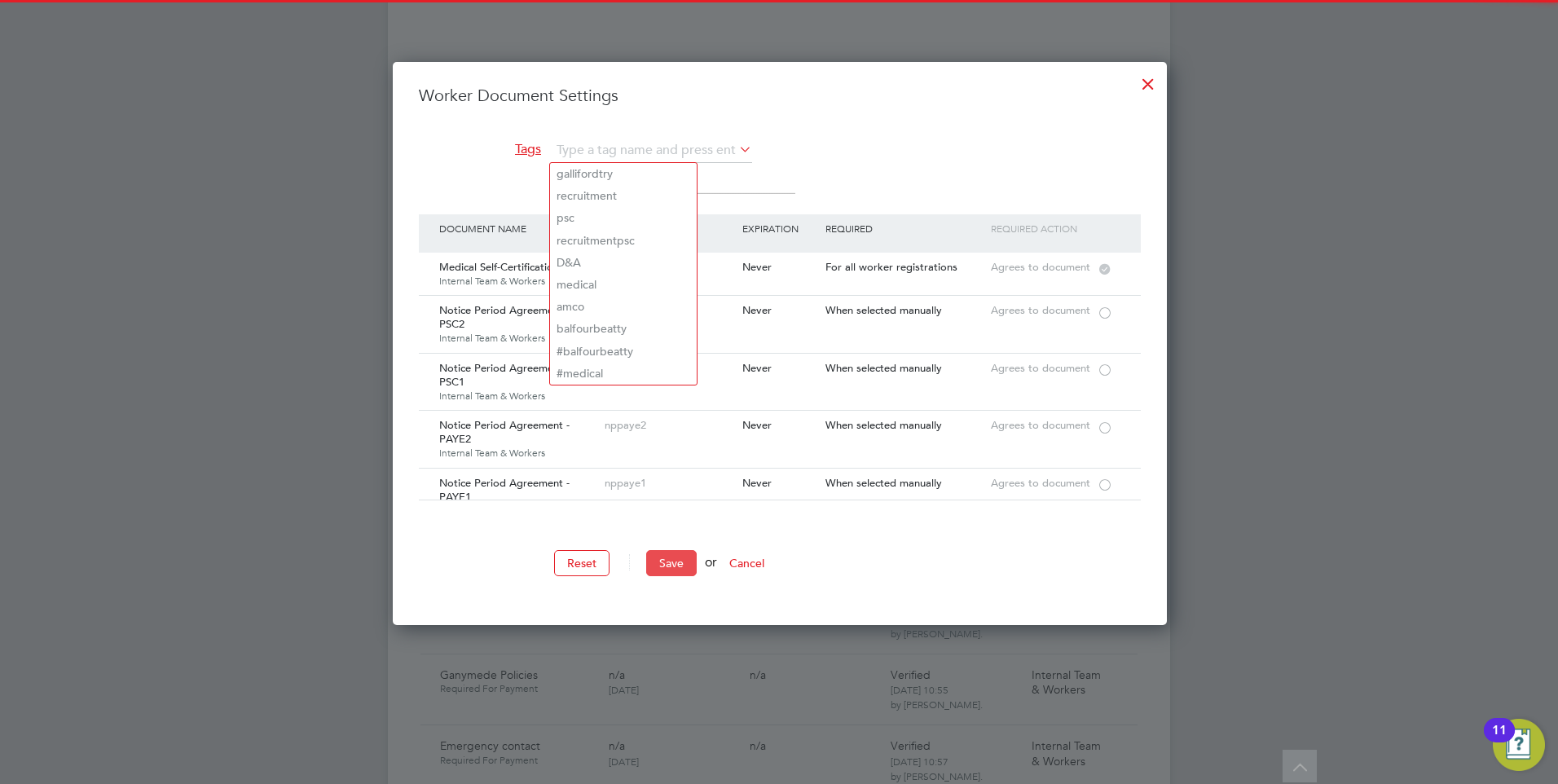
click at [666, 560] on button "Save" at bounding box center [671, 562] width 51 height 26
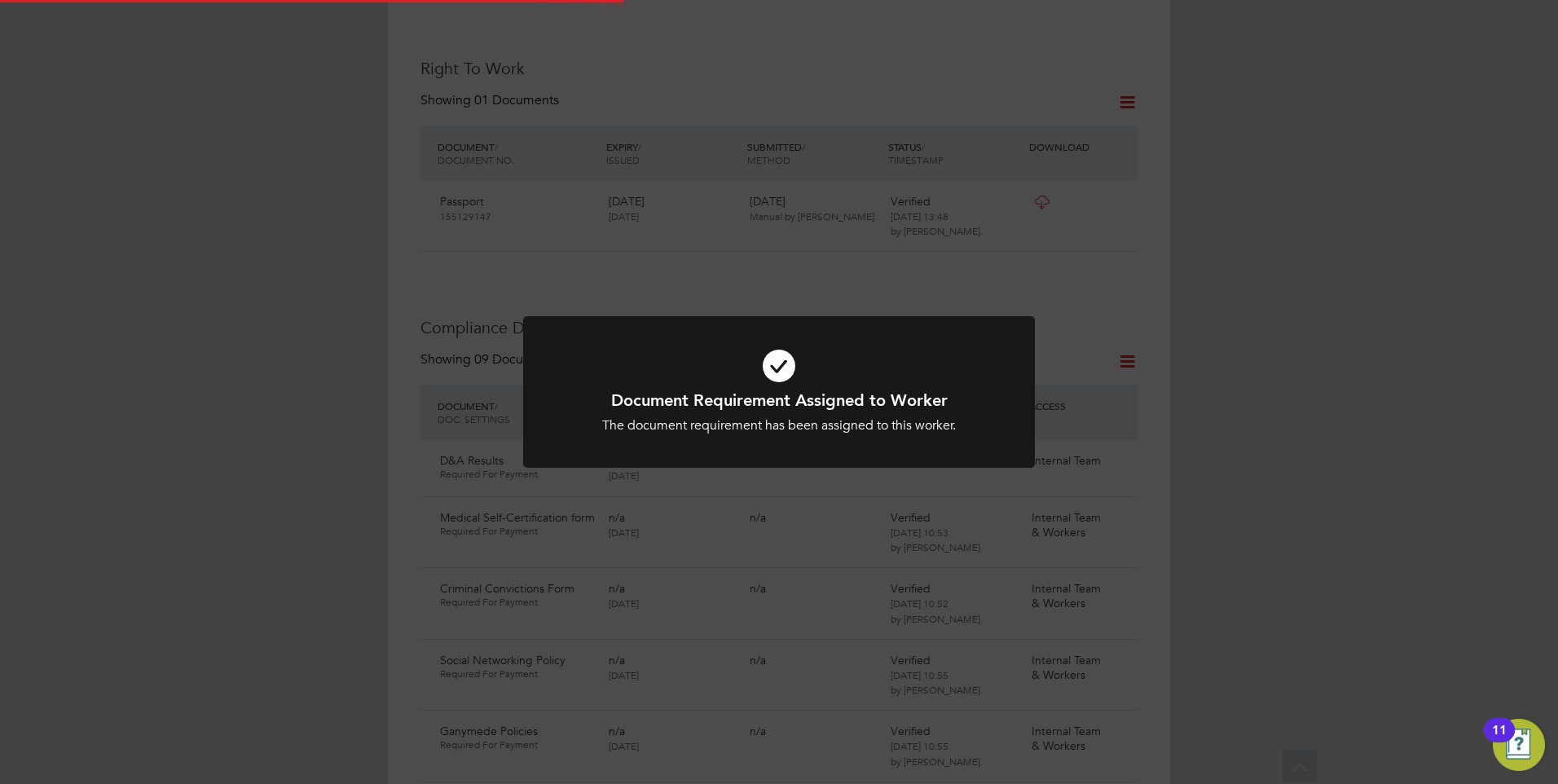
click at [709, 382] on icon at bounding box center [779, 365] width 423 height 63
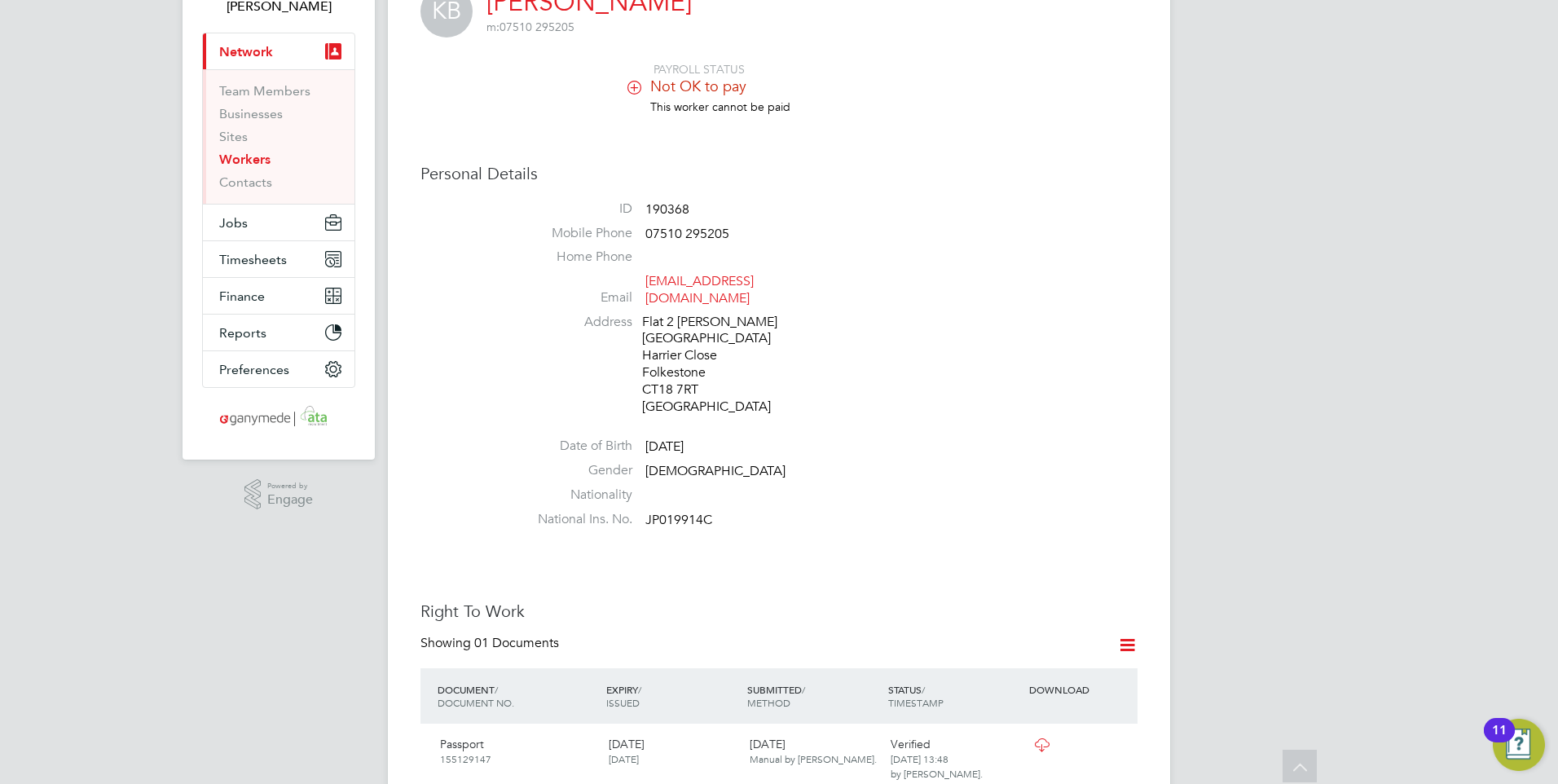
scroll to position [0, 0]
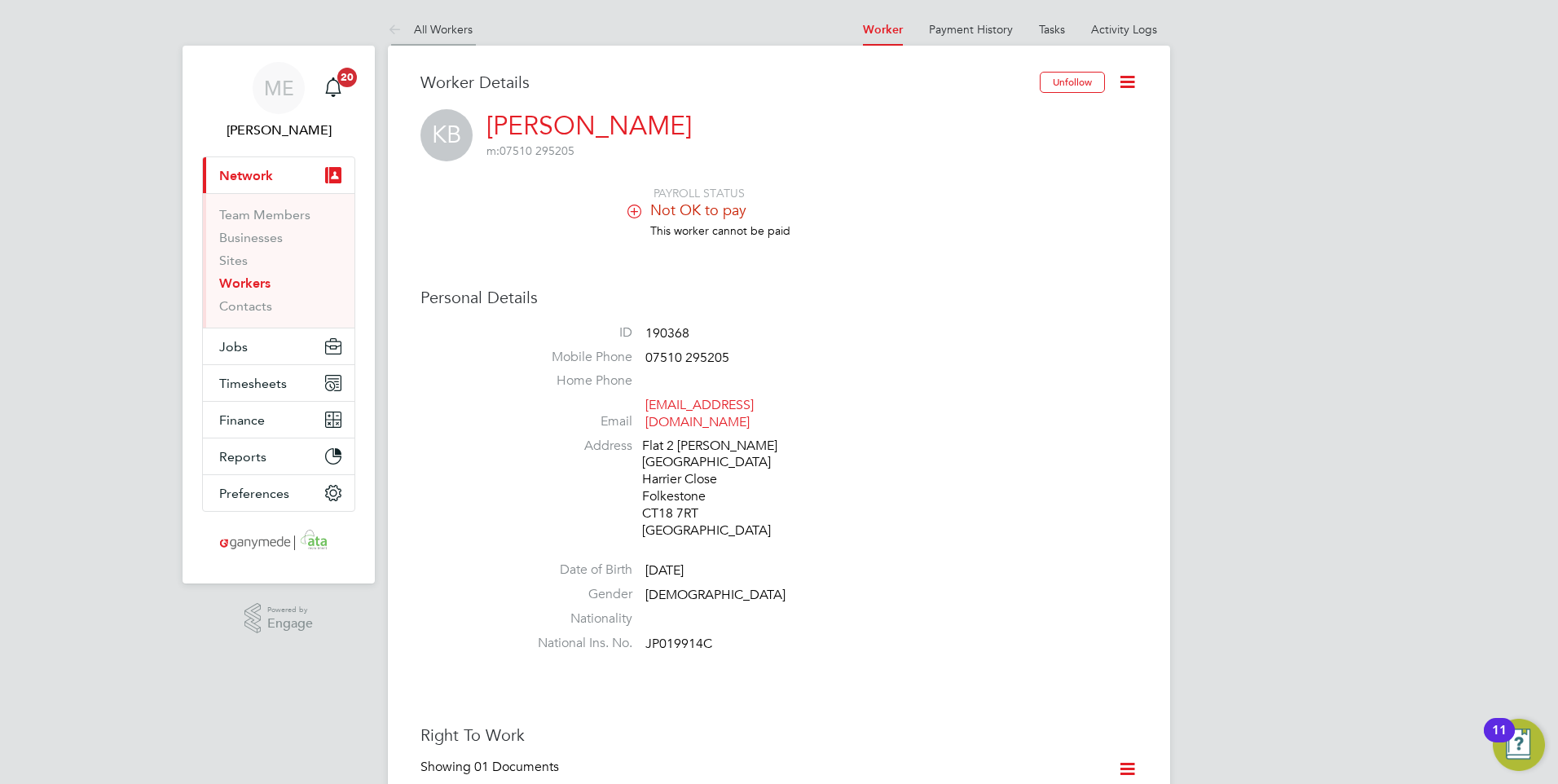
click at [389, 26] on icon at bounding box center [398, 30] width 20 height 20
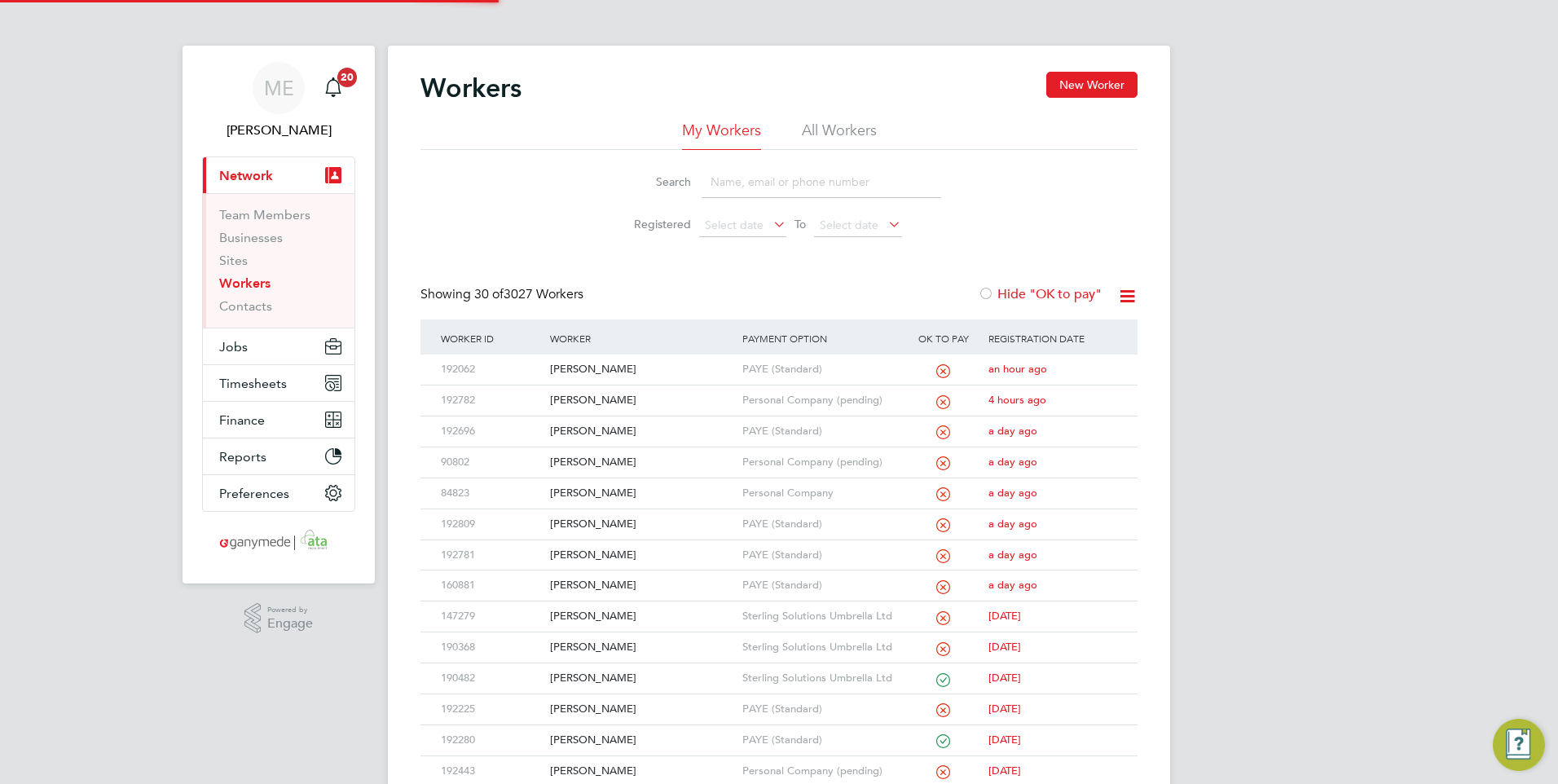
click at [728, 183] on input at bounding box center [822, 182] width 238 height 32
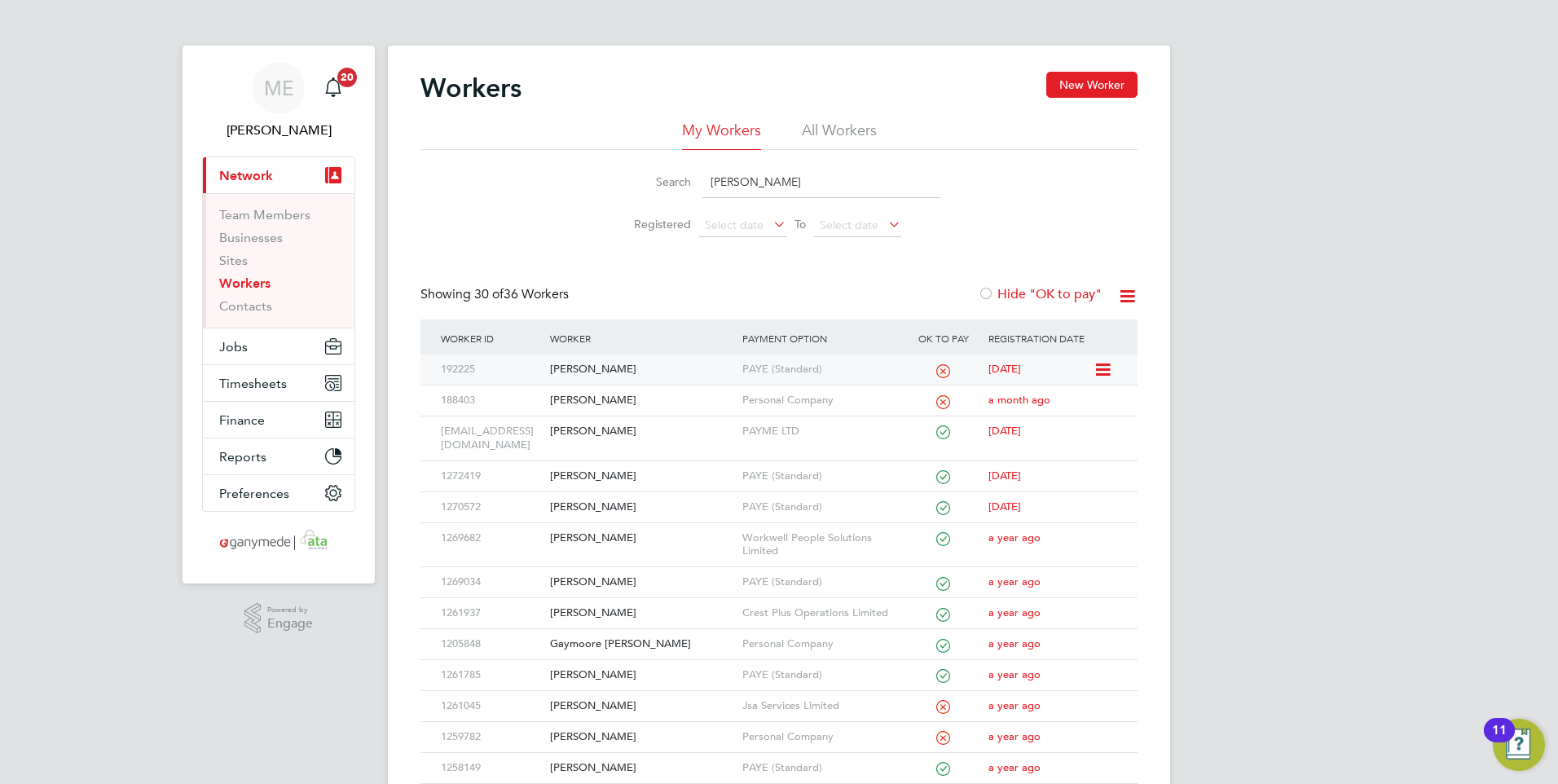
type input "stephen"
click at [666, 365] on div "[PERSON_NAME]" at bounding box center [641, 369] width 191 height 30
drag, startPoint x: 763, startPoint y: 177, endPoint x: 693, endPoint y: 171, distance: 70.3
click at [678, 178] on div "Search stephen" at bounding box center [779, 182] width 323 height 32
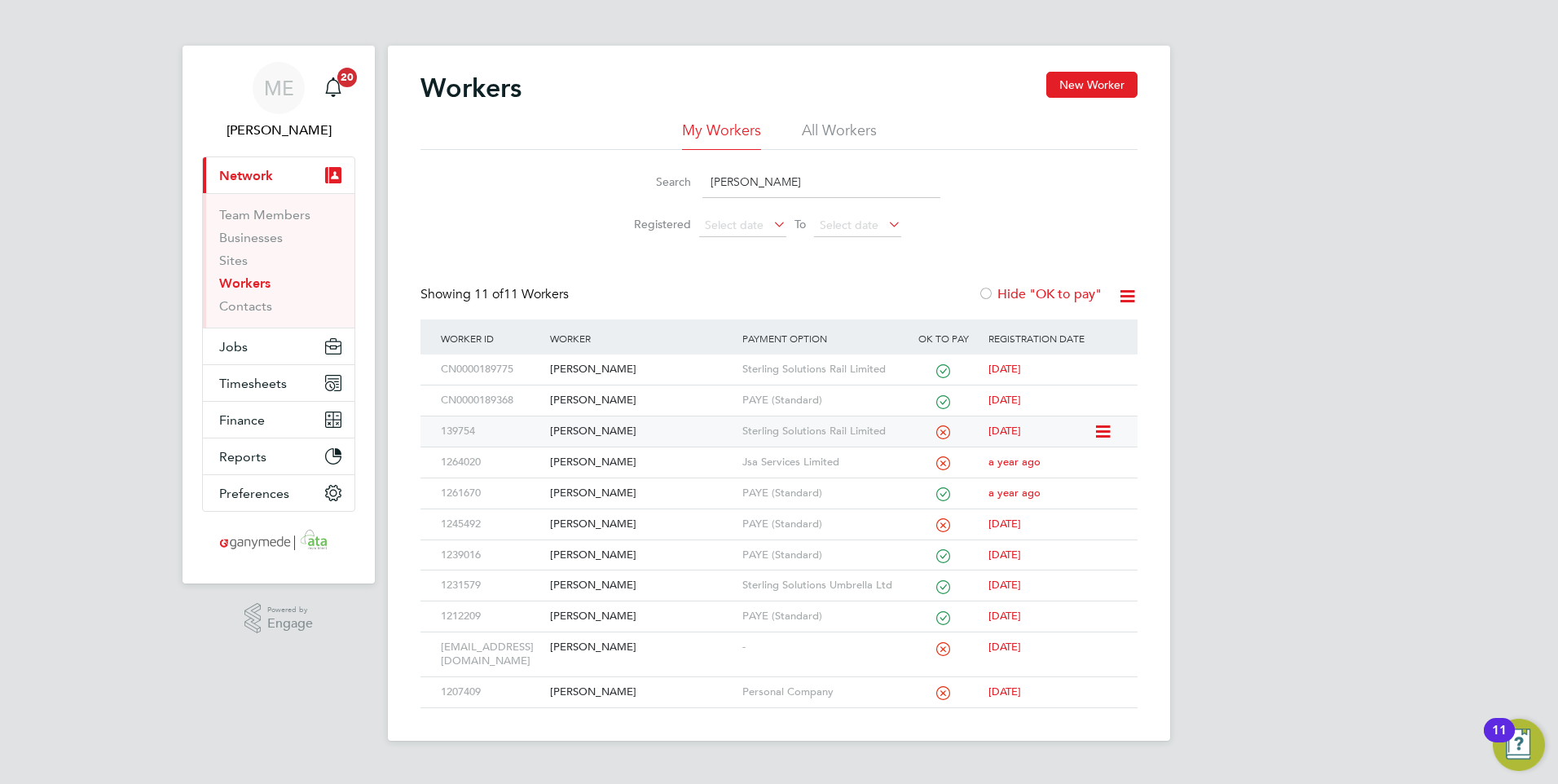
type input "[PERSON_NAME]"
click at [614, 427] on div "[PERSON_NAME]" at bounding box center [641, 432] width 191 height 30
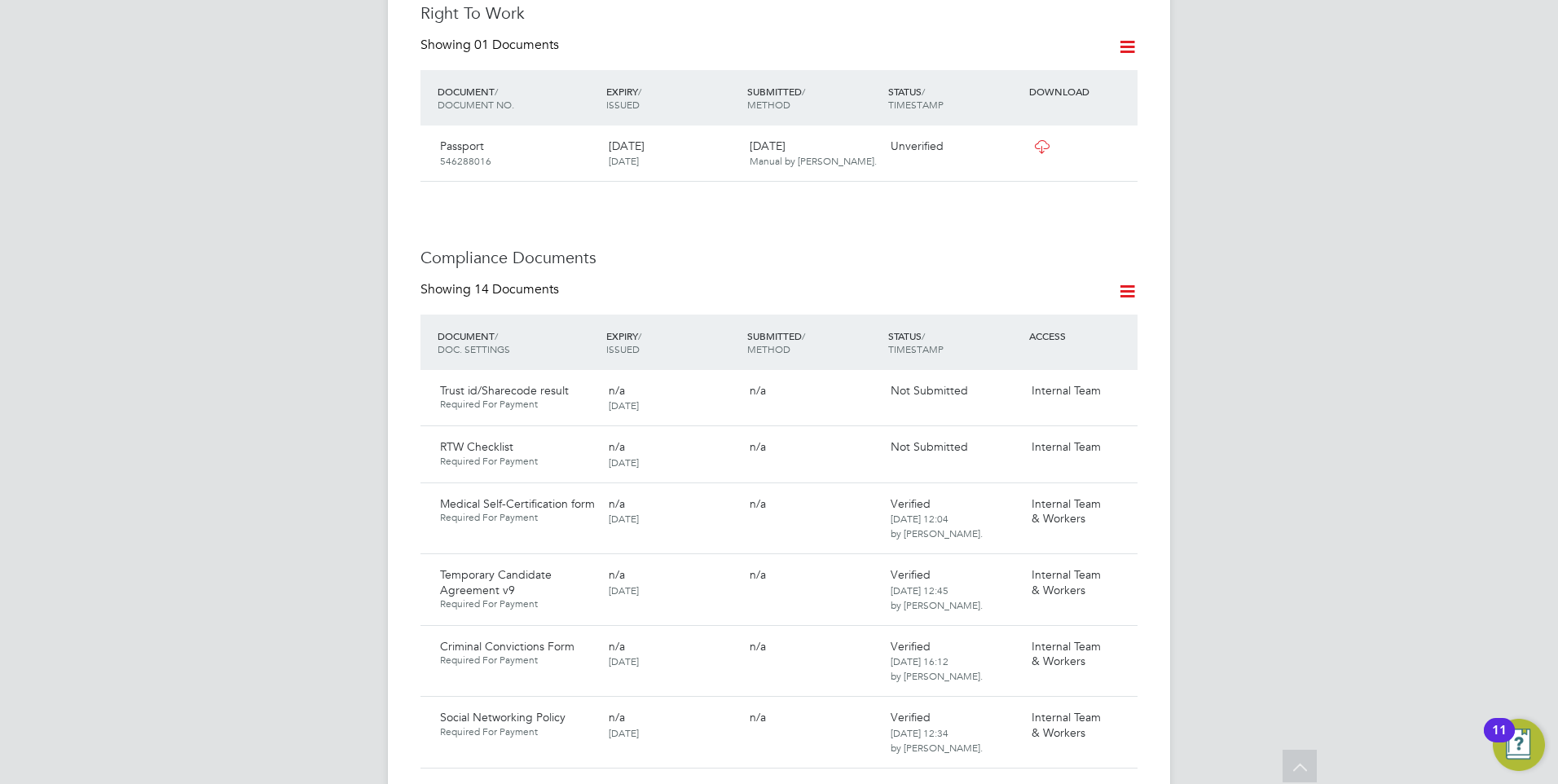
scroll to position [733, 0]
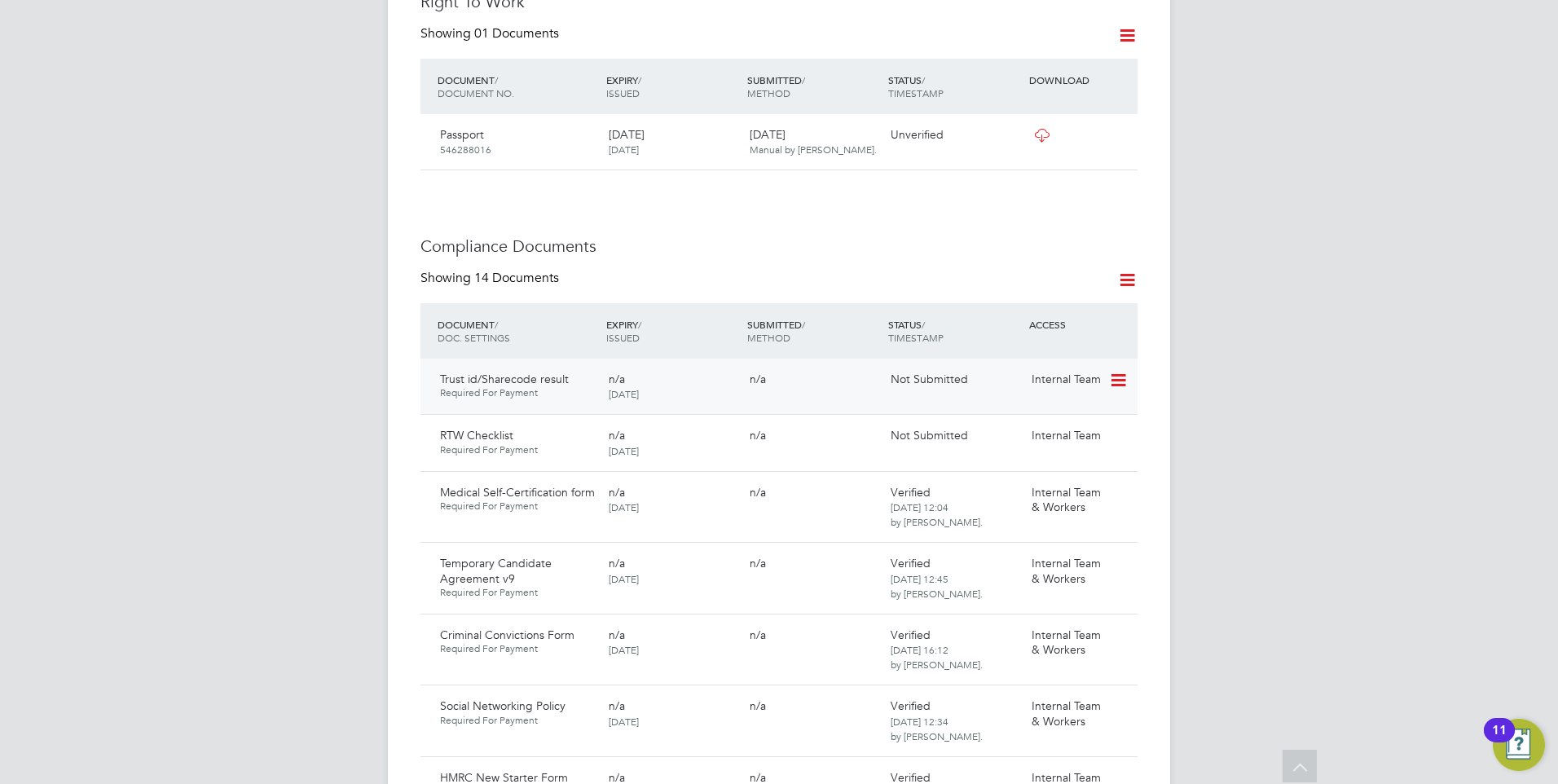
click at [1123, 371] on icon at bounding box center [1117, 380] width 16 height 19
click at [1045, 405] on li "Submit Document" at bounding box center [1068, 408] width 114 height 23
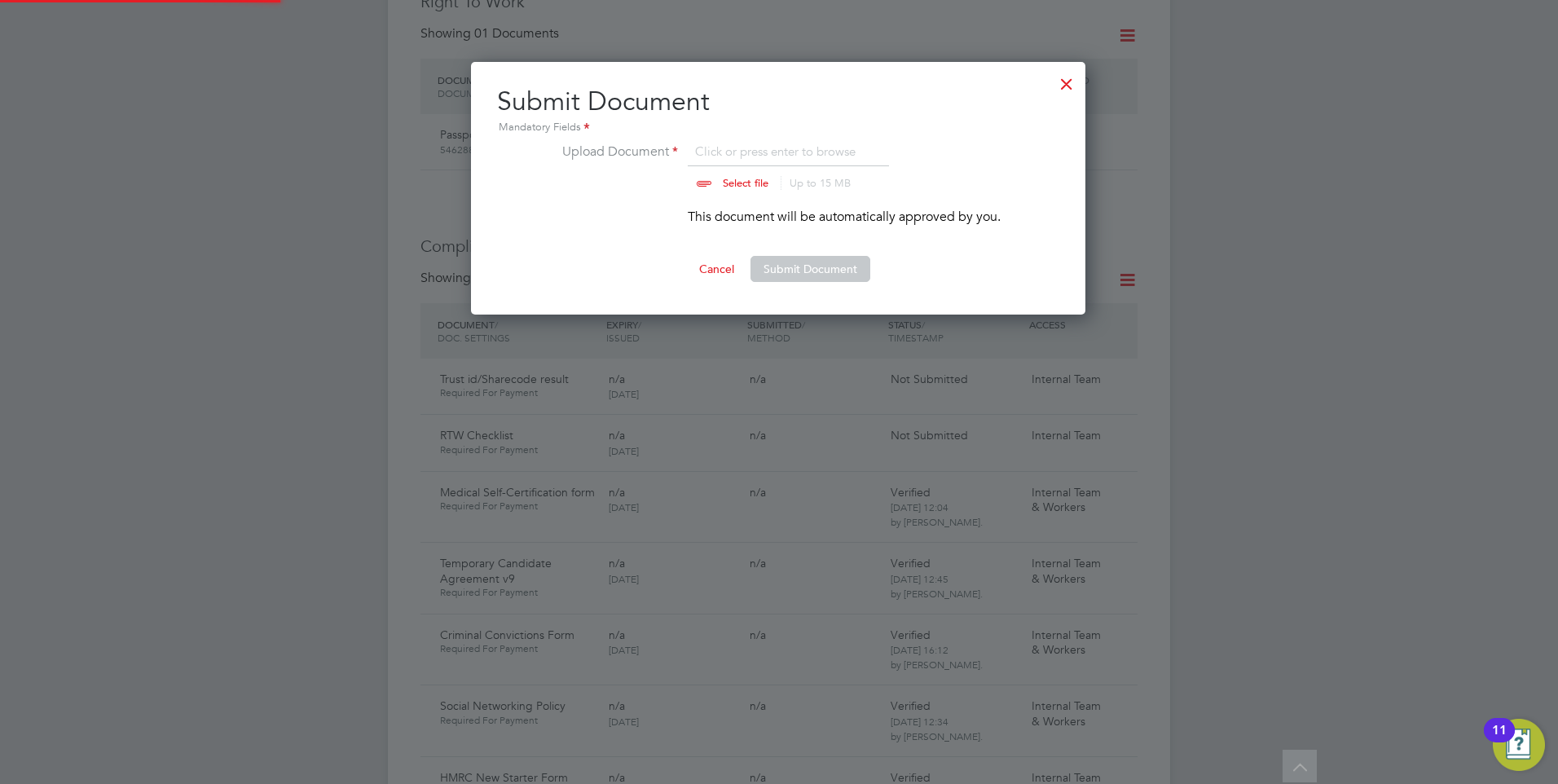
scroll to position [254, 616]
click at [775, 271] on button "Submit Document" at bounding box center [811, 268] width 120 height 26
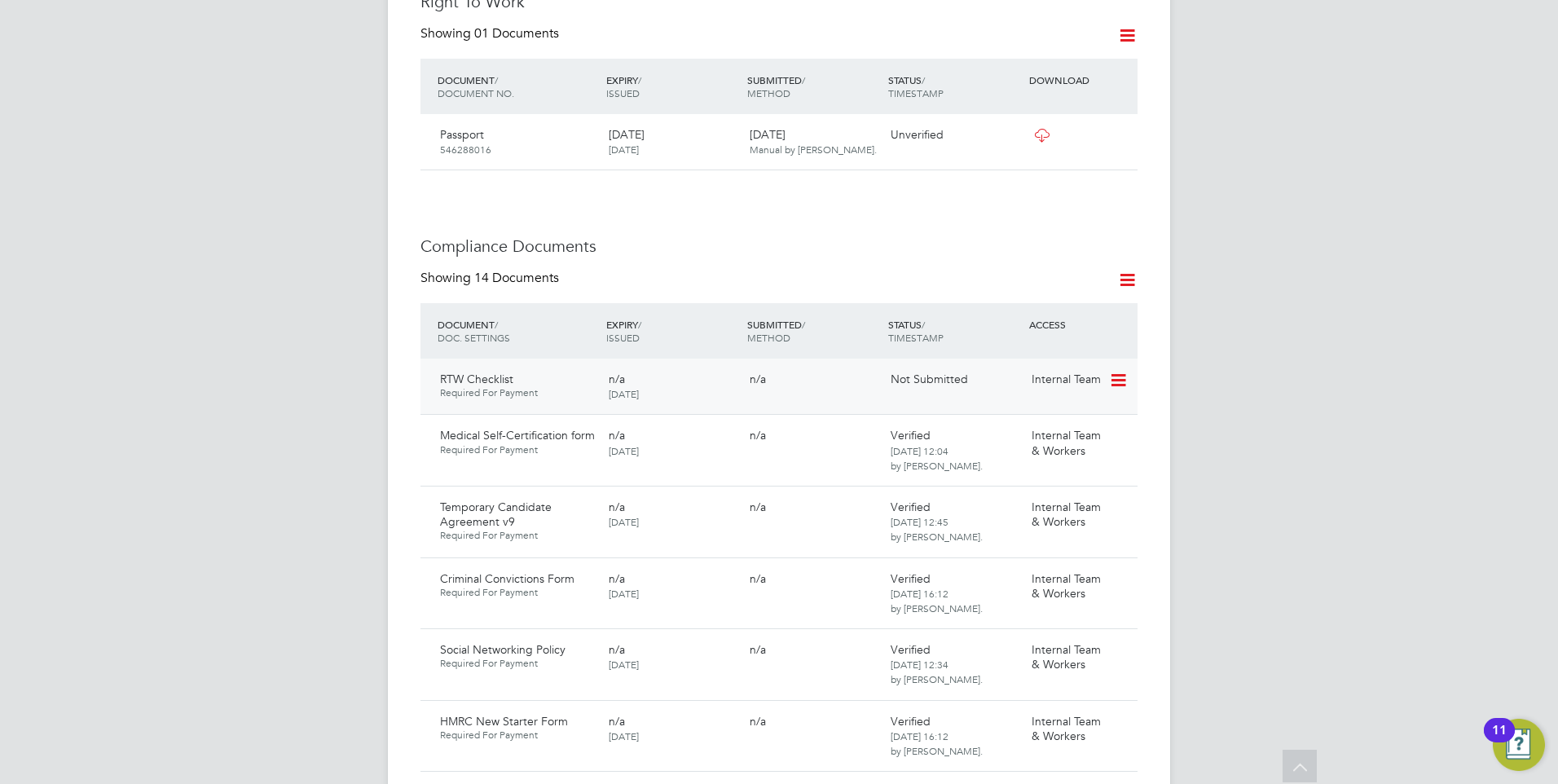
click at [1118, 371] on icon at bounding box center [1117, 380] width 16 height 19
click at [1049, 406] on li "Submit Document" at bounding box center [1068, 408] width 114 height 23
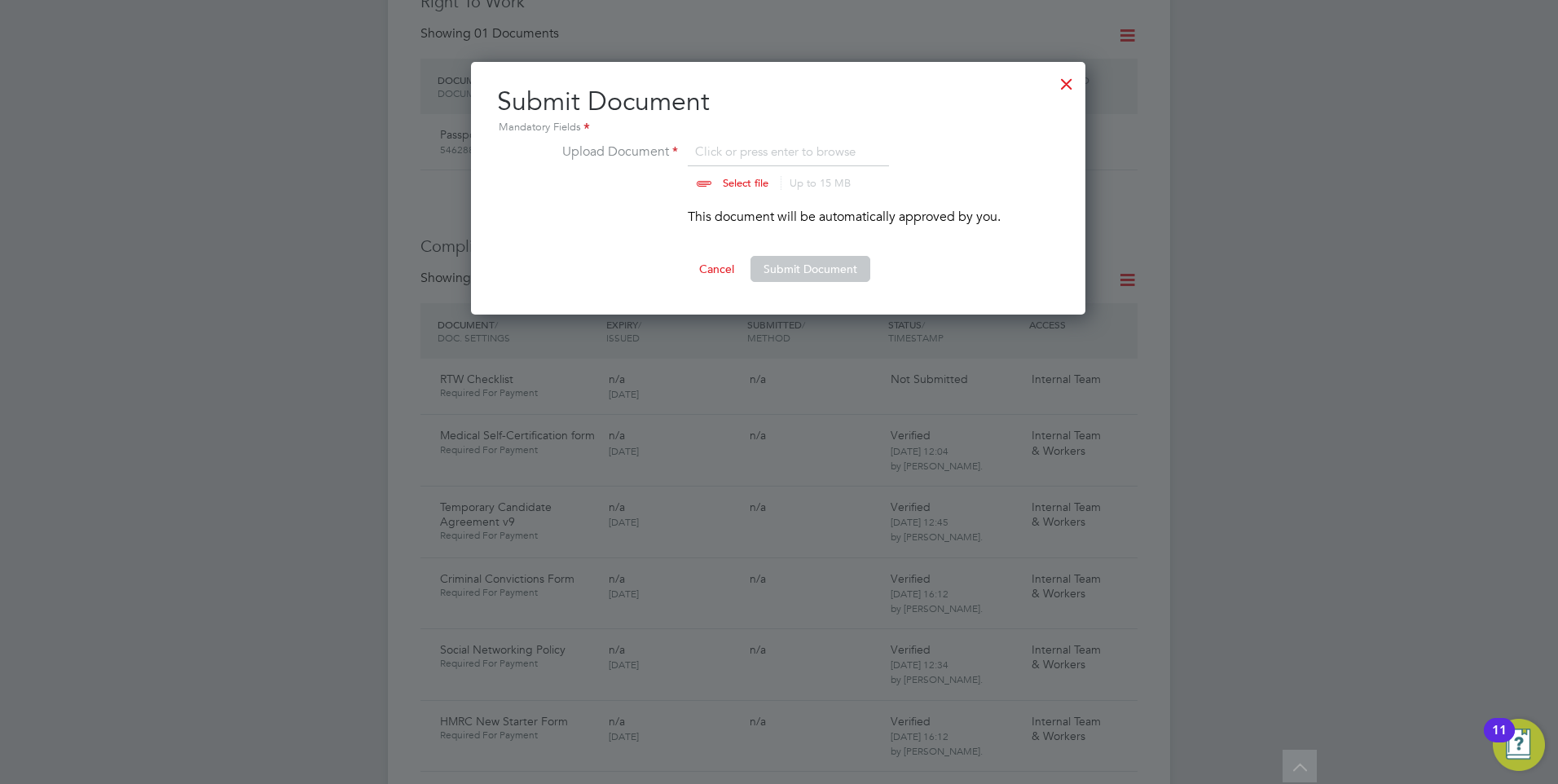
click at [786, 154] on input "file" at bounding box center [761, 166] width 256 height 49
click at [1059, 85] on div at bounding box center [1066, 79] width 30 height 30
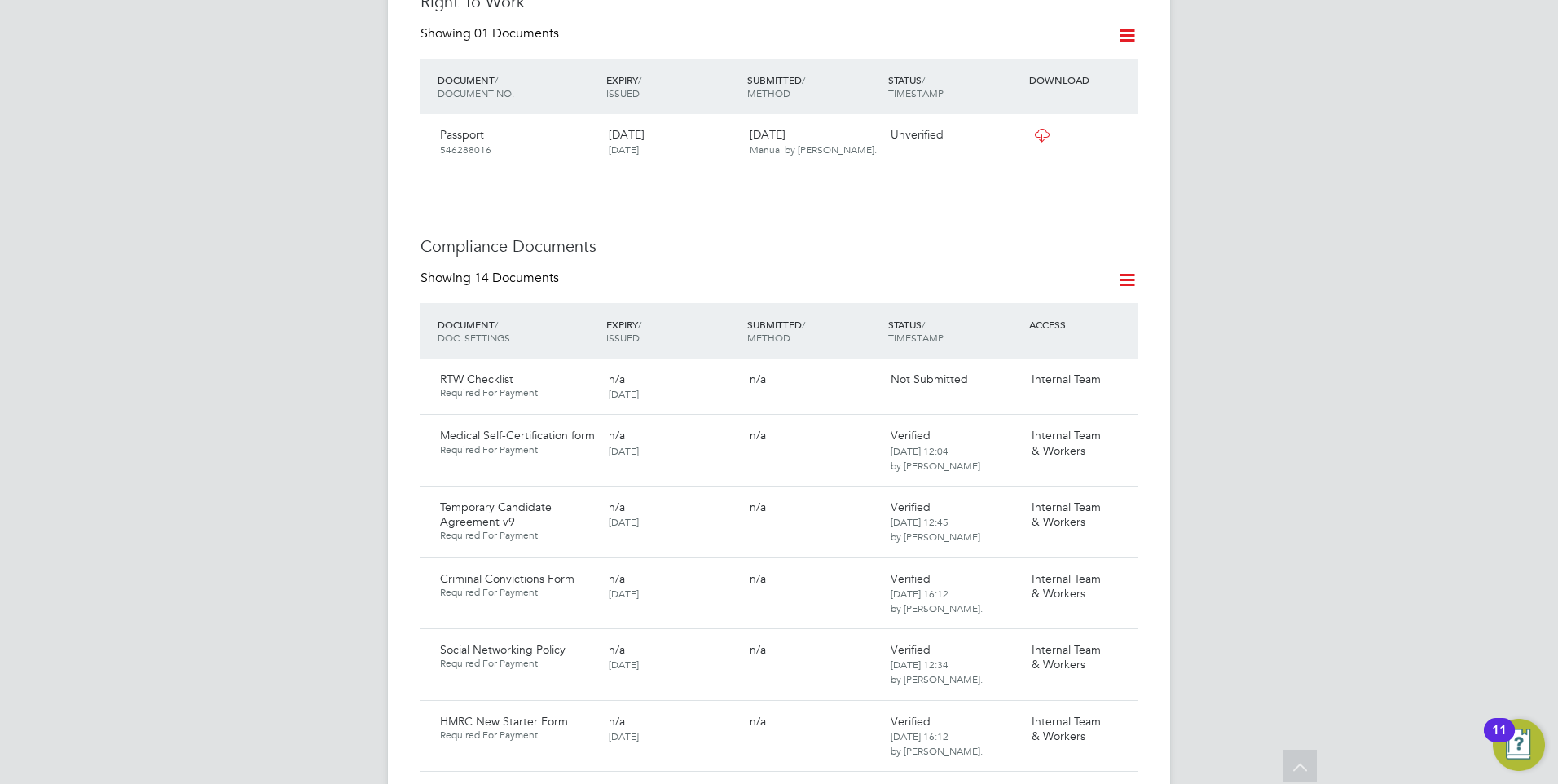
click at [1125, 371] on icon at bounding box center [1117, 380] width 16 height 19
click at [1056, 401] on li "Submit Document" at bounding box center [1068, 408] width 114 height 23
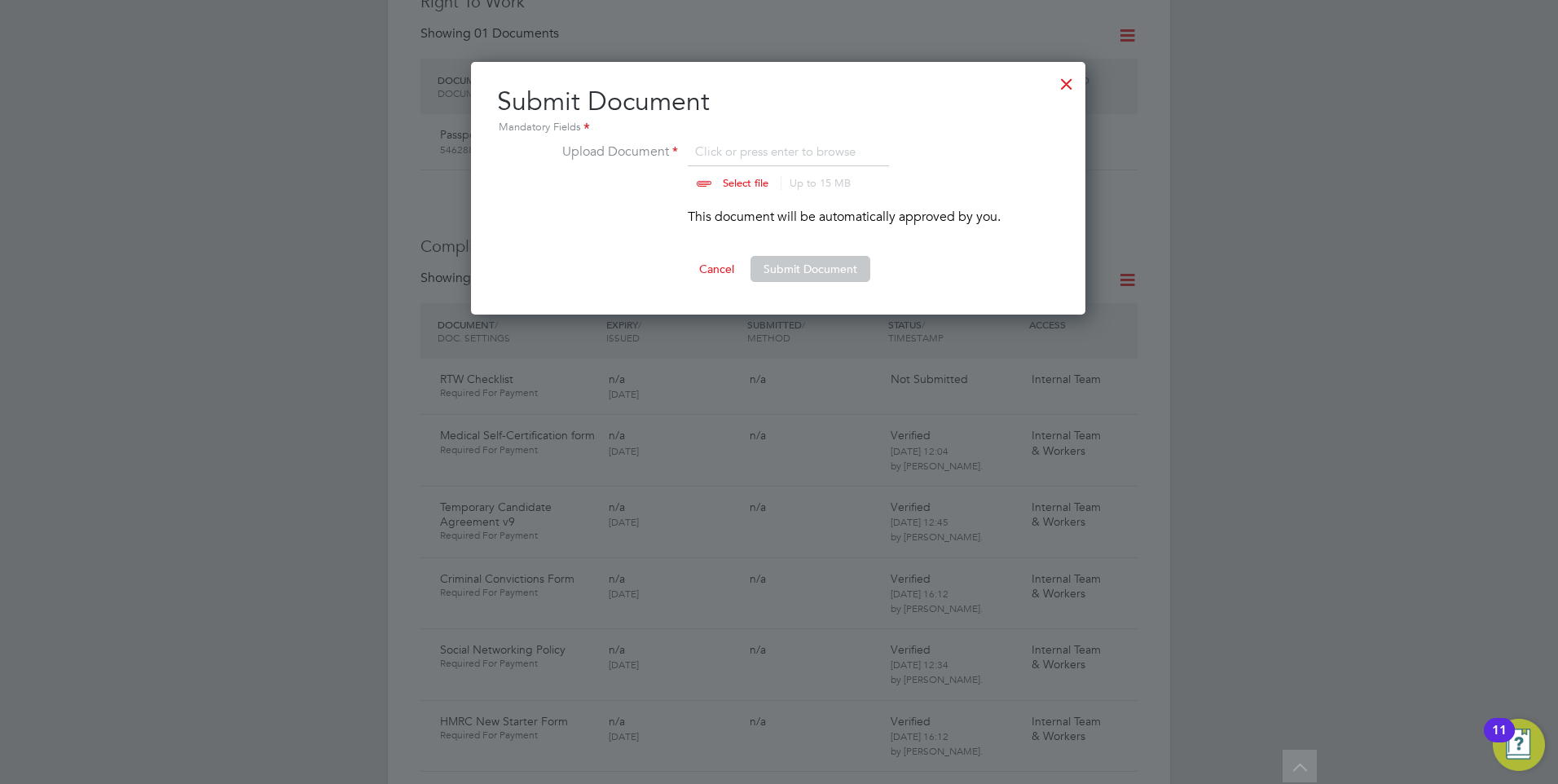
click at [746, 152] on input "file" at bounding box center [761, 166] width 256 height 49
click at [737, 176] on input "file" at bounding box center [761, 166] width 256 height 49
type input "C:\fakepath\Right to Work Checklist - Stephen Joseph.pdf"
click at [806, 263] on button "Submit Document" at bounding box center [811, 268] width 120 height 26
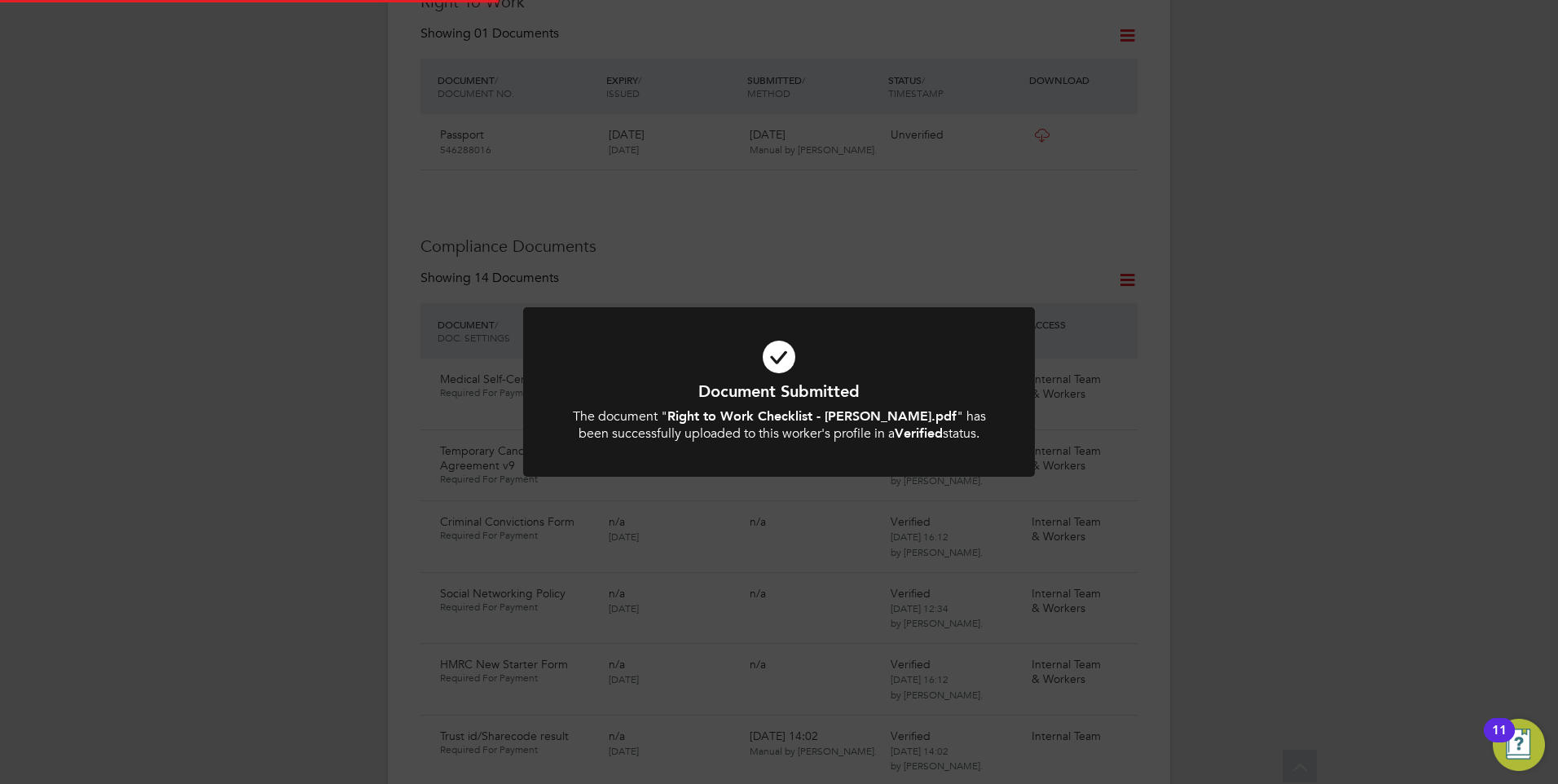
click at [749, 354] on icon at bounding box center [779, 357] width 423 height 63
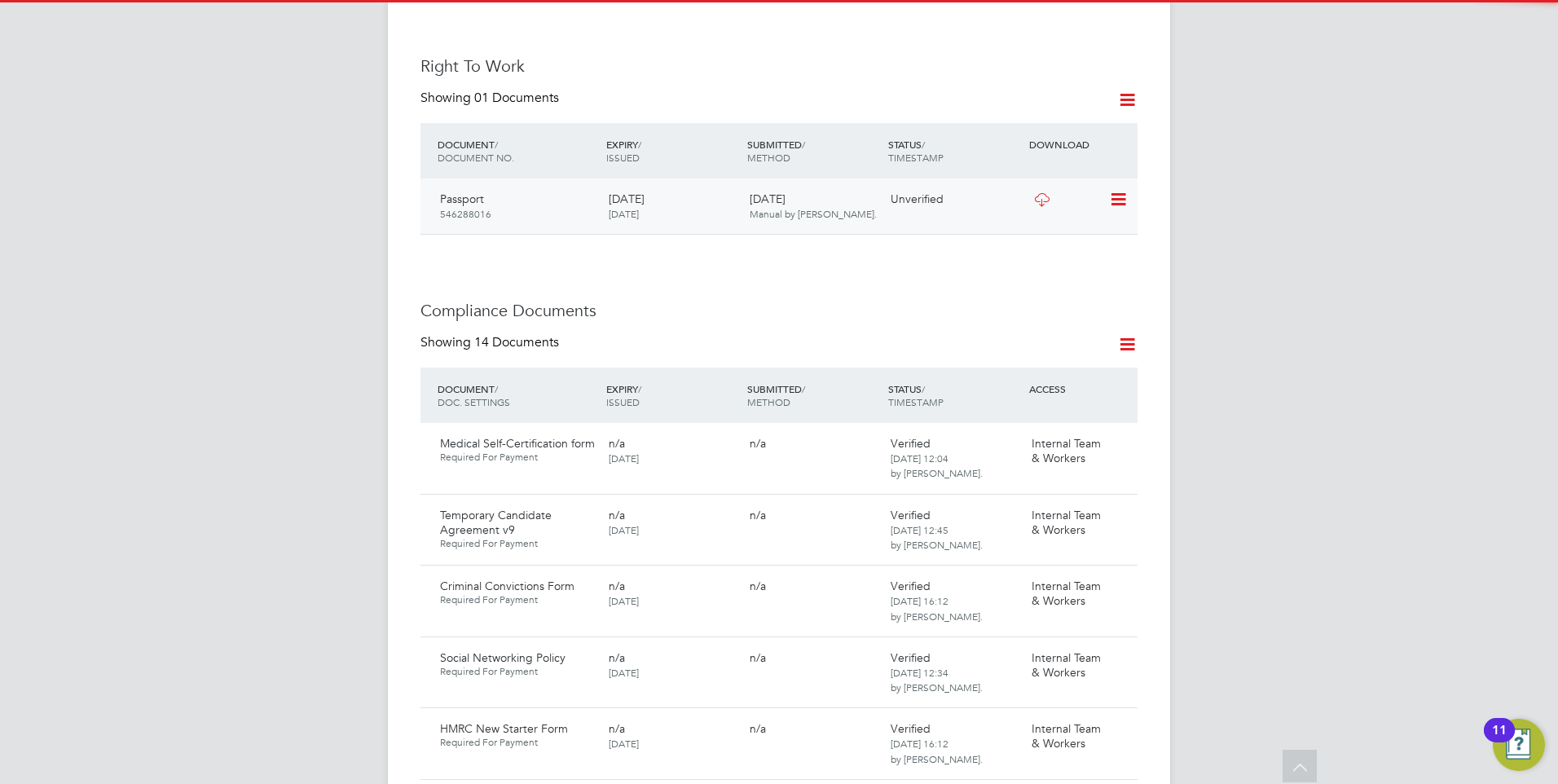
scroll to position [570, 0]
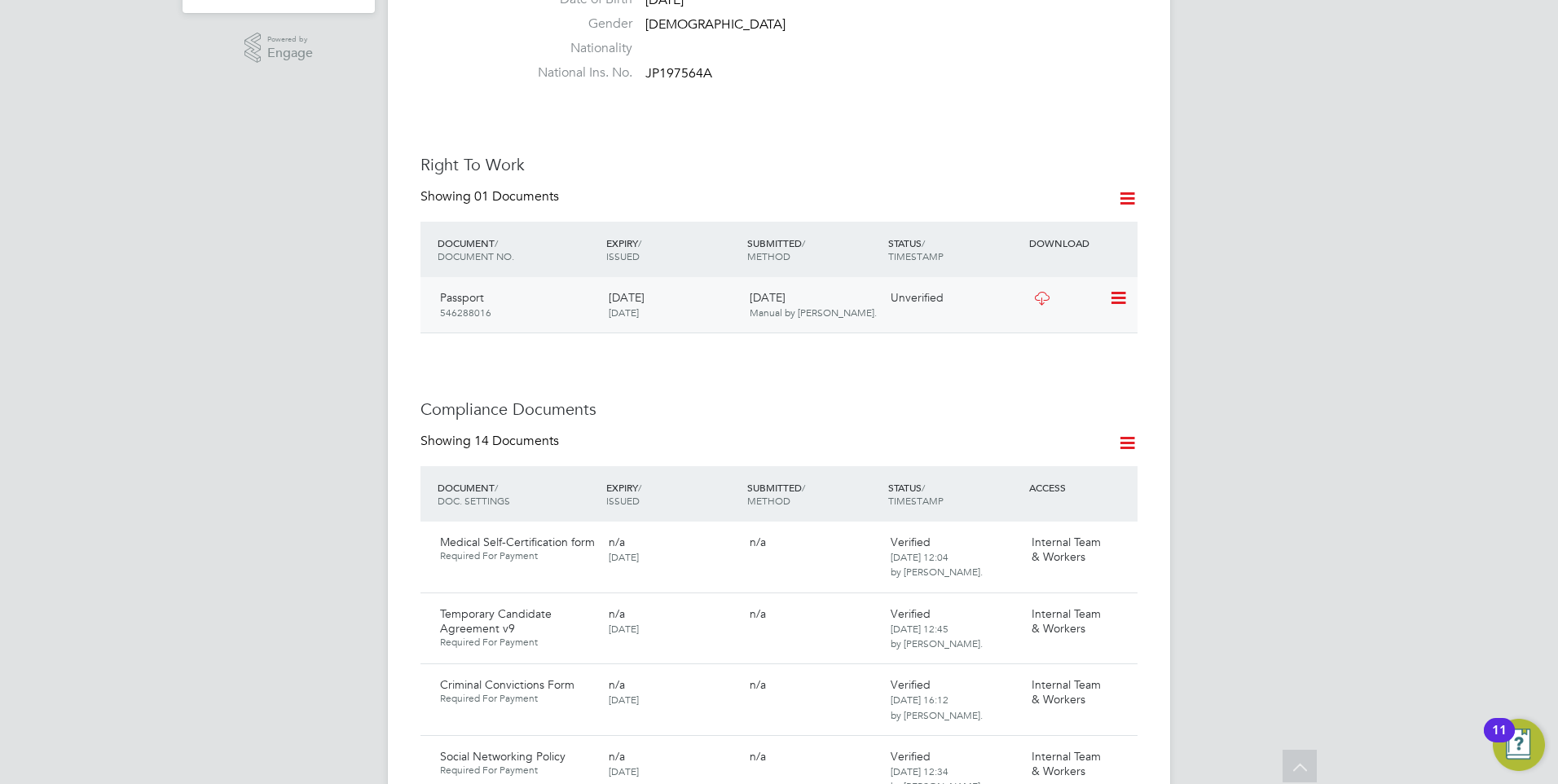
click at [1110, 288] on icon at bounding box center [1117, 298] width 16 height 19
click at [1050, 296] on li "Verify Document" at bounding box center [1065, 303] width 120 height 23
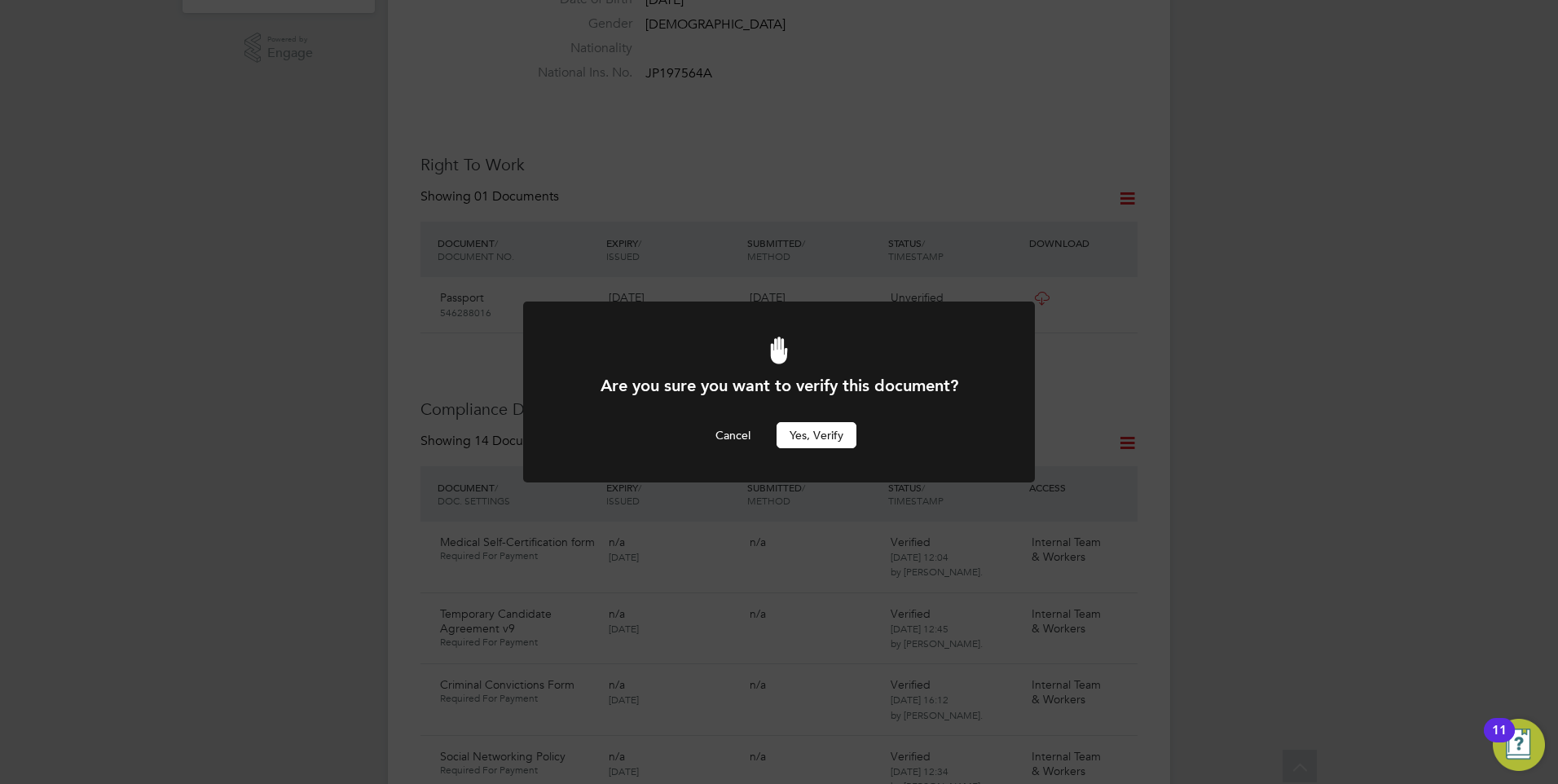
scroll to position [0, 0]
click at [801, 432] on button "Yes, verify" at bounding box center [817, 435] width 80 height 26
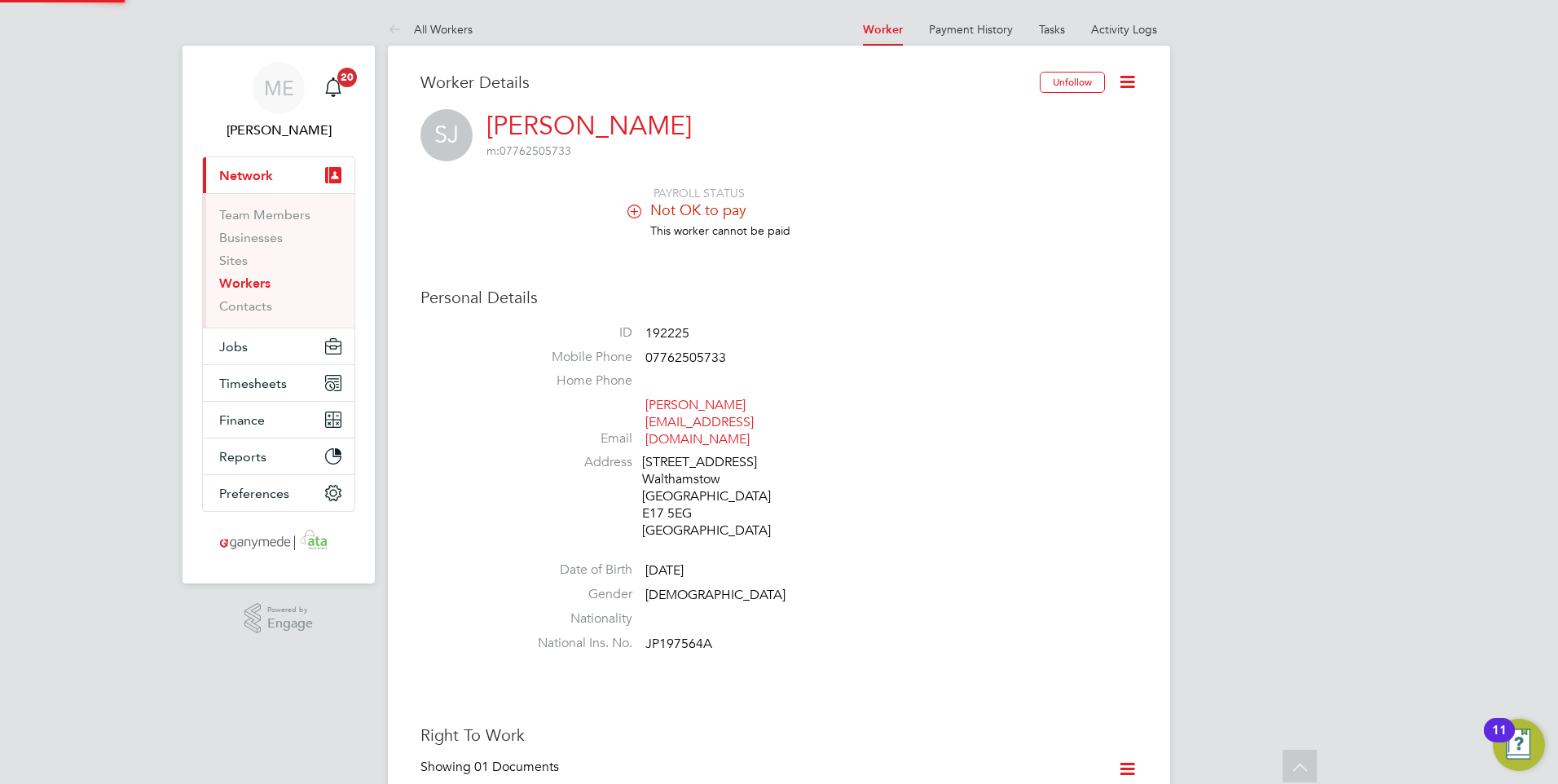
scroll to position [570, 0]
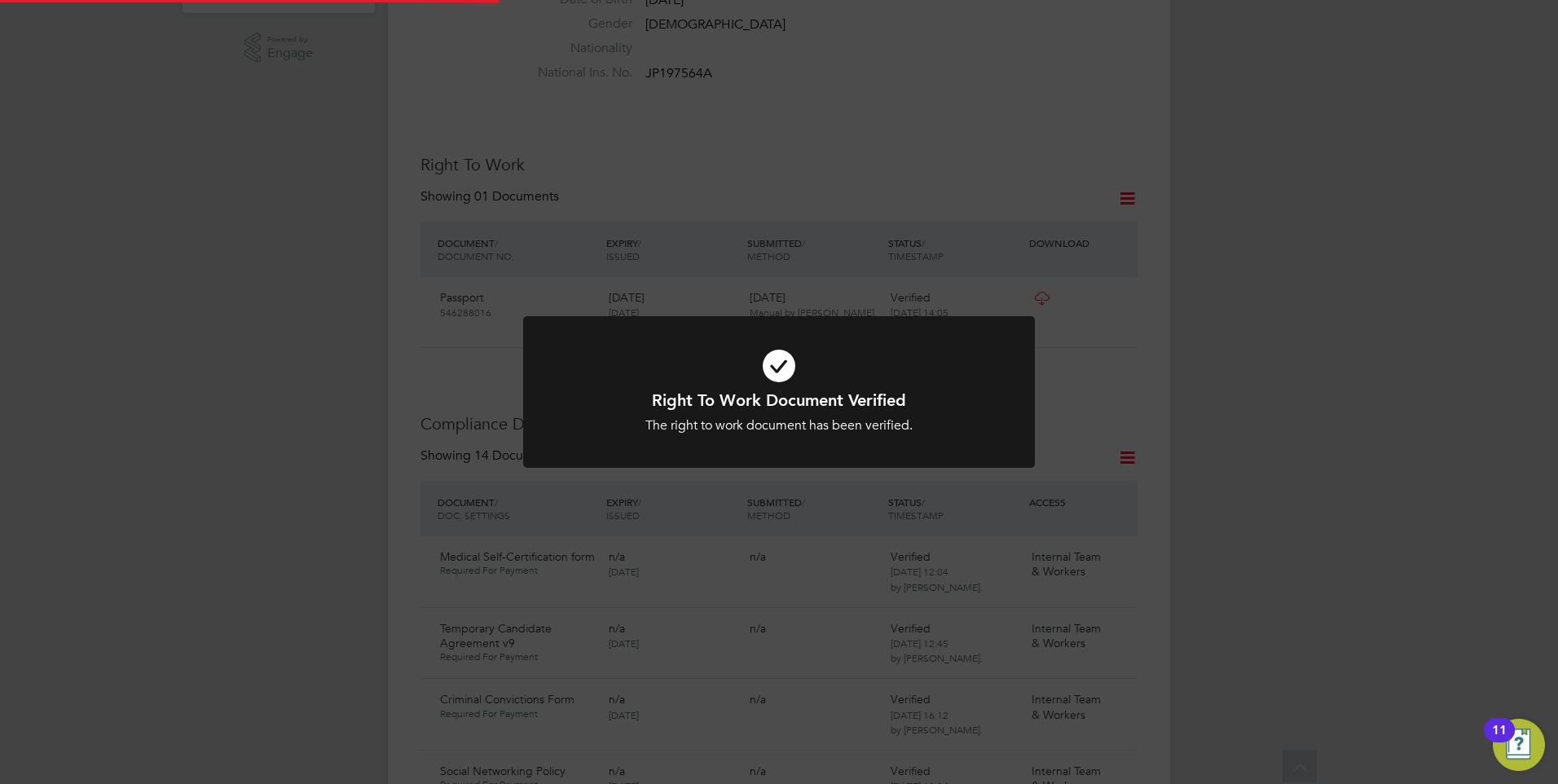
click at [817, 397] on h1 "Right To Work Document Verified" at bounding box center [779, 400] width 423 height 21
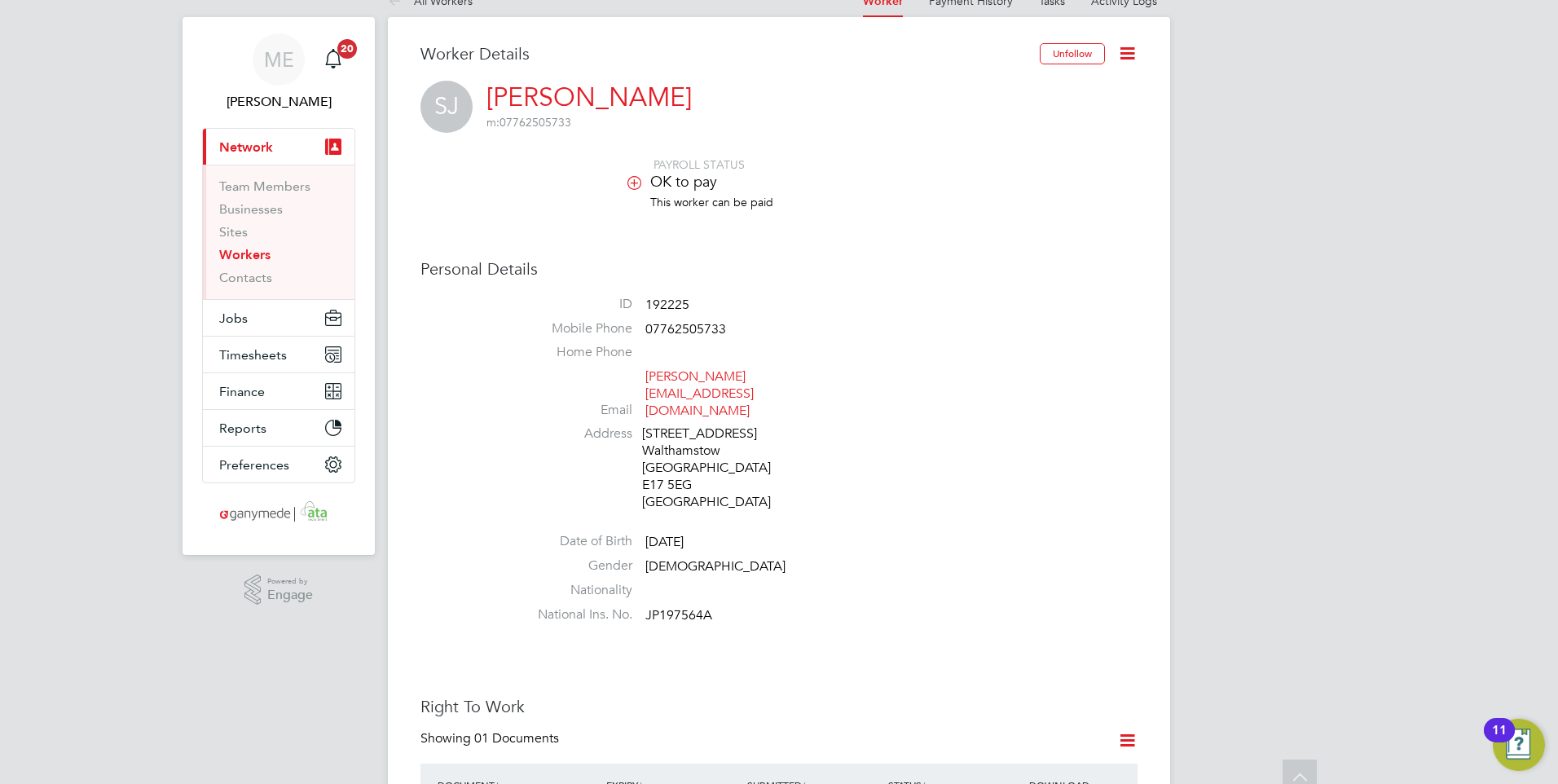
scroll to position [0, 0]
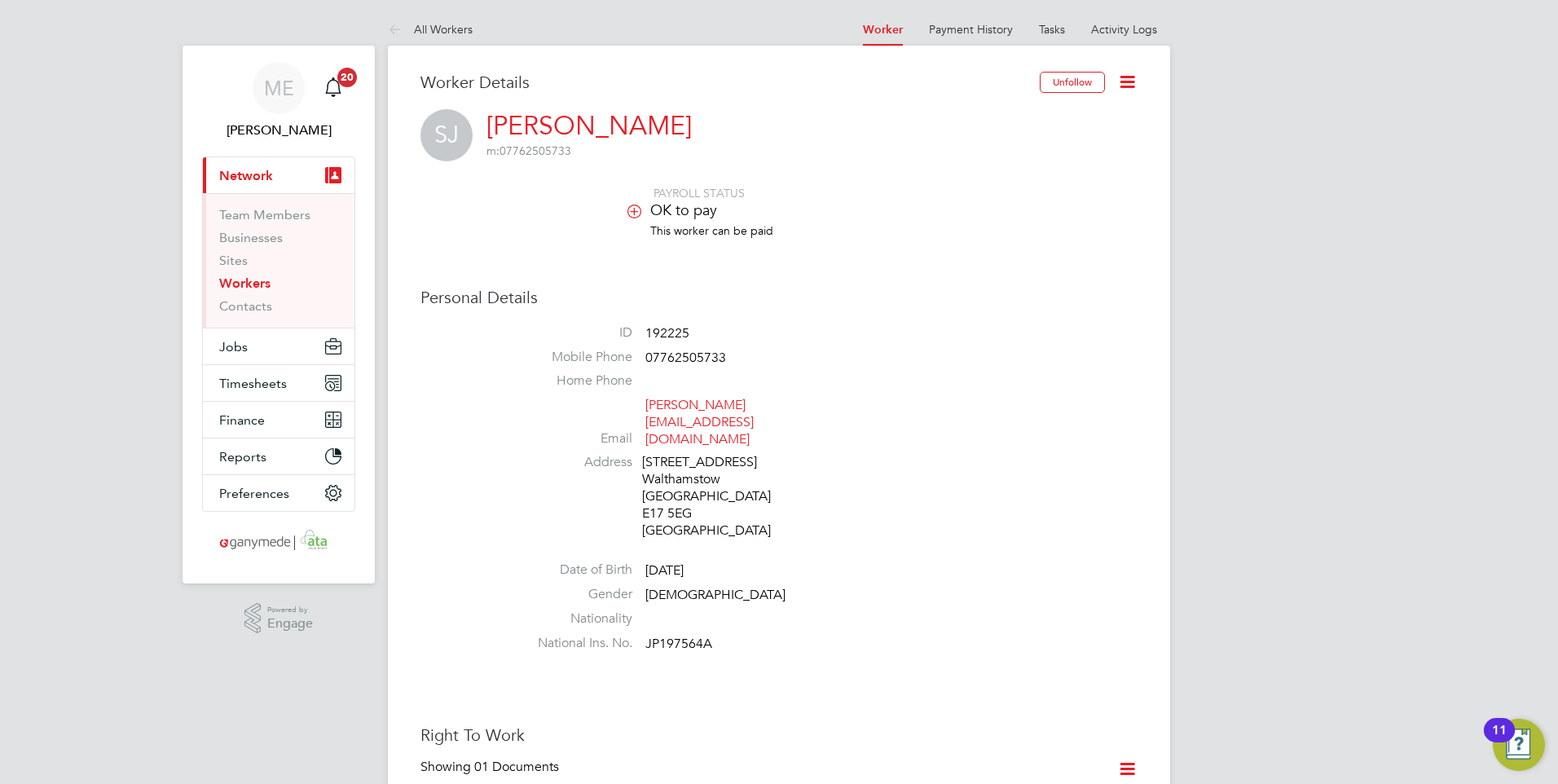
click at [257, 274] on li "Sites" at bounding box center [280, 264] width 122 height 23
click at [234, 287] on link "Workers" at bounding box center [245, 283] width 51 height 15
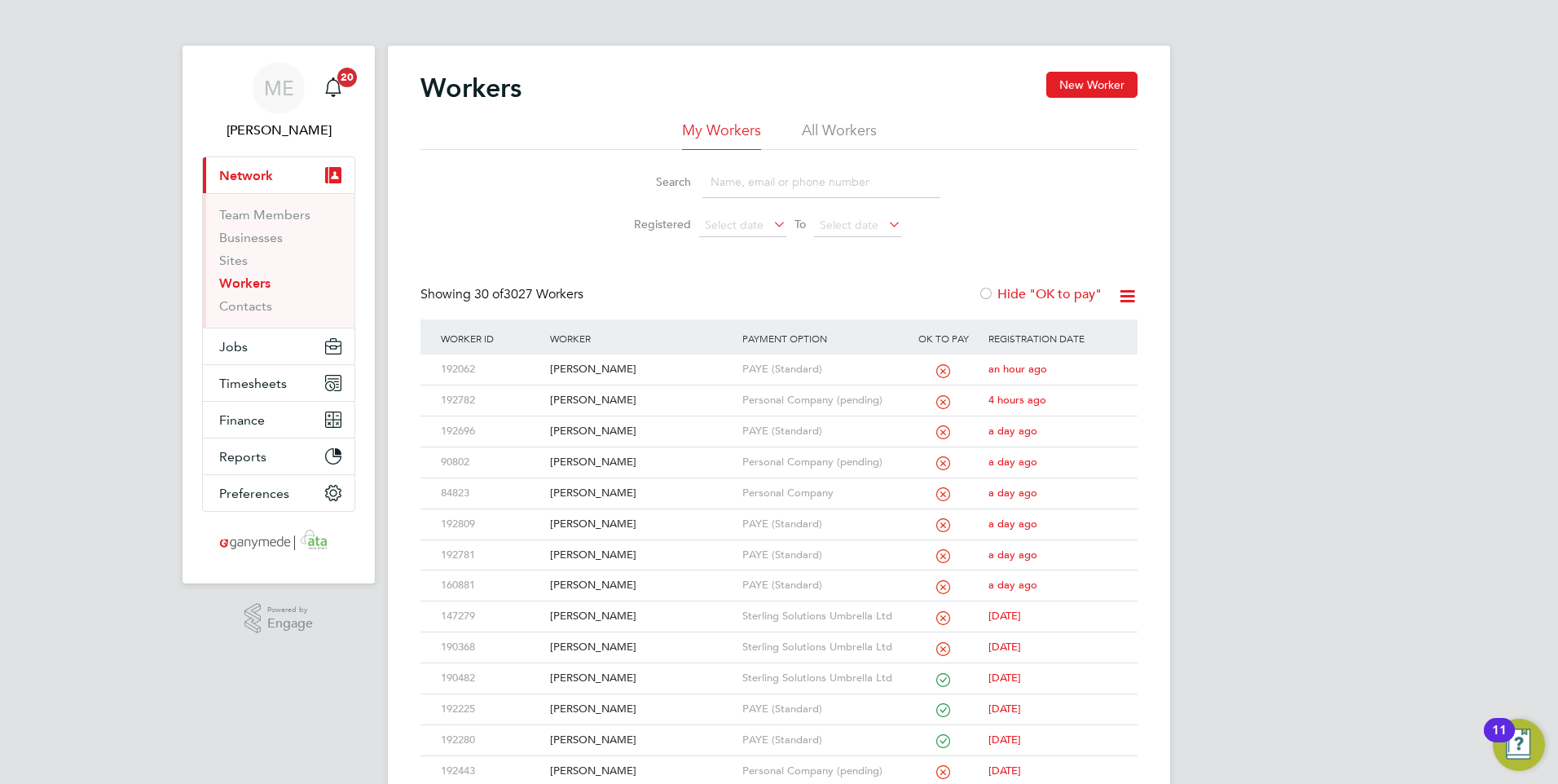
click at [735, 191] on input at bounding box center [822, 182] width 238 height 32
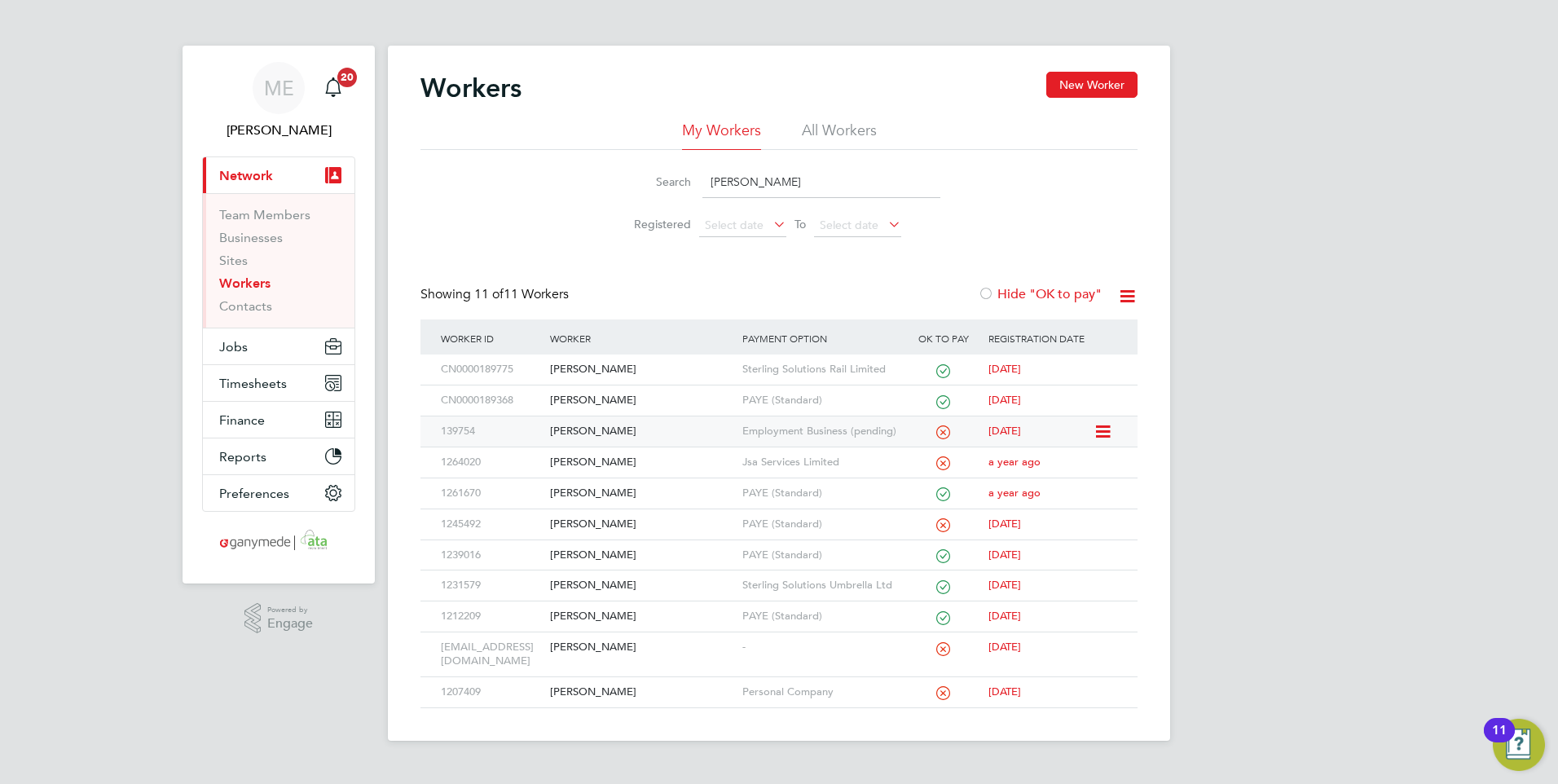
type input "liam"
click at [612, 427] on div "[PERSON_NAME]" at bounding box center [641, 432] width 191 height 30
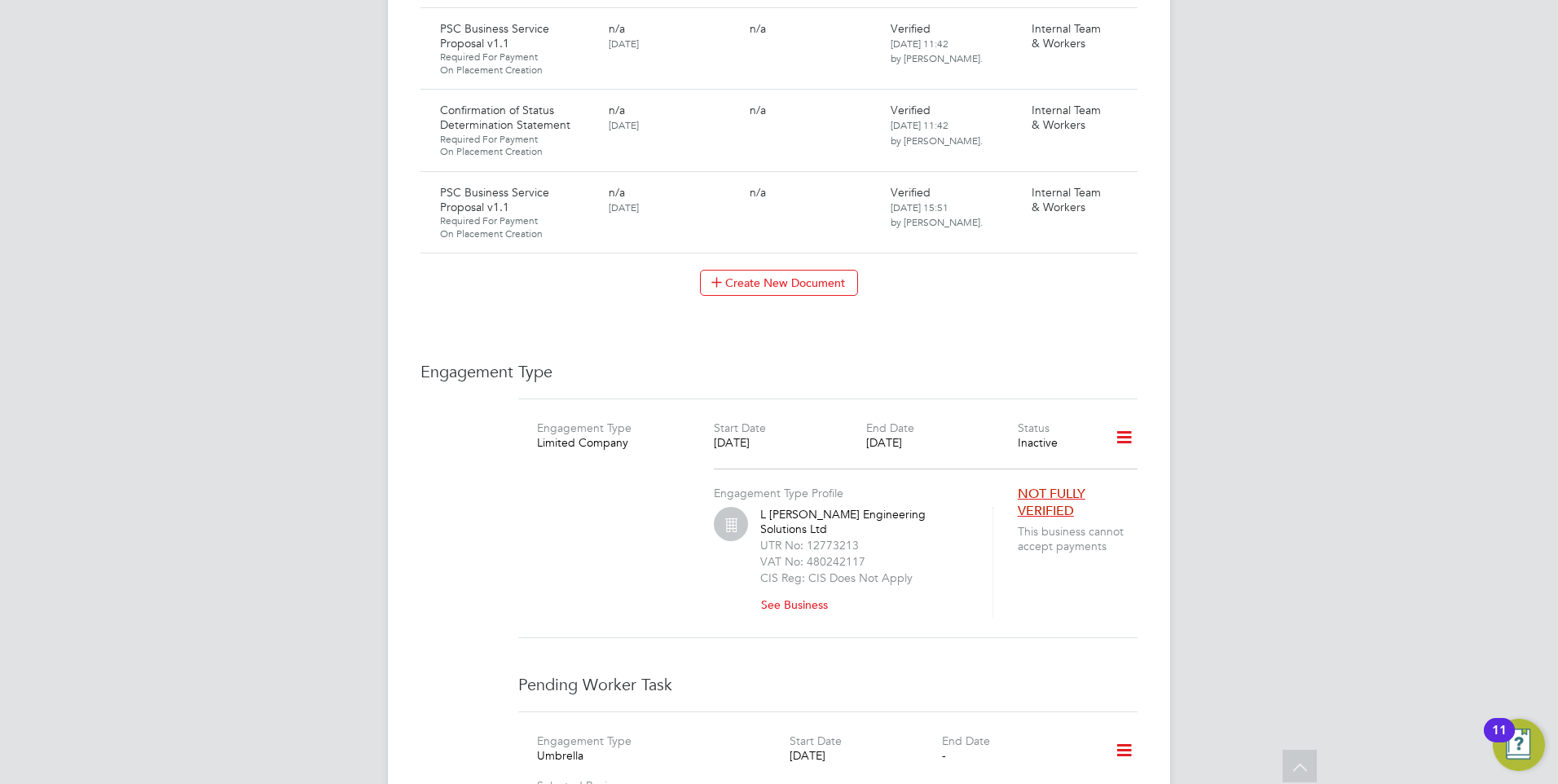
scroll to position [2037, 0]
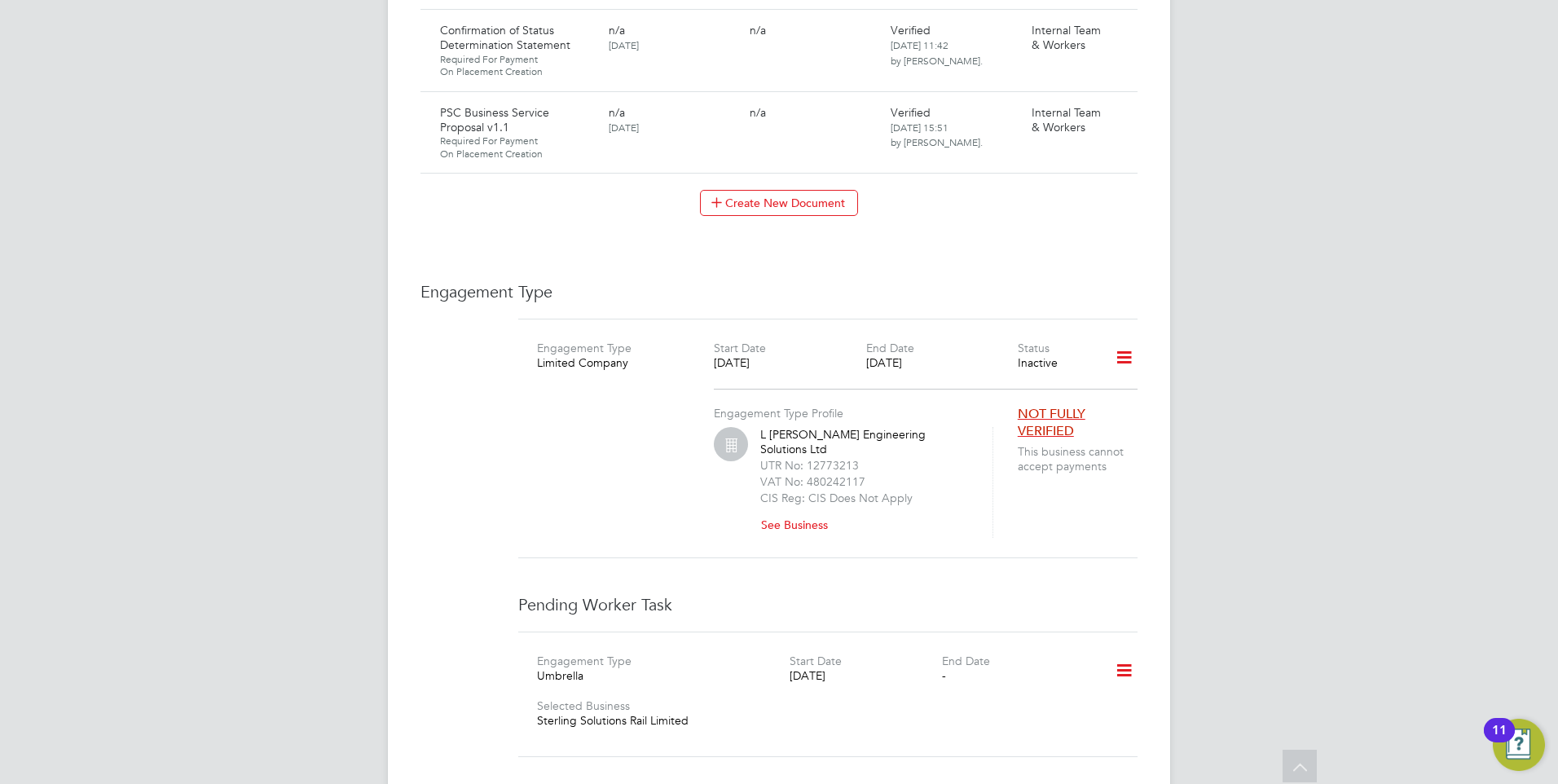
click at [1128, 652] on icon at bounding box center [1124, 670] width 29 height 37
click at [984, 631] on div "Engagement Type Umbrella Start Date [DATE] End Date - Selected Business Sterlin…" at bounding box center [828, 694] width 619 height 126
click at [1129, 339] on icon at bounding box center [1124, 357] width 29 height 37
drag, startPoint x: 1045, startPoint y: 479, endPoint x: 1048, endPoint y: 487, distance: 8.5
click at [1044, 480] on div "Engagement Type Limited Company Start Date [DATE] End Date [DATE] Status Inacti…" at bounding box center [828, 438] width 619 height 239
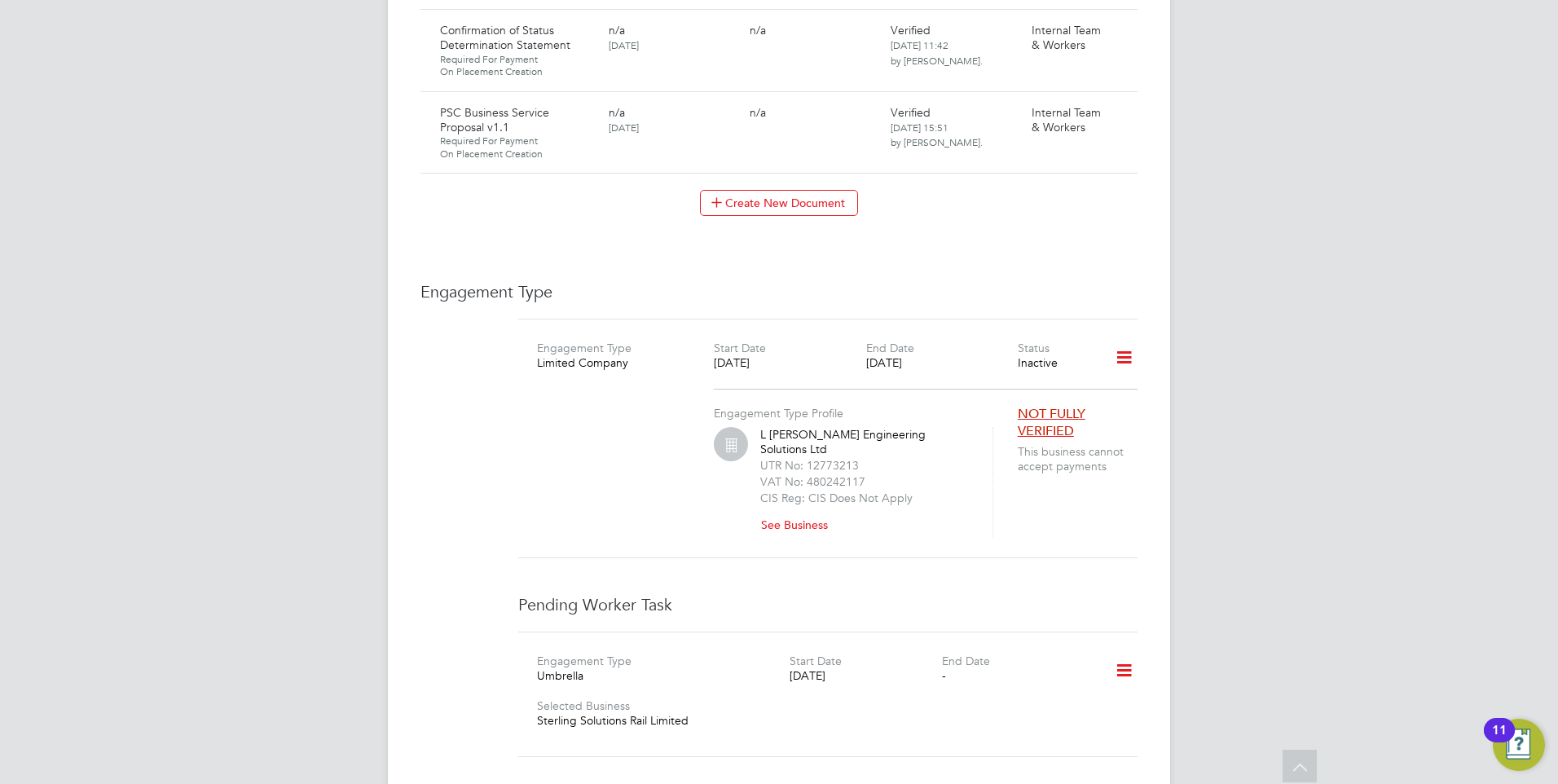
click at [1124, 652] on icon at bounding box center [1124, 670] width 29 height 37
click at [1092, 643] on li "Edit" at bounding box center [1100, 650] width 62 height 23
click at [574, 701] on button "Cancel" at bounding box center [568, 713] width 61 height 26
click at [1115, 652] on icon at bounding box center [1124, 670] width 29 height 37
click at [1092, 693] on li "Confirm" at bounding box center [1100, 695] width 62 height 23
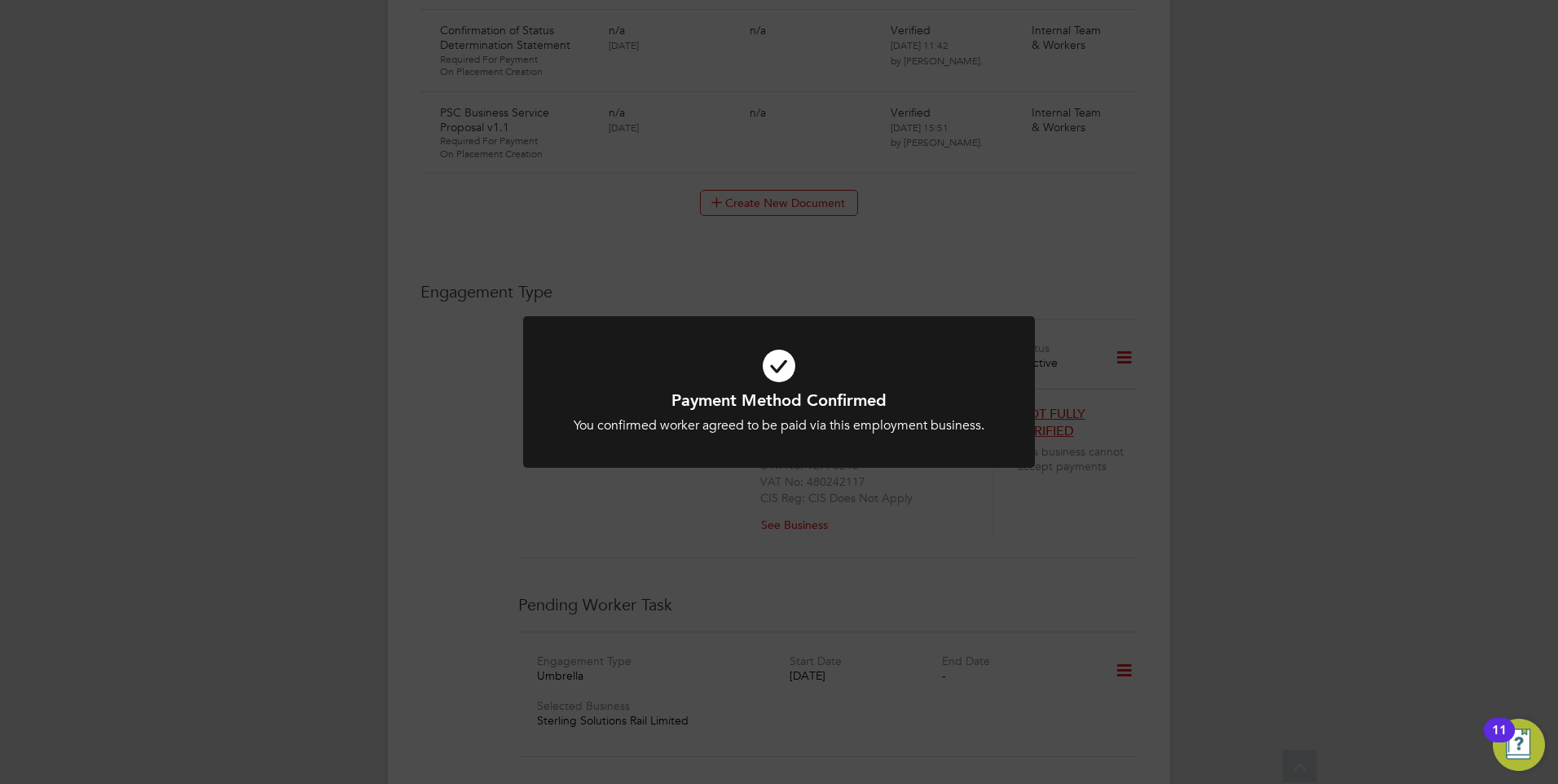
click at [720, 384] on icon at bounding box center [779, 365] width 423 height 63
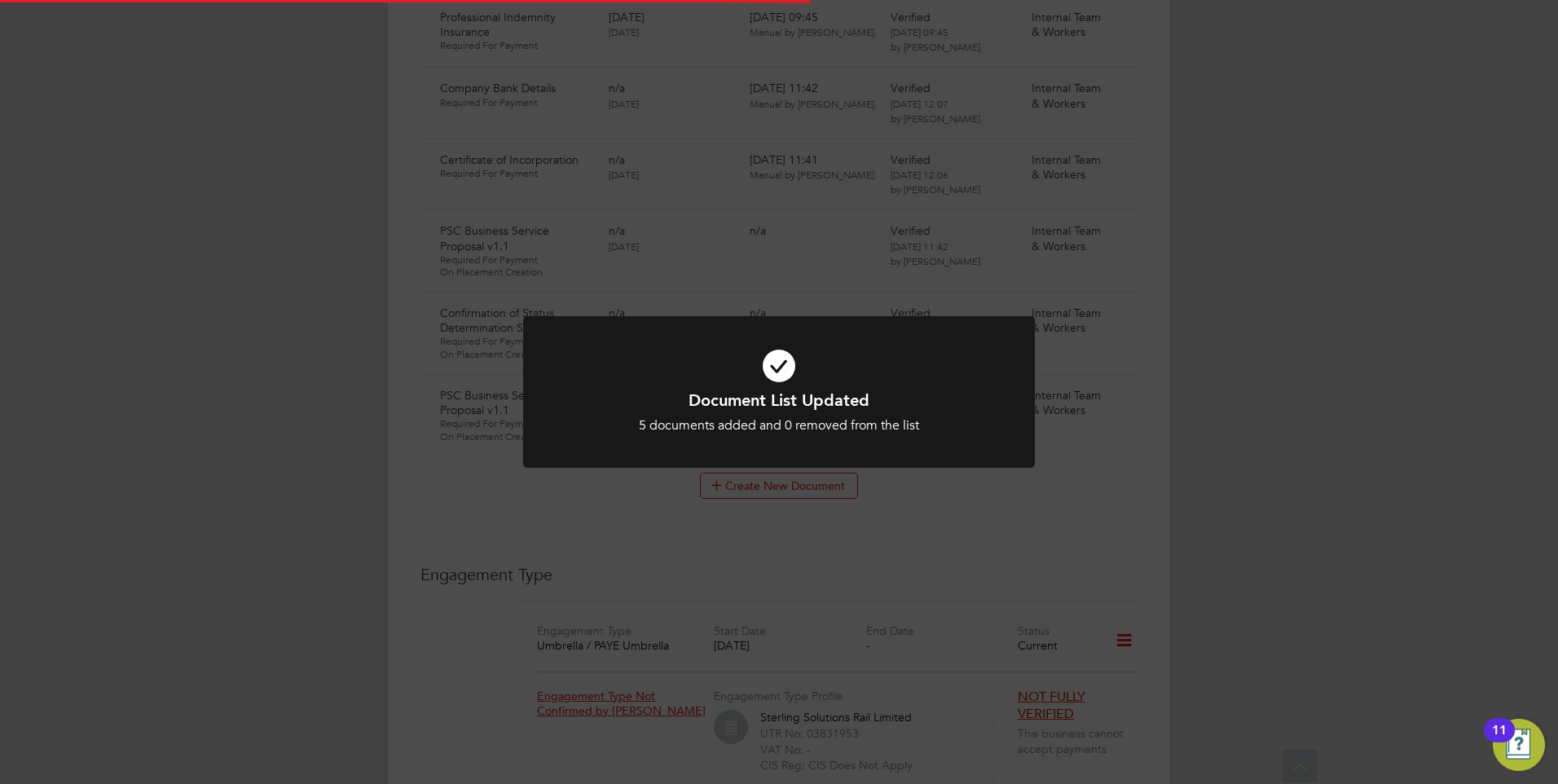
scroll to position [1952, 0]
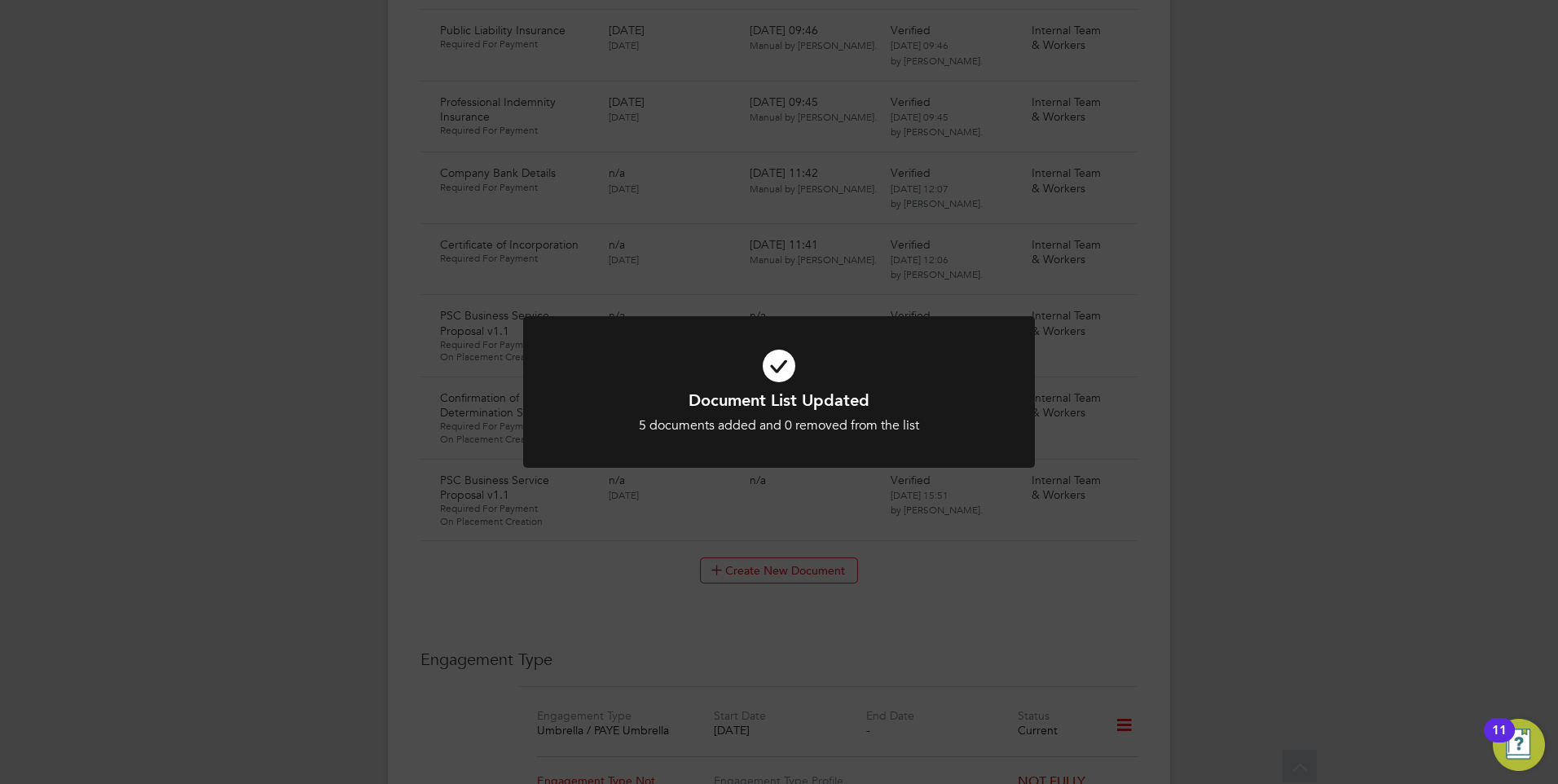
click at [671, 388] on icon at bounding box center [779, 365] width 423 height 63
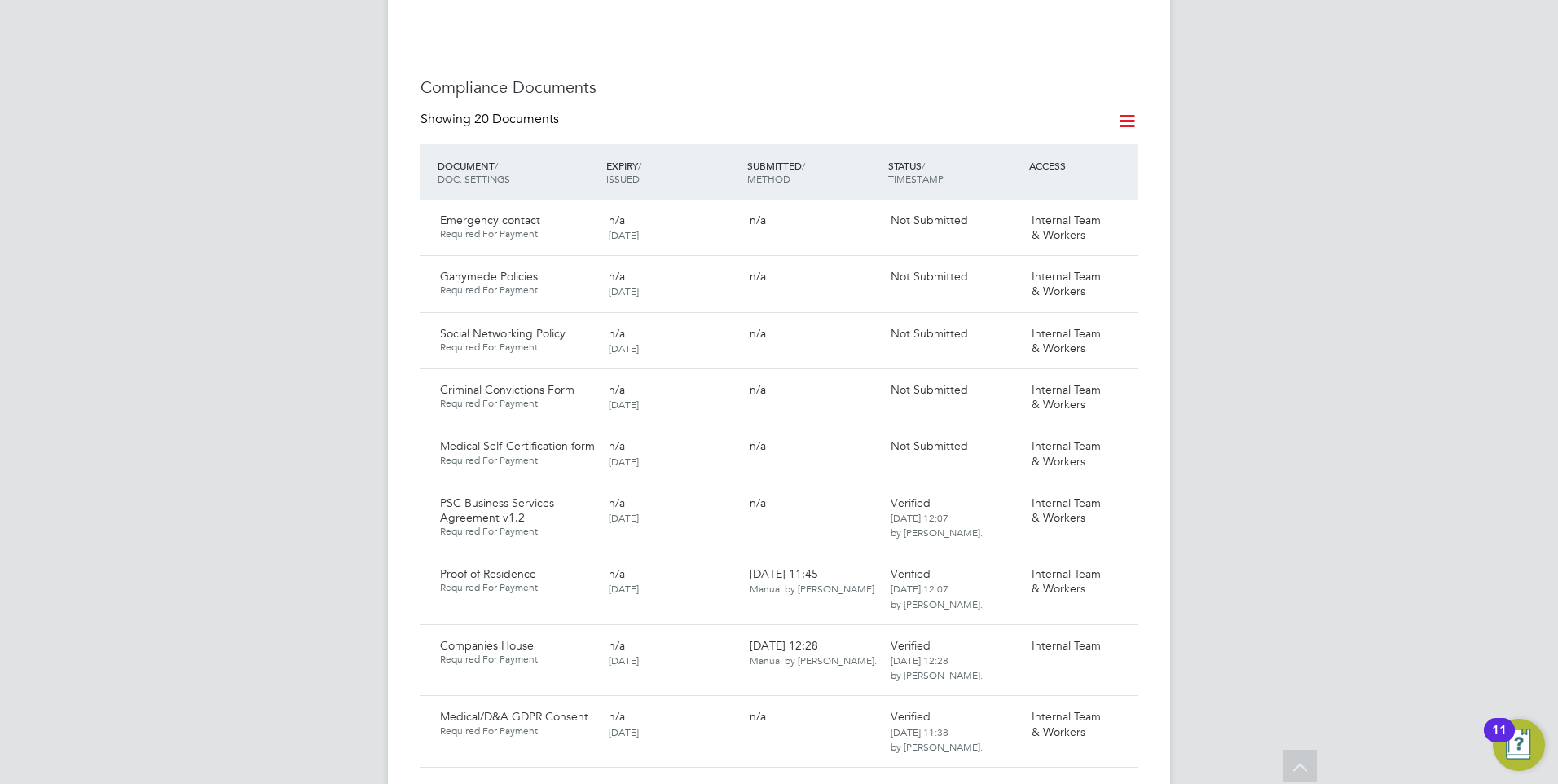
scroll to position [893, 0]
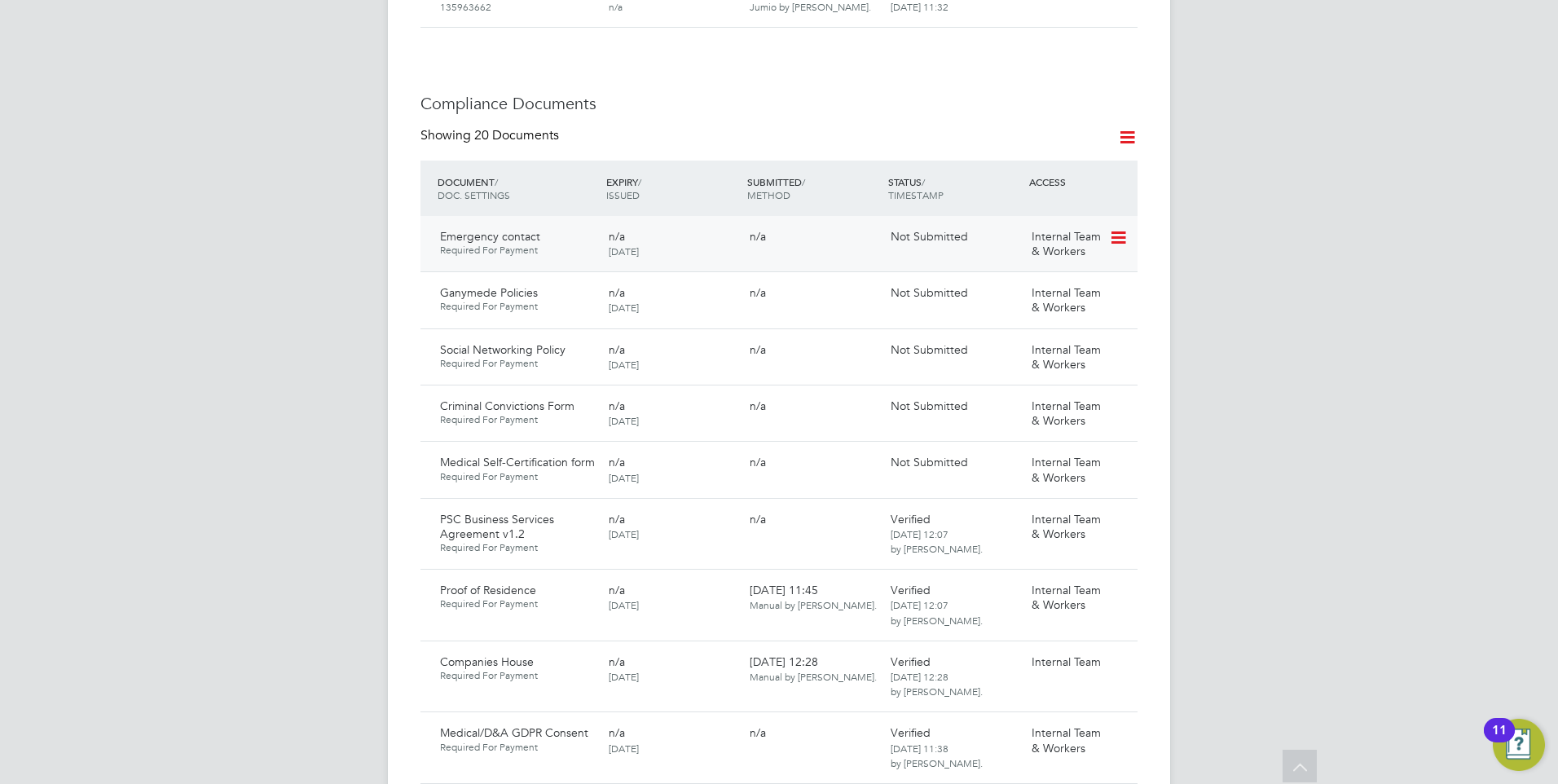
click at [1117, 228] on icon at bounding box center [1117, 238] width 16 height 19
click at [779, 271] on div "Ganymede Policies Required For Payment n/a 30 Sep 2025 n/a Not Submitted Intern…" at bounding box center [779, 299] width 717 height 56
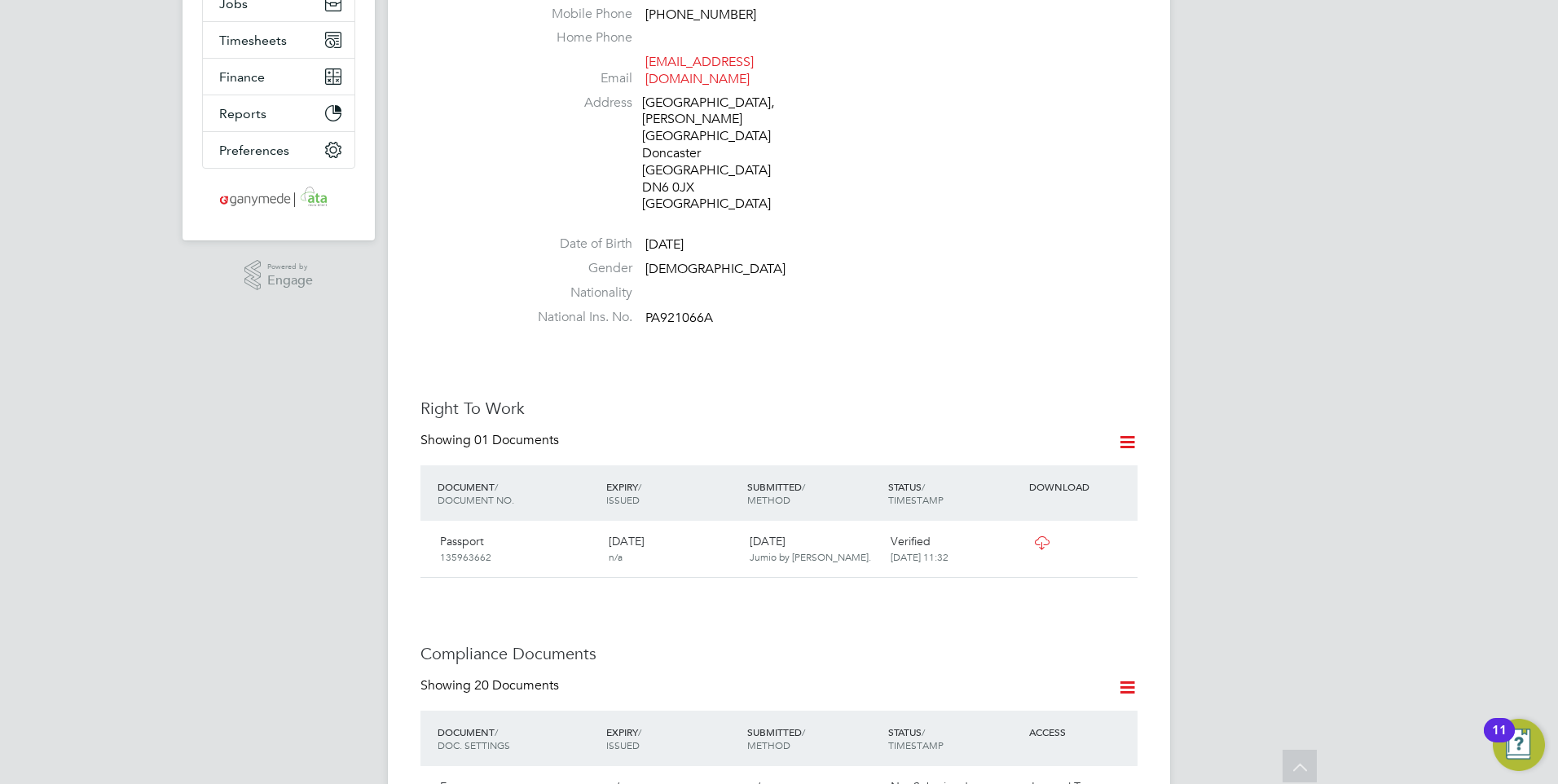
scroll to position [159, 0]
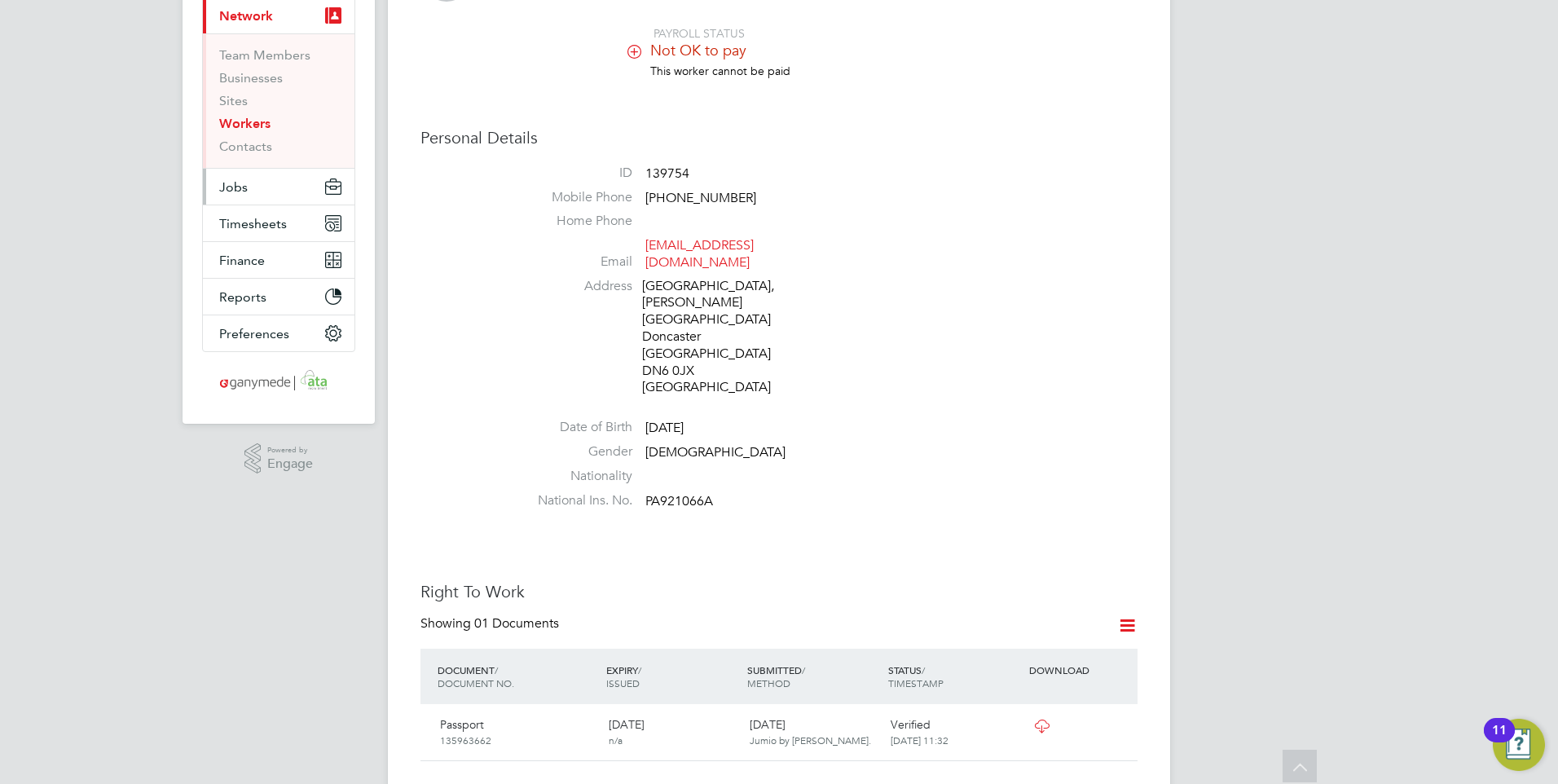
click at [254, 191] on button "Jobs" at bounding box center [279, 186] width 152 height 36
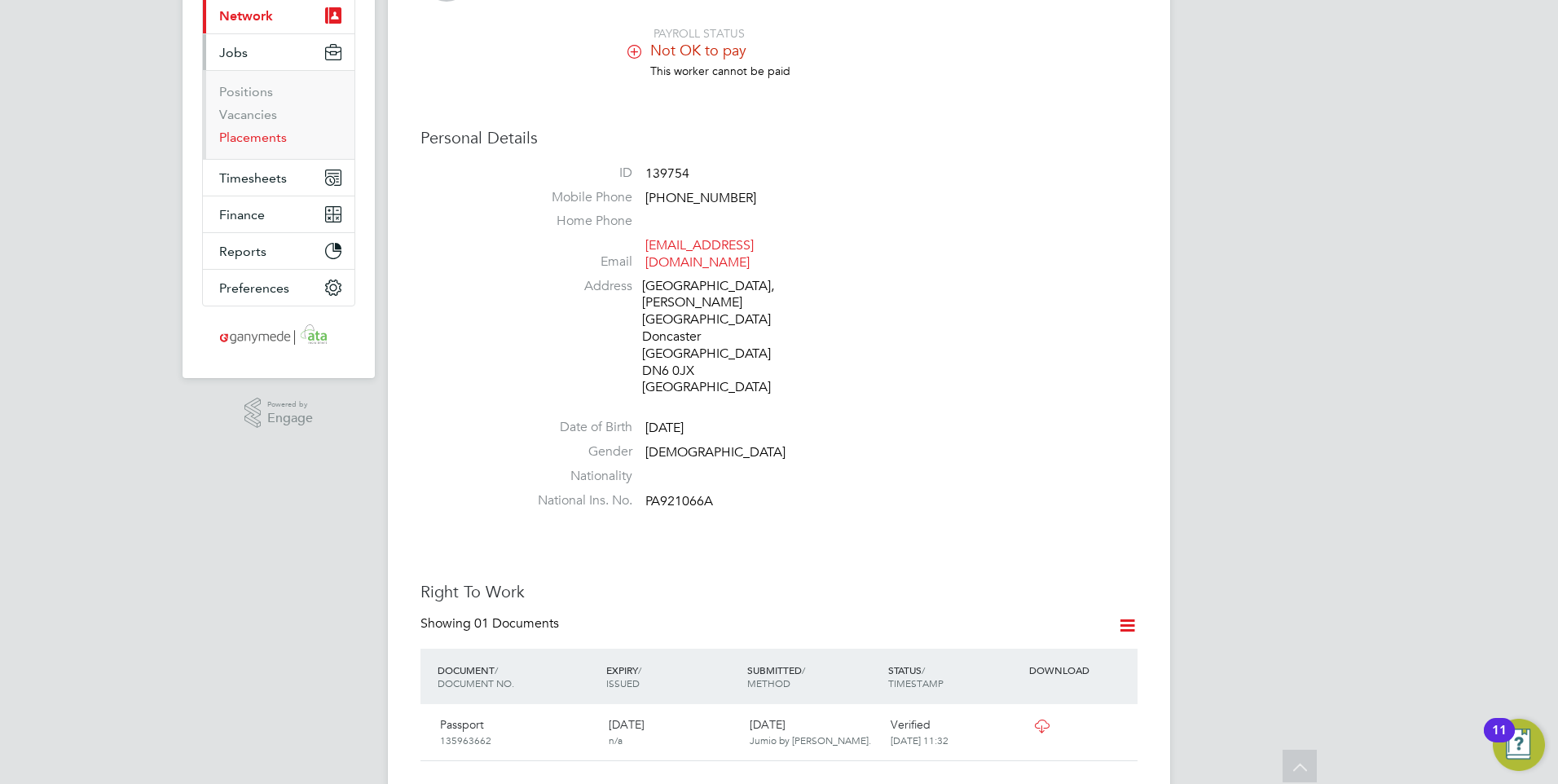
click at [286, 137] on link "Placements" at bounding box center [253, 137] width 67 height 15
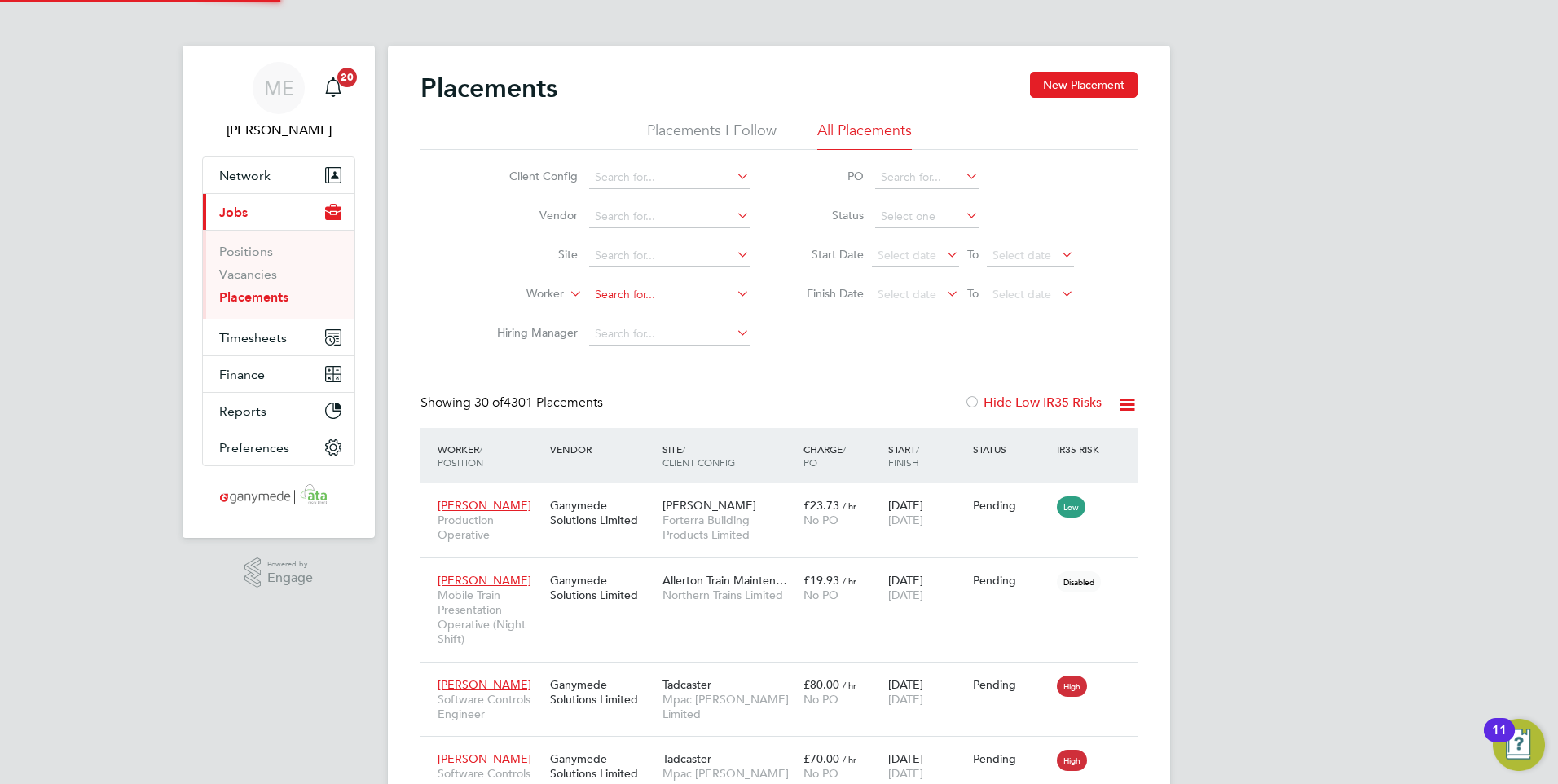
click at [633, 287] on input at bounding box center [670, 294] width 160 height 23
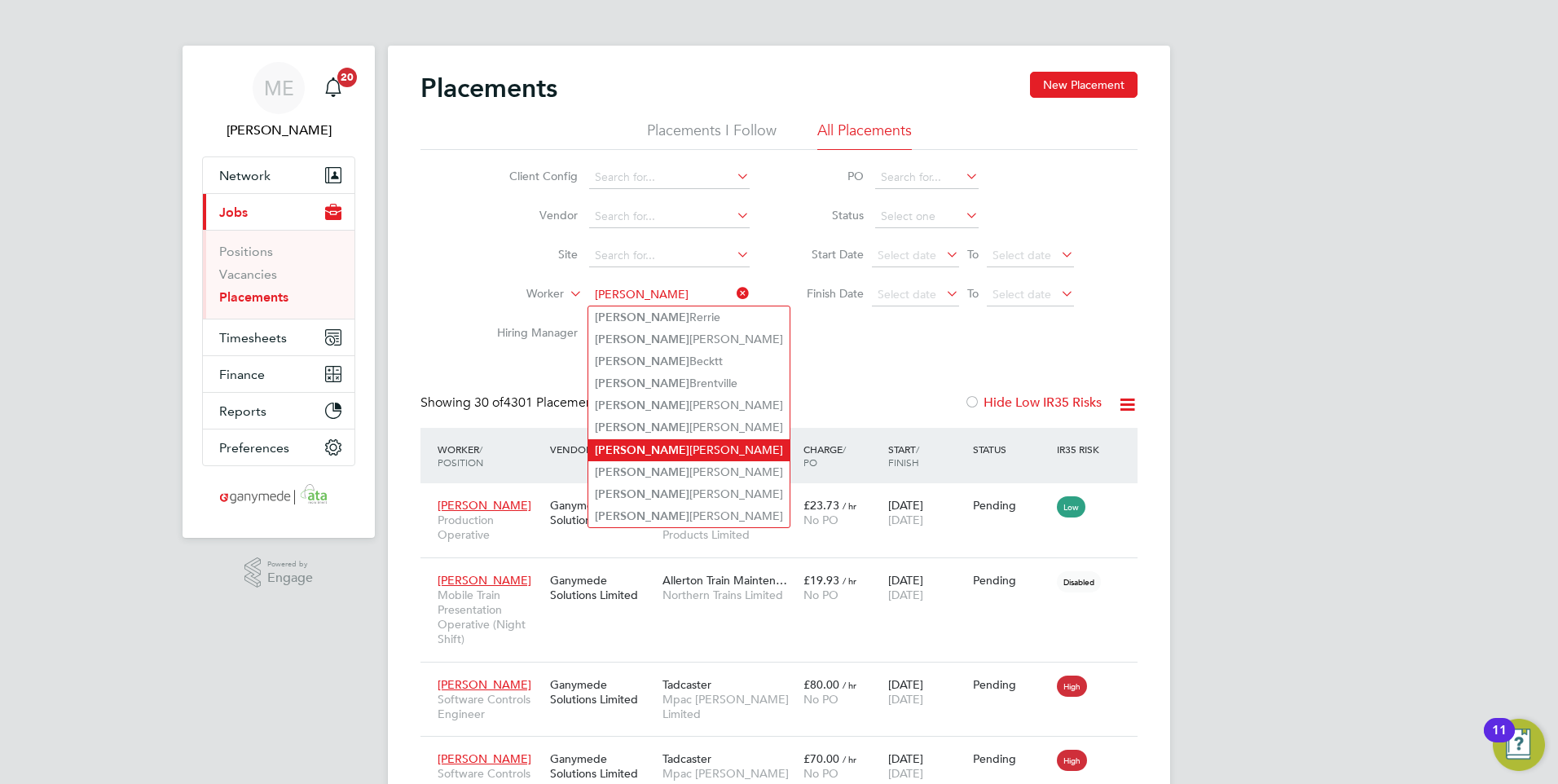
click at [640, 449] on li "Liam Clark" at bounding box center [689, 450] width 202 height 22
type input "[PERSON_NAME]"
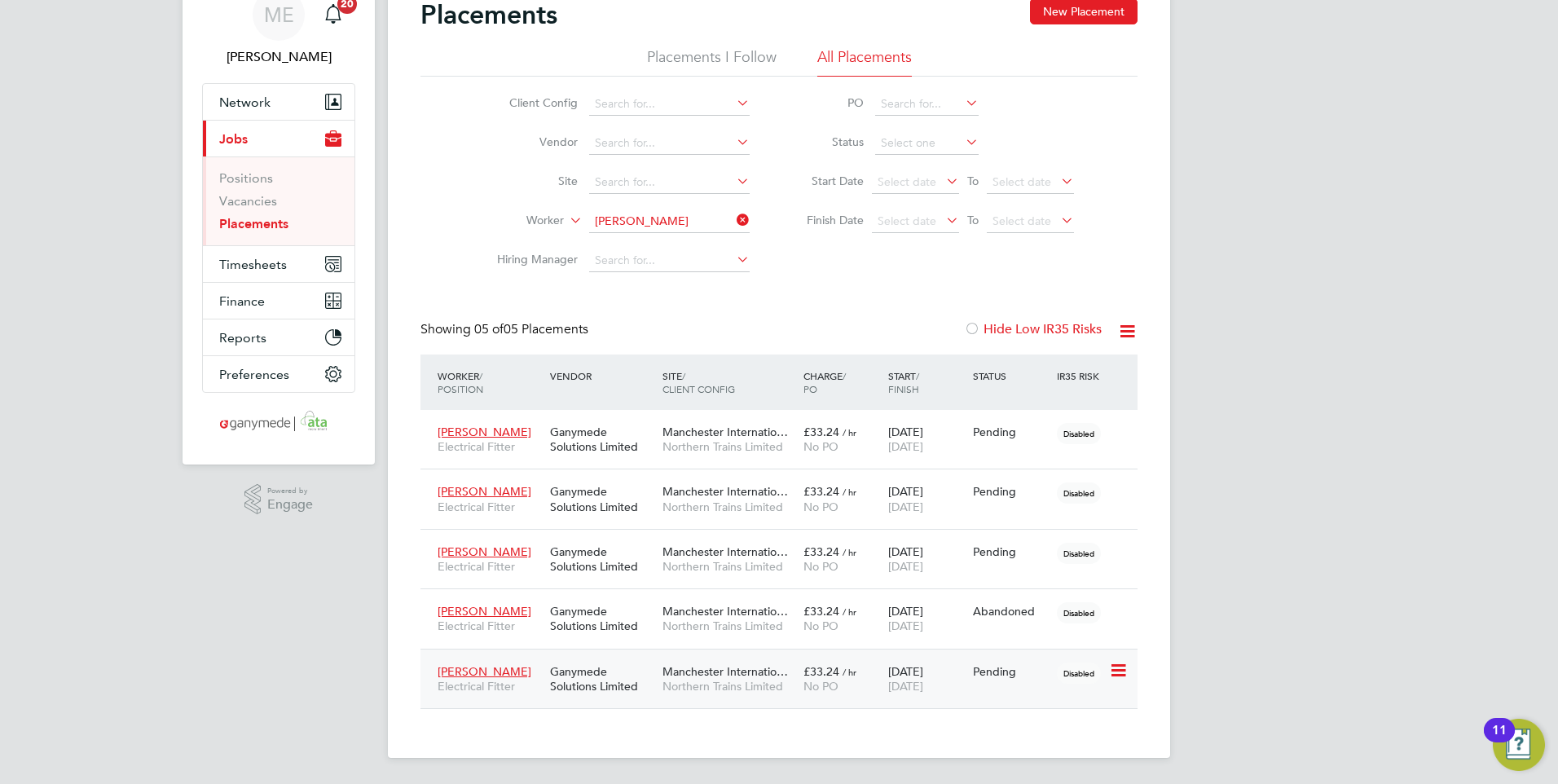
click at [451, 665] on span "Liam Clark" at bounding box center [484, 670] width 94 height 14
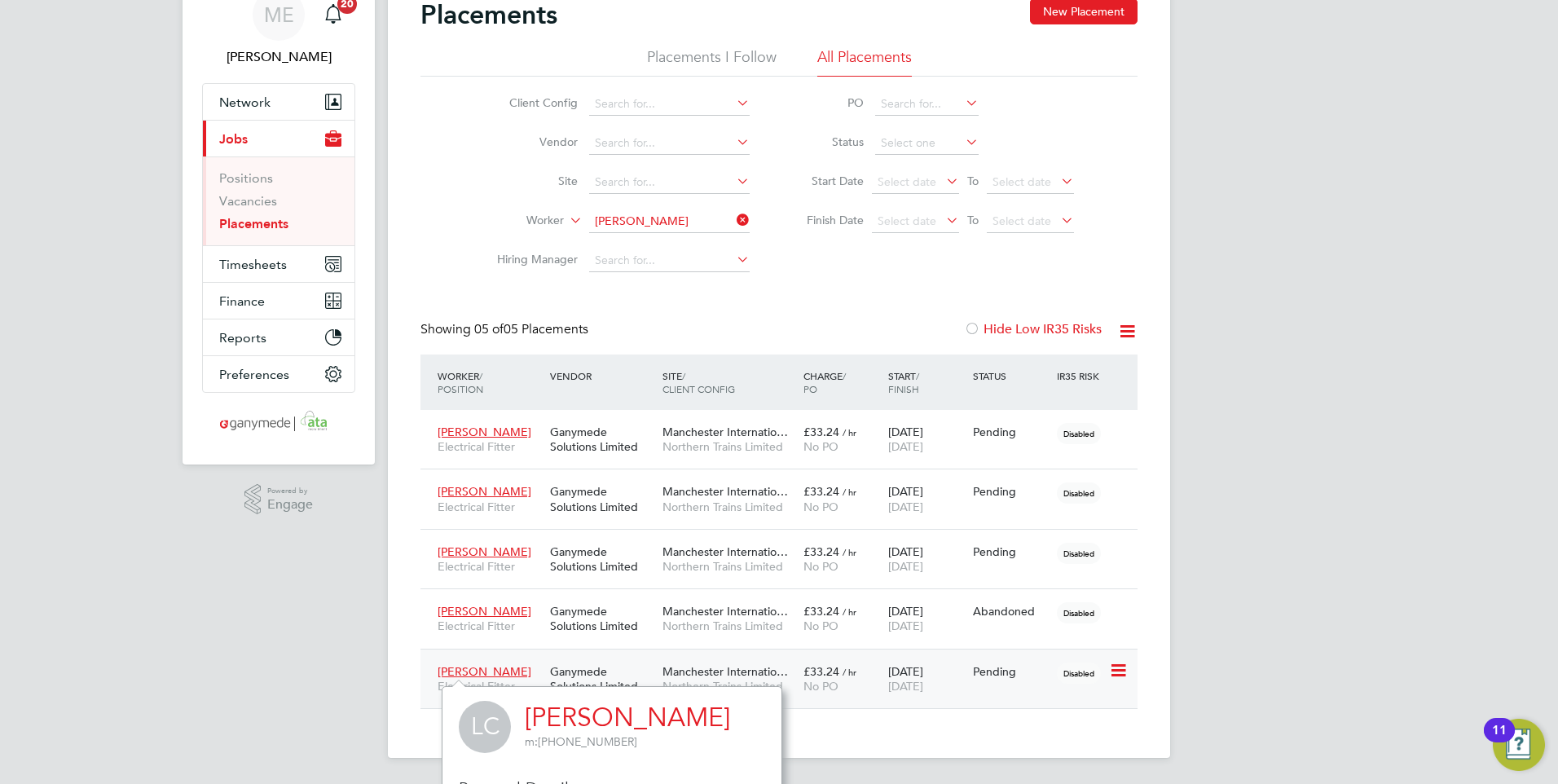
click at [597, 660] on div "Ganymede Solutions Limited" at bounding box center [601, 679] width 112 height 46
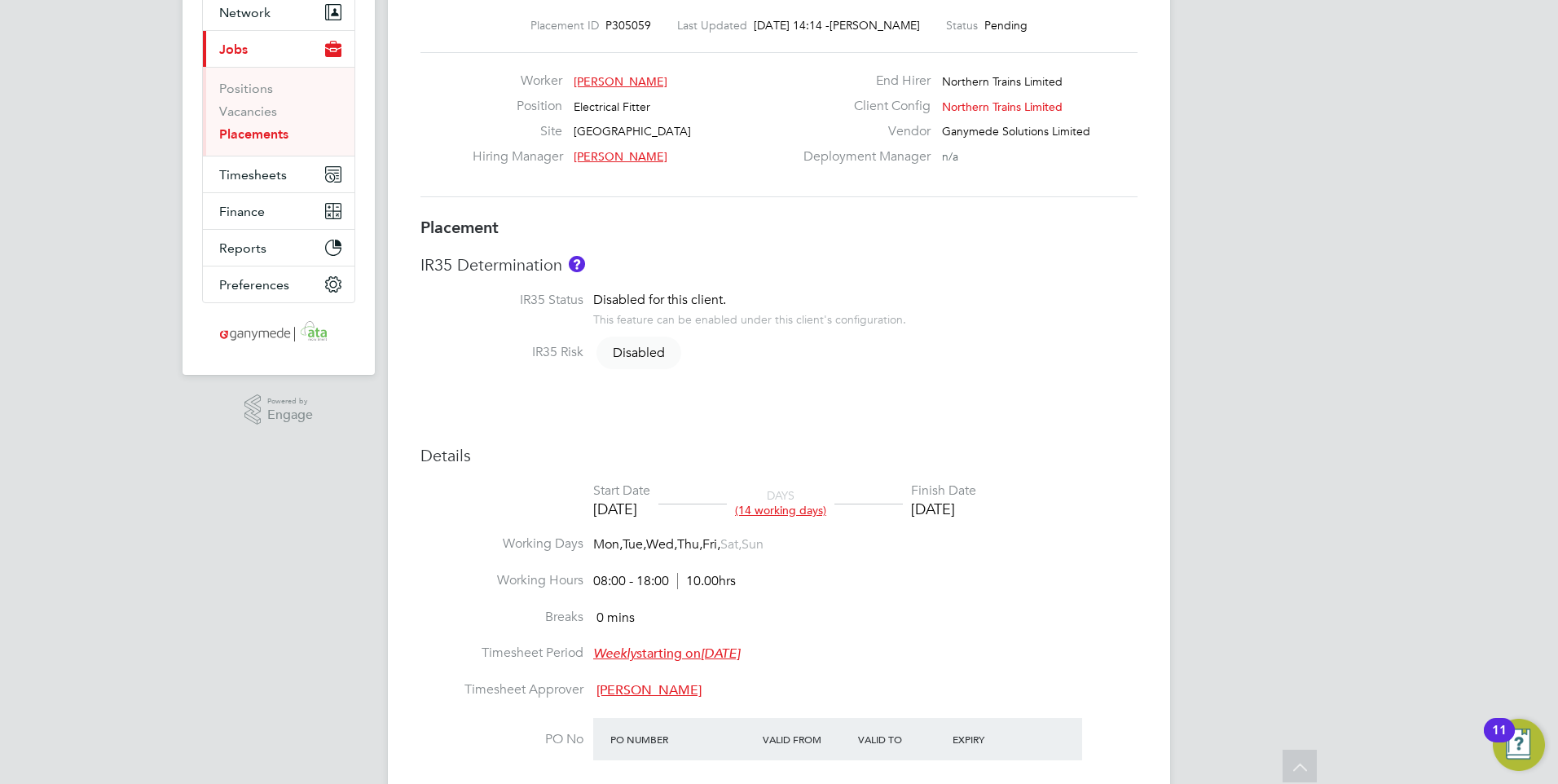
scroll to position [80, 0]
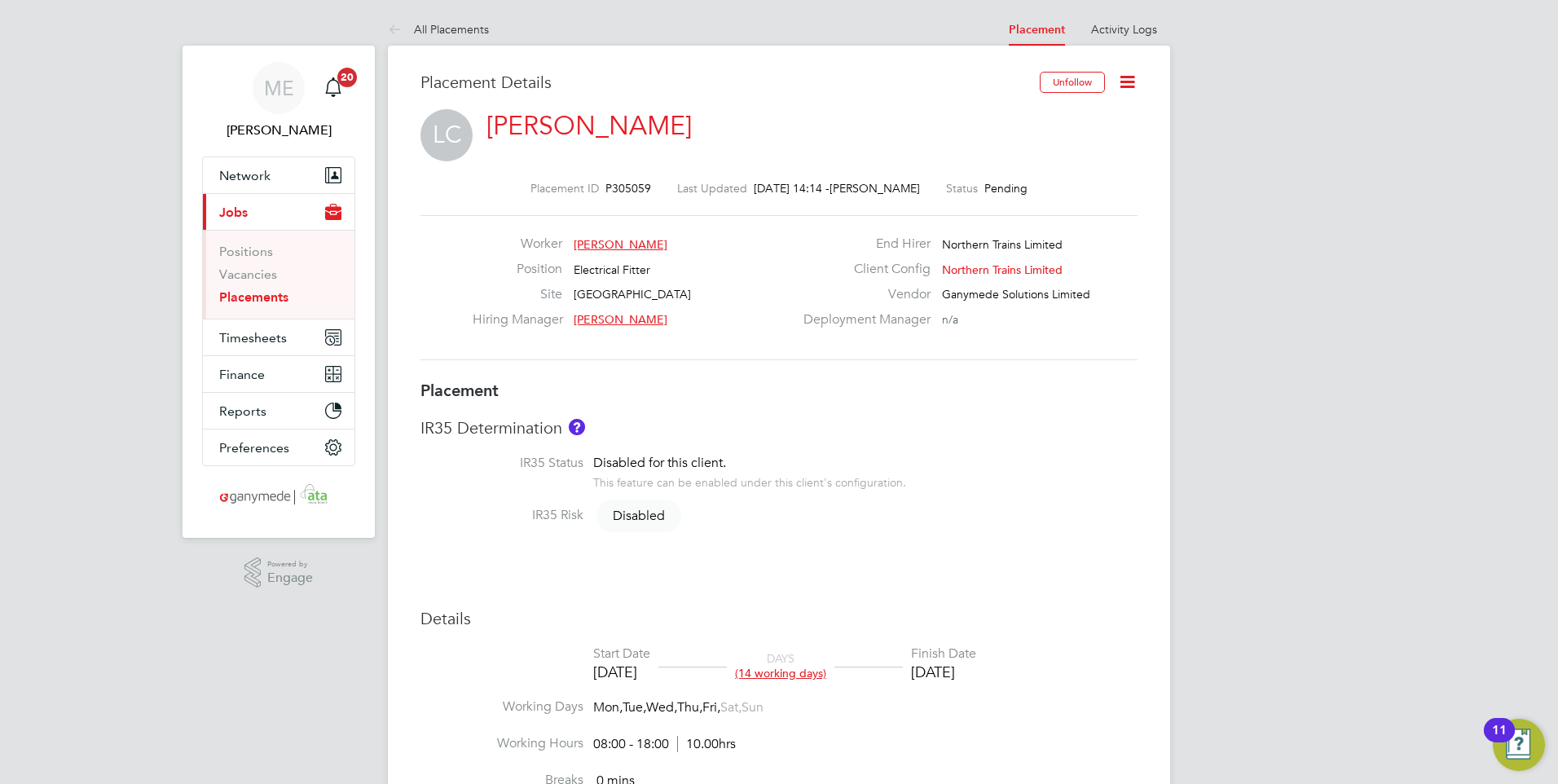
click at [508, 125] on link "[PERSON_NAME]" at bounding box center [589, 126] width 205 height 32
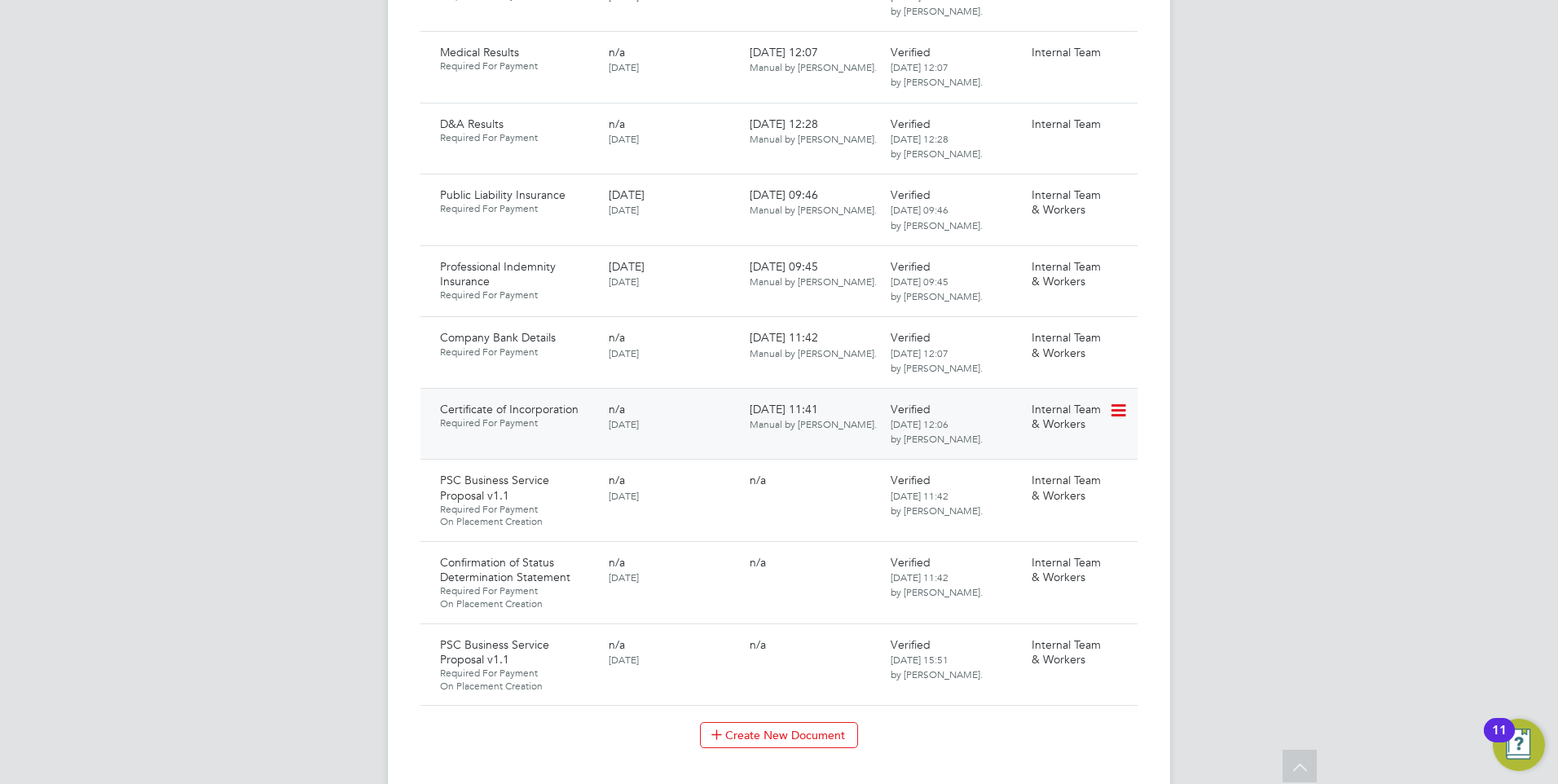
scroll to position [1705, 0]
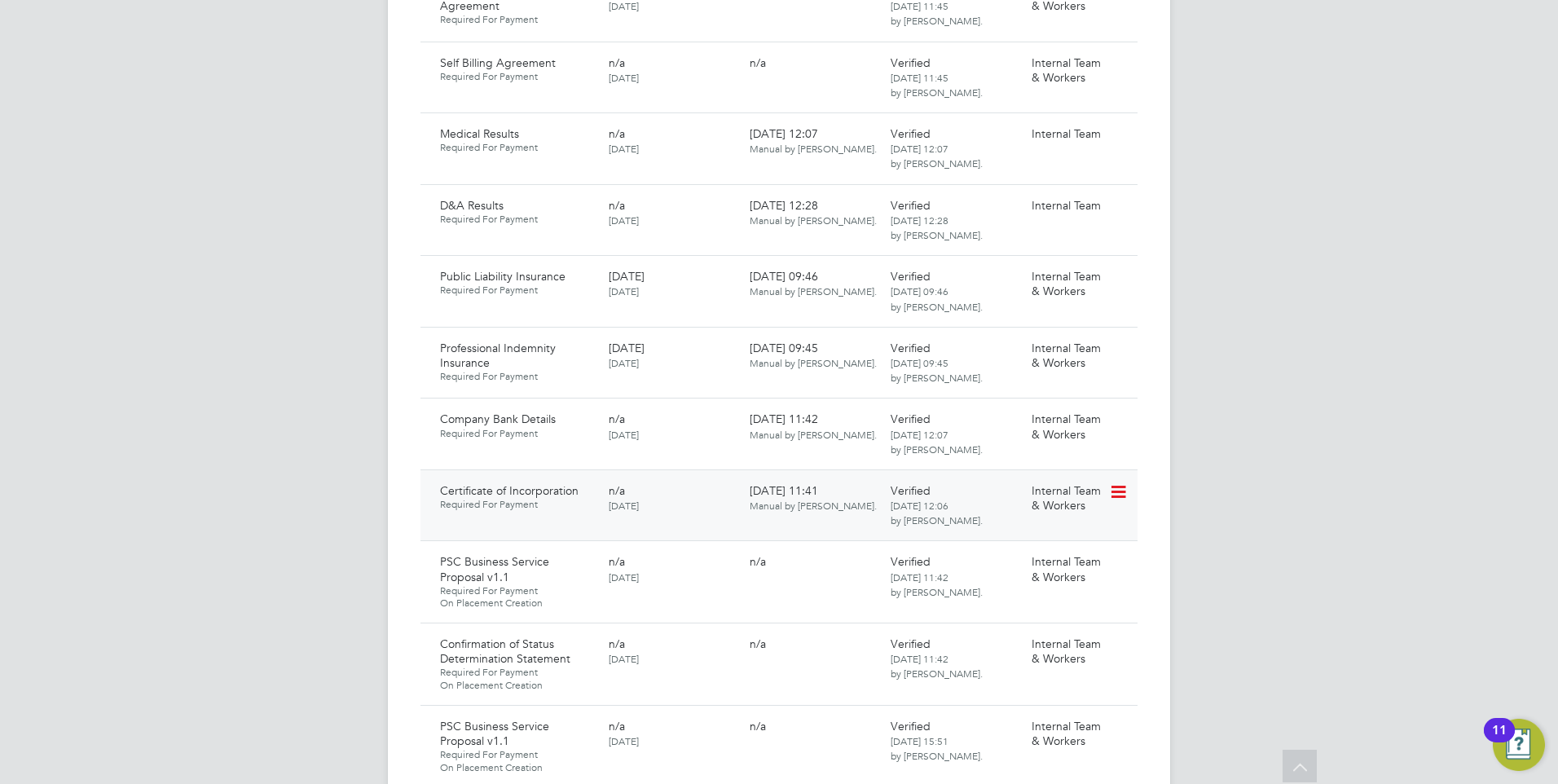
drag, startPoint x: 1120, startPoint y: 438, endPoint x: 1093, endPoint y: 446, distance: 28.2
click at [1120, 482] on icon at bounding box center [1117, 491] width 16 height 19
click at [1037, 495] on li "Download Document" at bounding box center [1060, 502] width 130 height 23
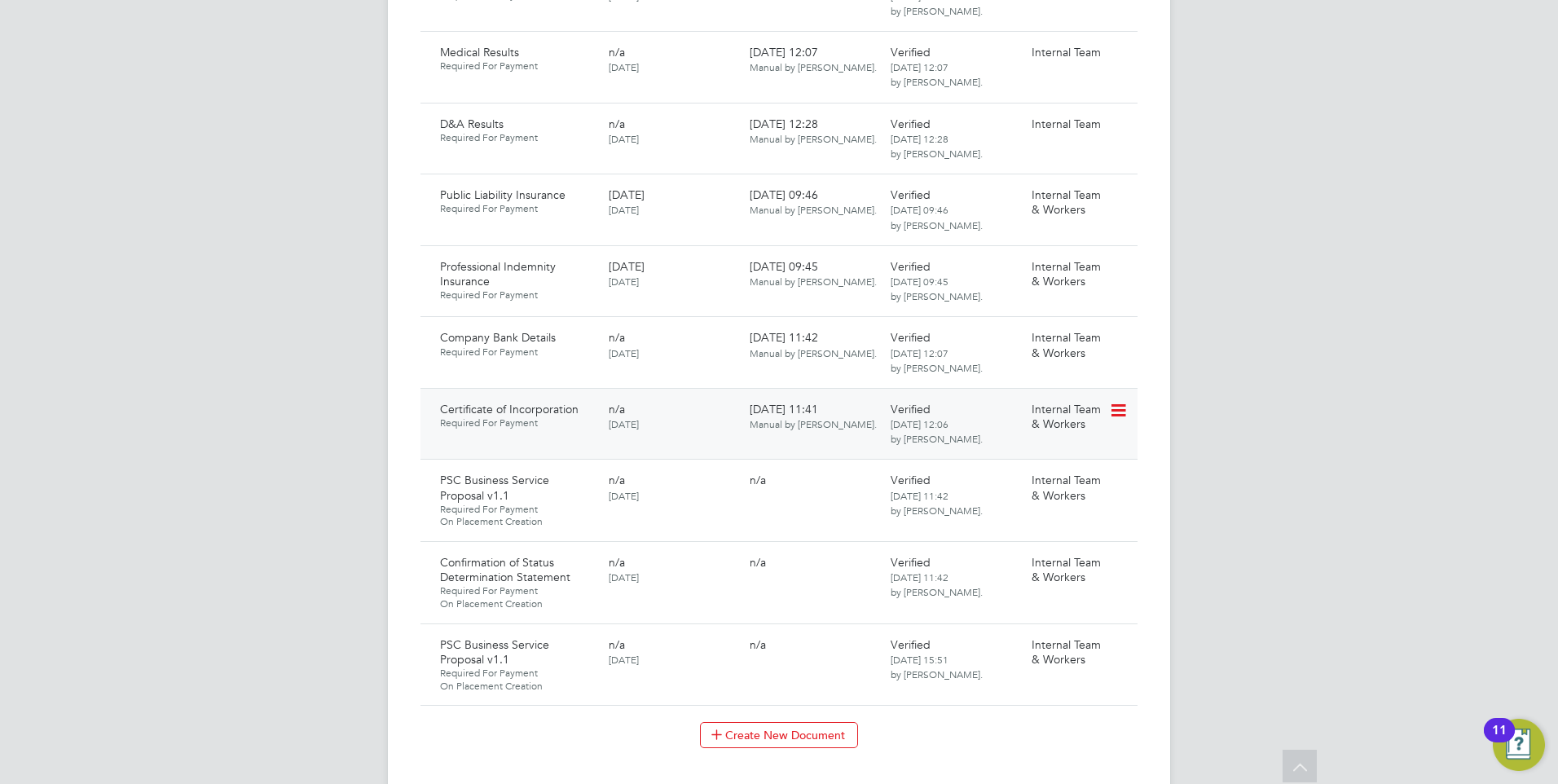
click at [1117, 400] on icon at bounding box center [1117, 410] width 16 height 19
click at [1035, 412] on li "Download Document" at bounding box center [1060, 421] width 130 height 23
click at [1119, 400] on icon at bounding box center [1117, 410] width 16 height 19
click at [1034, 484] on li "Delete Document" at bounding box center [1060, 490] width 130 height 23
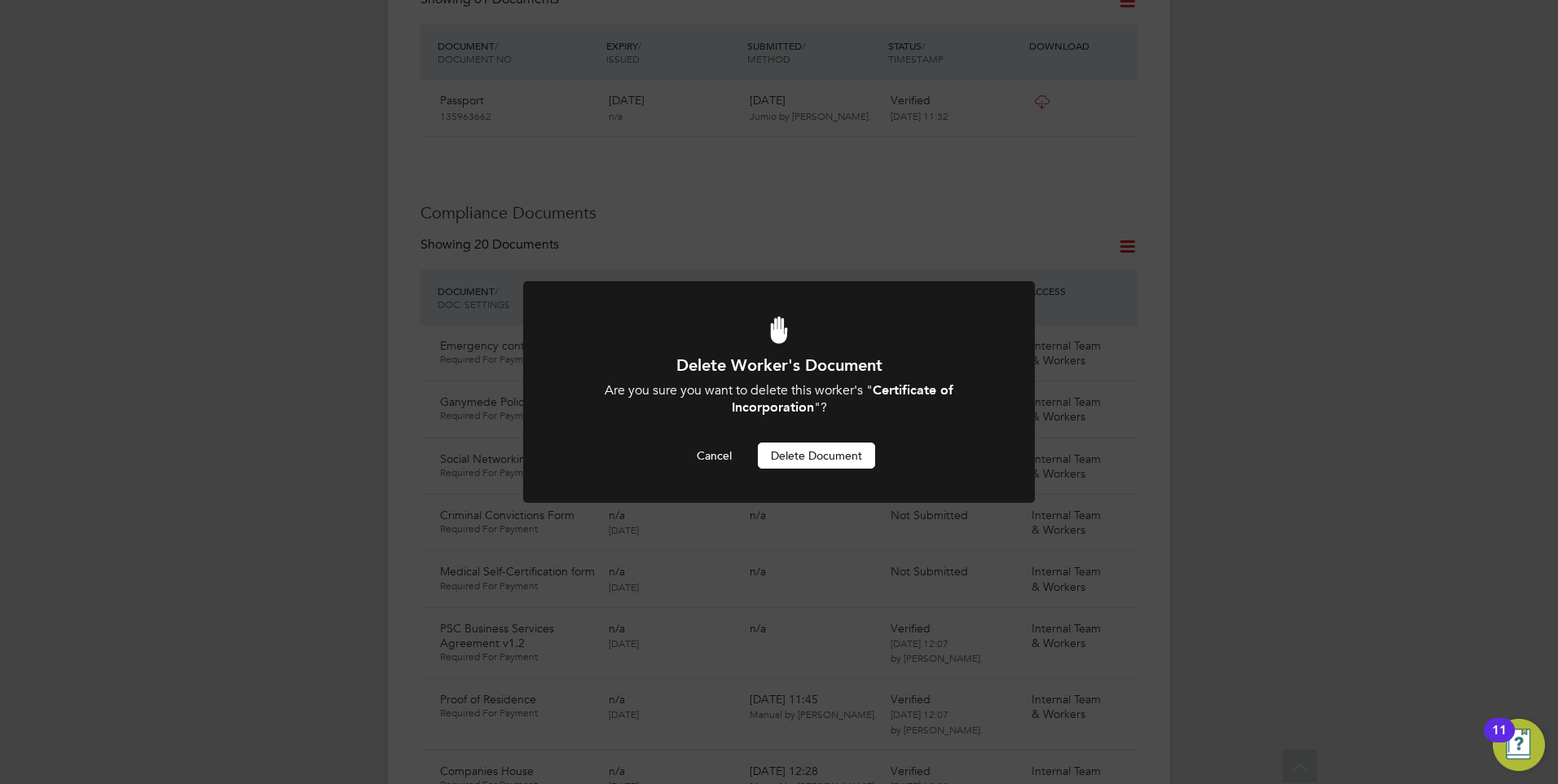
click at [825, 448] on button "Delete Document" at bounding box center [817, 455] width 117 height 26
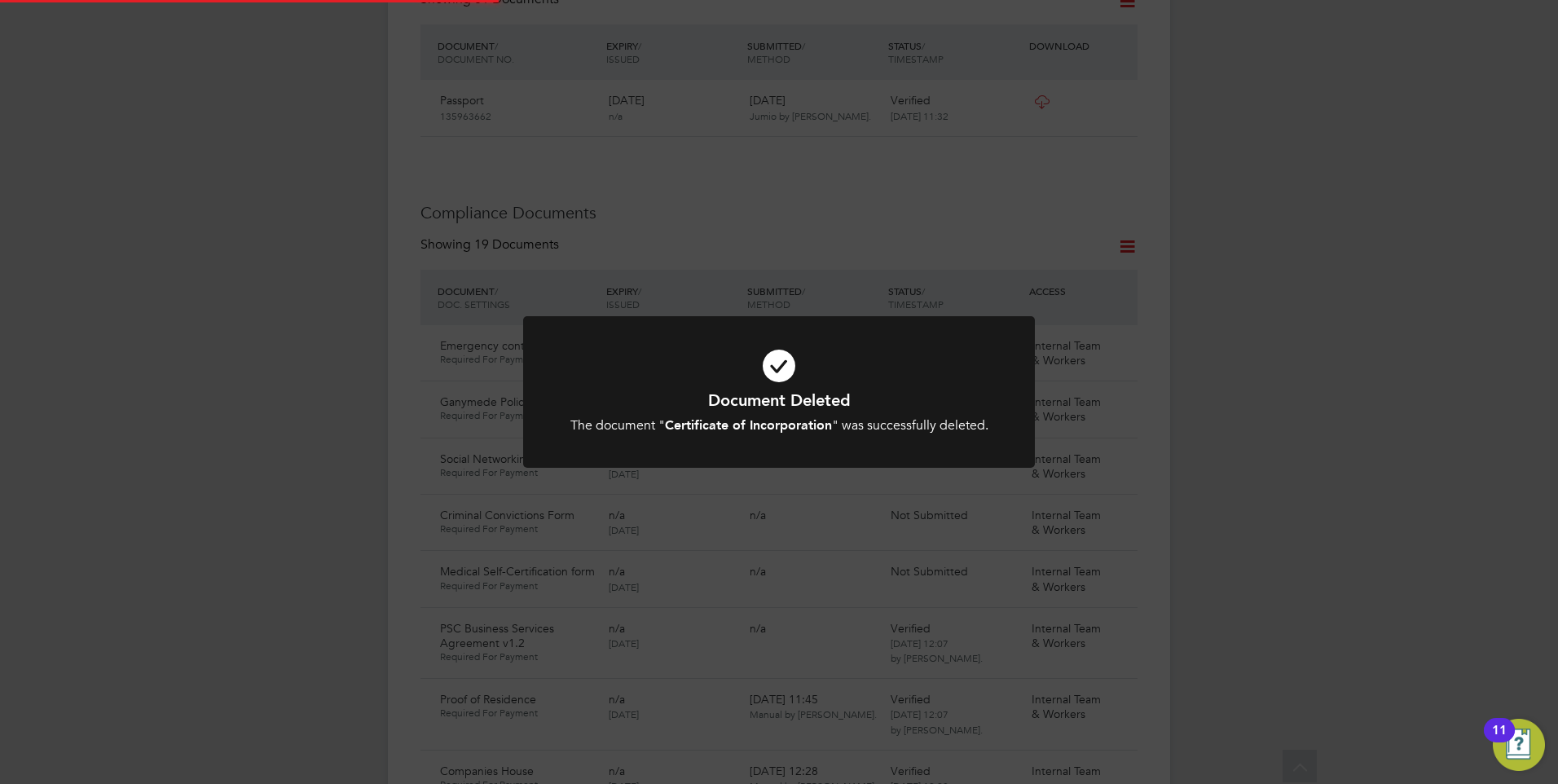
click at [694, 406] on h1 "Document Deleted" at bounding box center [779, 400] width 423 height 21
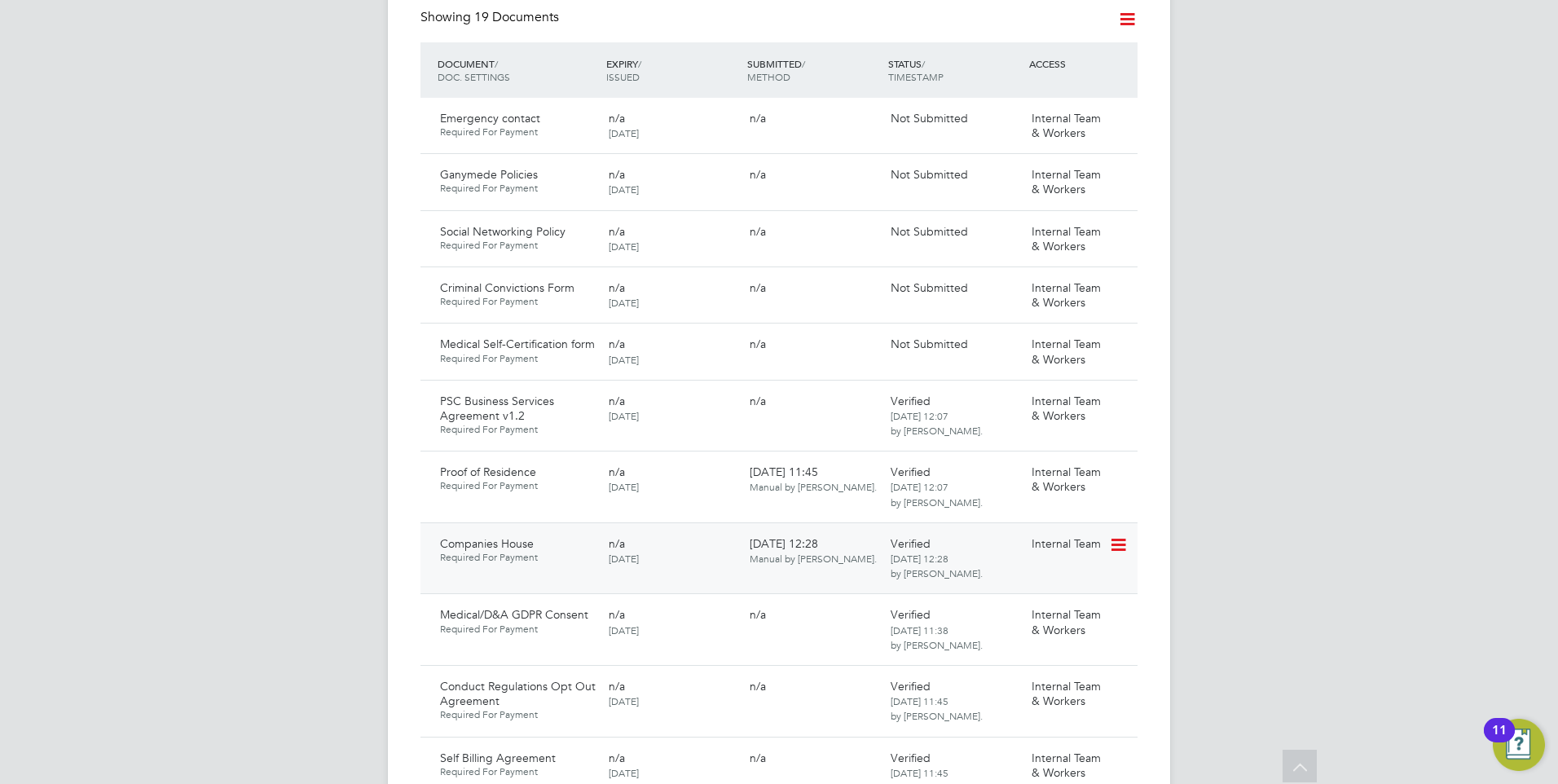
scroll to position [1109, 0]
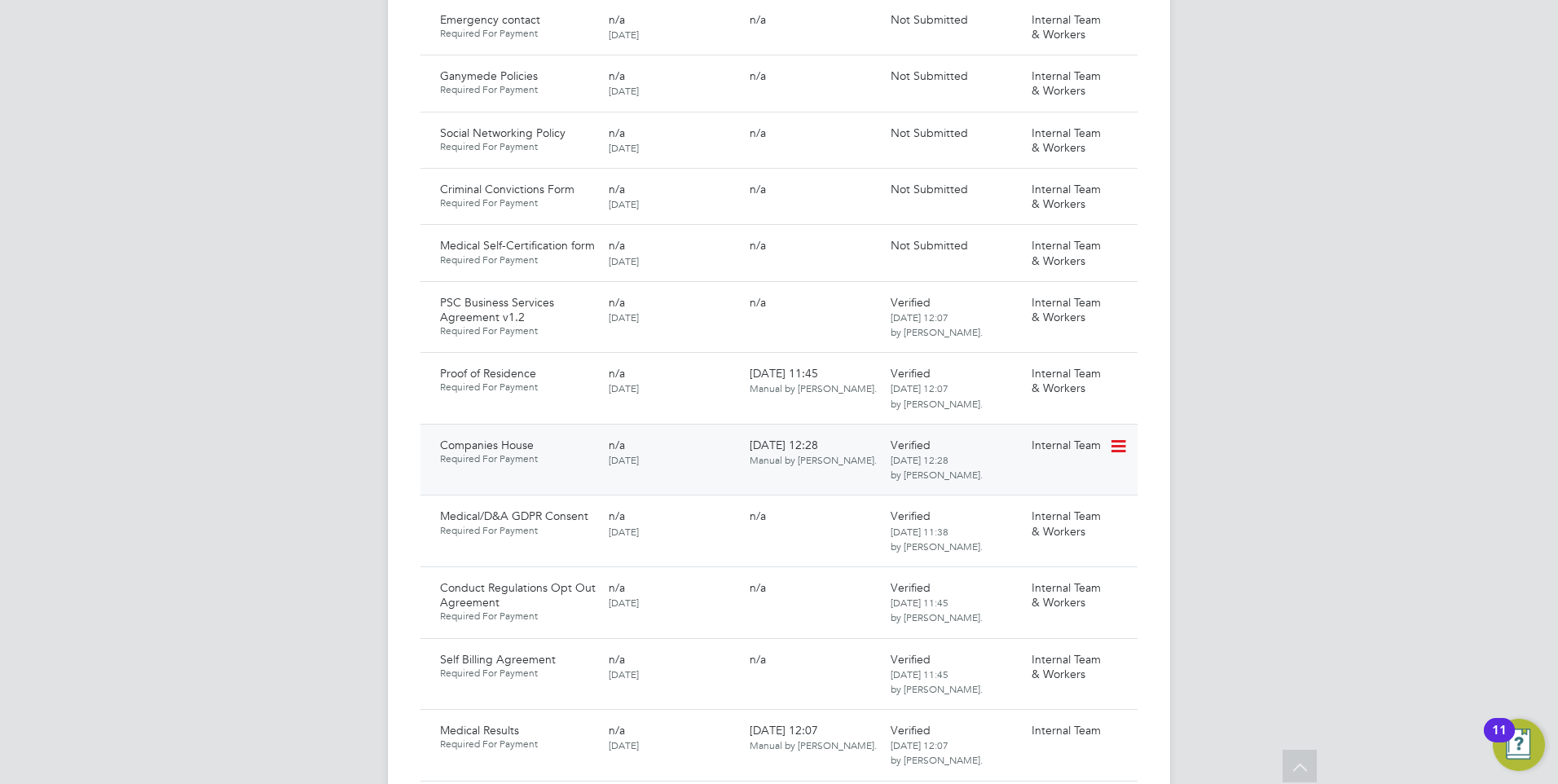
click at [1116, 437] on icon at bounding box center [1117, 446] width 16 height 19
click at [1027, 502] on li "Delete Document" at bounding box center [1060, 503] width 130 height 23
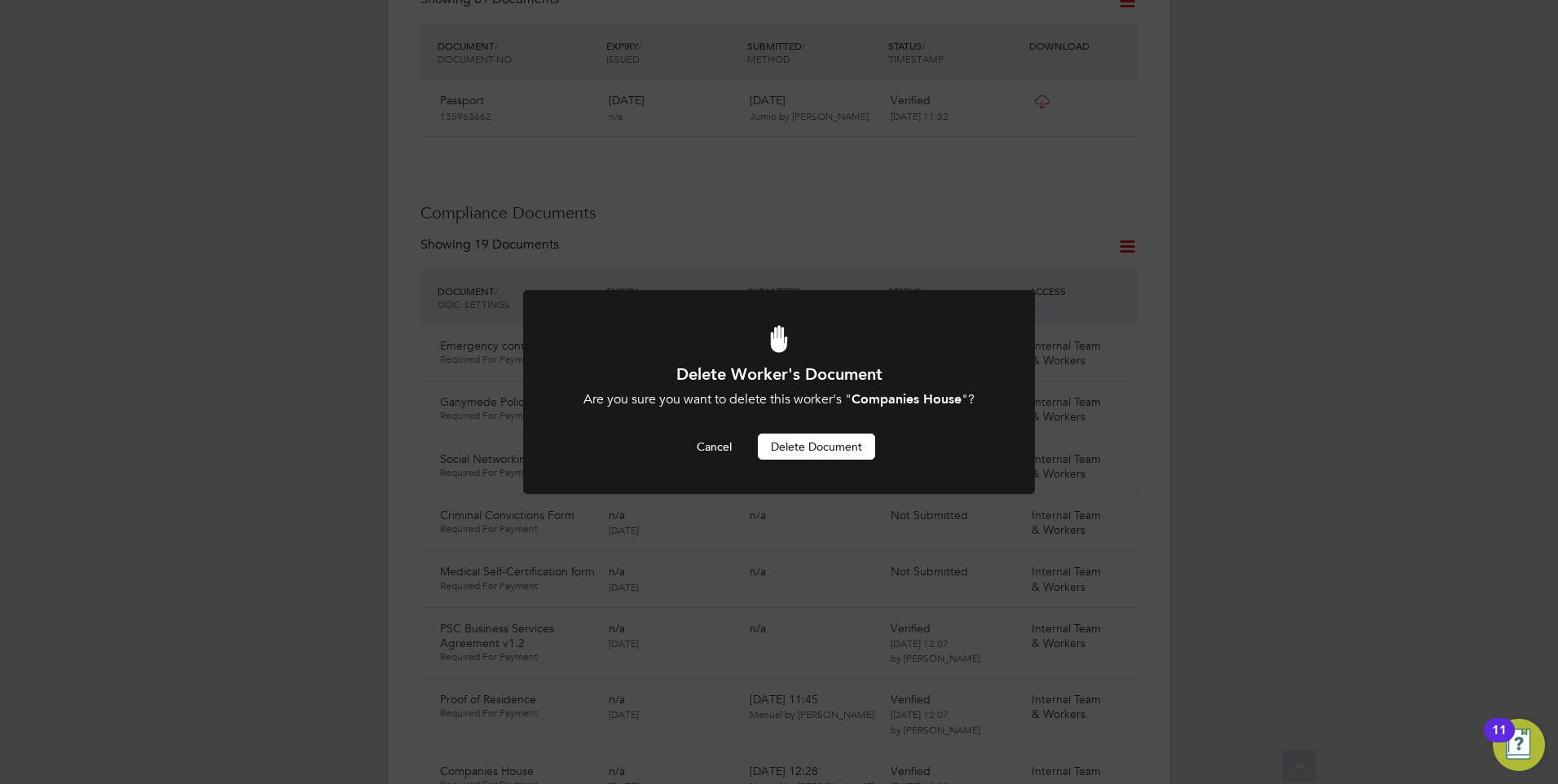
click at [821, 444] on button "Delete Document" at bounding box center [817, 446] width 117 height 26
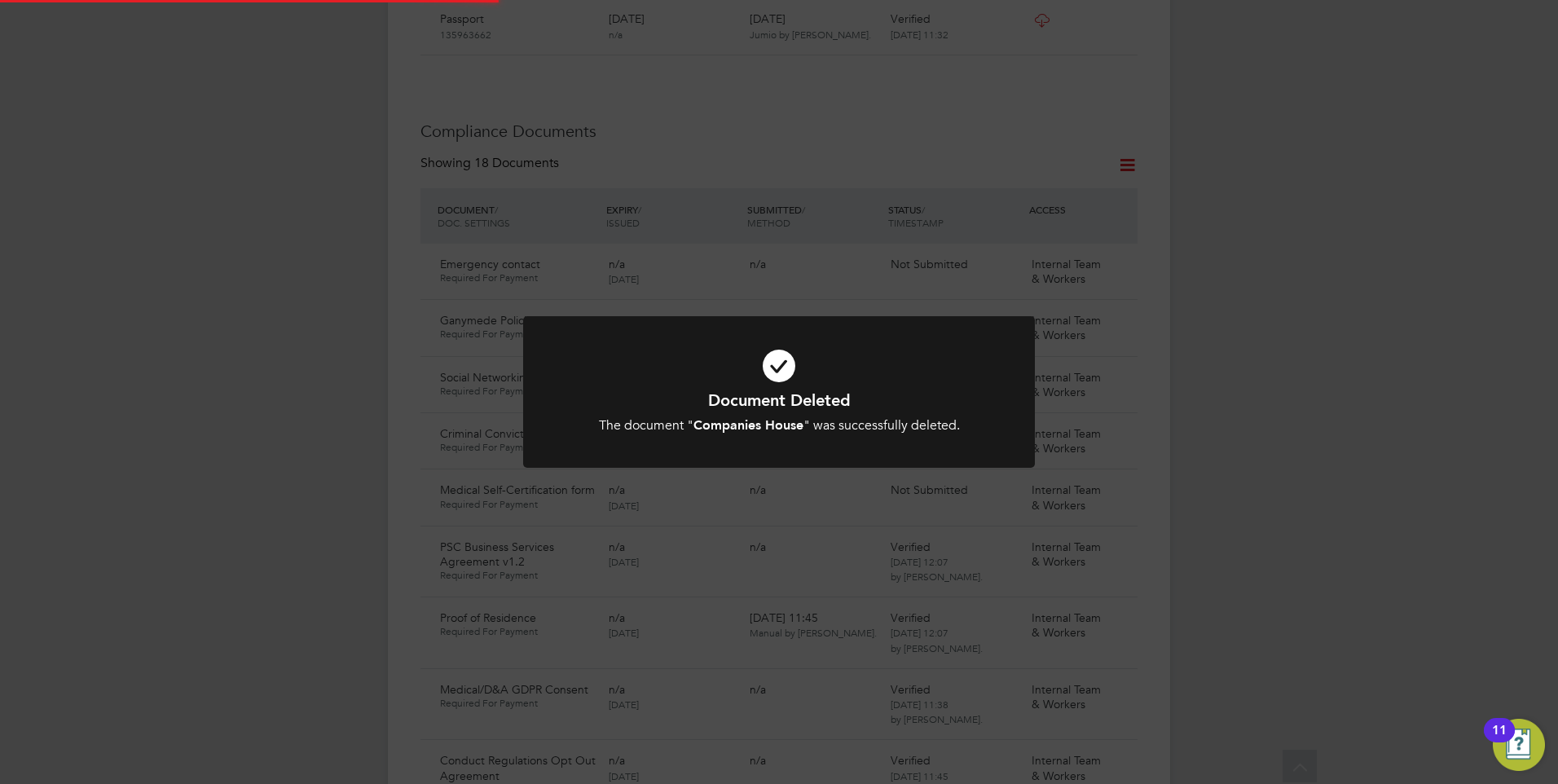
click at [870, 411] on div "Document Deleted The document " Companies House " was successfully deleted. Can…" at bounding box center [779, 411] width 423 height 45
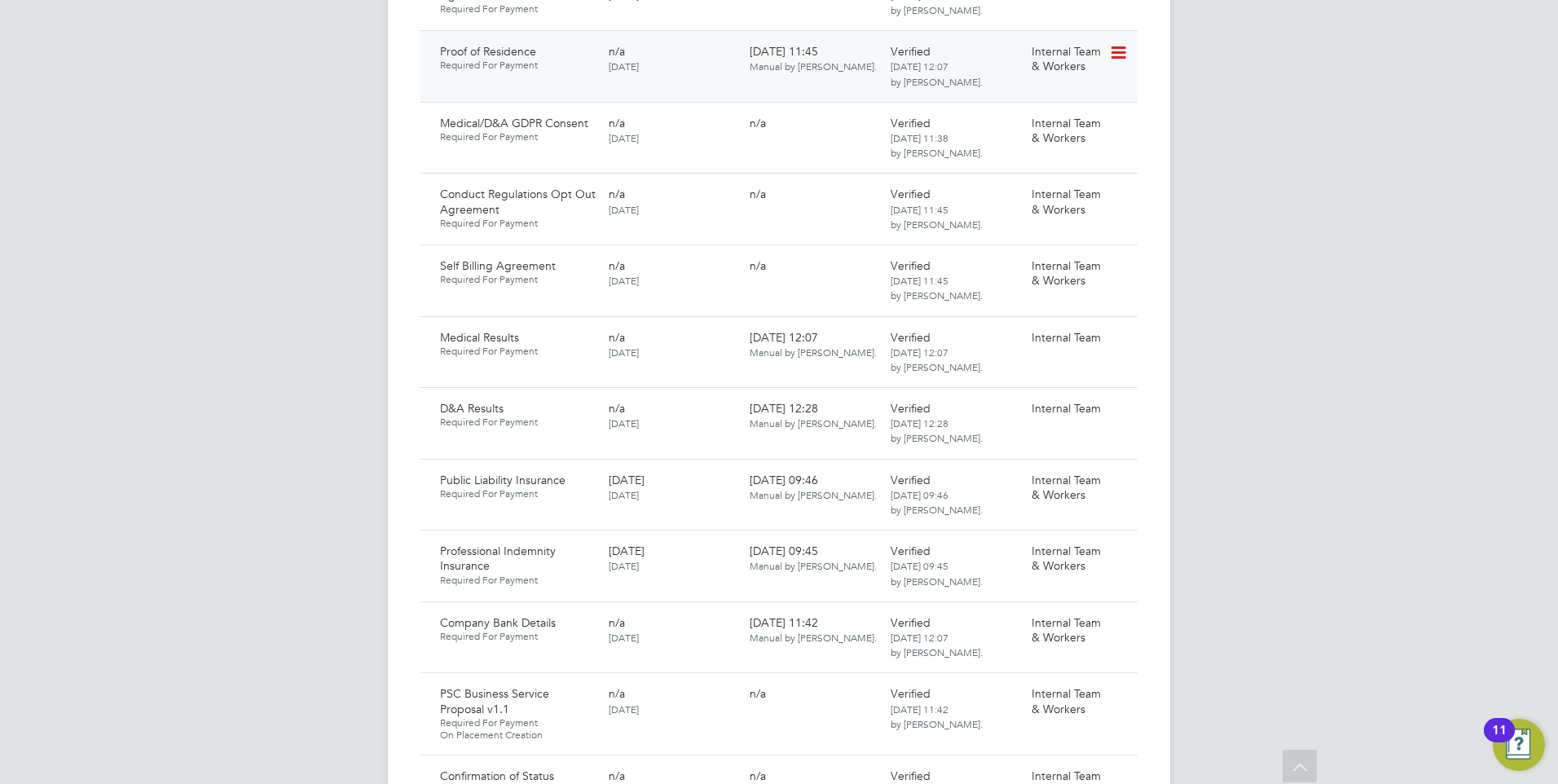
scroll to position [1436, 0]
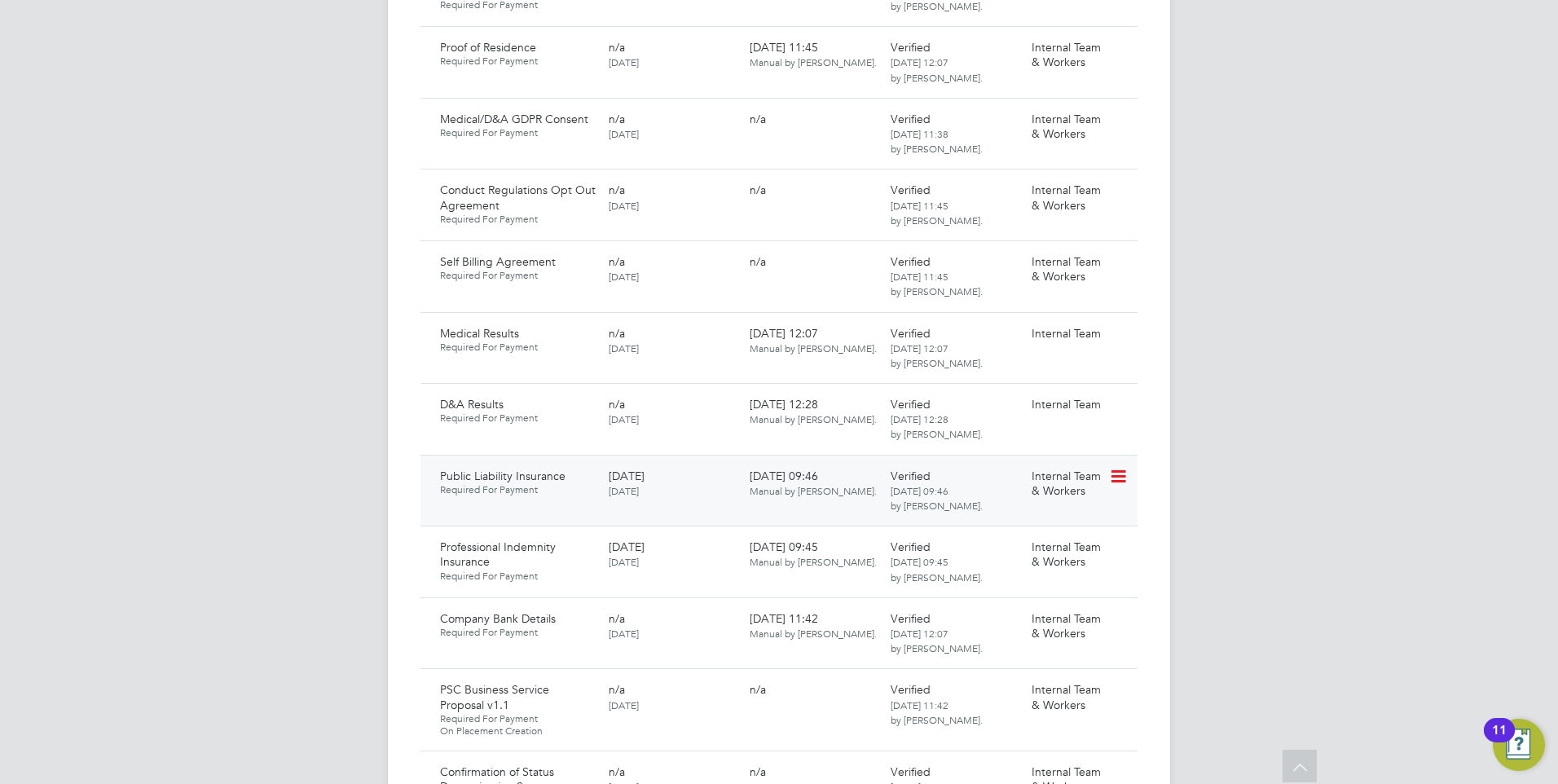
click at [1119, 467] on icon at bounding box center [1117, 476] width 16 height 19
click at [1045, 553] on li "Delete Document" at bounding box center [1060, 556] width 130 height 23
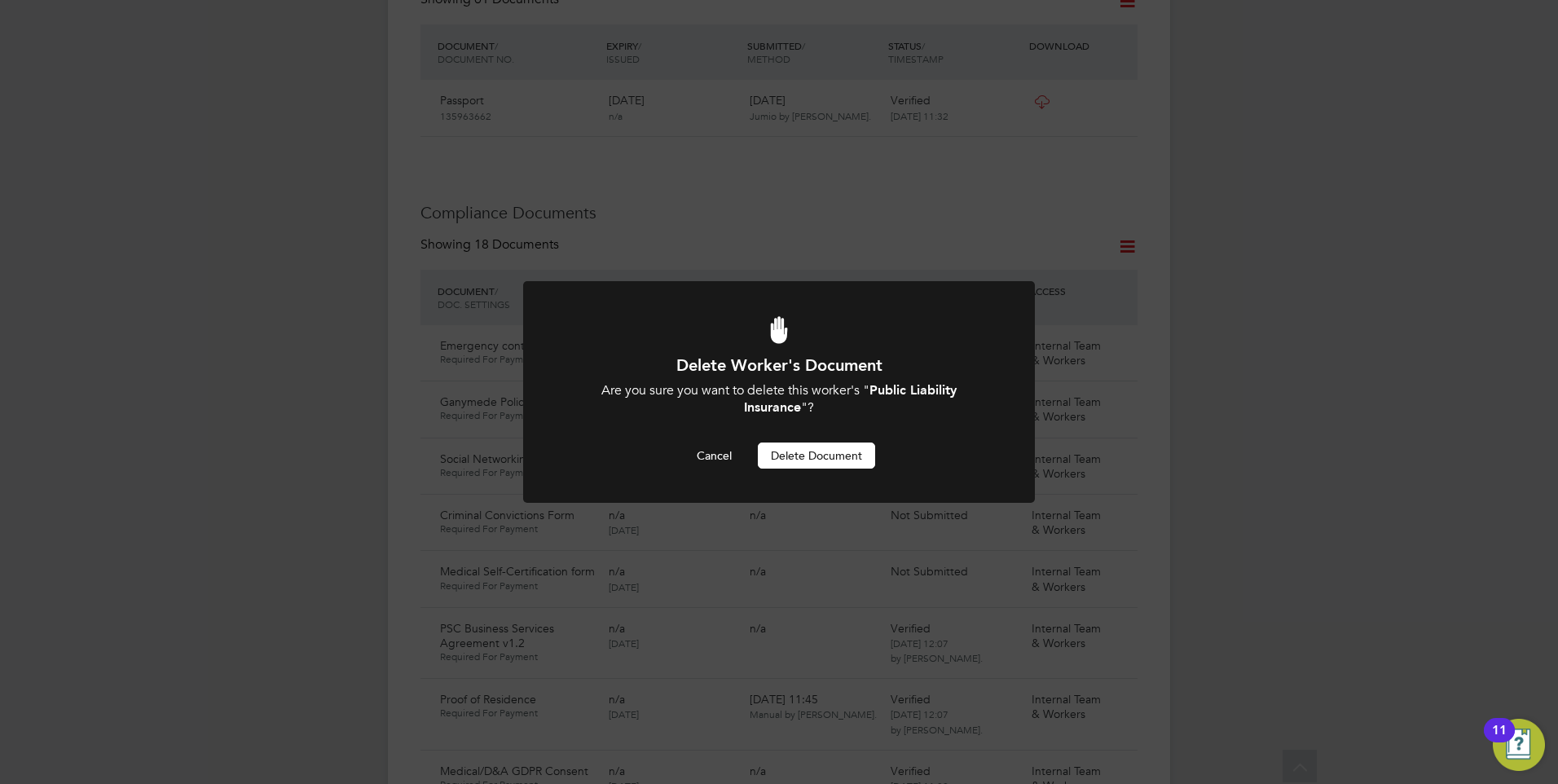
click at [802, 453] on button "Delete Document" at bounding box center [817, 455] width 117 height 26
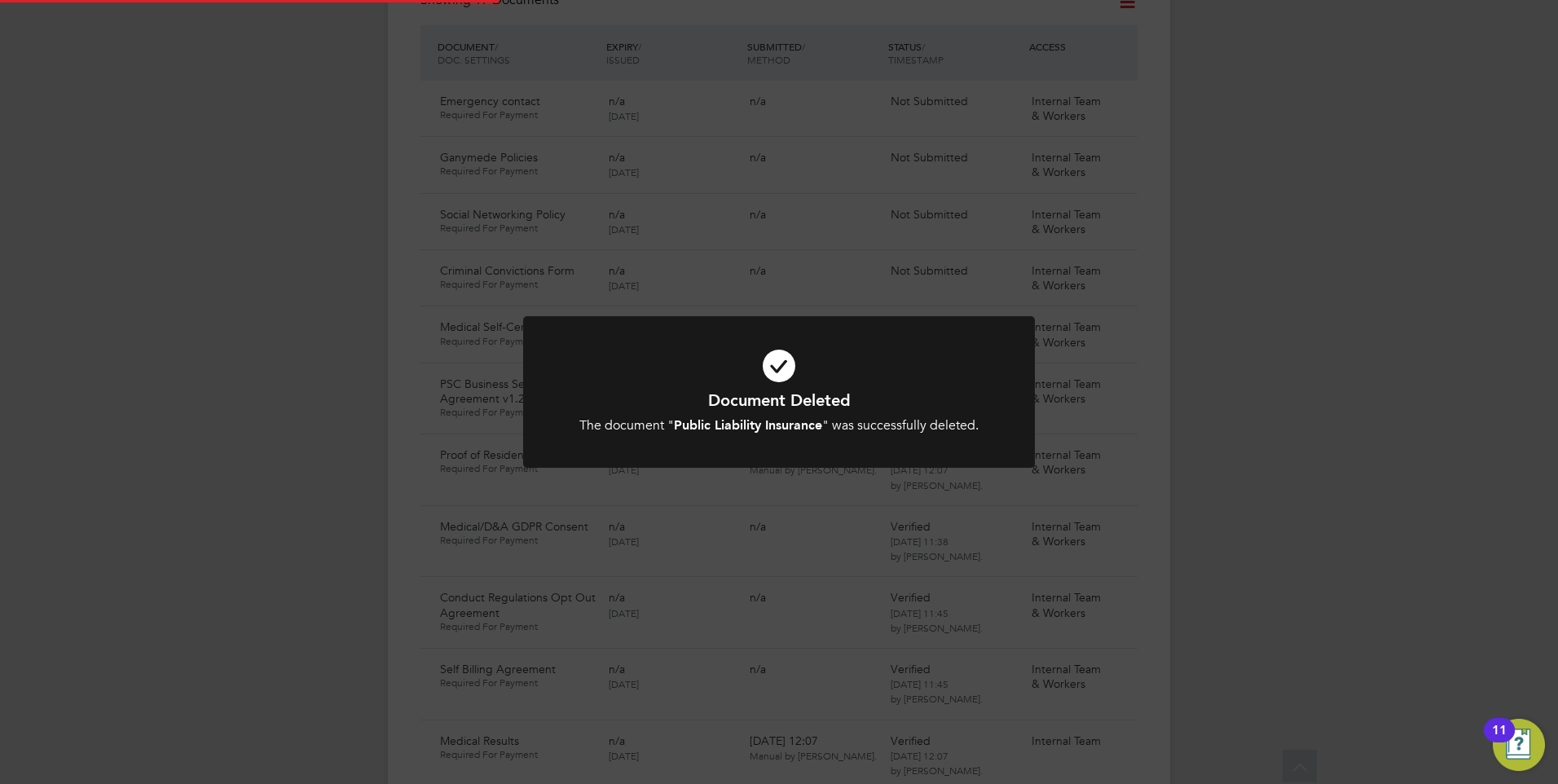
click at [741, 430] on b "Public Liability Insurance" at bounding box center [748, 425] width 148 height 15
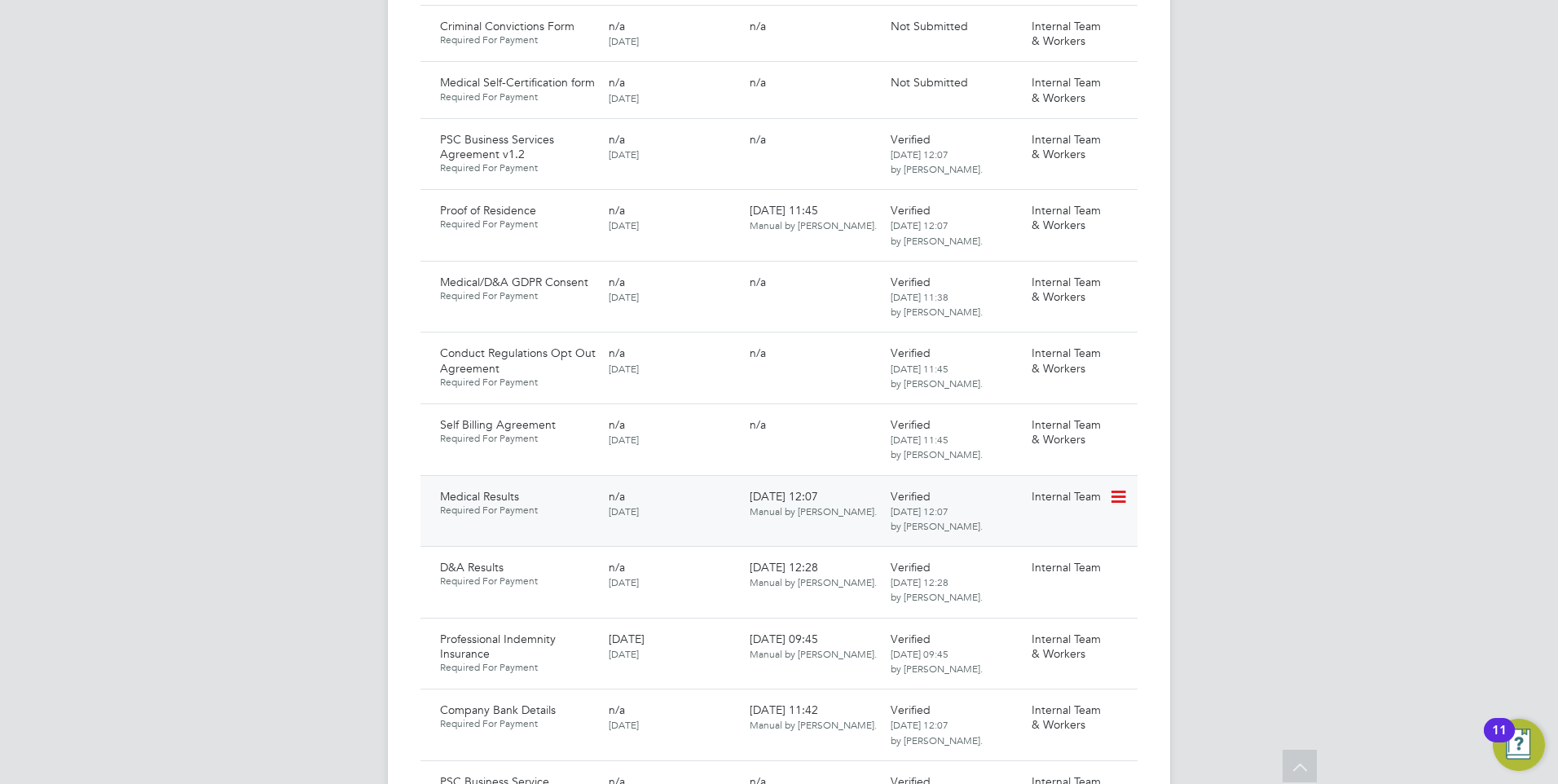
scroll to position [1354, 0]
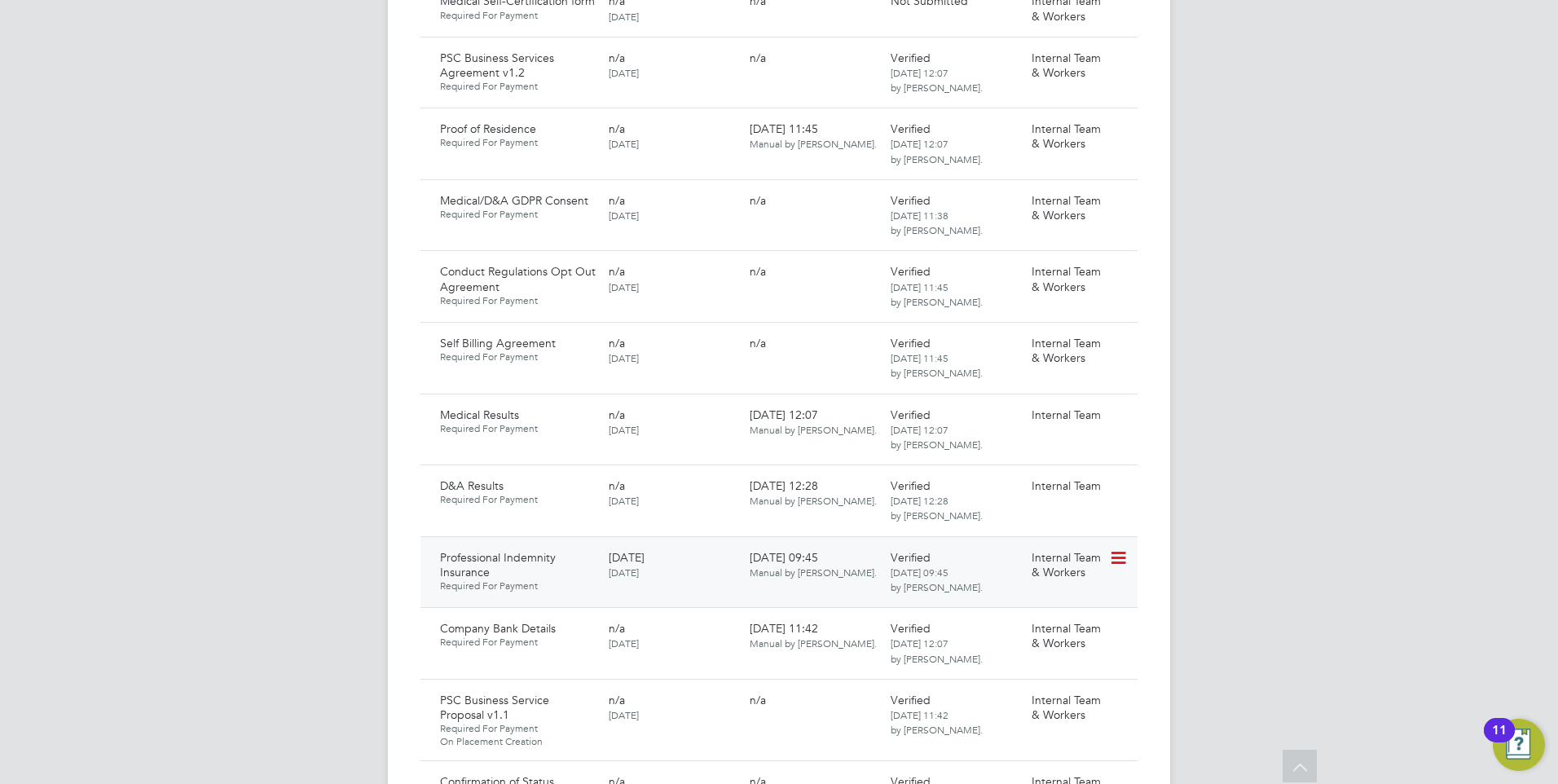
click at [1124, 548] on icon at bounding box center [1117, 557] width 16 height 19
click at [1027, 634] on li "Delete Document" at bounding box center [1060, 638] width 130 height 23
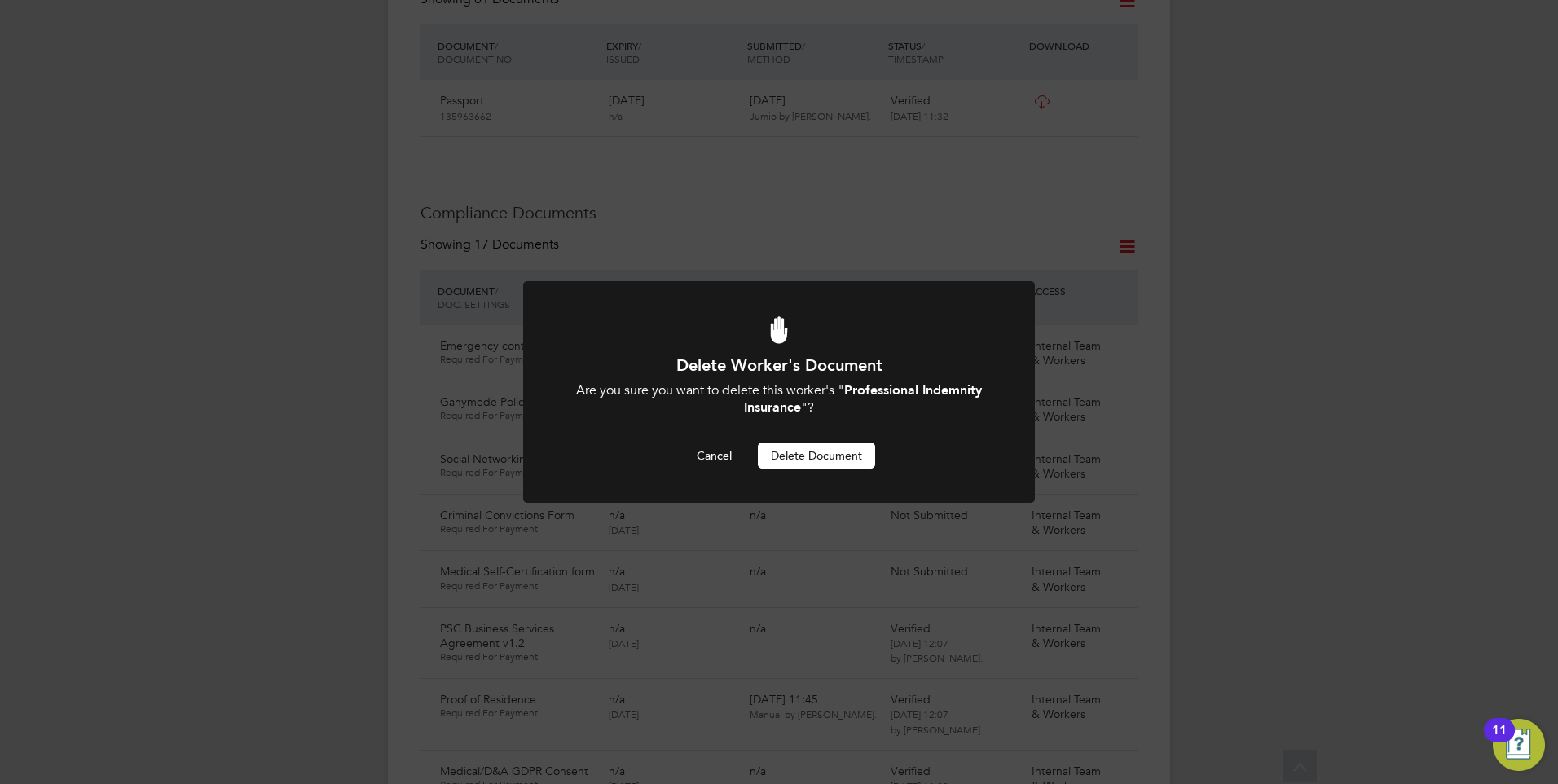
scroll to position [0, 0]
click at [780, 445] on button "Delete Document" at bounding box center [817, 455] width 117 height 26
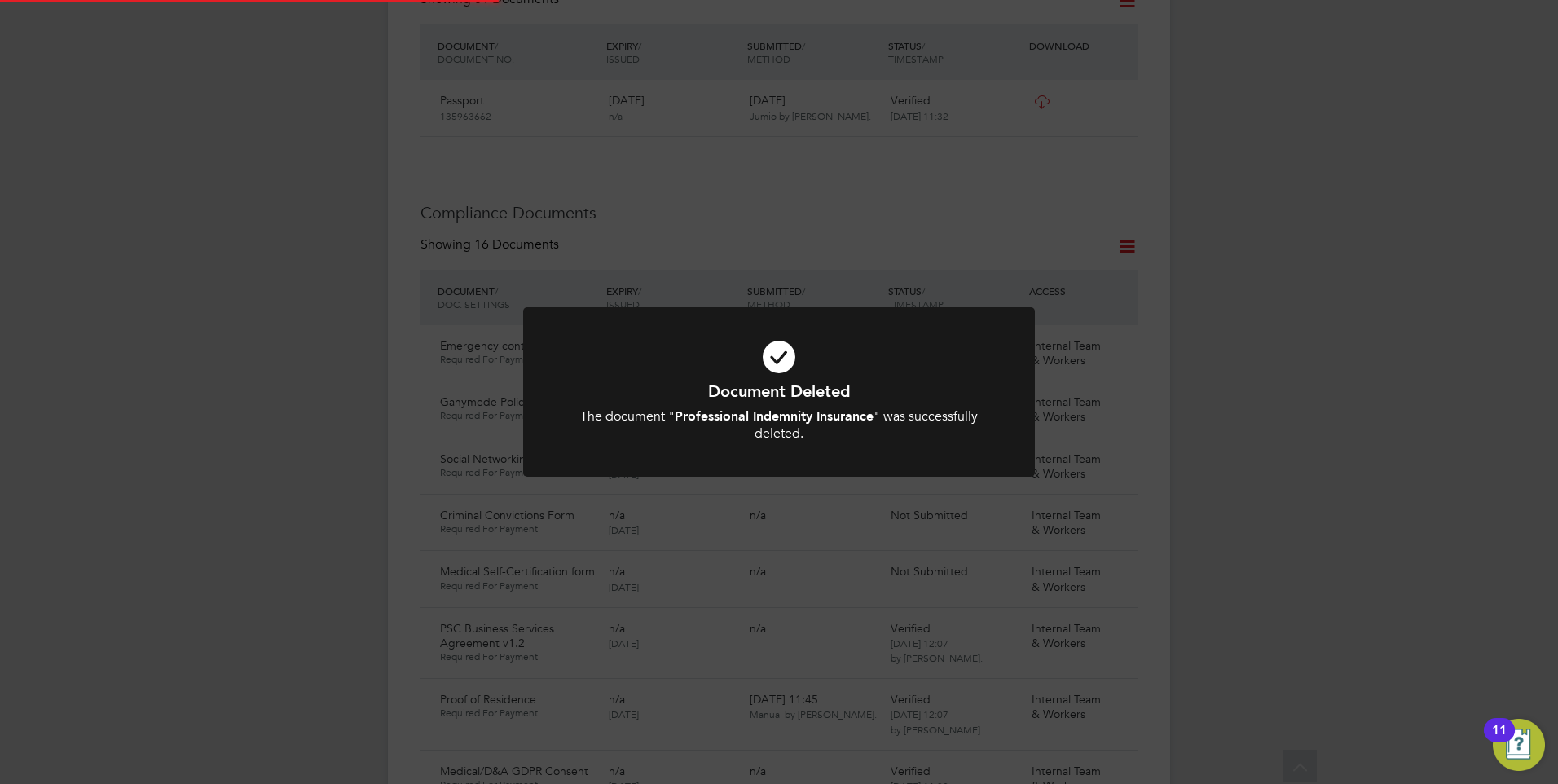
click at [741, 424] on div "The document " Professional Indemnity Insurance " was successfully deleted." at bounding box center [779, 425] width 423 height 35
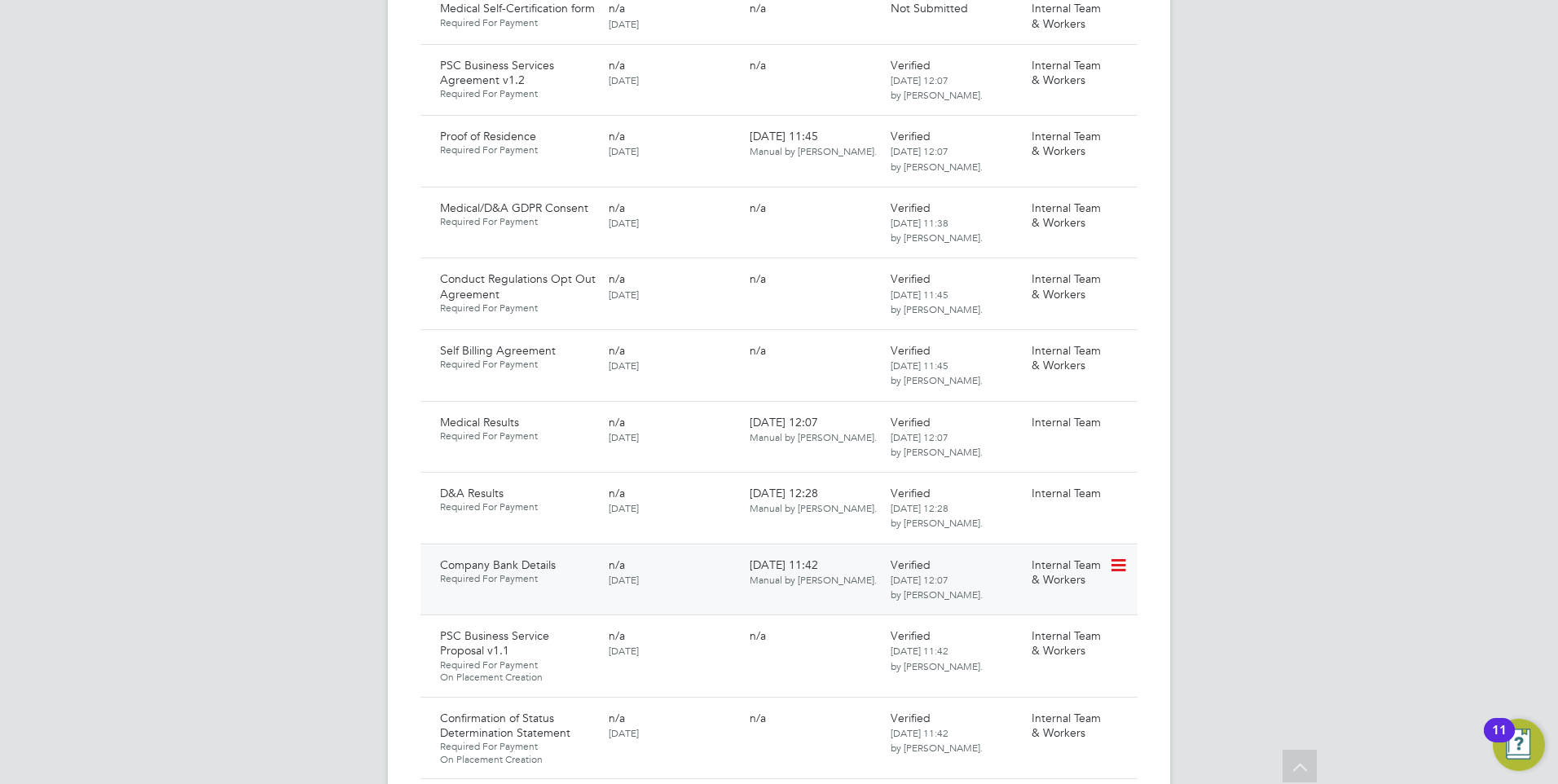
scroll to position [1354, 0]
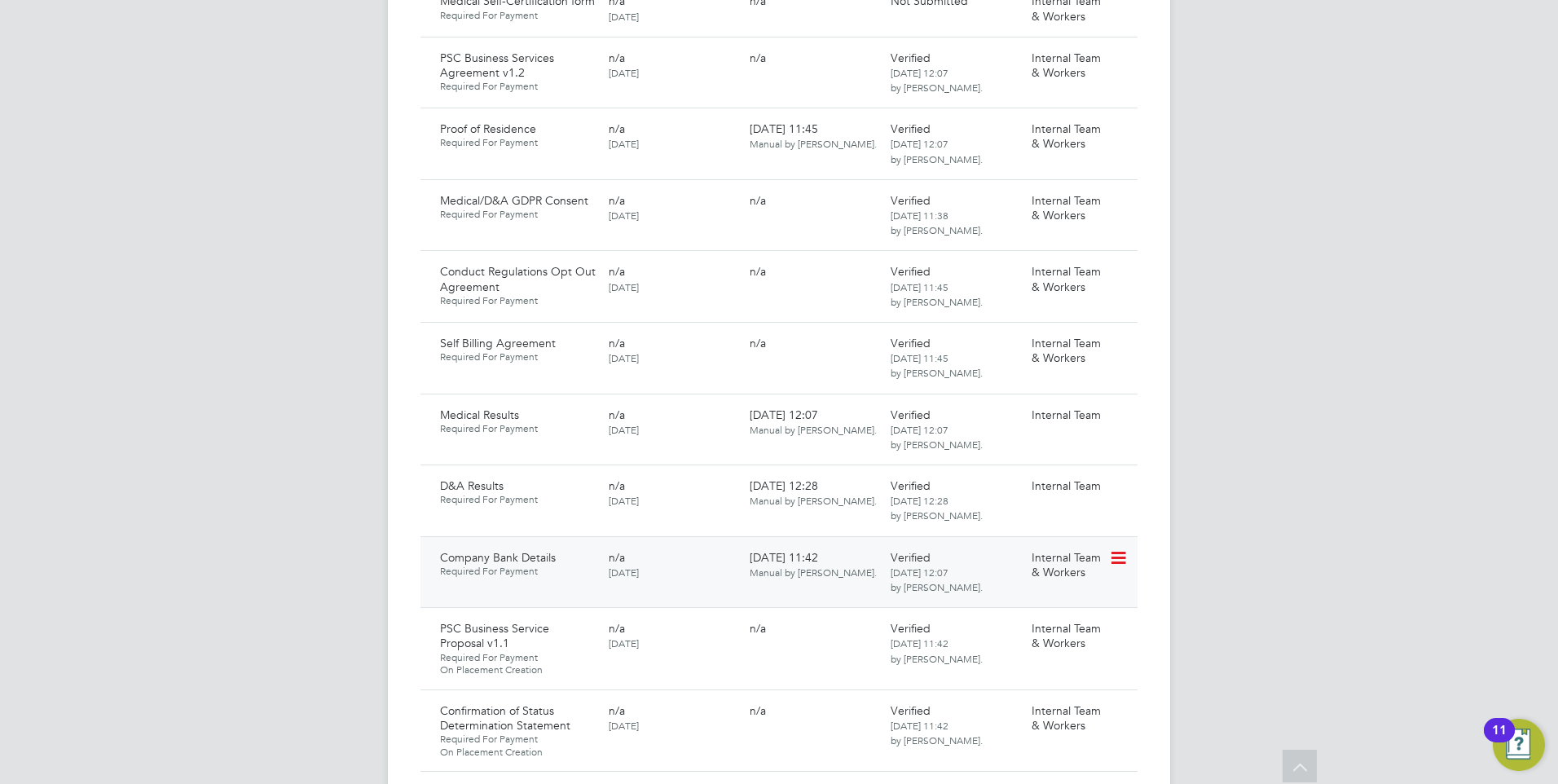
click at [1122, 548] on icon at bounding box center [1117, 557] width 16 height 19
click at [1043, 632] on li "Delete Document" at bounding box center [1060, 638] width 130 height 23
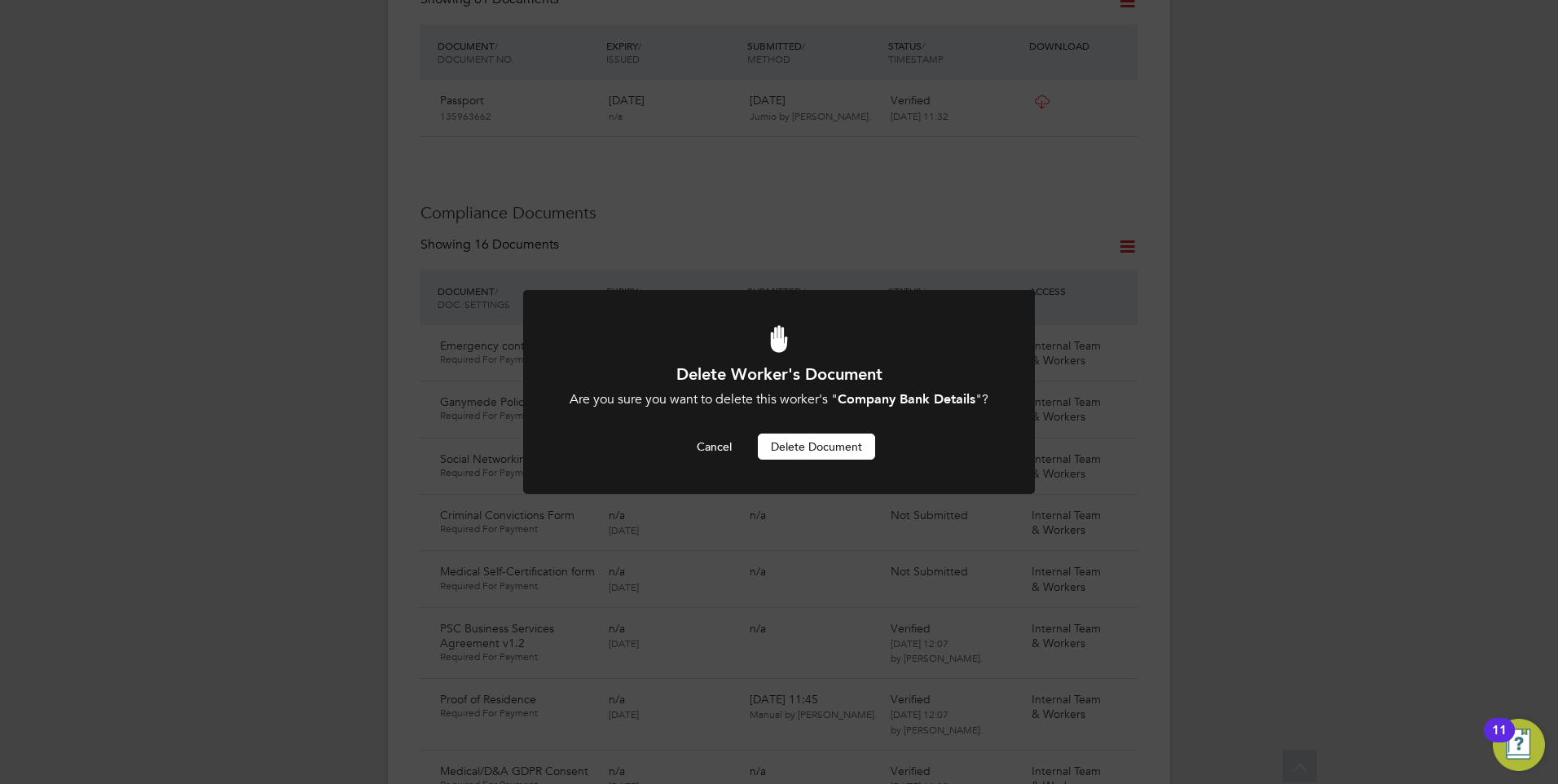
click at [810, 439] on button "Delete Document" at bounding box center [817, 446] width 117 height 26
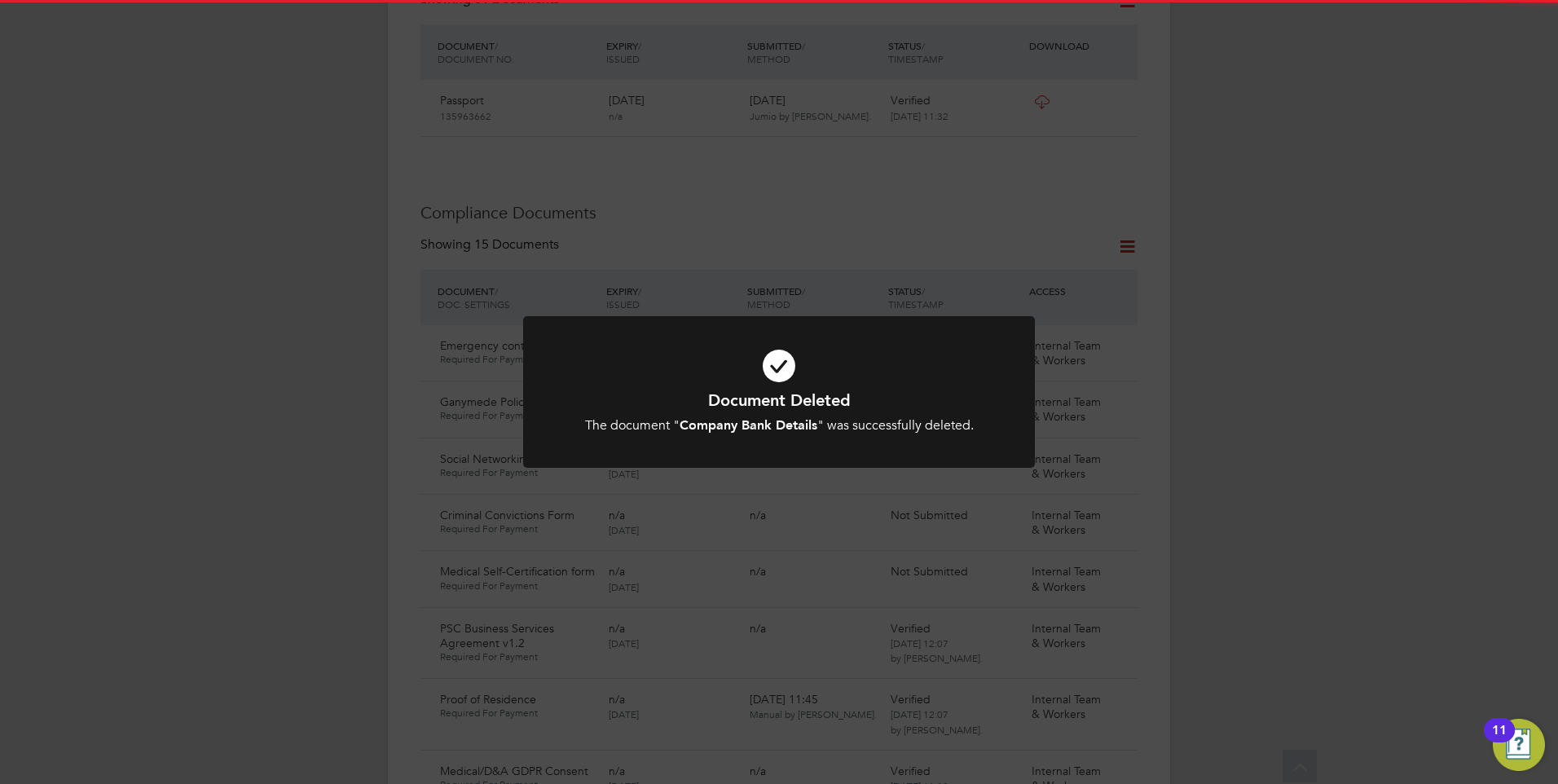
click at [784, 391] on h1 "Document Deleted" at bounding box center [779, 400] width 423 height 21
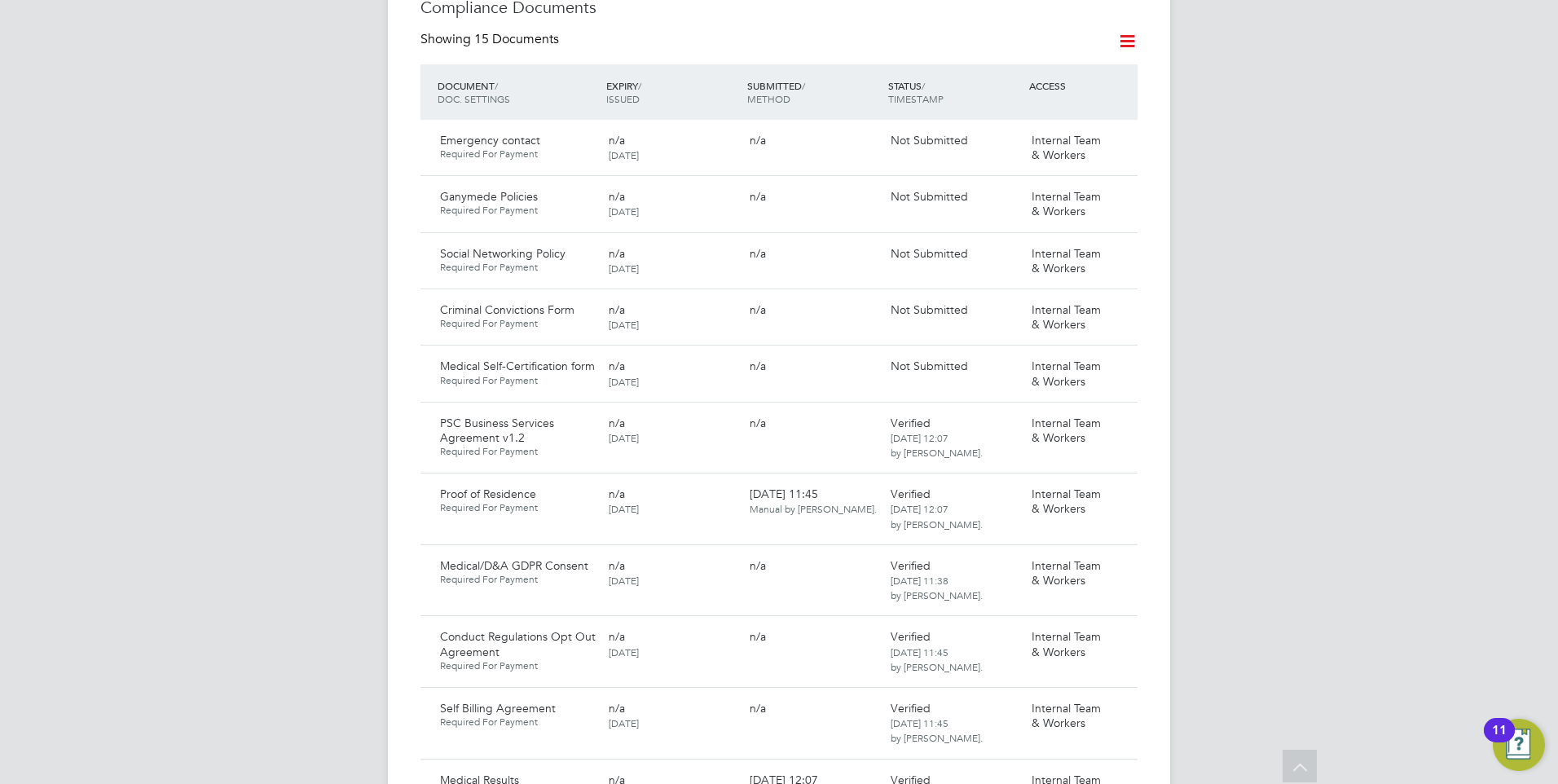
scroll to position [947, 0]
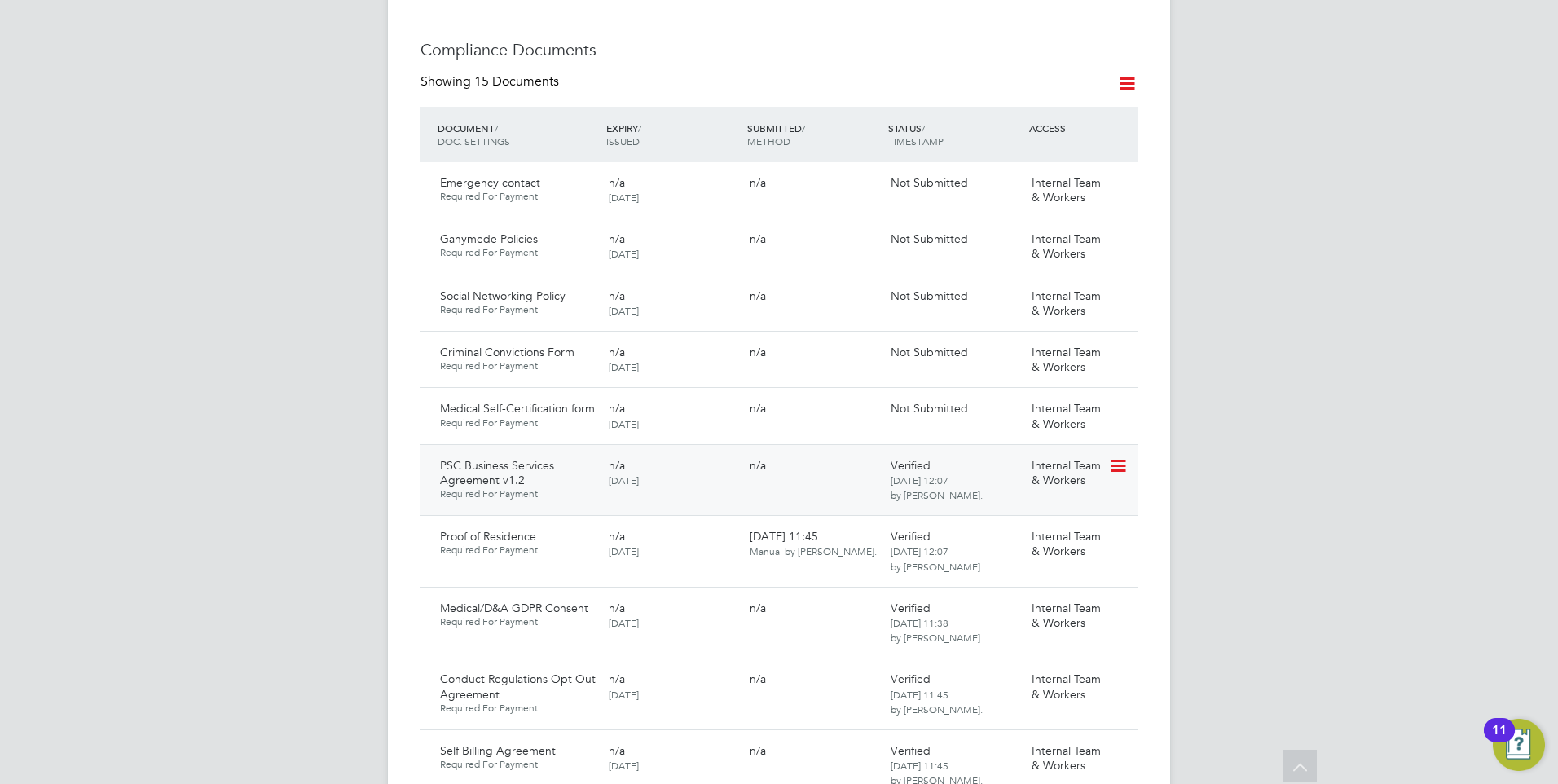
click at [1116, 456] on icon at bounding box center [1117, 465] width 16 height 19
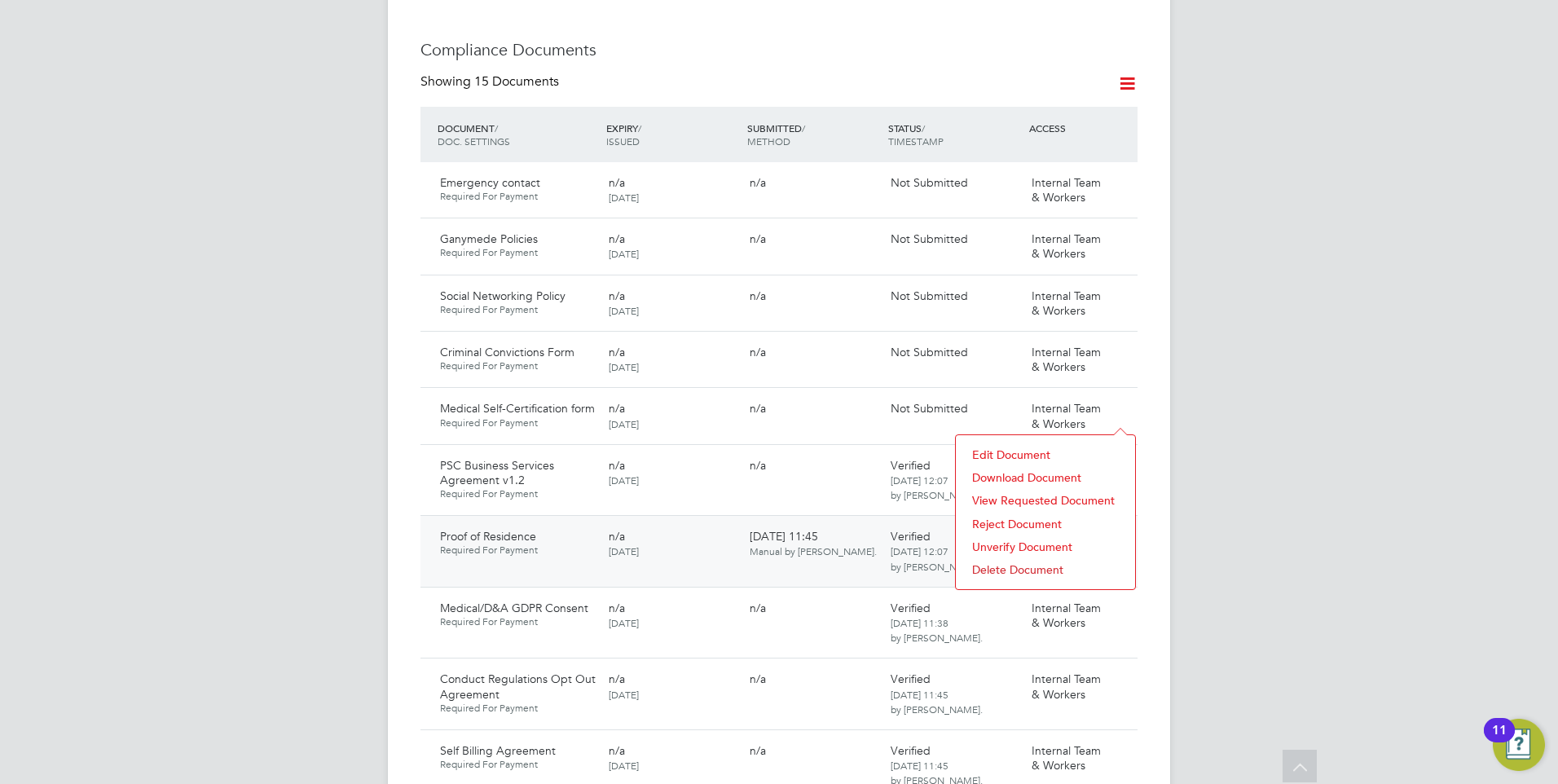
click at [1005, 467] on li "Download Document" at bounding box center [1045, 477] width 163 height 23
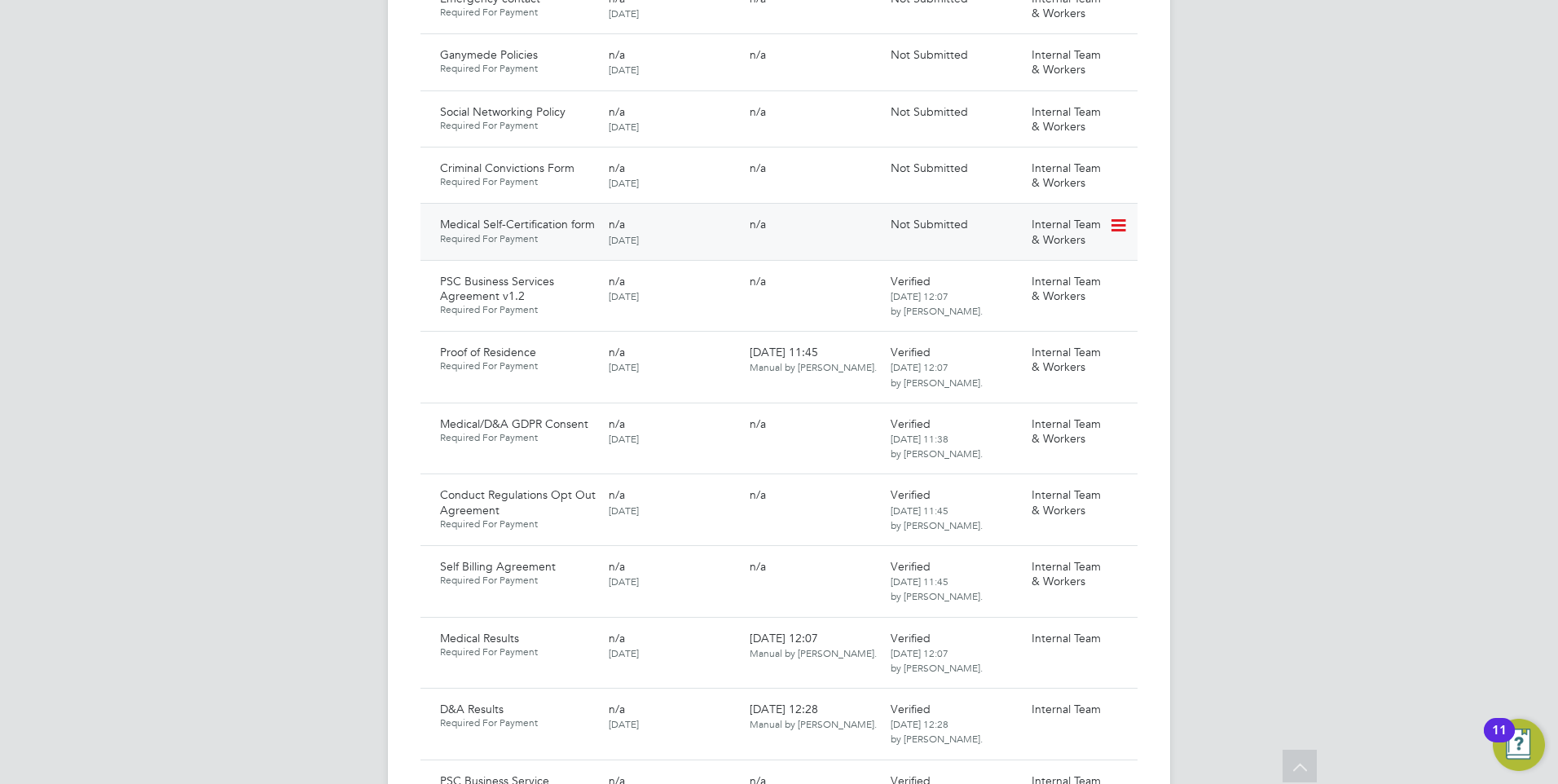
scroll to position [1028, 0]
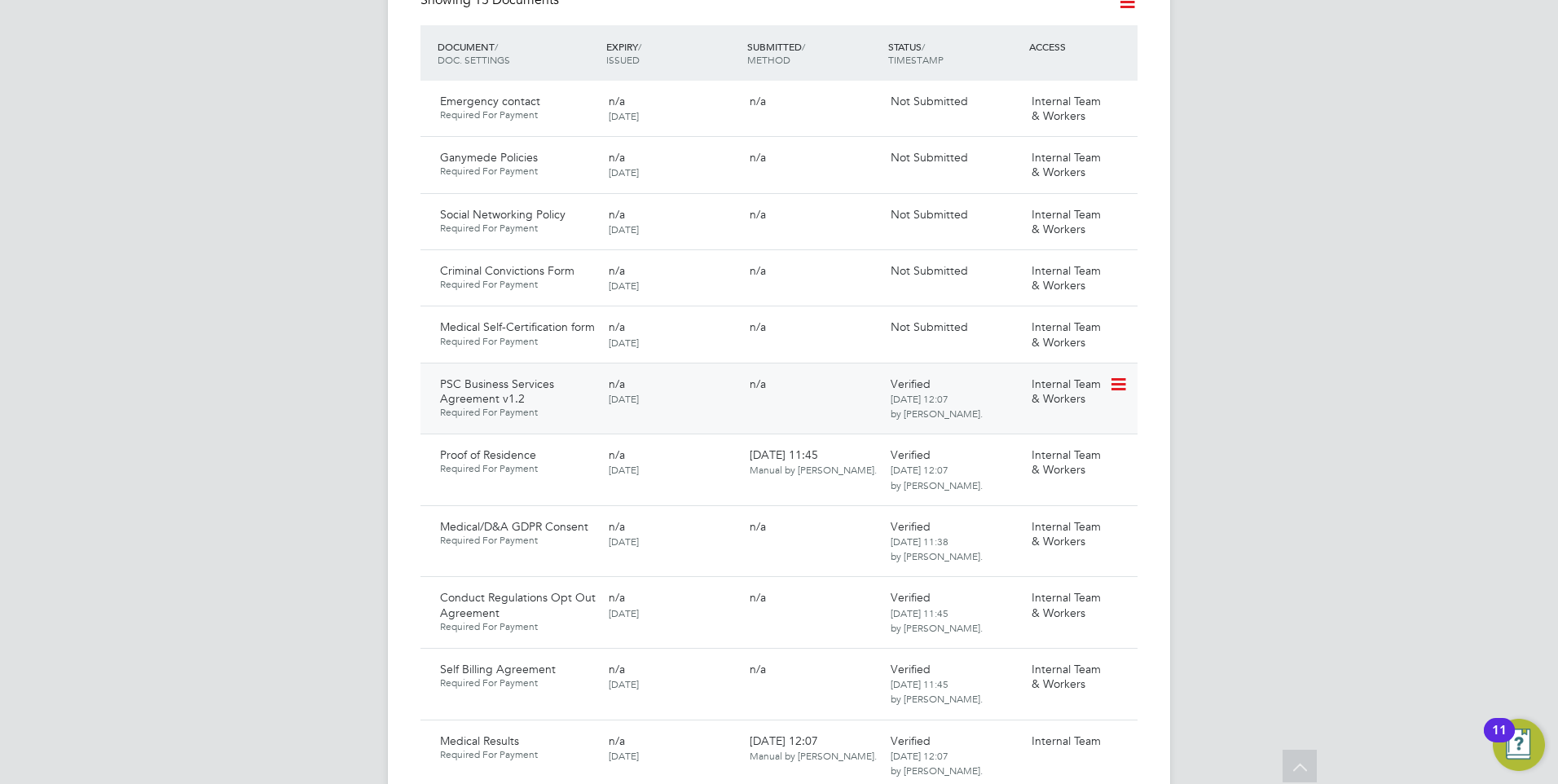
click at [1119, 374] on icon at bounding box center [1117, 384] width 16 height 19
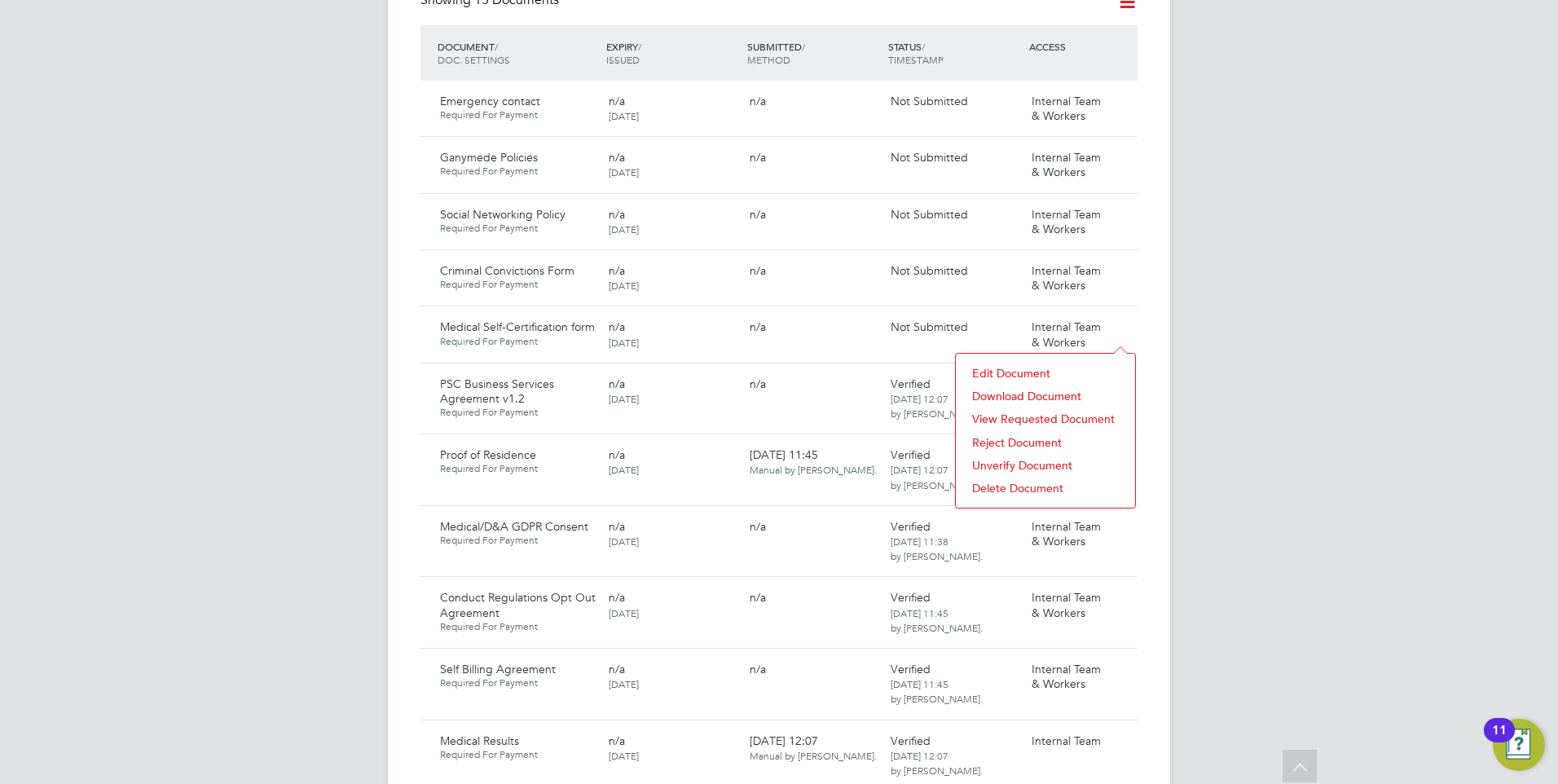
click at [1024, 481] on li "Delete Document" at bounding box center [1045, 487] width 163 height 23
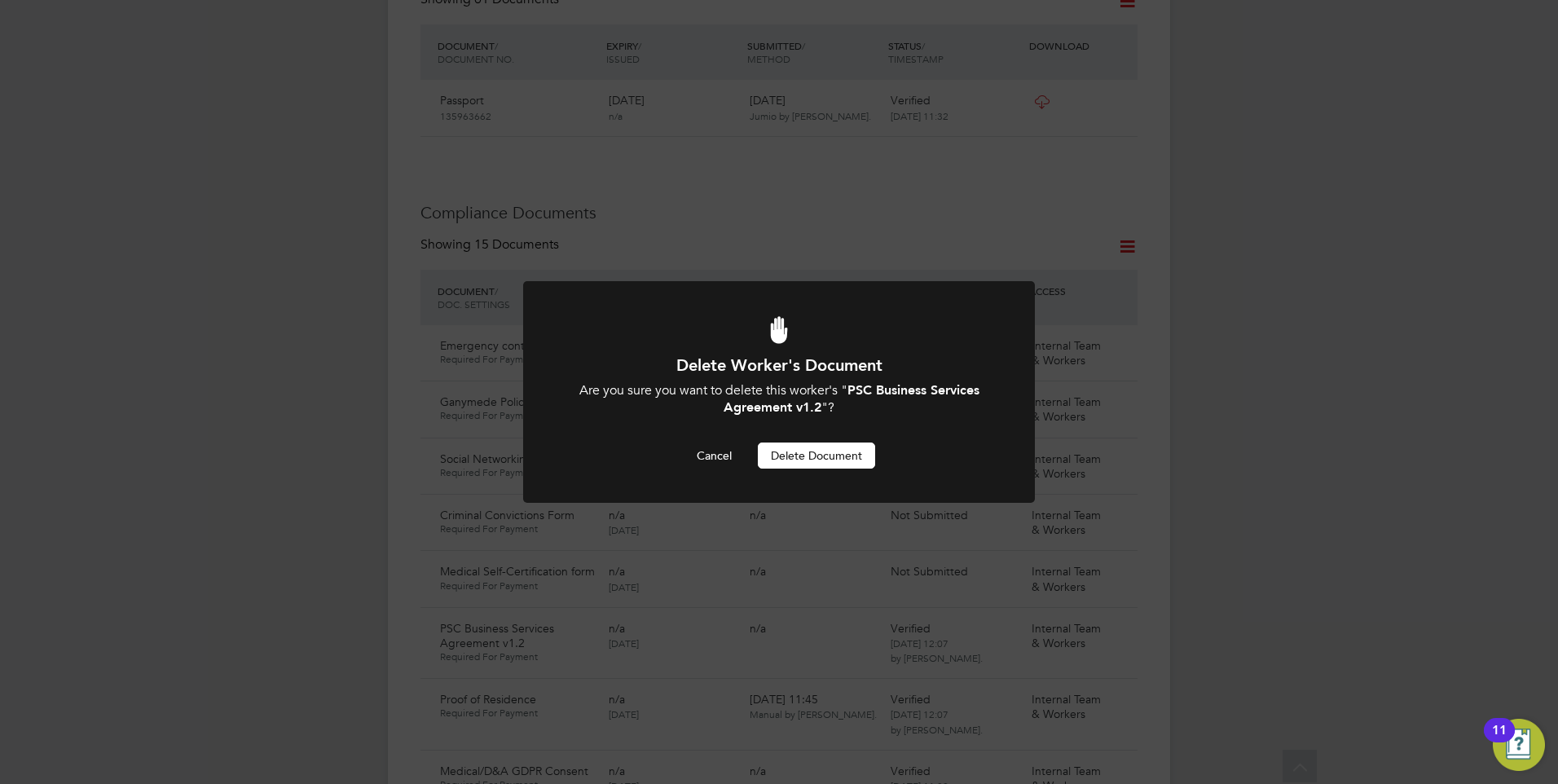
click at [838, 447] on button "Delete Document" at bounding box center [817, 455] width 117 height 26
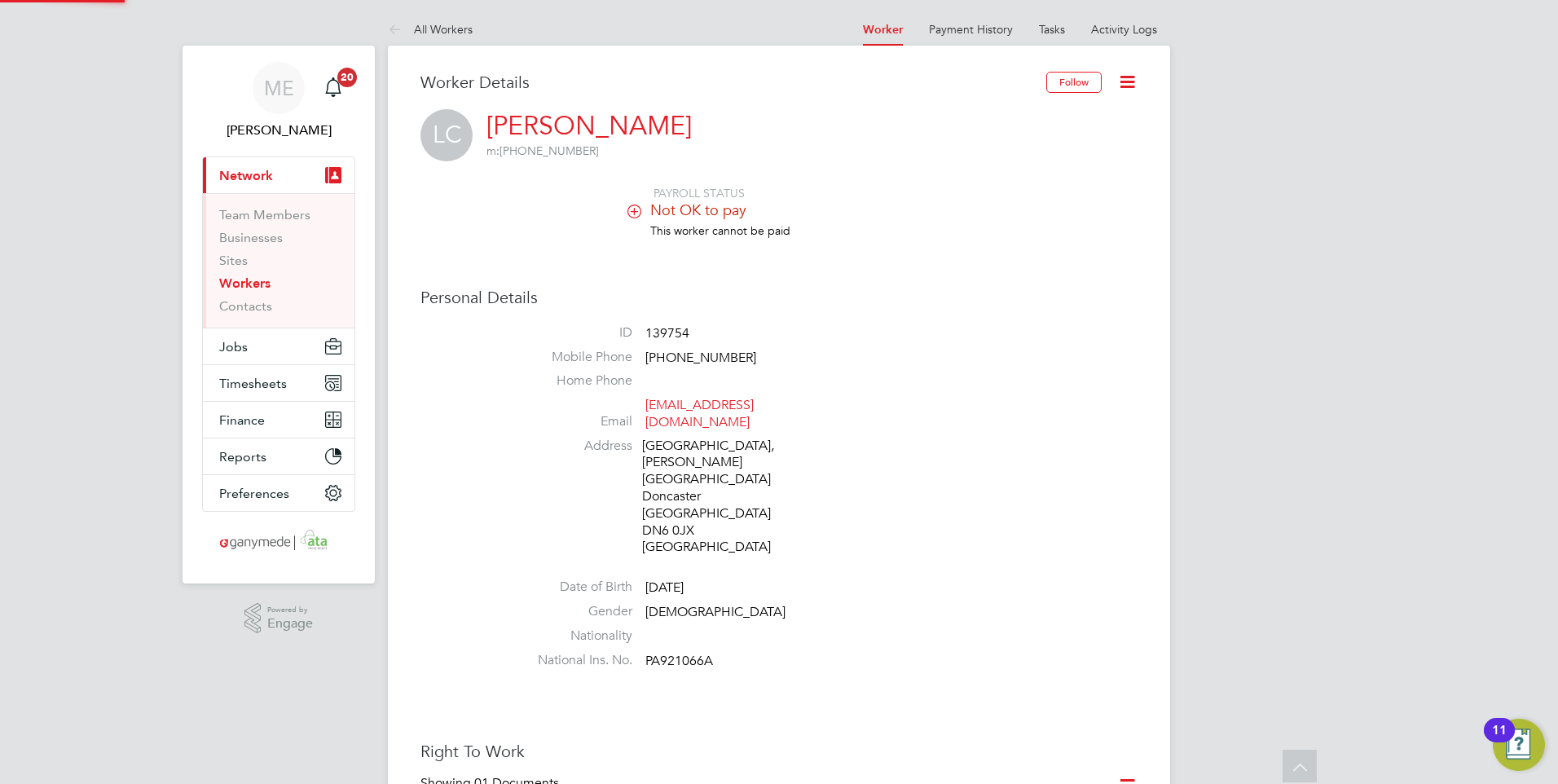
scroll to position [784, 0]
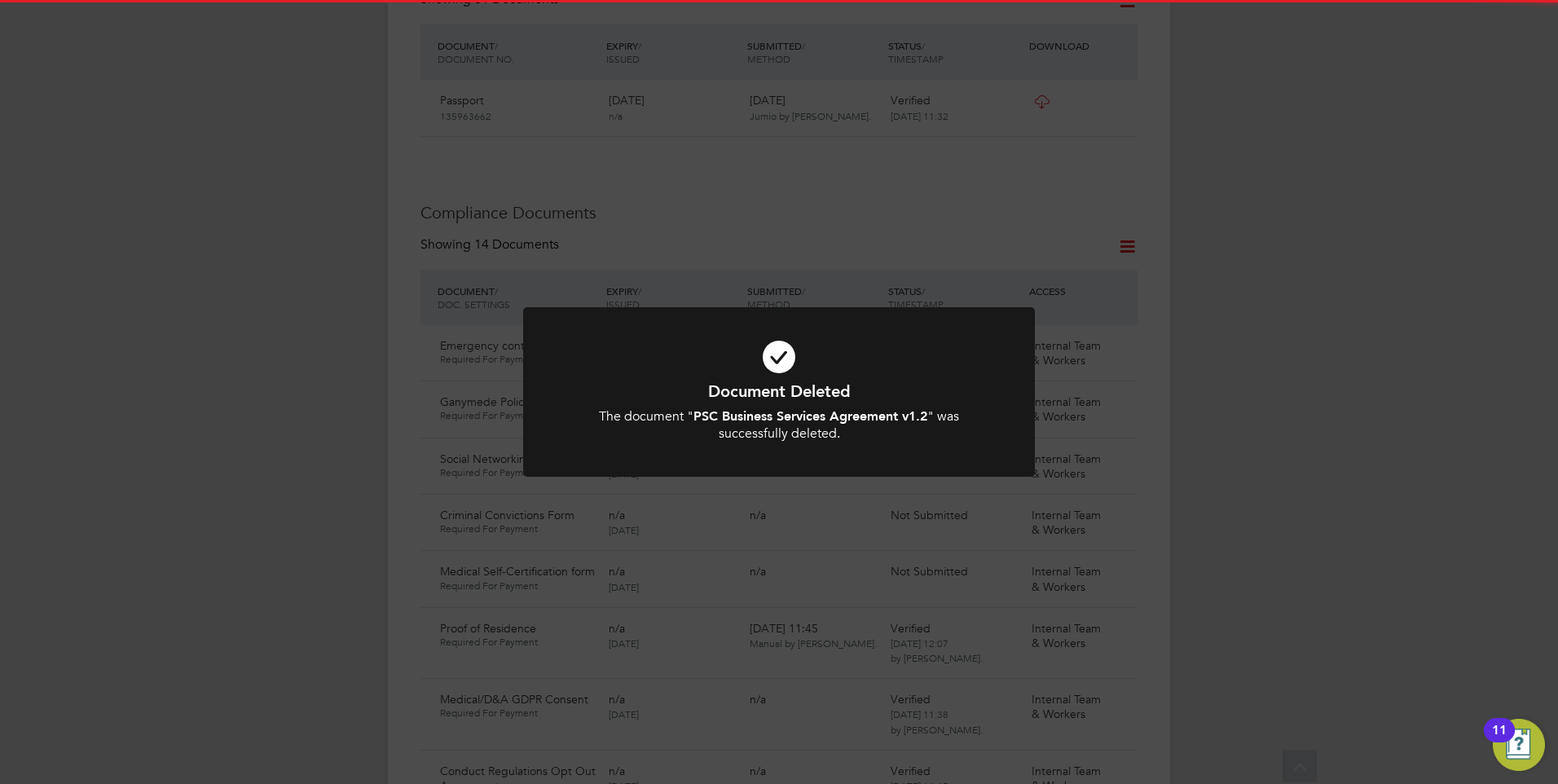
click at [818, 389] on h1 "Document Deleted" at bounding box center [779, 390] width 423 height 21
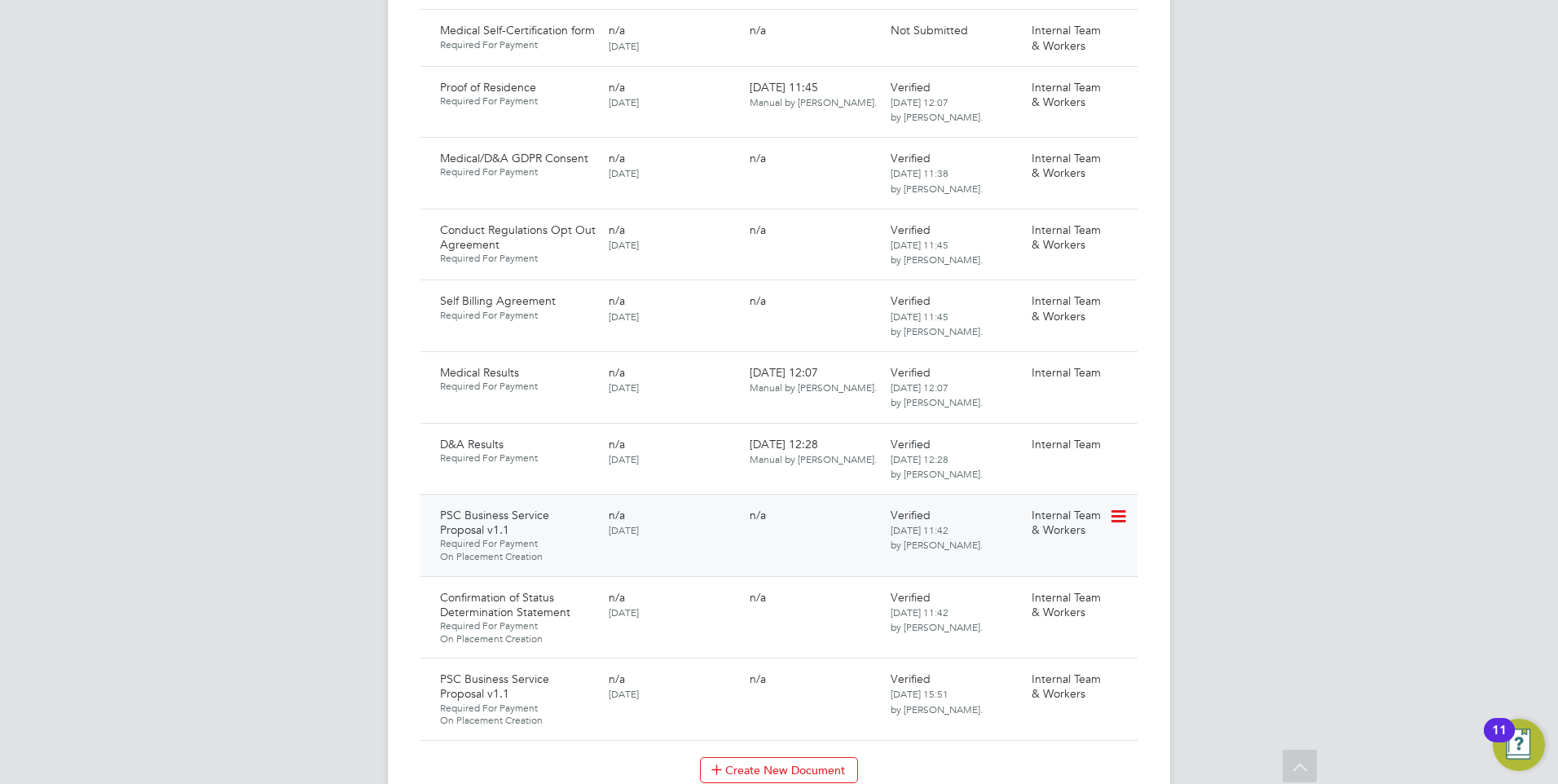
scroll to position [1354, 0]
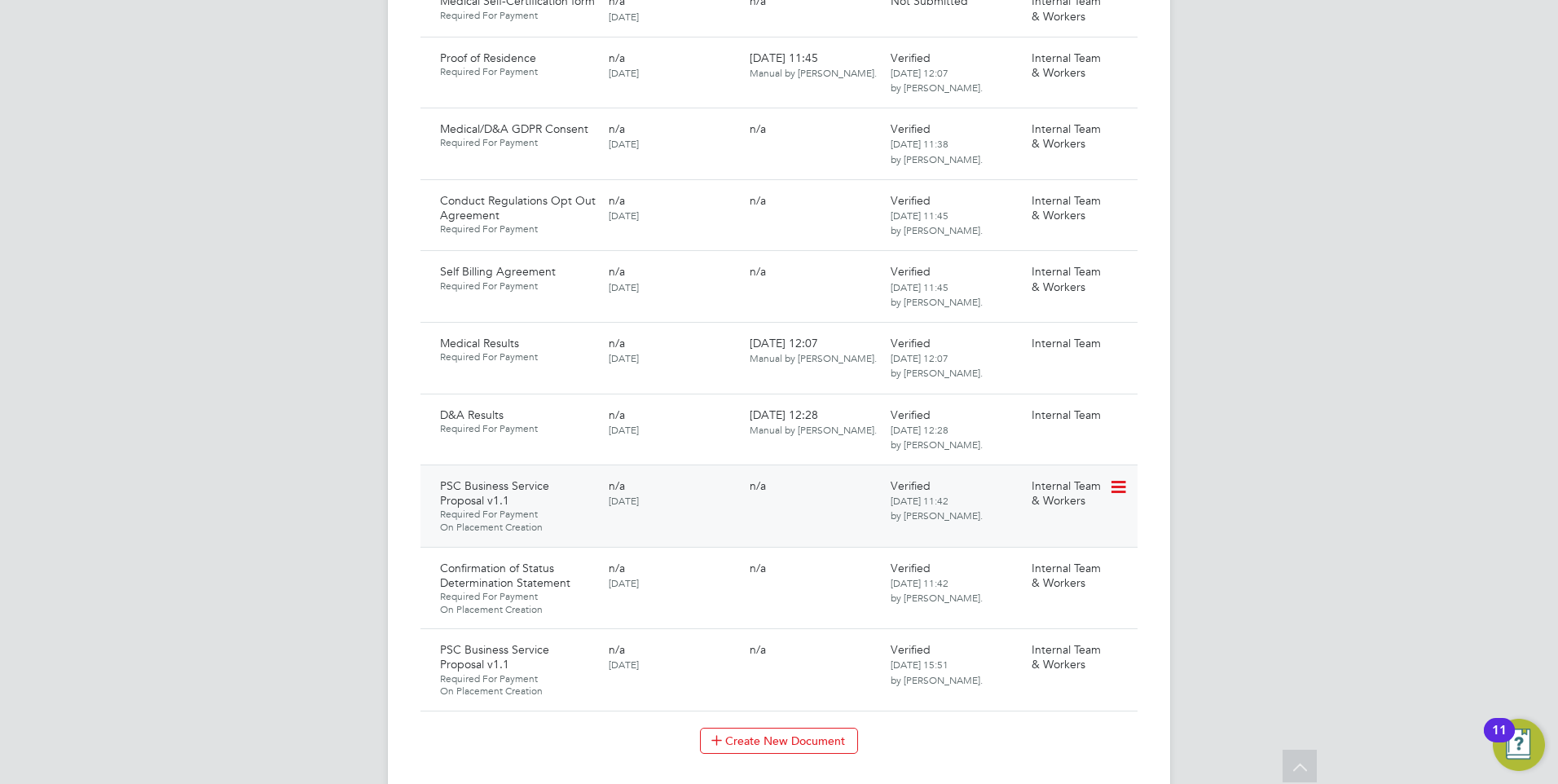
click at [1122, 477] on icon at bounding box center [1117, 486] width 16 height 19
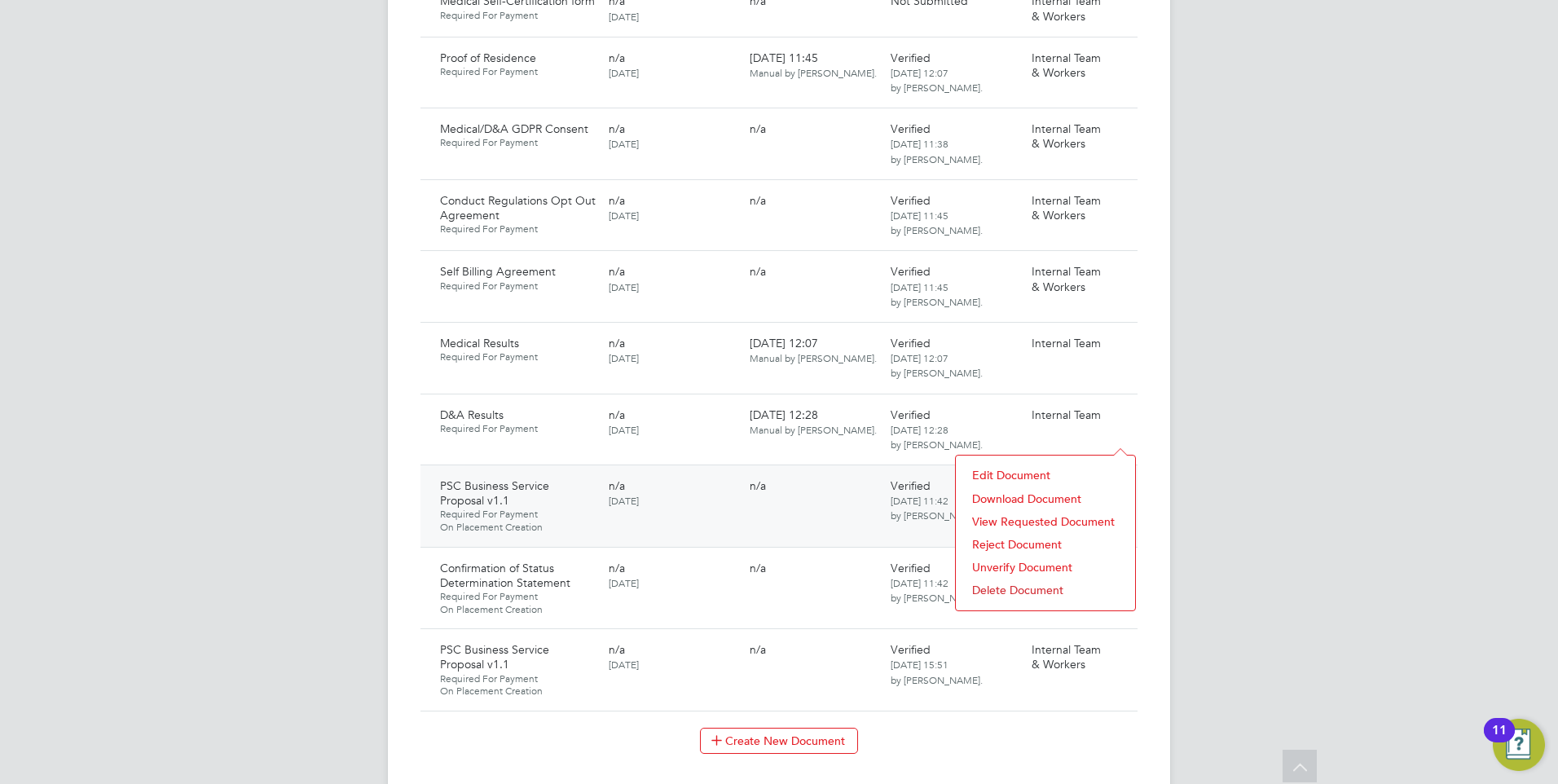
click at [767, 491] on div "PSC Business Service Proposal v1.1 Required For Payment On Placement Creation n…" at bounding box center [779, 506] width 717 height 83
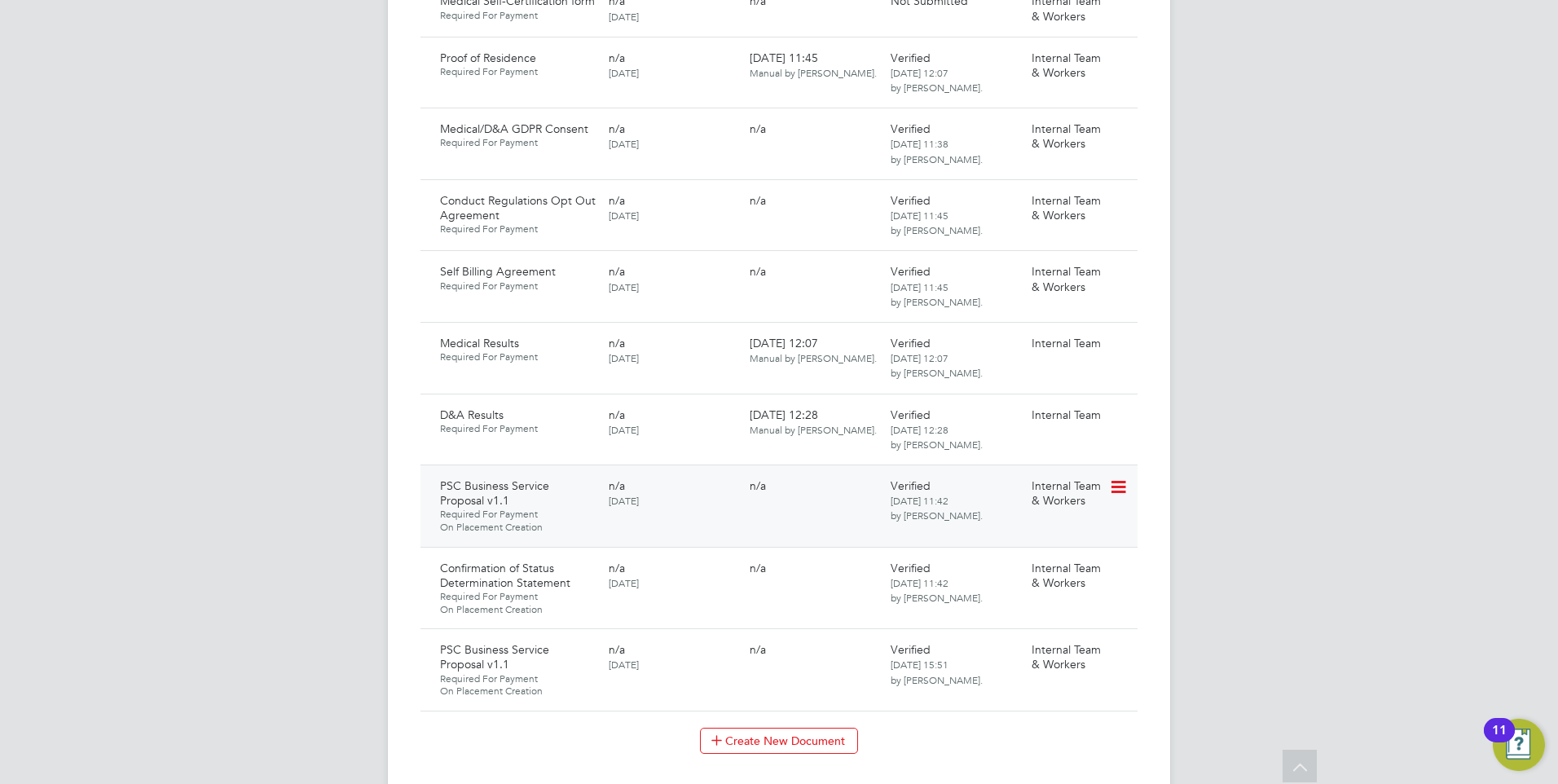
click at [1122, 477] on icon at bounding box center [1117, 486] width 16 height 19
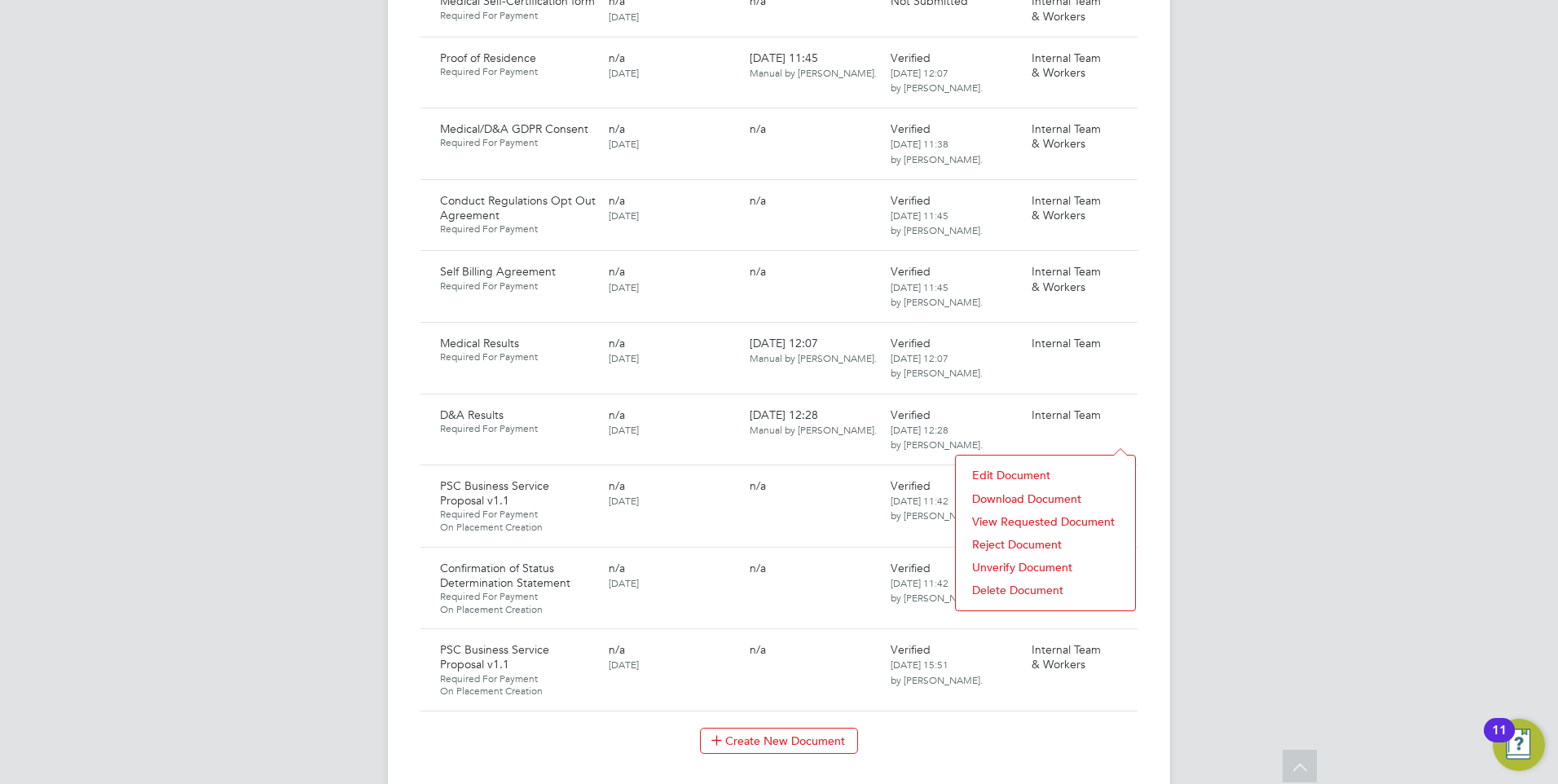
click at [1045, 496] on li "Download Document" at bounding box center [1045, 498] width 163 height 23
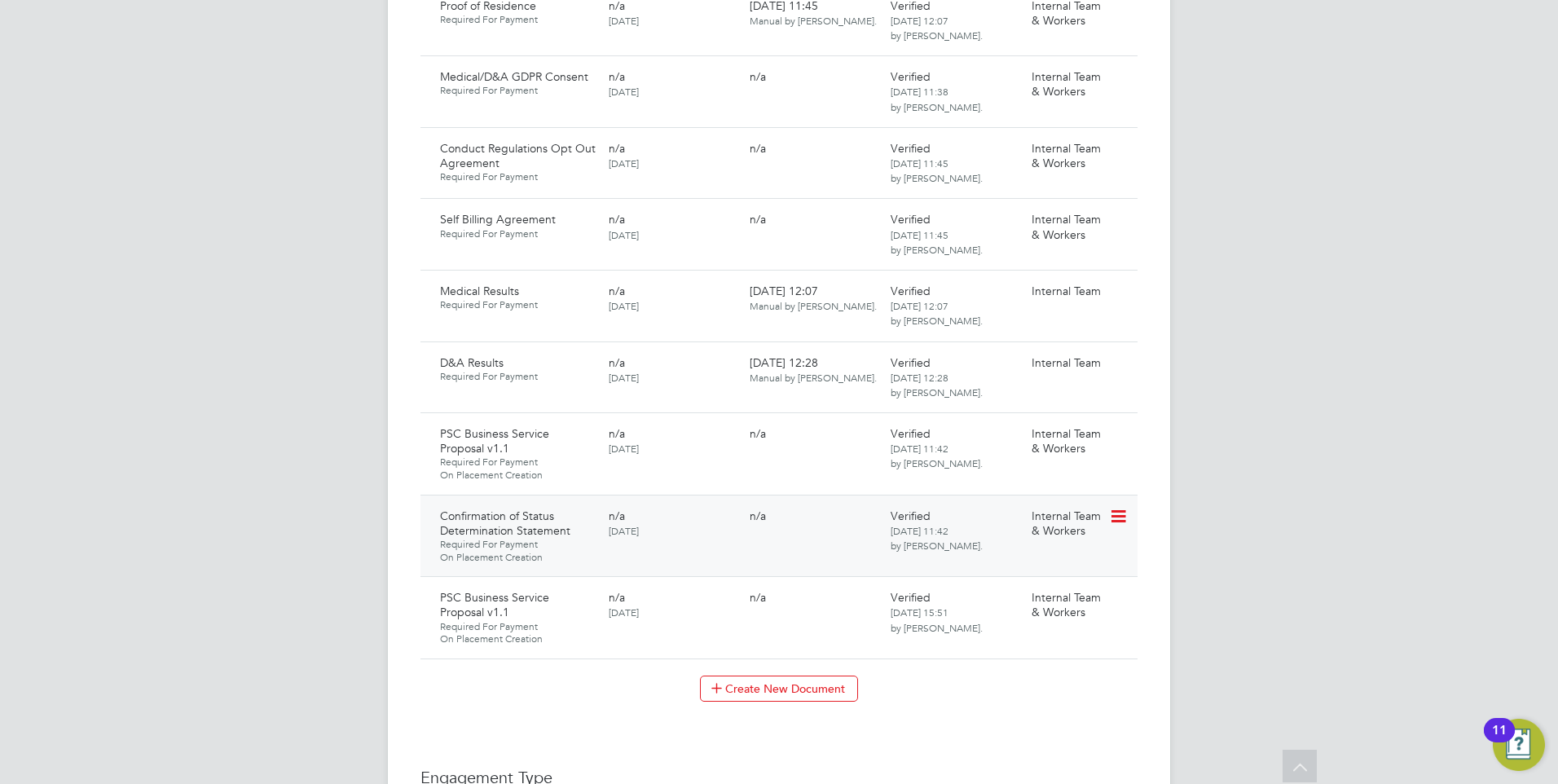
scroll to position [1436, 0]
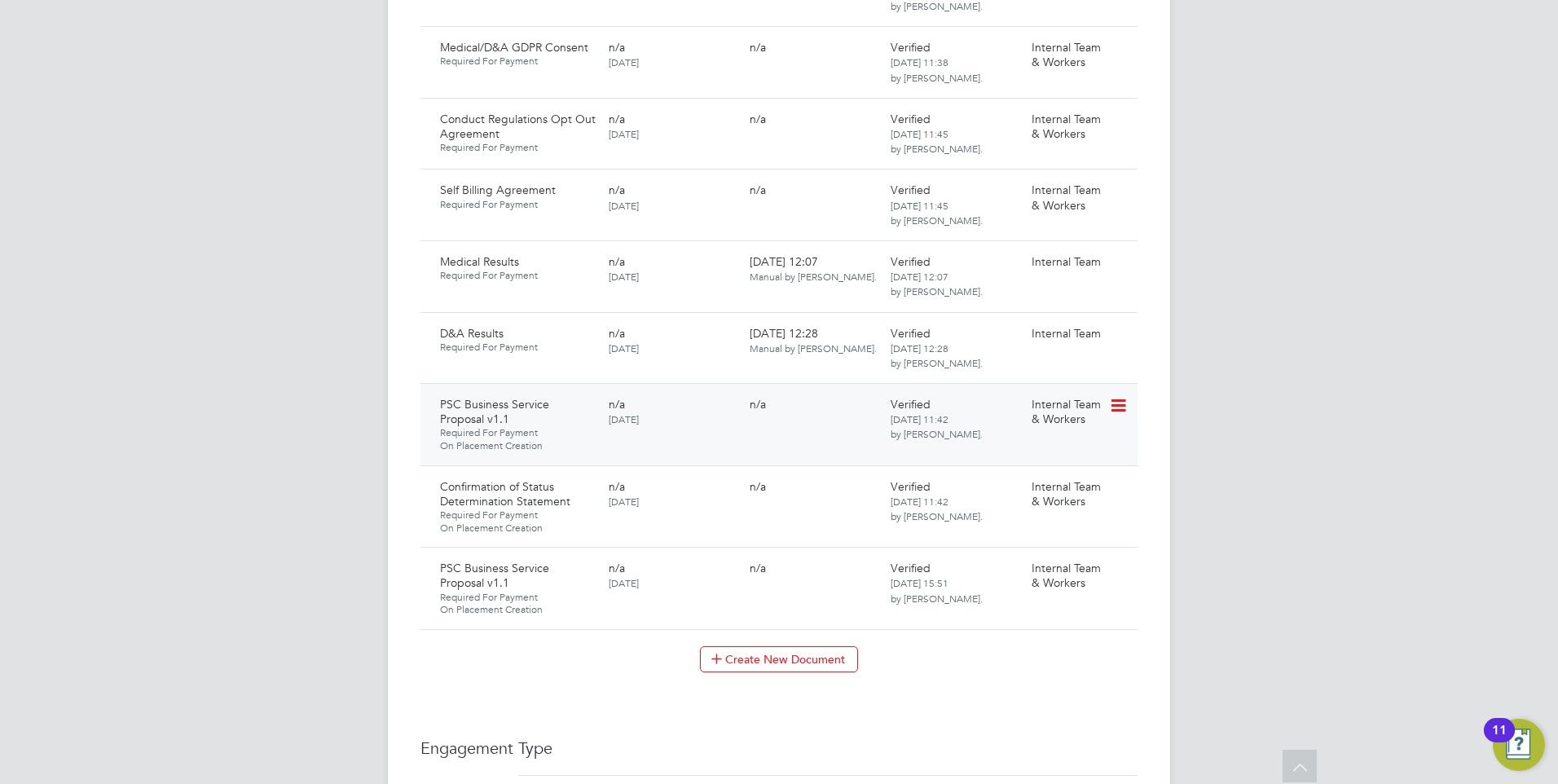
click at [1116, 396] on icon at bounding box center [1117, 405] width 16 height 19
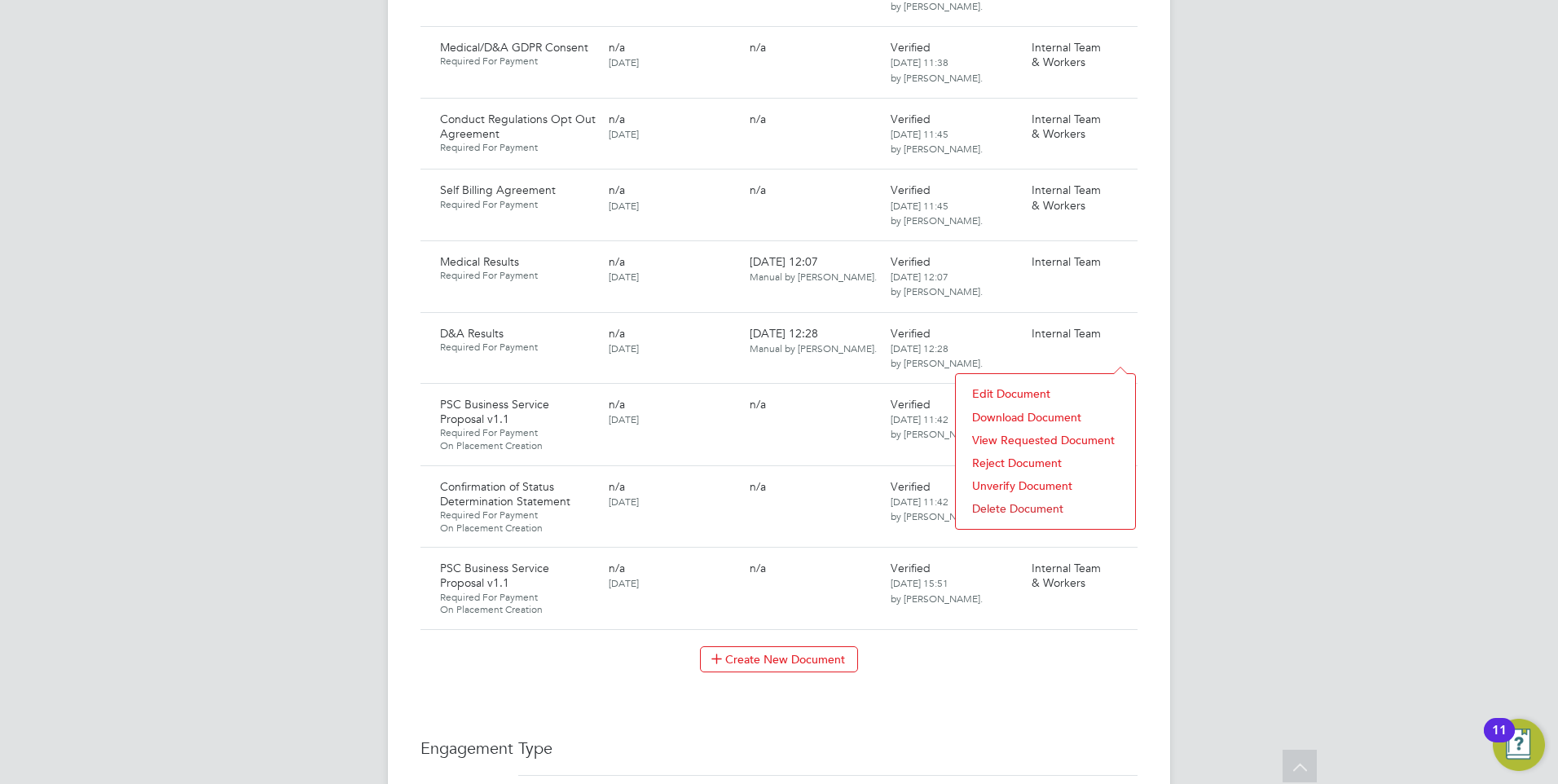
click at [1038, 504] on li "Delete Document" at bounding box center [1045, 507] width 163 height 23
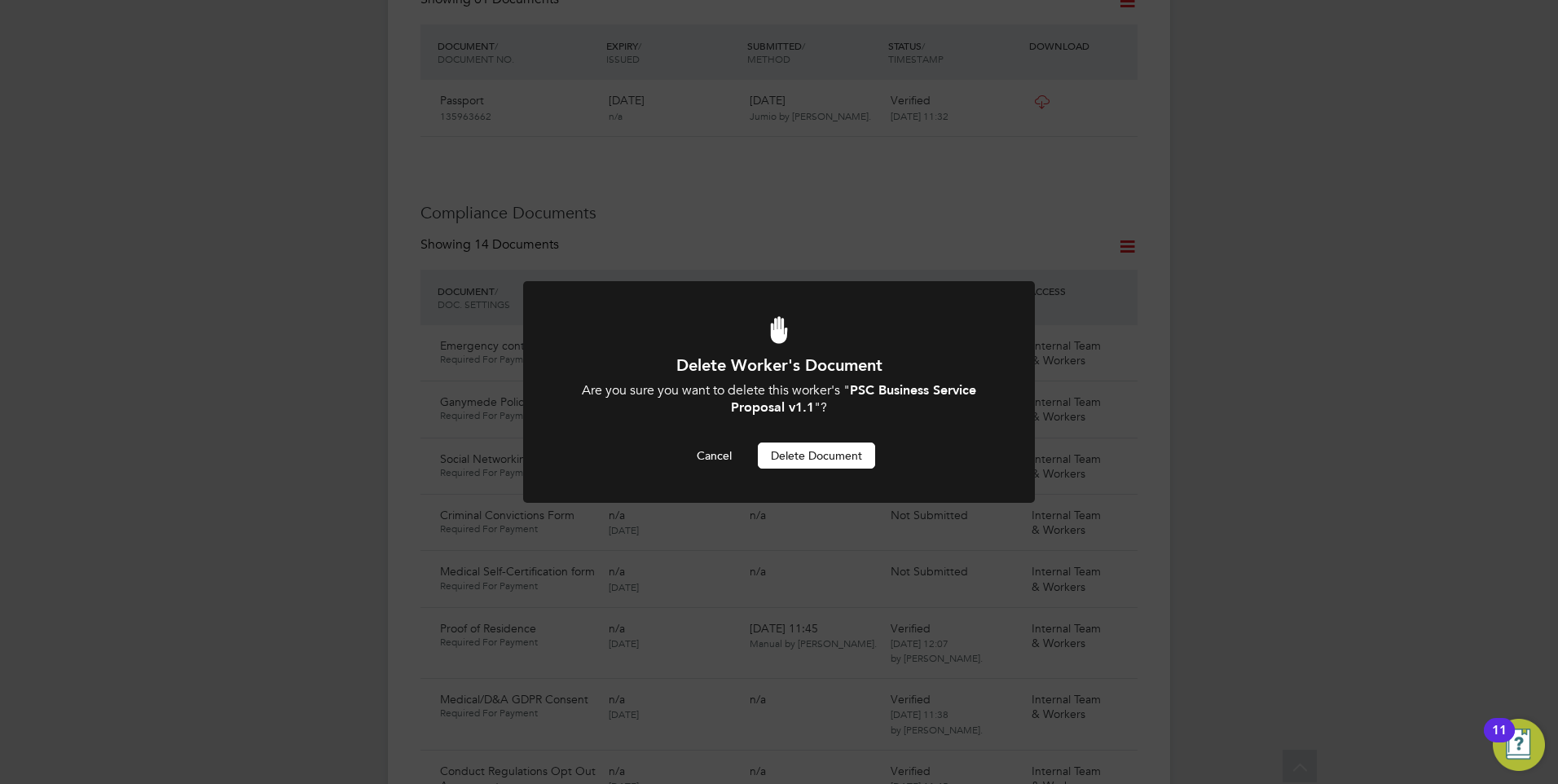
scroll to position [0, 0]
click at [848, 454] on button "Delete Document" at bounding box center [817, 455] width 117 height 26
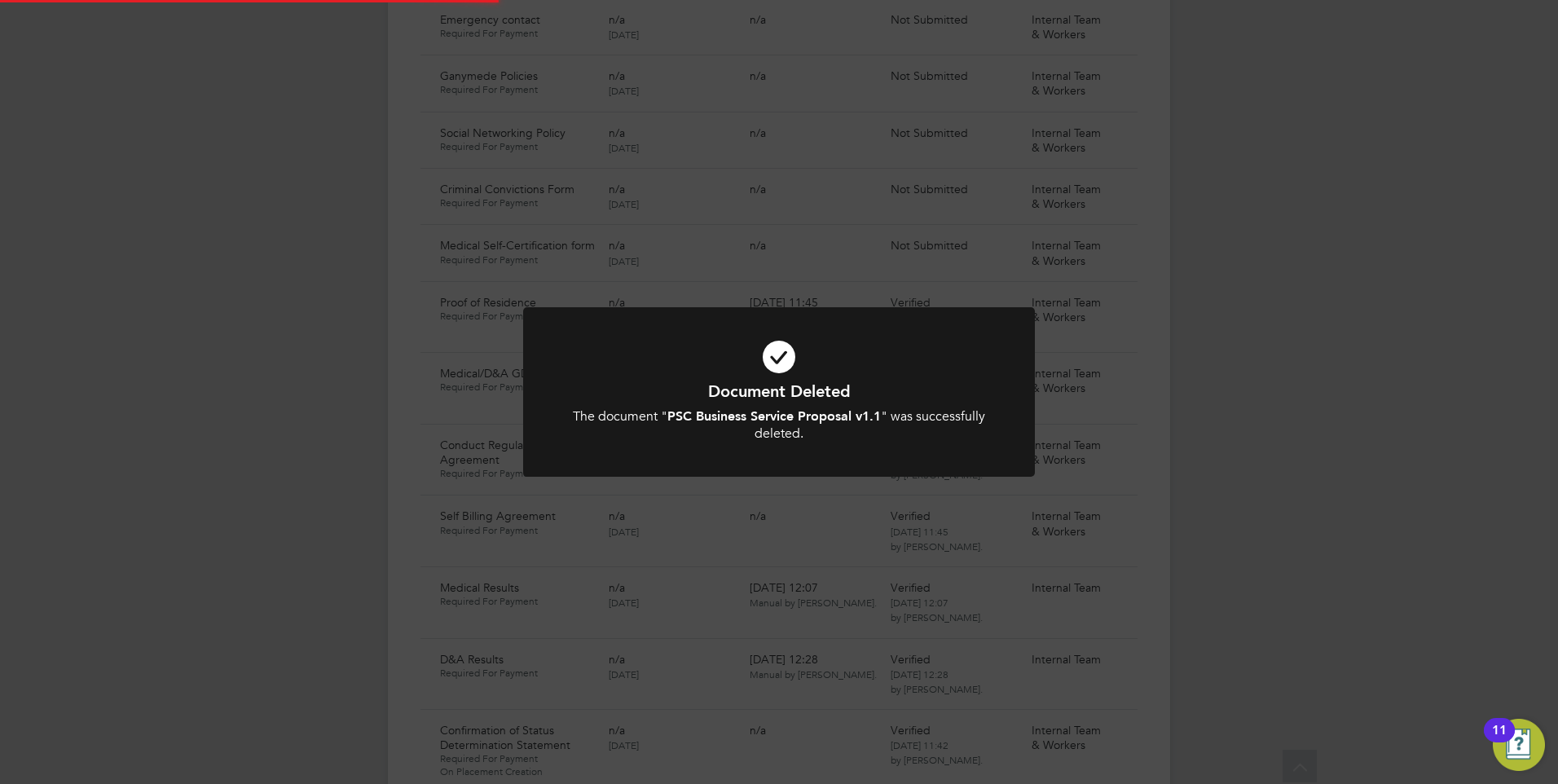
click at [806, 405] on div "Document Deleted The document " PSC Business Service Proposal v1.1 " was succes…" at bounding box center [779, 411] width 423 height 62
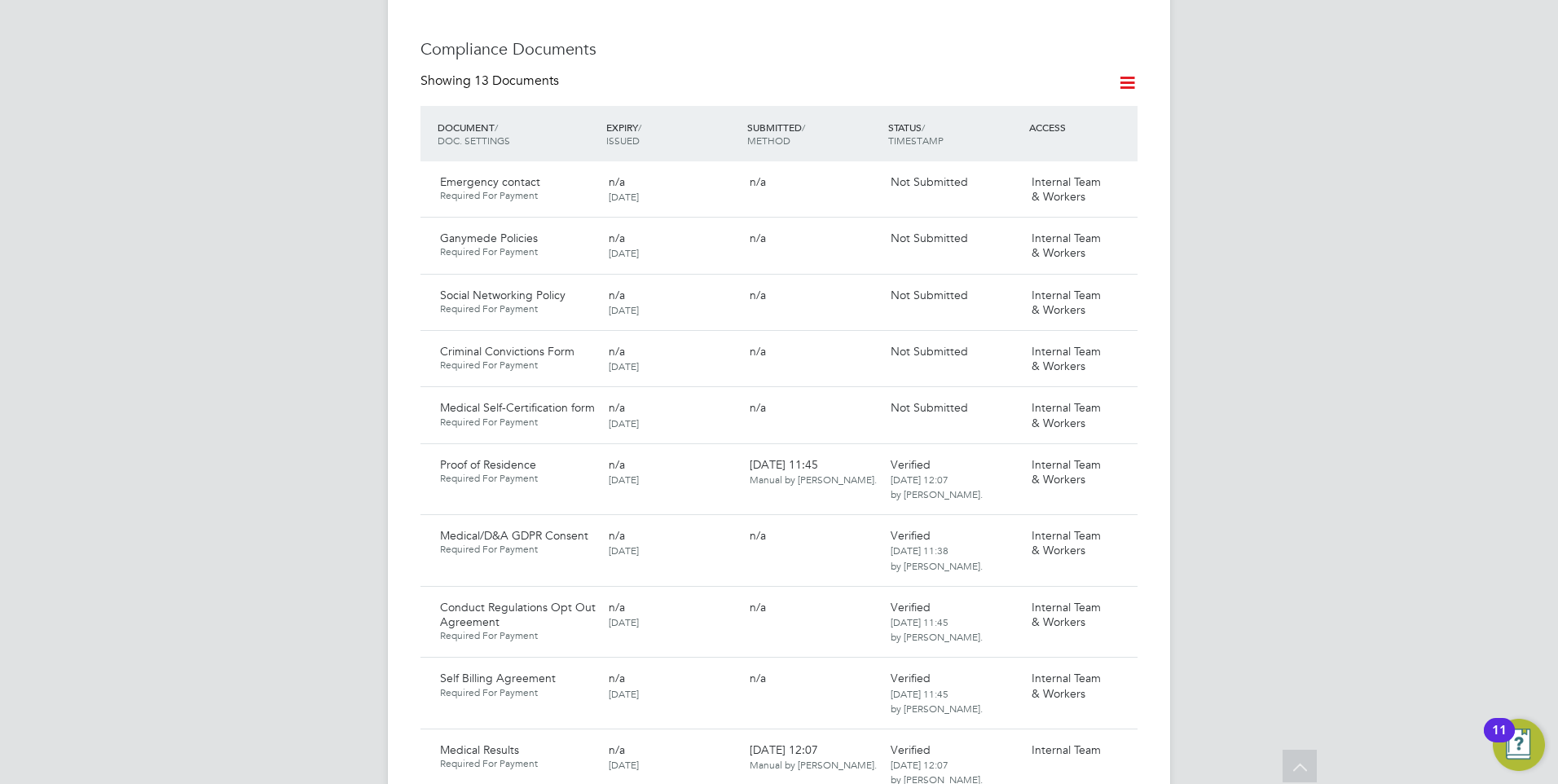
scroll to position [947, 0]
click at [1119, 175] on icon at bounding box center [1117, 184] width 16 height 19
click at [1039, 236] on li "Delete Document" at bounding box center [1045, 240] width 163 height 23
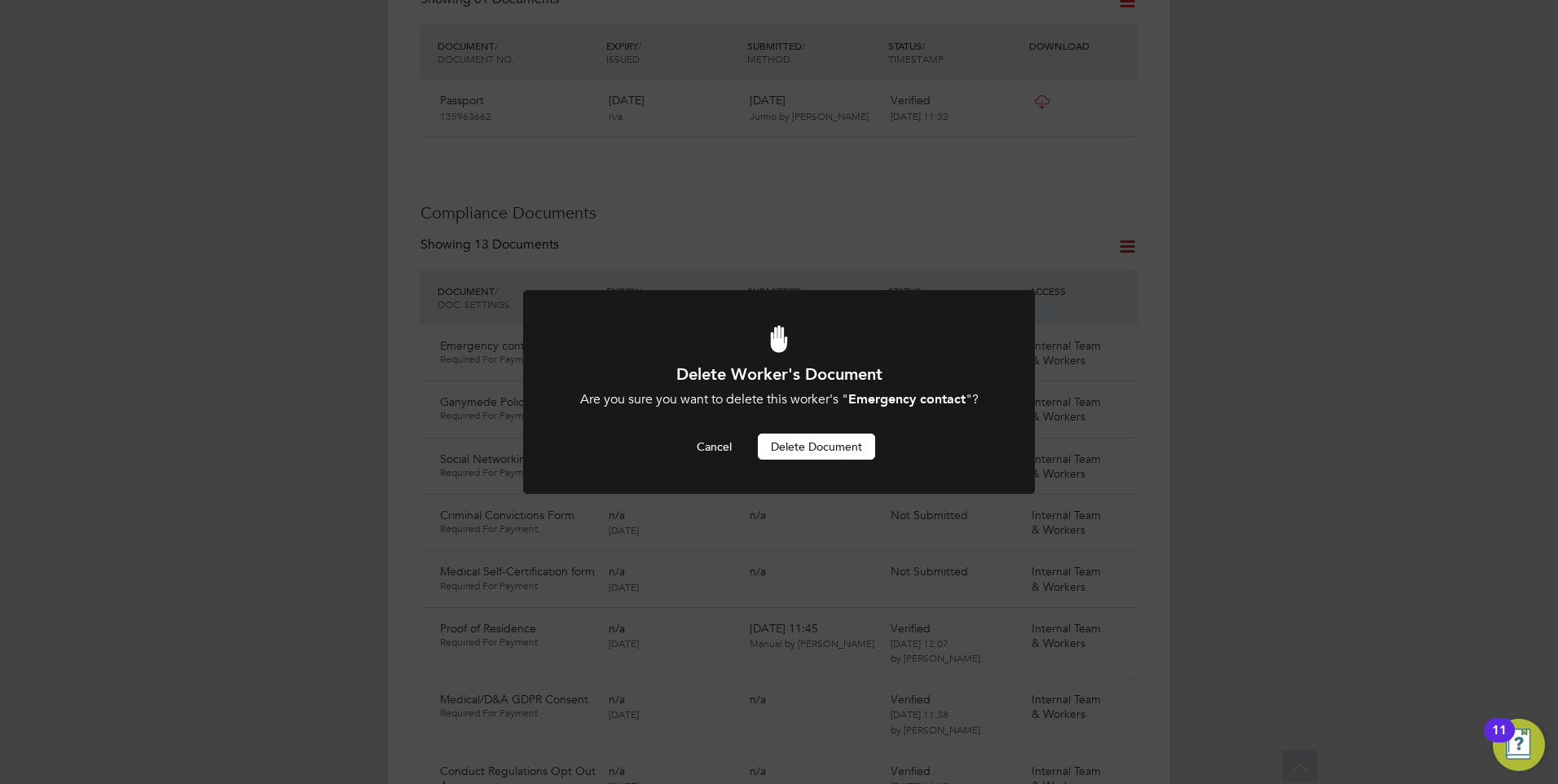
click at [811, 440] on button "Delete Document" at bounding box center [817, 446] width 117 height 26
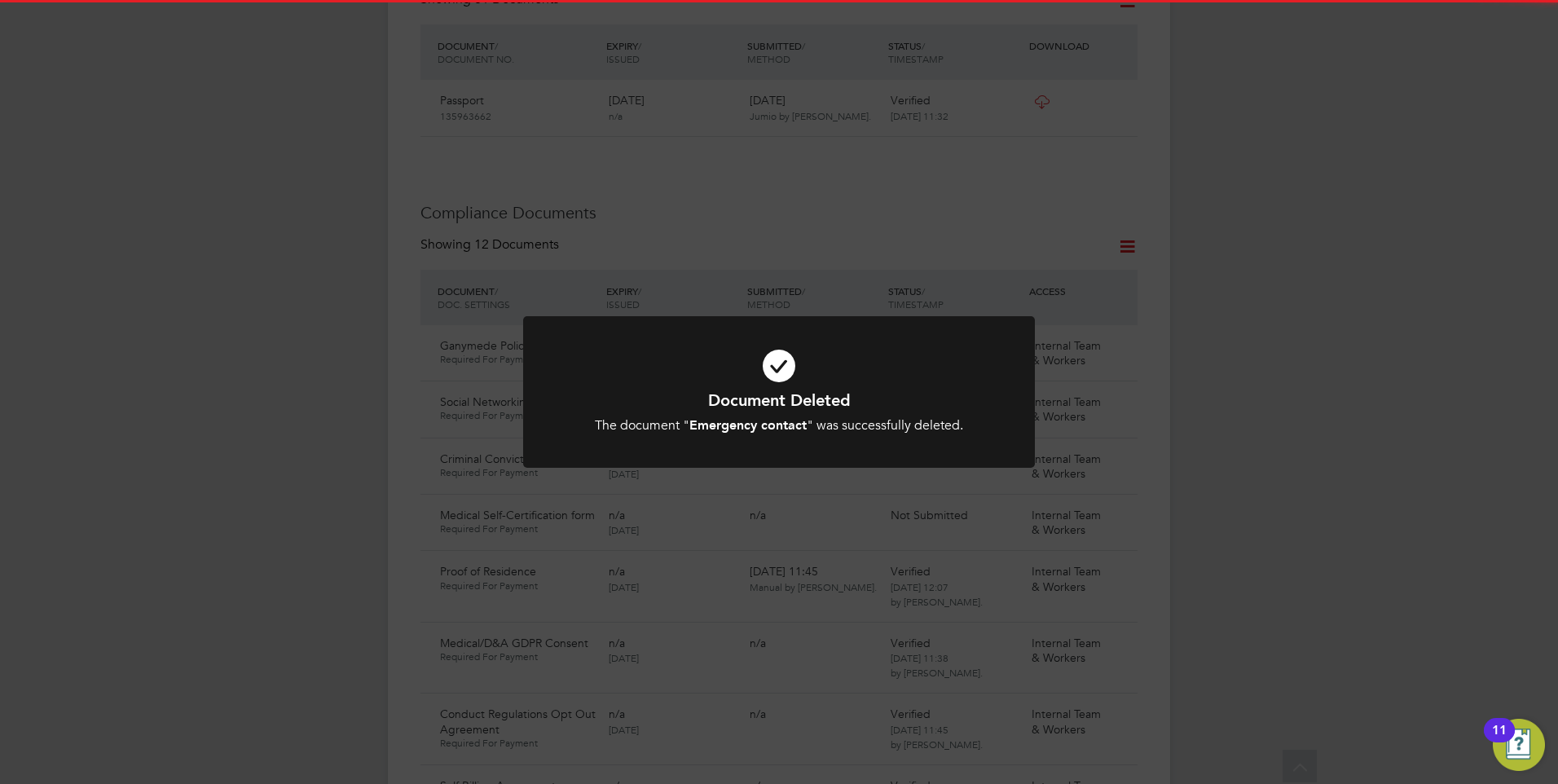
click at [833, 356] on icon at bounding box center [779, 365] width 423 height 63
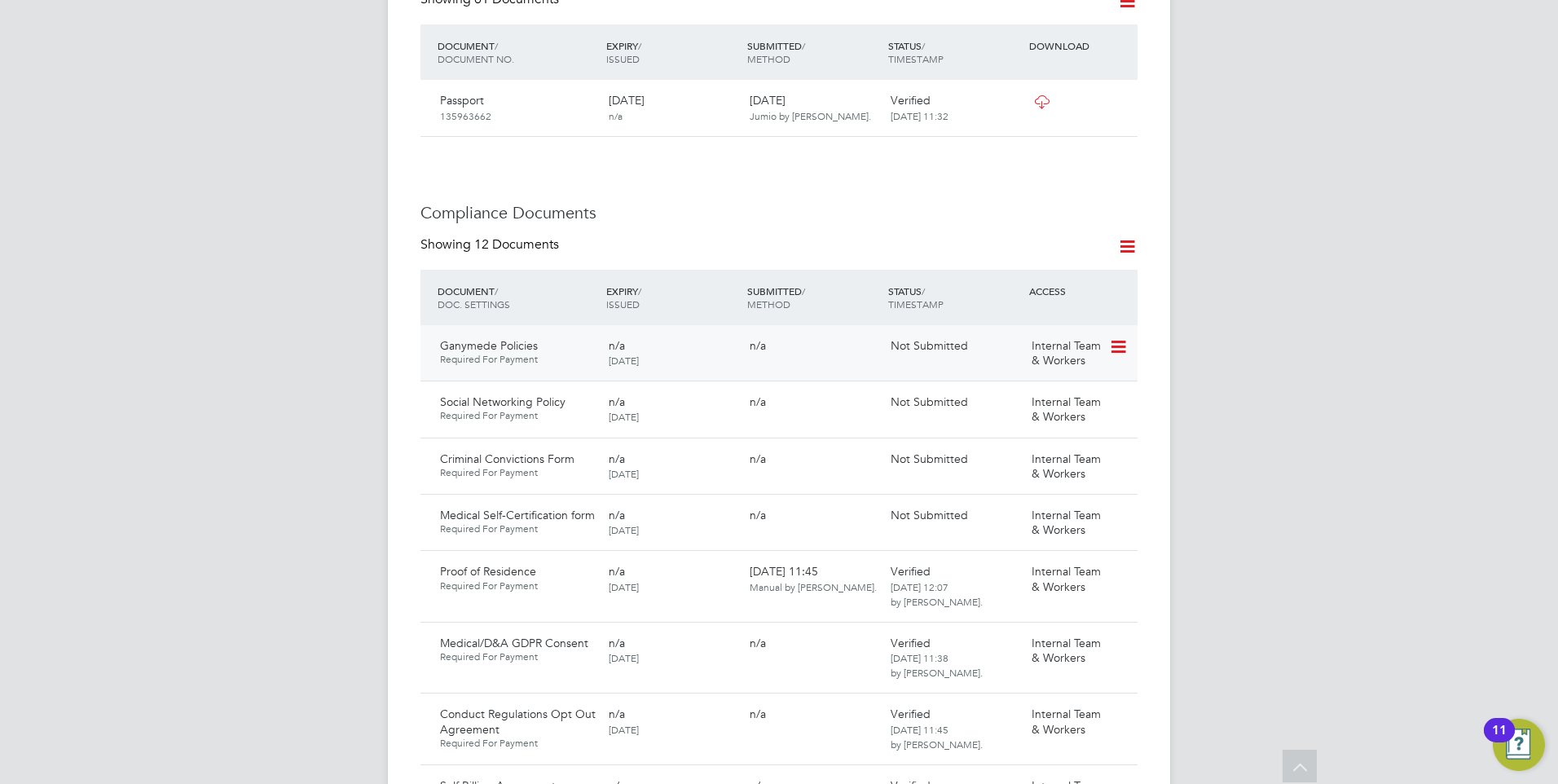
click at [1115, 337] on icon at bounding box center [1117, 346] width 16 height 19
click at [1030, 395] on li "Delete Document" at bounding box center [1045, 404] width 163 height 23
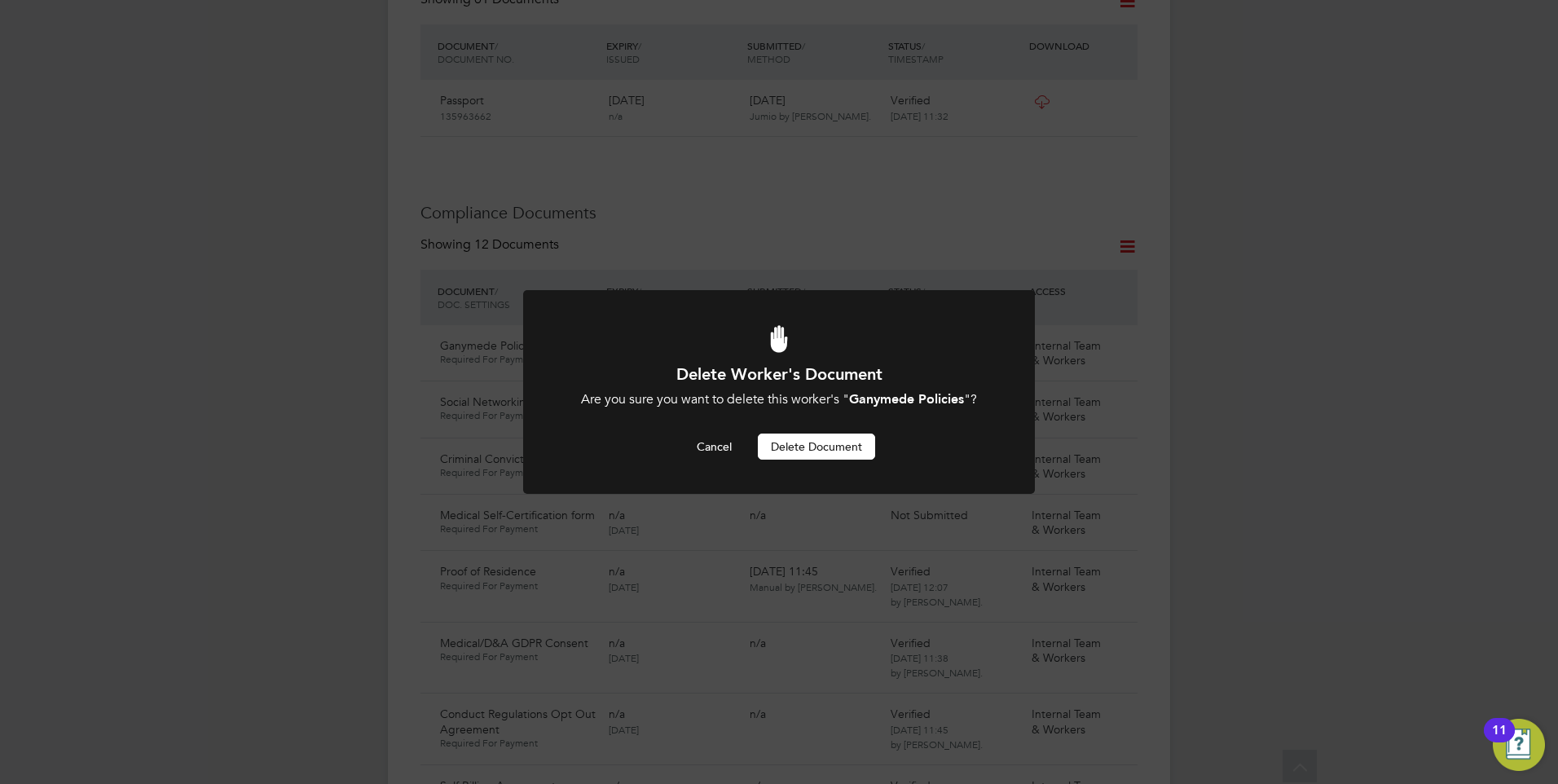
click at [833, 437] on button "Delete Document" at bounding box center [817, 446] width 117 height 26
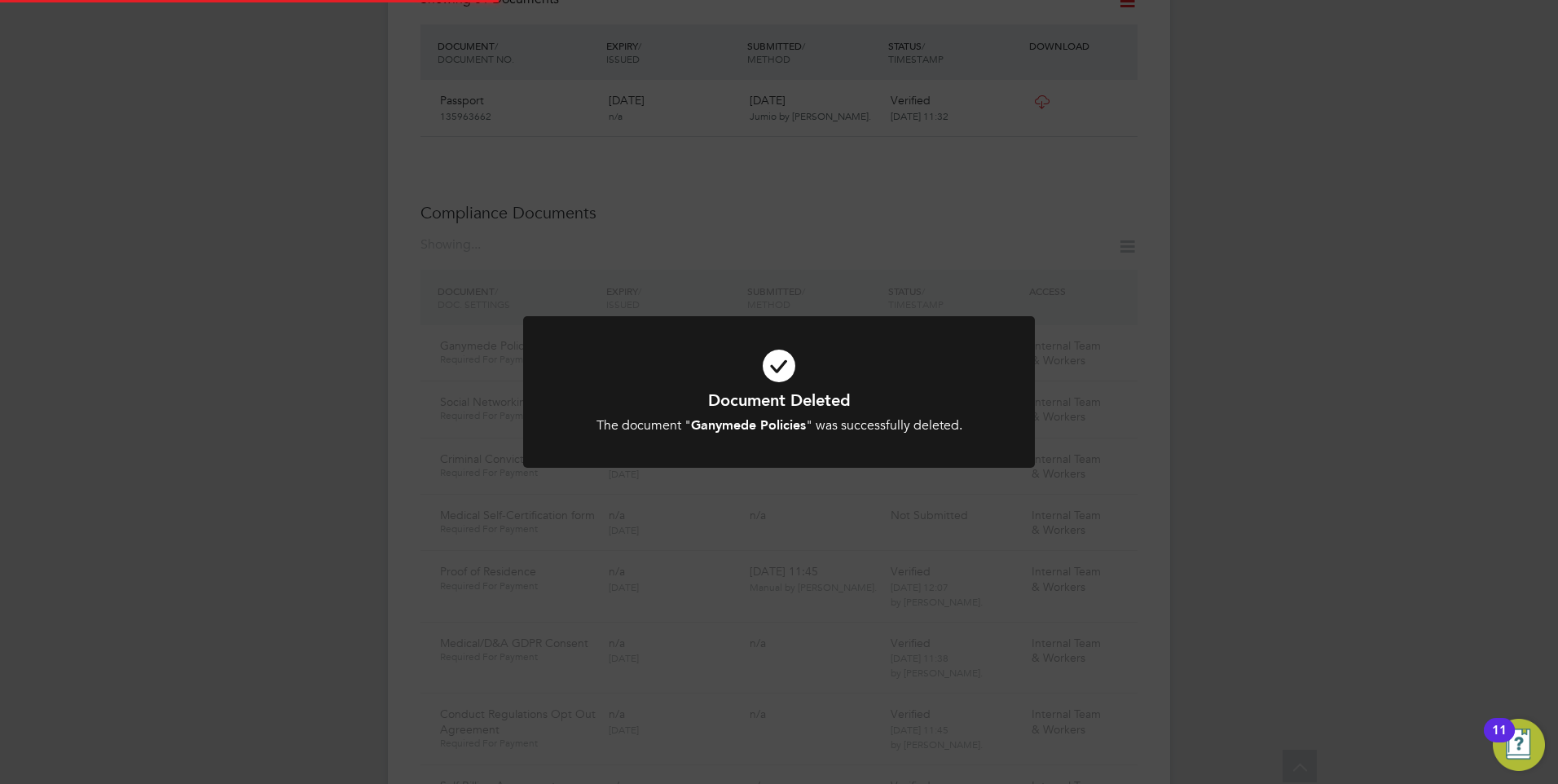
click at [919, 372] on icon at bounding box center [779, 365] width 423 height 63
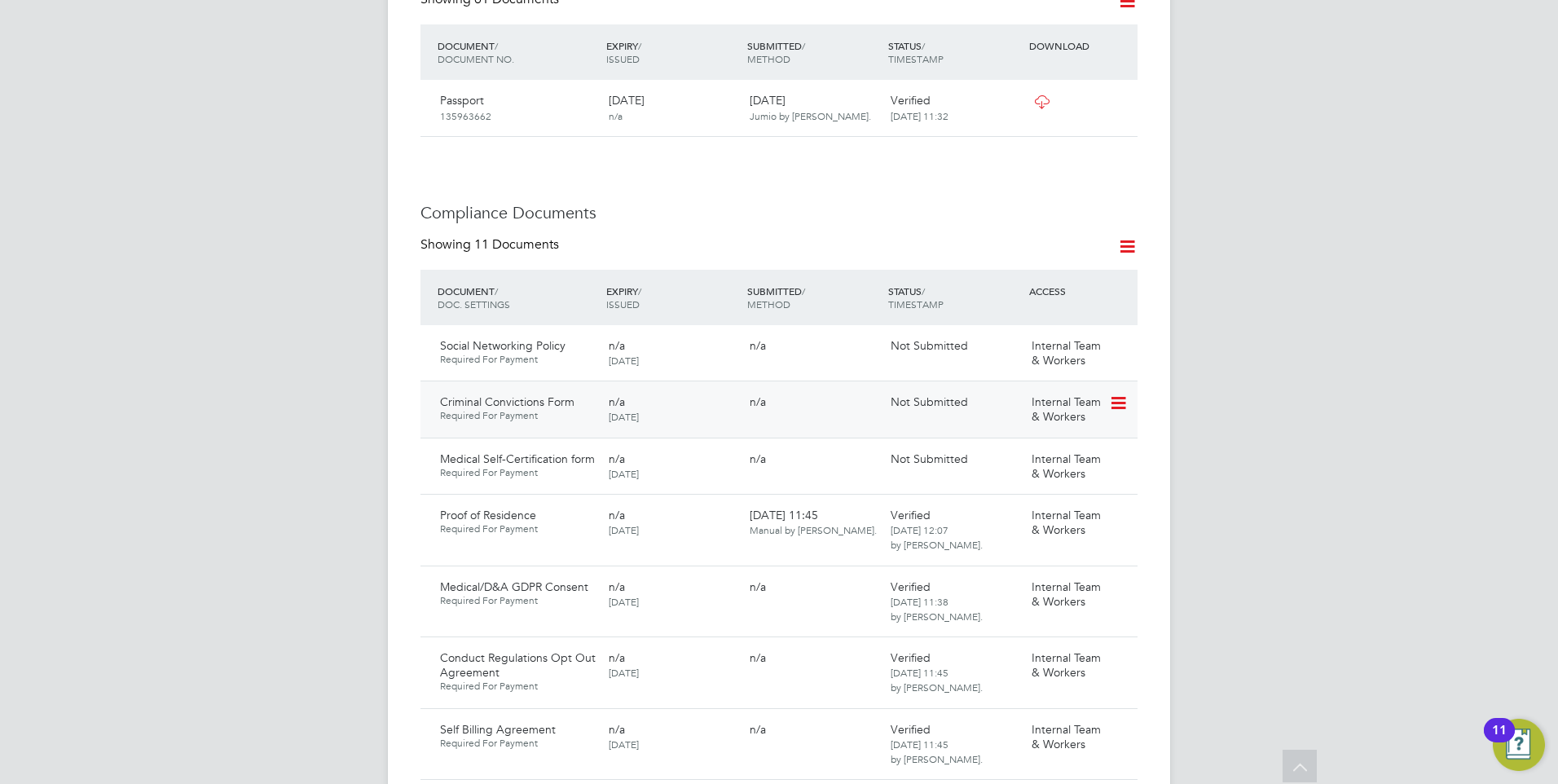
click at [1125, 394] on icon at bounding box center [1117, 403] width 16 height 19
click at [1027, 459] on li "Delete Document" at bounding box center [1045, 459] width 163 height 23
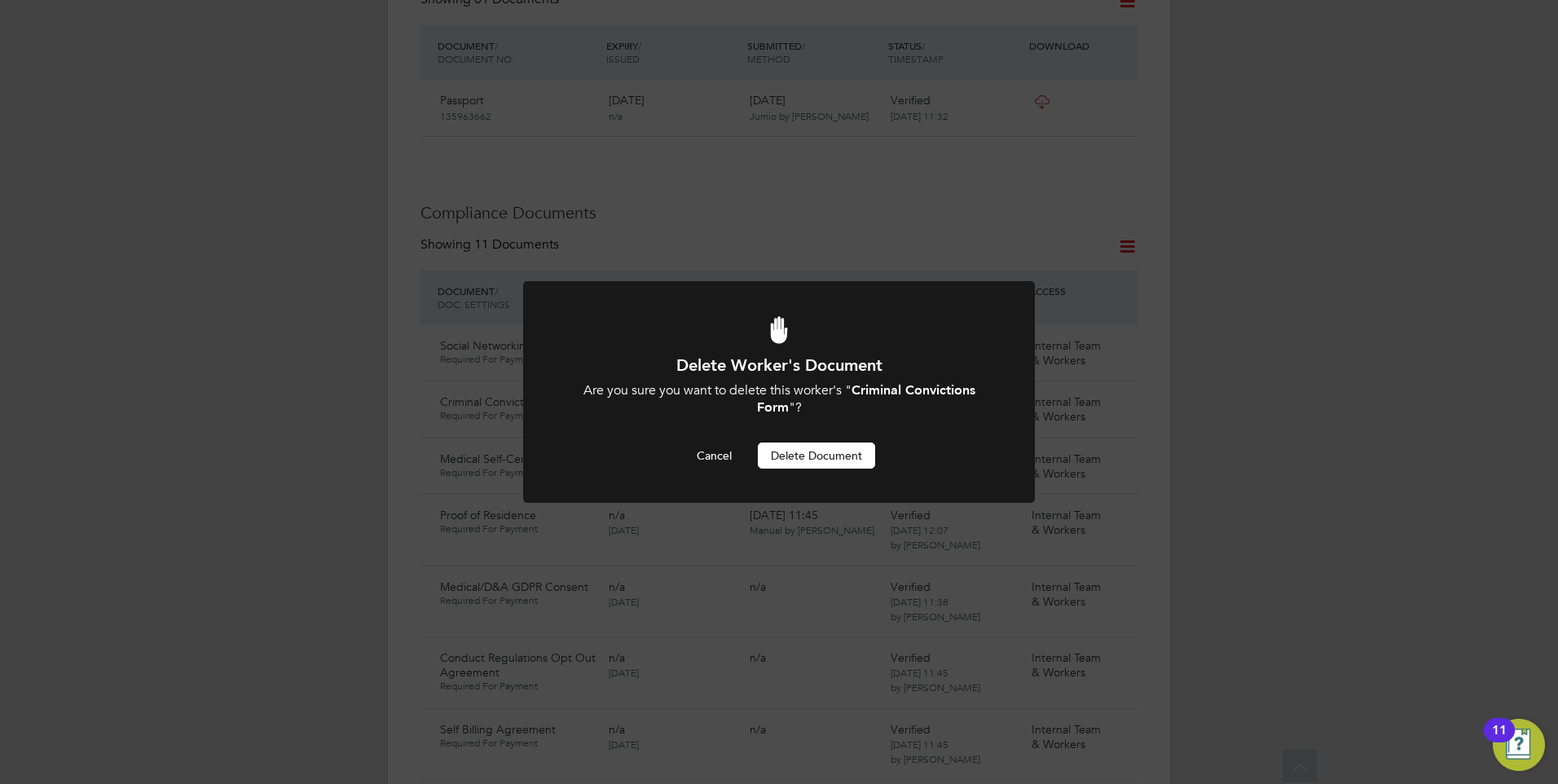
click at [851, 455] on button "Delete Document" at bounding box center [817, 455] width 117 height 26
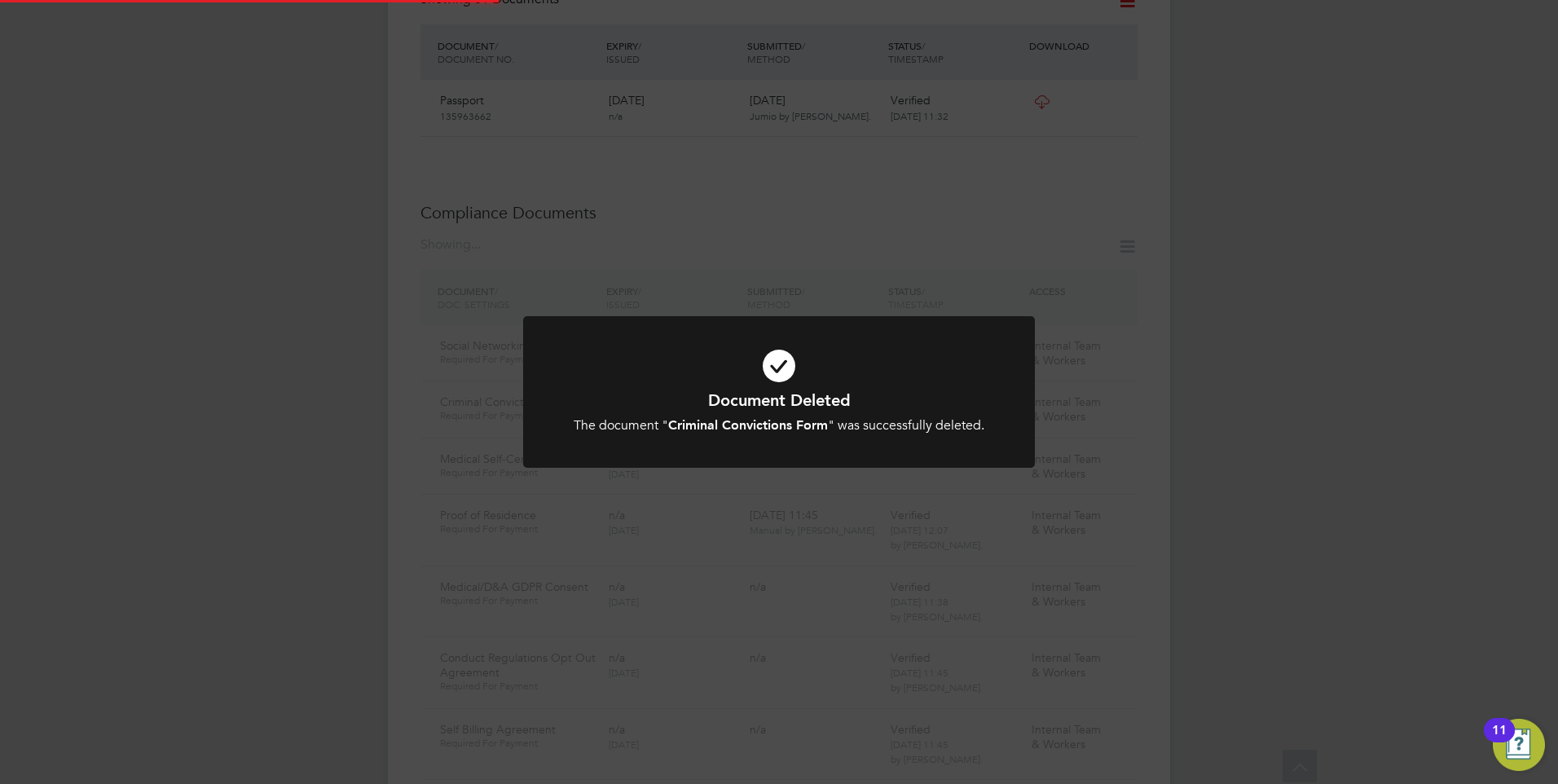
click at [798, 416] on div "Document Deleted The document " Criminal Convictions Form " was successfully de…" at bounding box center [779, 411] width 423 height 45
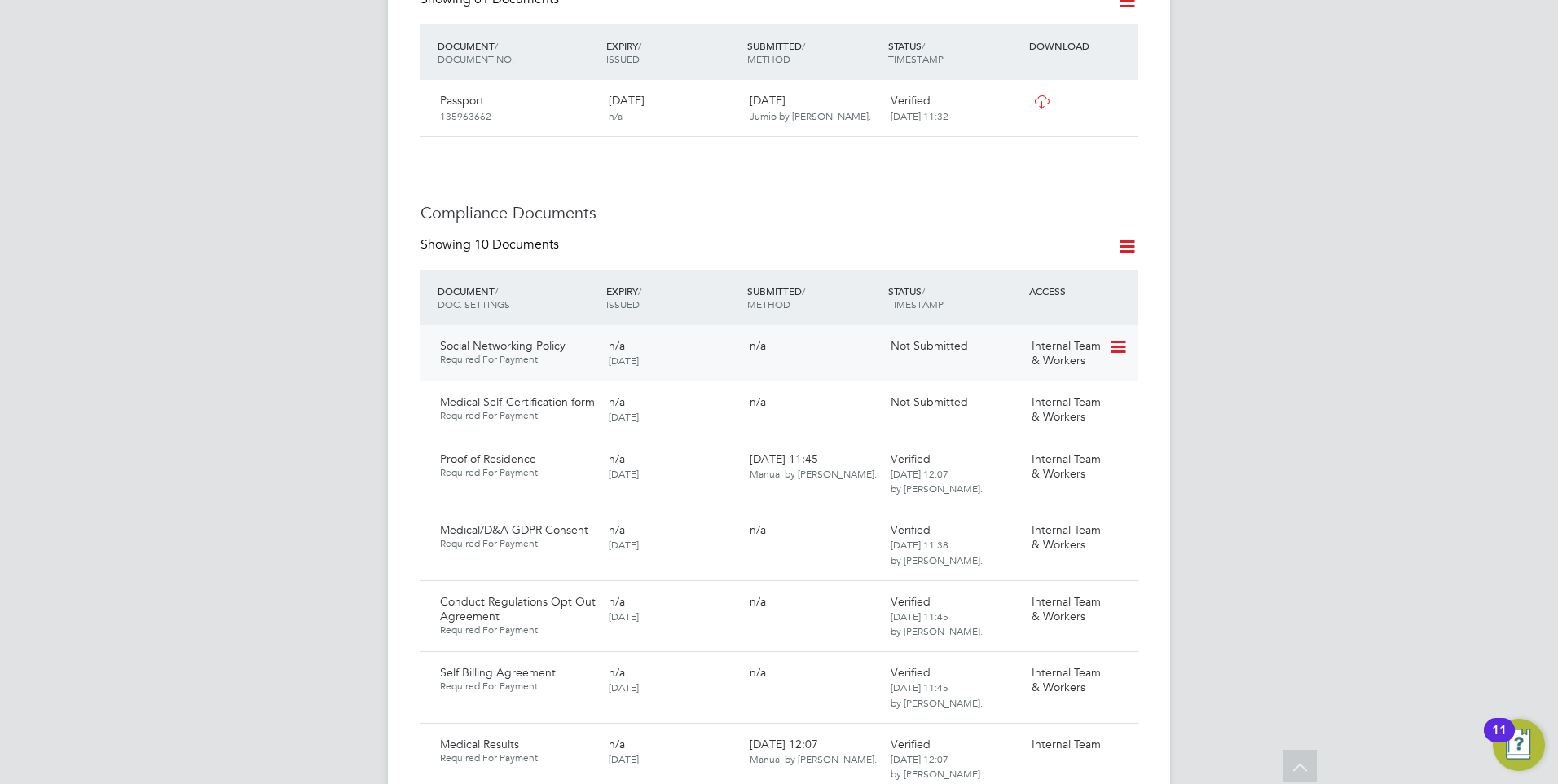
click at [1121, 337] on icon at bounding box center [1117, 346] width 16 height 19
click at [1034, 396] on li "Delete Document" at bounding box center [1045, 404] width 163 height 23
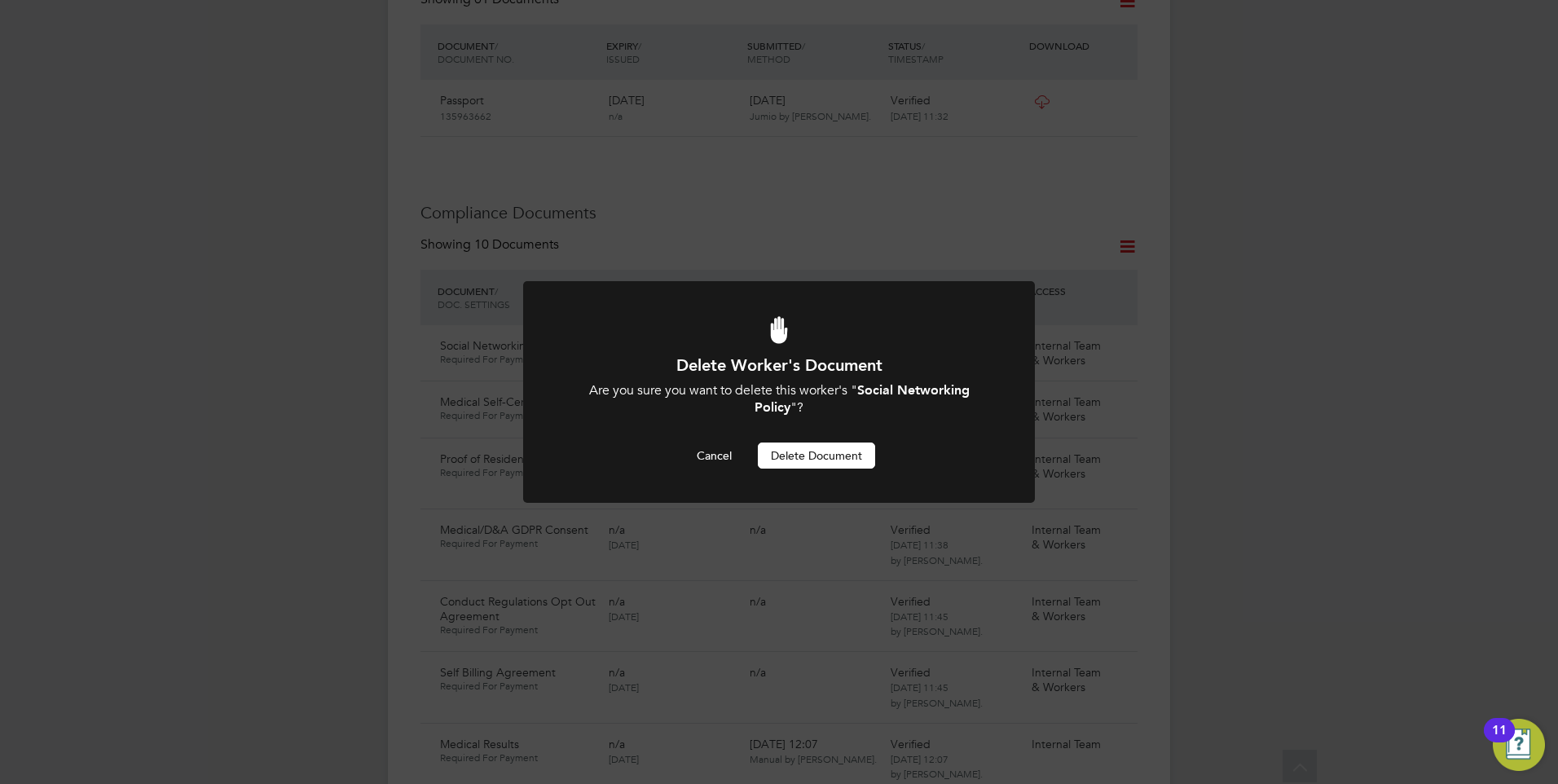
click at [806, 453] on button "Delete Document" at bounding box center [817, 455] width 117 height 26
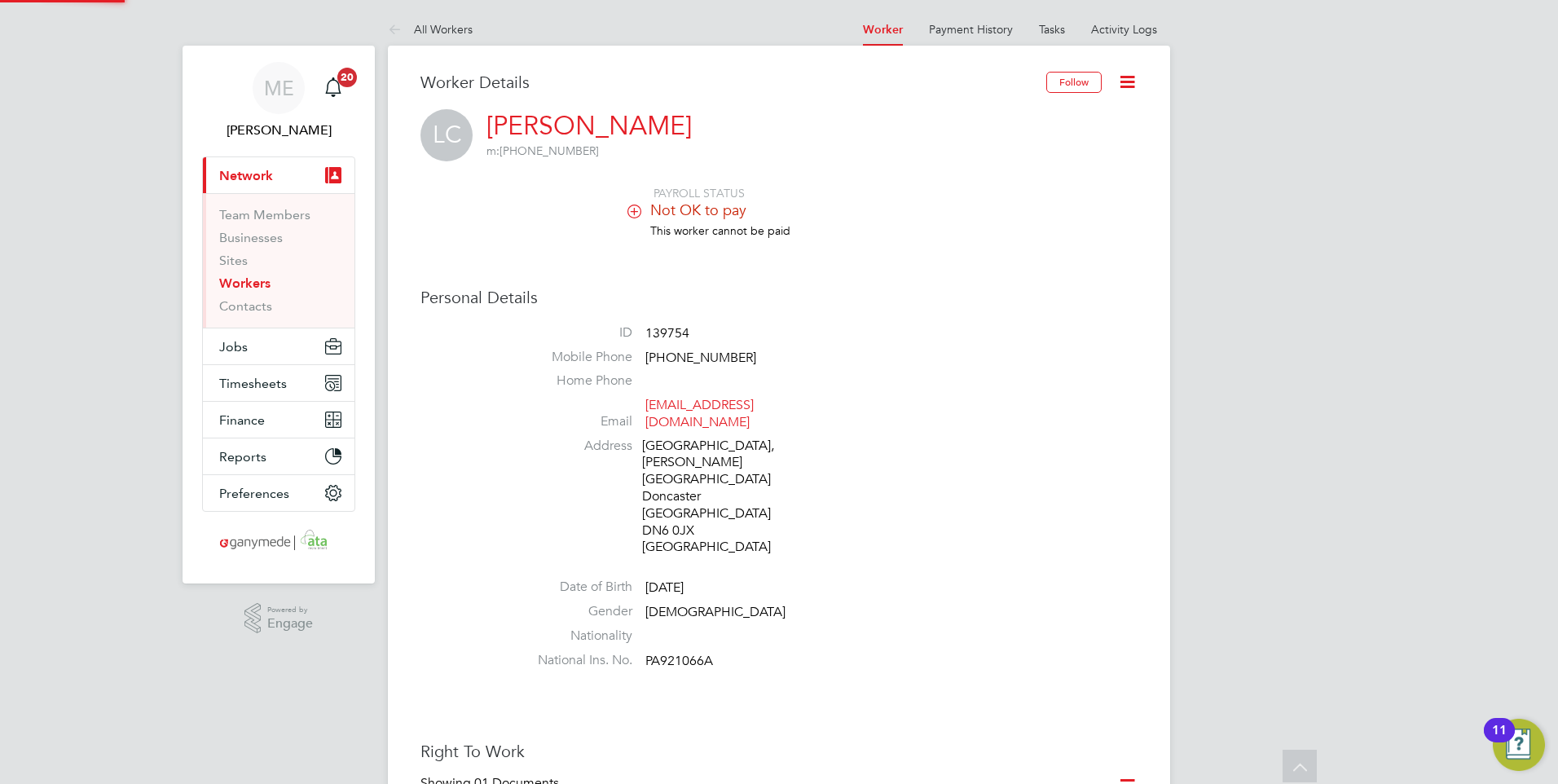
scroll to position [784, 0]
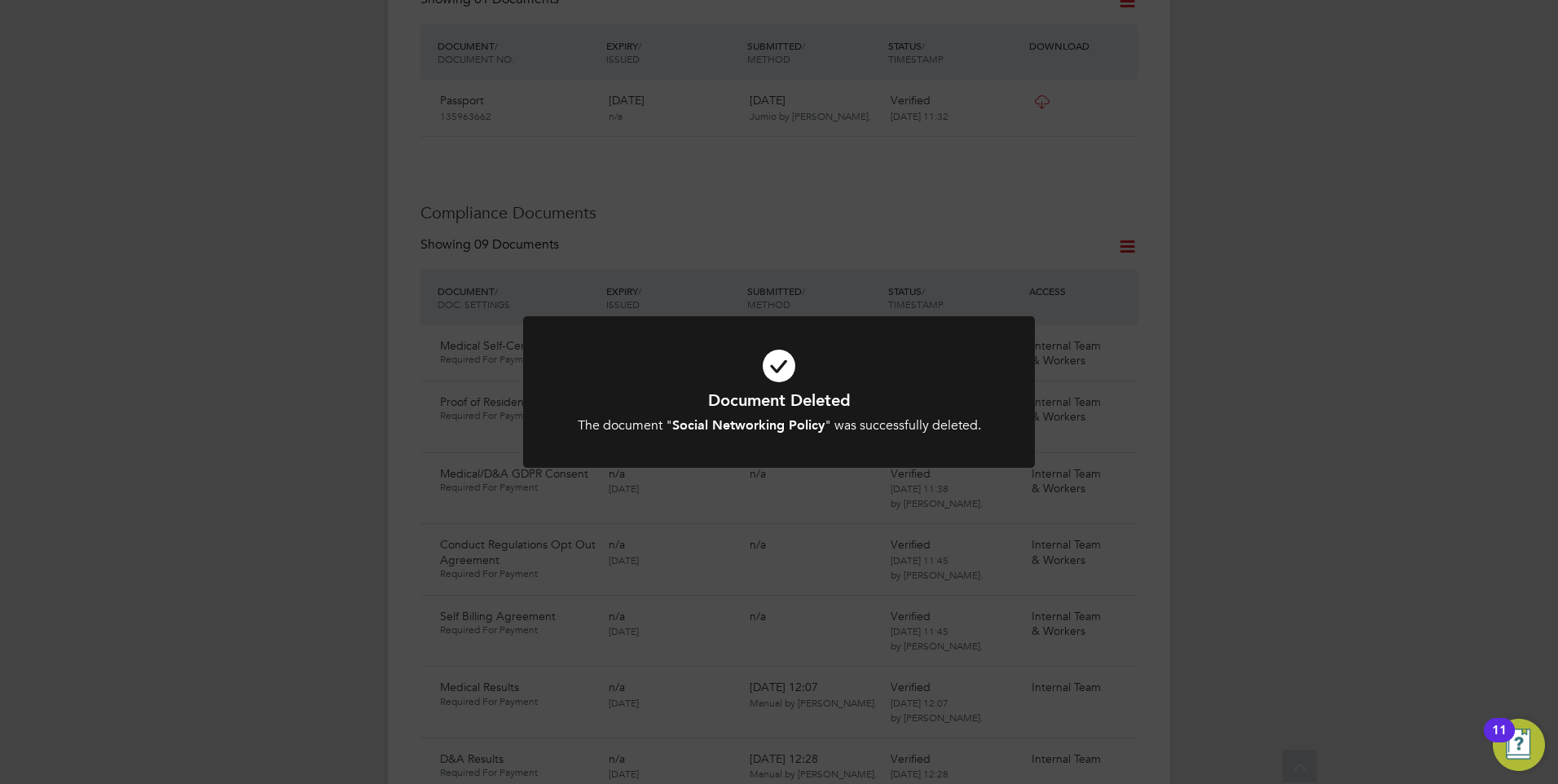
click at [870, 394] on h1 "Document Deleted" at bounding box center [779, 400] width 423 height 21
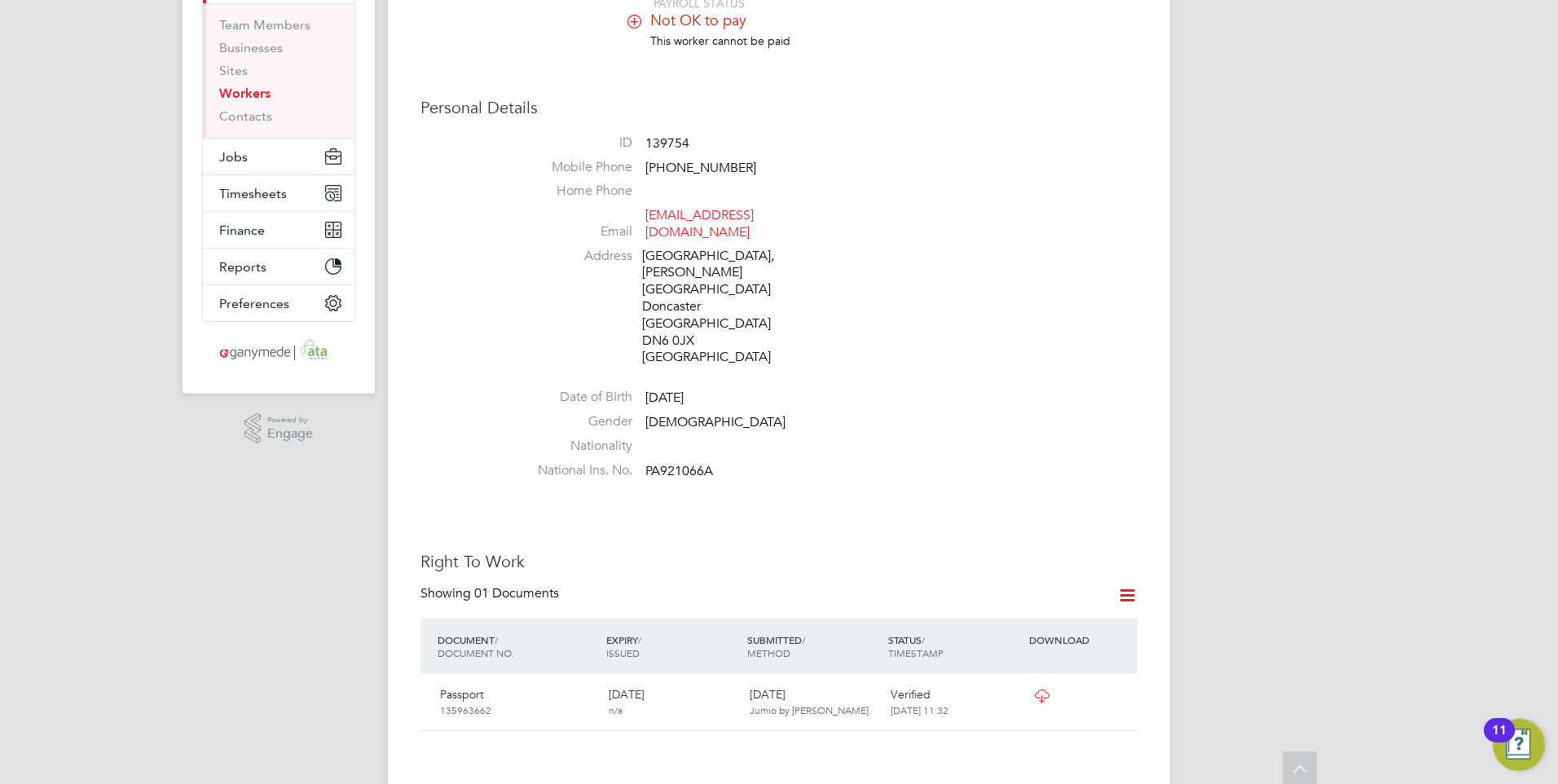
scroll to position [0, 0]
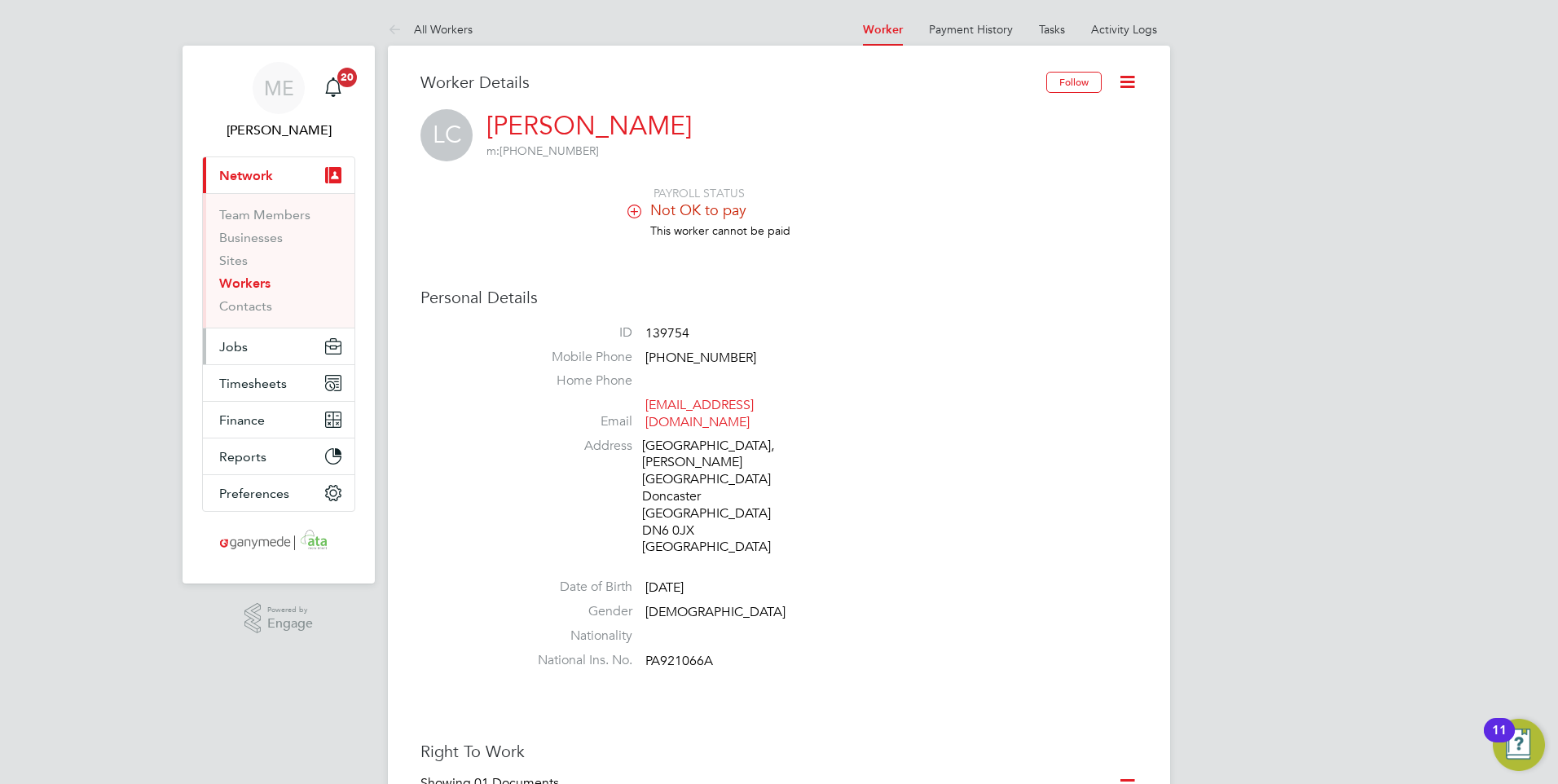
click at [269, 350] on button "Jobs" at bounding box center [279, 346] width 152 height 36
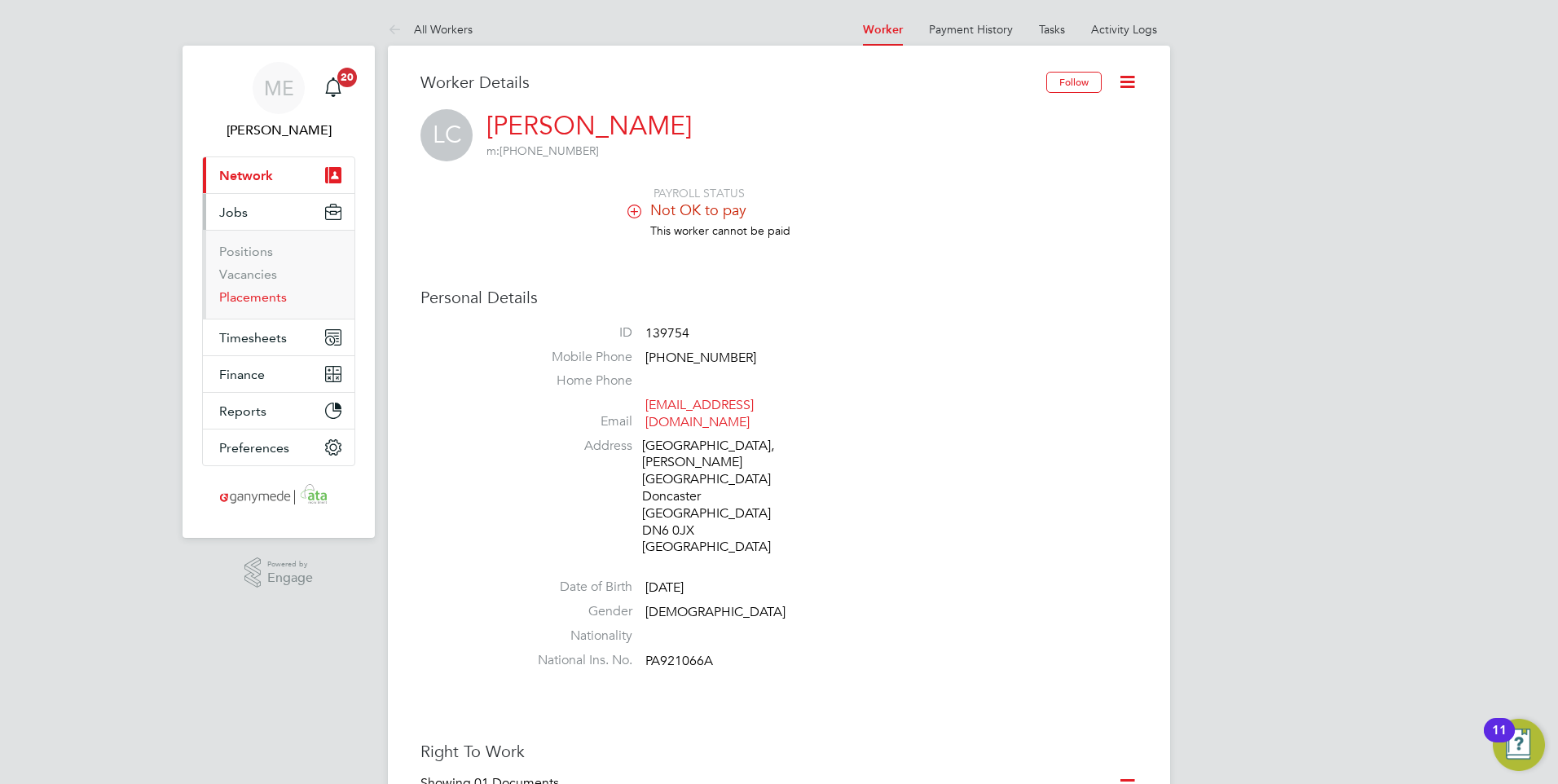
click at [241, 294] on link "Placements" at bounding box center [253, 297] width 67 height 15
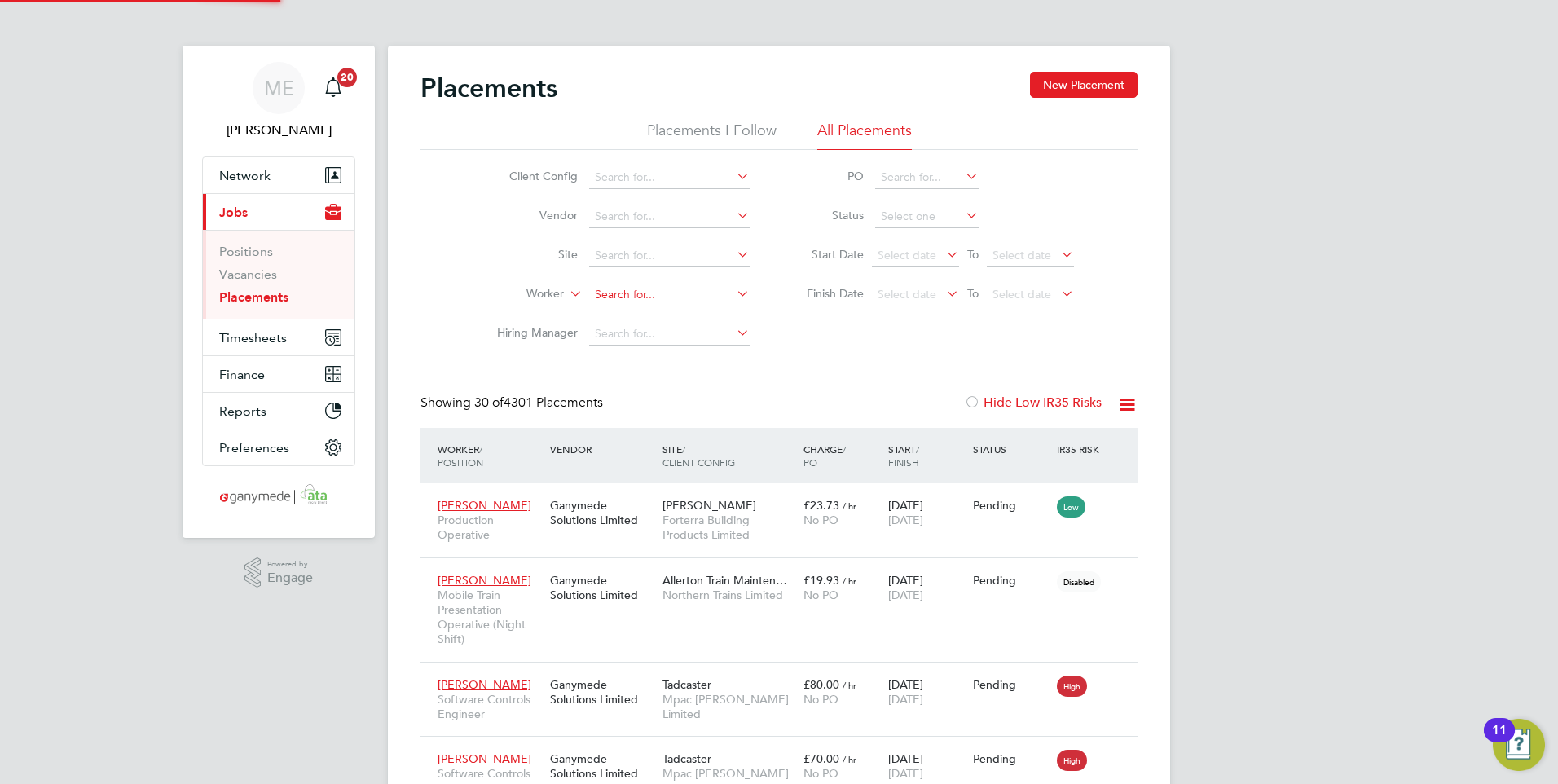
click at [623, 296] on input at bounding box center [670, 294] width 160 height 23
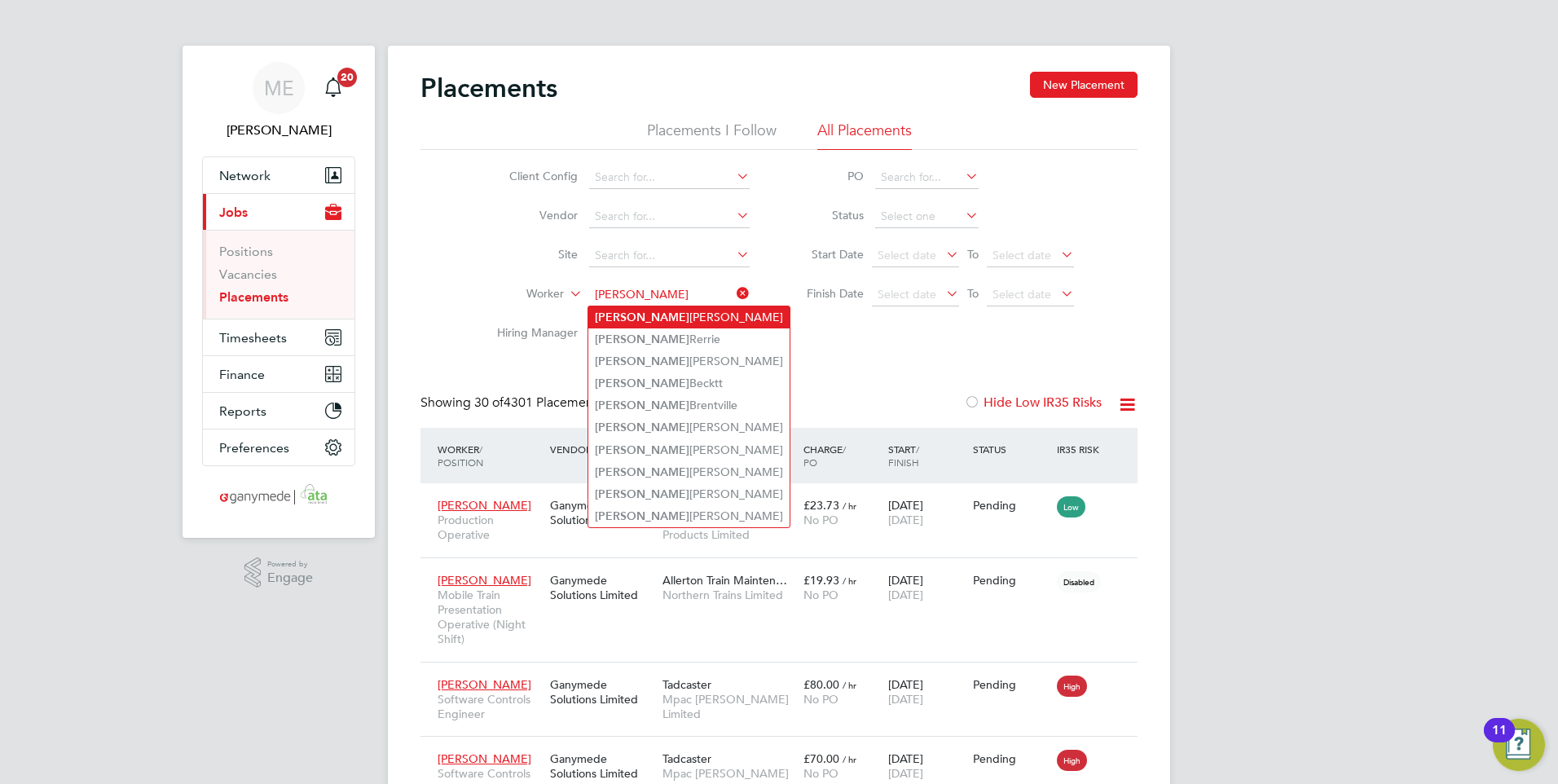
click at [637, 314] on li "[PERSON_NAME]" at bounding box center [689, 317] width 202 height 22
type input "[PERSON_NAME]"
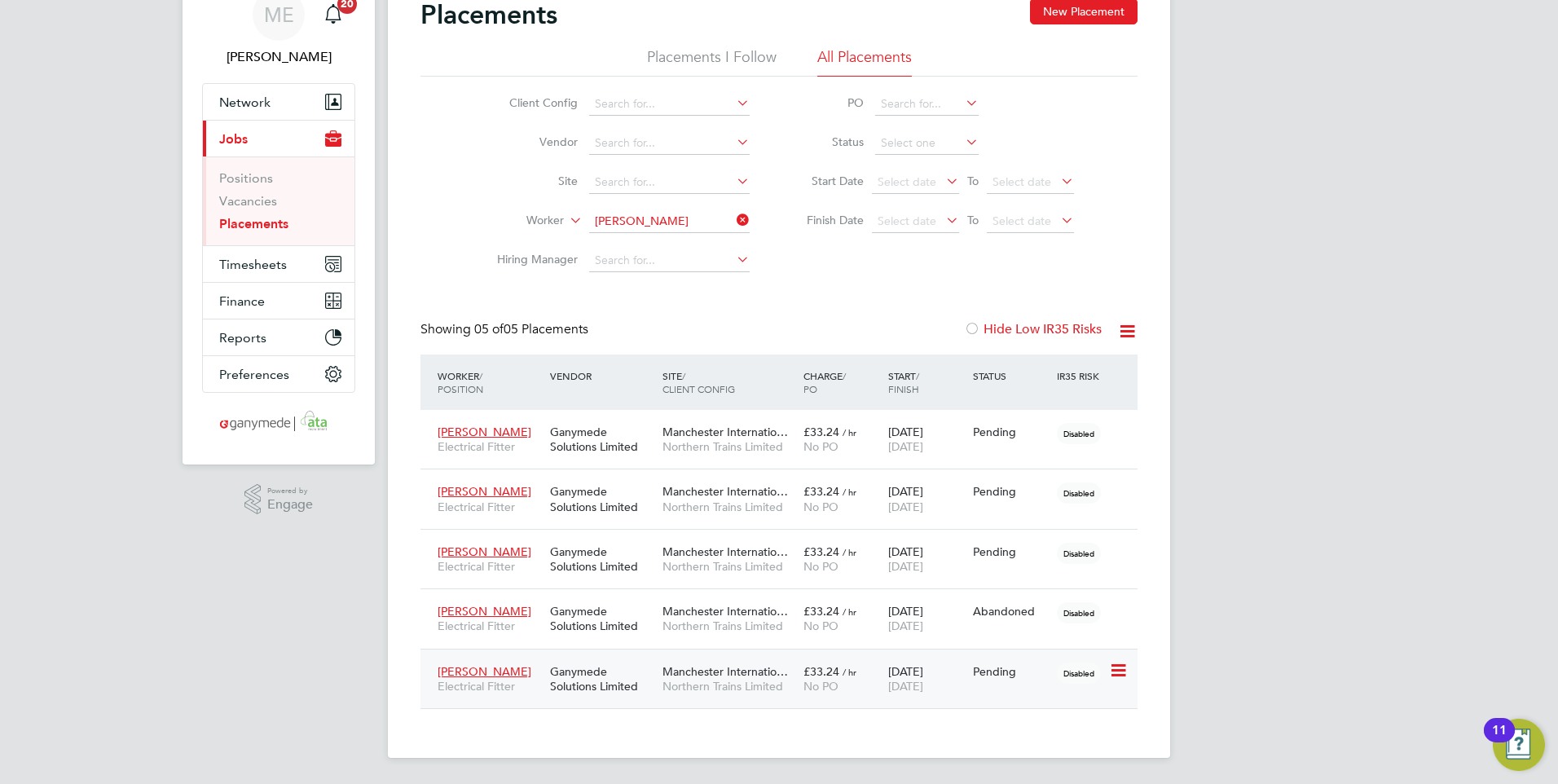
click at [1117, 663] on icon at bounding box center [1117, 670] width 16 height 19
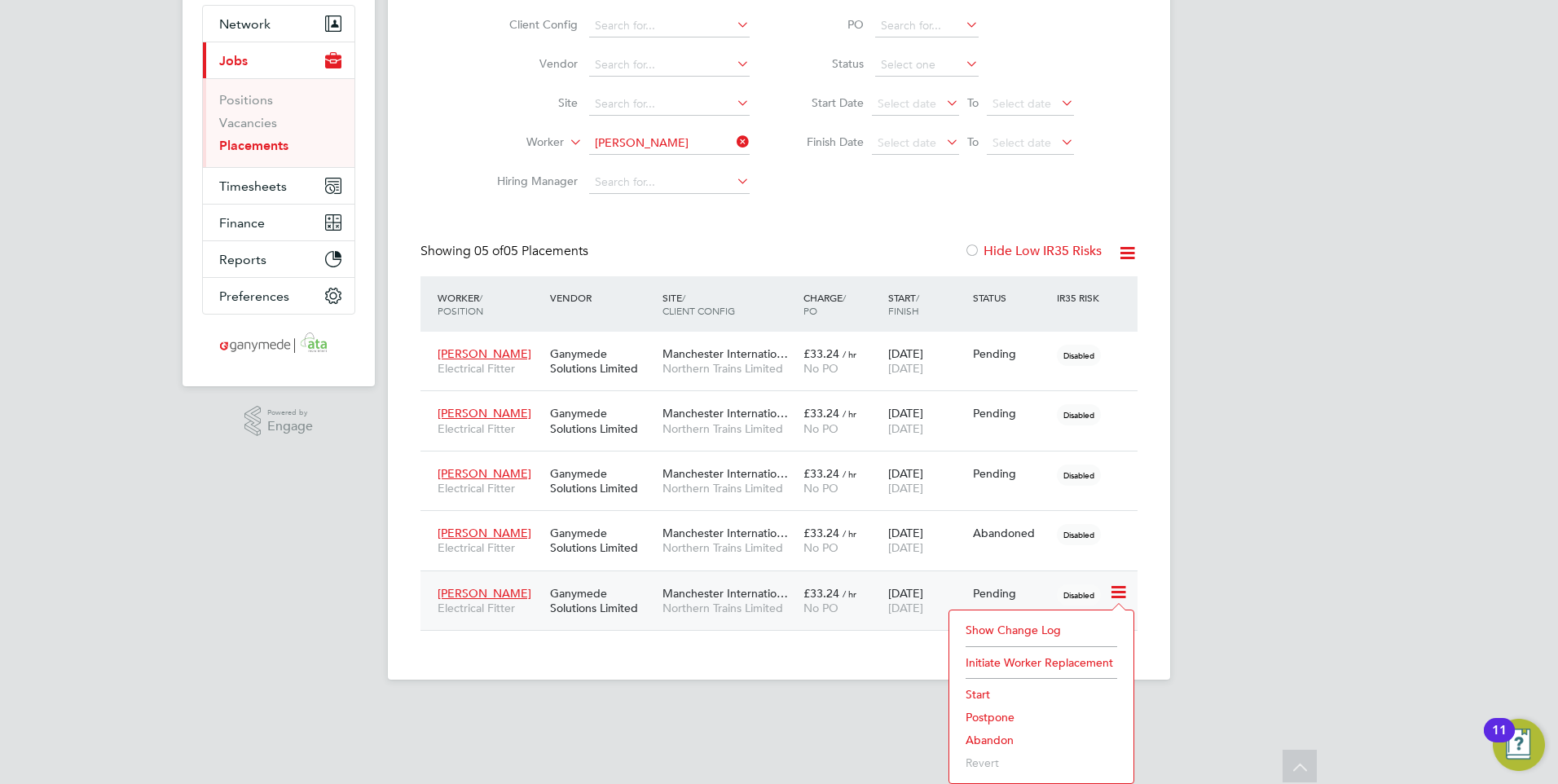
click at [983, 733] on li "Abandon" at bounding box center [1041, 739] width 168 height 23
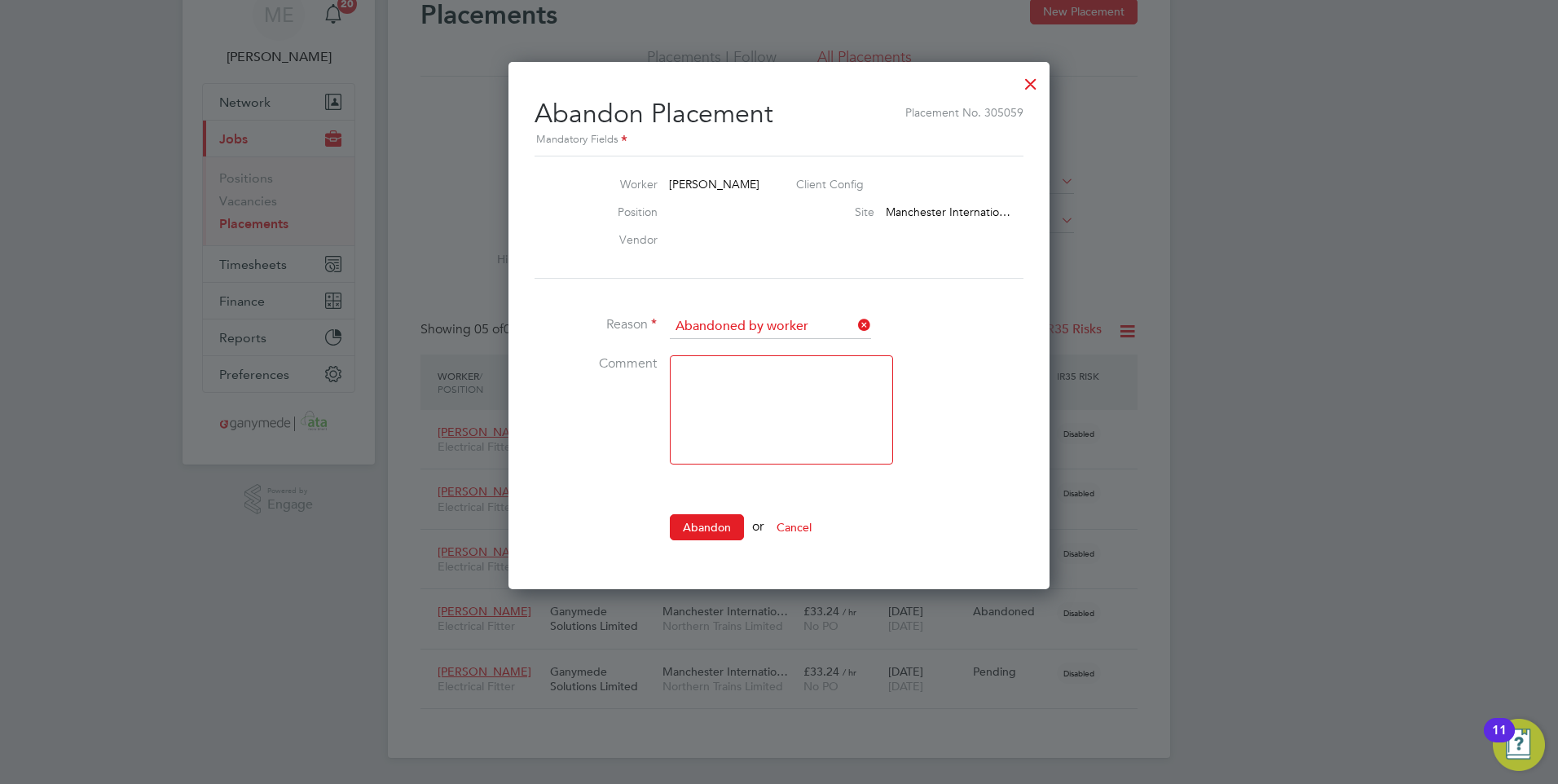
click at [855, 315] on icon at bounding box center [855, 325] width 0 height 23
click at [855, 317] on icon at bounding box center [855, 325] width 0 height 23
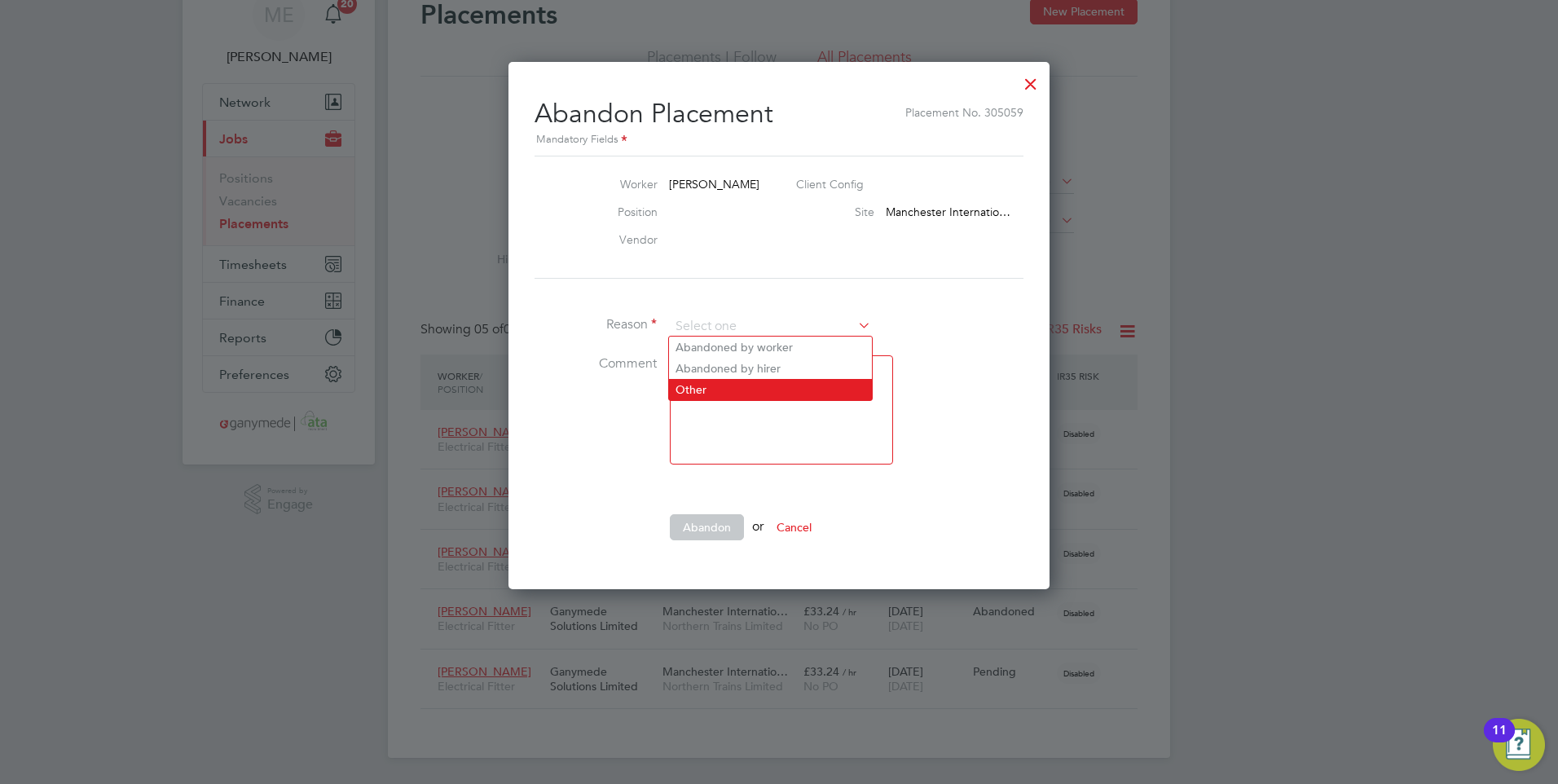
click at [736, 392] on li "Other" at bounding box center [770, 389] width 203 height 21
type input "Other"
click at [713, 416] on textarea at bounding box center [781, 409] width 224 height 109
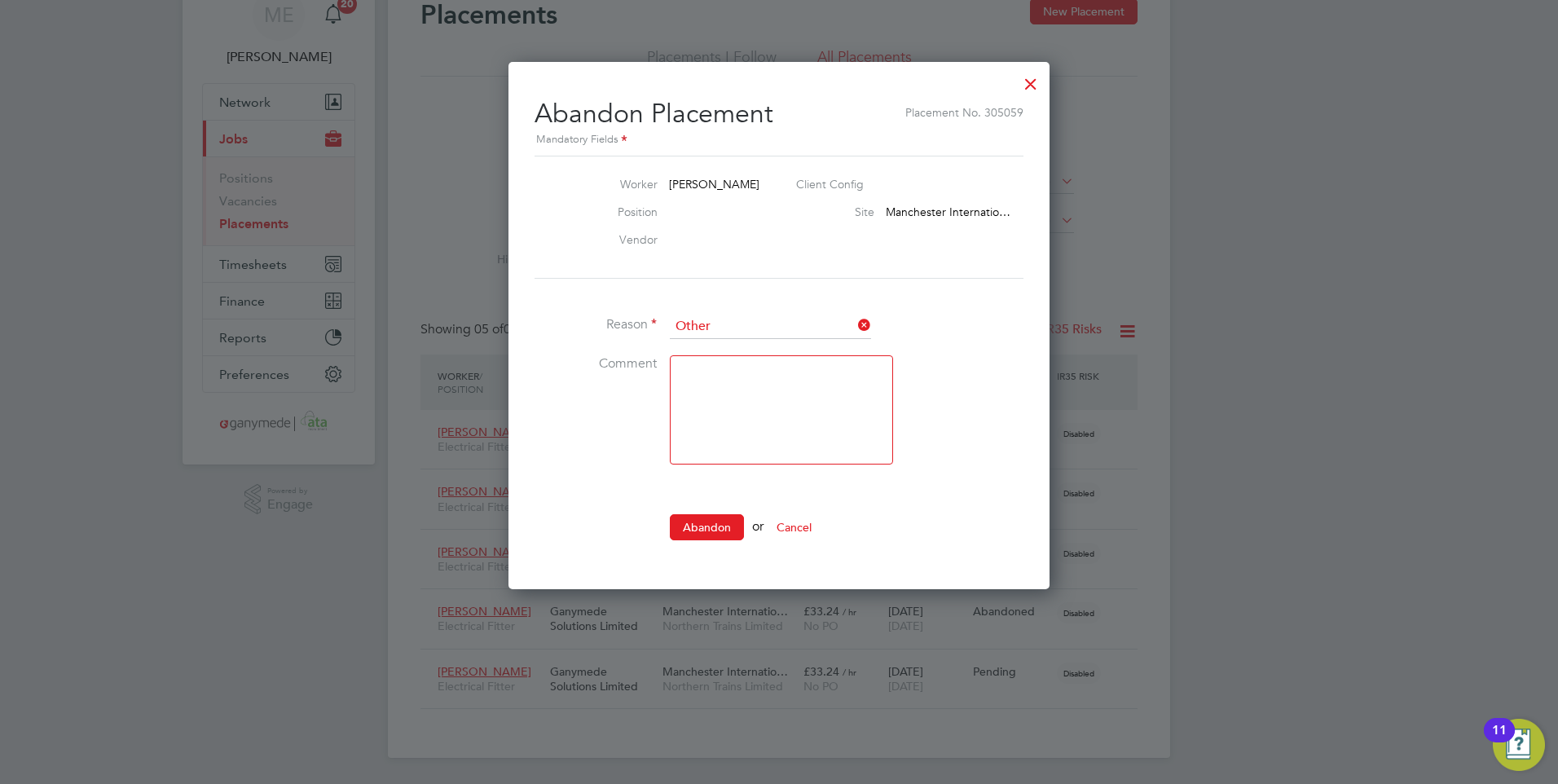
click at [703, 370] on textarea at bounding box center [781, 409] width 224 height 109
type textarea "c"
type textarea "Change of pay method"
click at [696, 518] on button "Abandon" at bounding box center [707, 527] width 74 height 26
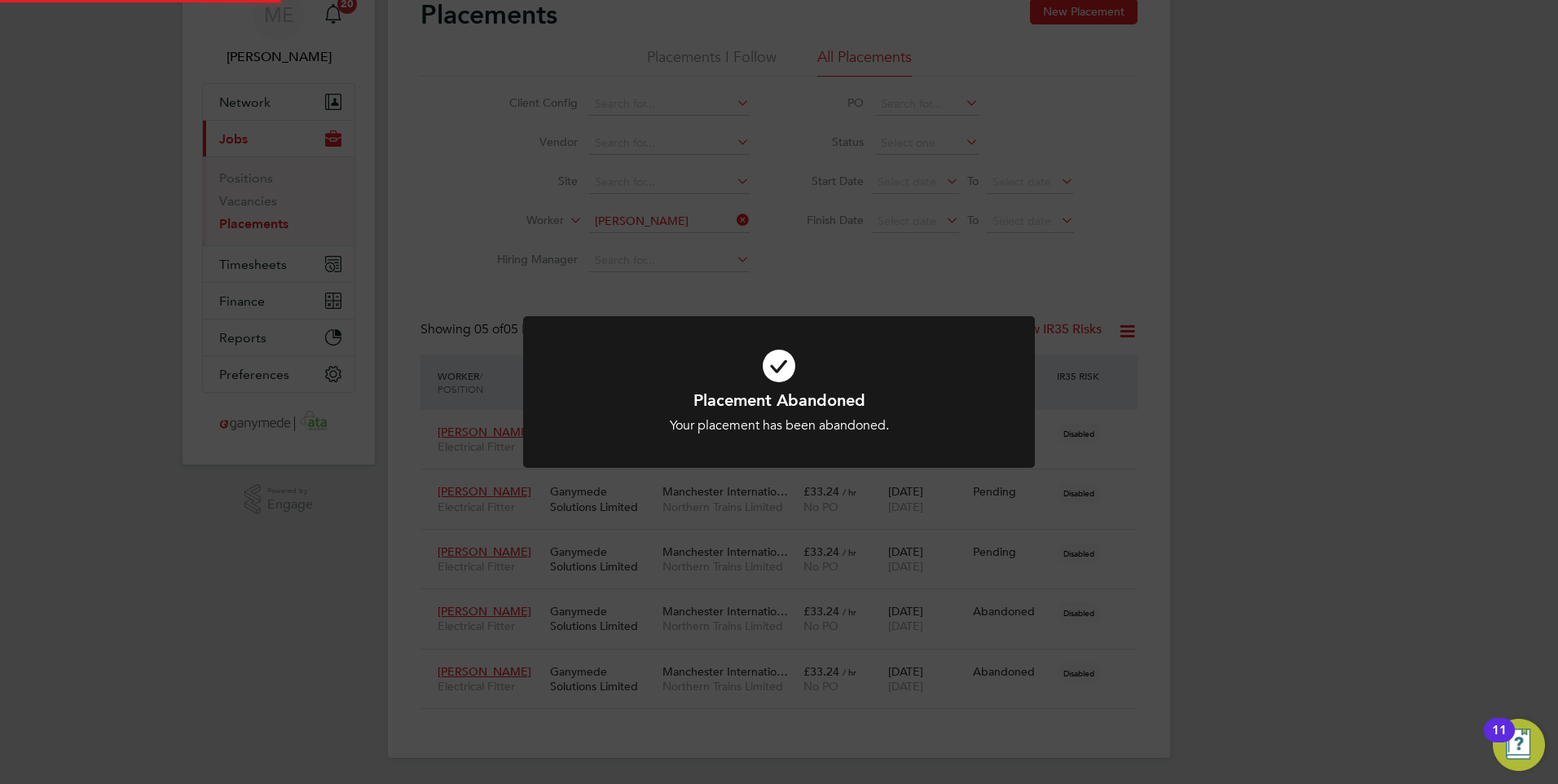
click at [831, 393] on h1 "Placement Abandoned" at bounding box center [779, 400] width 423 height 21
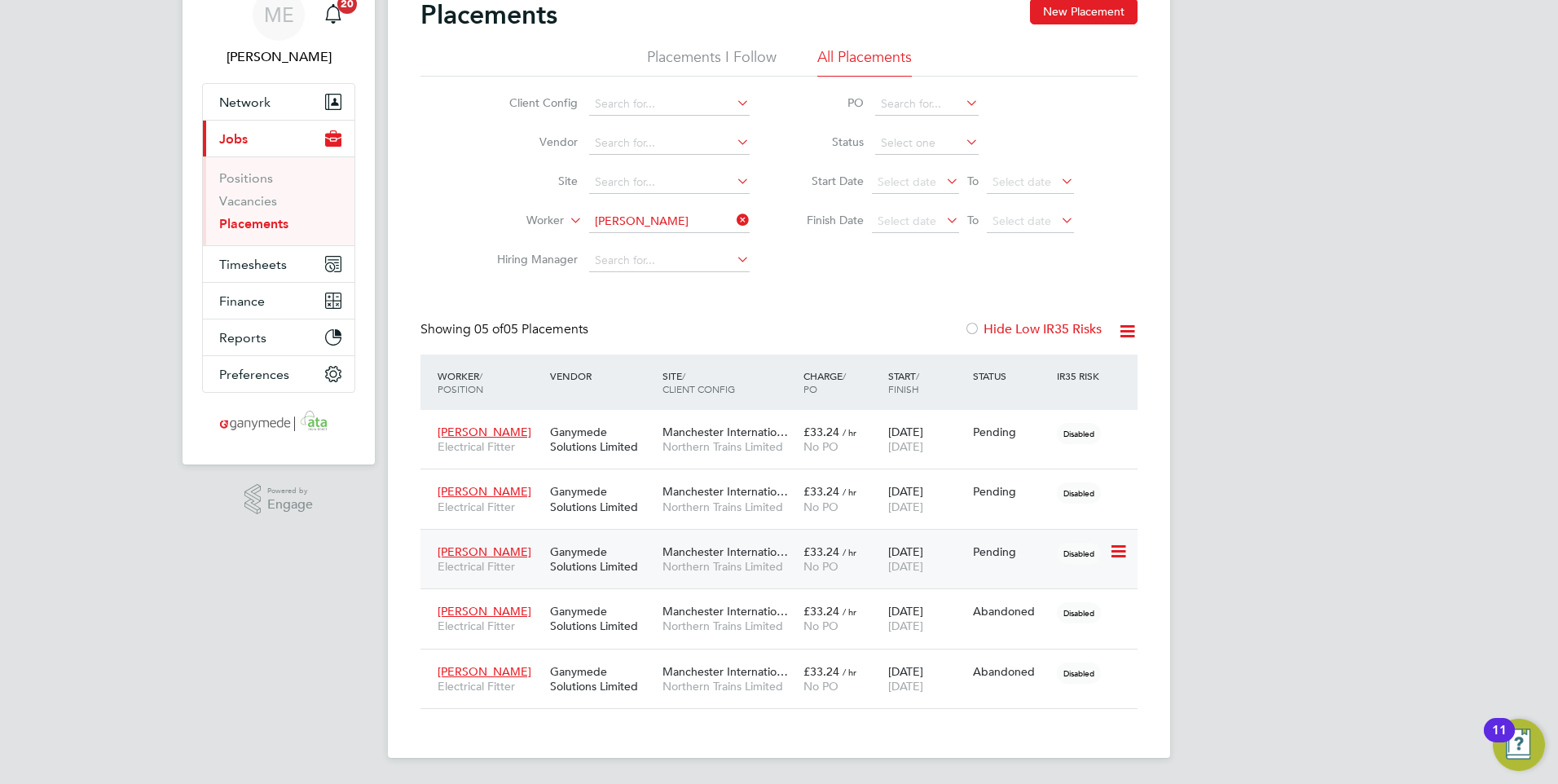
drag, startPoint x: 869, startPoint y: 552, endPoint x: 827, endPoint y: 542, distance: 43.2
click at [827, 542] on div "£33.24 / hr No PO" at bounding box center [842, 559] width 84 height 46
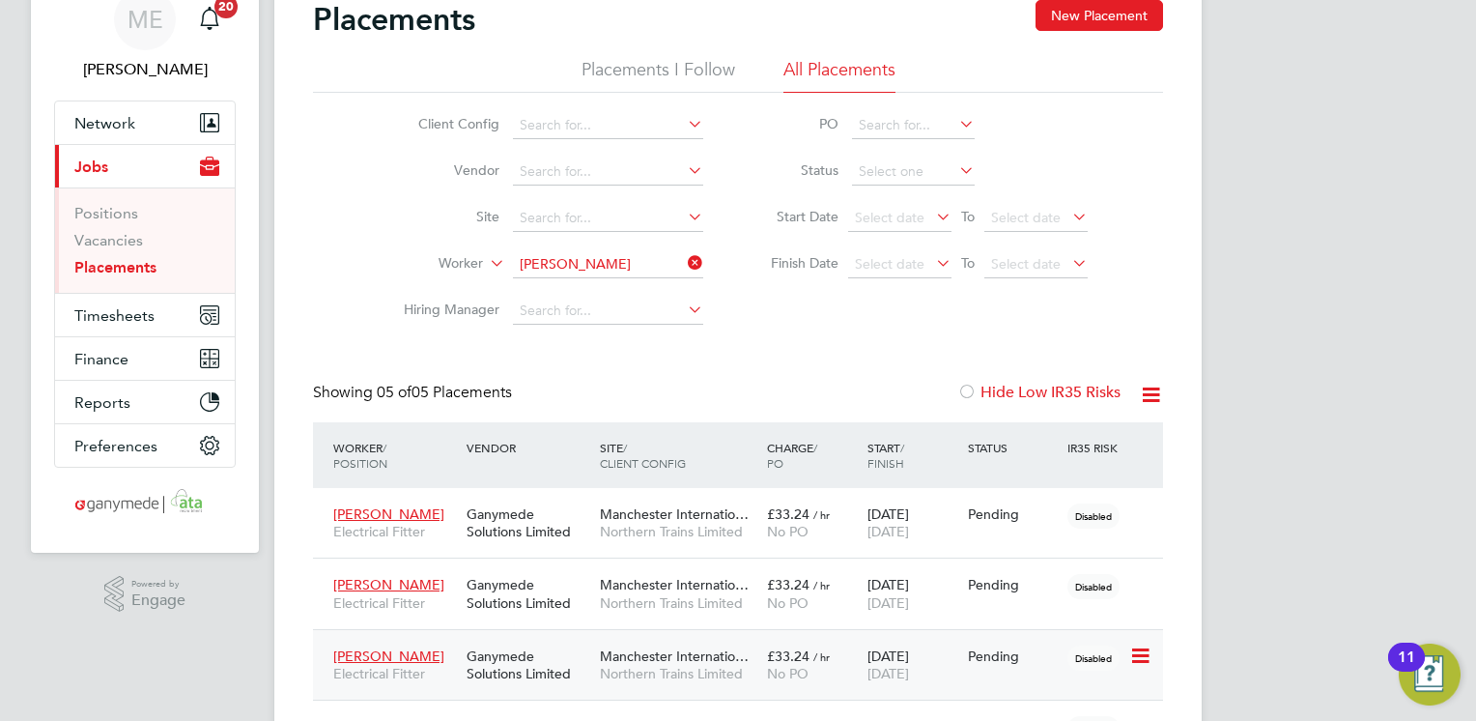
scroll to position [55, 162]
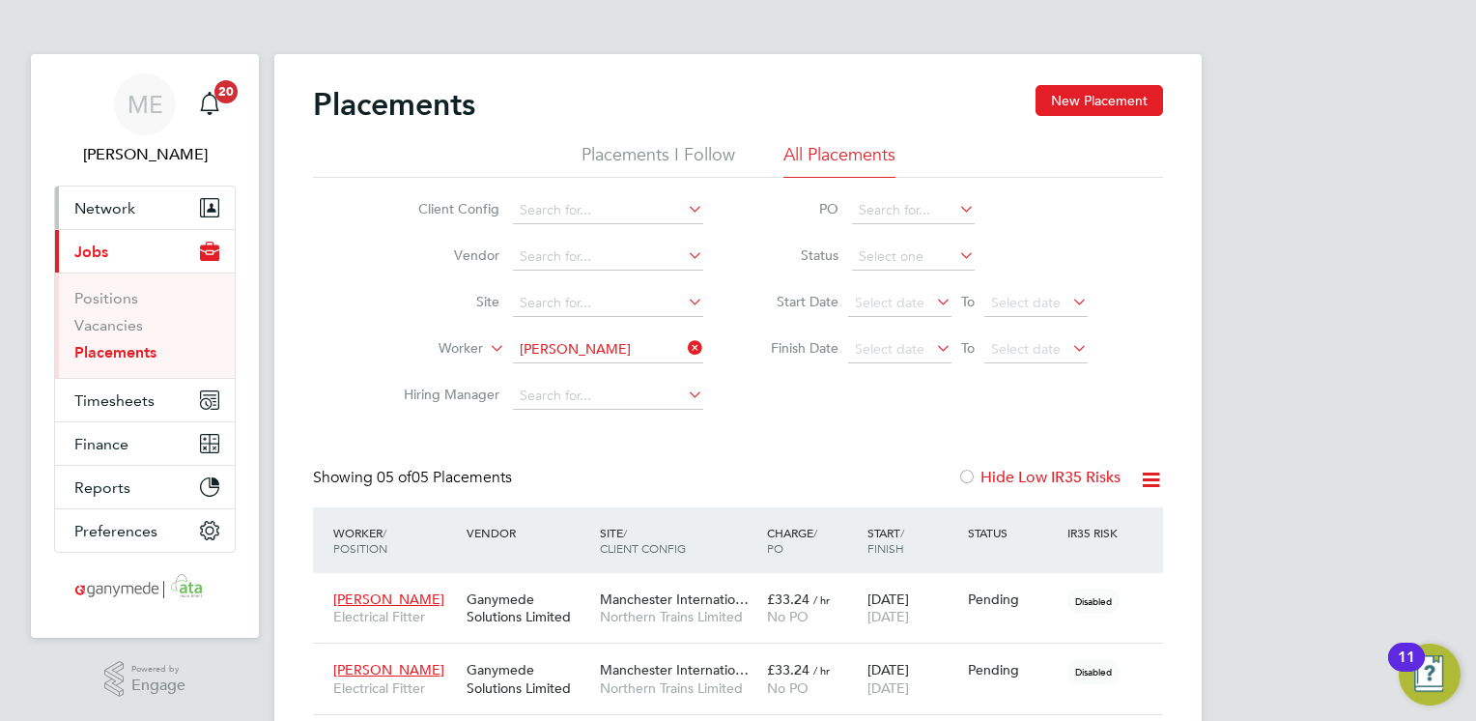
click at [128, 222] on button "Network" at bounding box center [145, 207] width 180 height 43
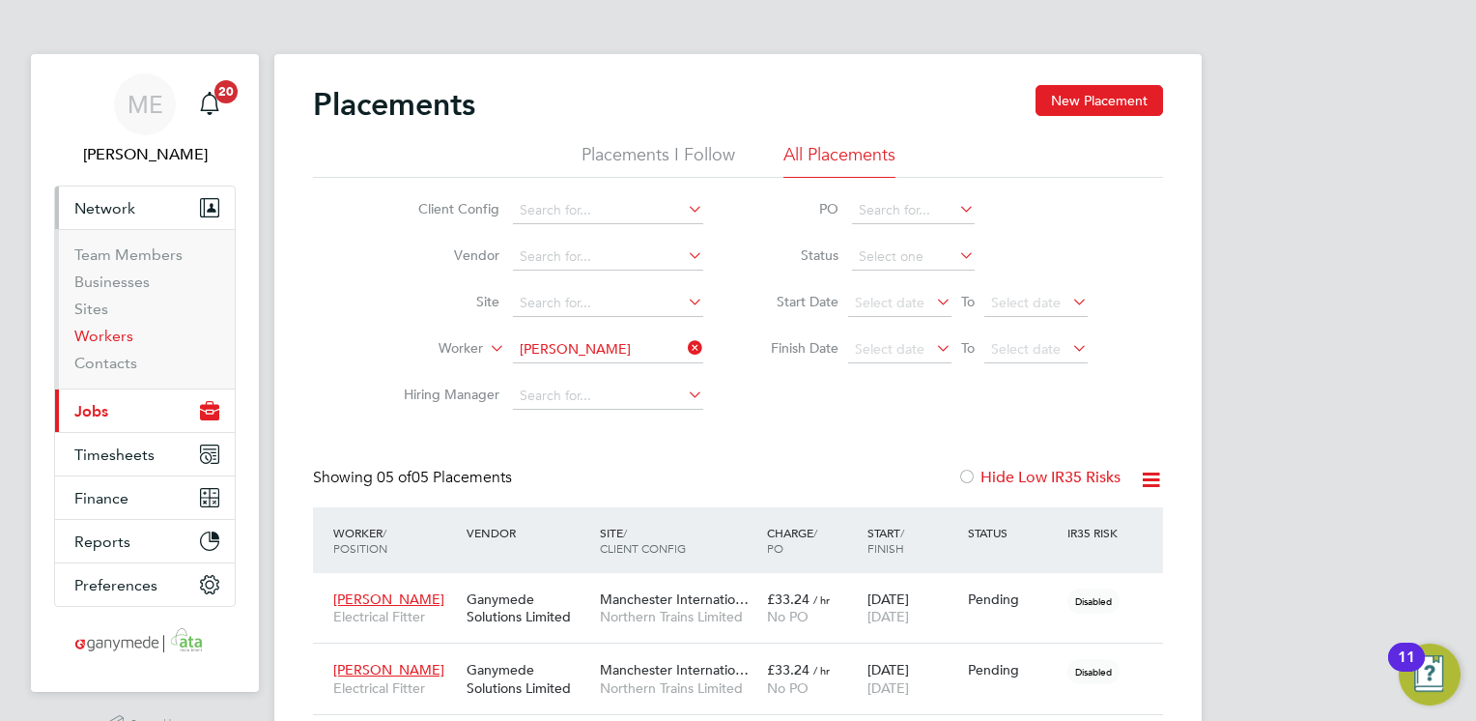
click at [113, 338] on link "Workers" at bounding box center [103, 336] width 59 height 18
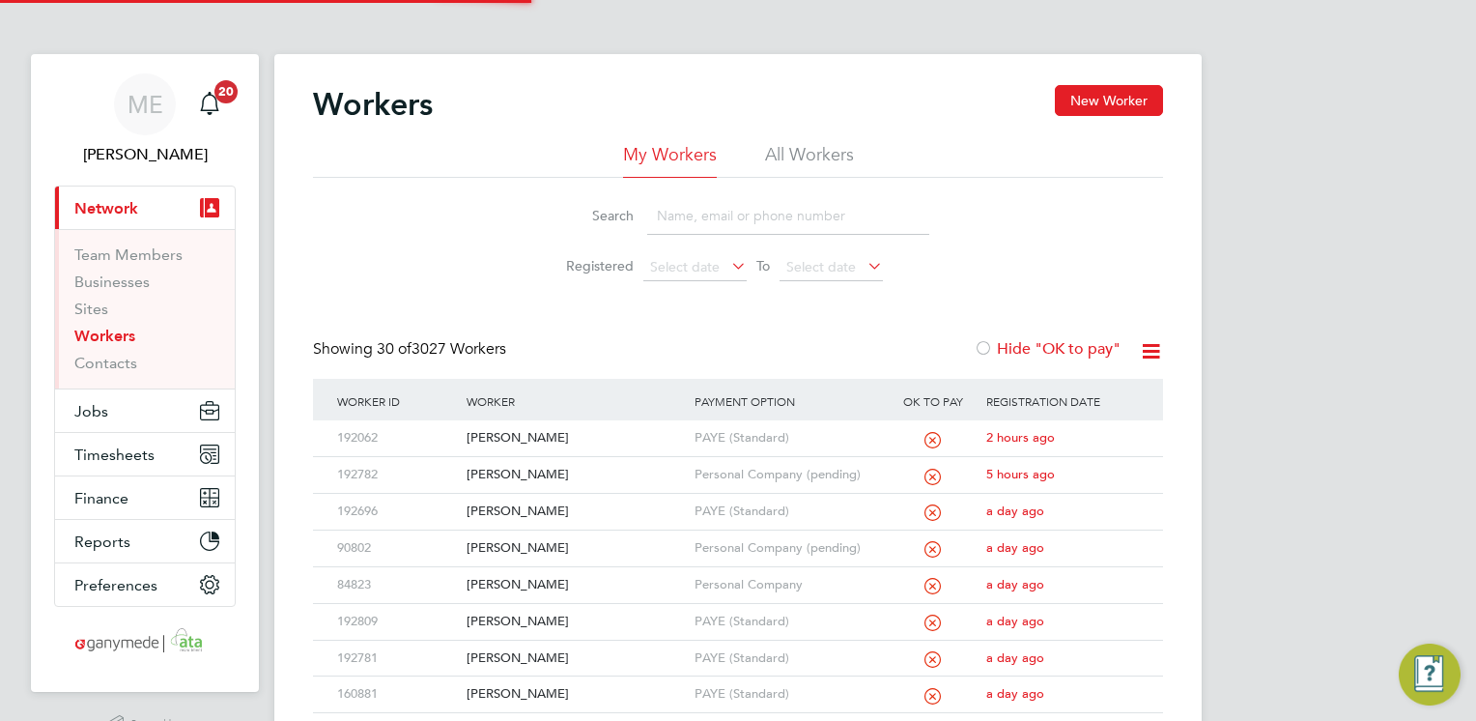
click at [724, 227] on input at bounding box center [788, 216] width 282 height 38
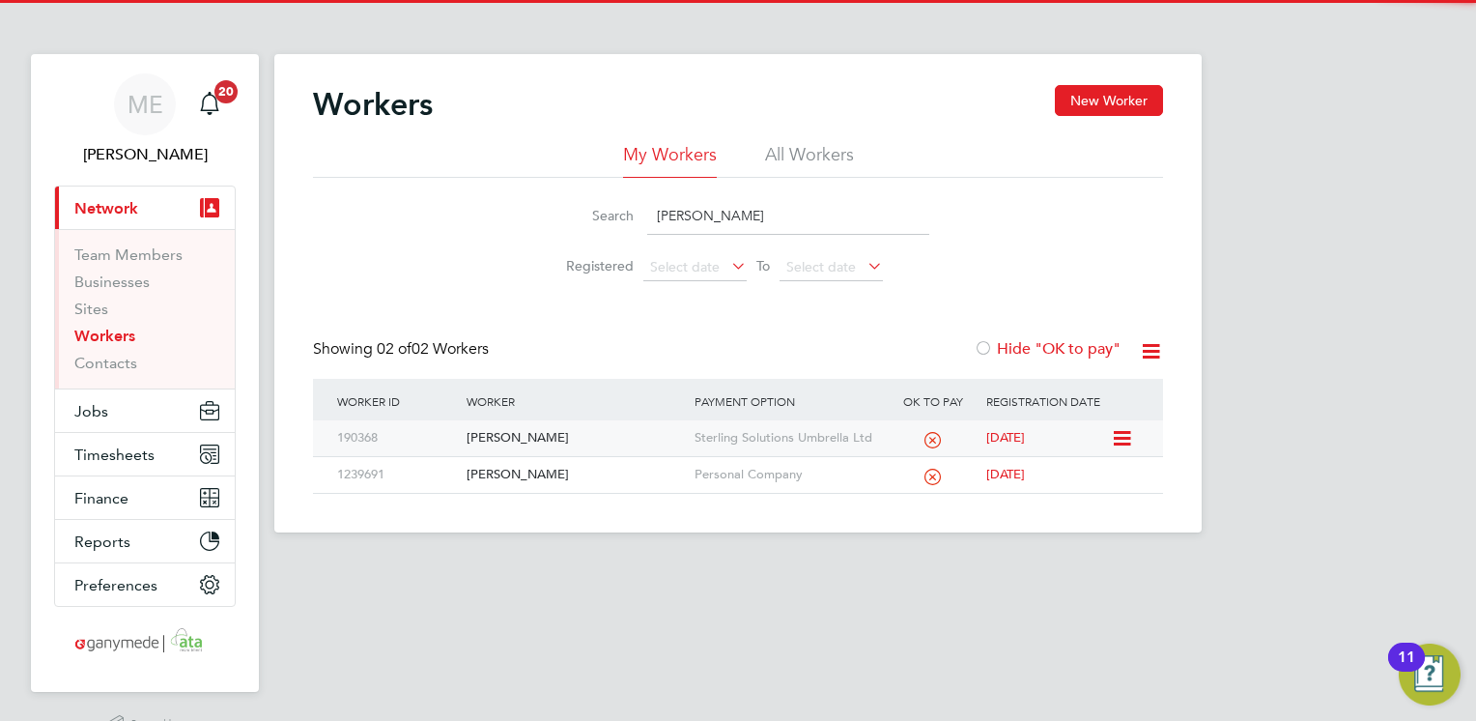
type input "[PERSON_NAME]"
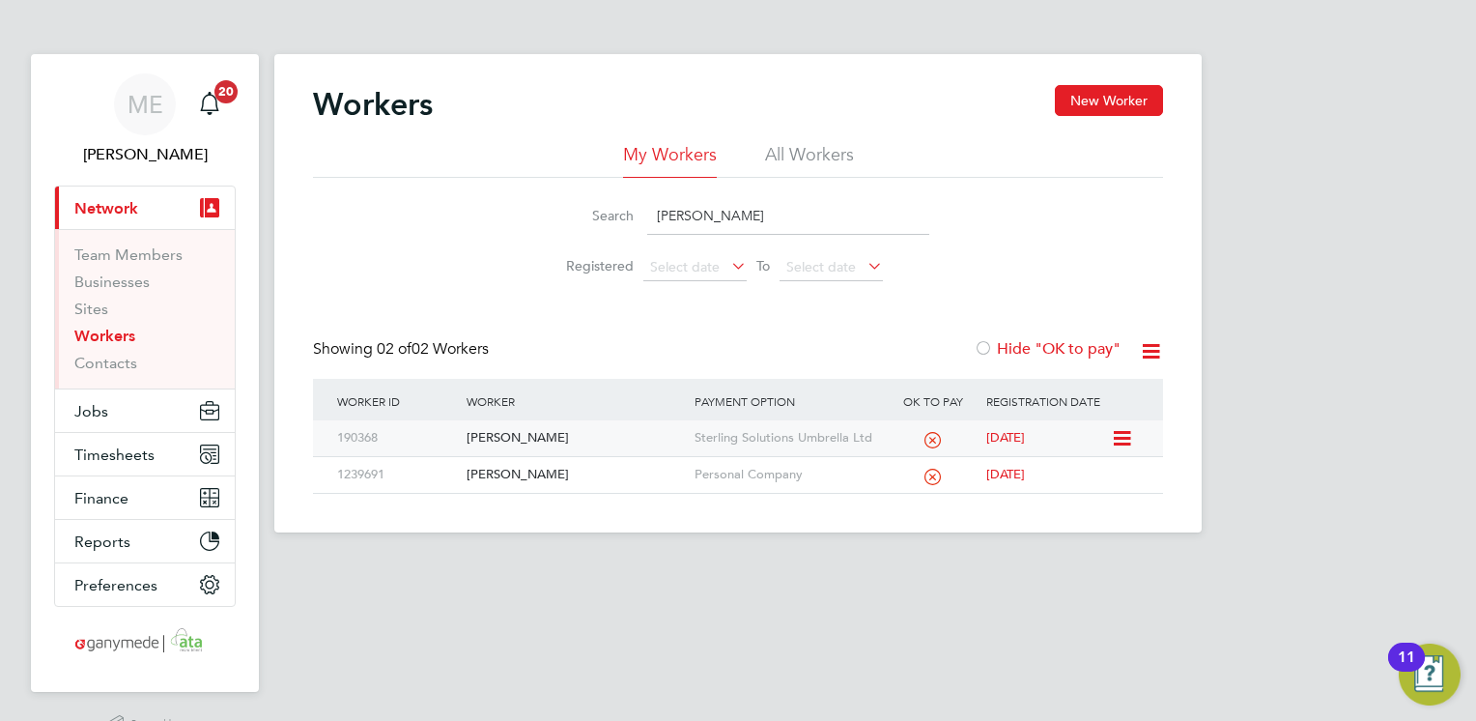
click at [583, 444] on div "[PERSON_NAME]" at bounding box center [575, 438] width 227 height 36
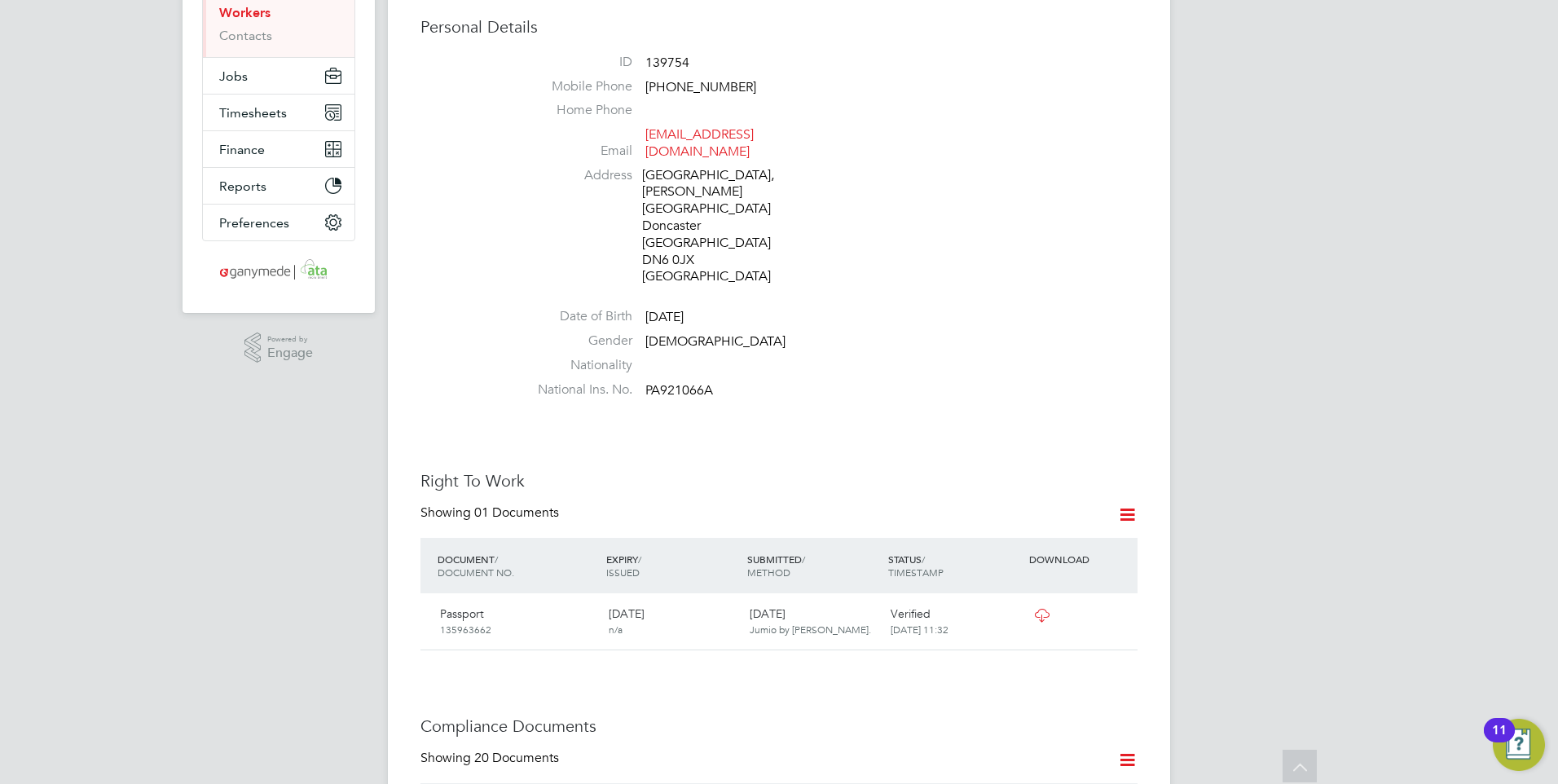
scroll to position [163, 0]
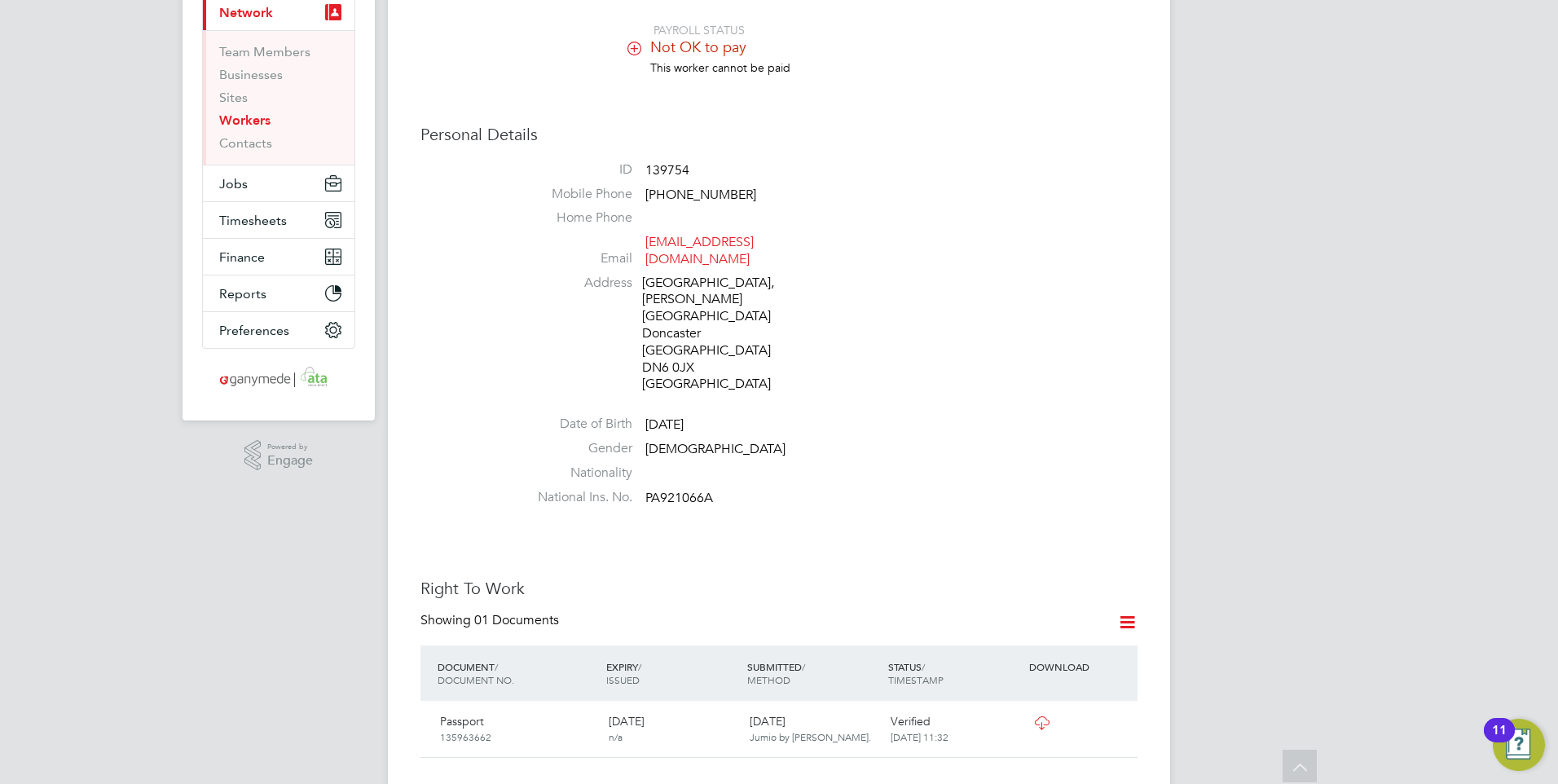
click at [700, 161] on li "ID 139754" at bounding box center [828, 173] width 619 height 24
drag, startPoint x: 699, startPoint y: 167, endPoint x: 645, endPoint y: 168, distance: 54.0
click at [645, 168] on li "ID 139754" at bounding box center [828, 173] width 619 height 24
copy span "139754"
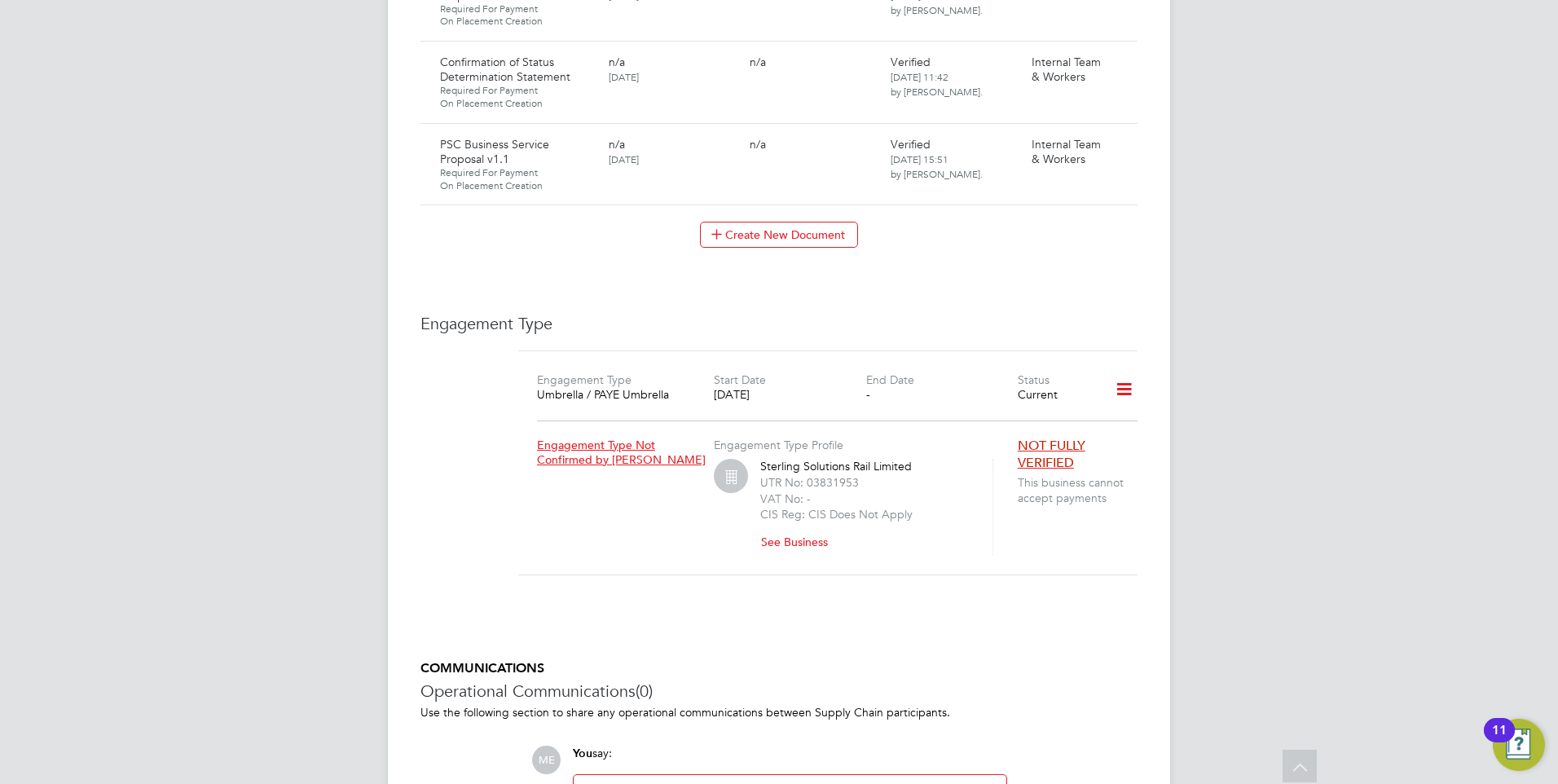
scroll to position [2438, 0]
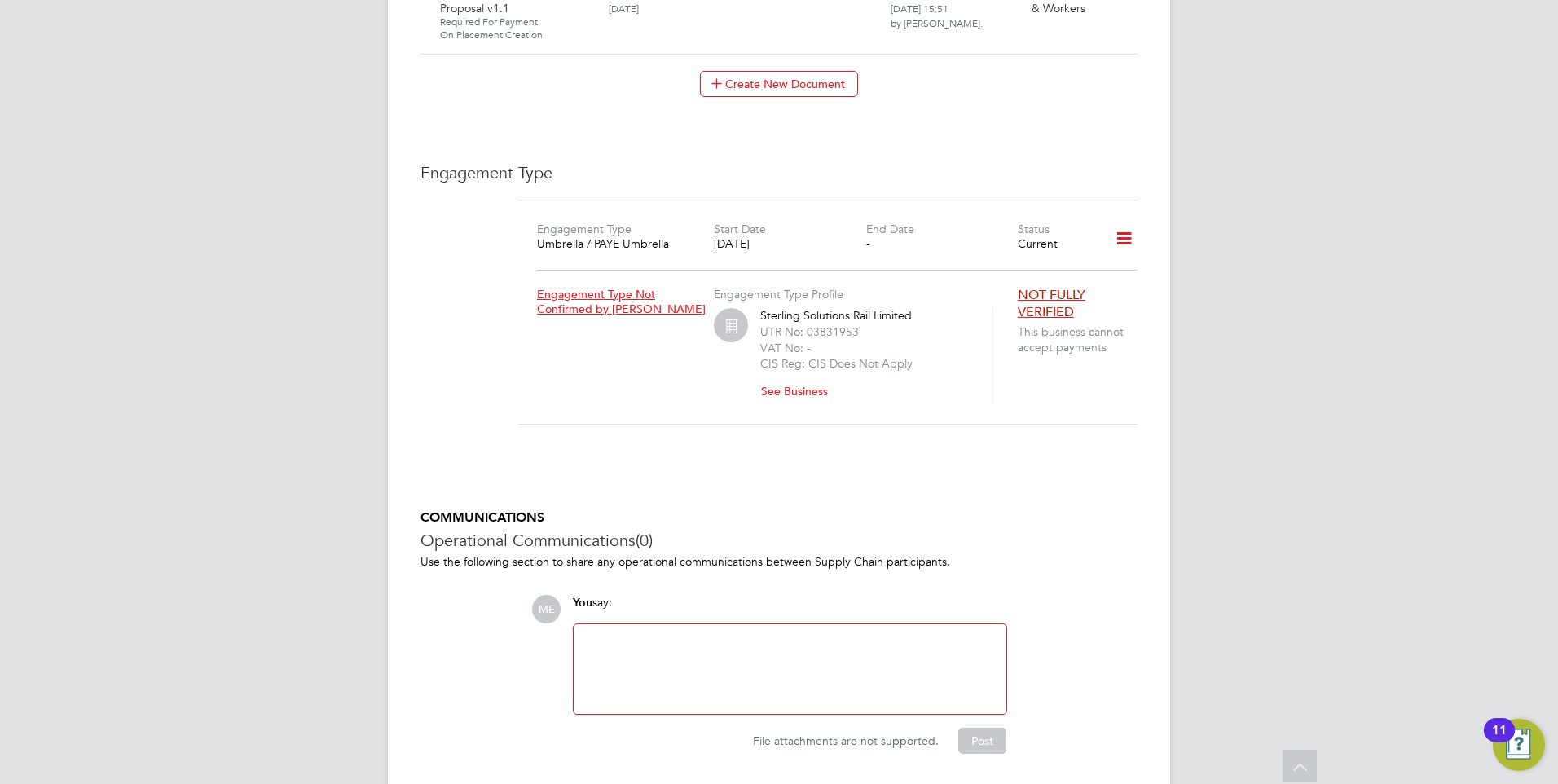
click at [1123, 220] on icon at bounding box center [1124, 239] width 29 height 37
click at [984, 233] on li "Edit Engagement Type" at bounding box center [1038, 236] width 186 height 23
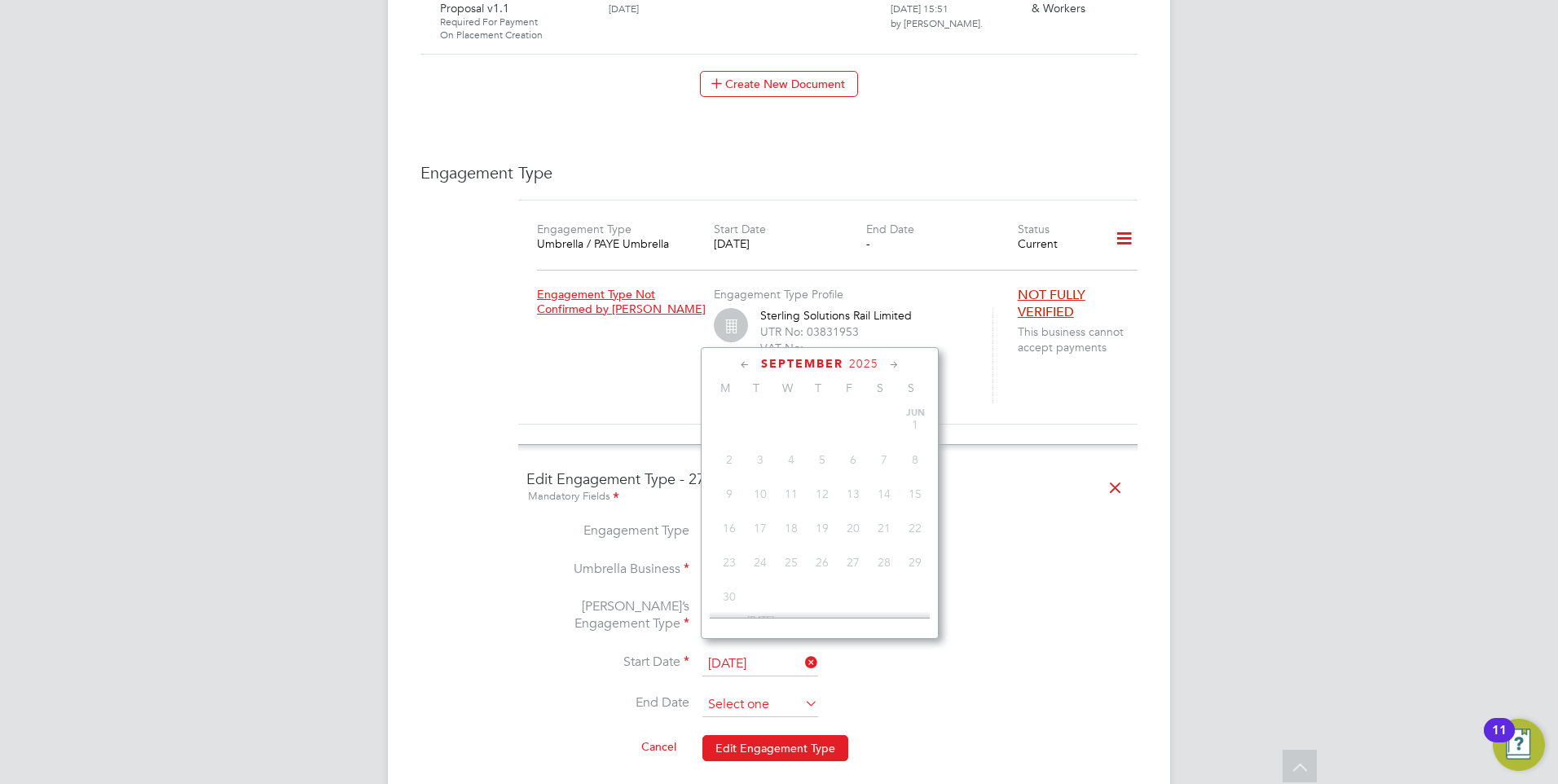
scroll to position [635, 0]
click at [712, 692] on input at bounding box center [760, 704] width 116 height 24
click at [481, 485] on div "Engagement Type Engagement Type Umbrella / PAYE Umbrella Start Date 14 Sep 2025…" at bounding box center [779, 491] width 717 height 658
click at [712, 692] on input at bounding box center [760, 704] width 116 height 24
click at [916, 458] on span "28" at bounding box center [915, 443] width 31 height 31
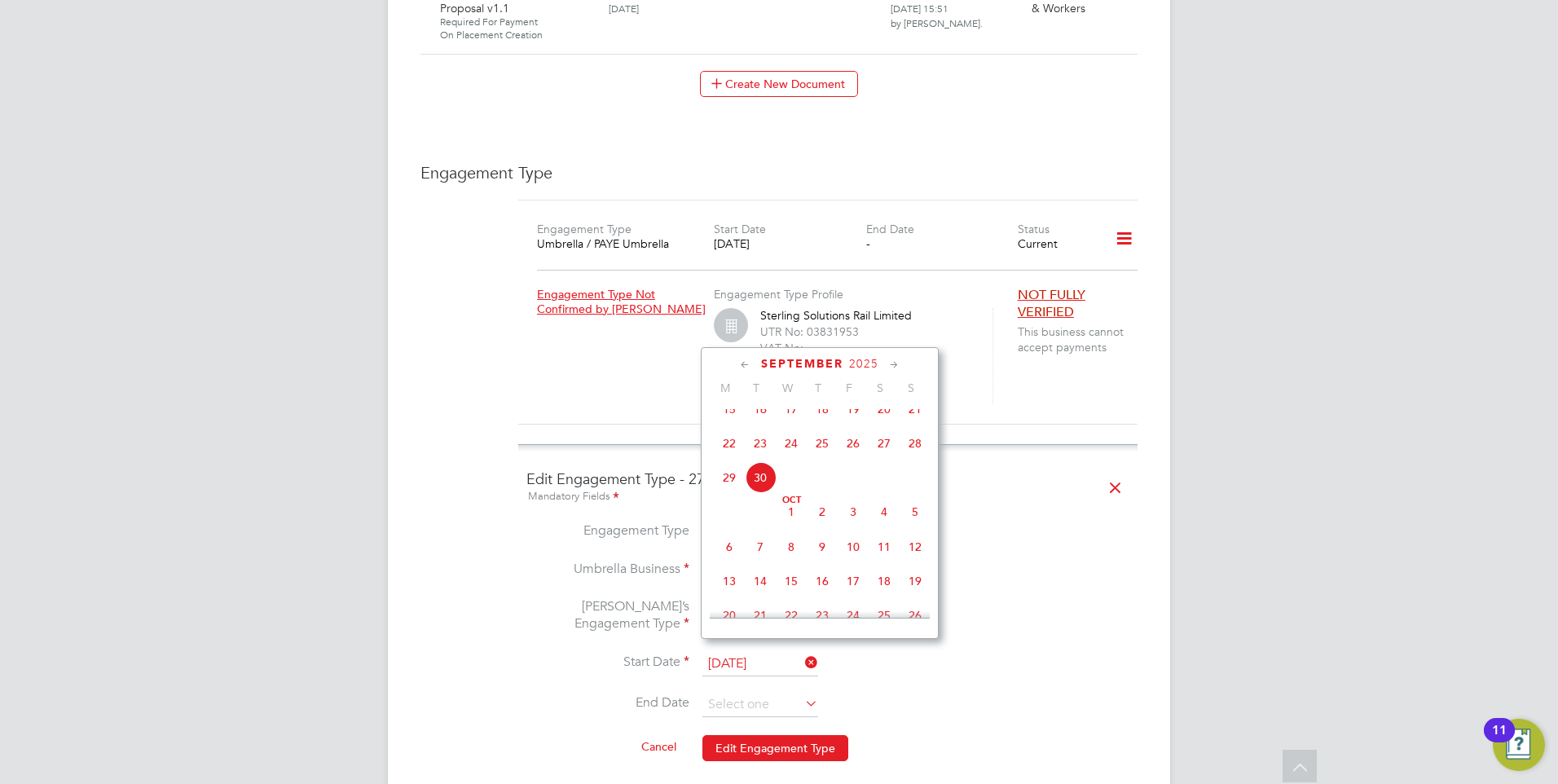
type input "[DATE]"
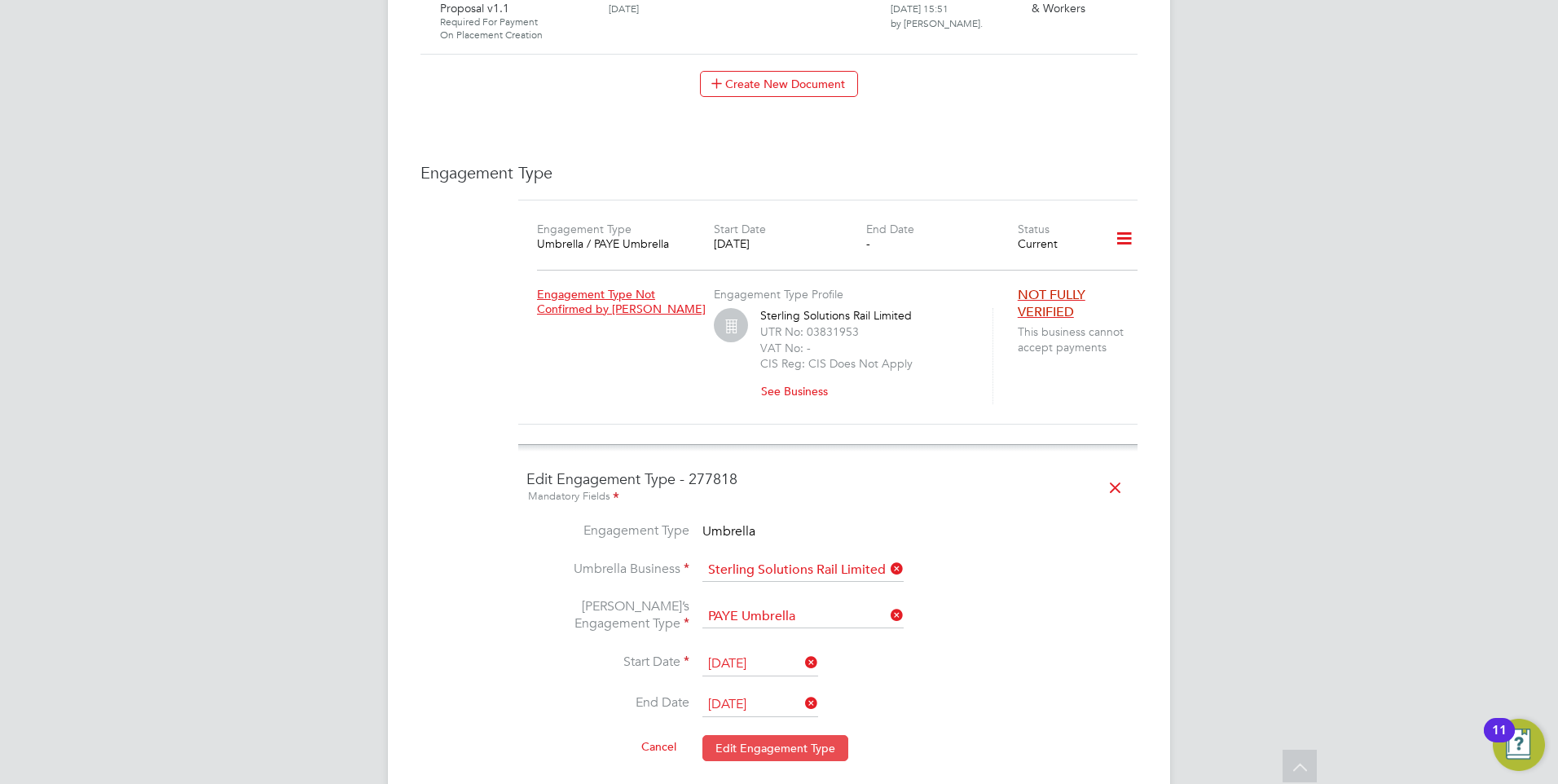
click at [744, 735] on button "Edit Engagement Type" at bounding box center [775, 748] width 146 height 26
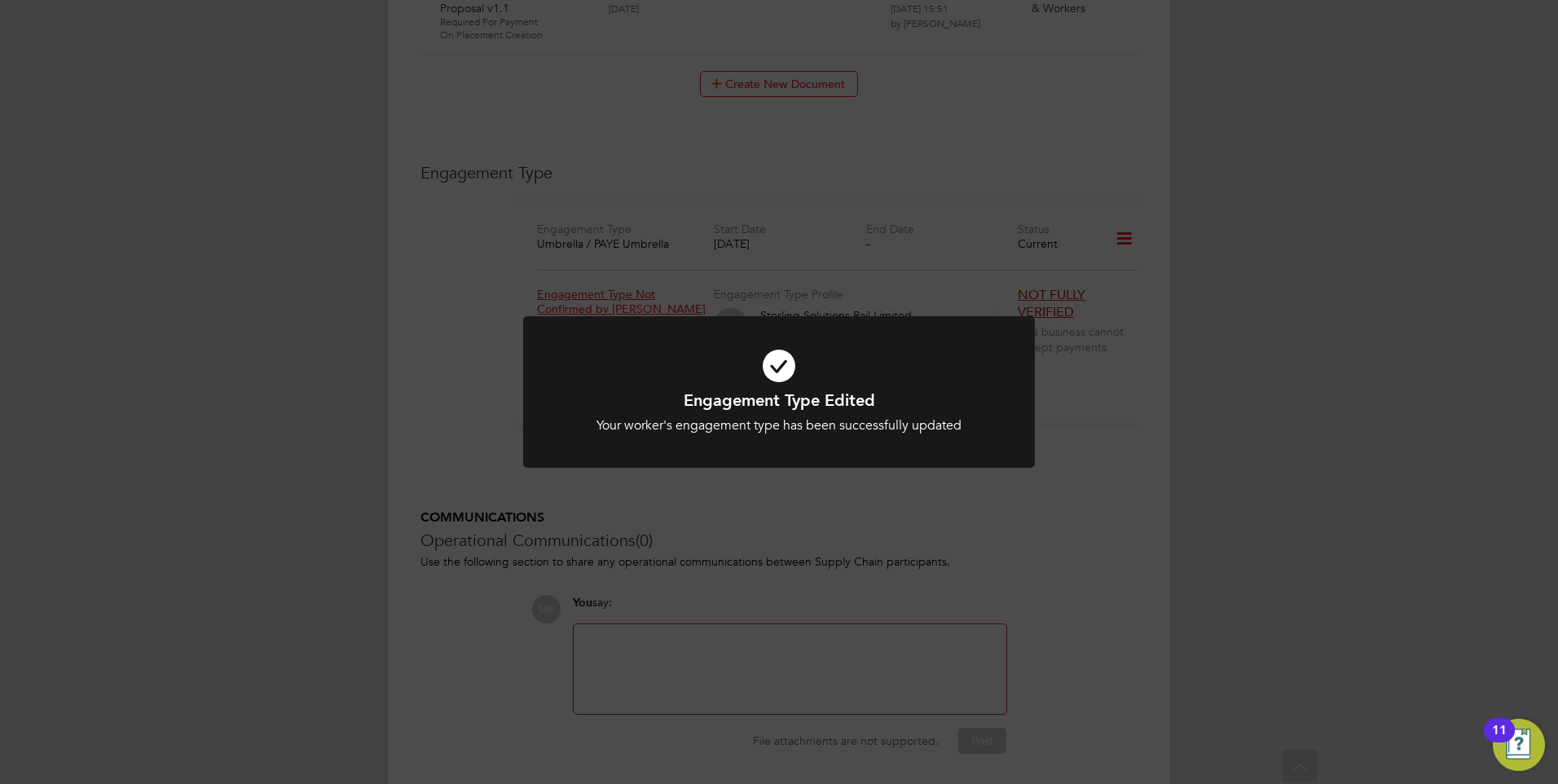
click at [473, 390] on div "Engagement Type Edited Your worker's engagement type has been successfully upda…" at bounding box center [779, 392] width 1558 height 784
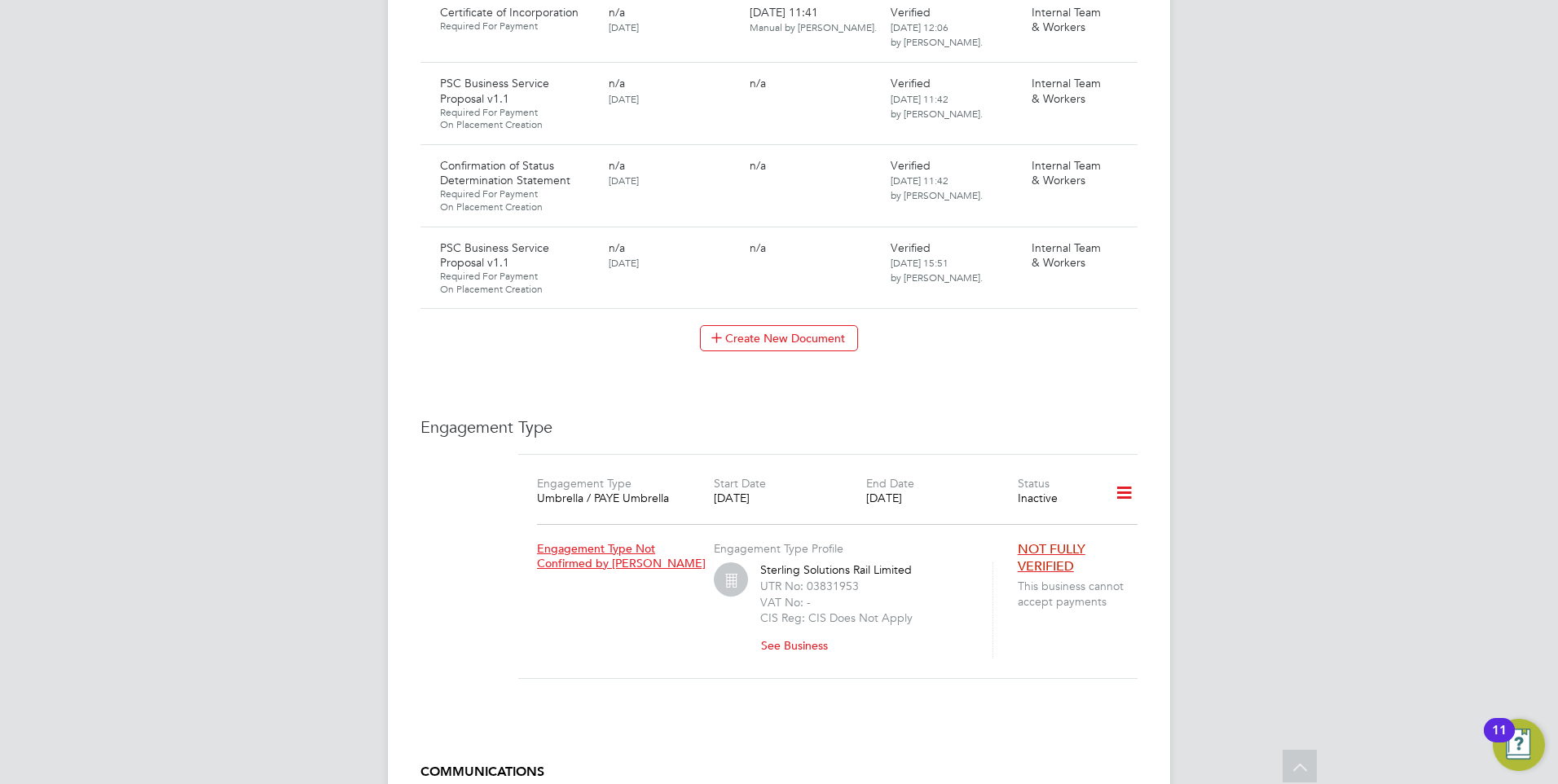
scroll to position [2276, 0]
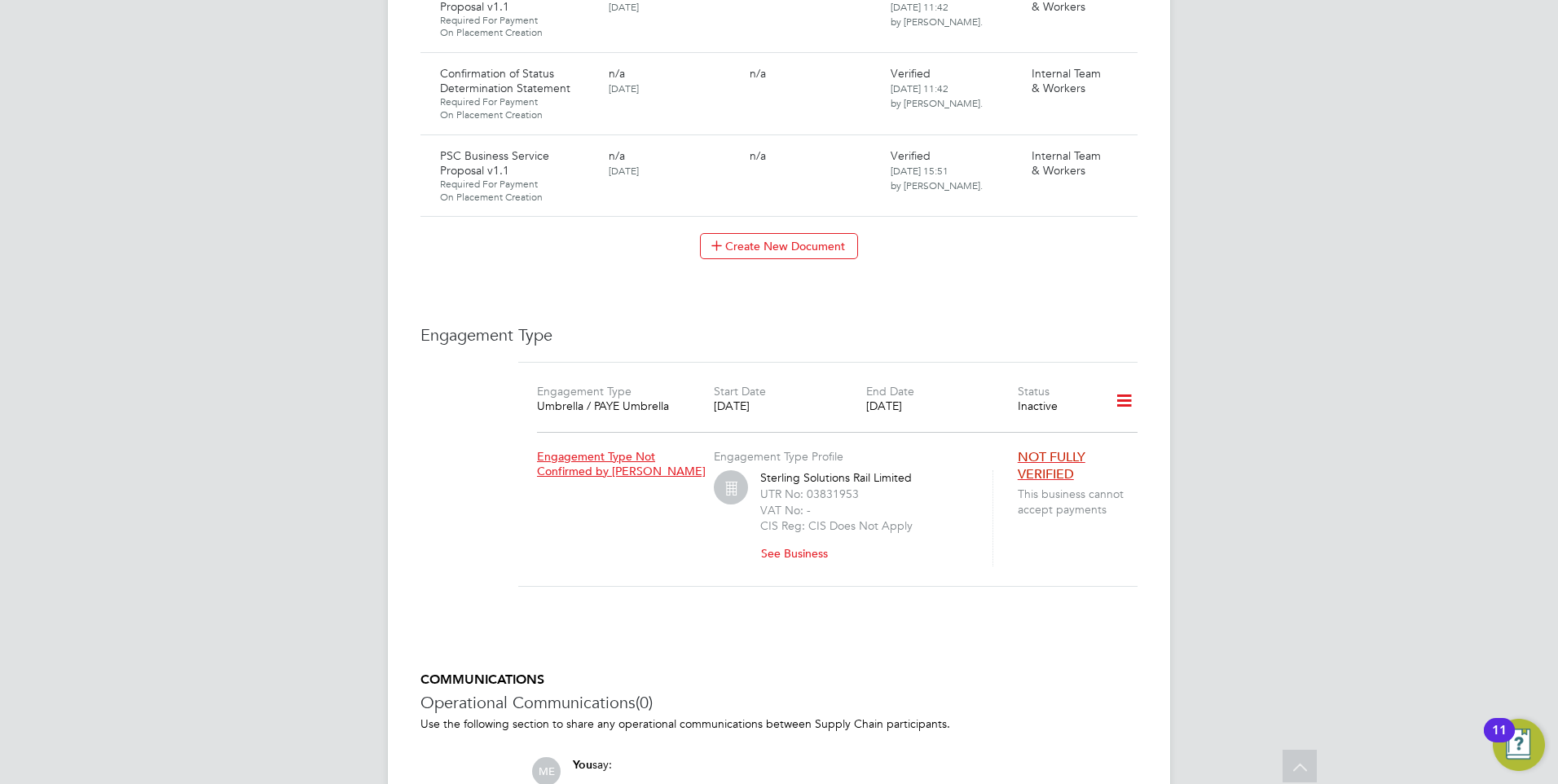
click at [1123, 382] on icon at bounding box center [1124, 400] width 29 height 37
click at [972, 422] on li "Add Engagement Type" at bounding box center [1038, 421] width 186 height 23
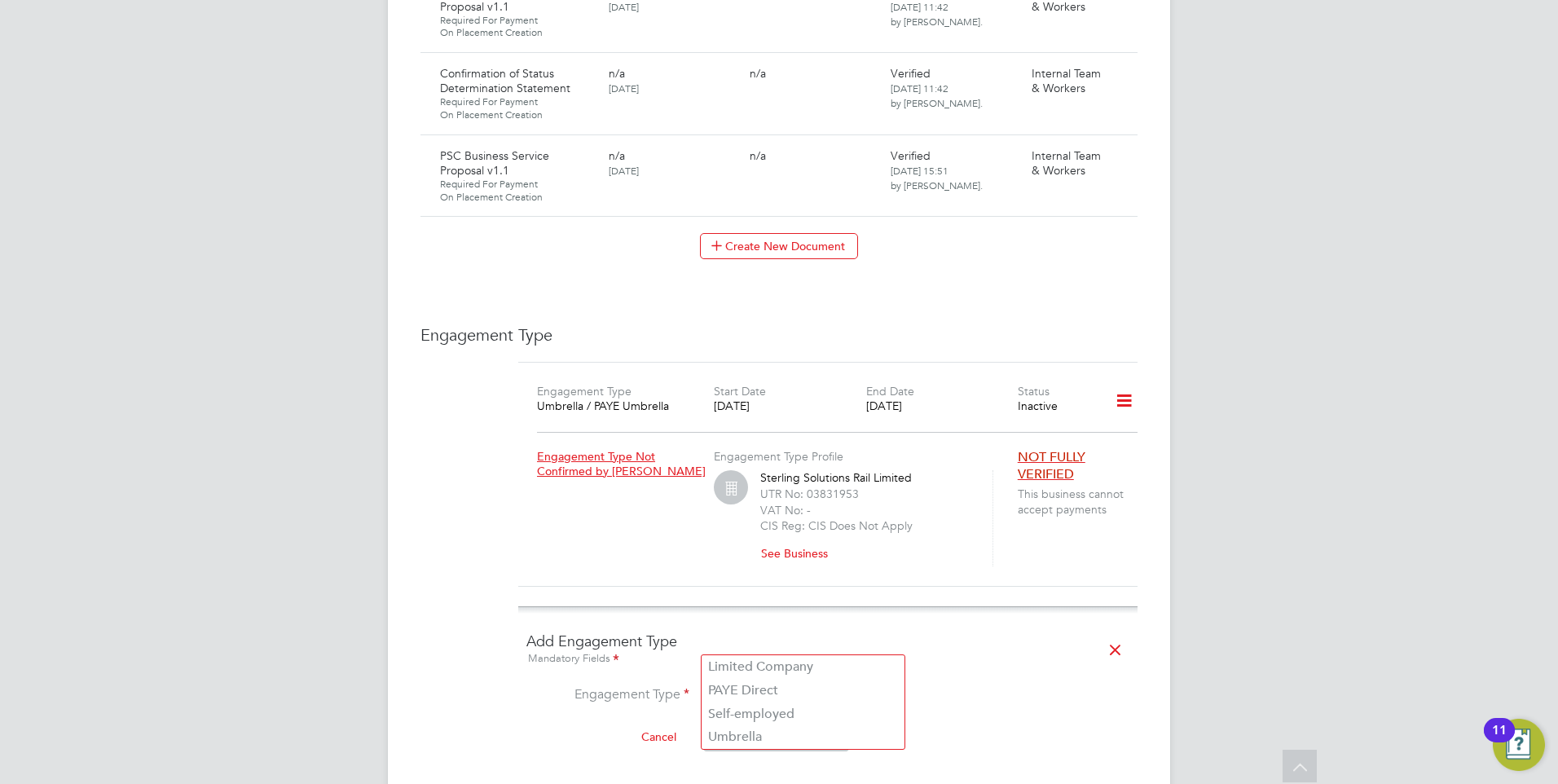
click at [707, 685] on input at bounding box center [803, 695] width 202 height 23
click at [452, 404] on div "Engagement Type Engagement Type Umbrella / PAYE Umbrella Start Date 14 Sep 2025…" at bounding box center [779, 567] width 717 height 486
click at [447, 518] on div "Engagement Type Engagement Type Umbrella / PAYE Umbrella Start Date 14 Sep 2025…" at bounding box center [779, 567] width 717 height 486
click at [1114, 631] on icon at bounding box center [1115, 650] width 29 height 37
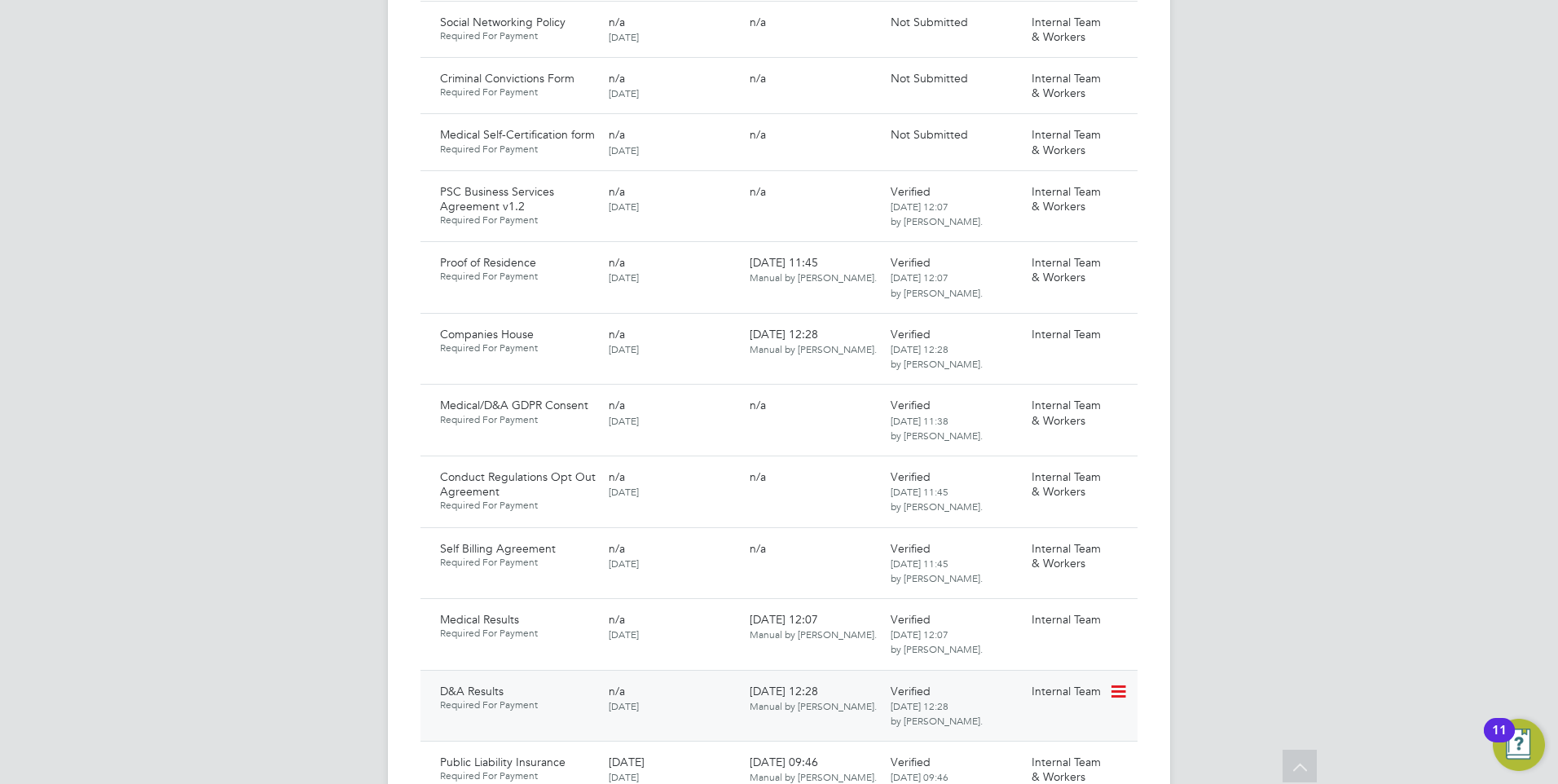
scroll to position [1217, 0]
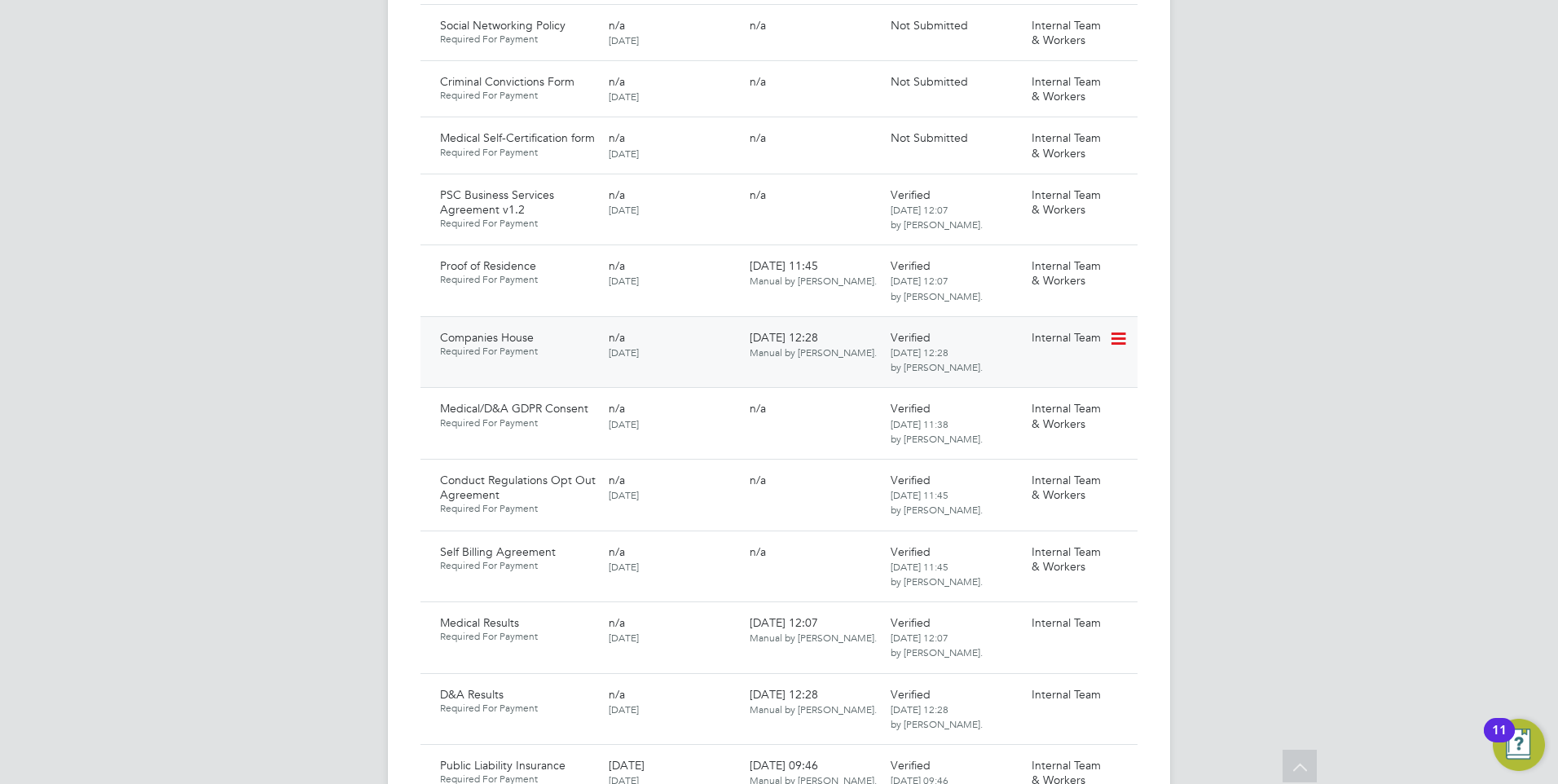
click at [1116, 329] on icon at bounding box center [1117, 338] width 16 height 19
click at [1040, 346] on li "Download Document" at bounding box center [1060, 349] width 130 height 23
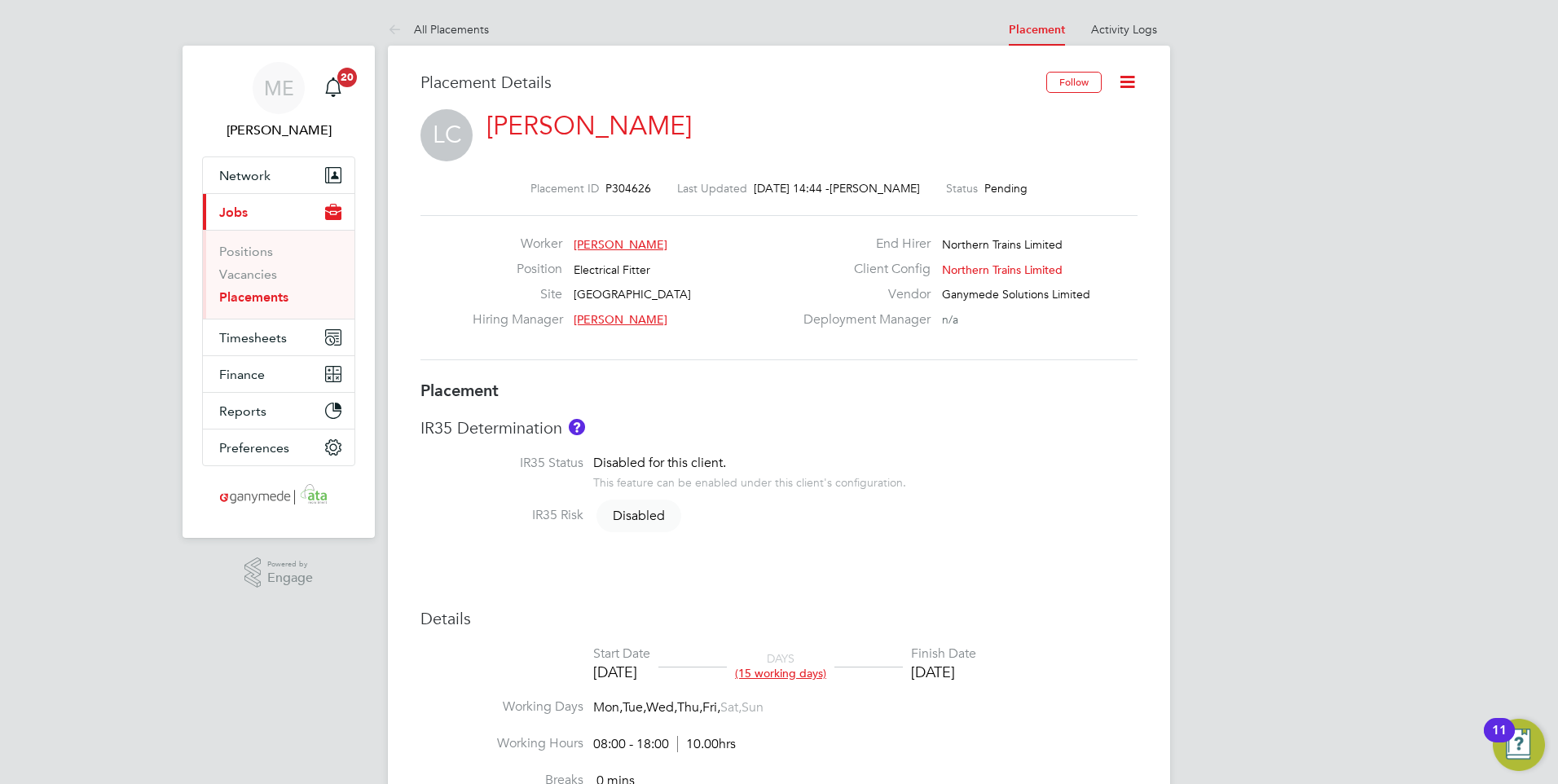
click at [1129, 77] on icon at bounding box center [1128, 82] width 20 height 20
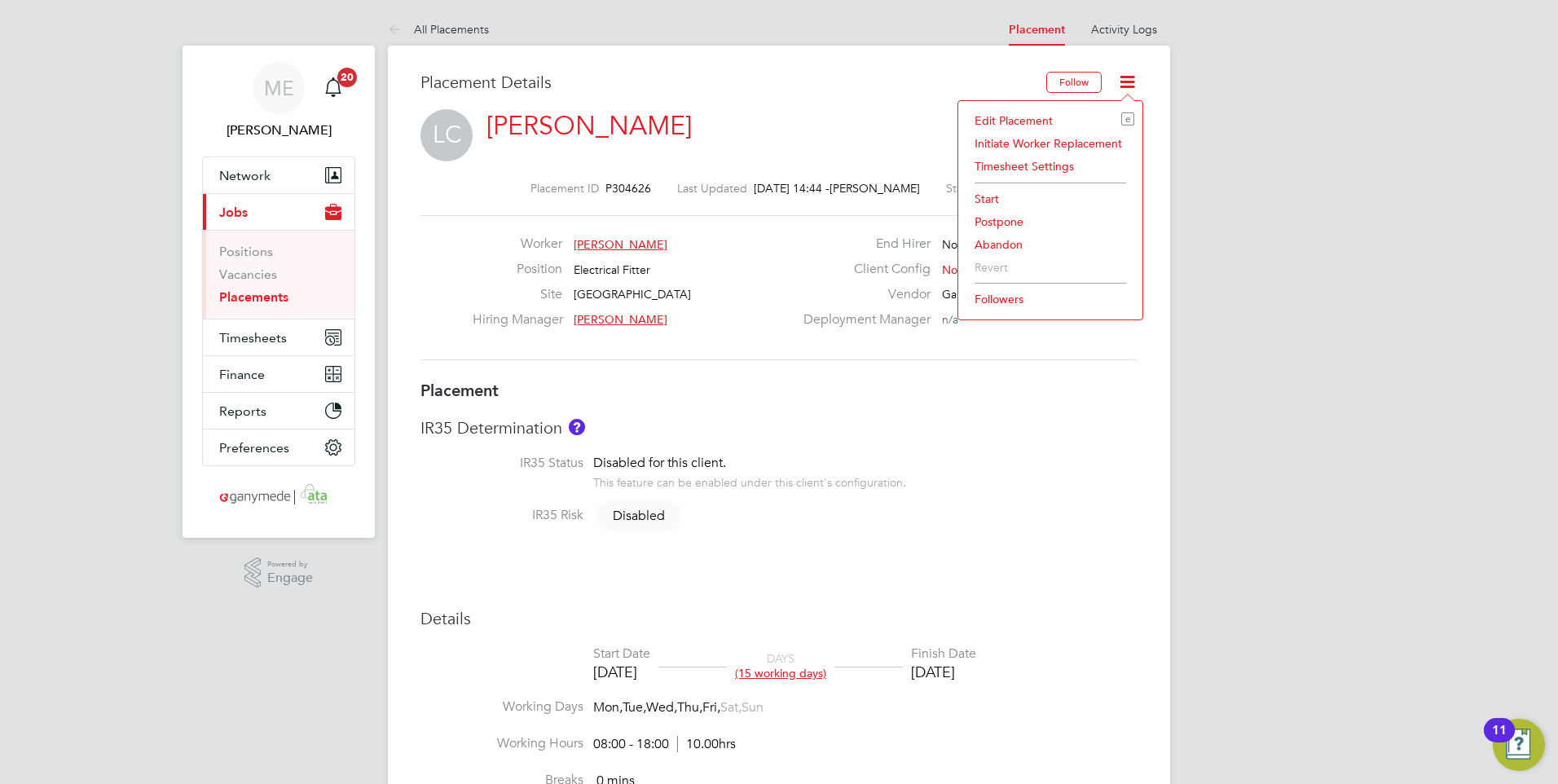
click at [998, 115] on li "Edit Placement e" at bounding box center [1050, 120] width 168 height 23
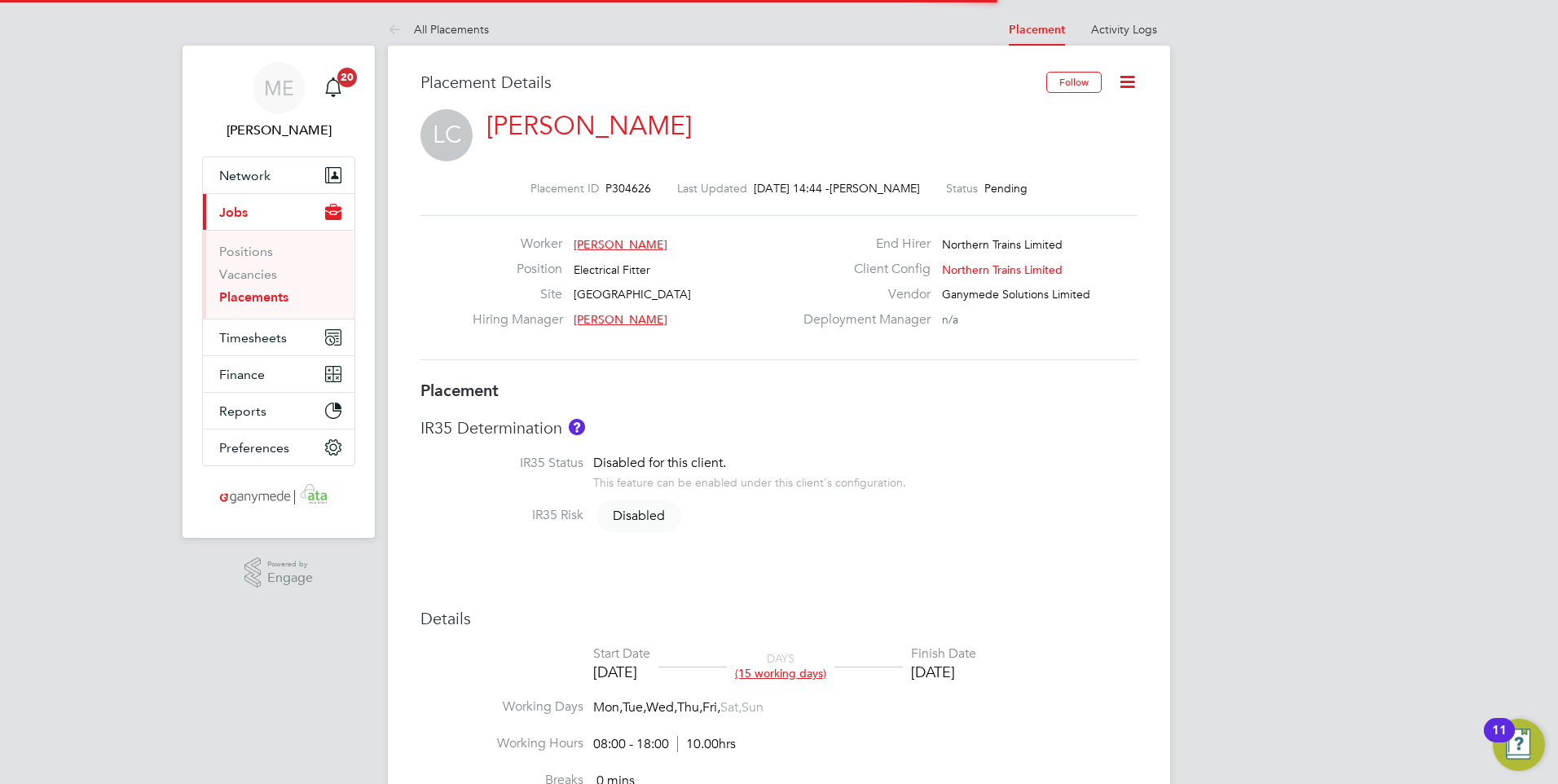
scroll to position [8, 8]
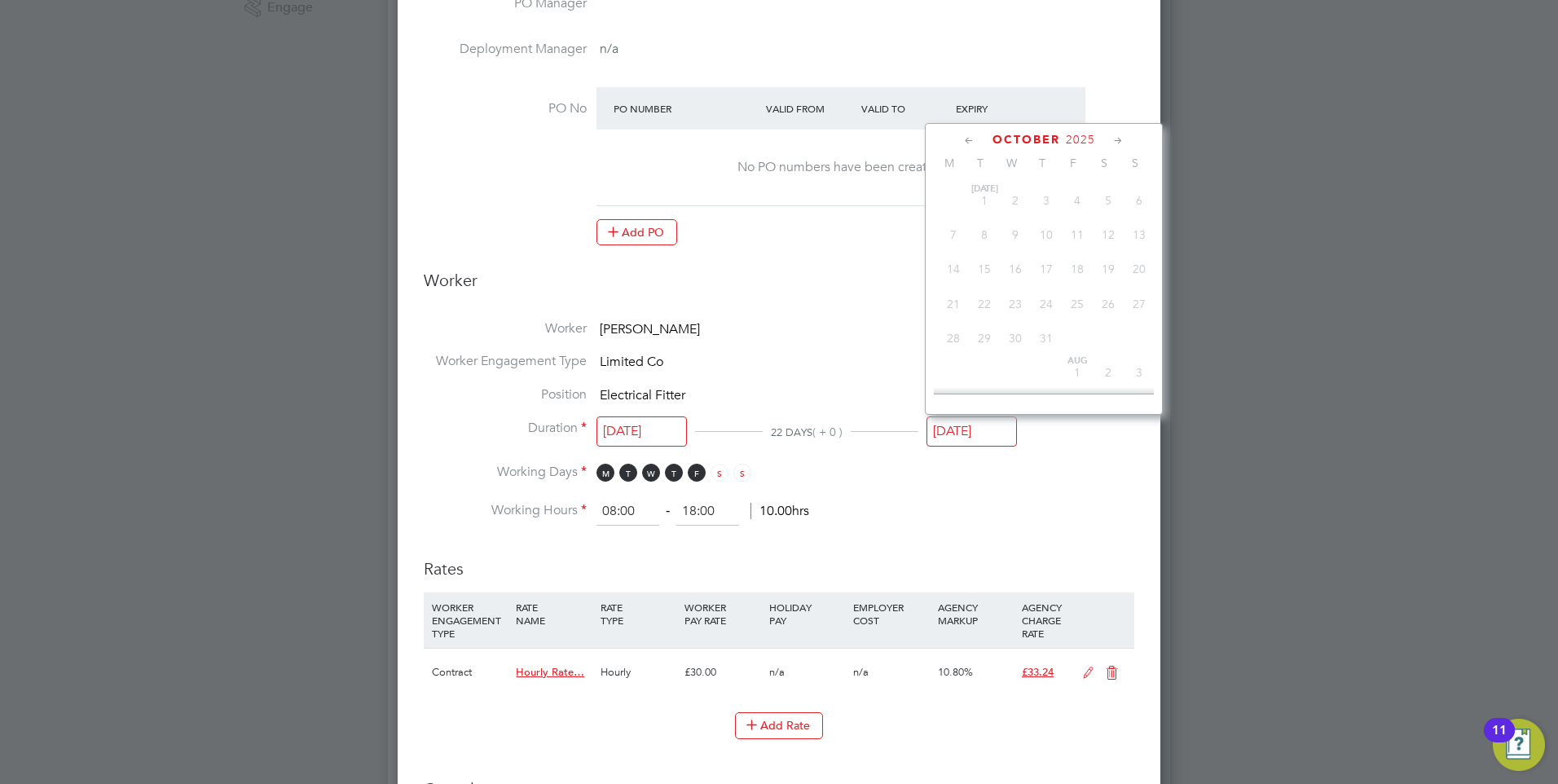
click at [941, 423] on input "[DATE]" at bounding box center [972, 432] width 90 height 30
click at [1135, 195] on span "28" at bounding box center [1139, 189] width 31 height 31
type input "[DATE]"
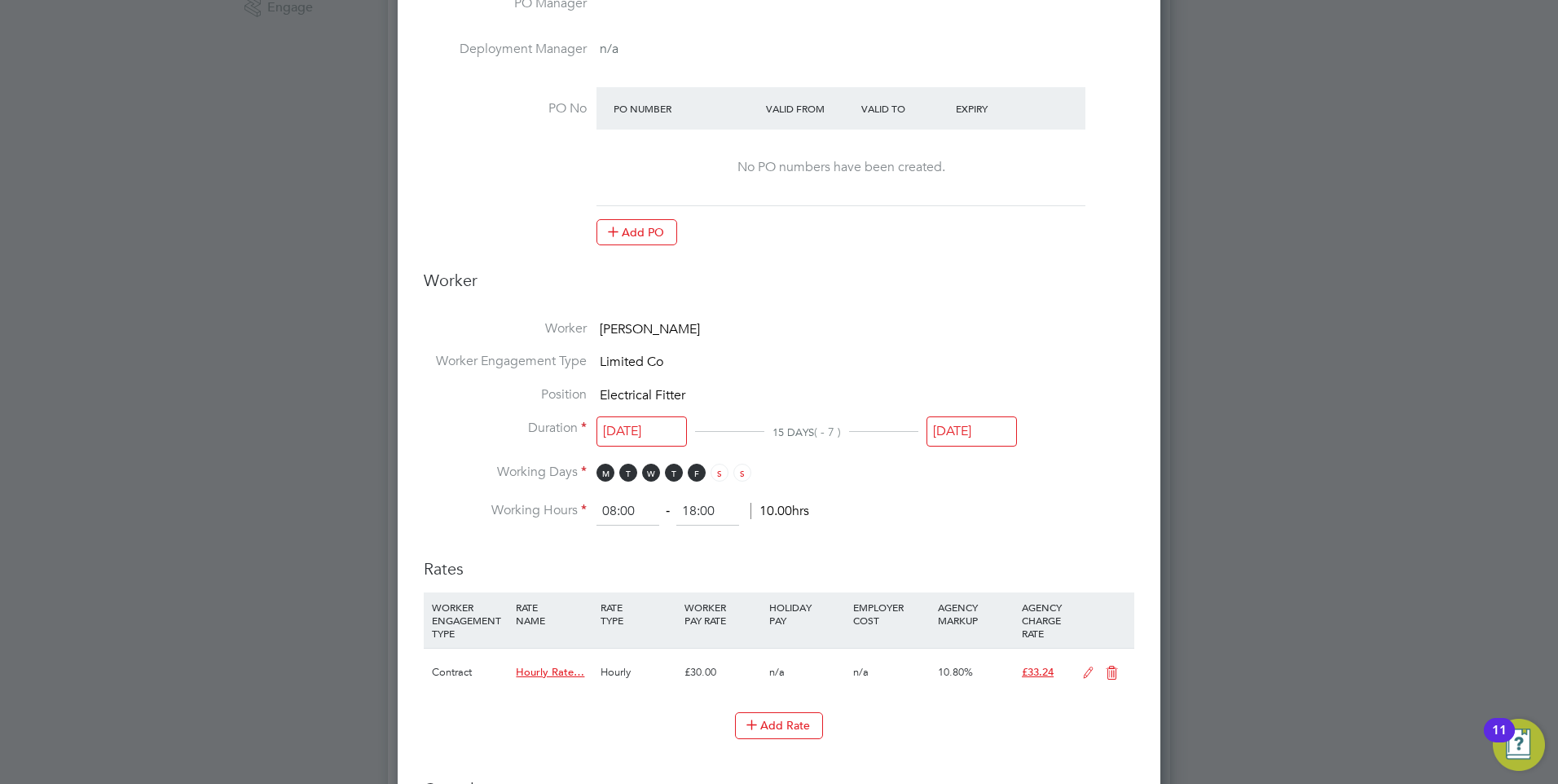
click at [918, 330] on li "Worker [PERSON_NAME]" at bounding box center [779, 337] width 711 height 34
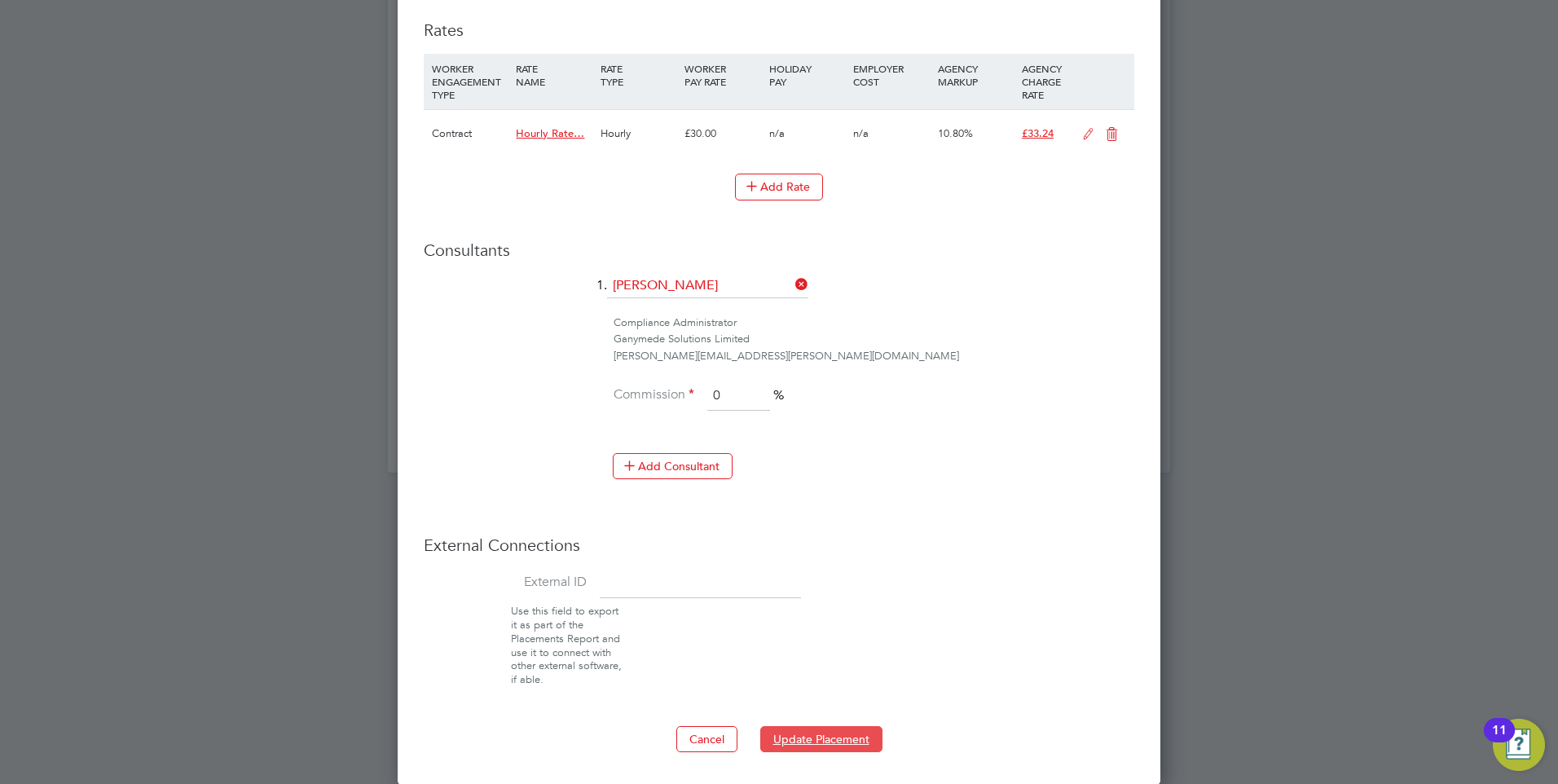
click at [806, 736] on button "Update Placement" at bounding box center [822, 738] width 122 height 26
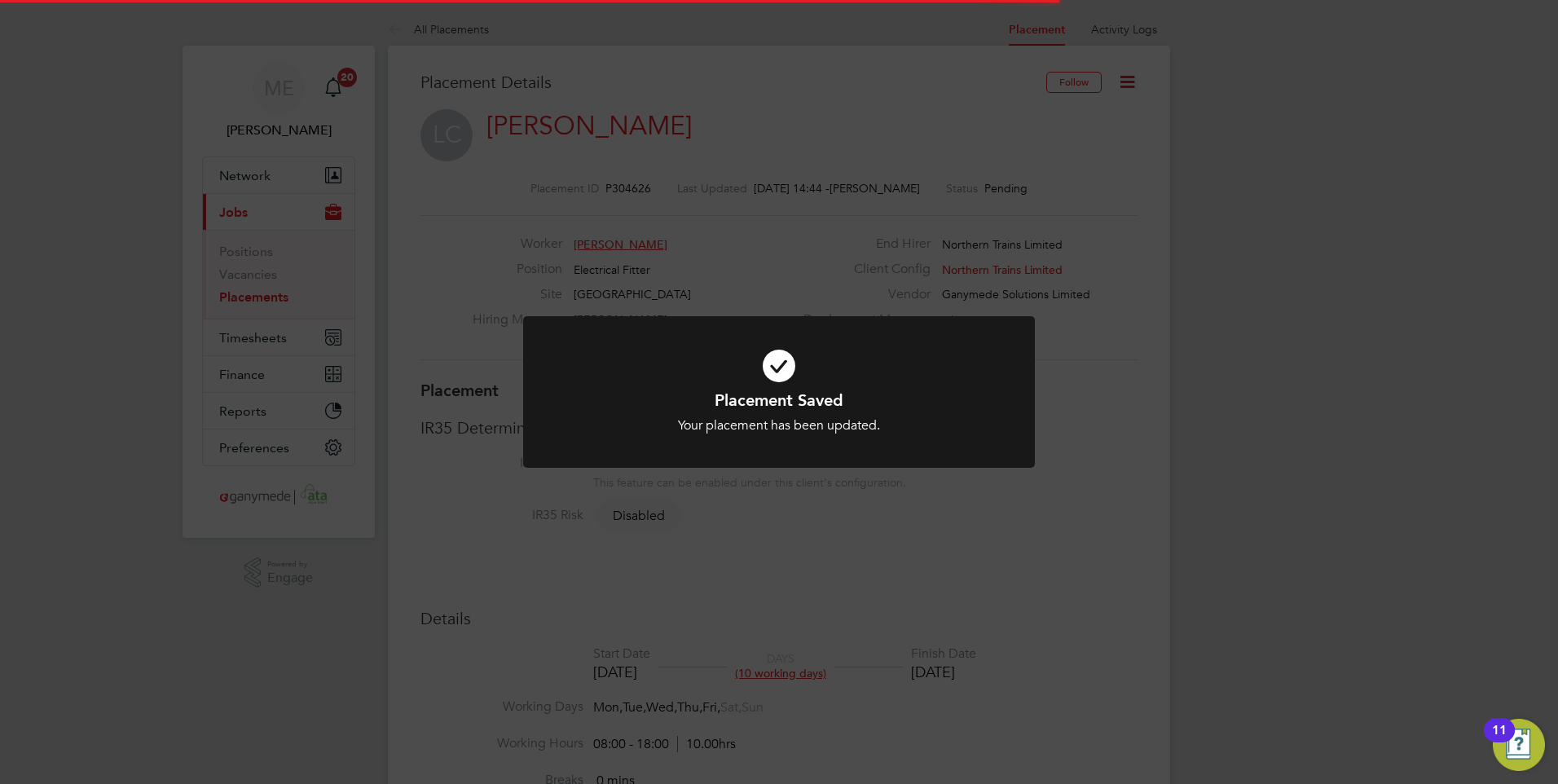
click at [651, 414] on div "Placement Saved Your placement has been updated. Cancel Okay" at bounding box center [779, 411] width 423 height 45
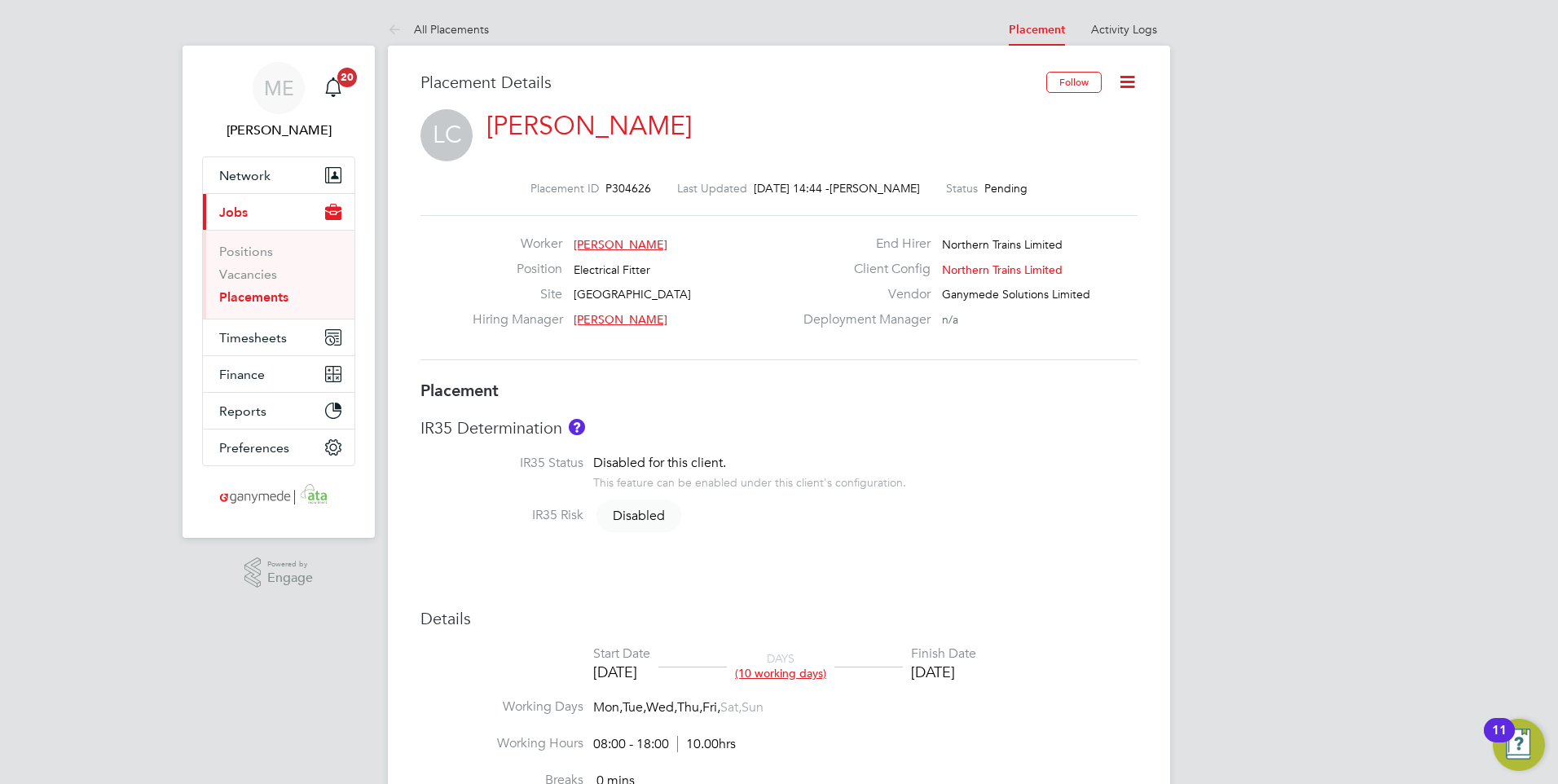
click at [389, 25] on icon at bounding box center [398, 30] width 20 height 20
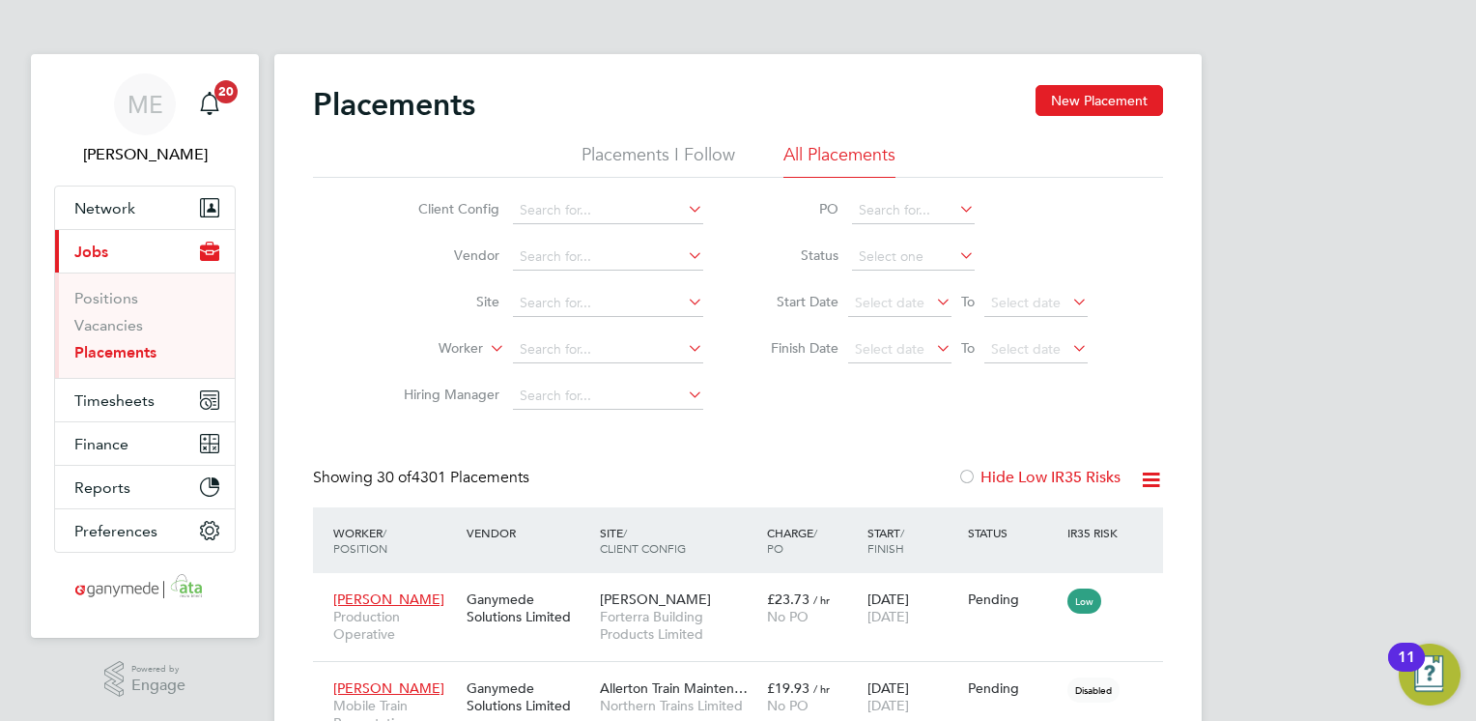
scroll to position [72, 134]
click at [186, 203] on button "Network" at bounding box center [145, 207] width 180 height 43
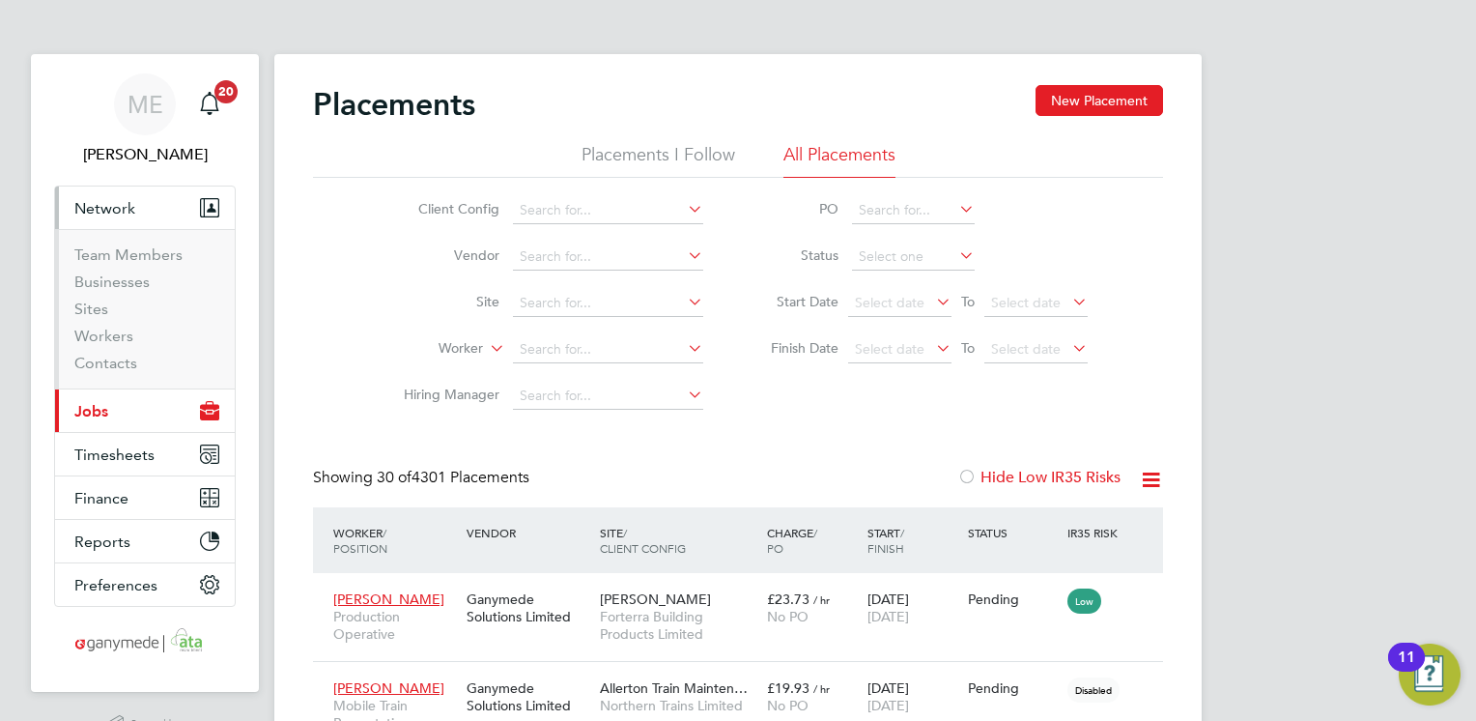
click at [140, 334] on li "Workers" at bounding box center [146, 340] width 145 height 27
click at [106, 335] on link "Workers" at bounding box center [103, 336] width 59 height 18
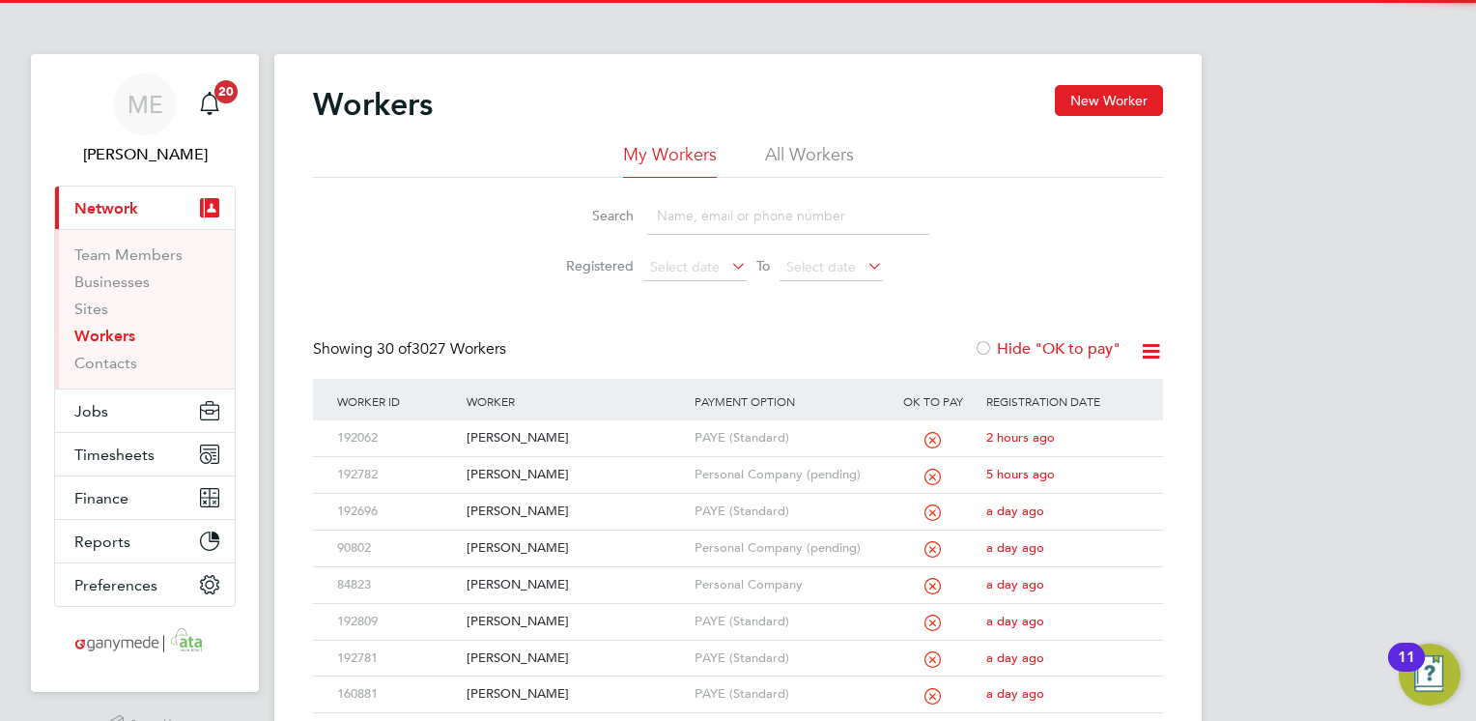
click at [698, 215] on input at bounding box center [788, 216] width 282 height 38
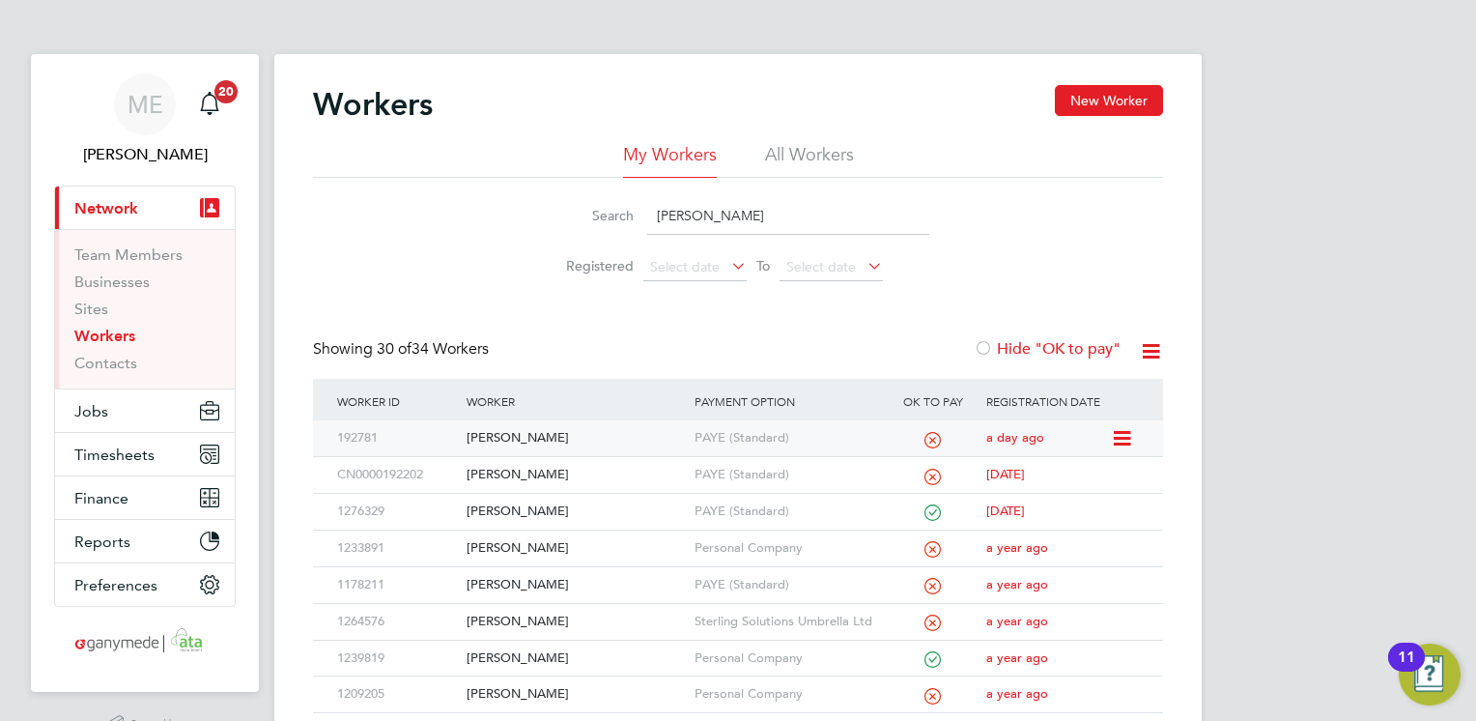
type input "[PERSON_NAME]"
click at [662, 438] on div "[PERSON_NAME]" at bounding box center [575, 438] width 227 height 36
click at [583, 441] on div "[PERSON_NAME]" at bounding box center [575, 438] width 227 height 36
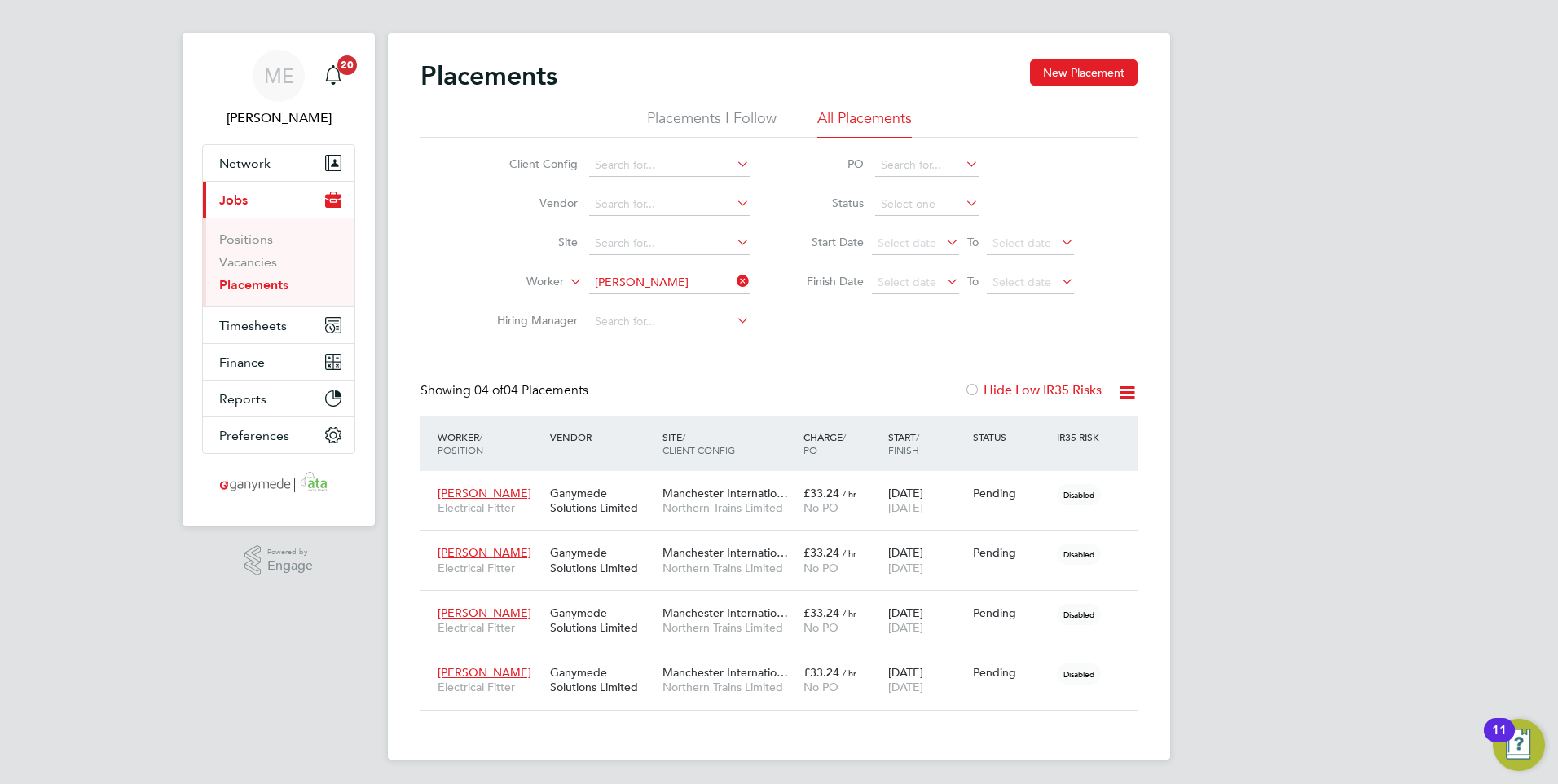
click at [734, 272] on icon at bounding box center [734, 281] width 0 height 23
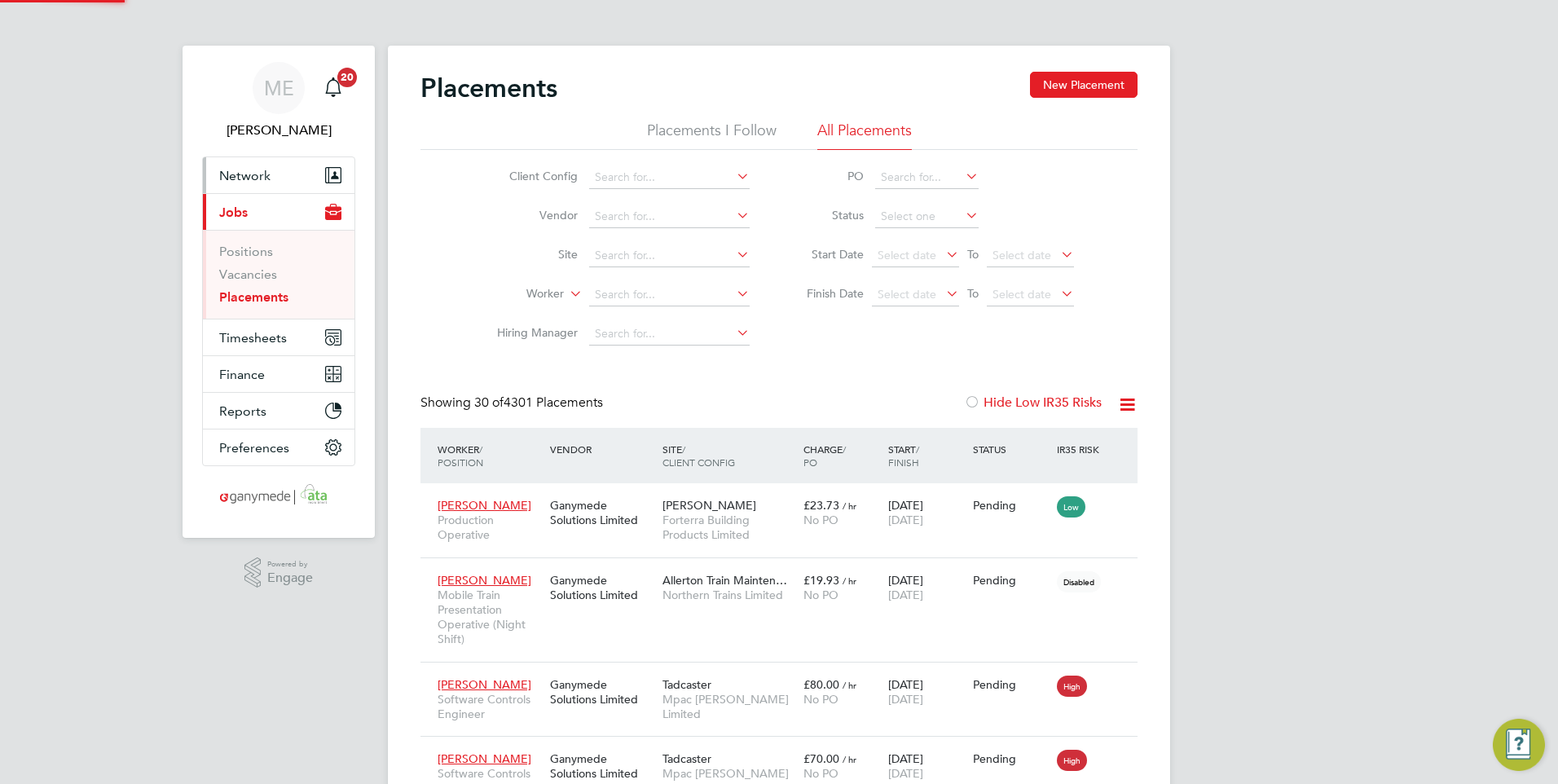
scroll to position [8, 8]
click at [282, 168] on button "Network" at bounding box center [279, 175] width 152 height 36
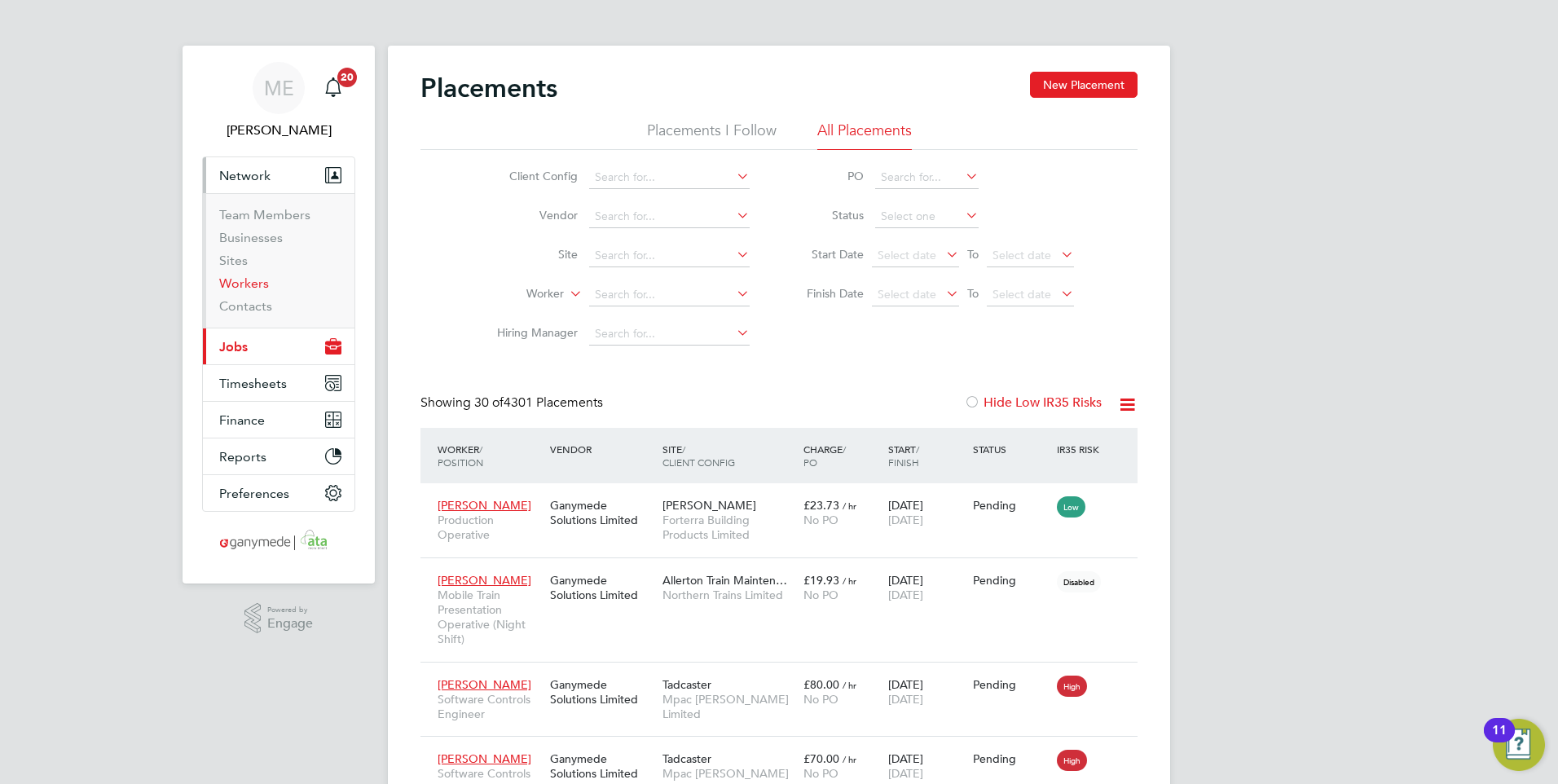
click at [247, 289] on link "Workers" at bounding box center [244, 283] width 50 height 15
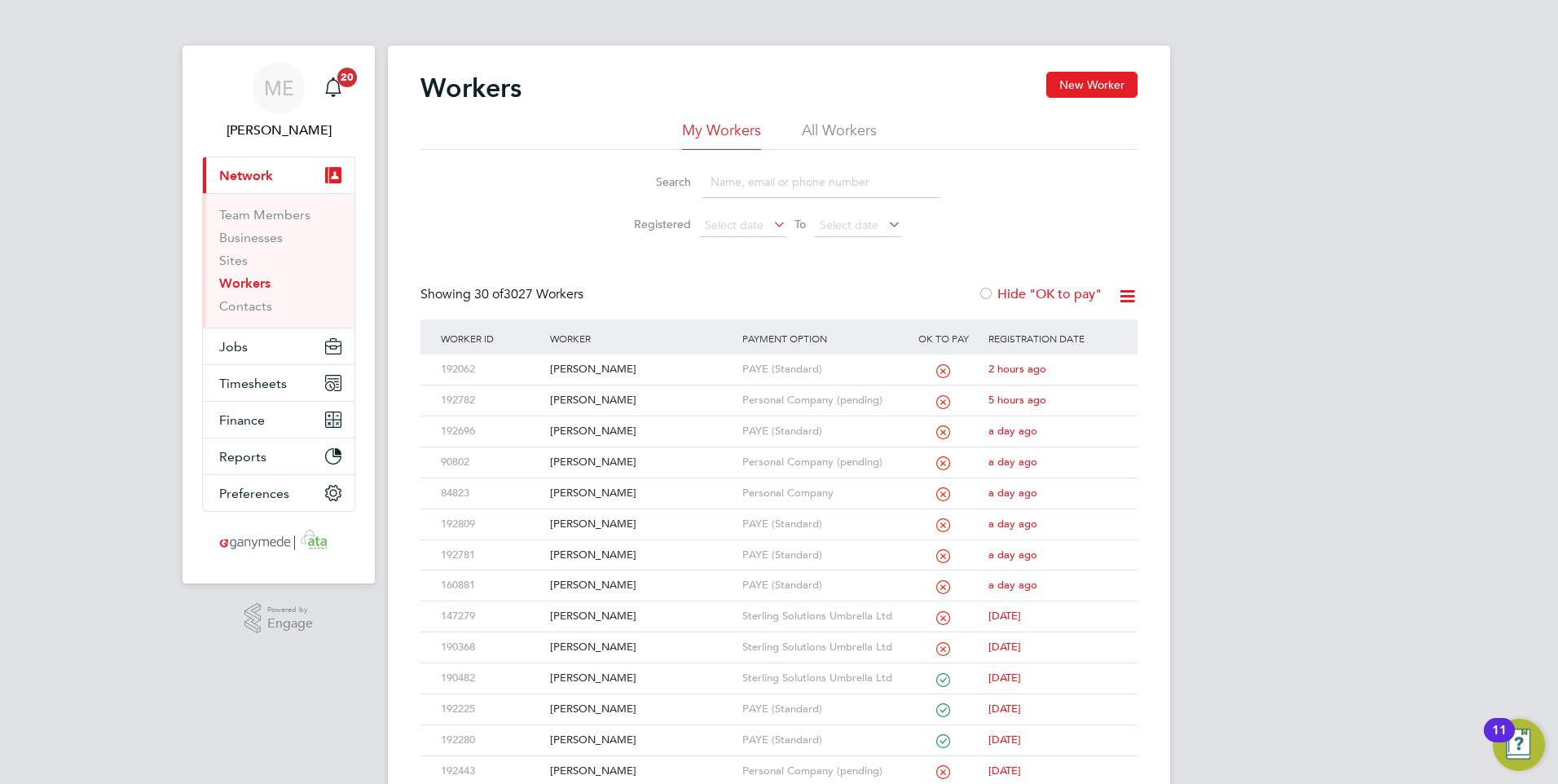
click at [751, 189] on input at bounding box center [822, 182] width 238 height 32
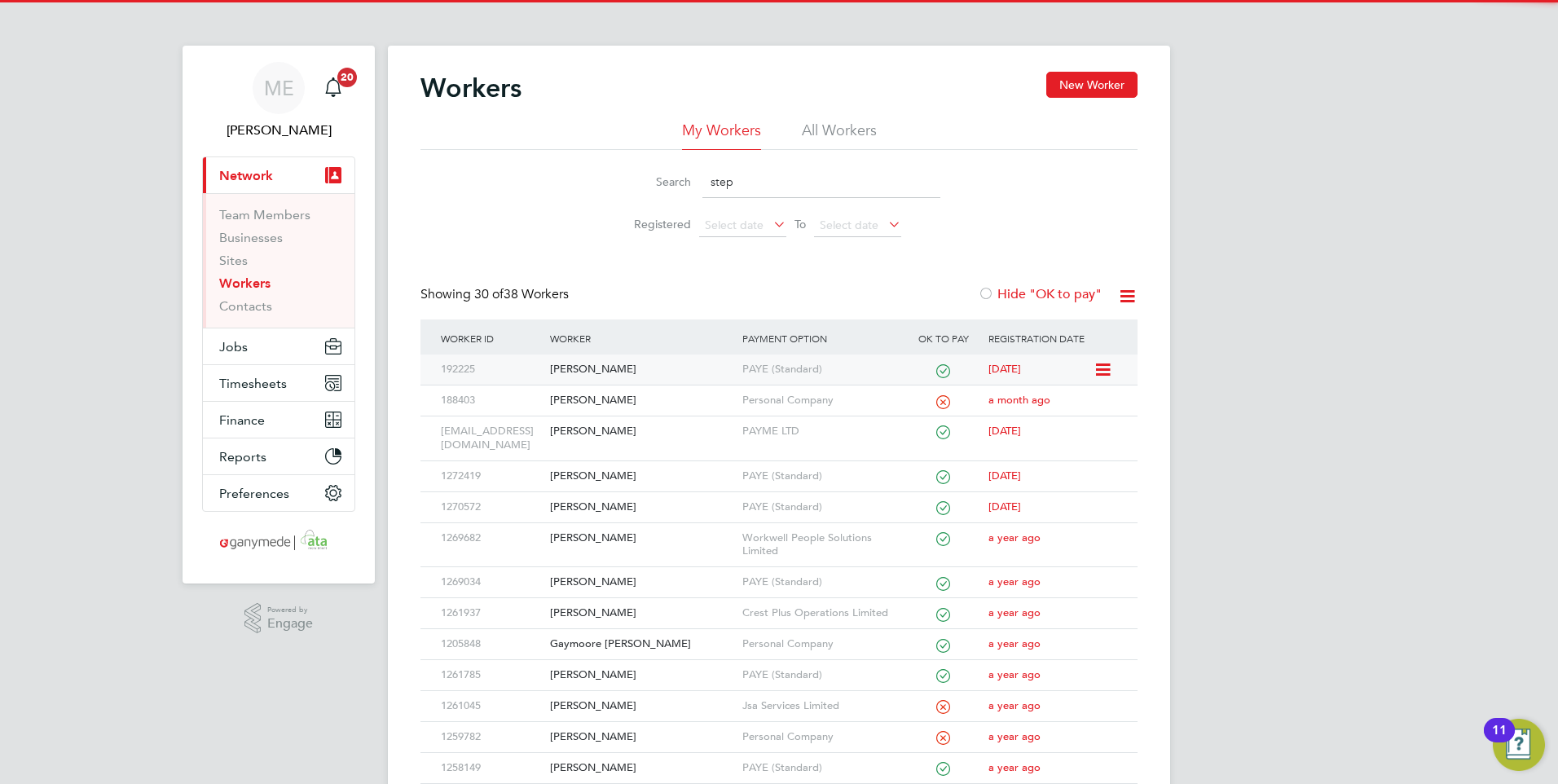
type input "step"
click at [650, 368] on div "[PERSON_NAME]" at bounding box center [641, 369] width 191 height 30
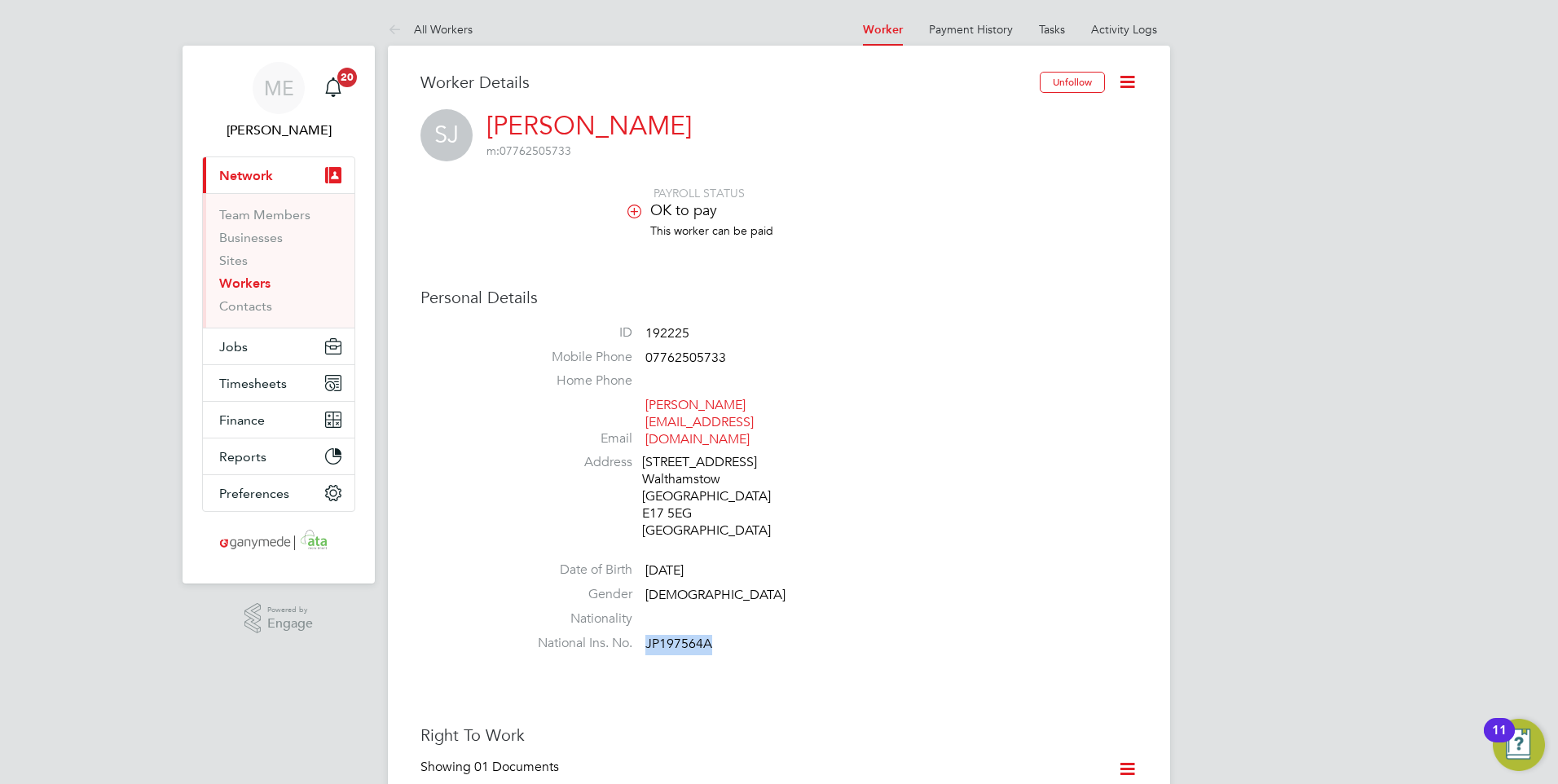
drag, startPoint x: 711, startPoint y: 611, endPoint x: 651, endPoint y: 604, distance: 60.4
click at [649, 636] on span "JP197564A" at bounding box center [678, 643] width 67 height 16
drag, startPoint x: 651, startPoint y: 604, endPoint x: 663, endPoint y: 604, distance: 12.0
copy span "JP197564A"
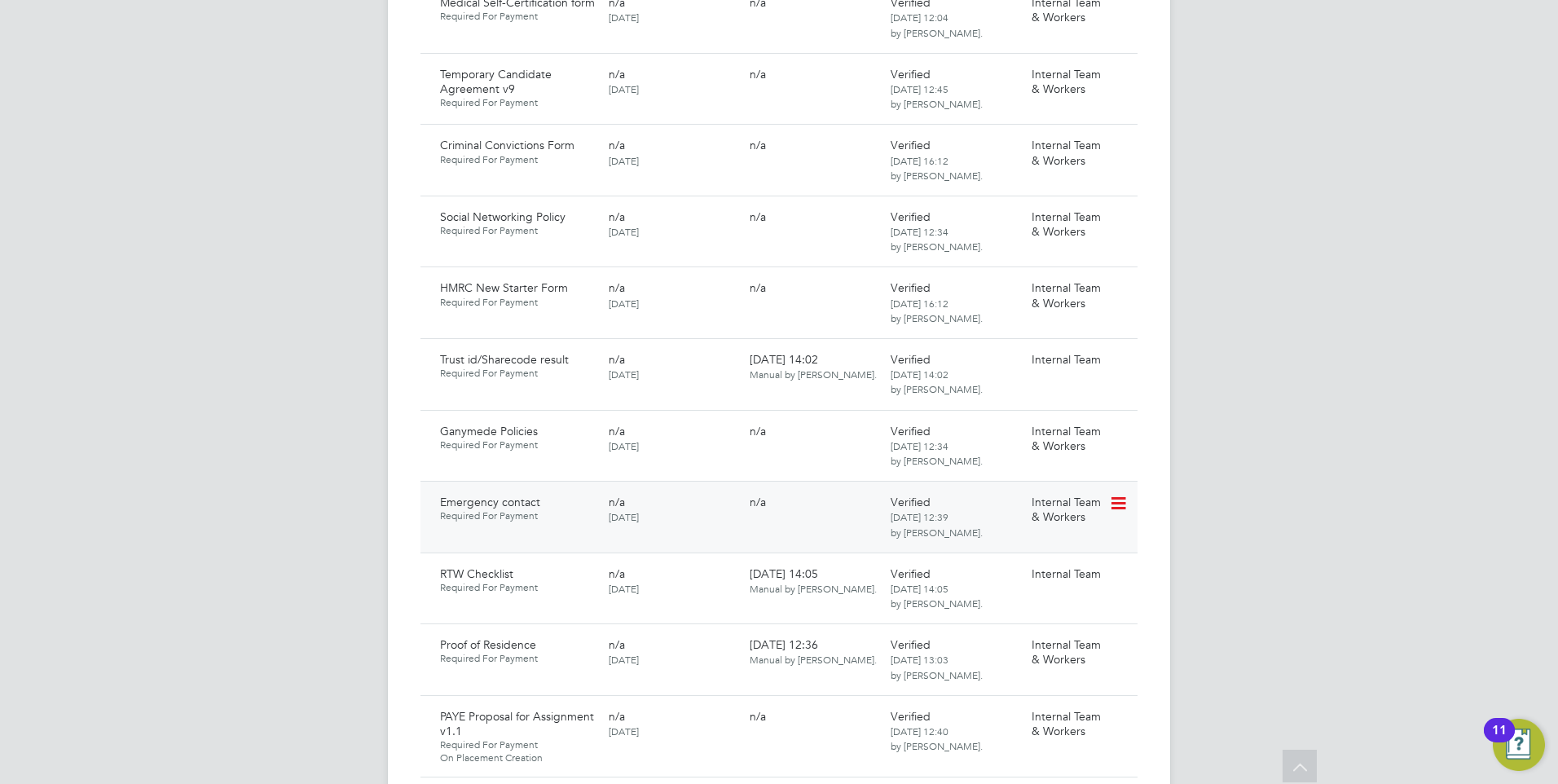
scroll to position [1141, 0]
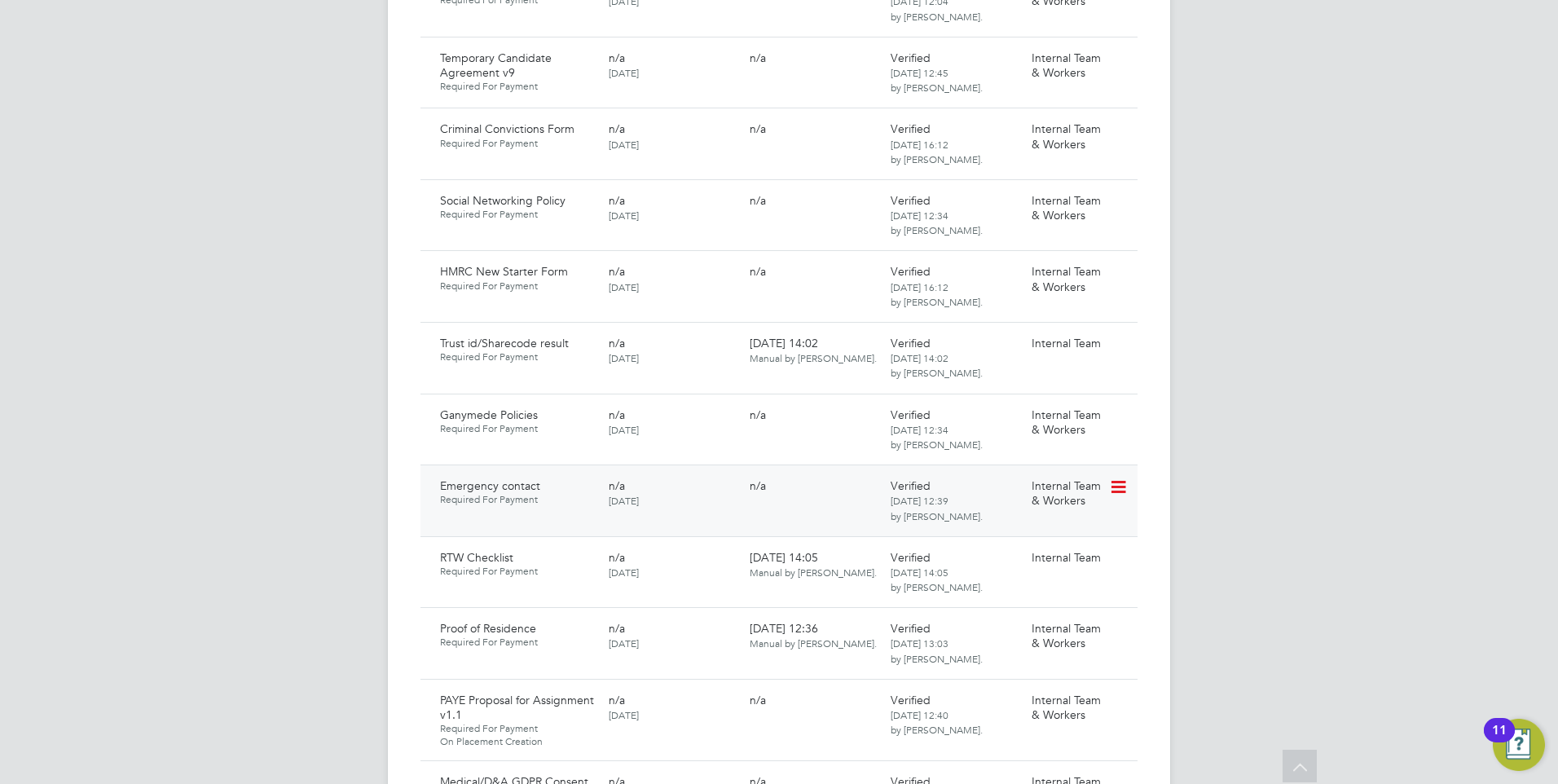
click at [1121, 477] on icon at bounding box center [1117, 486] width 16 height 19
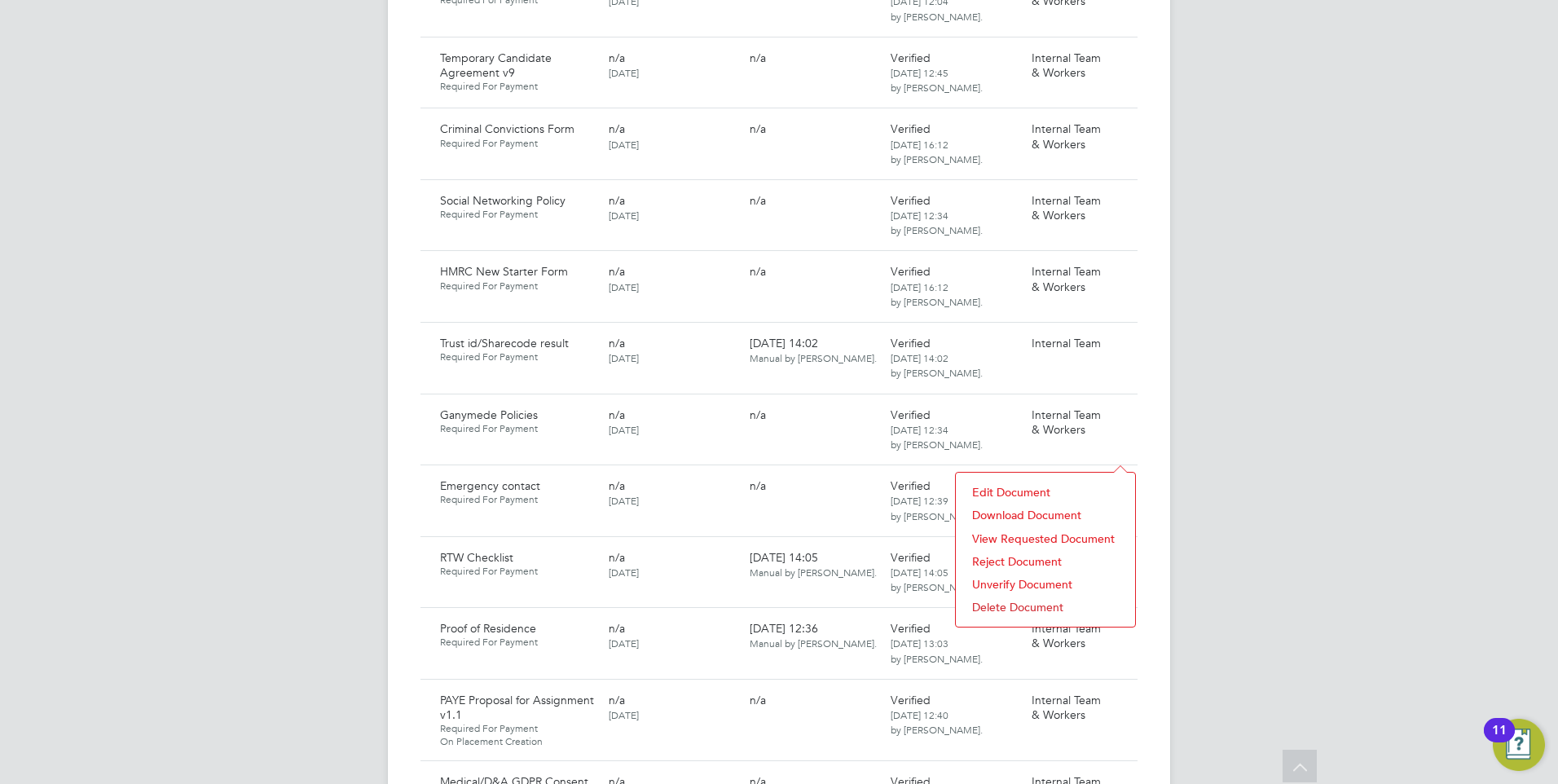
click at [1022, 511] on li "Download Document" at bounding box center [1045, 514] width 163 height 23
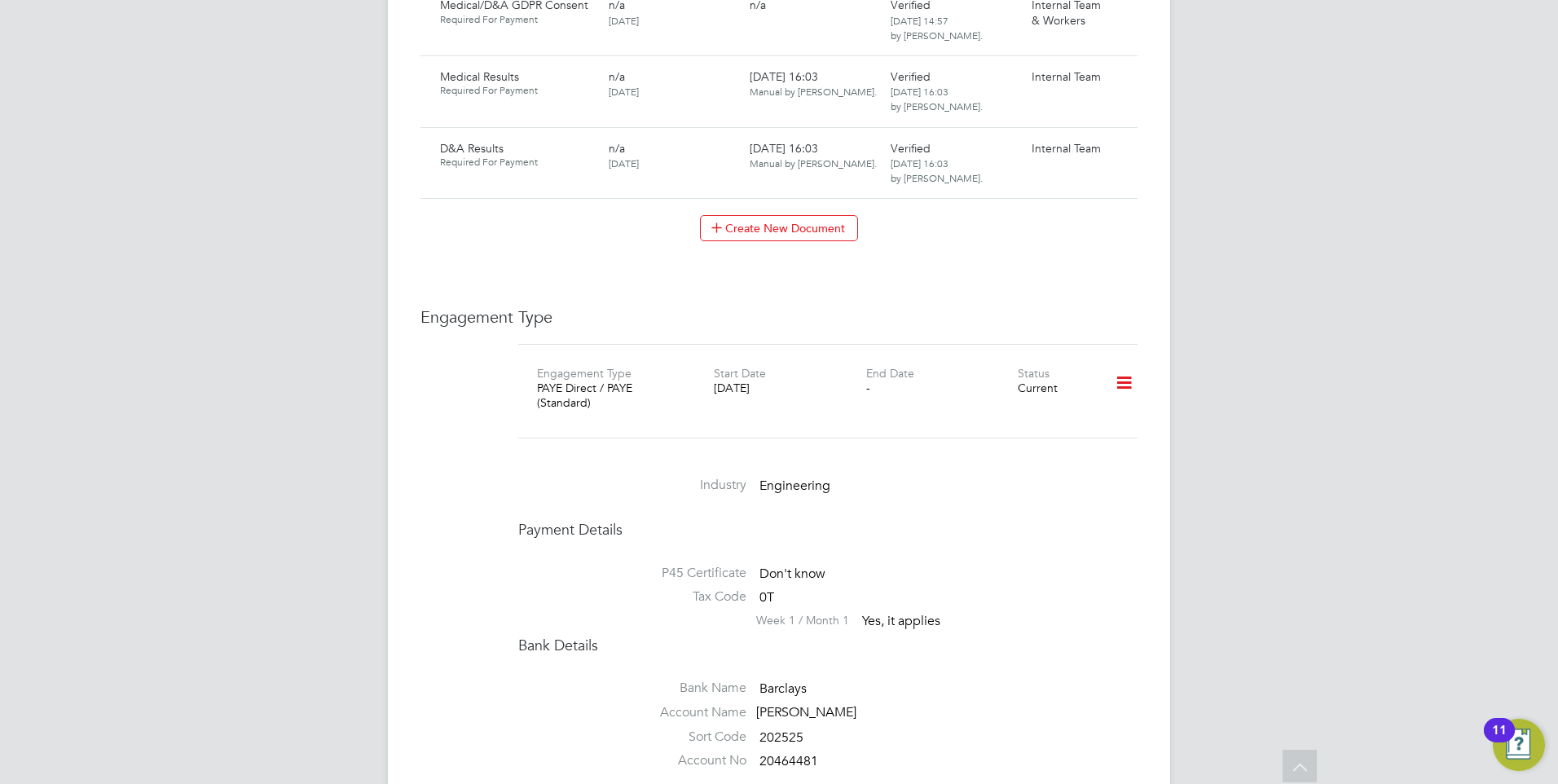
scroll to position [2037, 0]
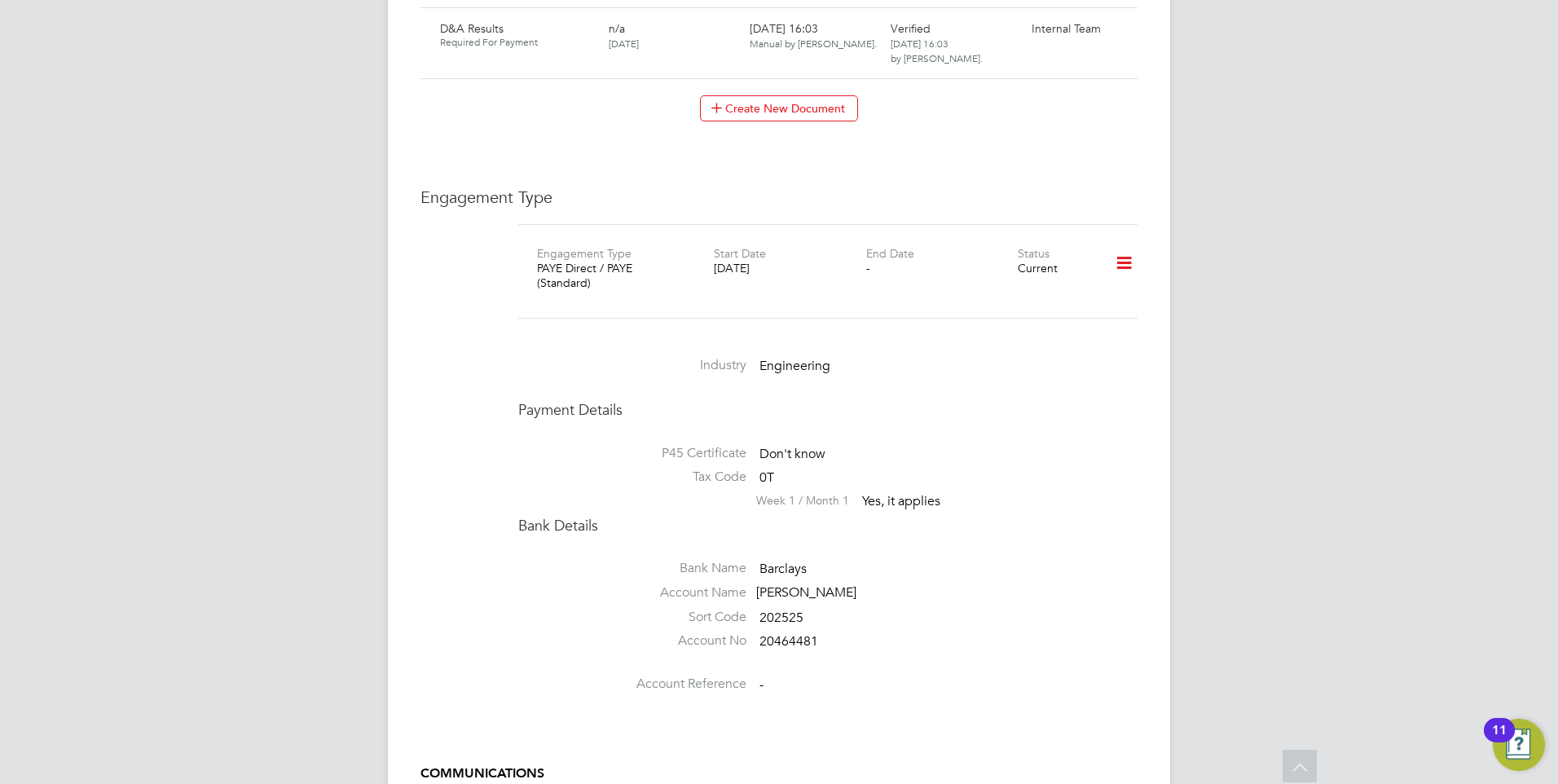
drag, startPoint x: 757, startPoint y: 549, endPoint x: 851, endPoint y: 550, distance: 94.0
click at [851, 584] on div "Stephen joseph" at bounding box center [834, 593] width 155 height 17
copy div "Stephen joseph"
click at [761, 634] on span "20464481" at bounding box center [790, 642] width 59 height 16
drag, startPoint x: 760, startPoint y: 599, endPoint x: 823, endPoint y: 600, distance: 63.0
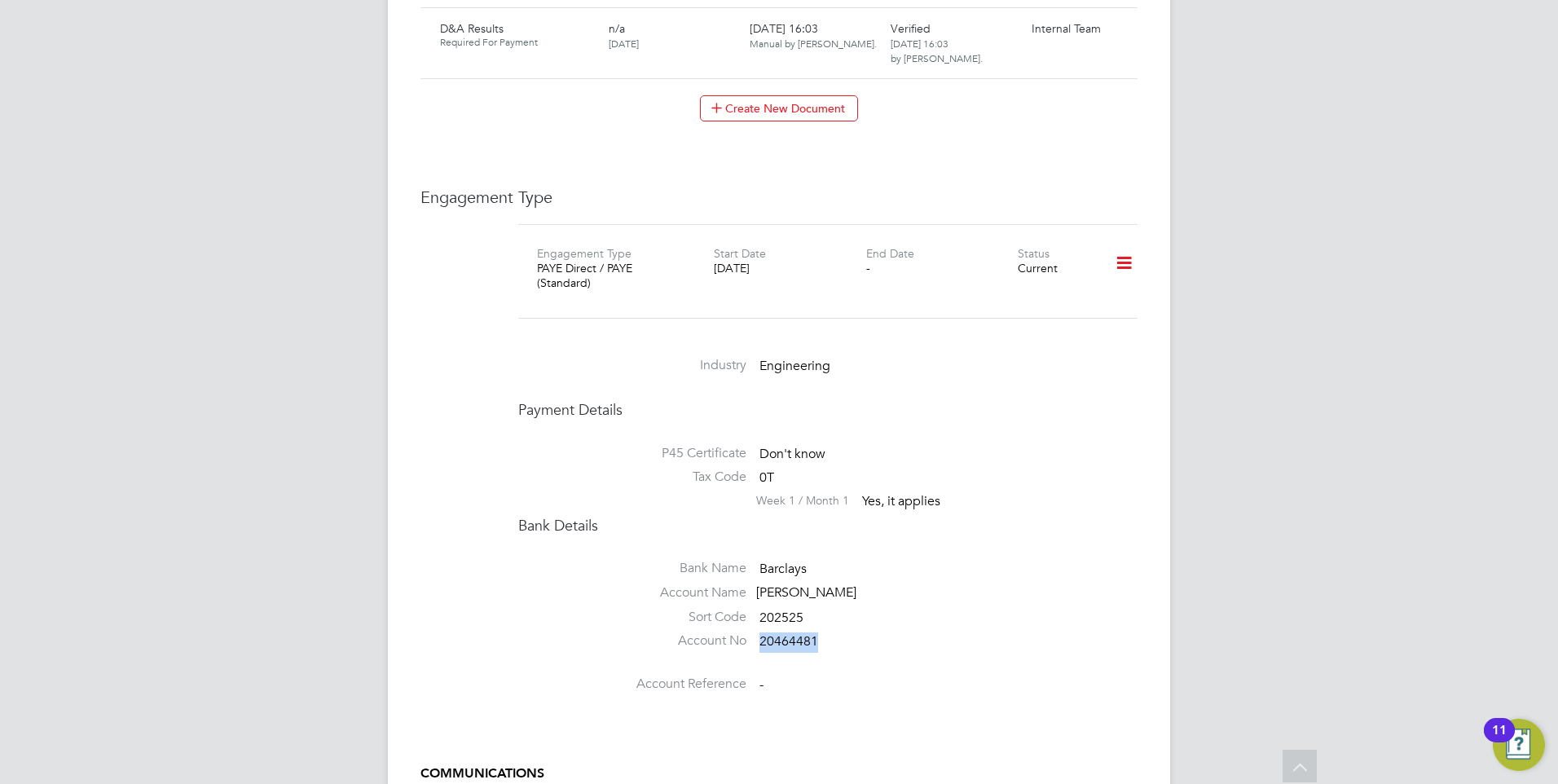
click at [823, 632] on li "Account No 20464481" at bounding box center [828, 644] width 619 height 24
drag, startPoint x: 823, startPoint y: 600, endPoint x: 806, endPoint y: 599, distance: 17.0
copy span "20464481"
click at [767, 609] on span "202525" at bounding box center [782, 617] width 44 height 16
drag, startPoint x: 757, startPoint y: 573, endPoint x: 832, endPoint y: 572, distance: 75.0
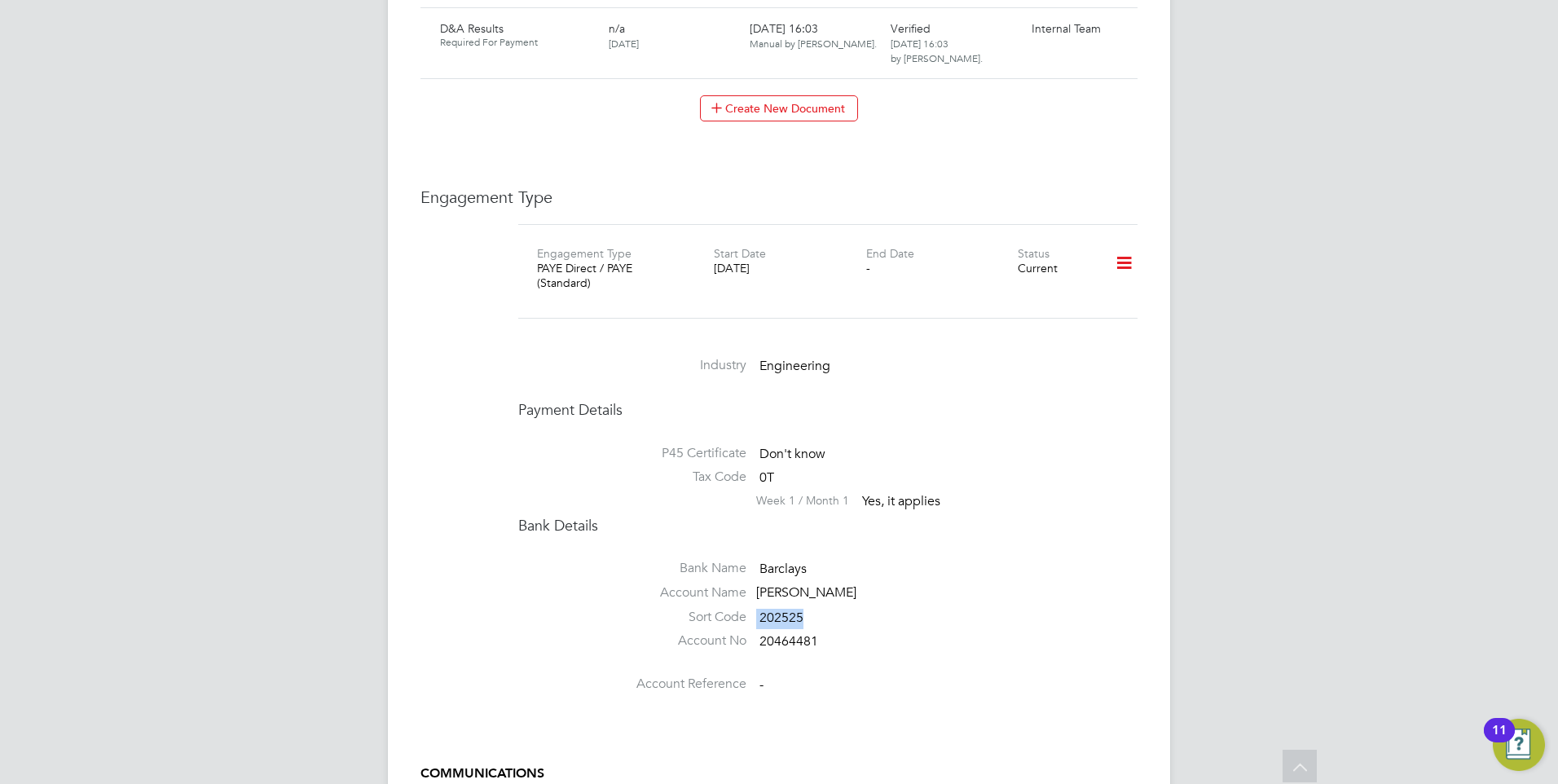
click at [832, 609] on li "Sort Code 202525" at bounding box center [828, 620] width 619 height 24
drag, startPoint x: 832, startPoint y: 572, endPoint x: 796, endPoint y: 575, distance: 36.1
copy li "202525"
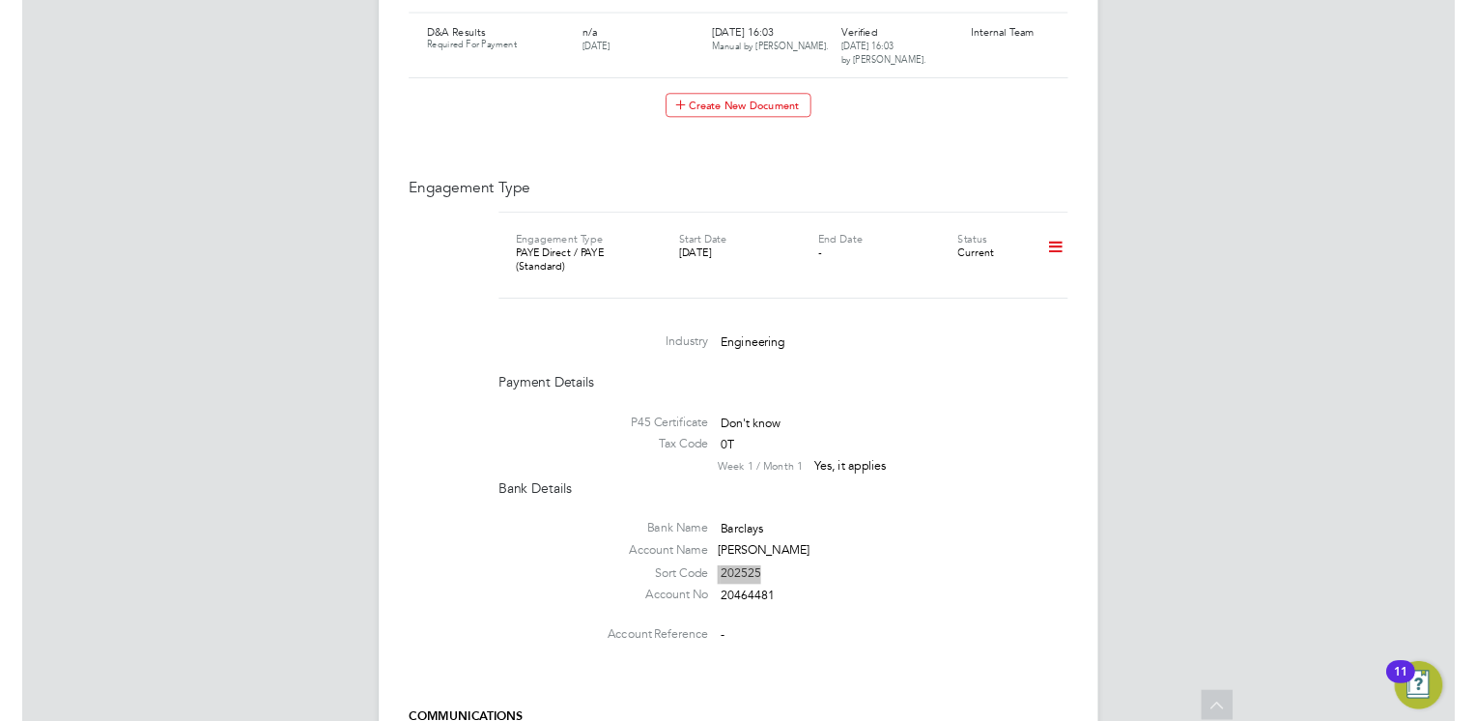
scroll to position [2126, 0]
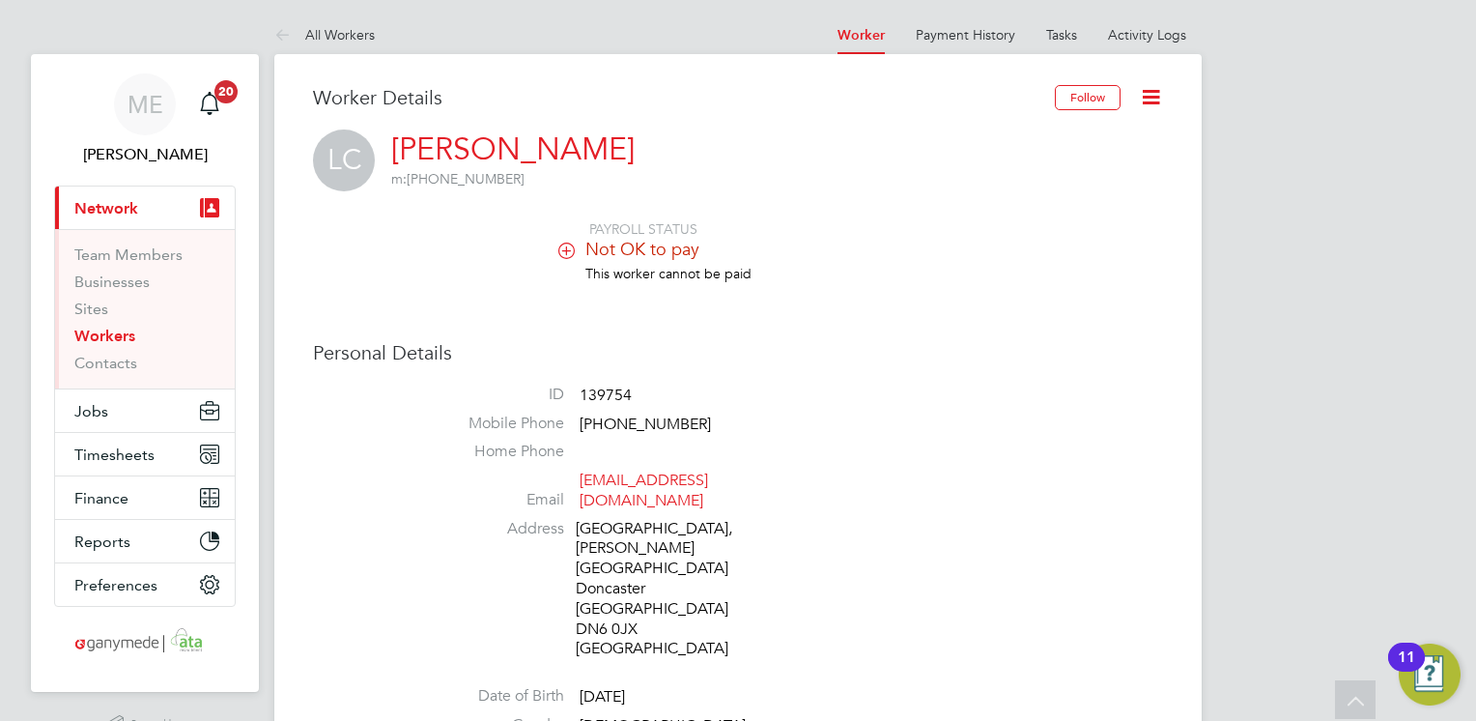
scroll to position [1444, 0]
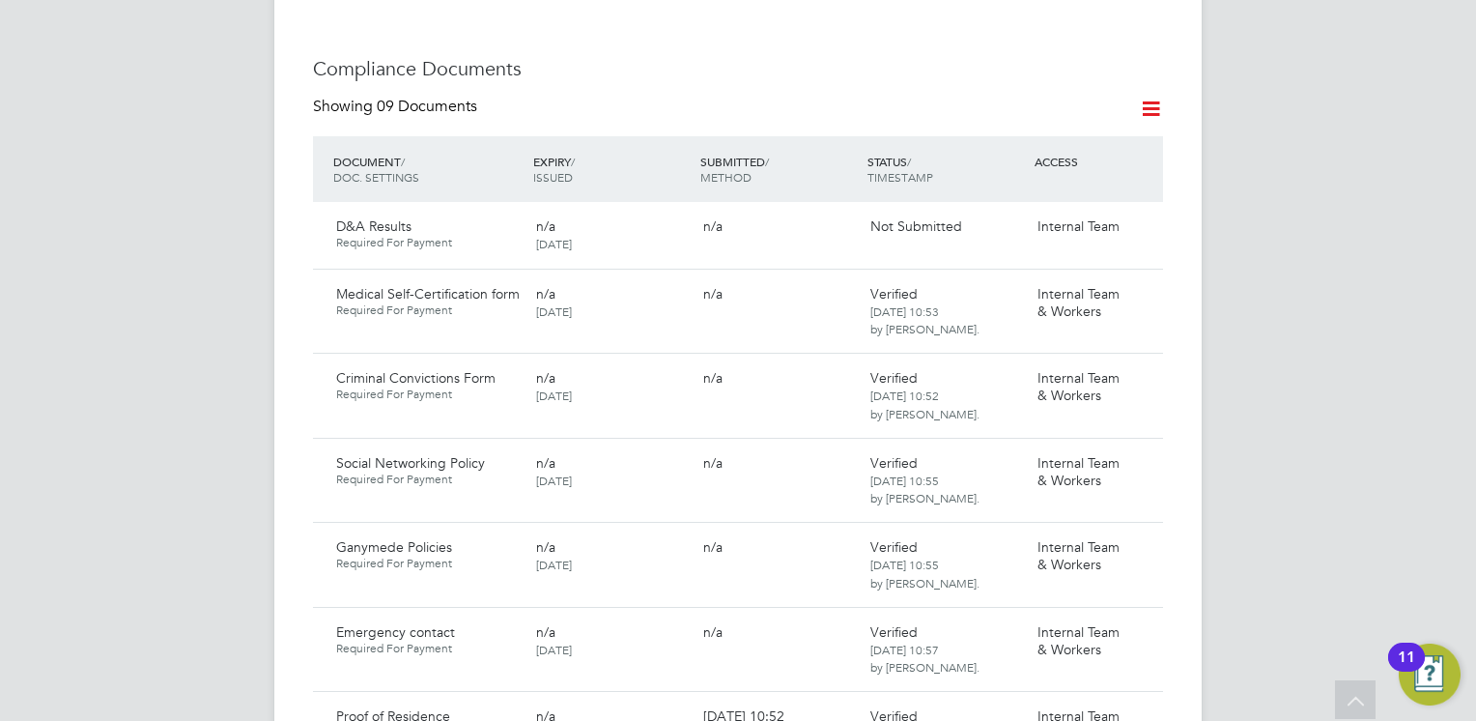
scroll to position [1159, 0]
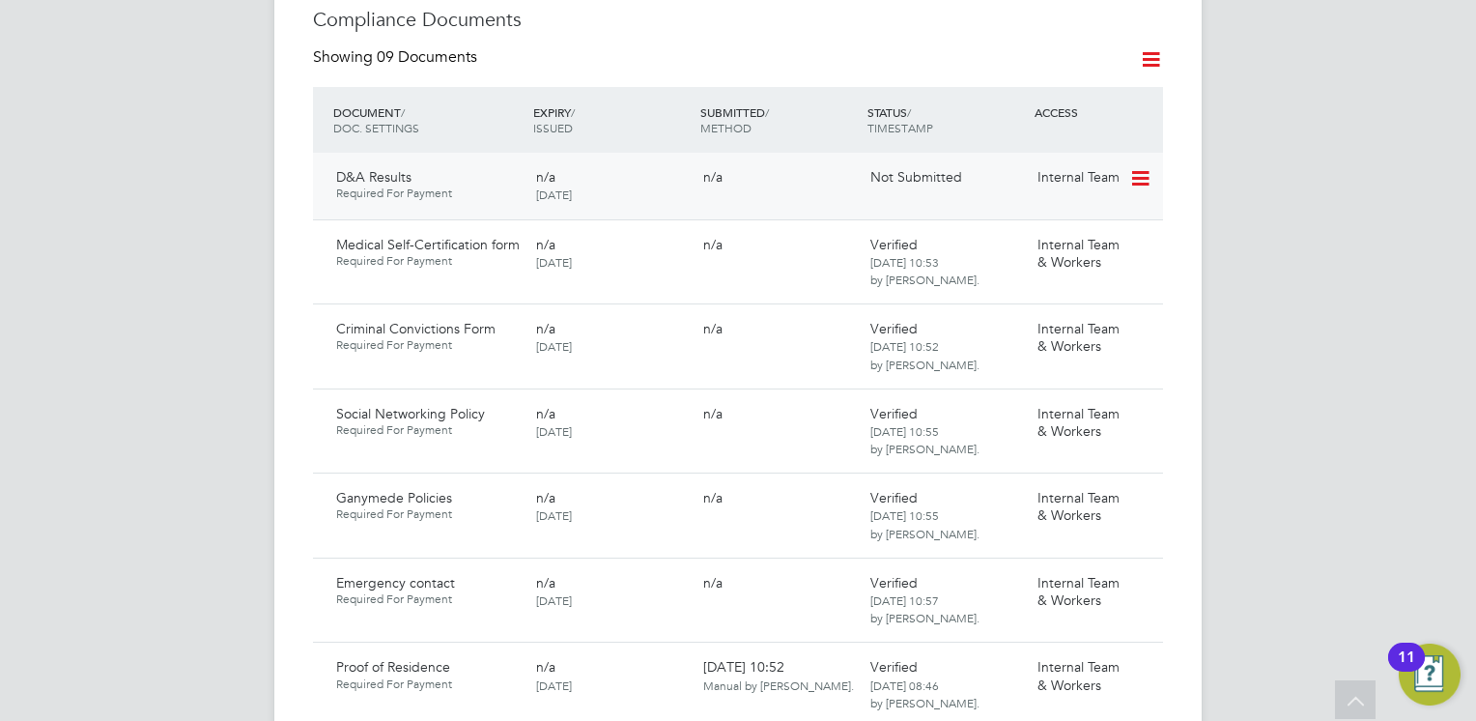
click at [1125, 160] on div "Internal Team" at bounding box center [1080, 176] width 100 height 33
click at [1136, 167] on icon at bounding box center [1139, 178] width 19 height 23
click at [1064, 203] on li "Submit Document" at bounding box center [1081, 211] width 135 height 27
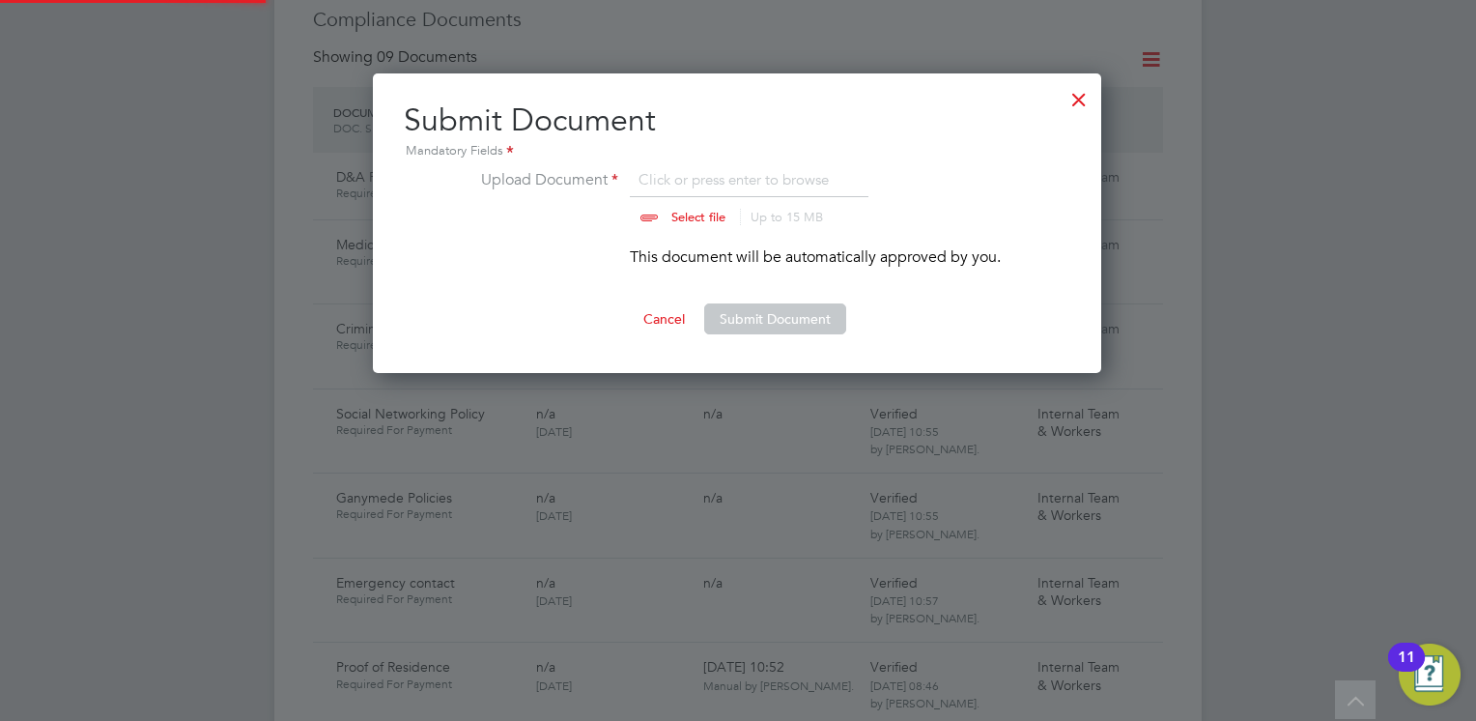
scroll to position [300, 730]
click at [684, 205] on input "file" at bounding box center [716, 197] width 303 height 58
type input "C:\fakepath\[PERSON_NAME] - Non Sentinel _ HS2 Certificate (1).pdf"
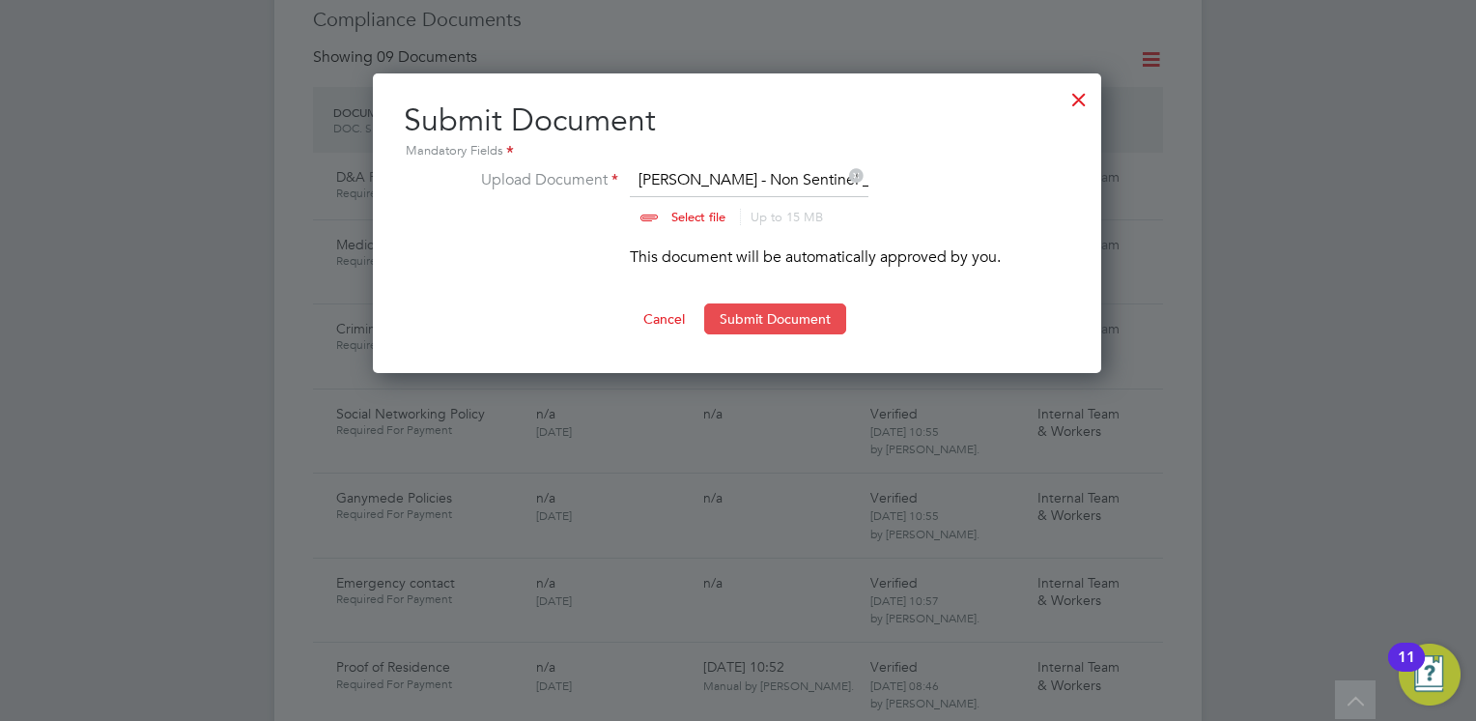
click at [755, 311] on button "Submit Document" at bounding box center [775, 318] width 142 height 31
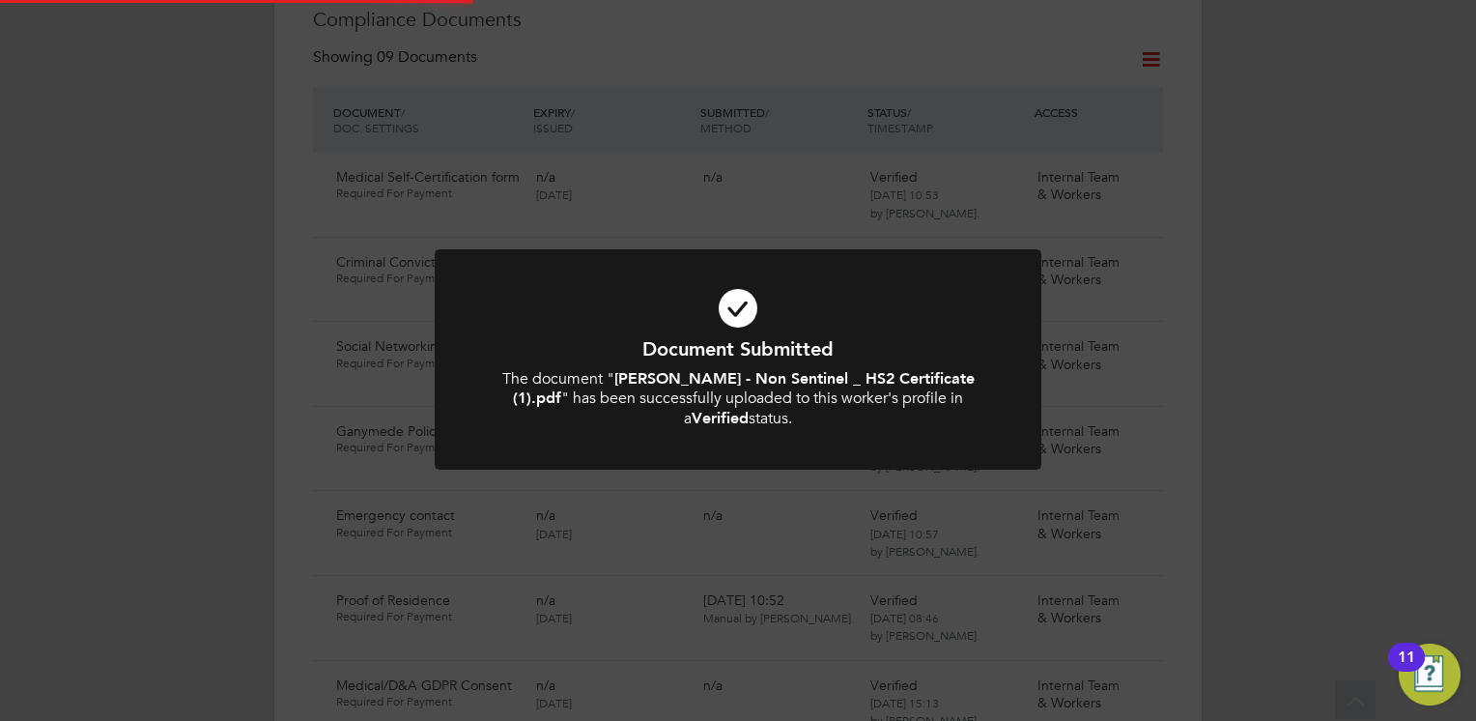
click at [819, 353] on h1 "Document Submitted" at bounding box center [738, 348] width 502 height 25
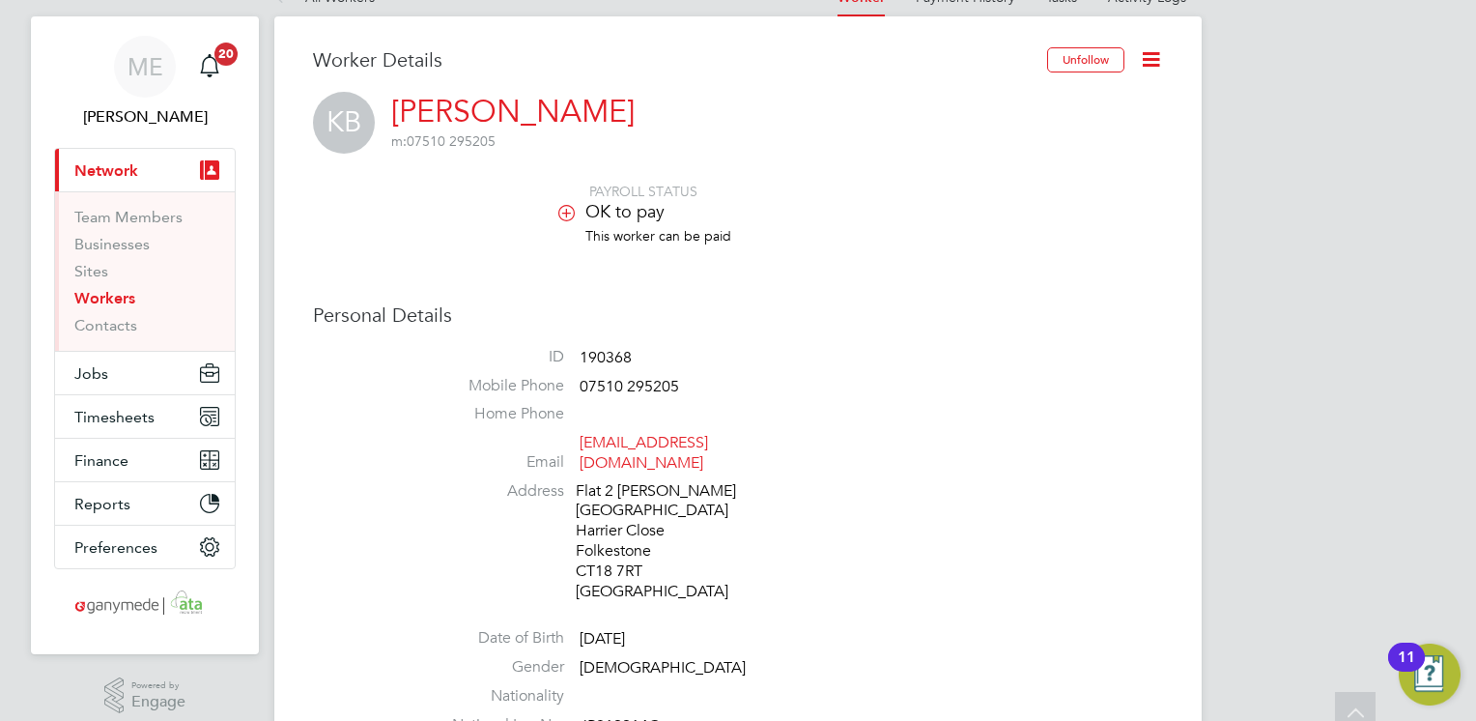
scroll to position [0, 0]
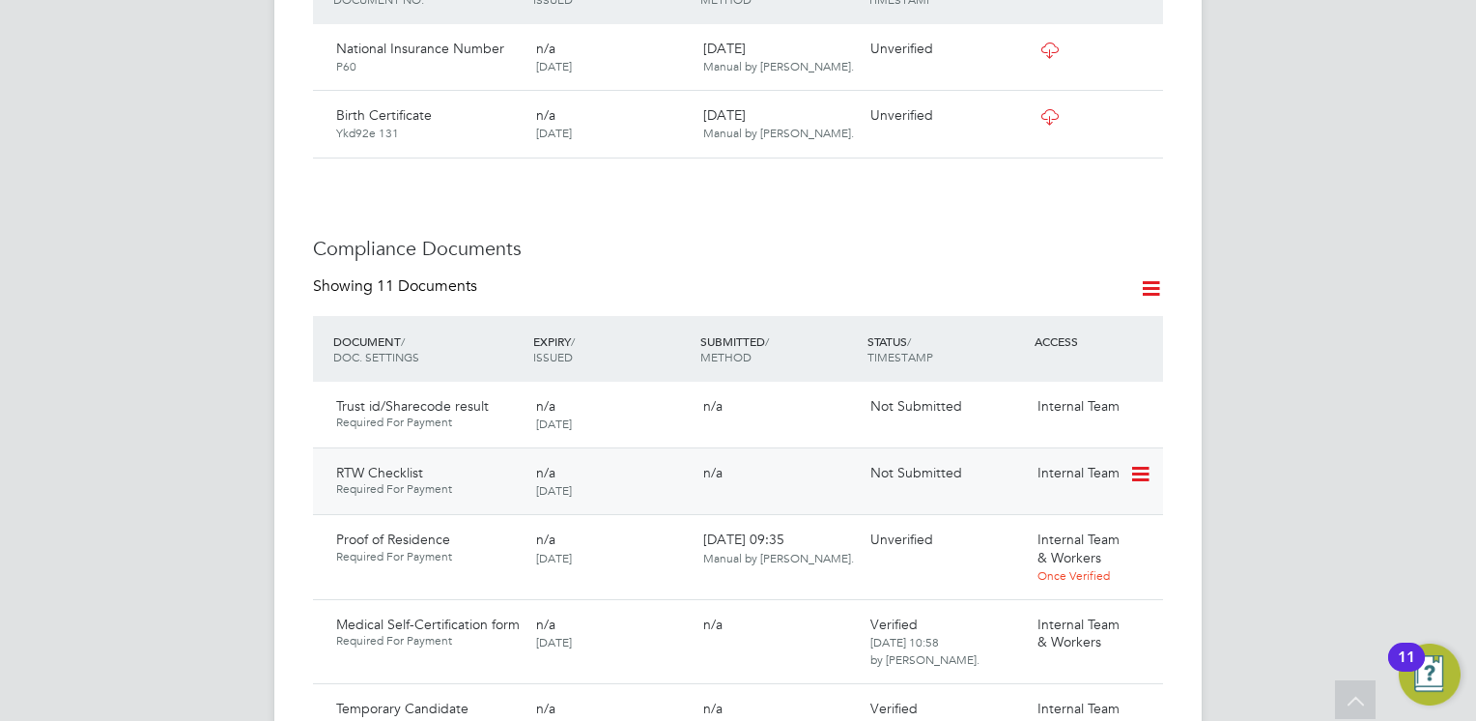
scroll to position [1063, 0]
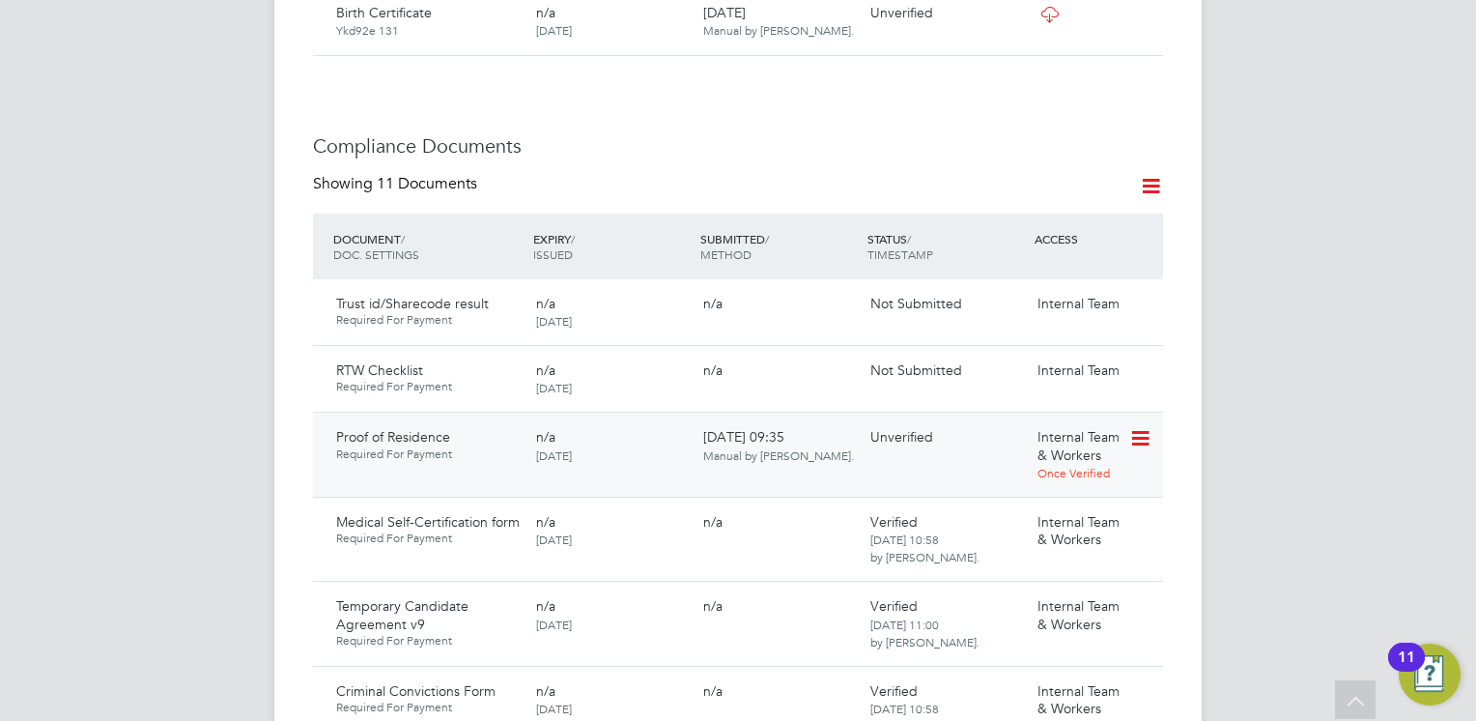
click at [1142, 427] on icon at bounding box center [1139, 438] width 19 height 23
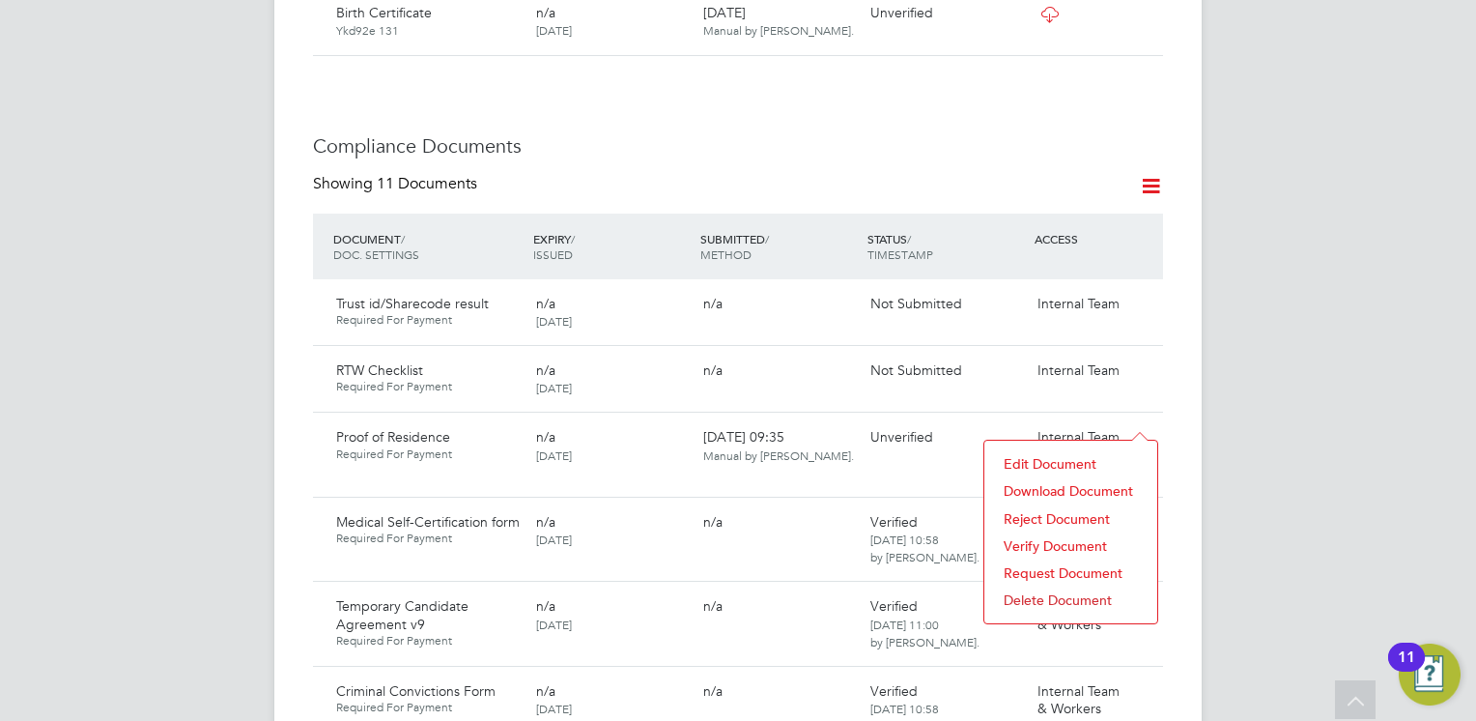
click at [1071, 486] on li "Download Document" at bounding box center [1071, 490] width 154 height 27
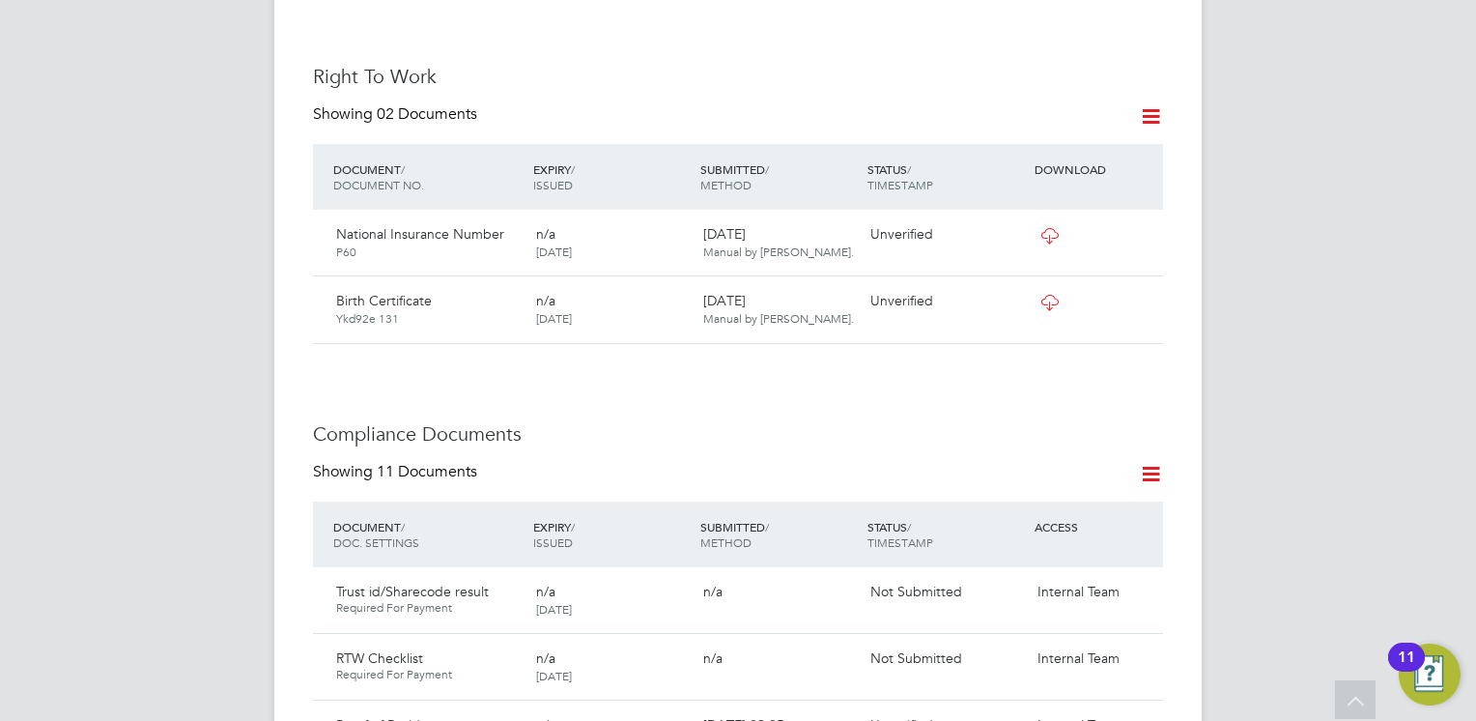
scroll to position [773, 0]
click at [1147, 464] on icon at bounding box center [1151, 476] width 24 height 24
click at [1052, 501] on li "Document Settings" at bounding box center [1089, 502] width 142 height 27
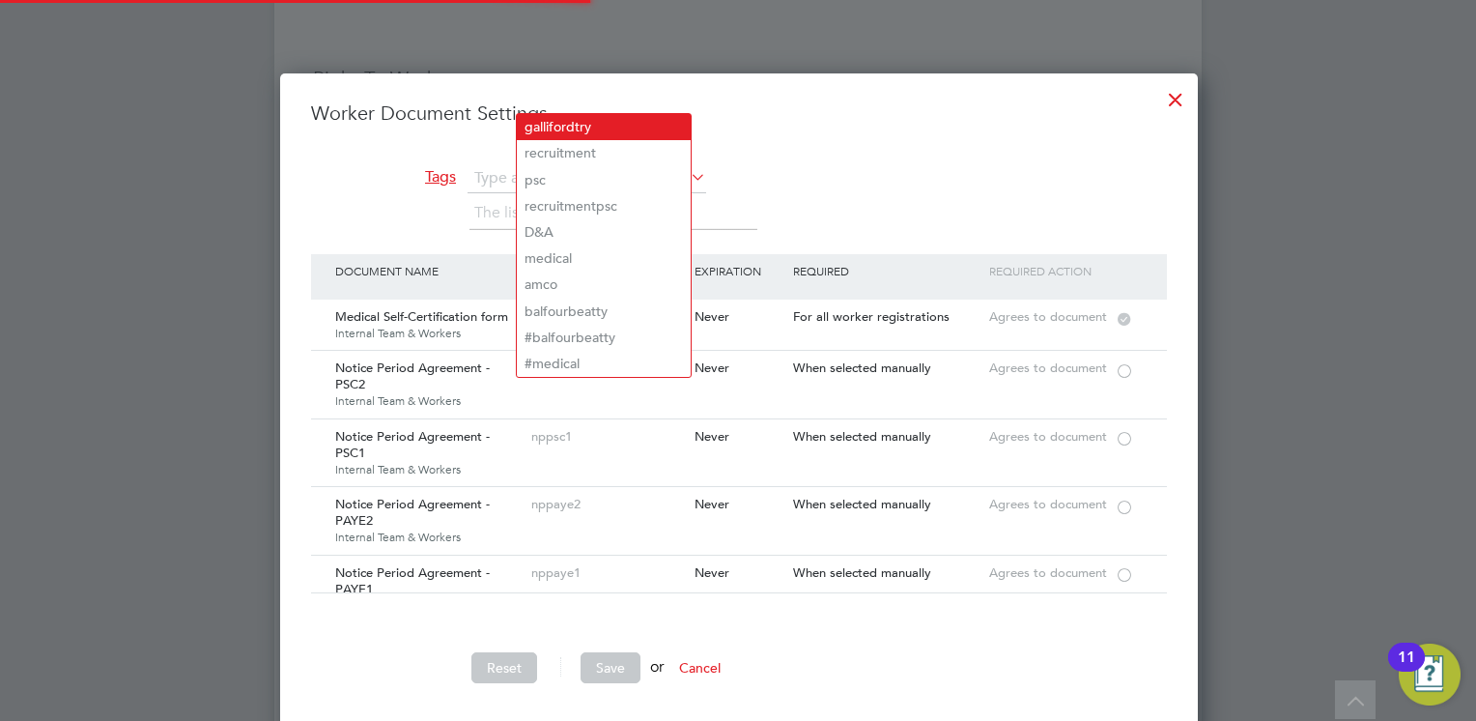
scroll to position [668, 916]
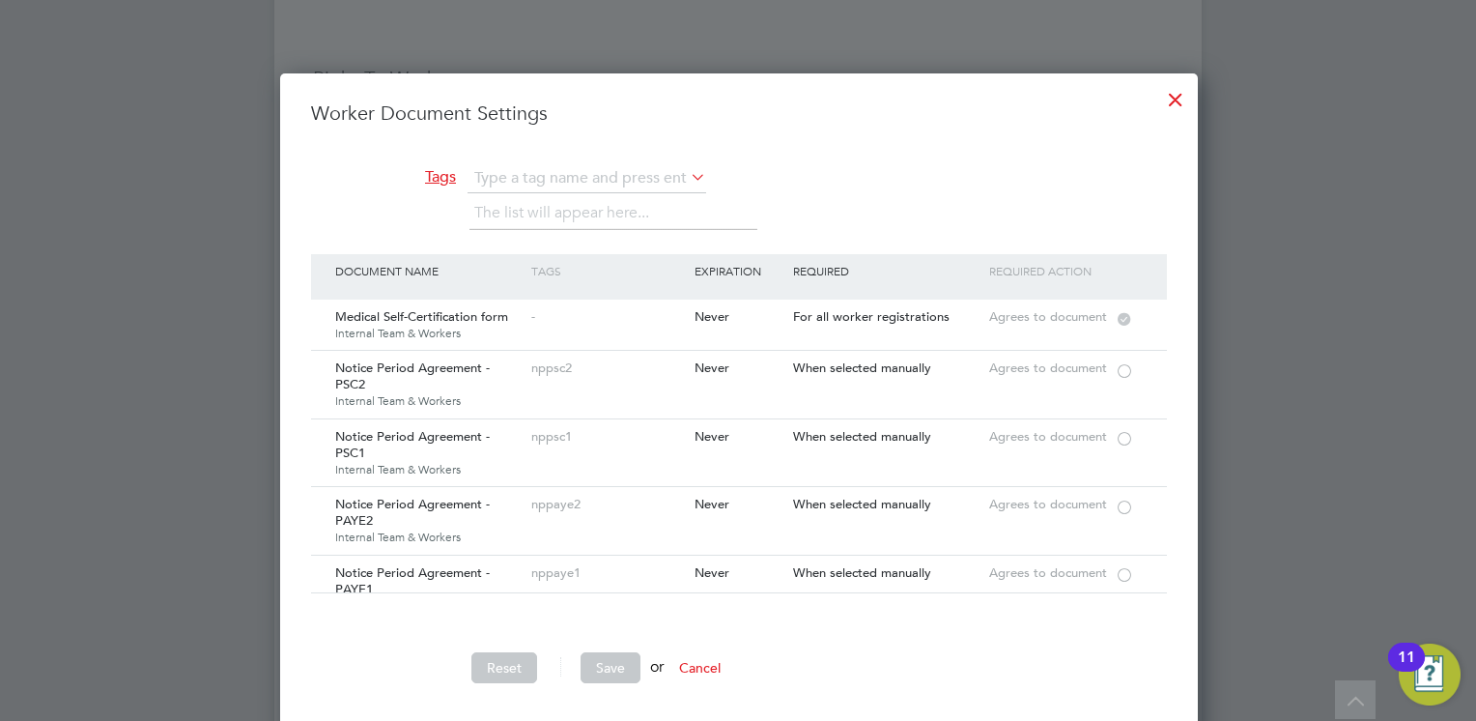
click at [598, 228] on li "D&A" at bounding box center [604, 232] width 174 height 26
type input "D&A"
click at [608, 671] on button "Save" at bounding box center [611, 667] width 60 height 31
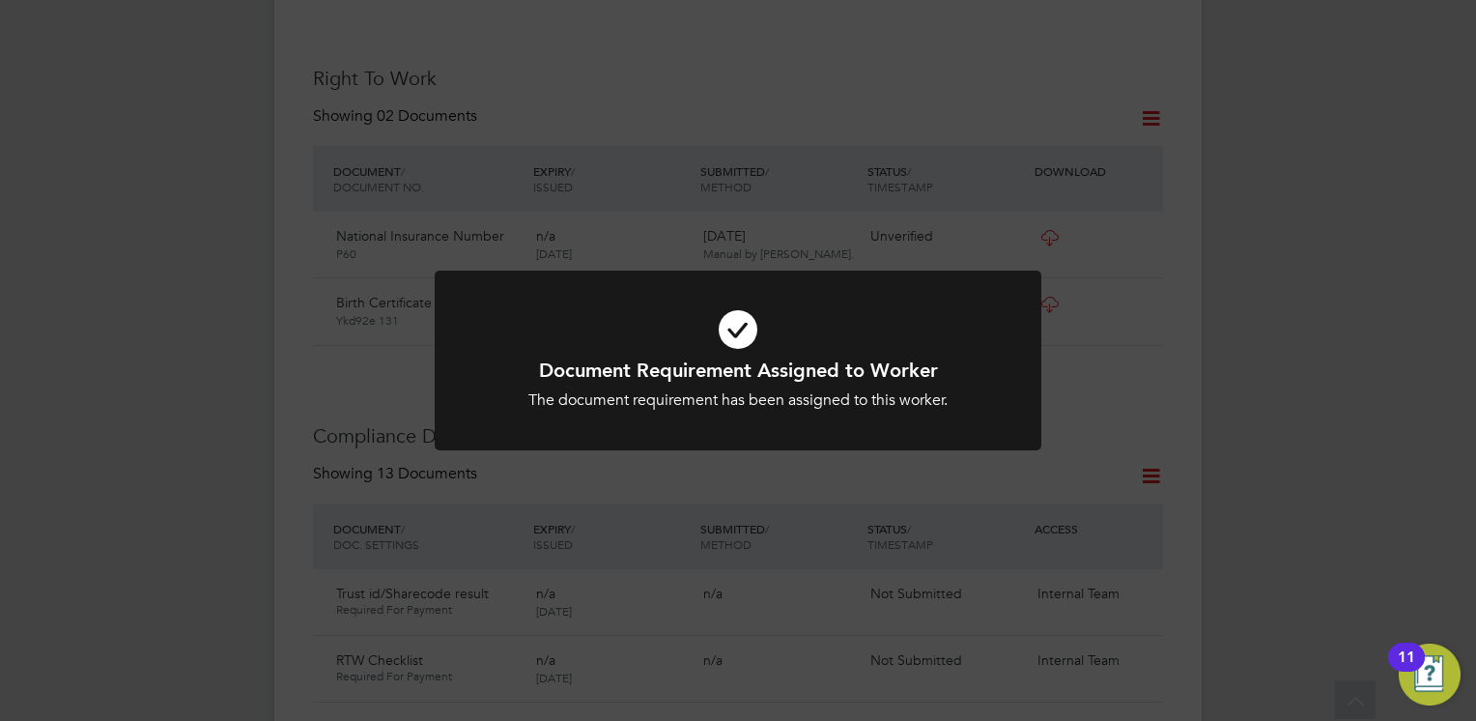
drag, startPoint x: 865, startPoint y: 340, endPoint x: 879, endPoint y: 329, distance: 18.0
click at [868, 338] on icon at bounding box center [738, 329] width 502 height 75
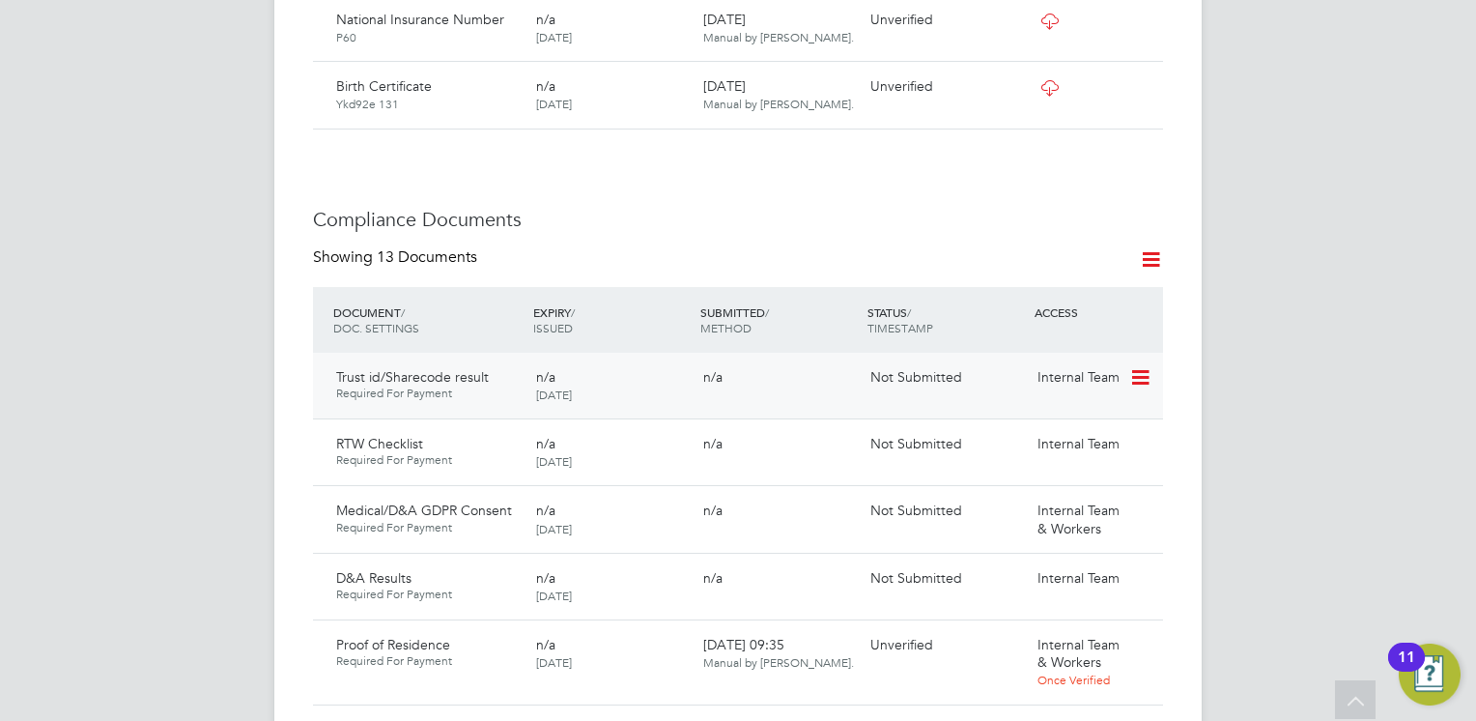
scroll to position [1063, 0]
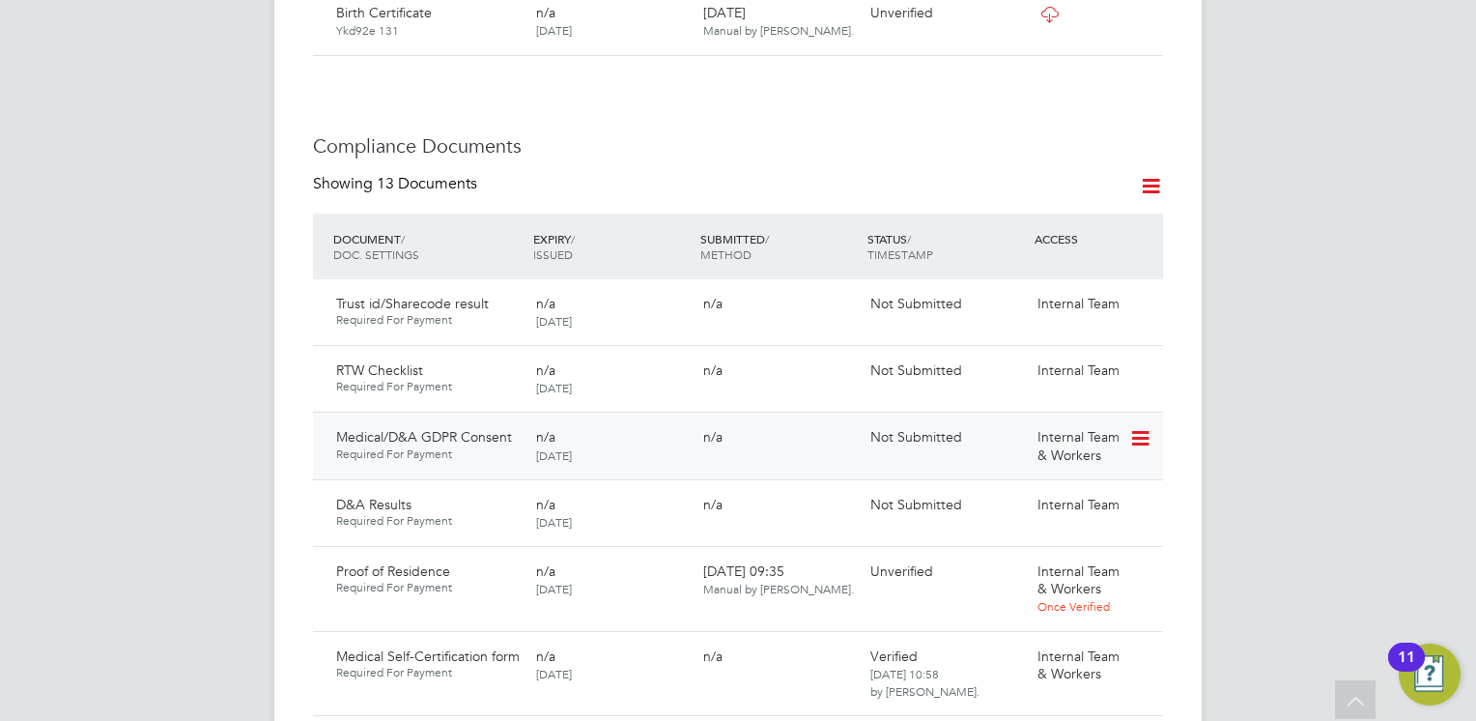
click at [1144, 427] on icon at bounding box center [1139, 438] width 19 height 23
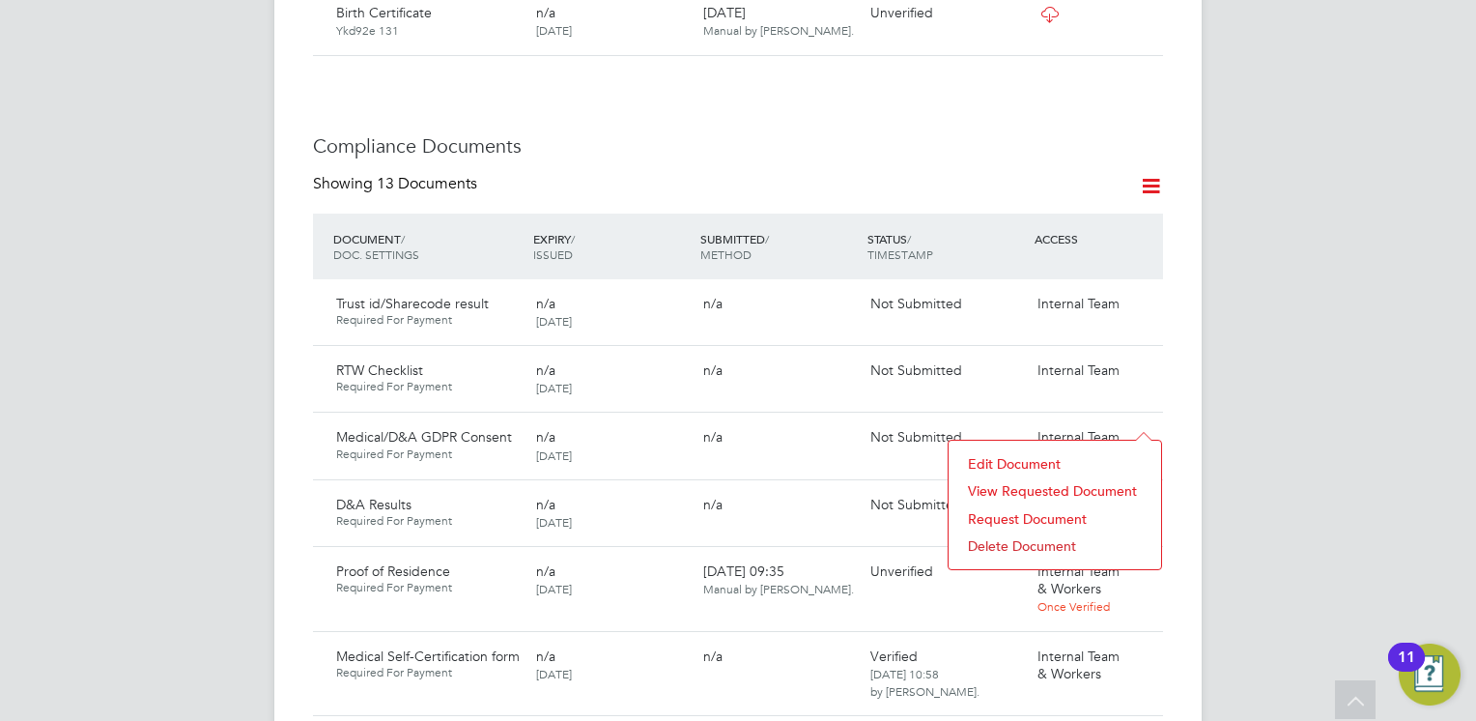
click at [1016, 524] on li "Request Document" at bounding box center [1055, 518] width 193 height 27
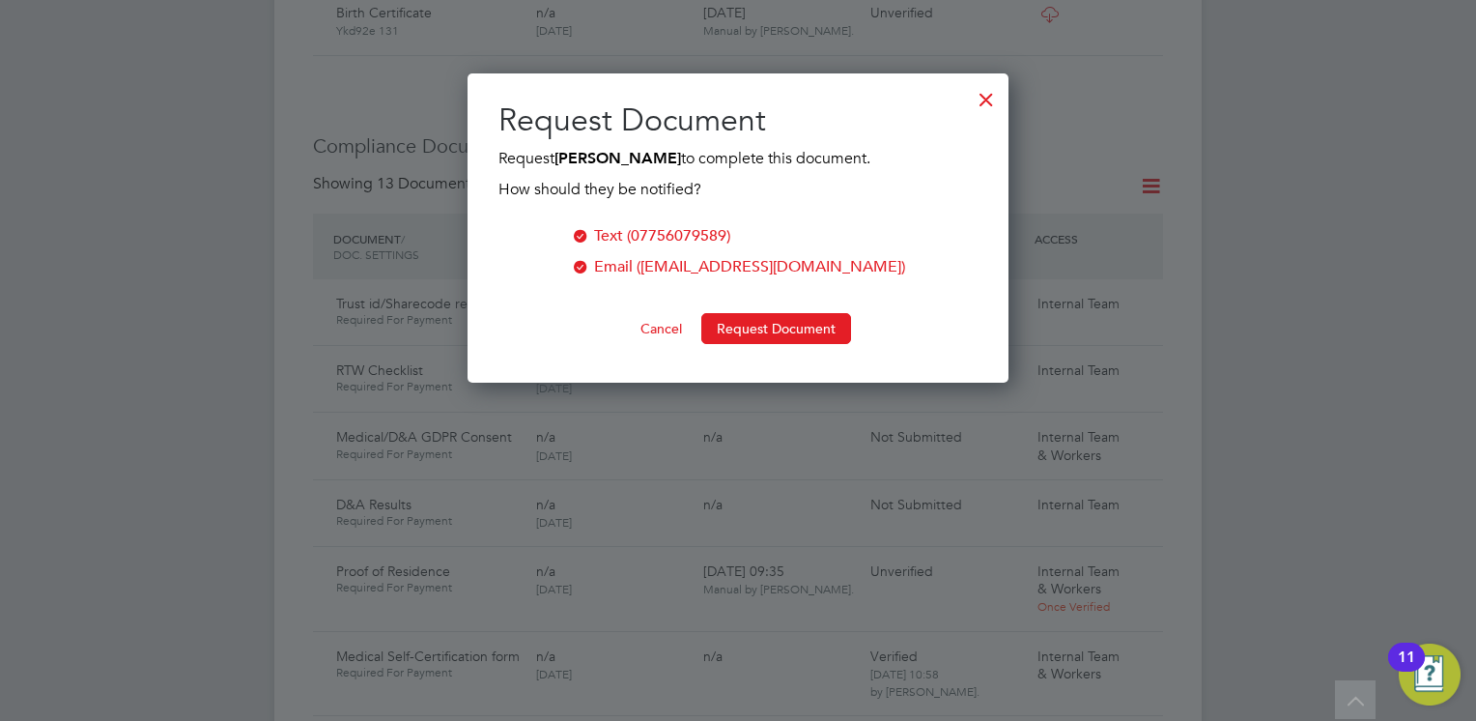
scroll to position [309, 542]
click at [777, 323] on button "Request Document" at bounding box center [776, 328] width 150 height 31
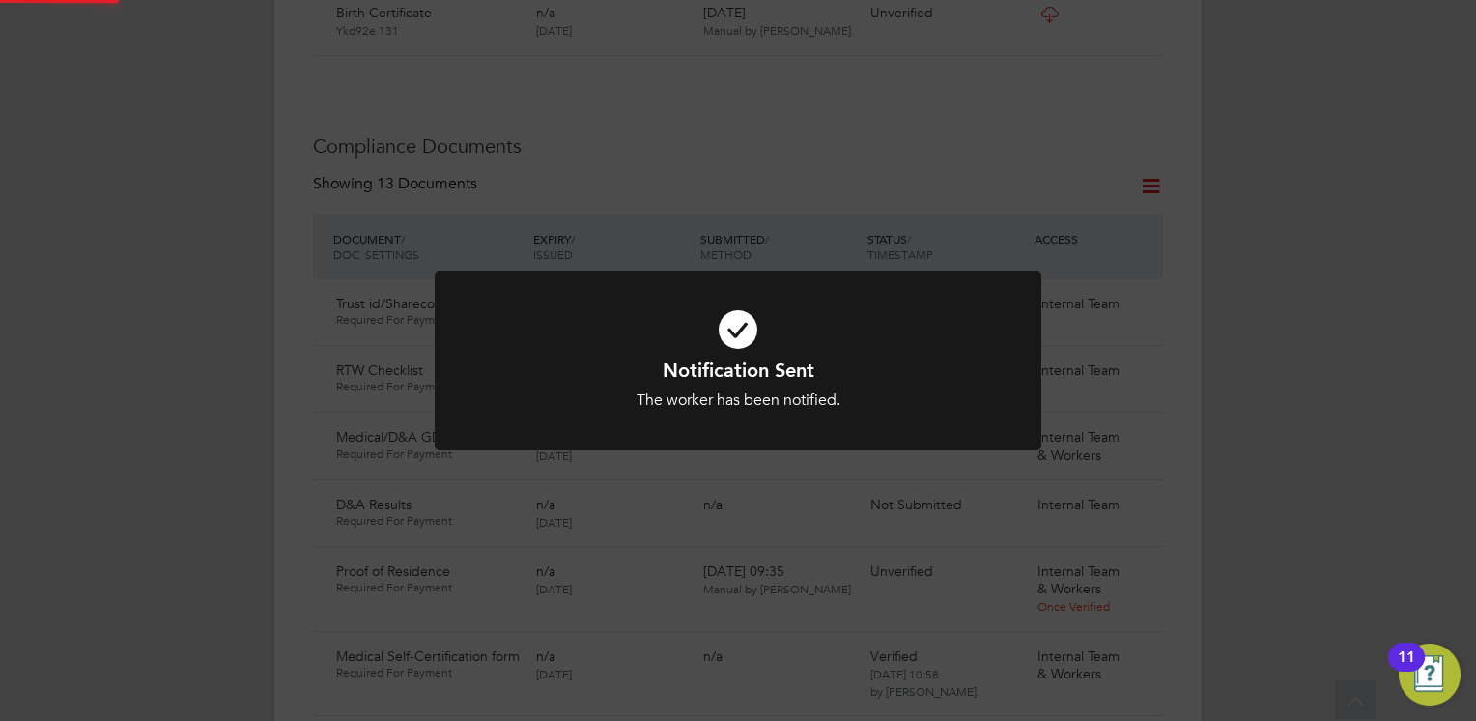
click at [562, 318] on icon at bounding box center [738, 329] width 502 height 75
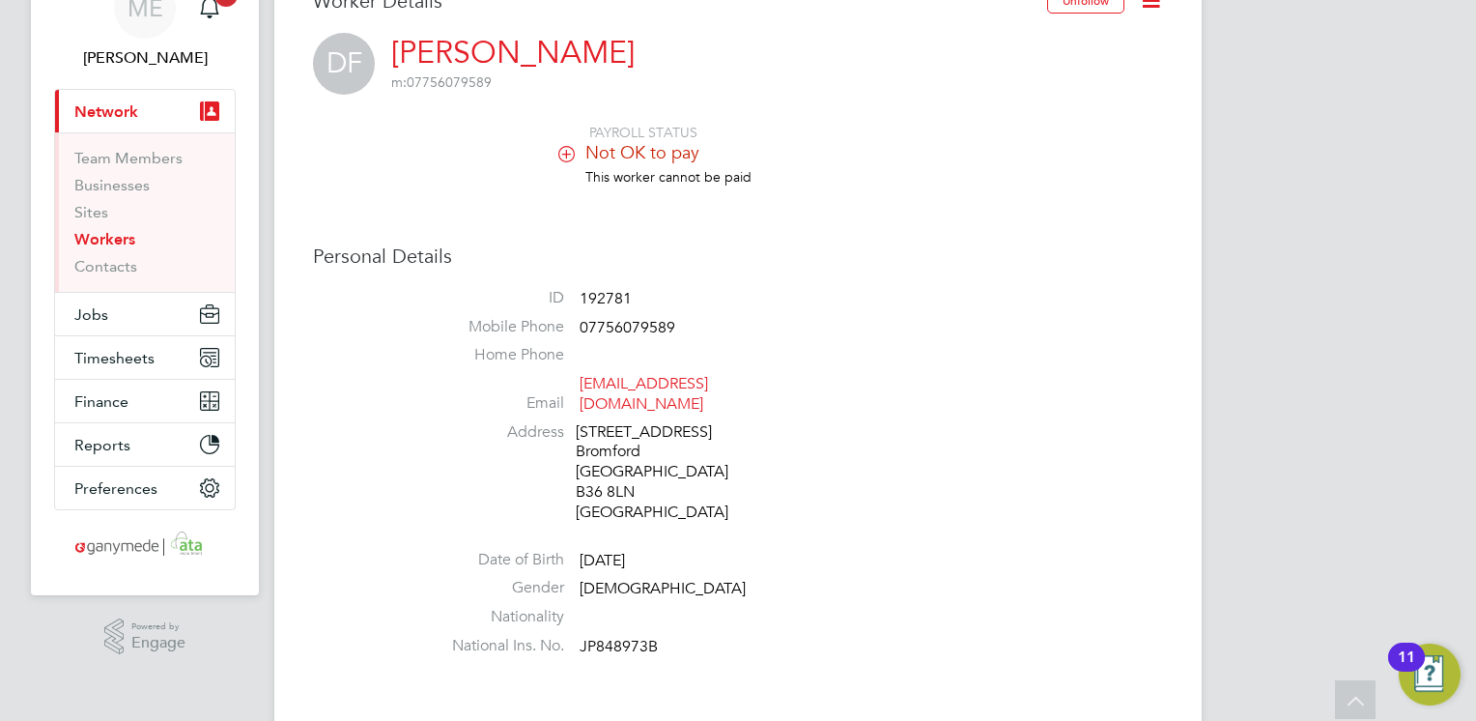
scroll to position [0, 0]
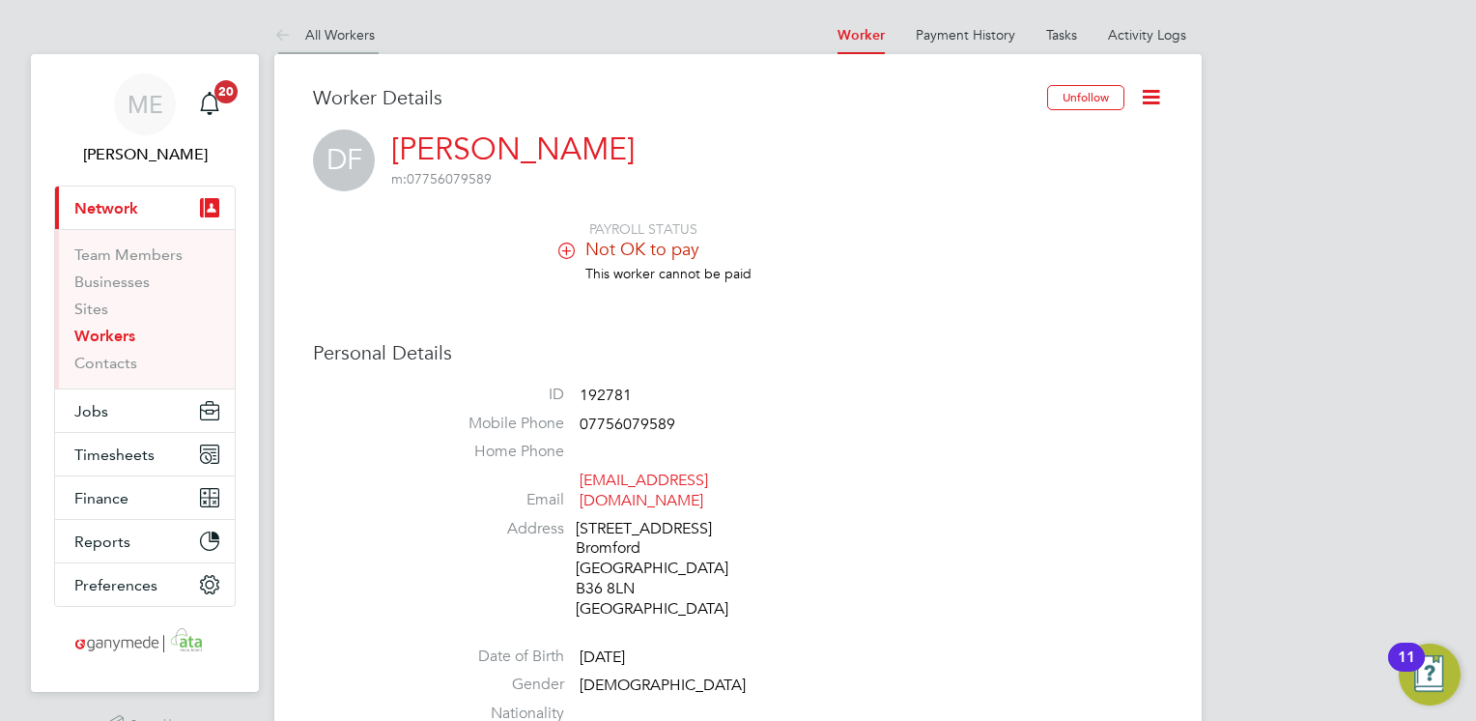
click at [292, 29] on icon at bounding box center [286, 36] width 24 height 24
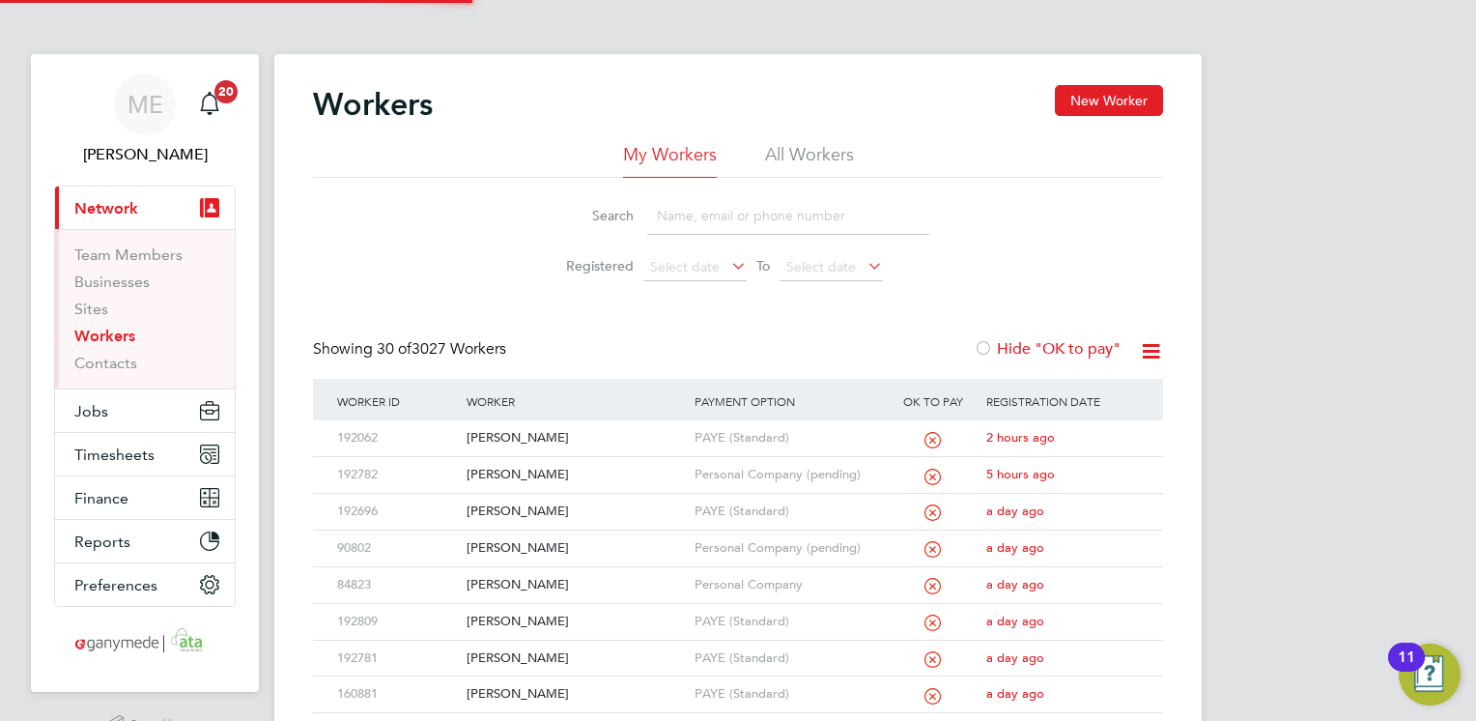
click at [699, 219] on input at bounding box center [788, 216] width 282 height 38
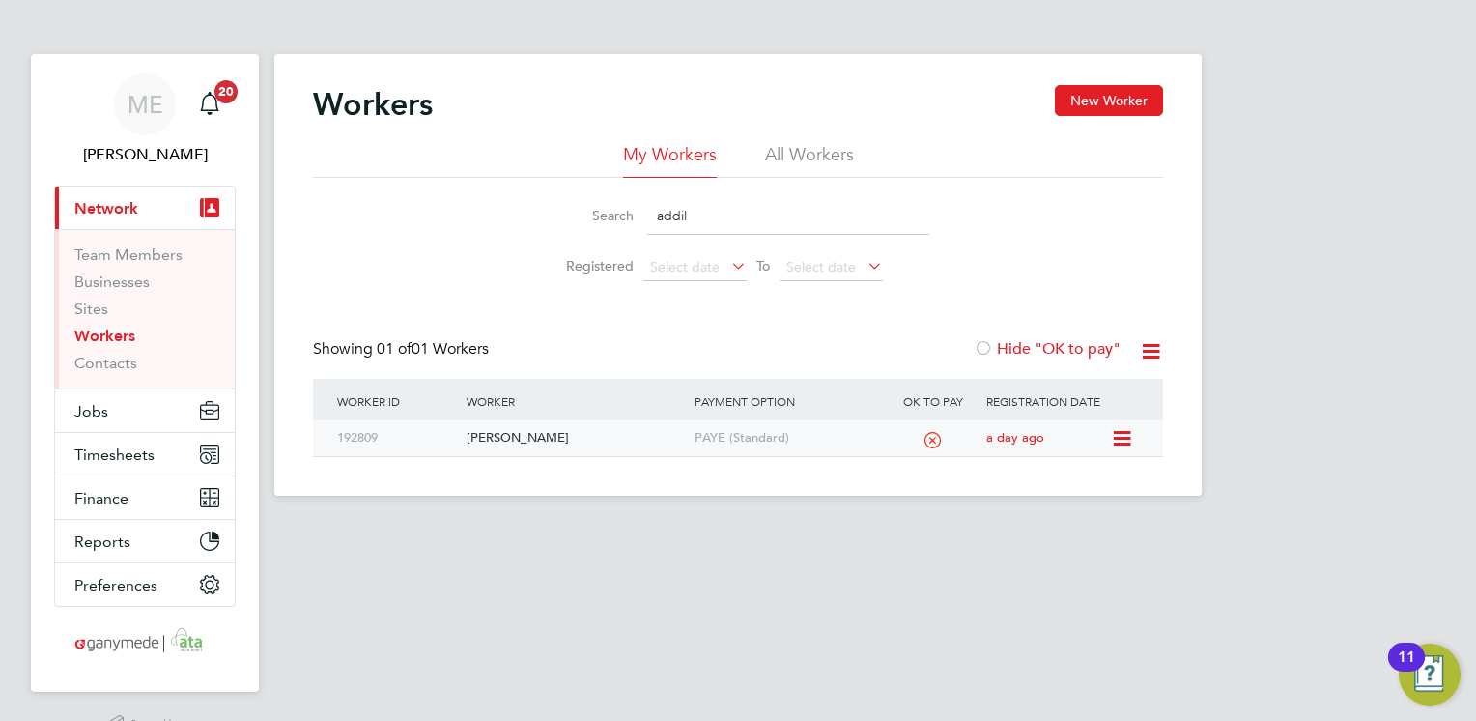
type input "addil"
click at [587, 430] on div "Addil Hussain" at bounding box center [575, 438] width 227 height 36
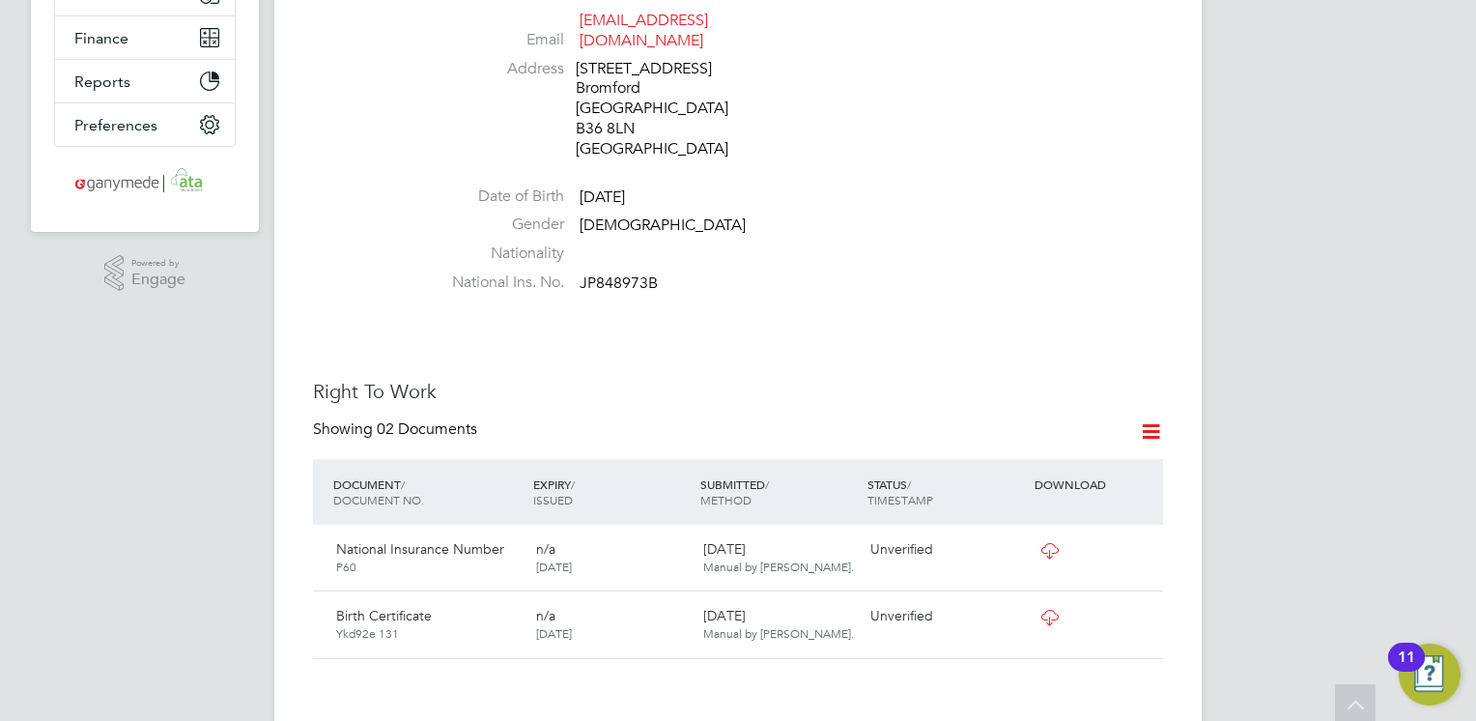
scroll to position [483, 0]
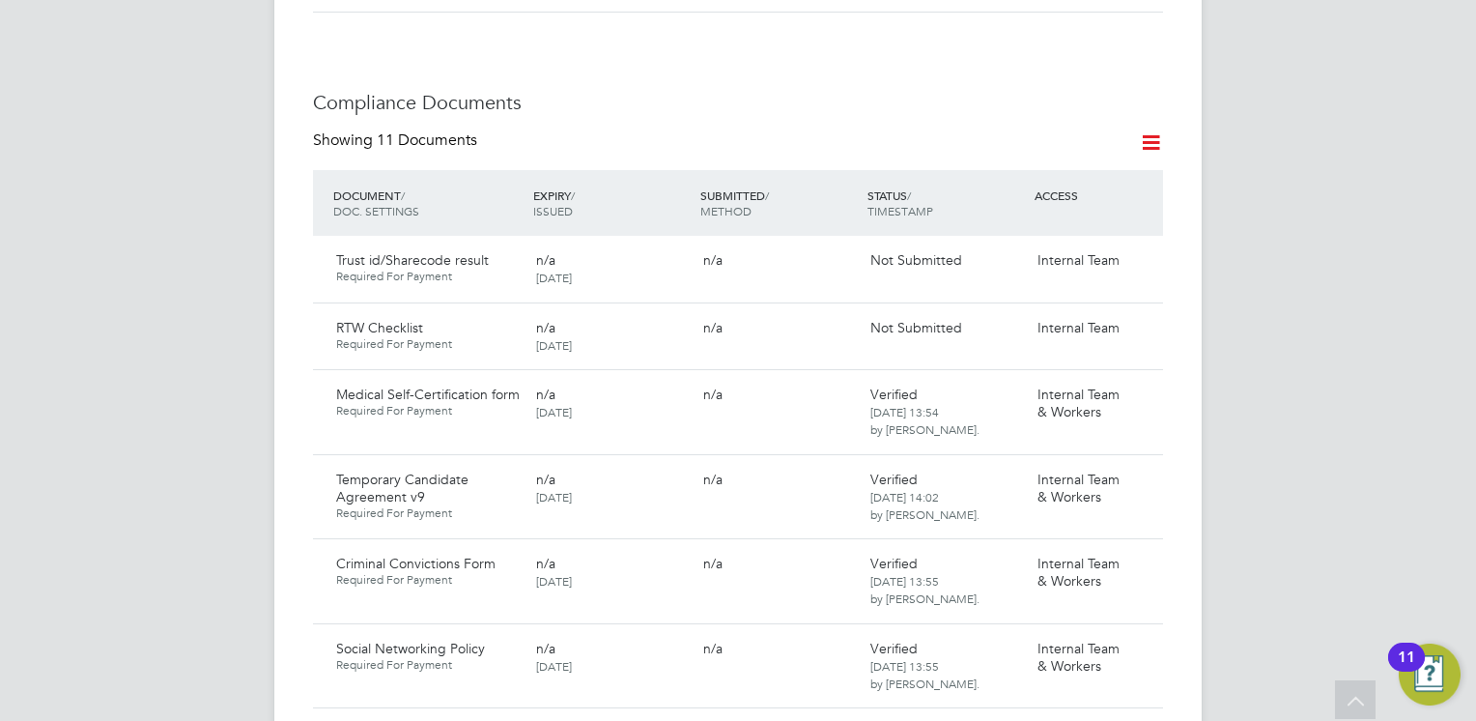
scroll to position [870, 0]
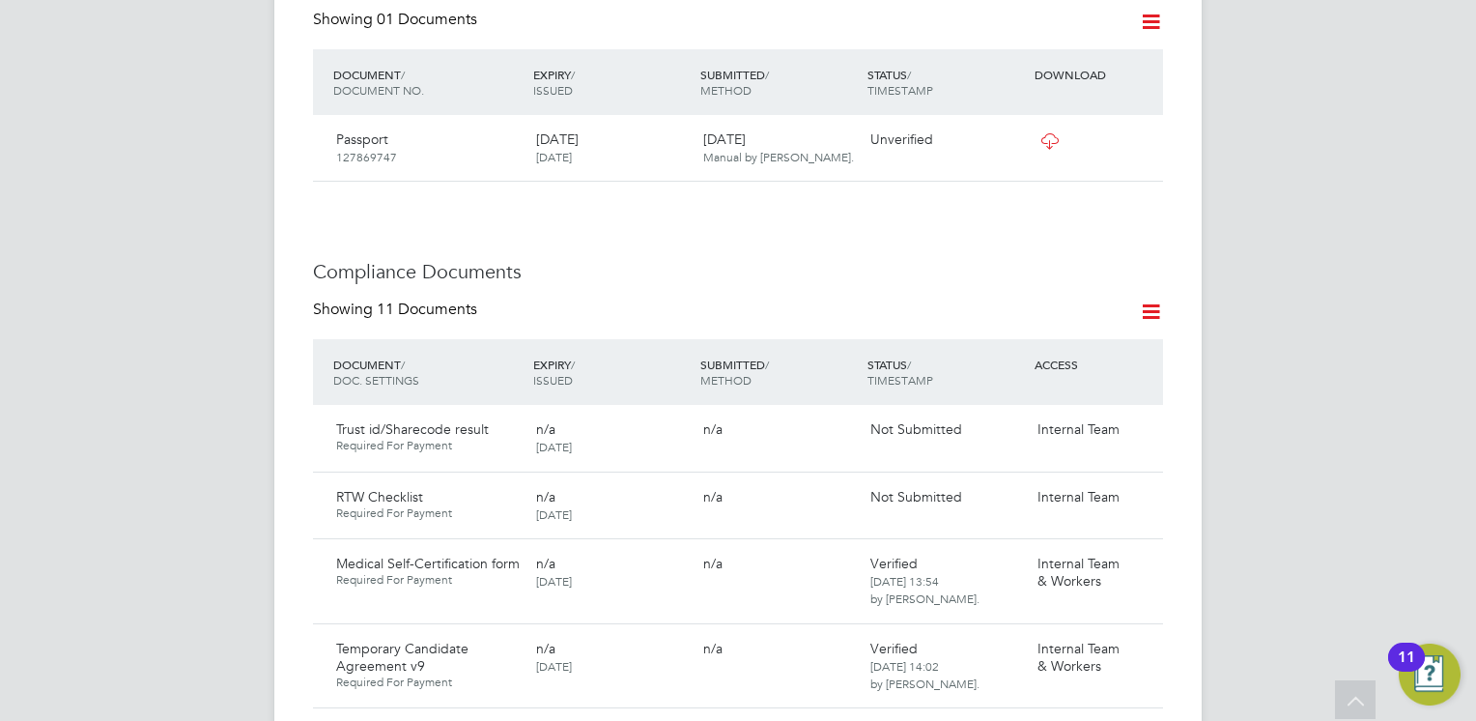
click at [1149, 300] on icon at bounding box center [1151, 312] width 24 height 24
click at [1050, 337] on li "Document Settings" at bounding box center [1089, 338] width 142 height 27
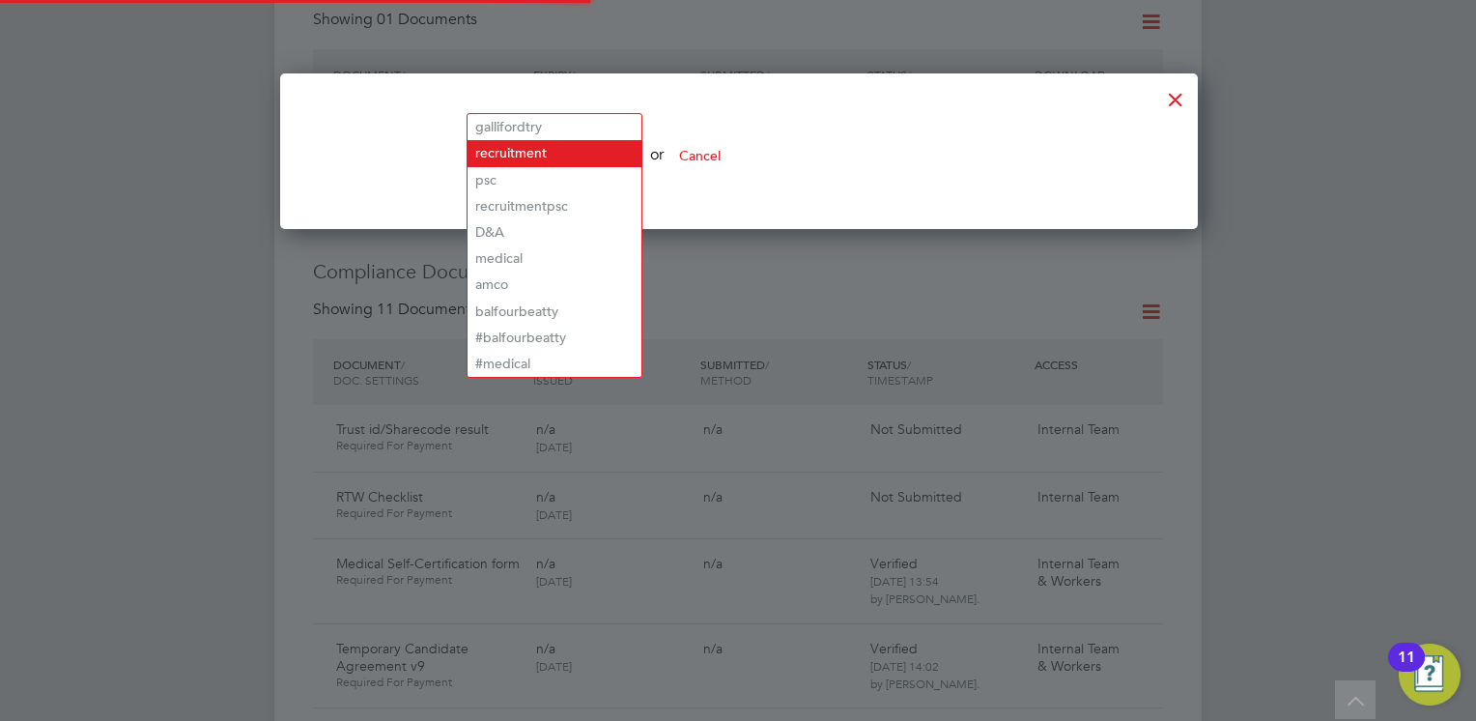
scroll to position [668, 916]
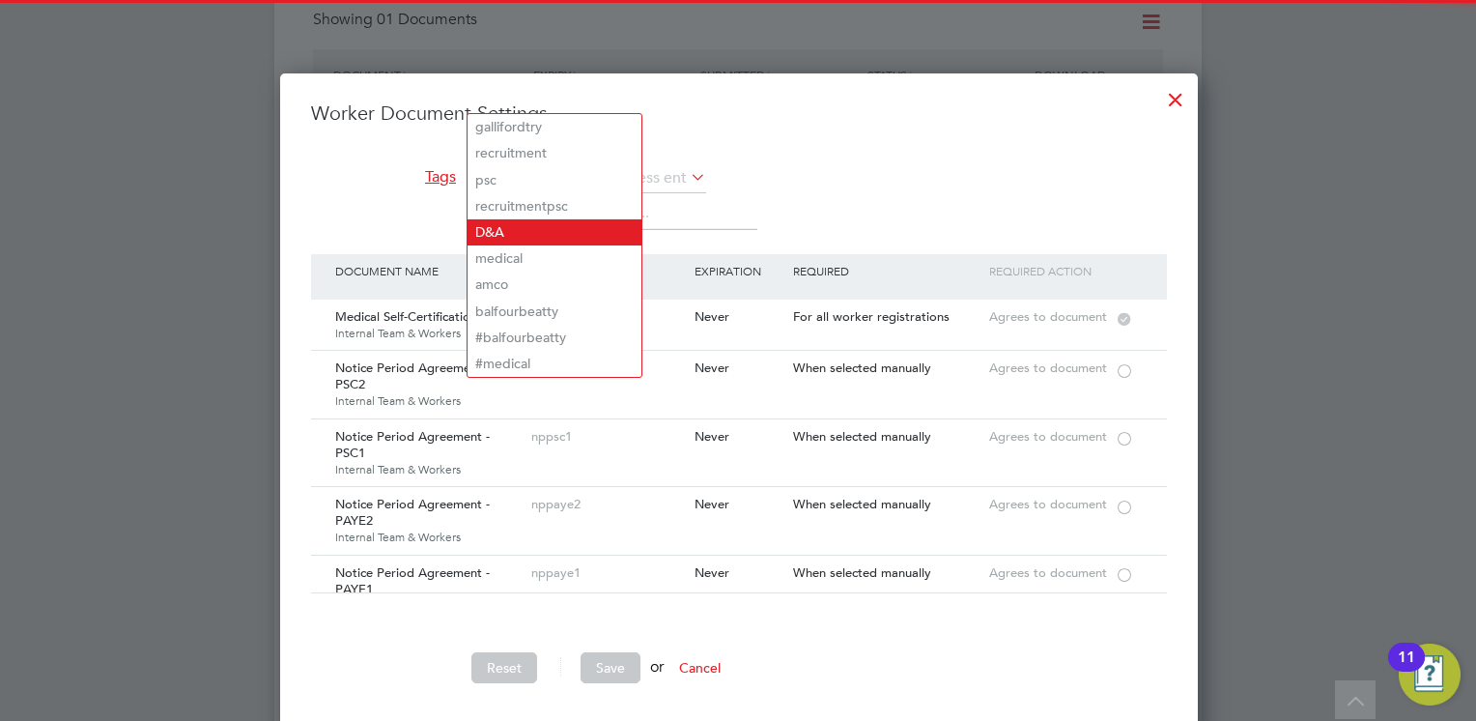
click at [559, 229] on li "D&A" at bounding box center [555, 232] width 174 height 26
type input "D&A"
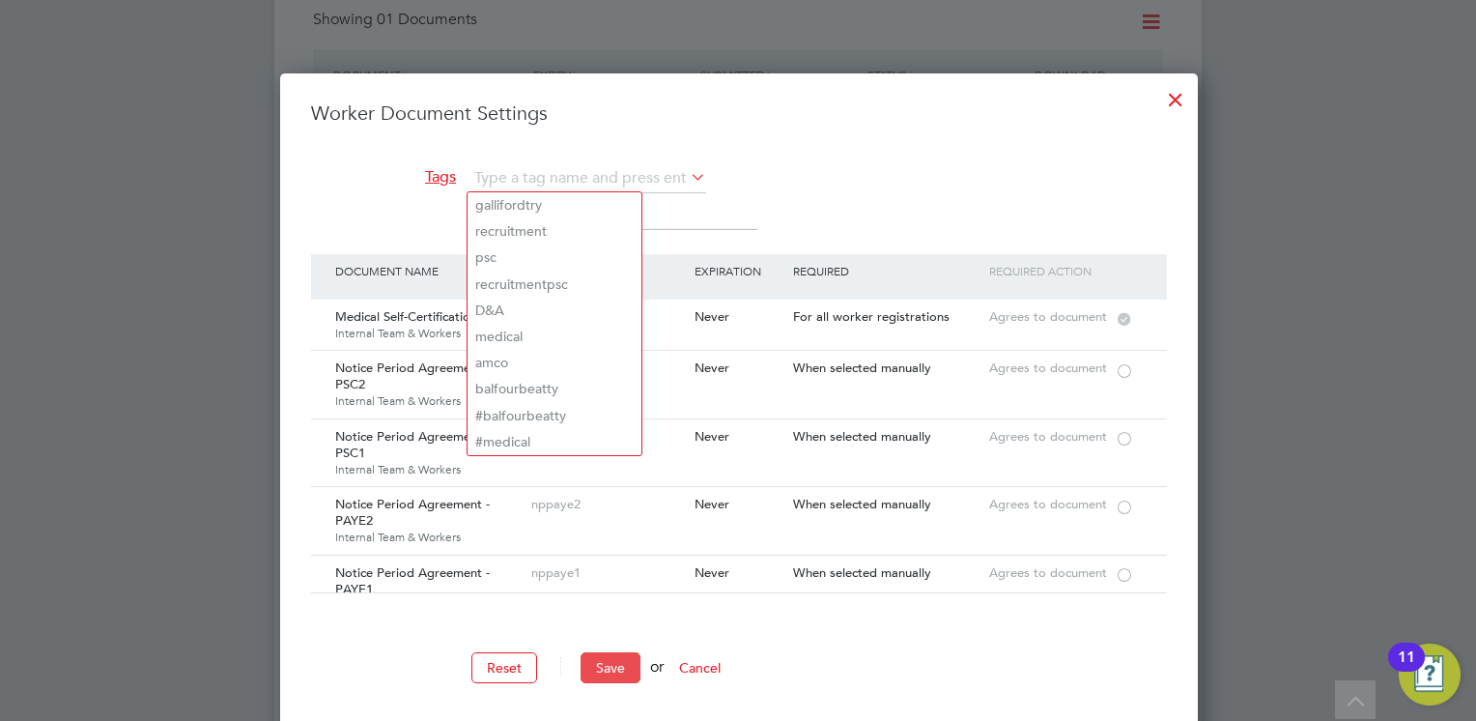
click at [618, 655] on button "Save" at bounding box center [611, 667] width 60 height 31
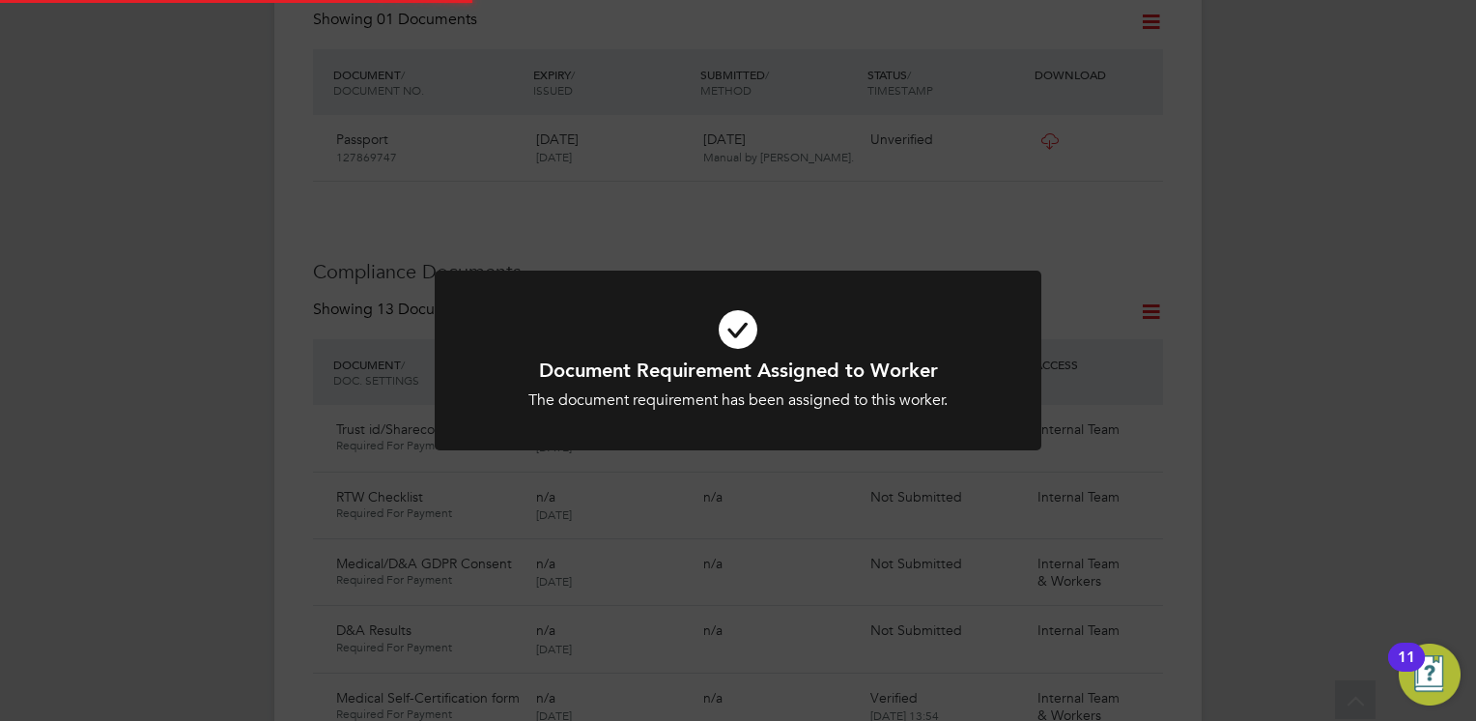
click at [719, 380] on h1 "Document Requirement Assigned to Worker" at bounding box center [738, 370] width 502 height 25
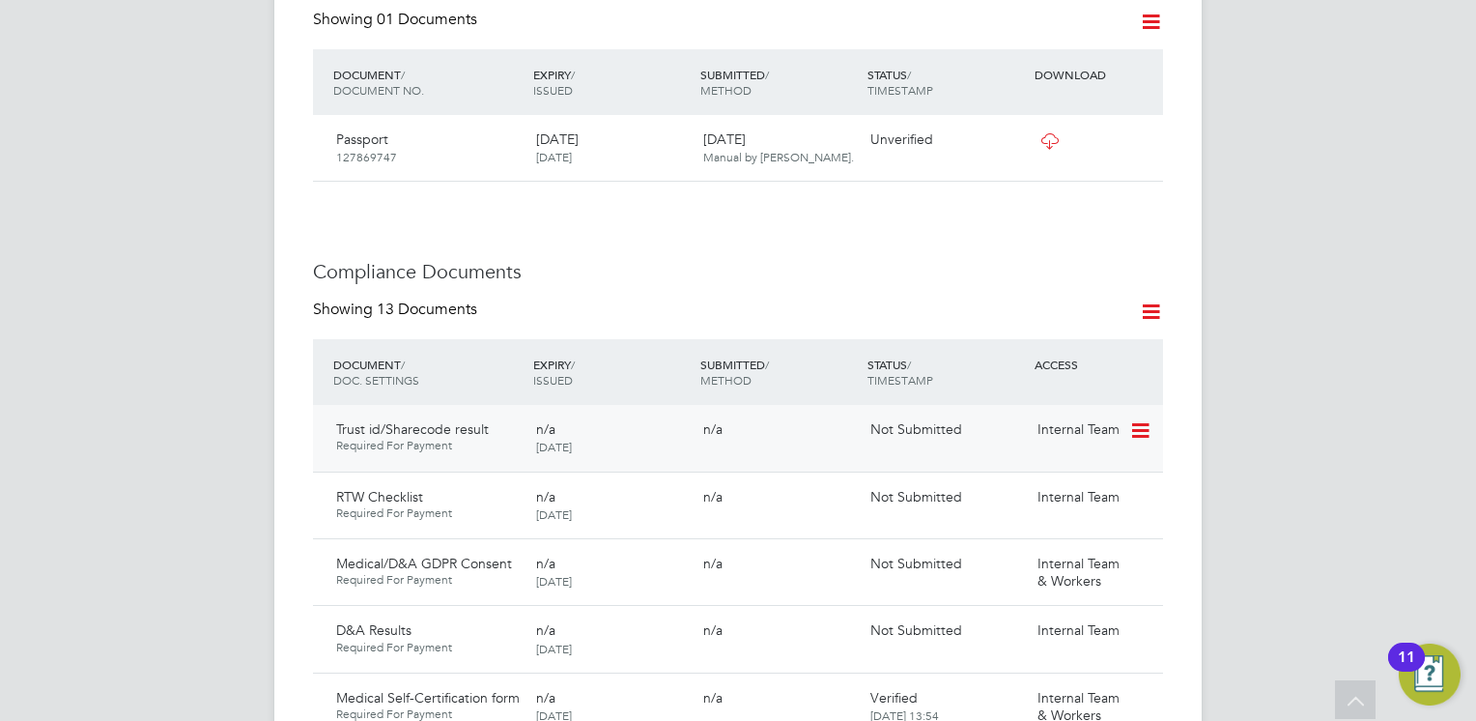
scroll to position [1063, 0]
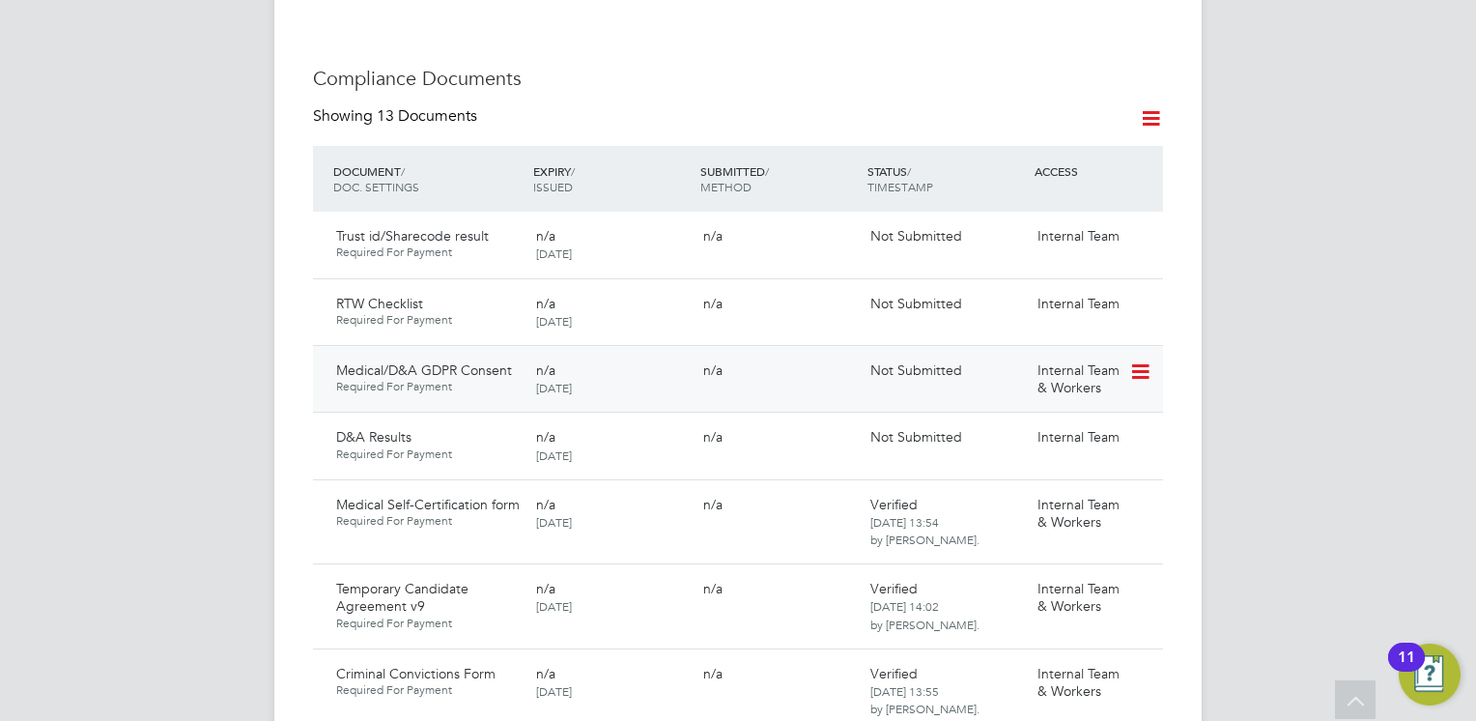
click at [1136, 360] on icon at bounding box center [1139, 371] width 19 height 23
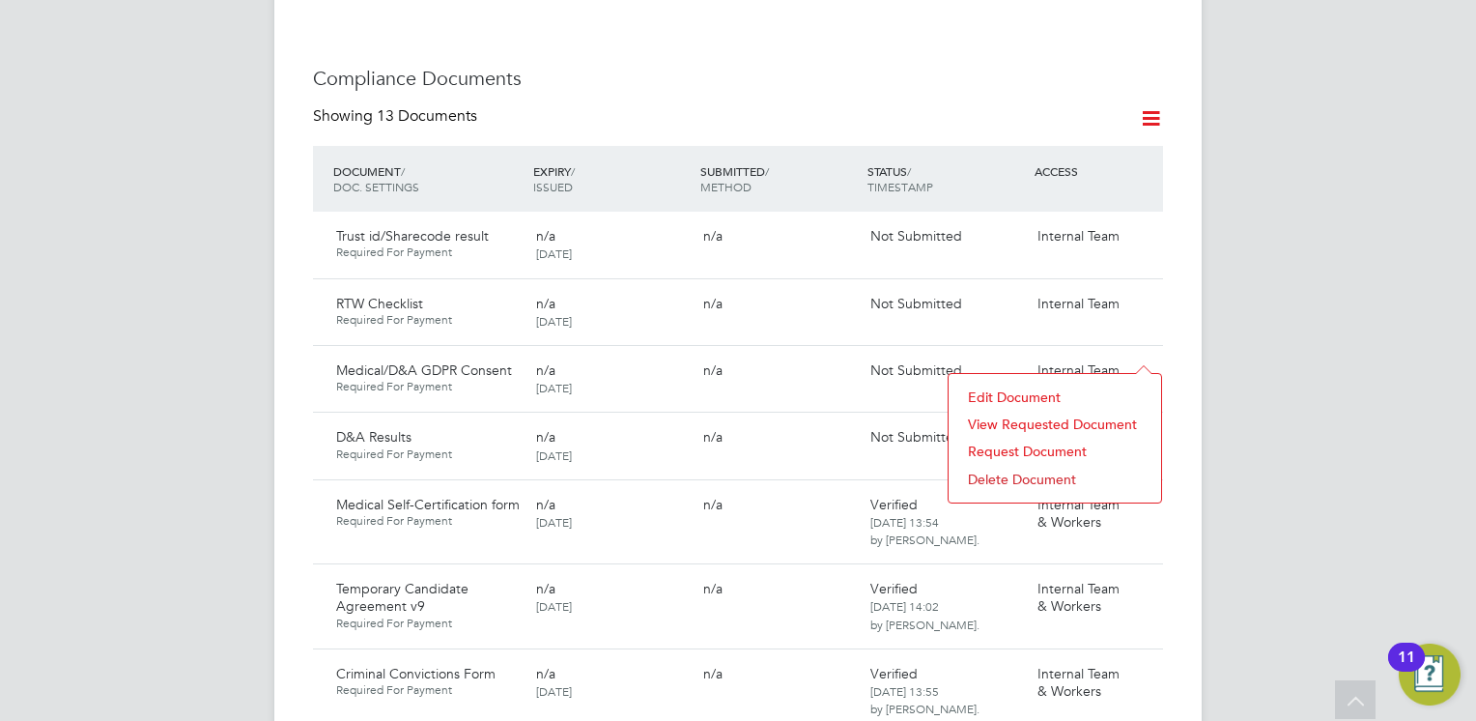
click at [1046, 448] on li "Request Document" at bounding box center [1055, 451] width 193 height 27
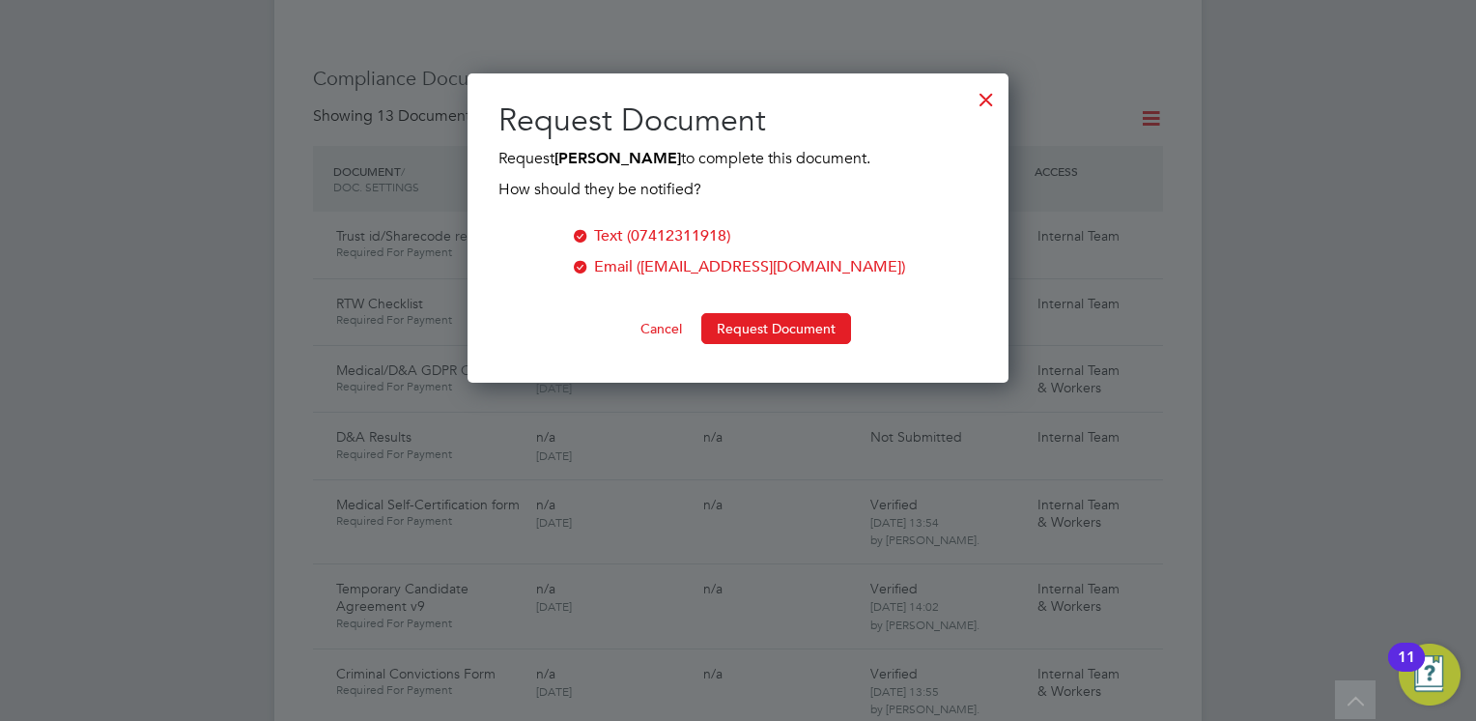
scroll to position [309, 542]
click at [790, 330] on button "Request Document" at bounding box center [776, 328] width 150 height 31
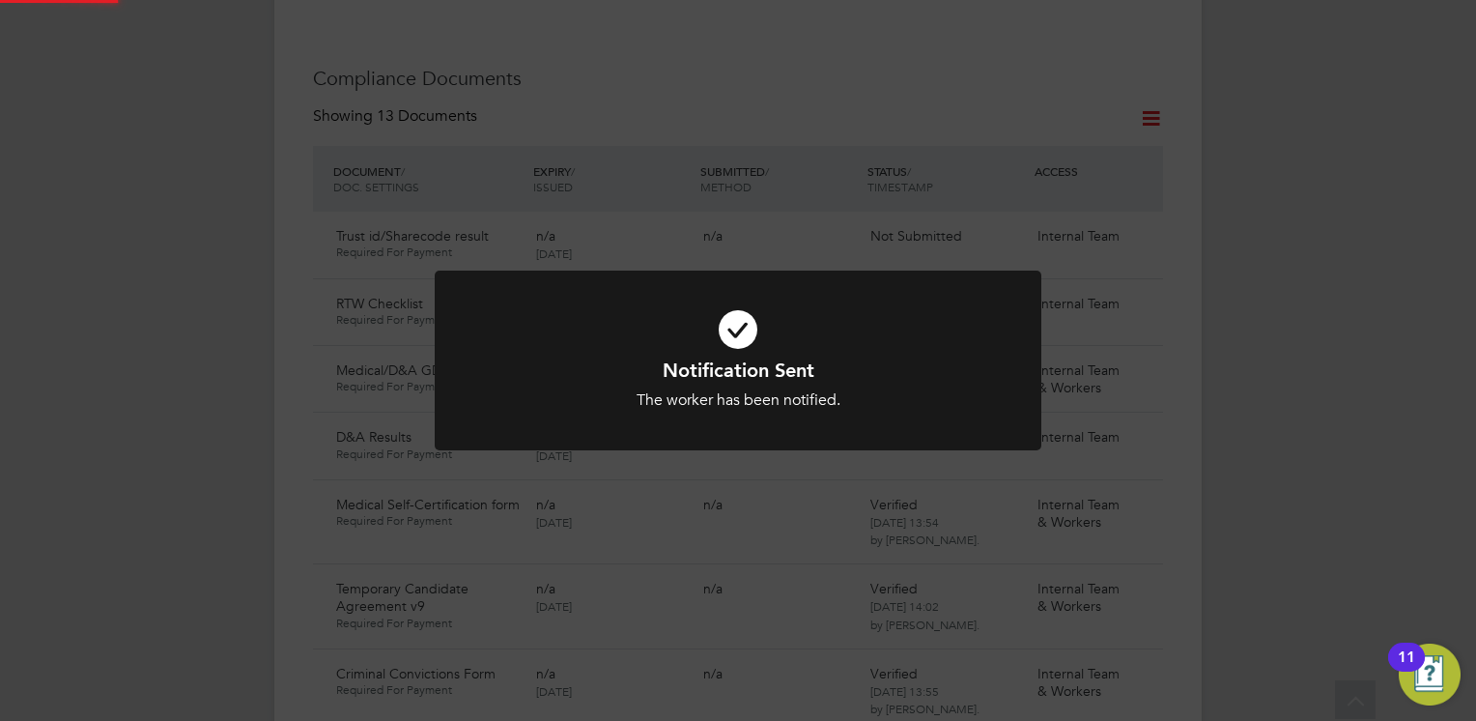
click at [711, 382] on div "Notification Sent The worker has been notified. Cancel Okay" at bounding box center [738, 384] width 502 height 53
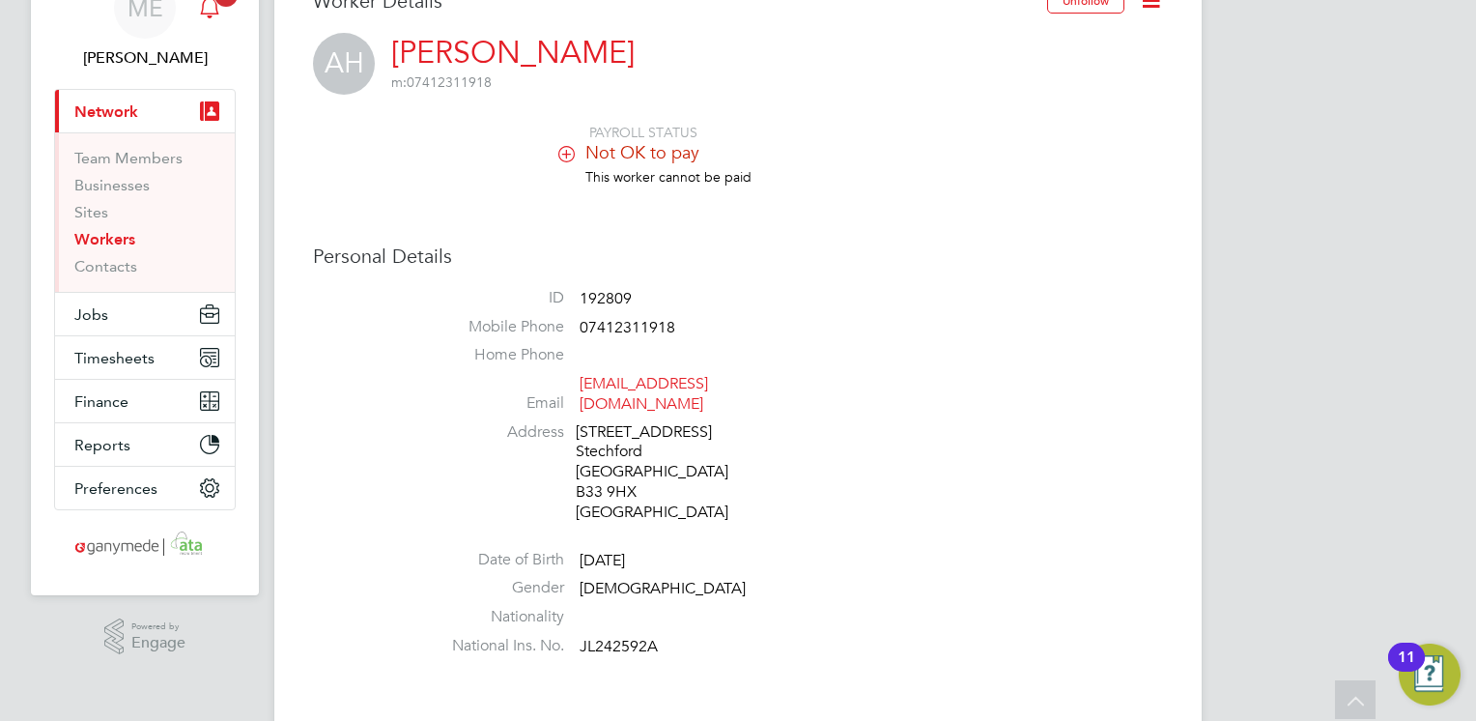
scroll to position [0, 0]
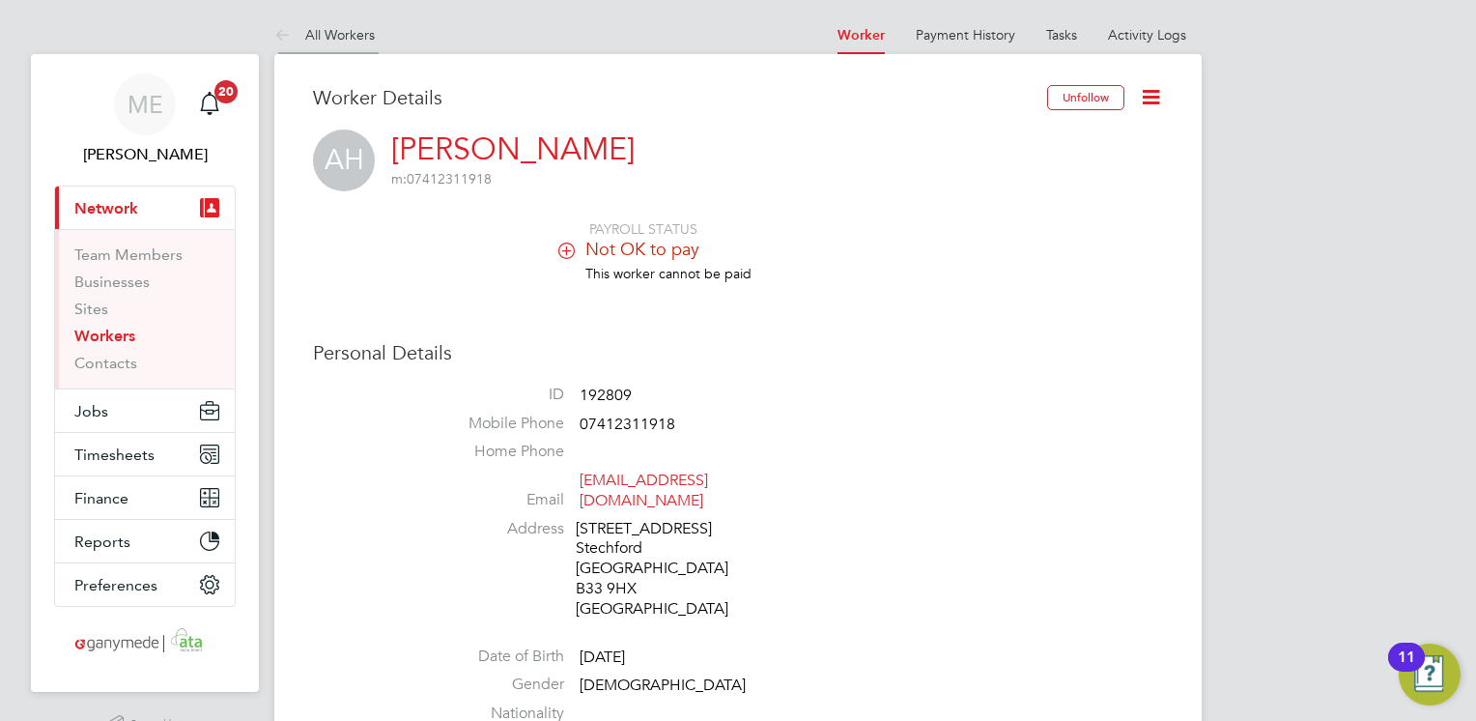
click at [288, 38] on icon at bounding box center [286, 36] width 24 height 24
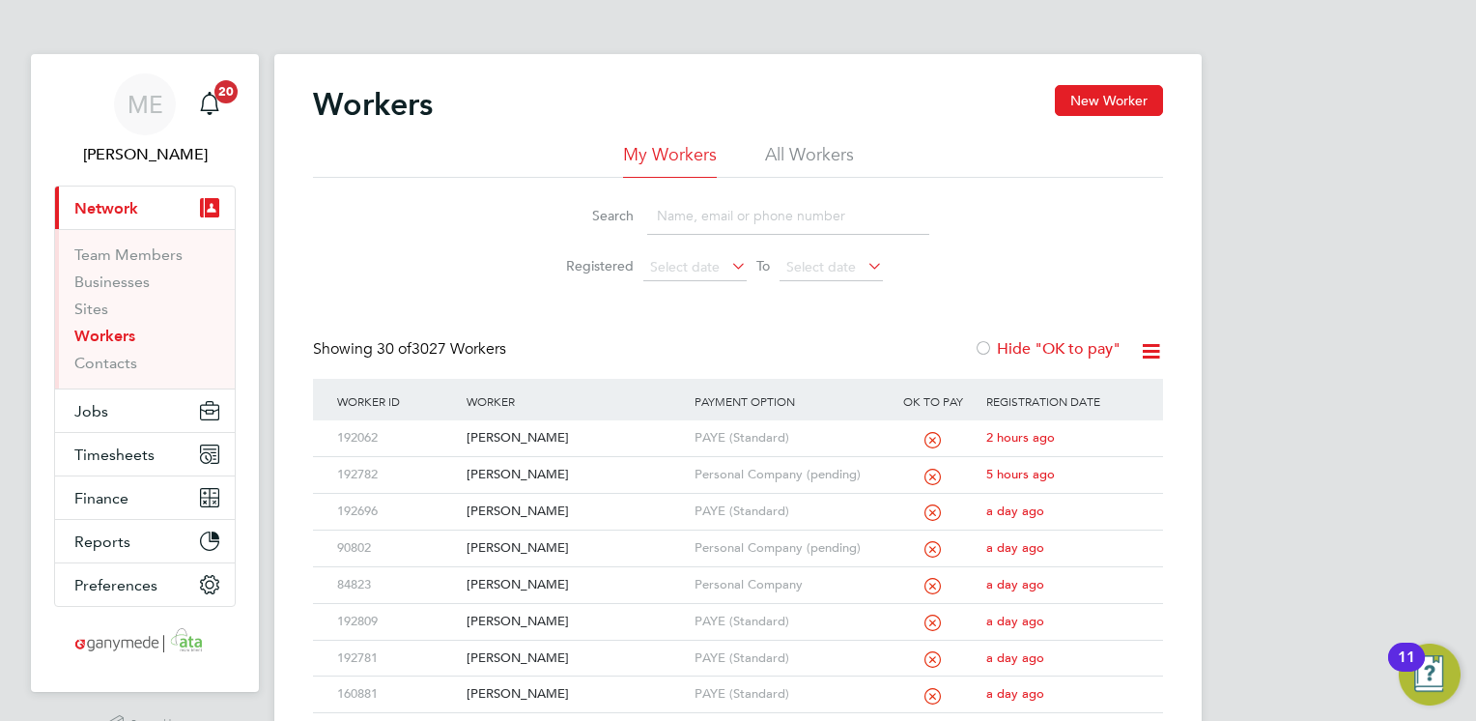
click at [669, 212] on input at bounding box center [788, 216] width 282 height 38
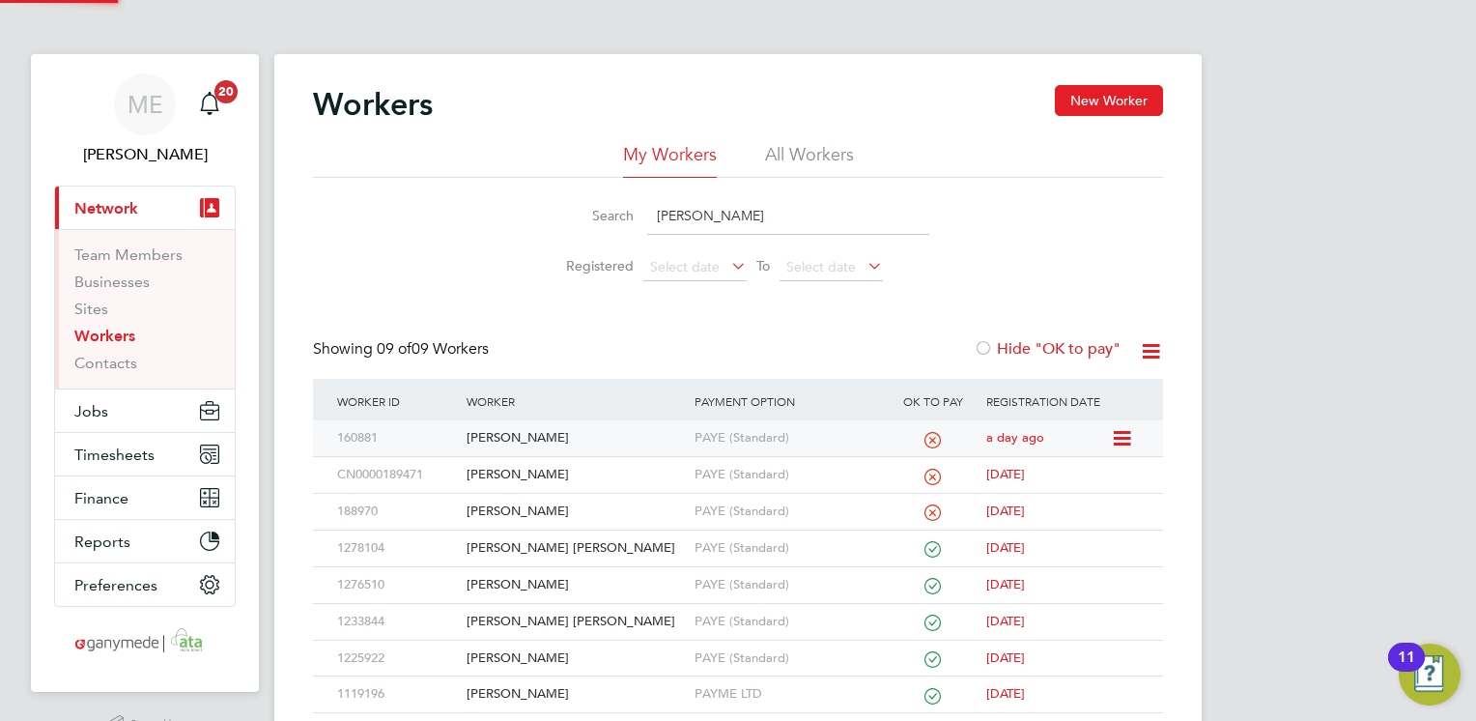
type input "leon"
click at [574, 441] on div "[PERSON_NAME]" at bounding box center [575, 438] width 227 height 36
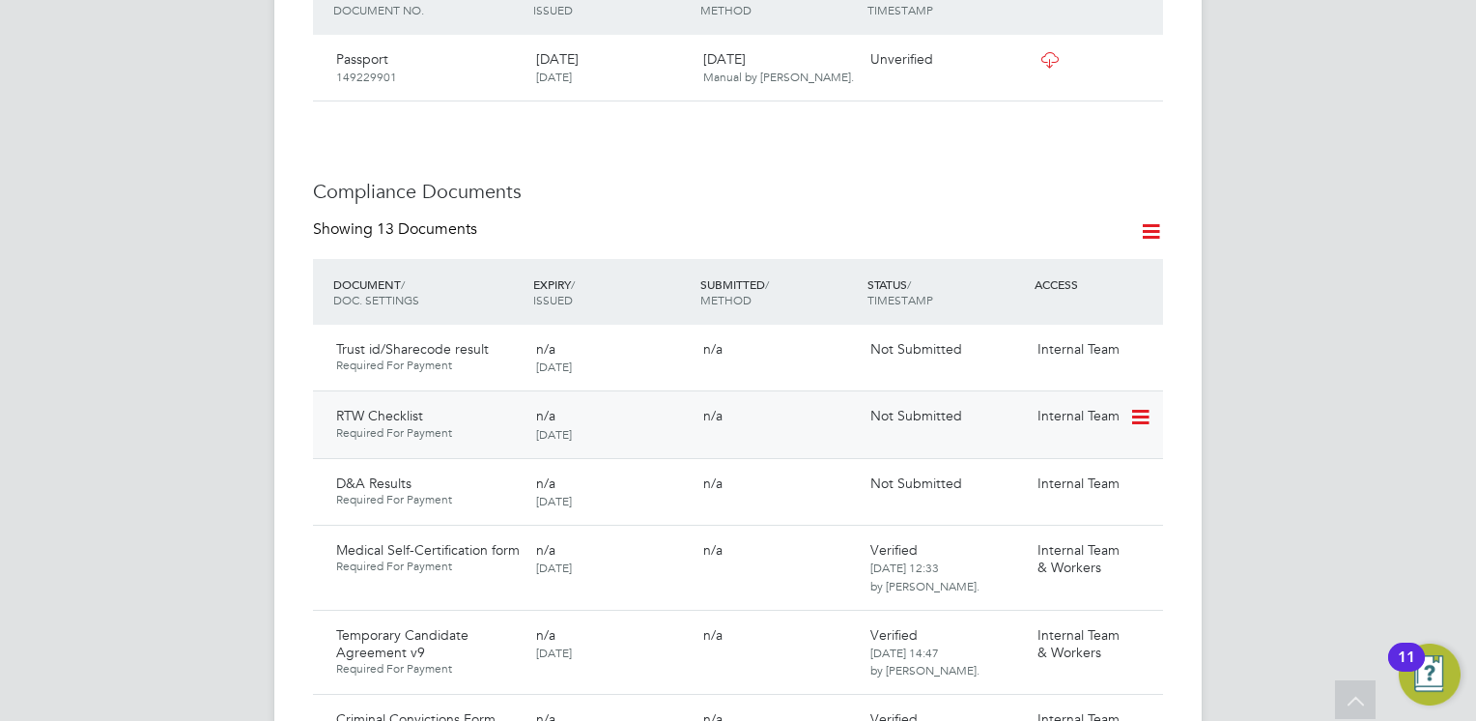
scroll to position [966, 0]
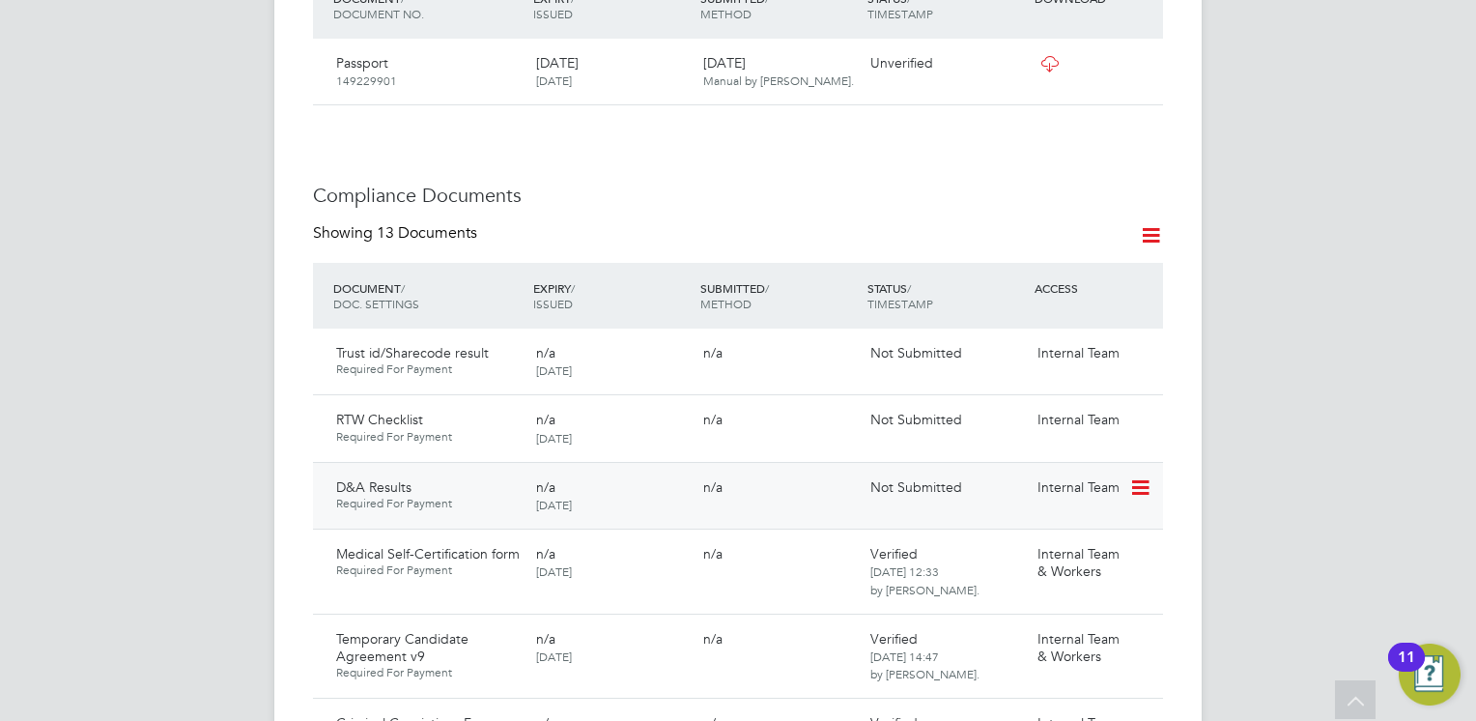
click at [1140, 476] on icon at bounding box center [1139, 487] width 19 height 23
click at [1067, 519] on li "Submit Document" at bounding box center [1081, 520] width 135 height 27
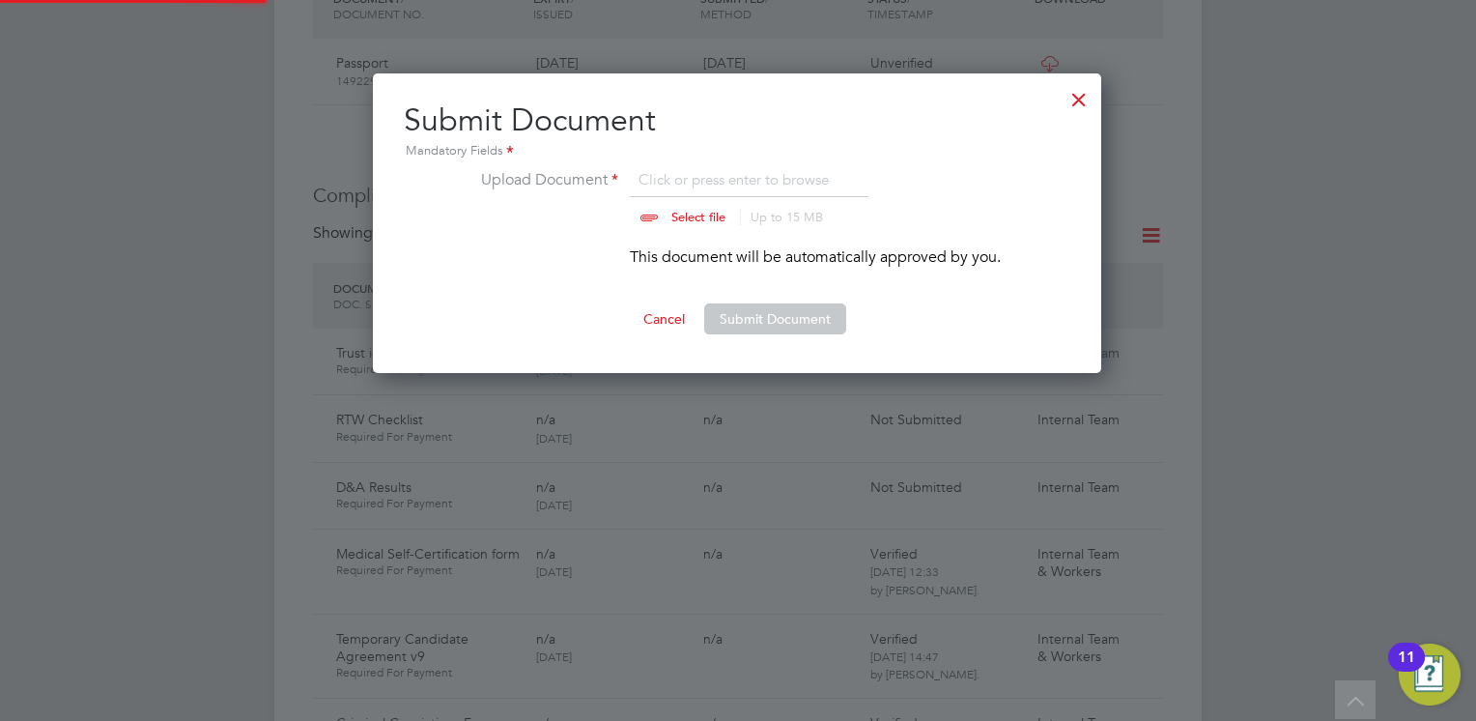
scroll to position [300, 730]
click at [668, 215] on input "file" at bounding box center [716, 197] width 303 height 58
type input "C:\fakepath\d8d85d30-0114-4c27-bc5f-6133733f6220_V1.pdf"
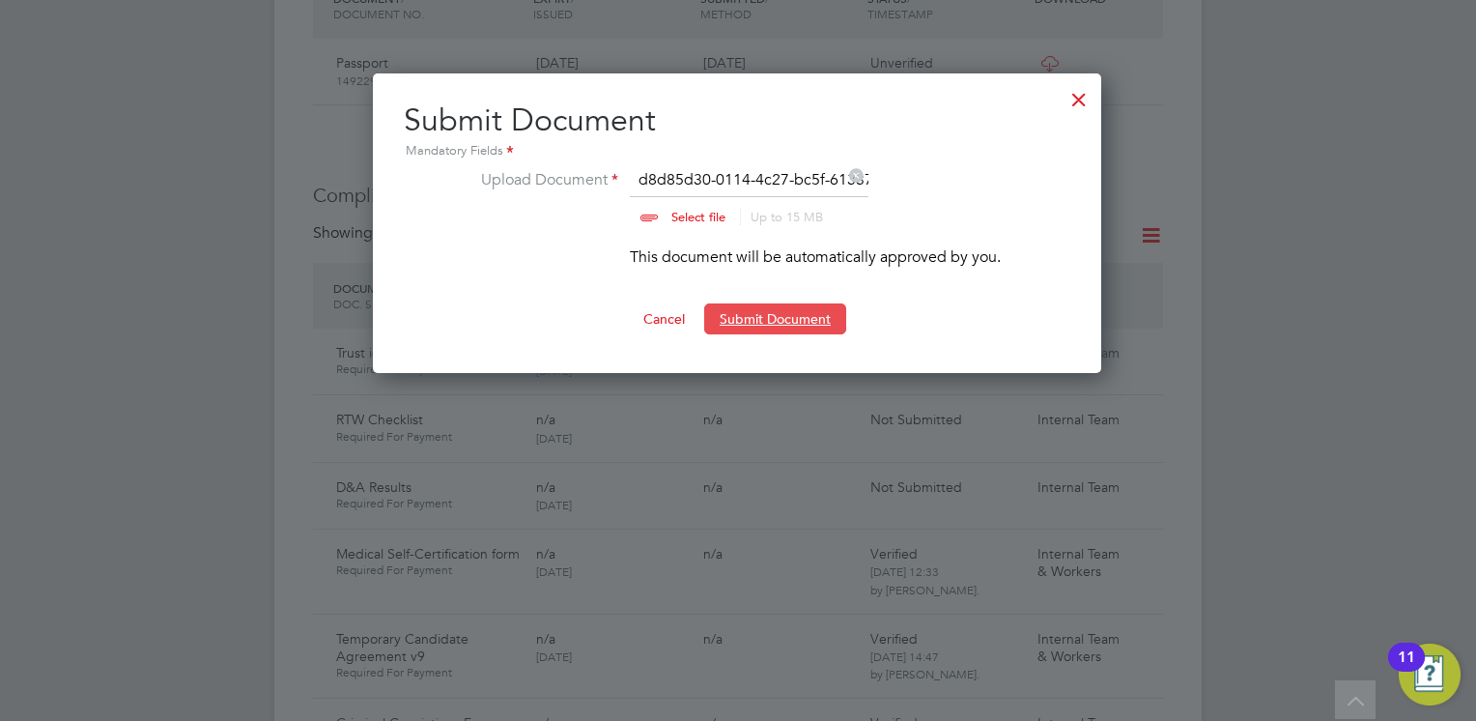
click at [758, 323] on button "Submit Document" at bounding box center [775, 318] width 142 height 31
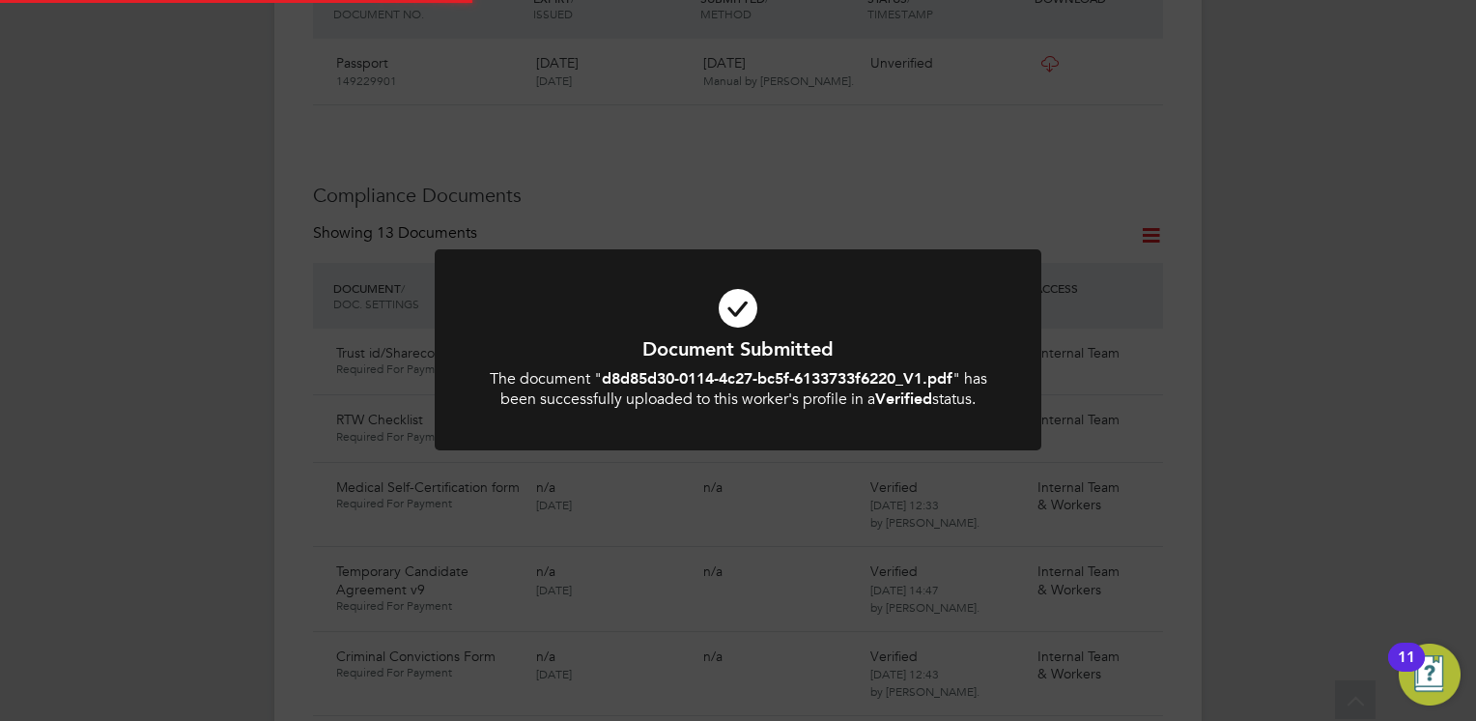
click at [701, 372] on b "d8d85d30-0114-4c27-bc5f-6133733f6220_V1.pdf" at bounding box center [777, 378] width 351 height 18
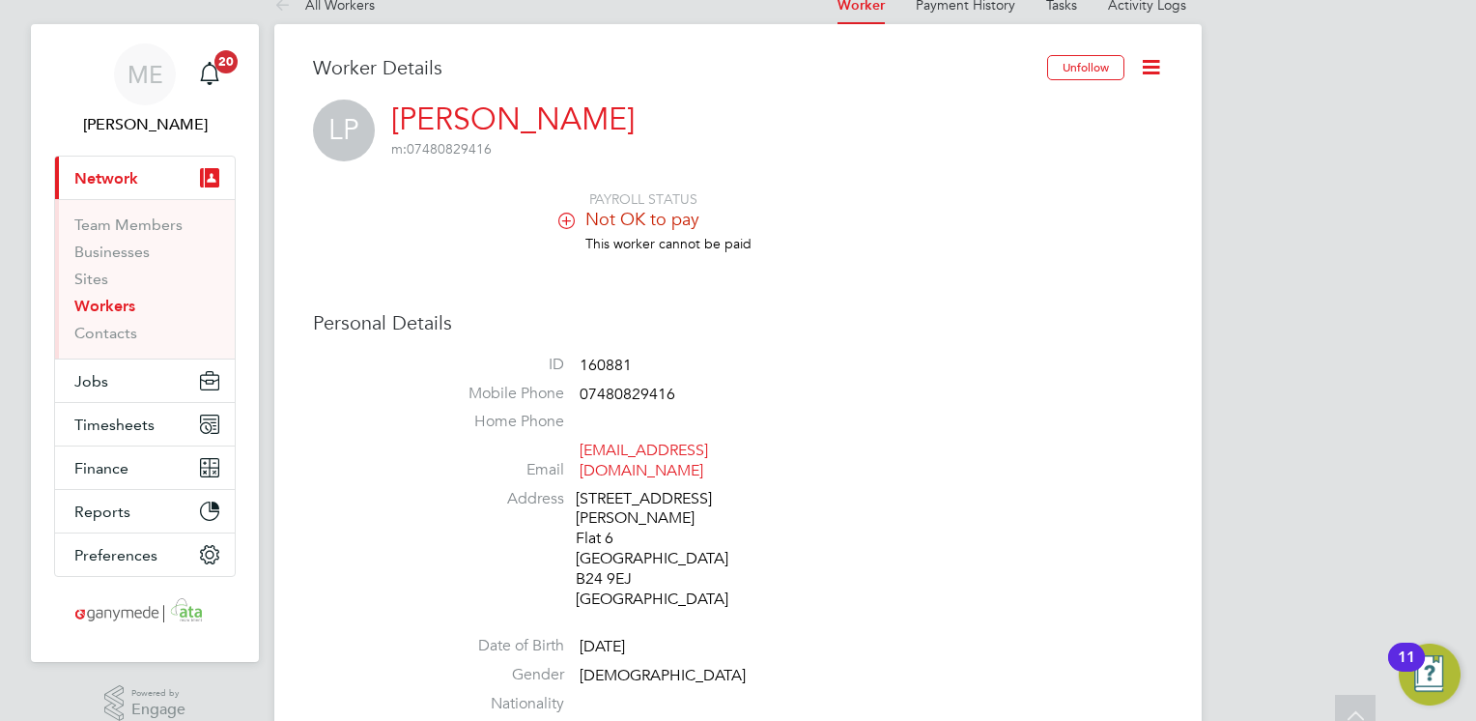
scroll to position [0, 0]
